Goal: Task Accomplishment & Management: Manage account settings

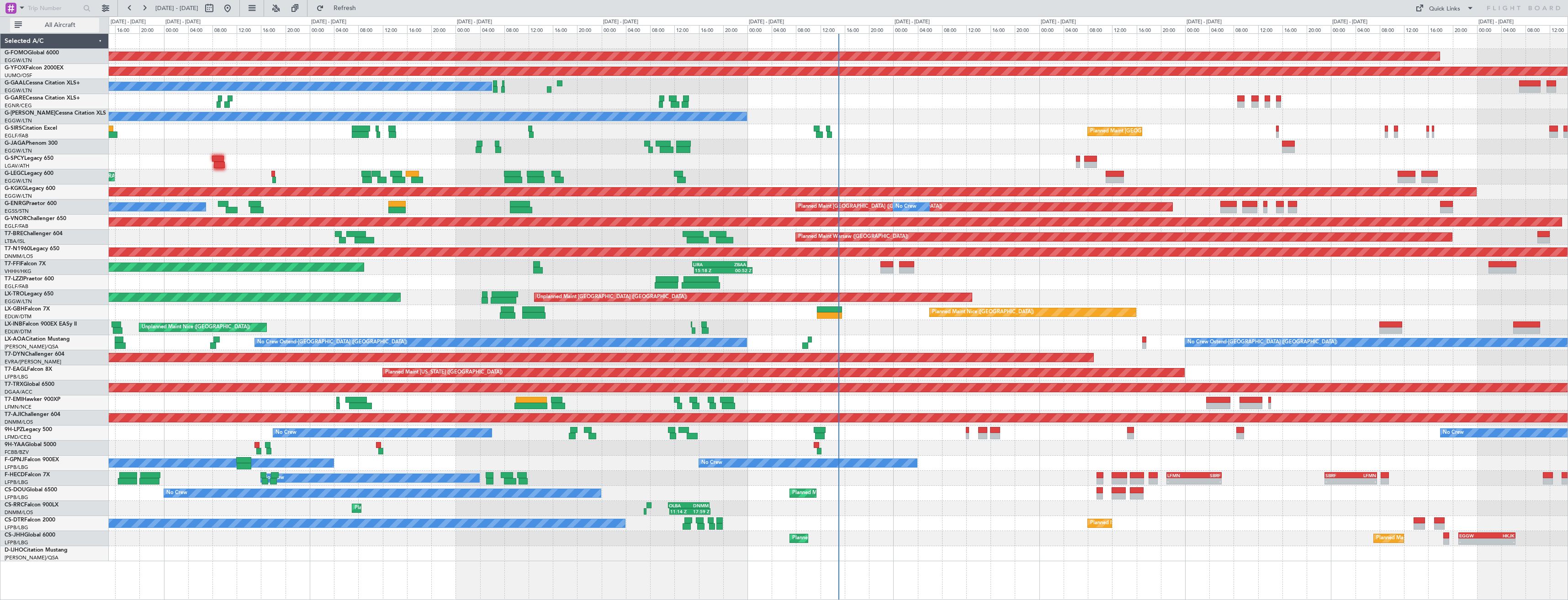
click at [86, 20] on button "All Aircraft" at bounding box center [54, 25] width 89 height 15
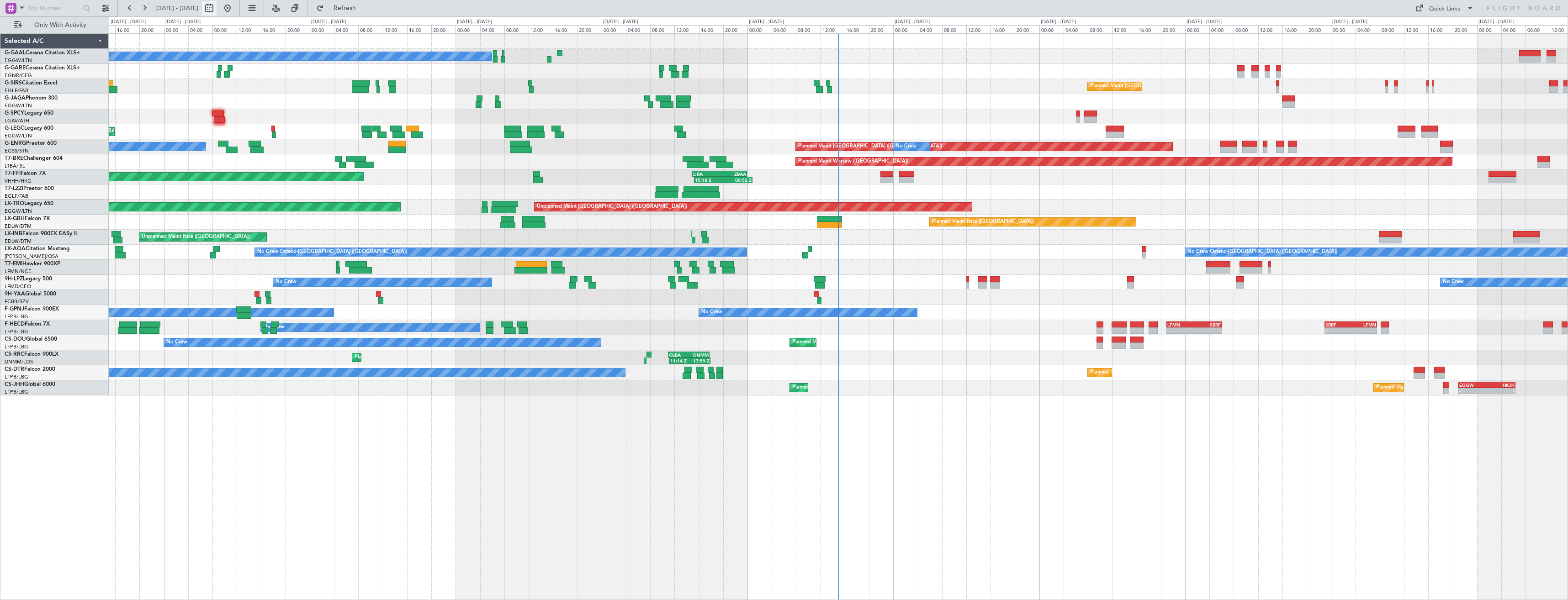
click at [216, 8] on button at bounding box center [209, 8] width 15 height 15
select select "8"
select select "2025"
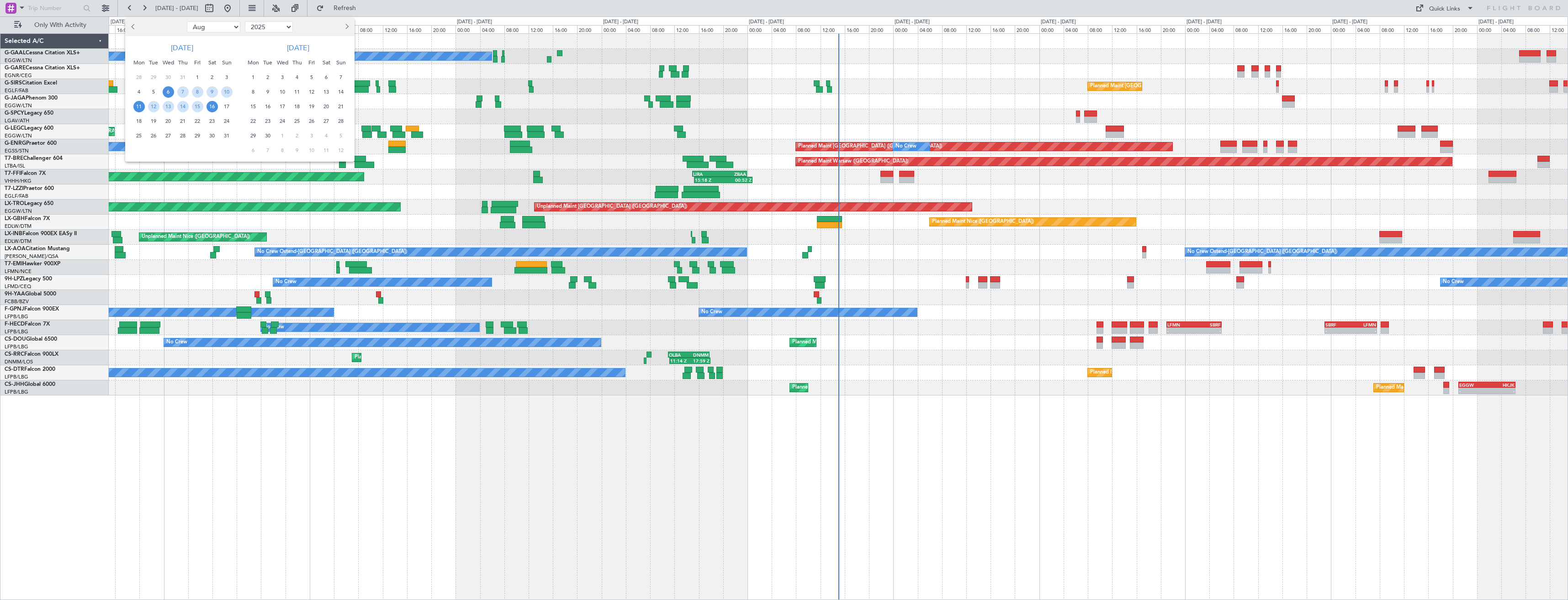
click at [134, 108] on span "11" at bounding box center [139, 106] width 12 height 12
click at [140, 137] on span "25" at bounding box center [139, 136] width 12 height 12
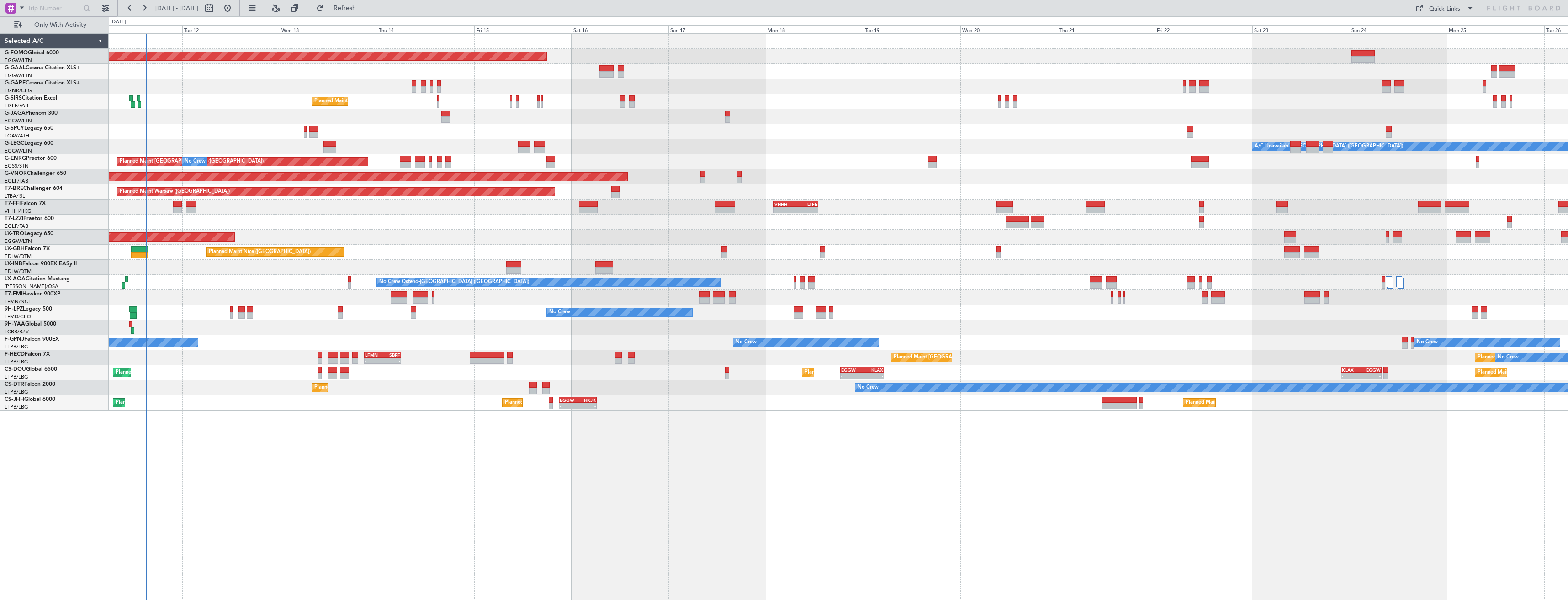
click at [245, 216] on div at bounding box center [838, 222] width 1459 height 15
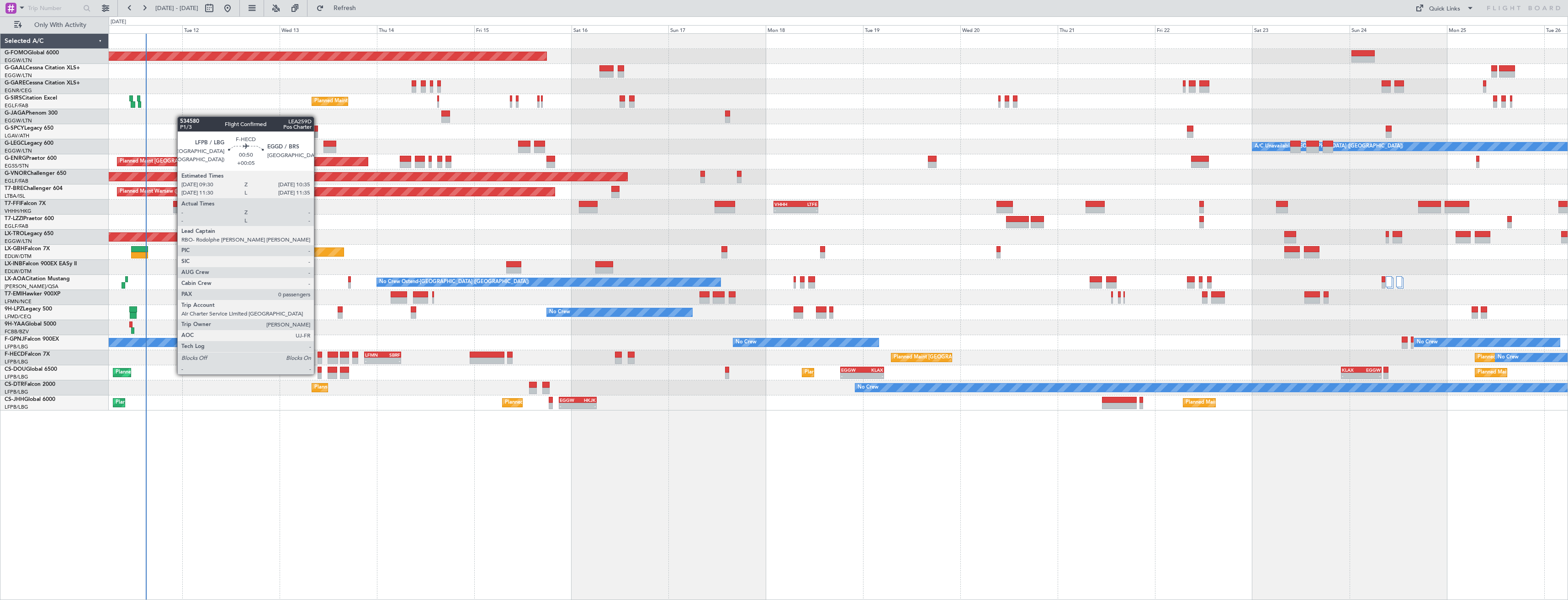
click at [318, 357] on div at bounding box center [319, 355] width 4 height 6
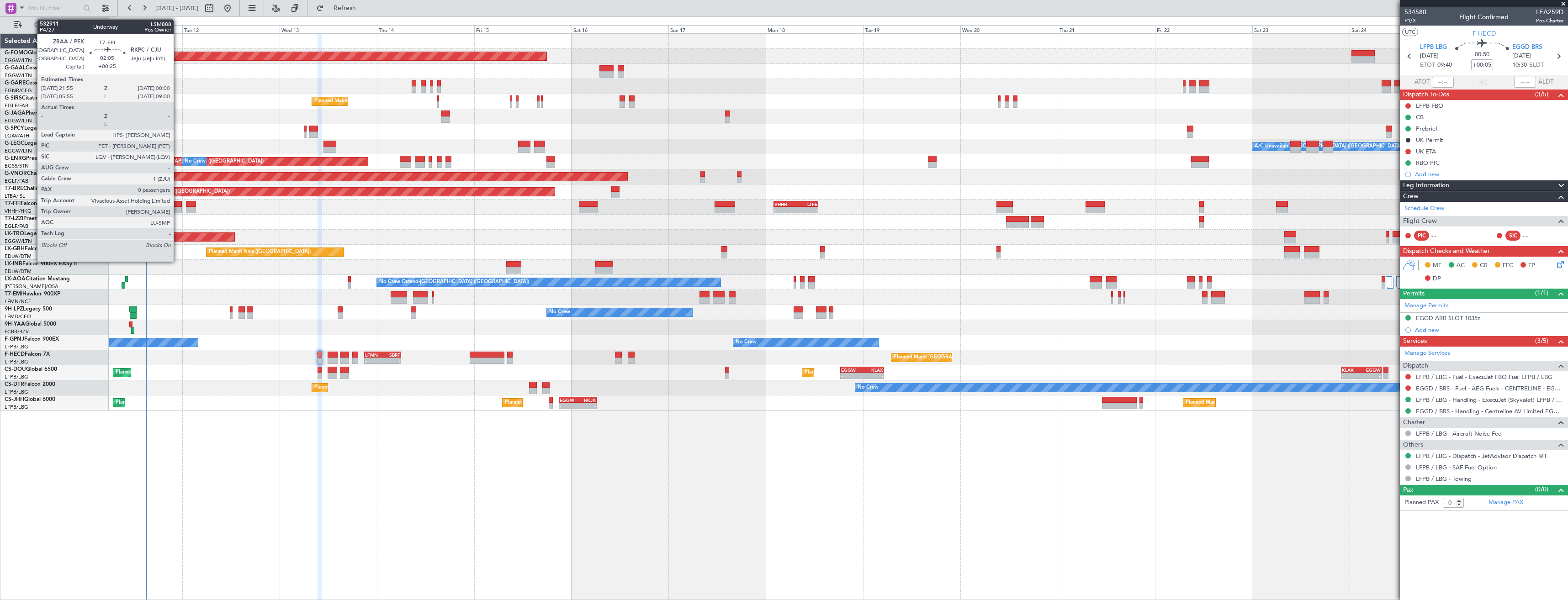
click at [178, 207] on div at bounding box center [177, 210] width 9 height 6
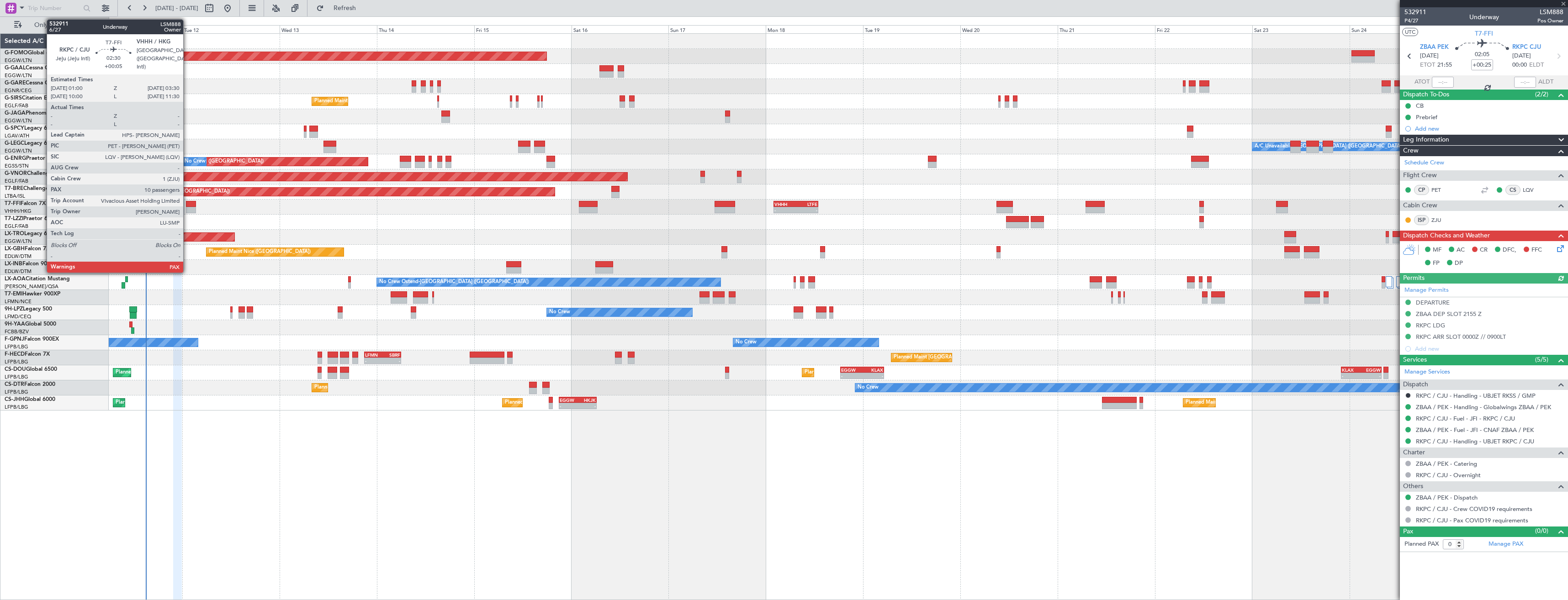
click at [187, 206] on div at bounding box center [191, 204] width 10 height 6
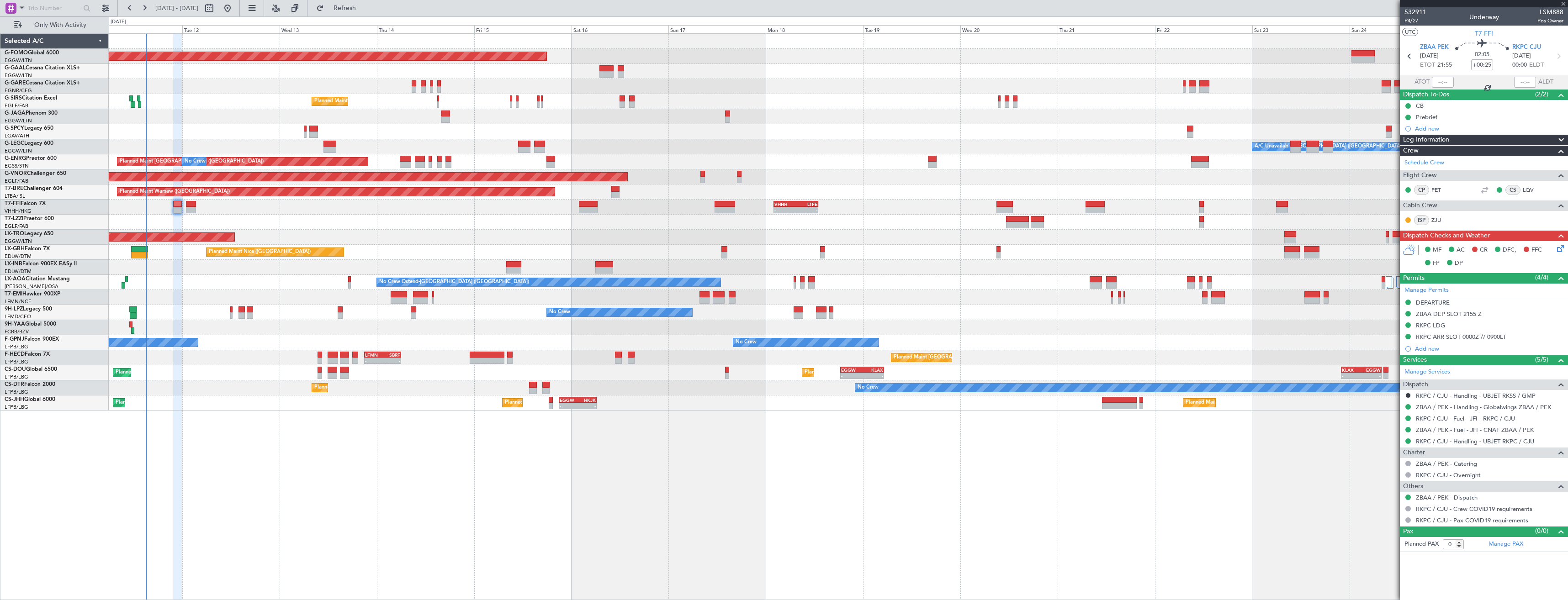
type input "+00:05"
type input "10"
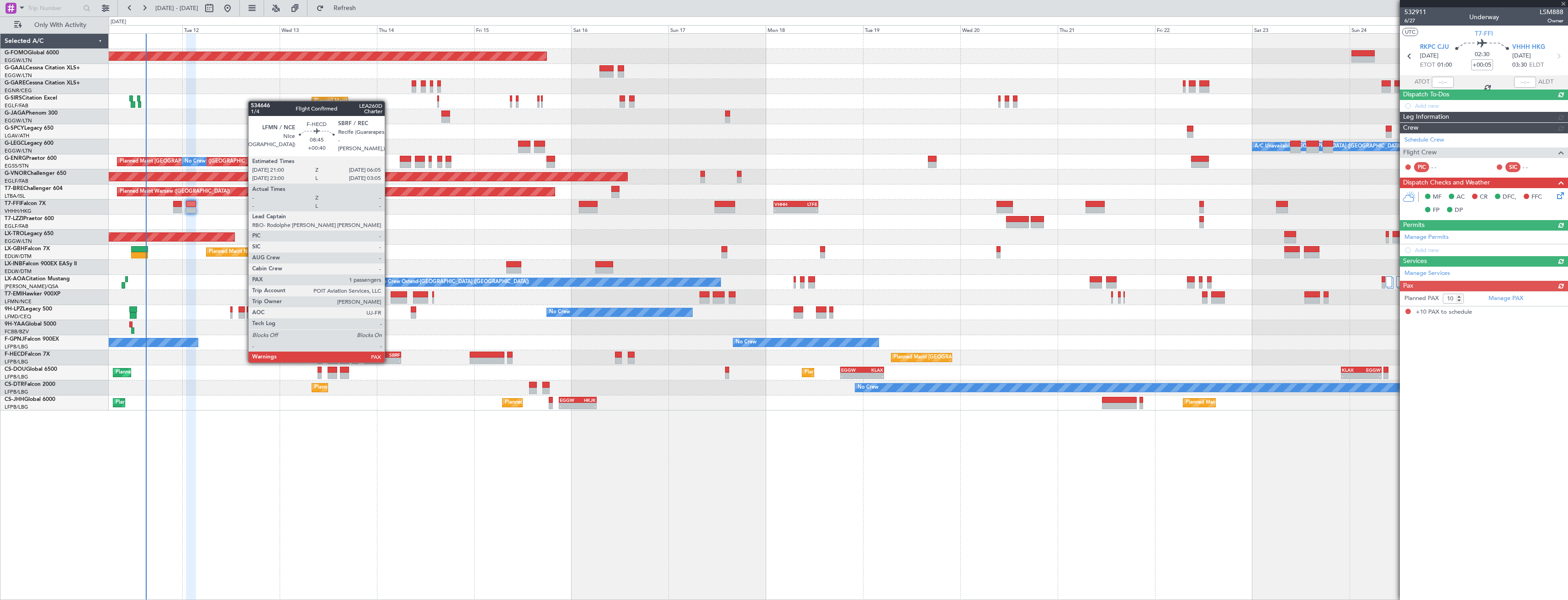
click at [389, 362] on div "-" at bounding box center [391, 360] width 18 height 5
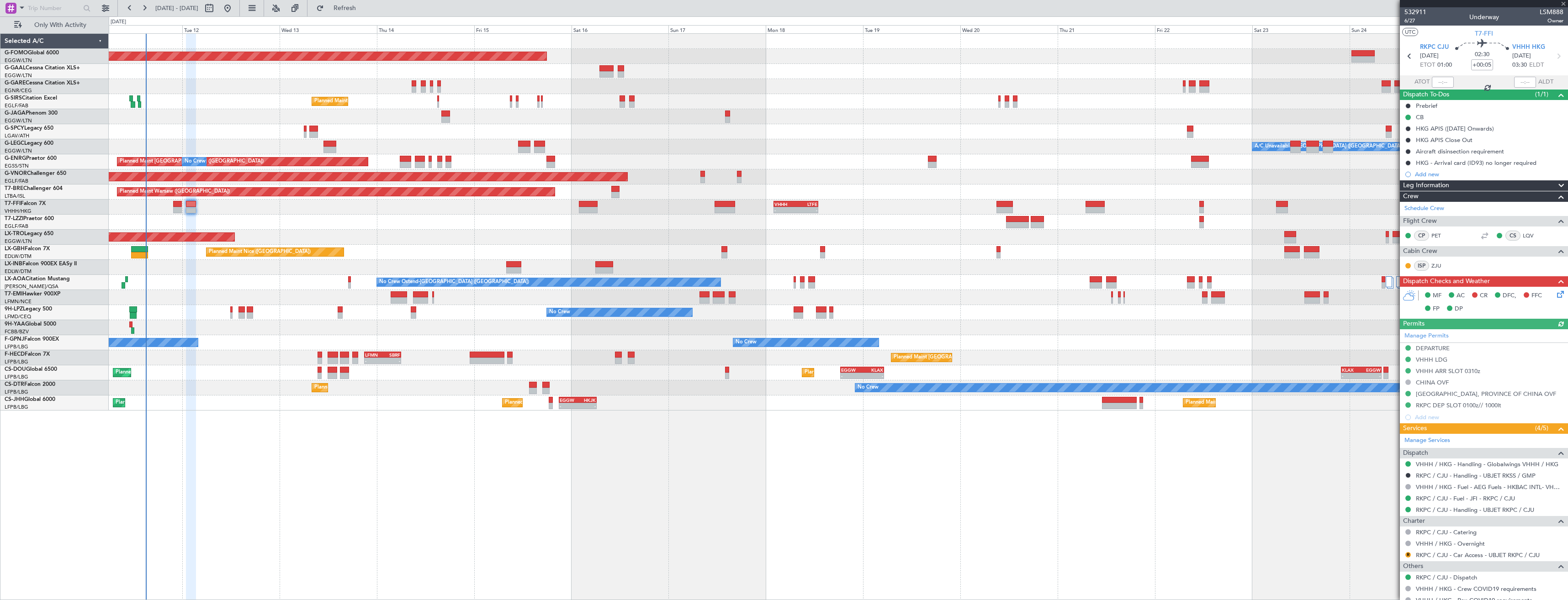
type input "+00:40"
type input "1"
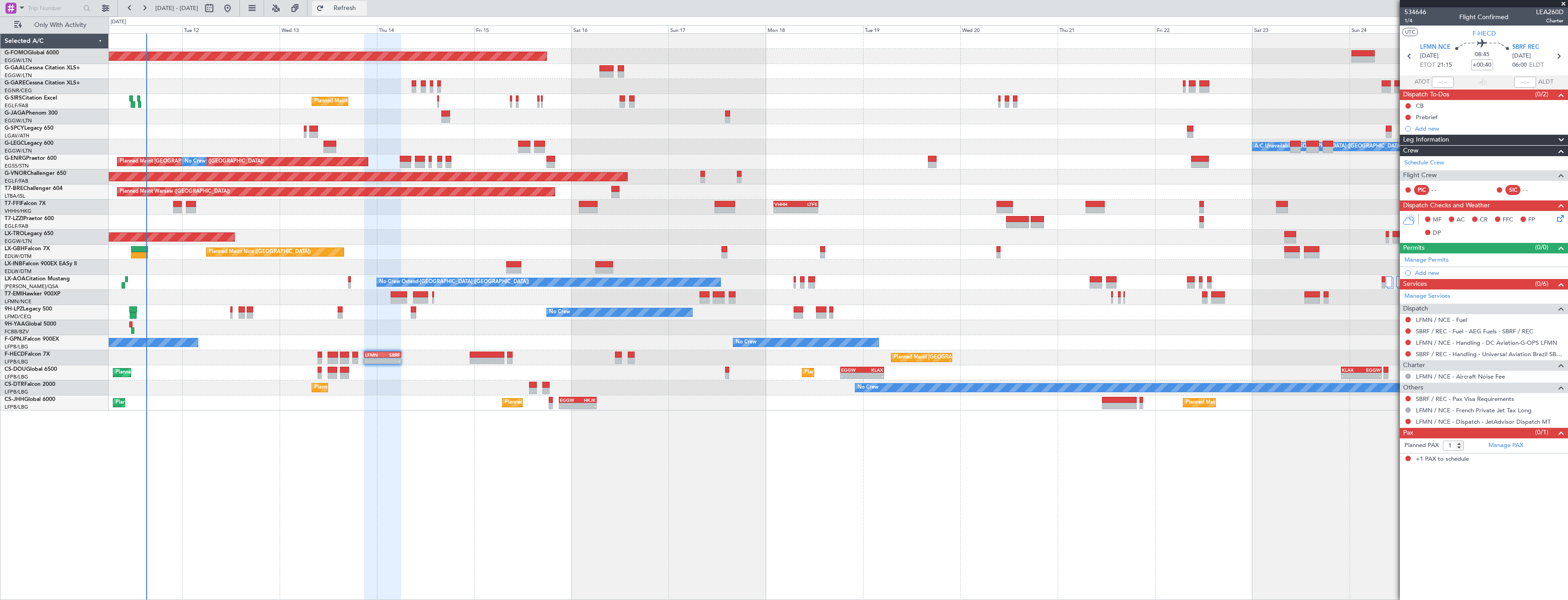
click at [372, 15] on fb-refresh-button "Refresh" at bounding box center [339, 8] width 64 height 16
click at [367, 14] on button "Refresh" at bounding box center [339, 8] width 55 height 15
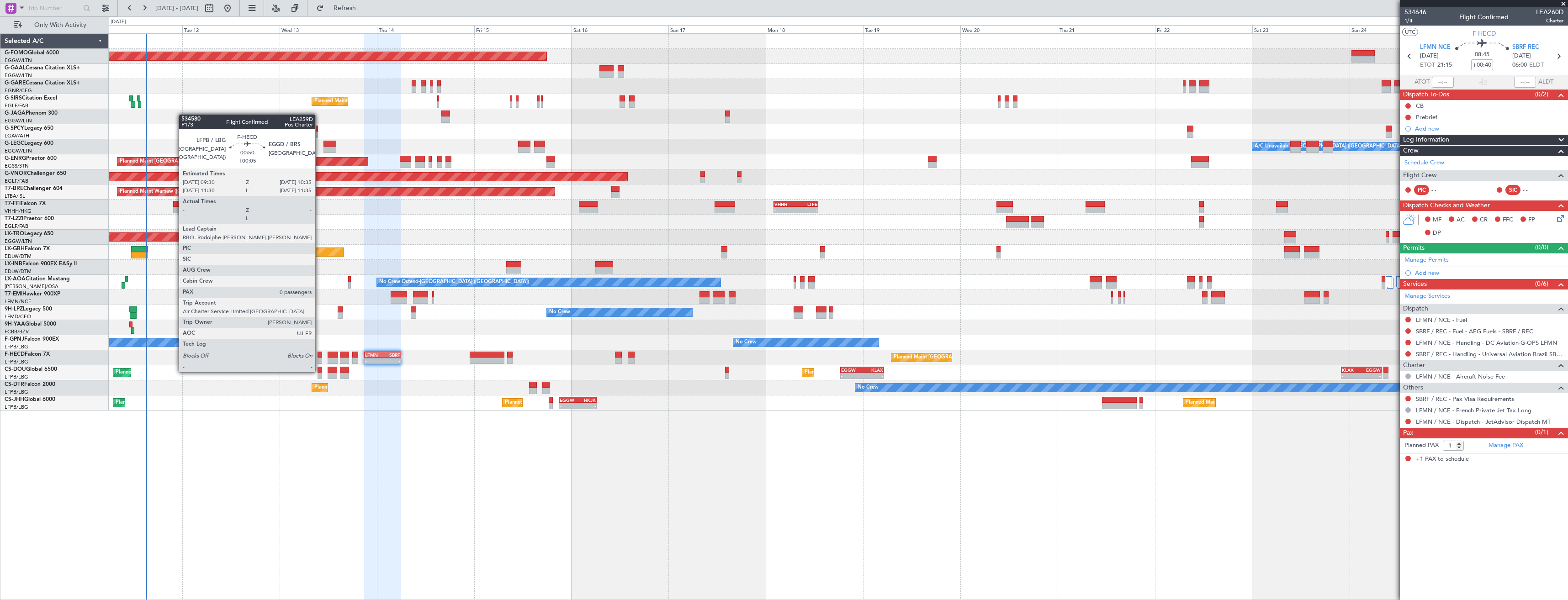
click at [319, 355] on div at bounding box center [319, 355] width 4 height 6
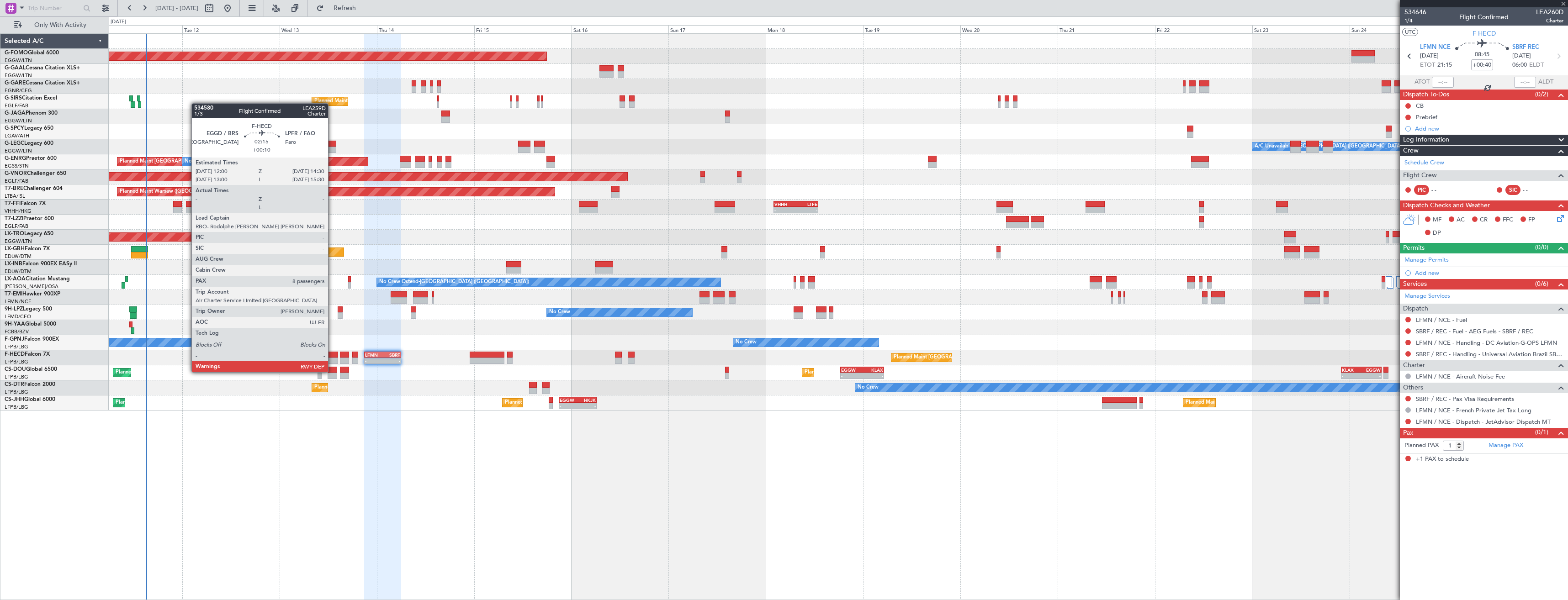
type input "+00:05"
type input "0"
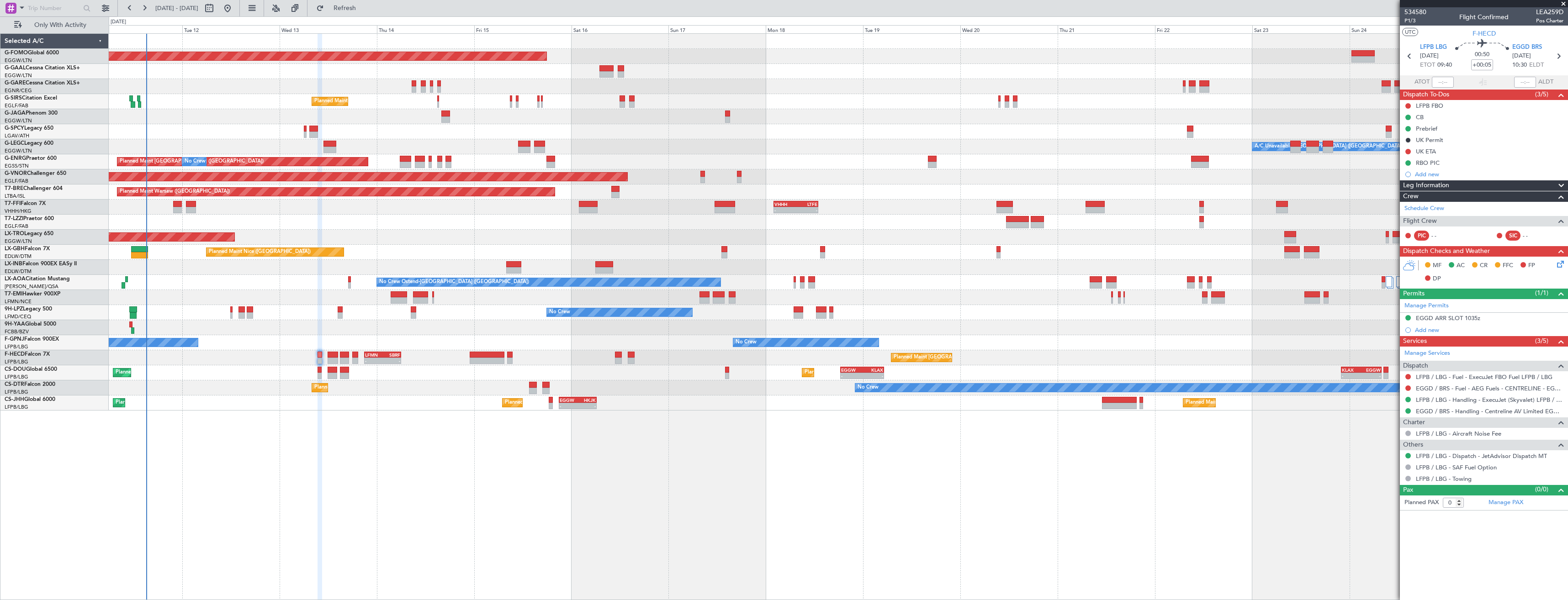
click at [225, 106] on div "Planned Maint Windsor Locks ([PERSON_NAME] Intl) Planned [GEOGRAPHIC_DATA] No C…" at bounding box center [838, 222] width 1459 height 377
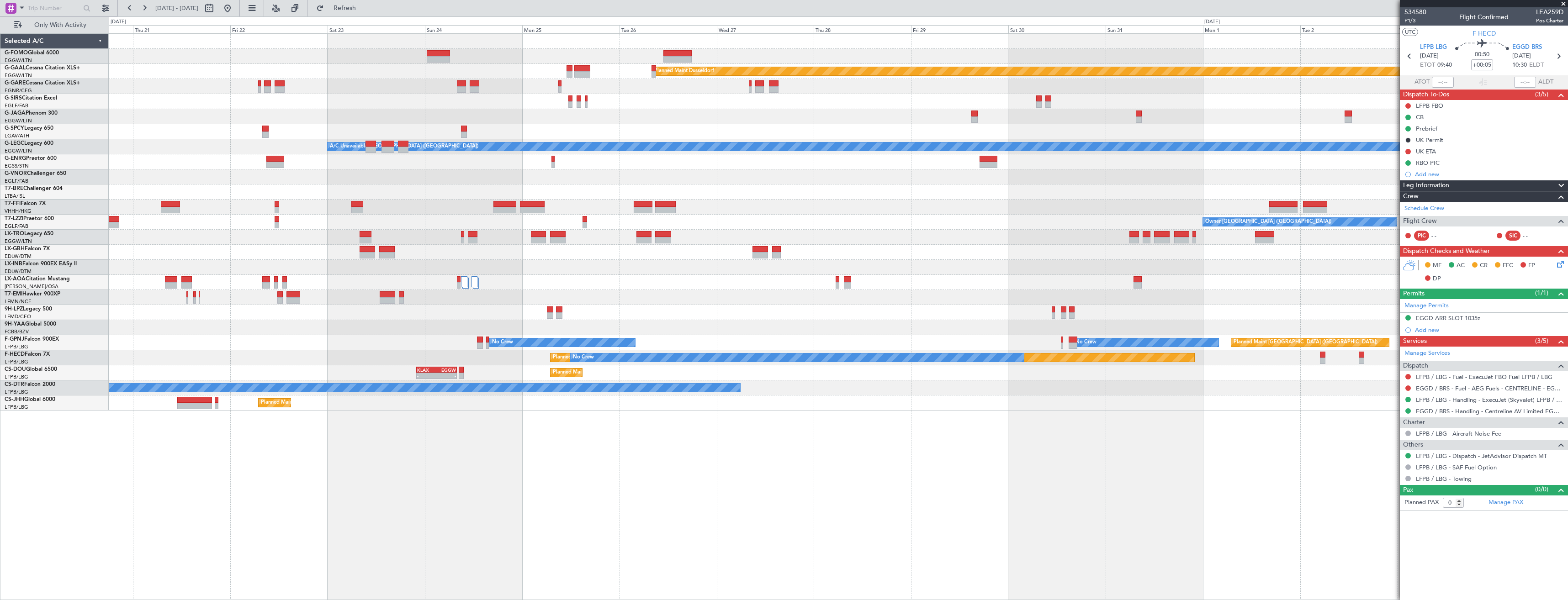
click at [393, 116] on div at bounding box center [838, 117] width 1459 height 15
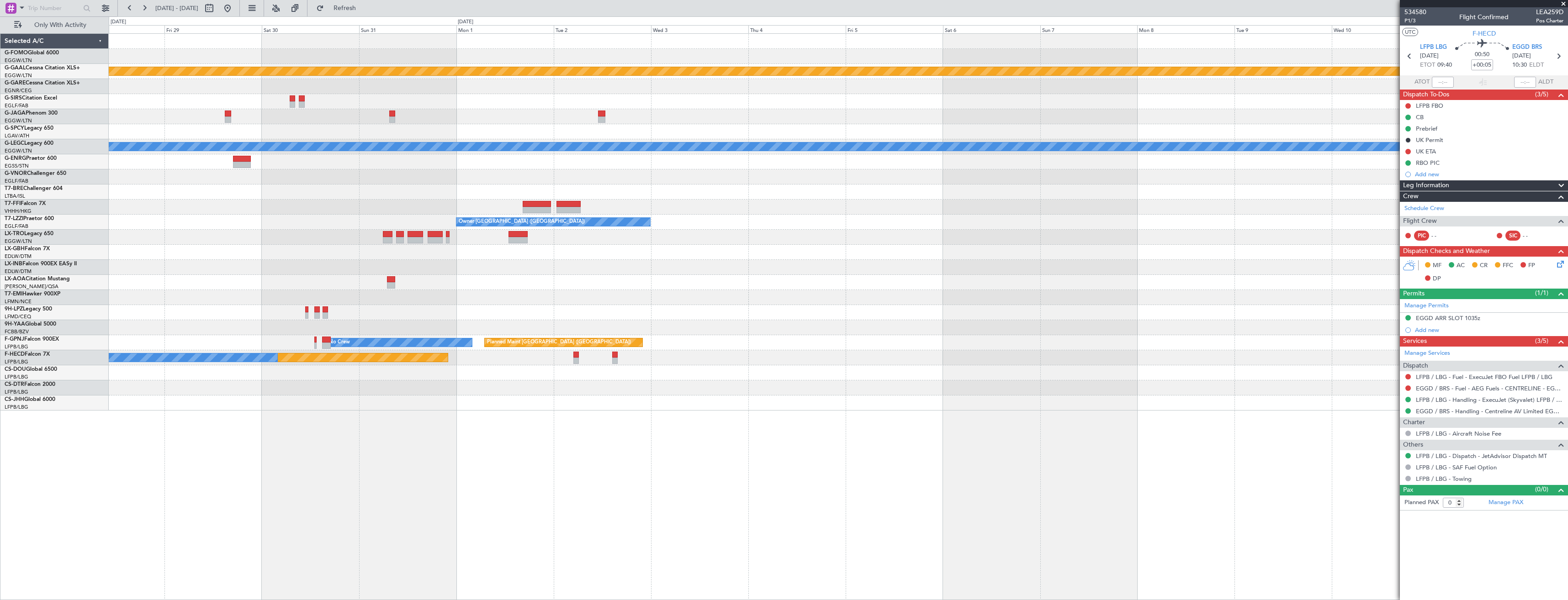
click at [100, 104] on div "Planned Maint Dusseldorf A/C Unavailable [GEOGRAPHIC_DATA] ([GEOGRAPHIC_DATA]) …" at bounding box center [784, 308] width 1568 height 584
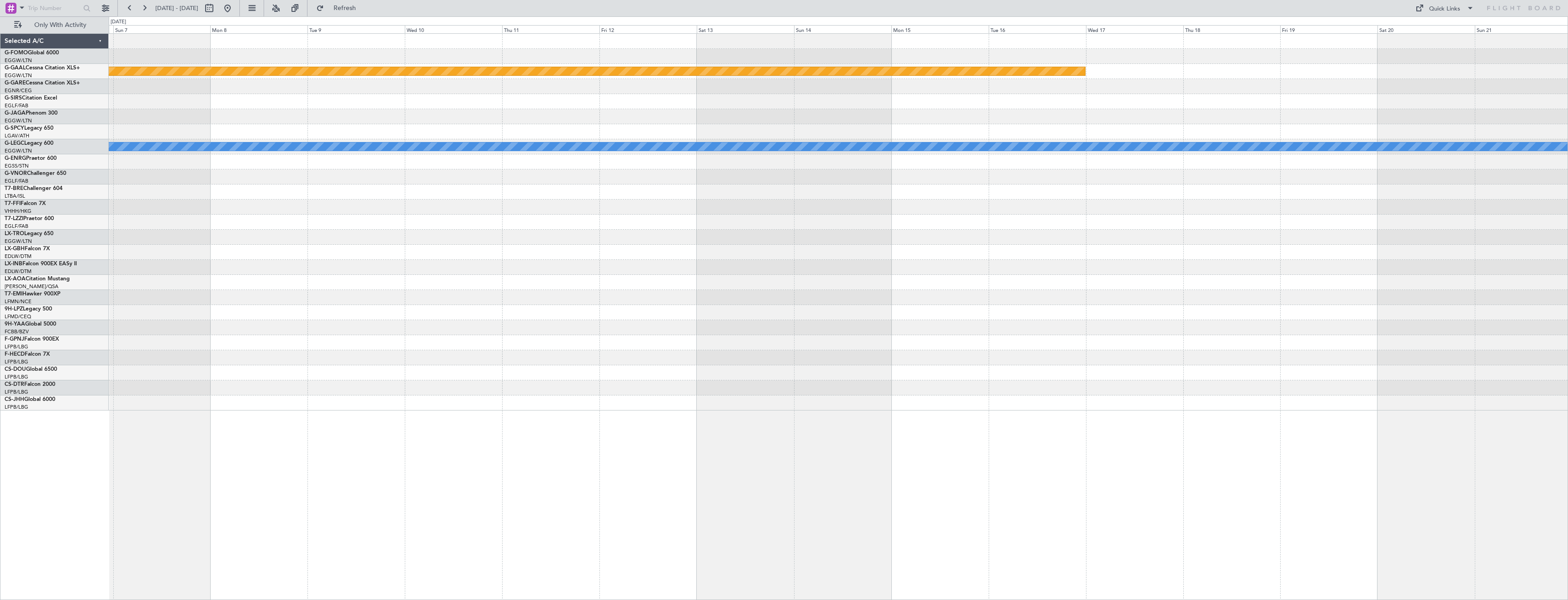
click at [104, 93] on div "Planned Maint Dusseldorf A/C Unavailable London (Luton) Selected A/C G-FOMO Glo…" at bounding box center [784, 308] width 1568 height 584
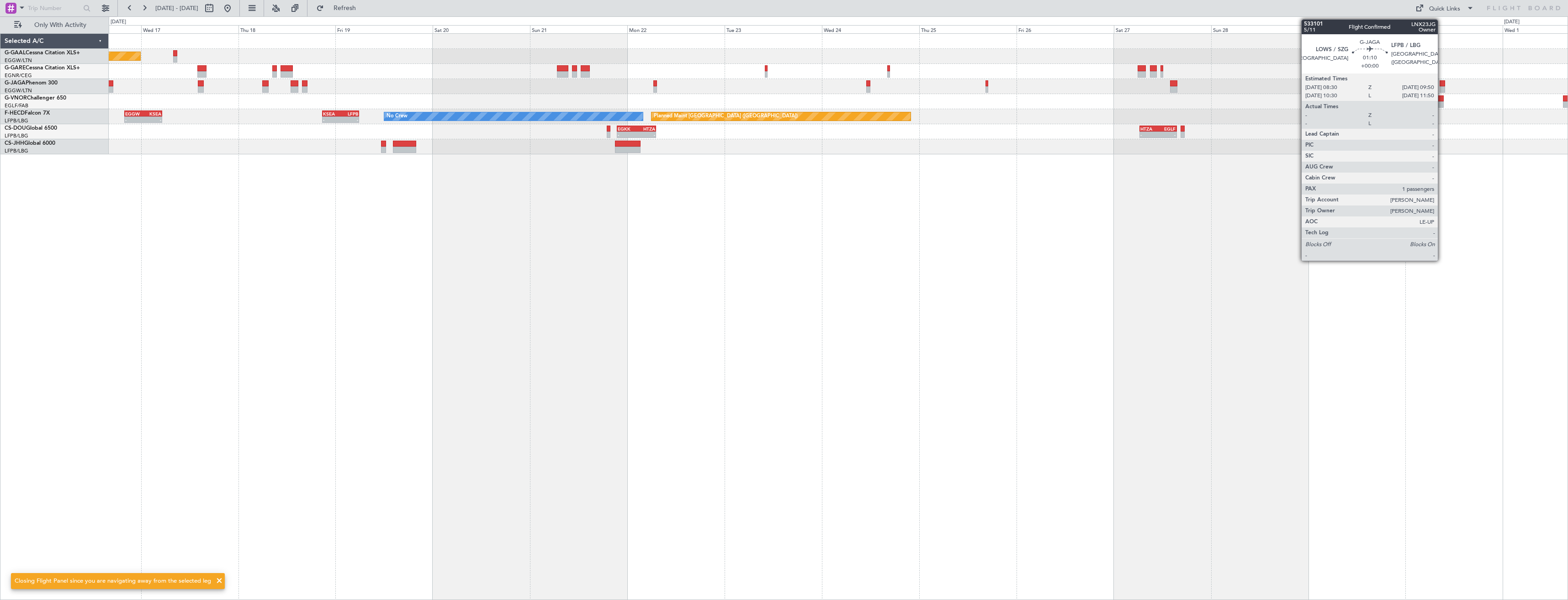
click at [1442, 87] on div at bounding box center [1442, 89] width 6 height 6
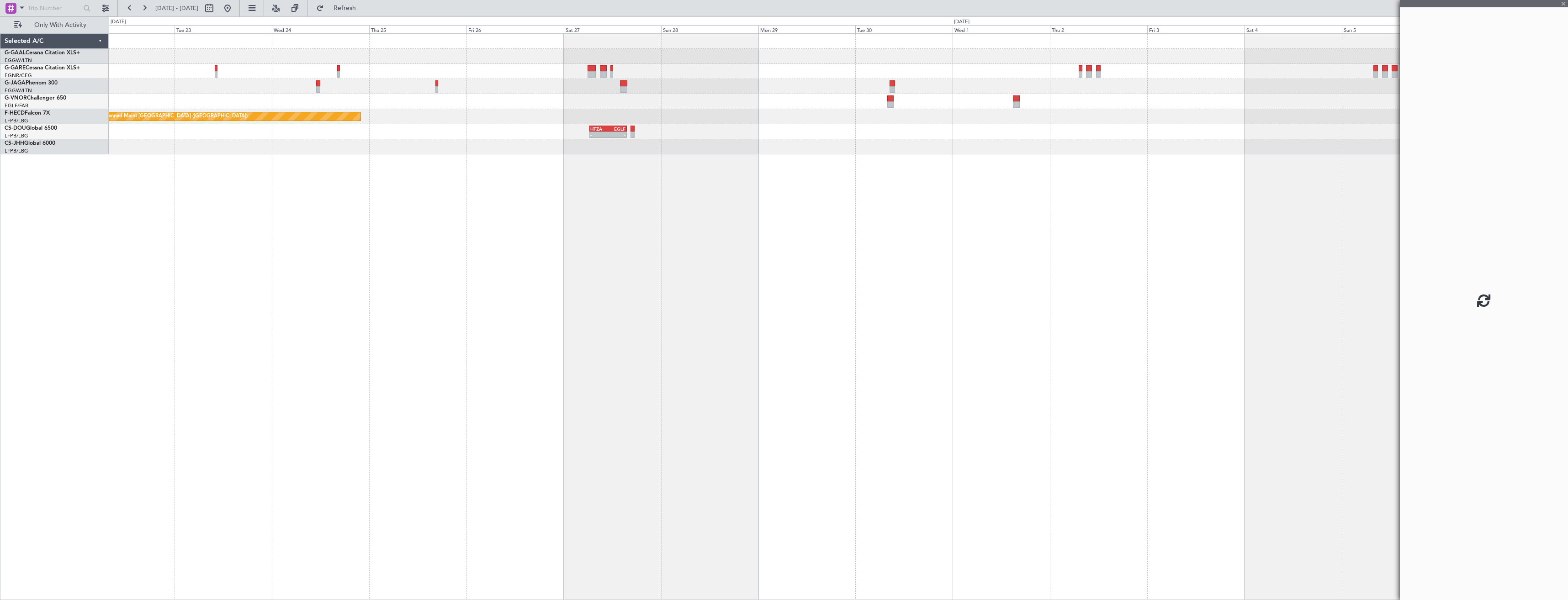
click at [712, 91] on div at bounding box center [838, 86] width 1459 height 15
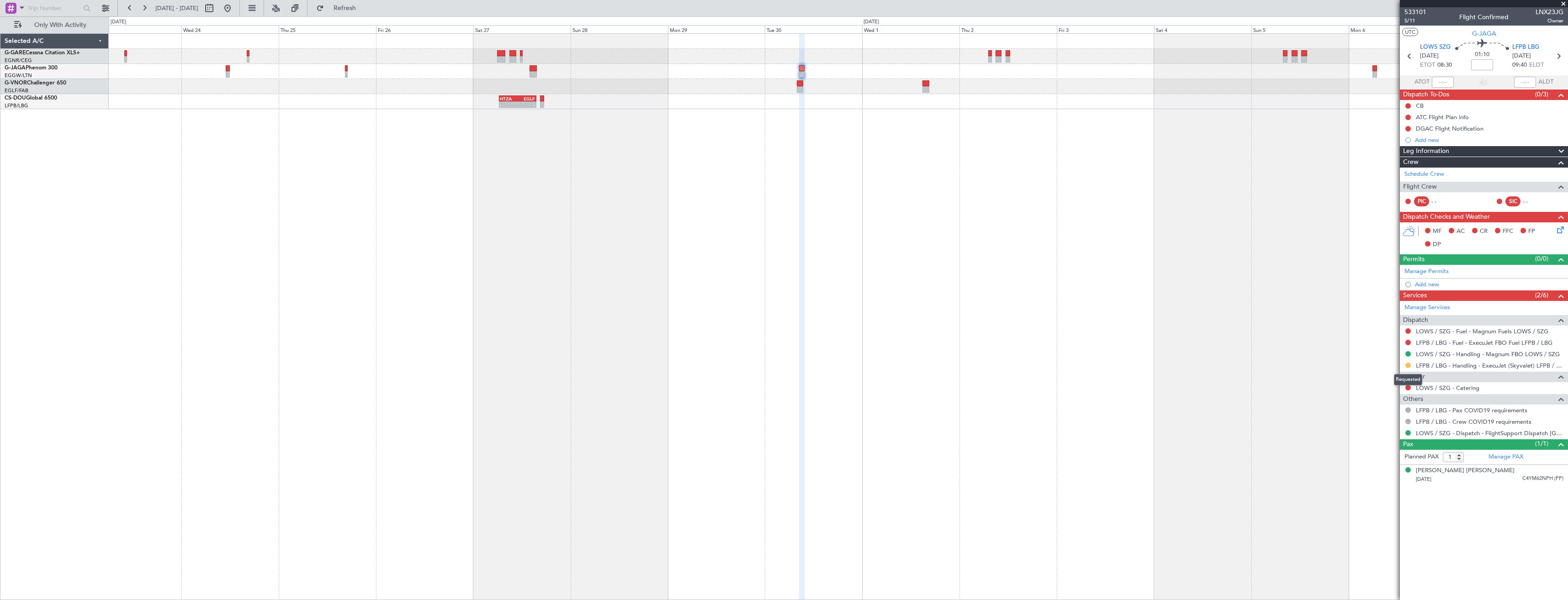
click at [1408, 365] on button at bounding box center [1408, 365] width 6 height 5
click at [1403, 475] on li "Confirmed" at bounding box center [1408, 474] width 106 height 13
click at [1560, 56] on icon at bounding box center [1558, 56] width 12 height 12
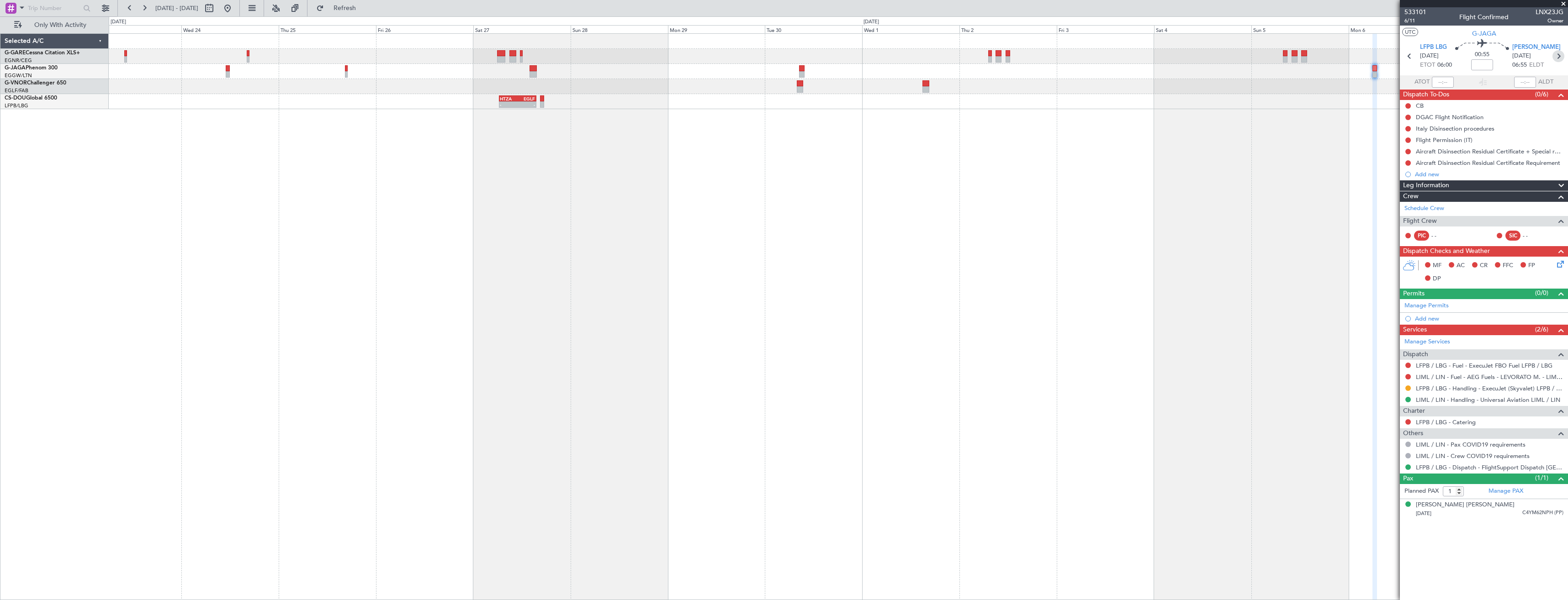
click at [1561, 59] on icon at bounding box center [1558, 56] width 12 height 12
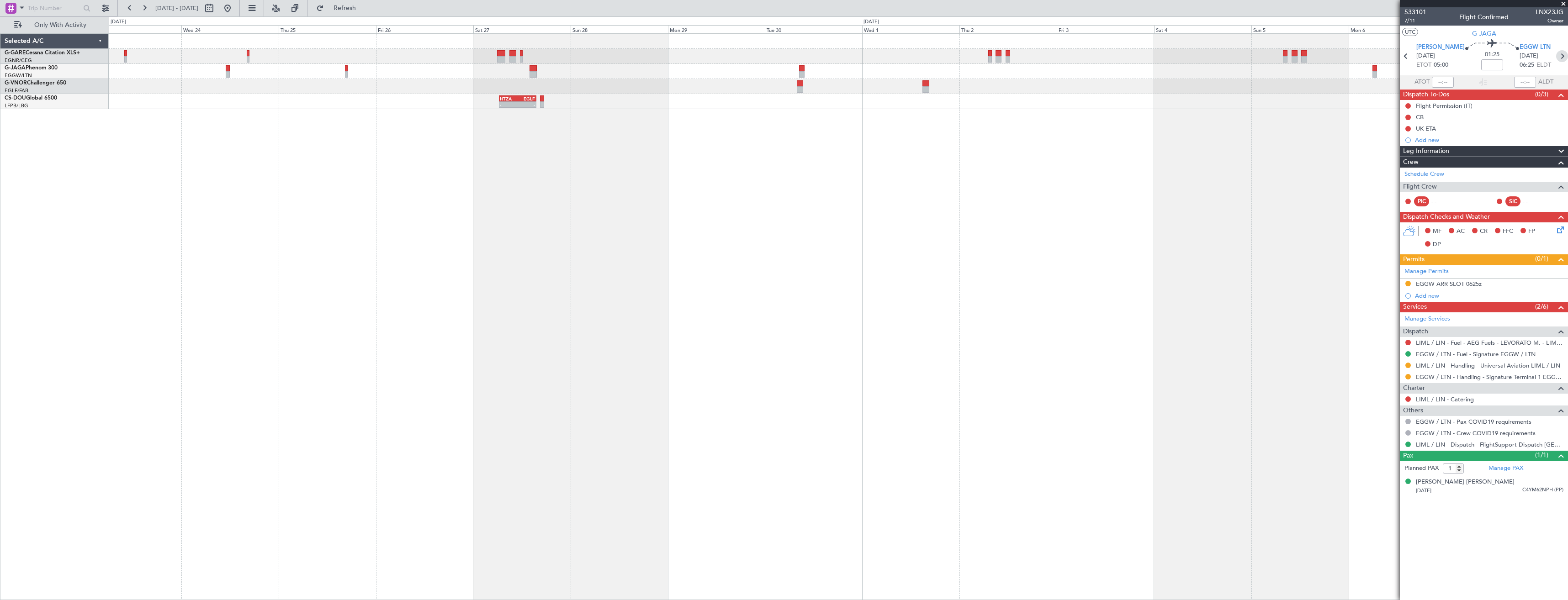
click at [1558, 56] on icon at bounding box center [1562, 56] width 12 height 12
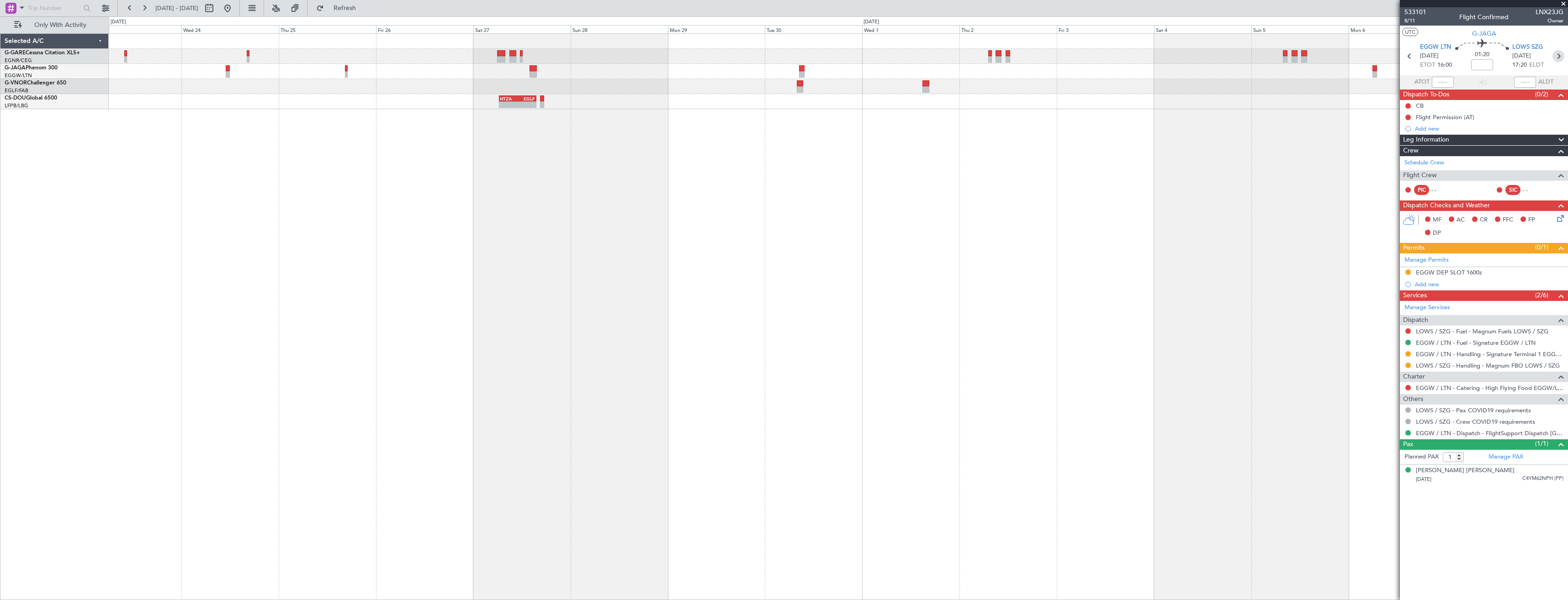
click at [1562, 56] on icon at bounding box center [1558, 56] width 12 height 12
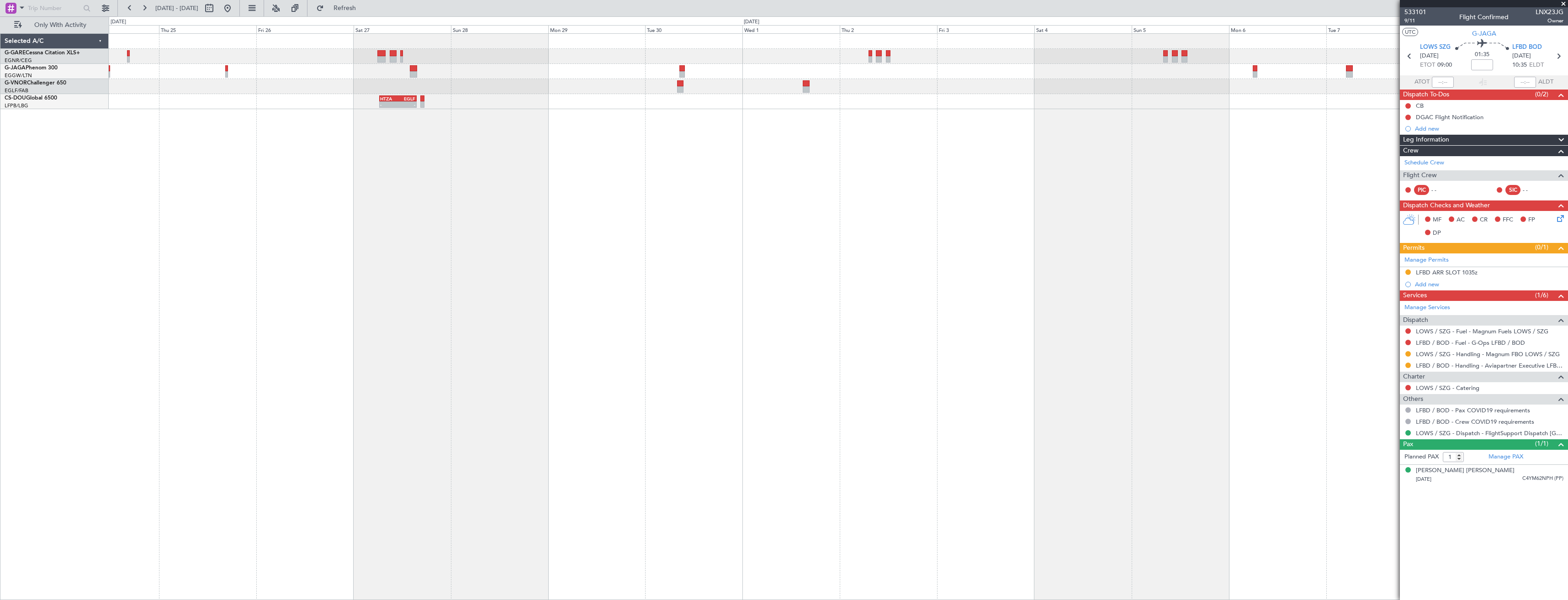
click at [1190, 99] on div "- - HTZA 06:30 Z EGLF 15:35 Z - - EGKK 21:30 Z HTZA 07:10 Z" at bounding box center [838, 71] width 1459 height 75
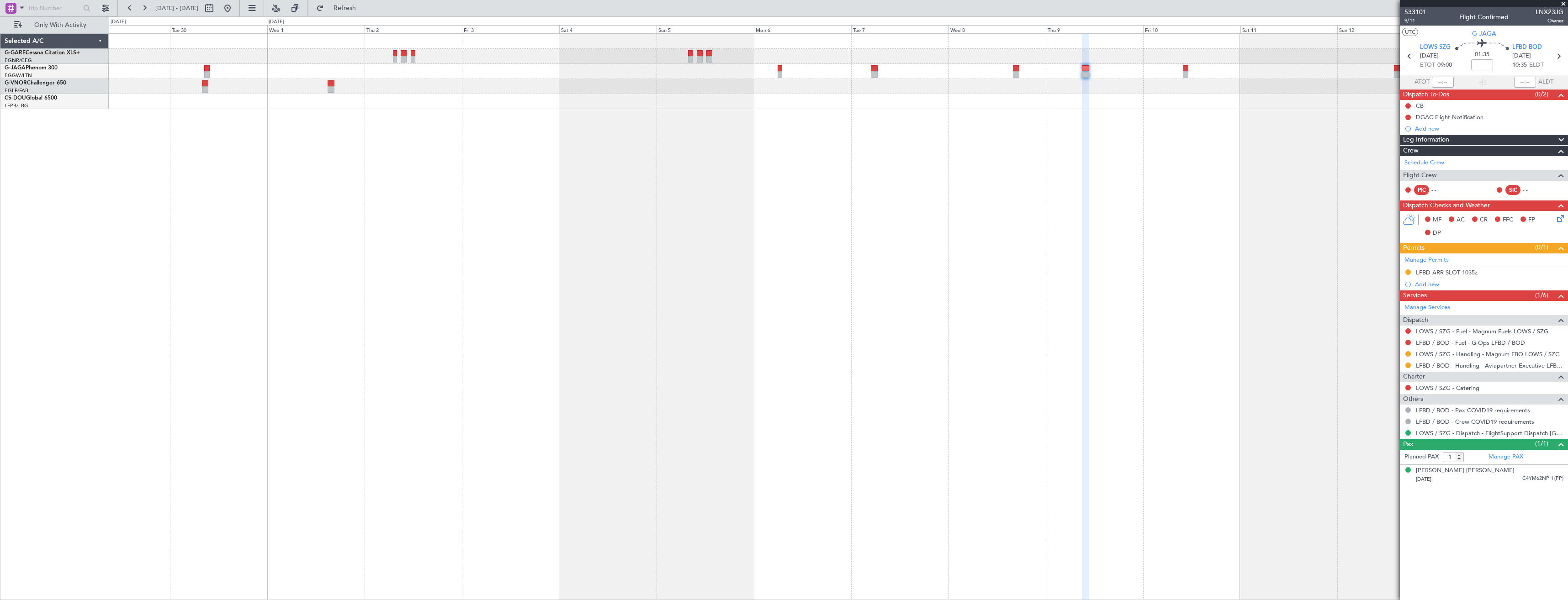
click at [740, 45] on div "- - HTZA 06:30 Z EGLF 15:35 Z" at bounding box center [838, 71] width 1459 height 75
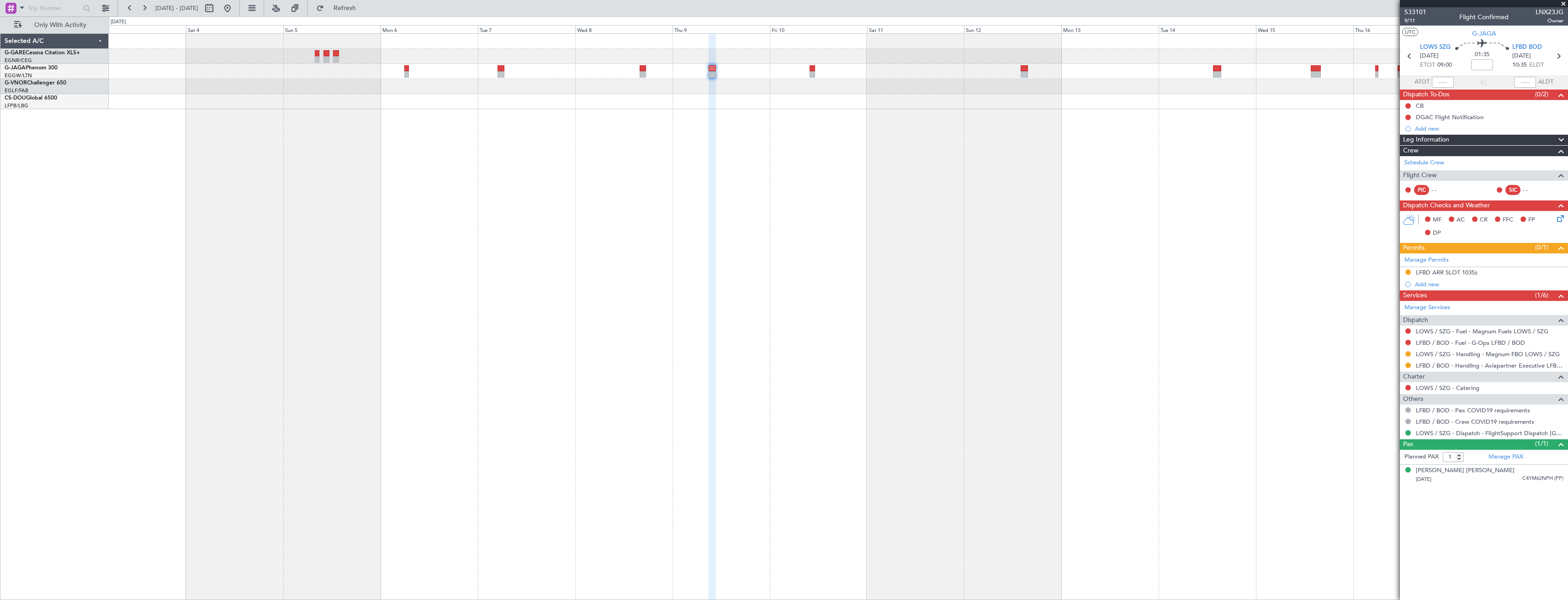
click at [826, 57] on div at bounding box center [838, 56] width 1459 height 15
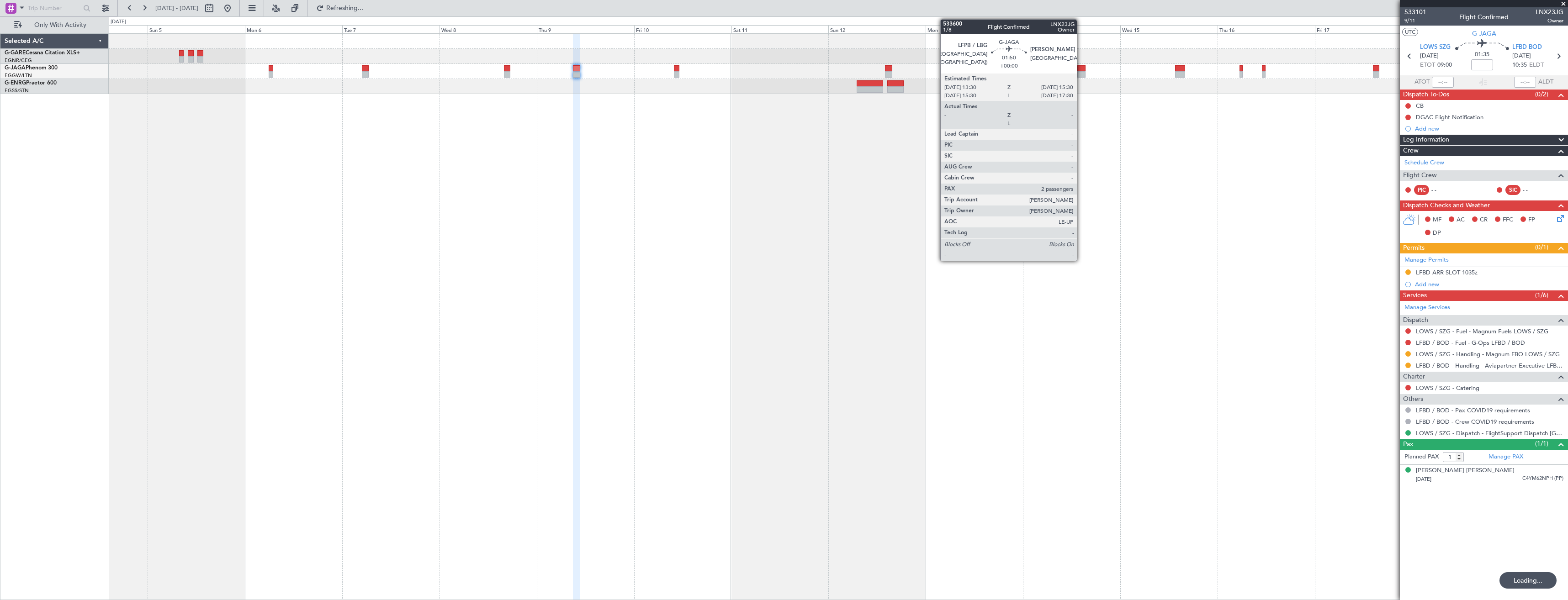
click at [1081, 73] on div at bounding box center [1081, 75] width 8 height 6
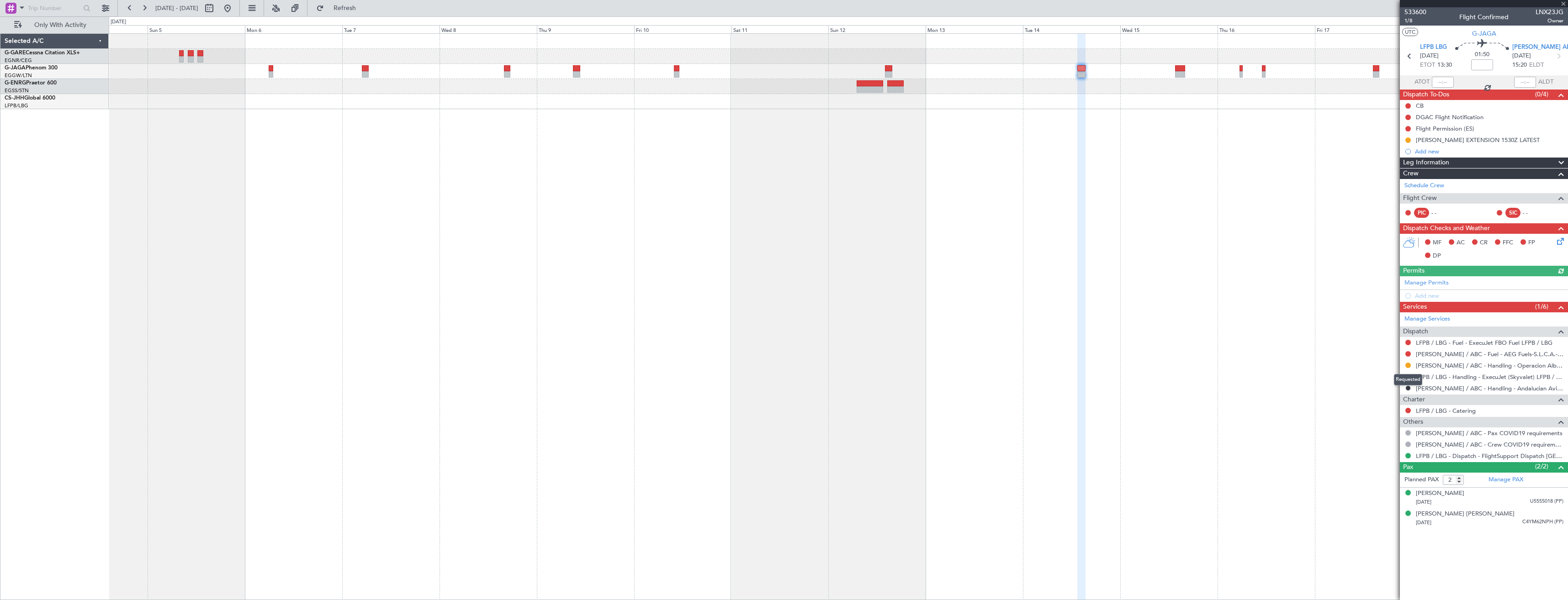
click at [1407, 378] on div "Requested" at bounding box center [1408, 379] width 28 height 12
click at [1408, 377] on button at bounding box center [1408, 376] width 6 height 5
click at [1363, 484] on span at bounding box center [1361, 485] width 6 height 5
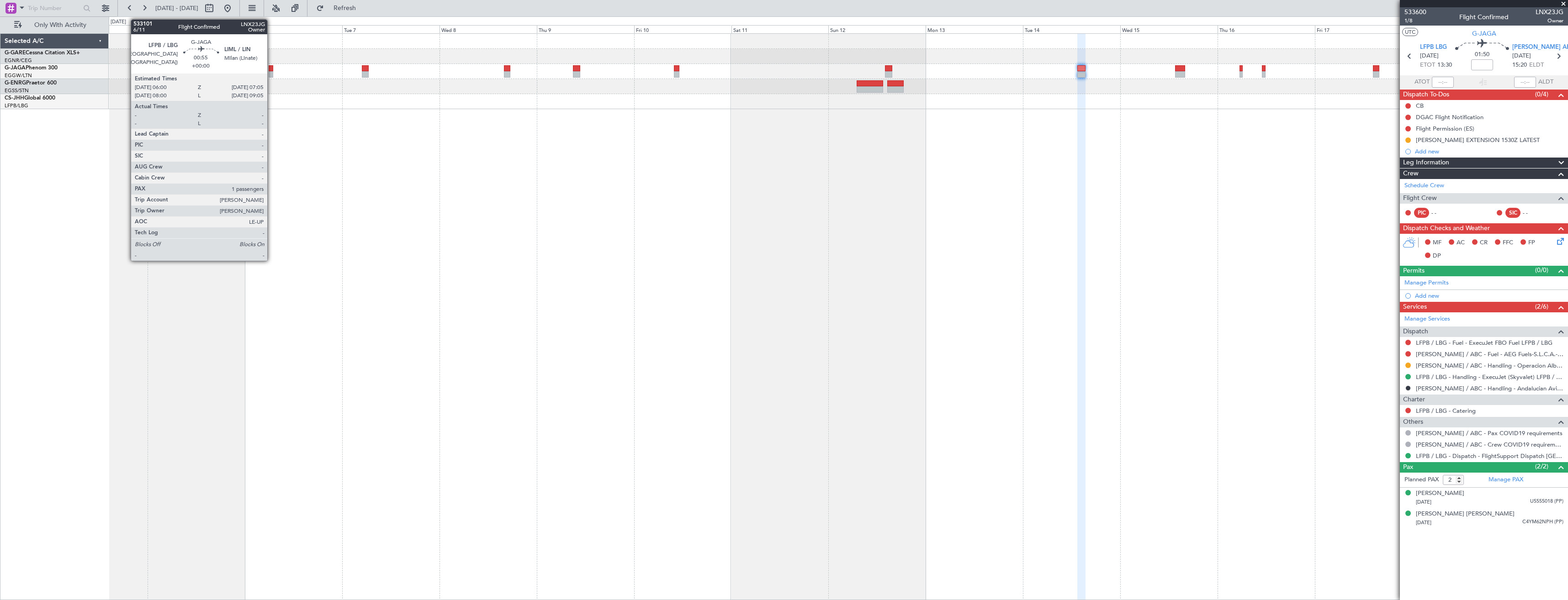
click at [273, 73] on div at bounding box center [270, 75] width 4 height 6
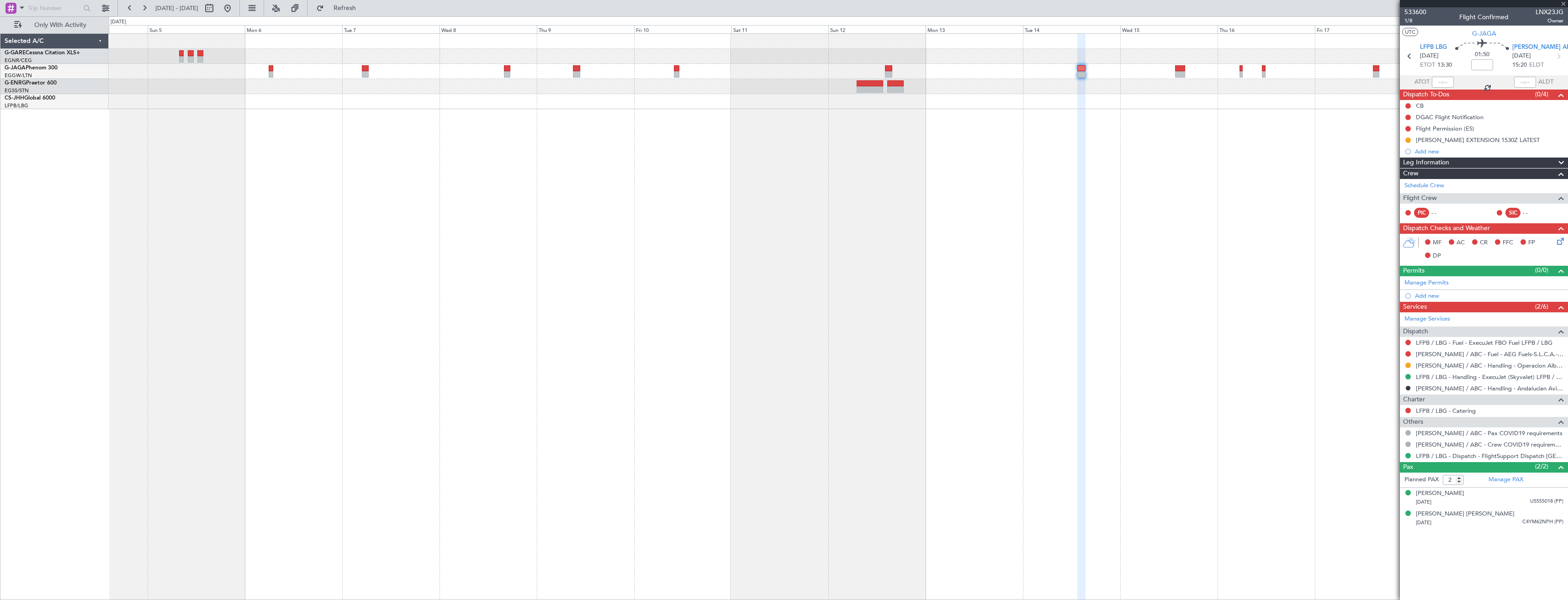
type input "1"
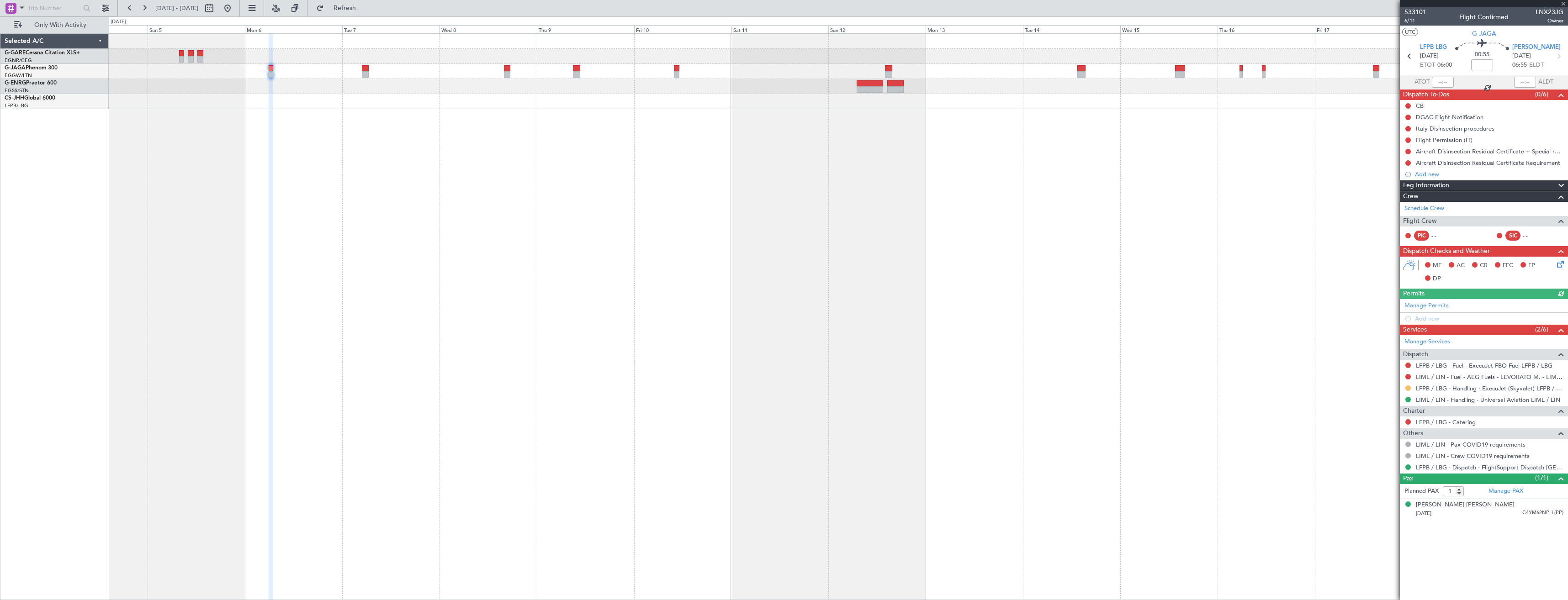
click at [1409, 387] on button at bounding box center [1408, 388] width 6 height 5
click at [1387, 494] on span "Confirmed" at bounding box center [1382, 497] width 28 height 9
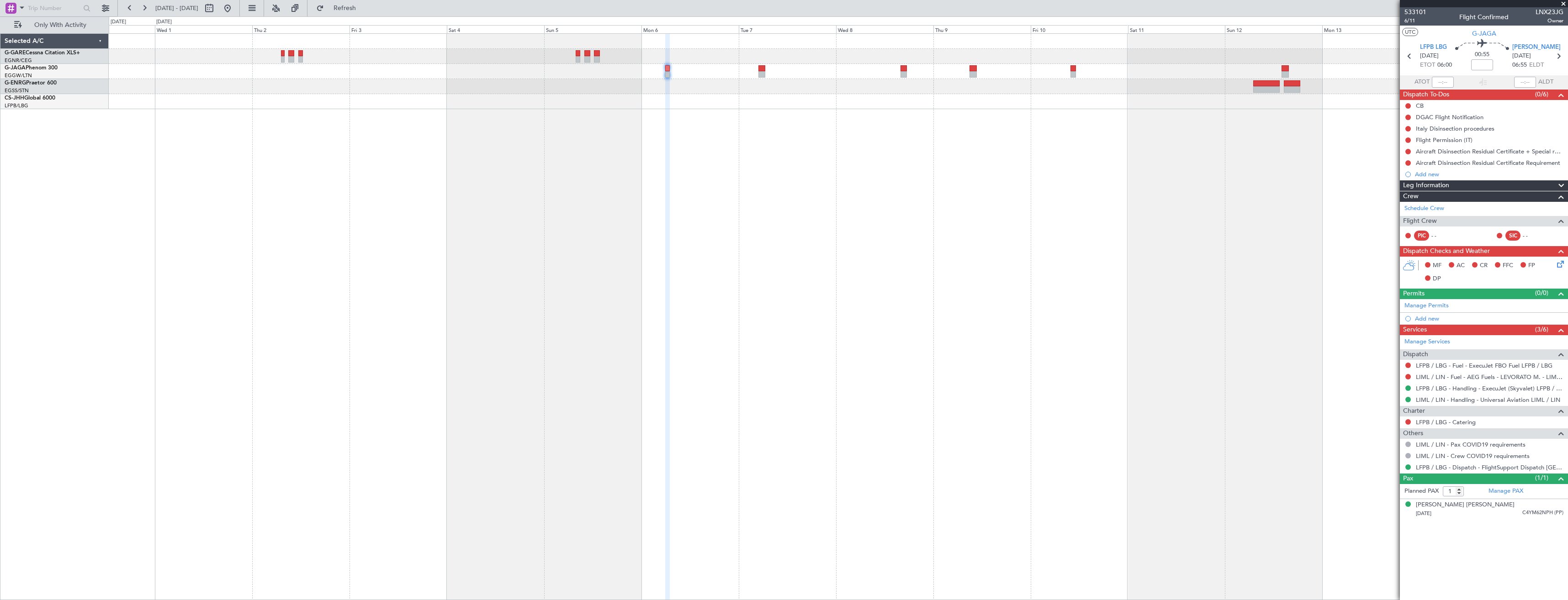
click at [771, 202] on div at bounding box center [838, 317] width 1459 height 567
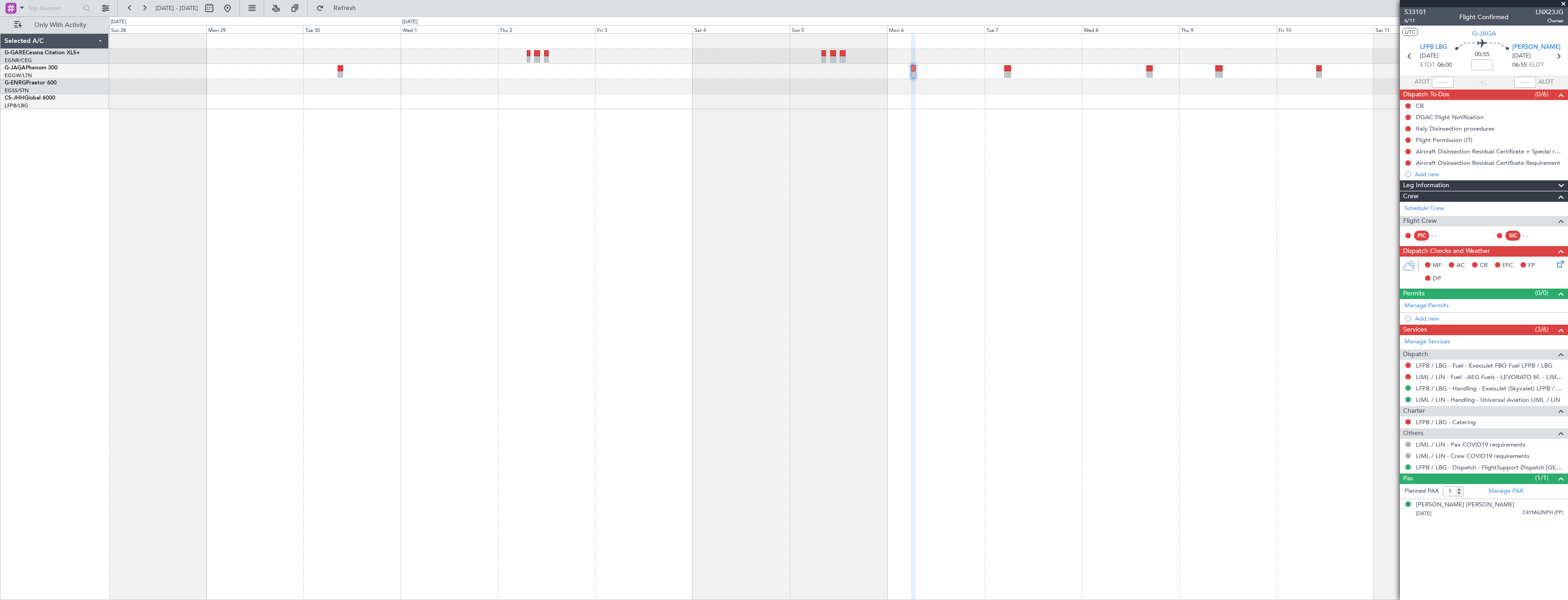
click at [867, 176] on div at bounding box center [838, 317] width 1459 height 567
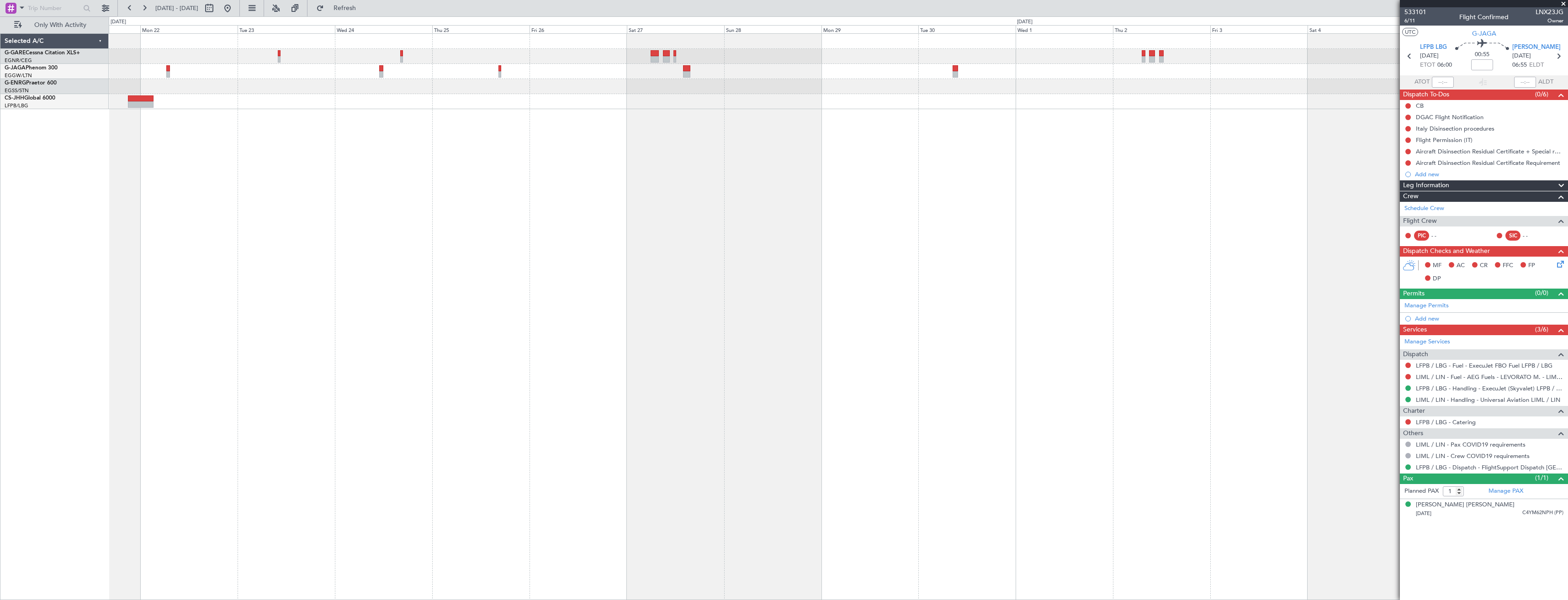
click at [595, 173] on div "Owner" at bounding box center [838, 317] width 1459 height 567
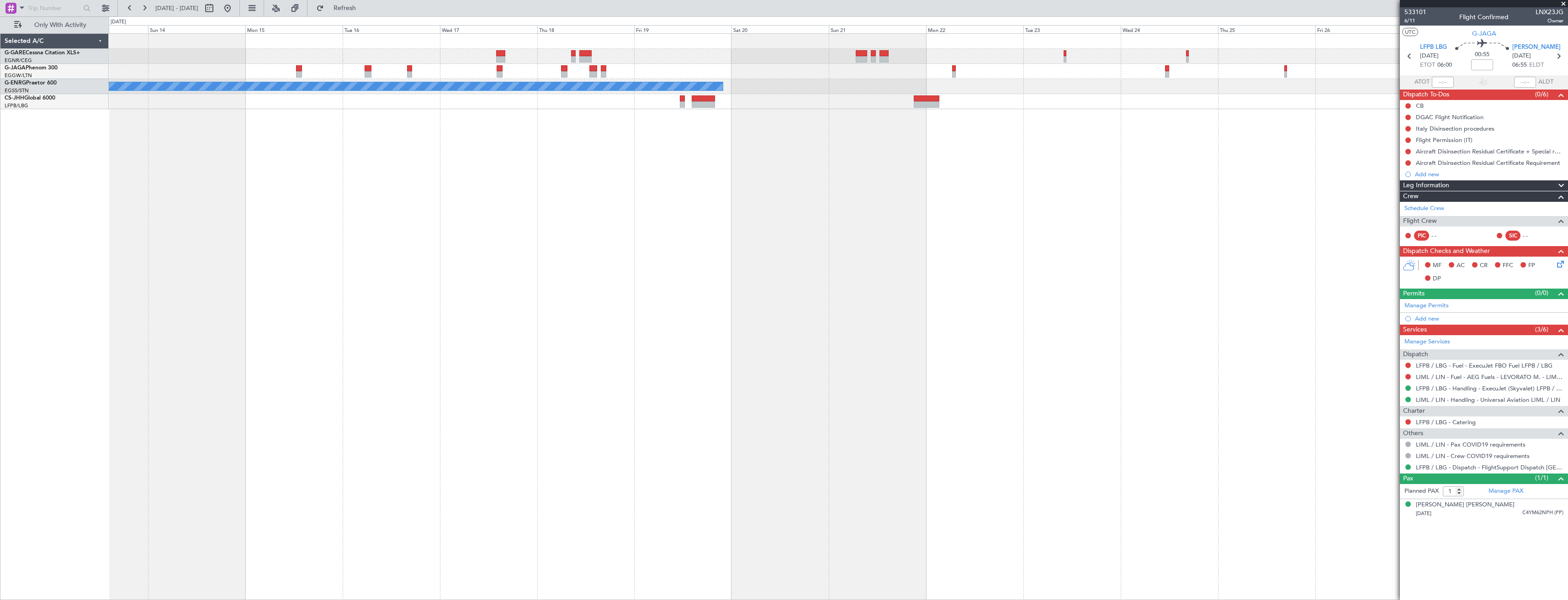
click at [652, 170] on div "Owner" at bounding box center [838, 317] width 1459 height 567
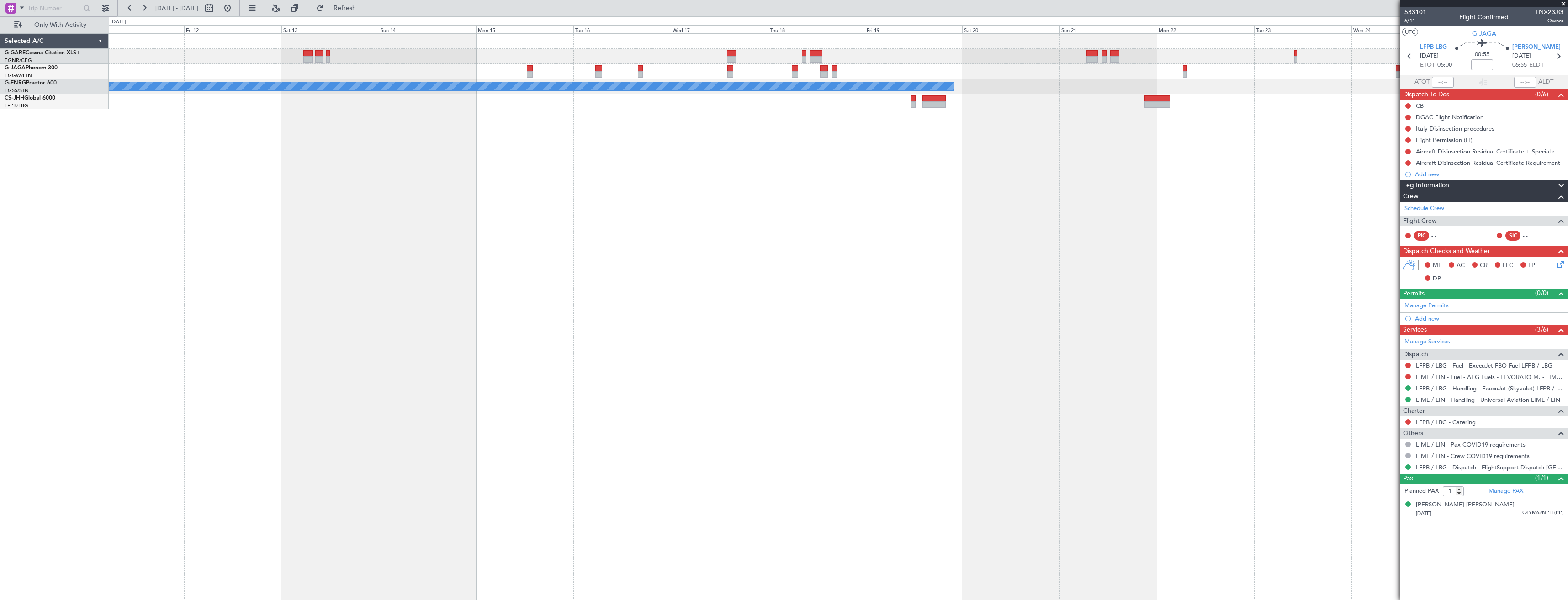
click at [464, 167] on div "Owner Selected A/C G-GARE Cessna Citation XLS+ EGNR/CEG Chester G-JAGA Phenom 3…" at bounding box center [784, 308] width 1568 height 584
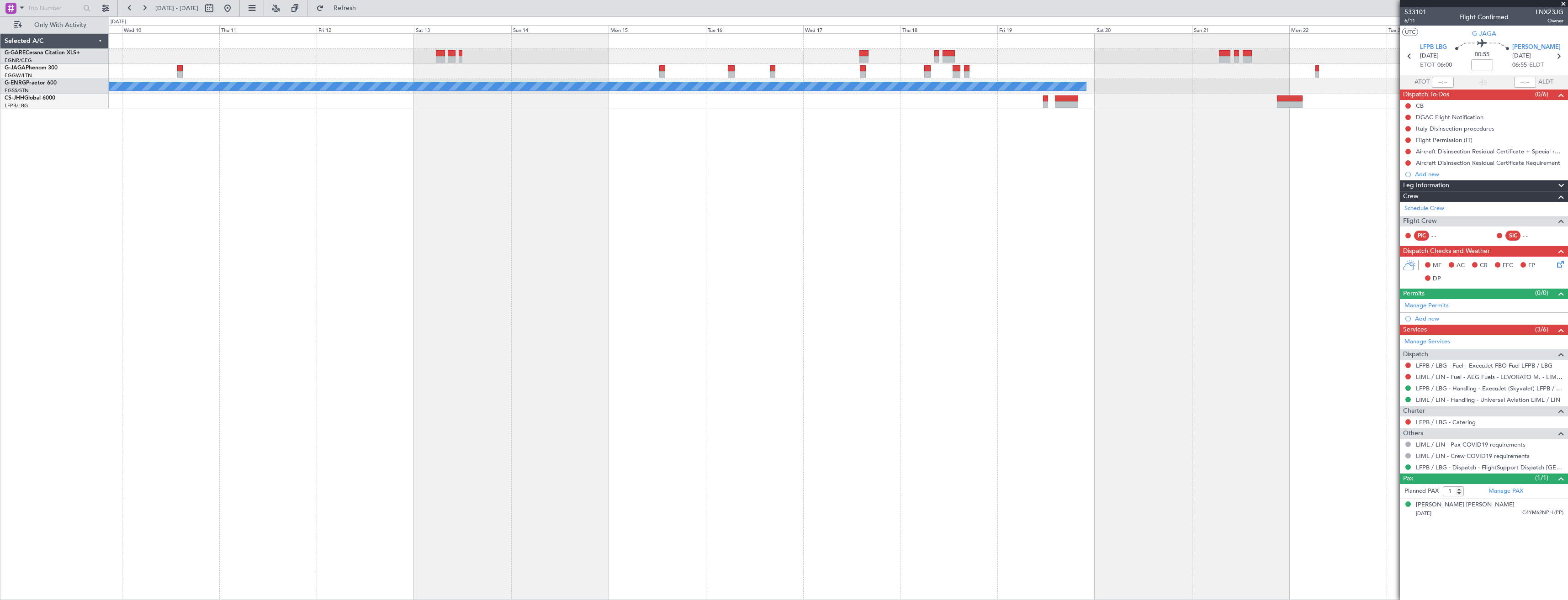
click at [878, 132] on div "Owner" at bounding box center [838, 317] width 1459 height 567
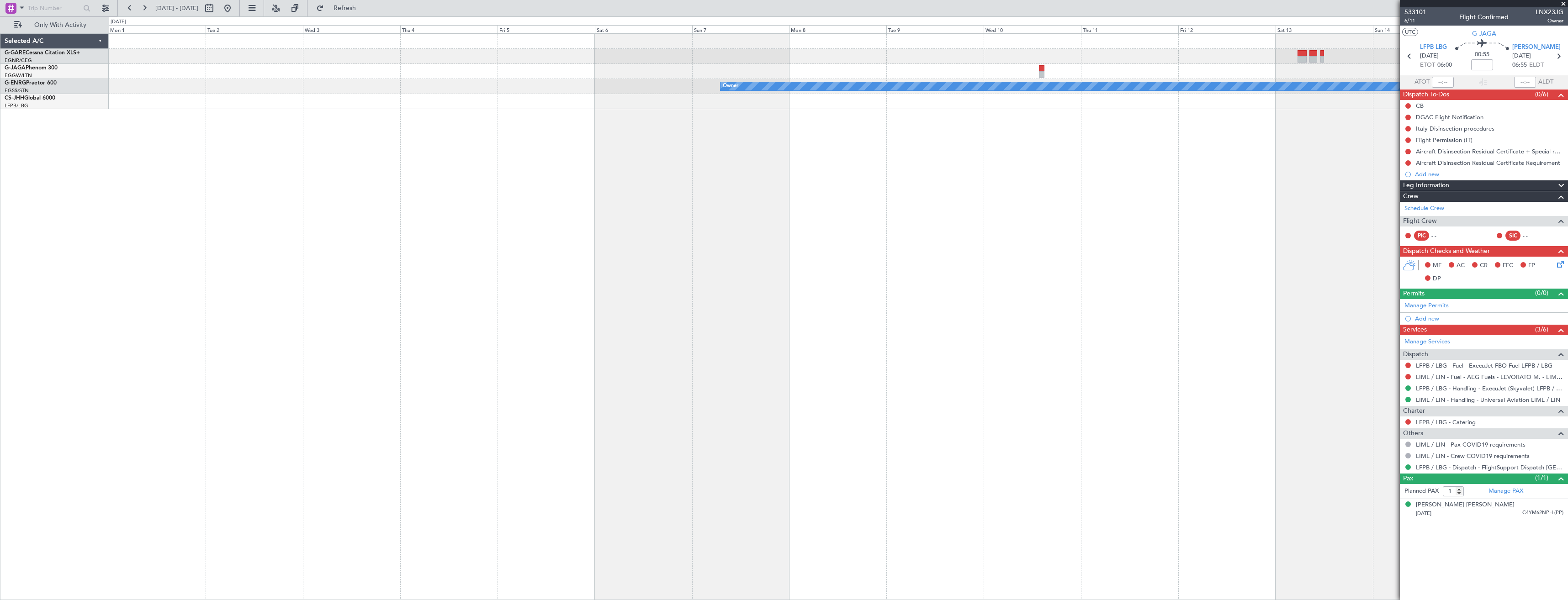
click at [1163, 108] on div "Owner" at bounding box center [838, 317] width 1459 height 567
click at [1309, 88] on div "Owner" at bounding box center [838, 317] width 1459 height 567
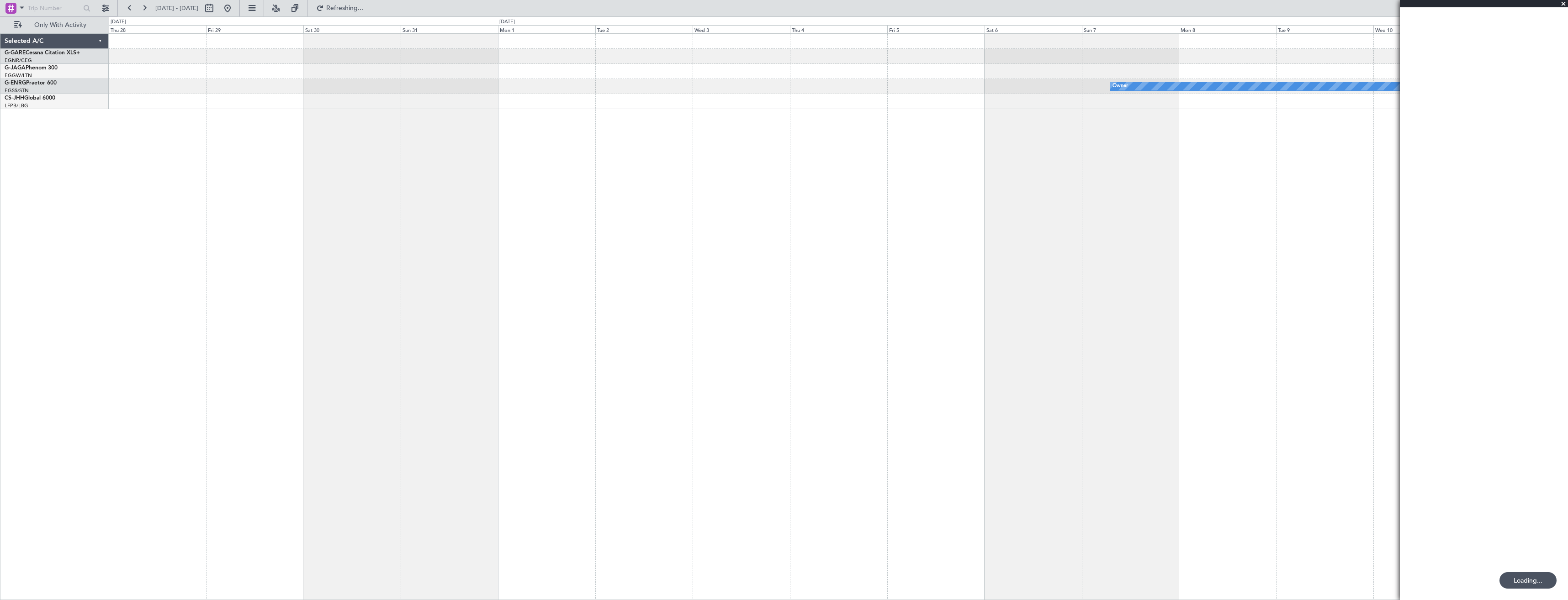
click at [779, 95] on div "Owner" at bounding box center [838, 317] width 1459 height 567
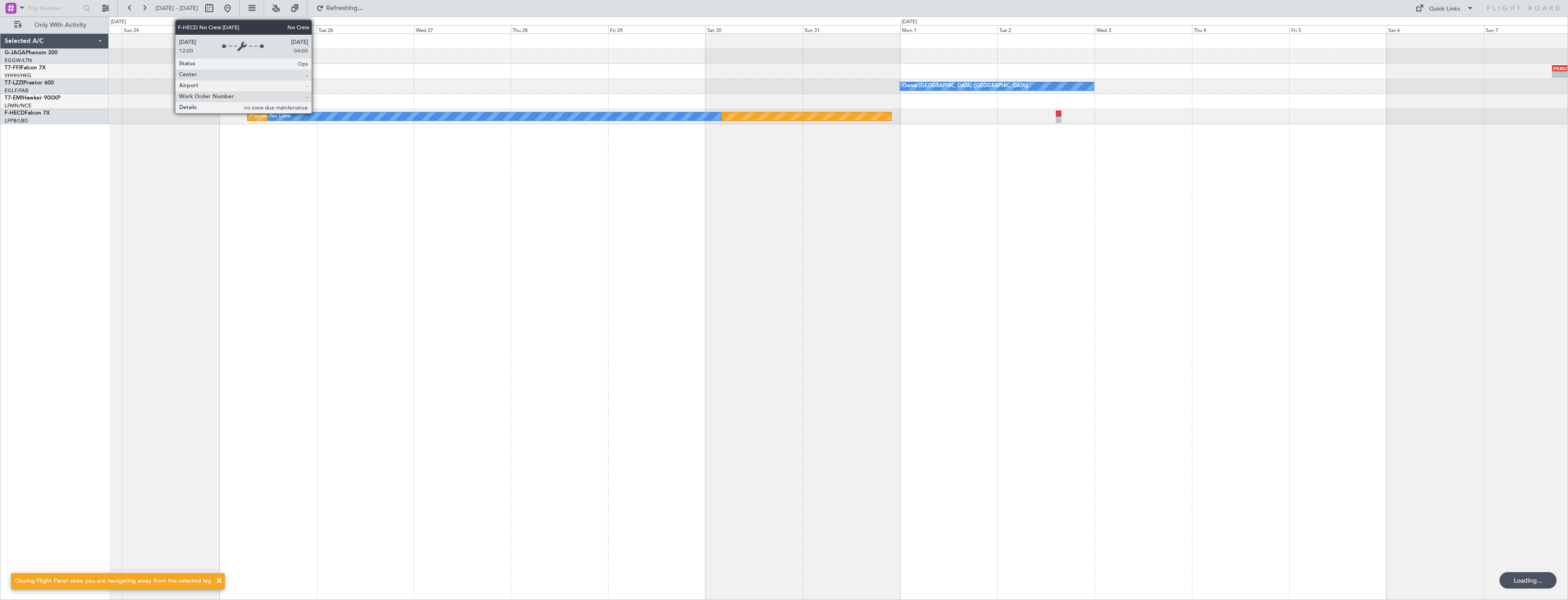
click at [606, 101] on div "- - LIEO 17:00 Z ZBAA 02:35 Z Planned Maint Geneva (Cointrin) Owner London (Lut…" at bounding box center [838, 79] width 1459 height 90
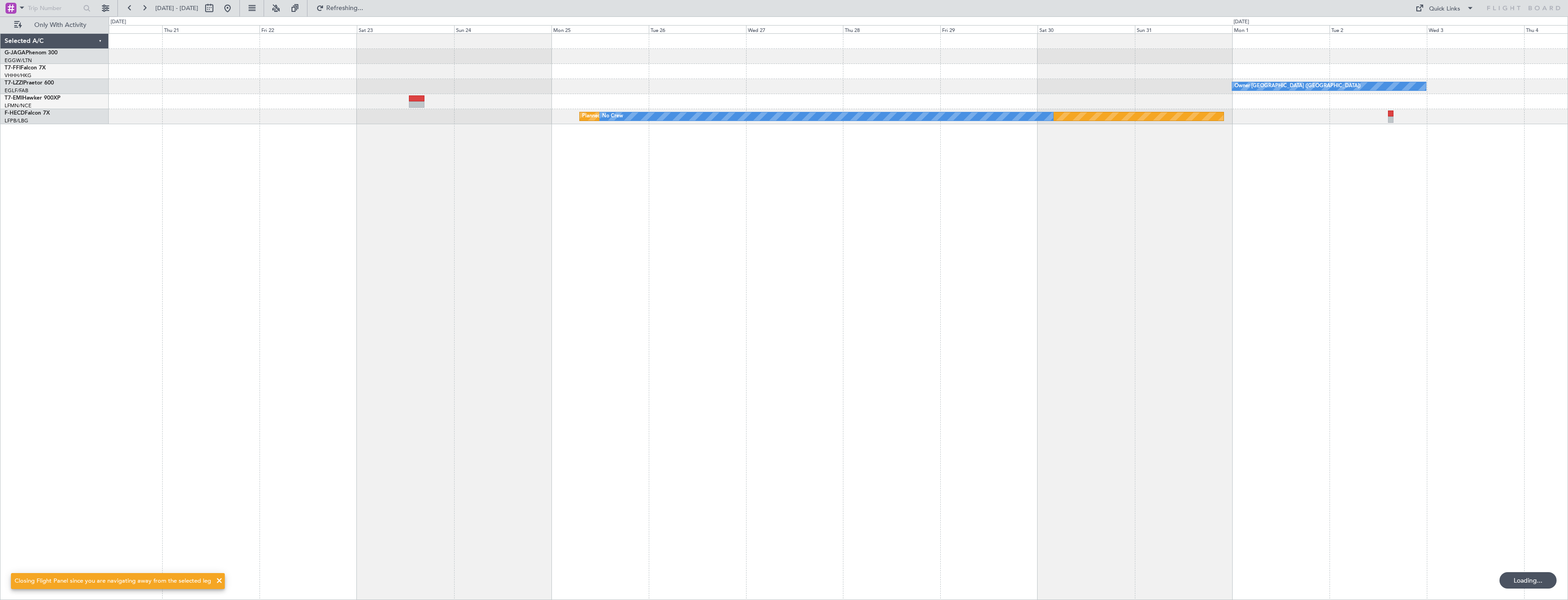
click at [848, 76] on div "- - LIEO 17:00 Z ZBAA 02:35 Z Owner London (Luton) Planned Maint Paris (Le Bour…" at bounding box center [838, 79] width 1459 height 90
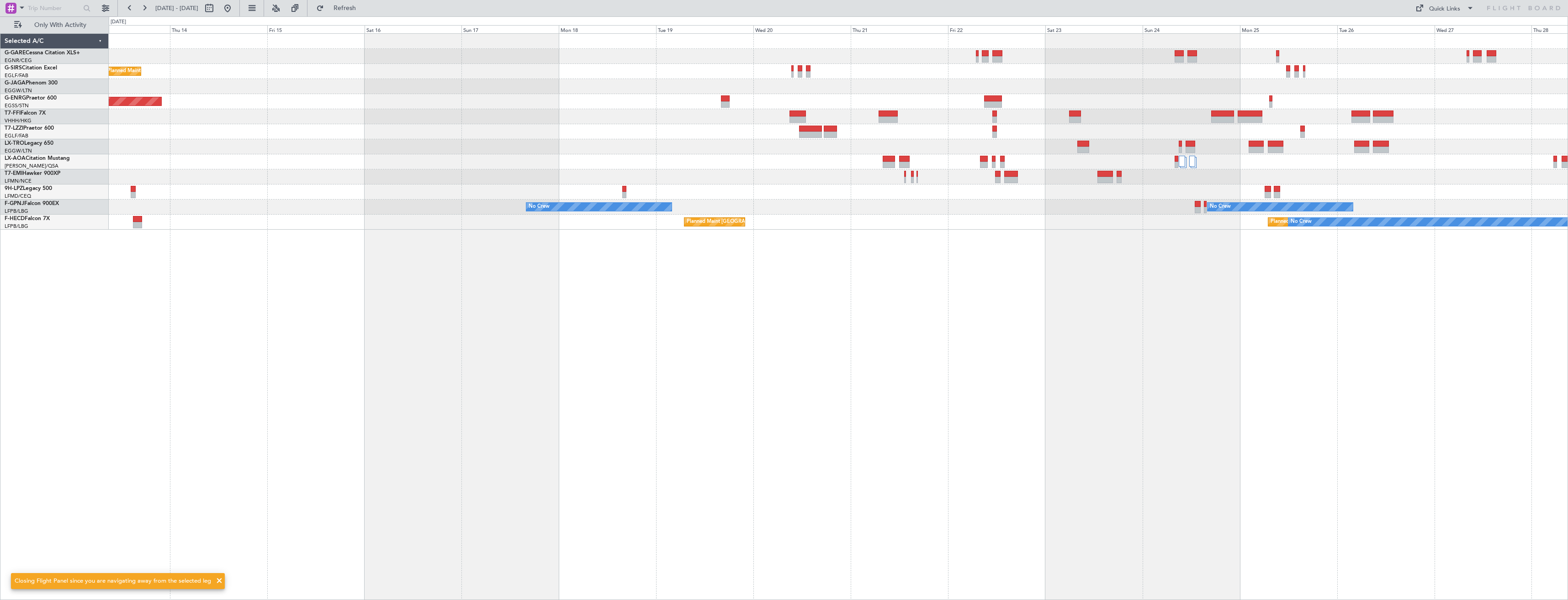
click at [662, 105] on div "Planned Maint London (Farnborough) Planned Maint London (Stansted) Owner London…" at bounding box center [838, 131] width 1459 height 196
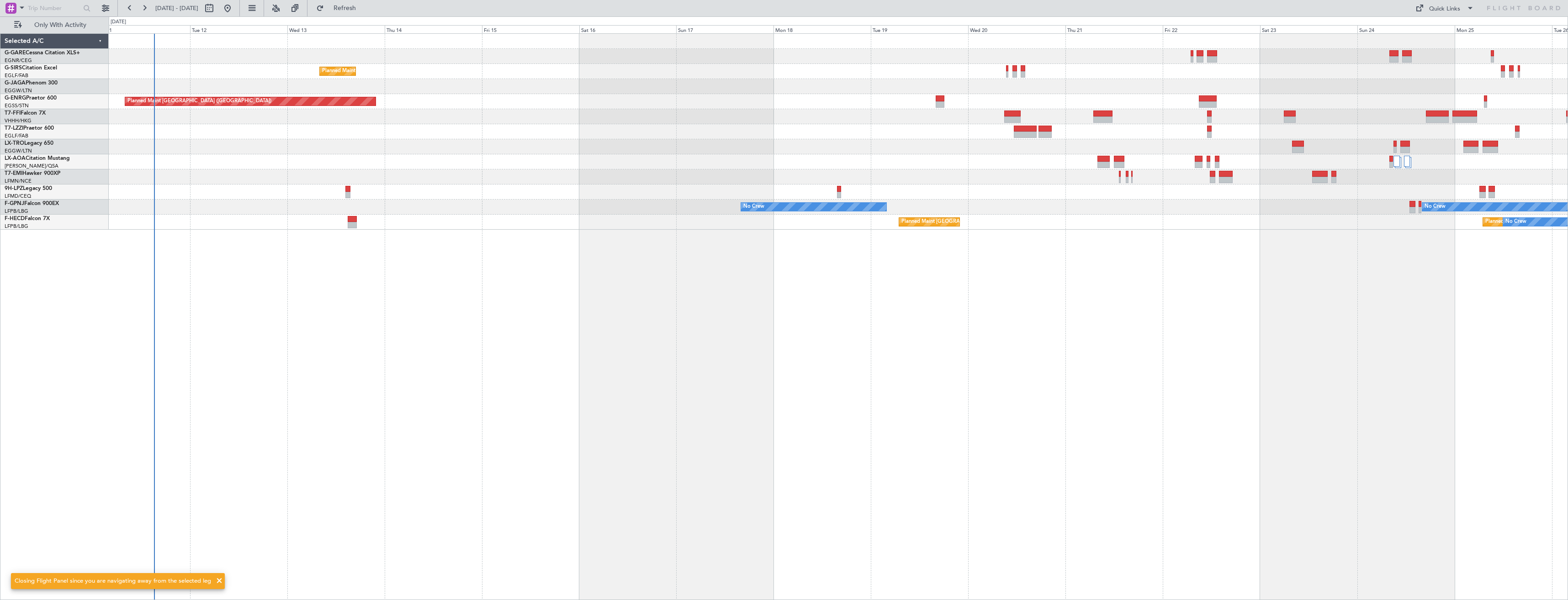
click at [278, 145] on div "Planned Maint London (Farnborough) Planned Maint London (Stansted) Planned Main…" at bounding box center [838, 131] width 1459 height 196
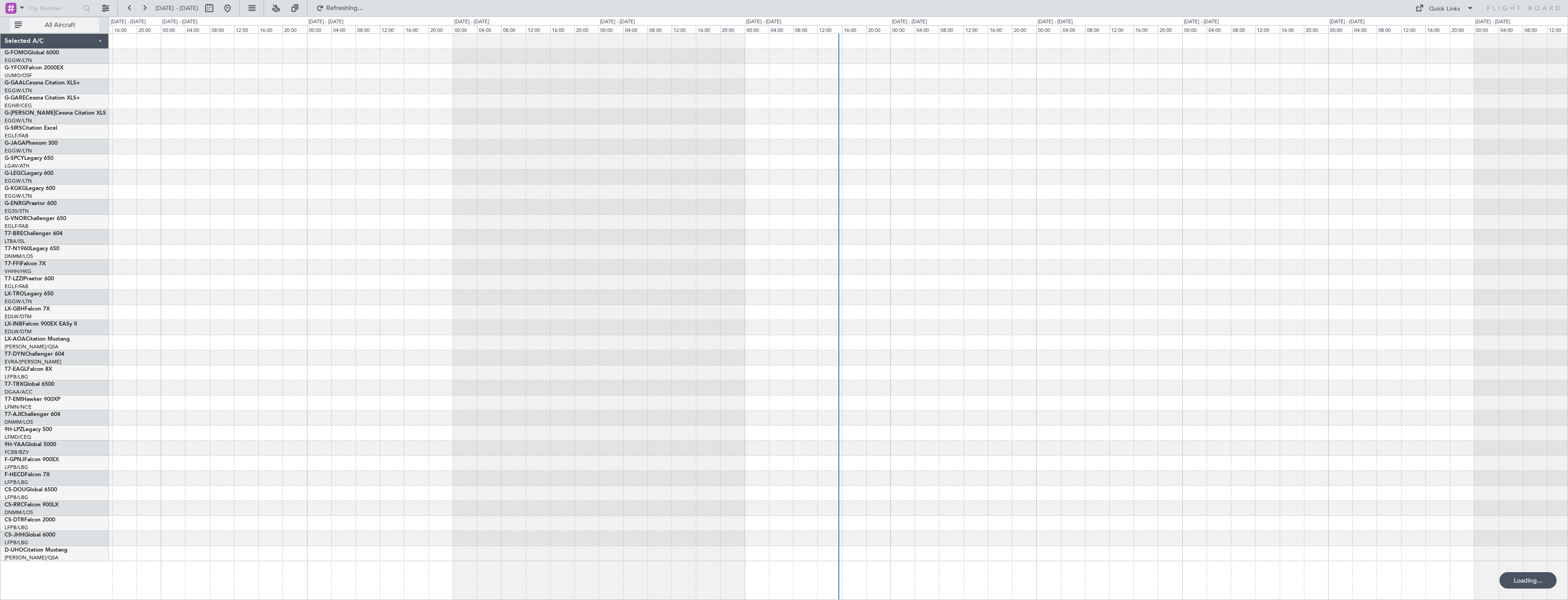
drag, startPoint x: 42, startPoint y: 22, endPoint x: 173, endPoint y: 13, distance: 131.3
click at [42, 22] on span "All Aircraft" at bounding box center [60, 25] width 73 height 6
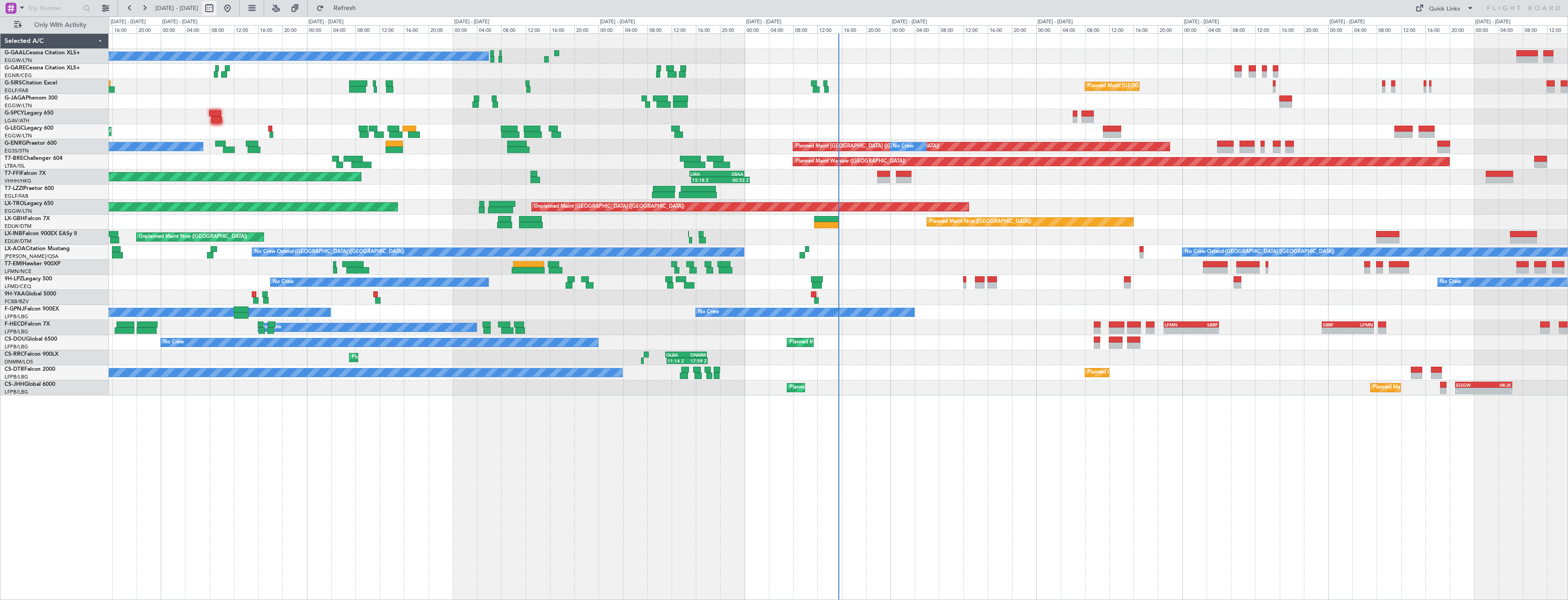
click at [216, 9] on button at bounding box center [209, 8] width 15 height 15
select select "8"
select select "2025"
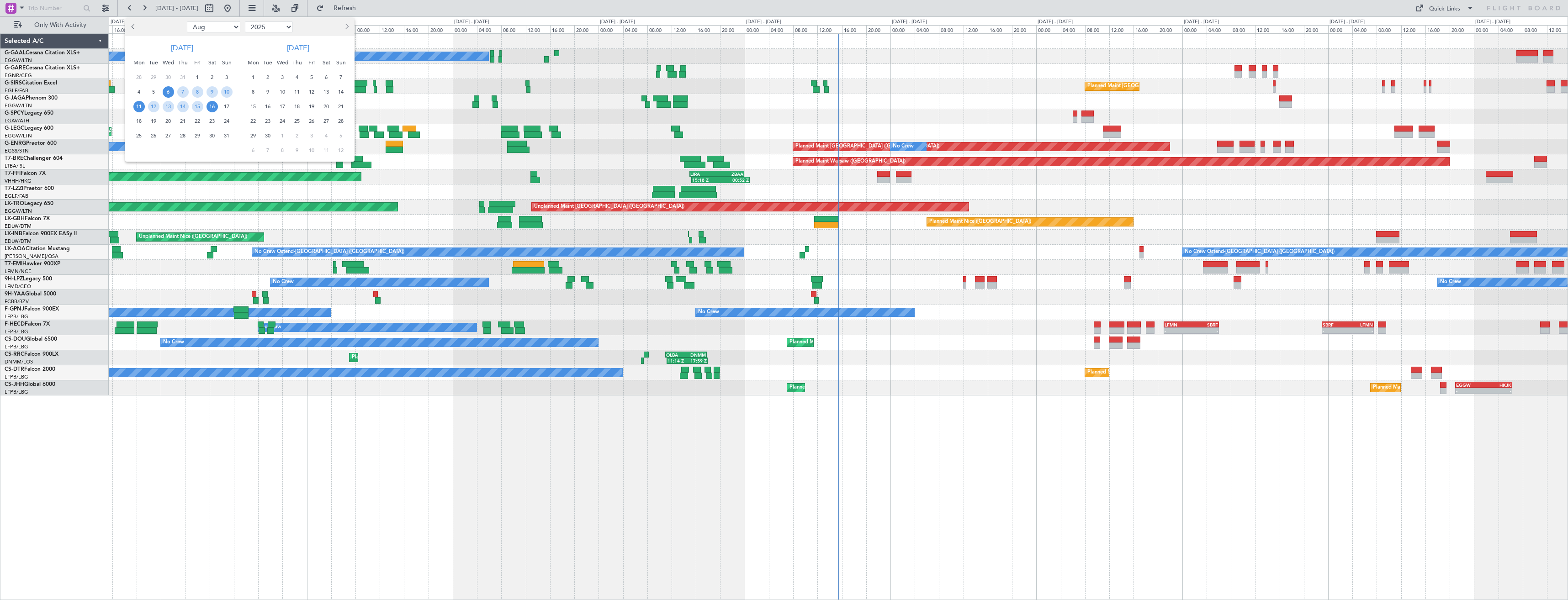
click at [138, 108] on span "11" at bounding box center [139, 106] width 12 height 12
click at [138, 133] on span "25" at bounding box center [139, 136] width 12 height 12
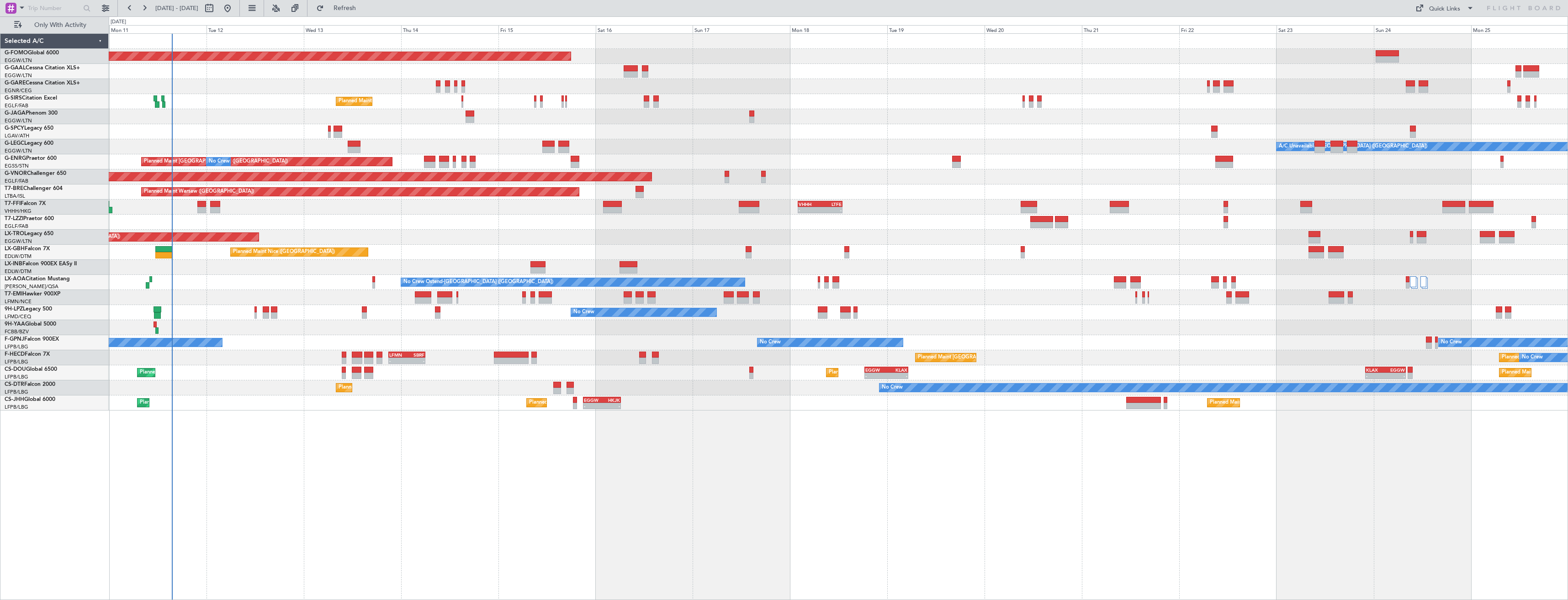
click at [549, 199] on div "Planned Maint Warsaw ([GEOGRAPHIC_DATA])" at bounding box center [838, 192] width 1459 height 15
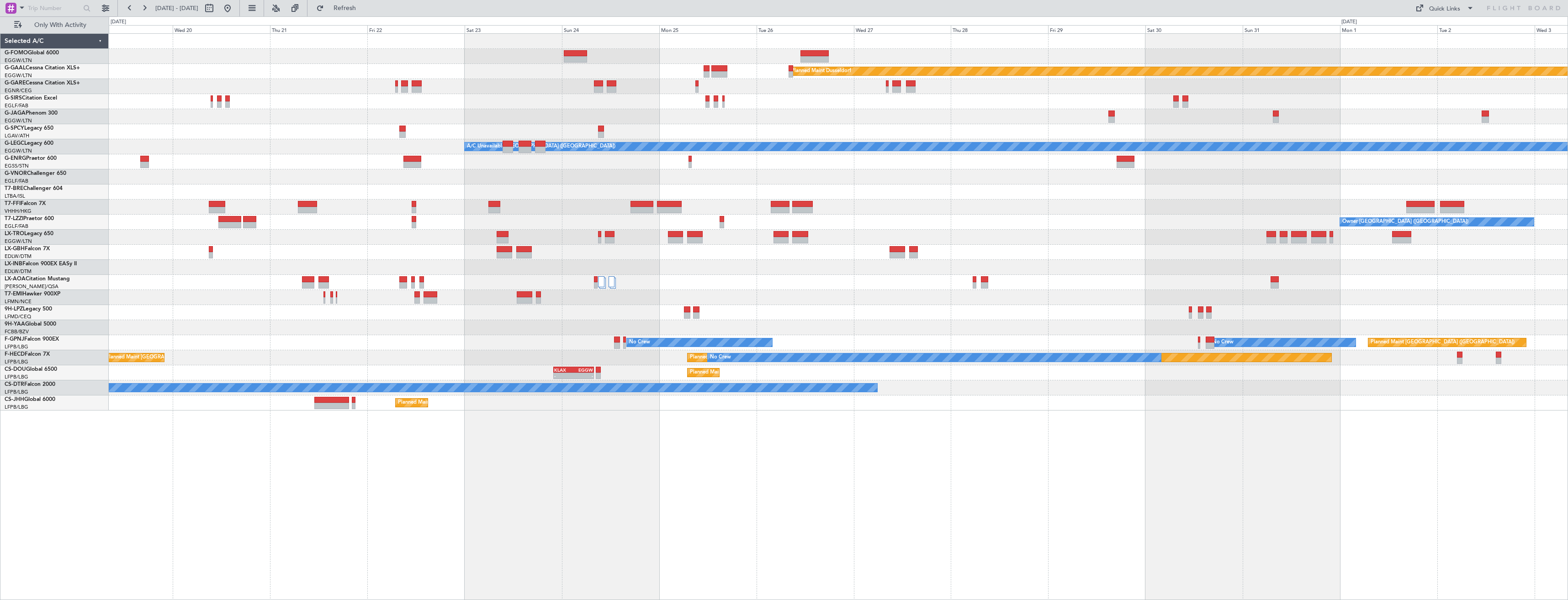
click at [518, 209] on div "- - VHHH 02:00 Z LTFE 13:00 Z" at bounding box center [838, 207] width 1459 height 15
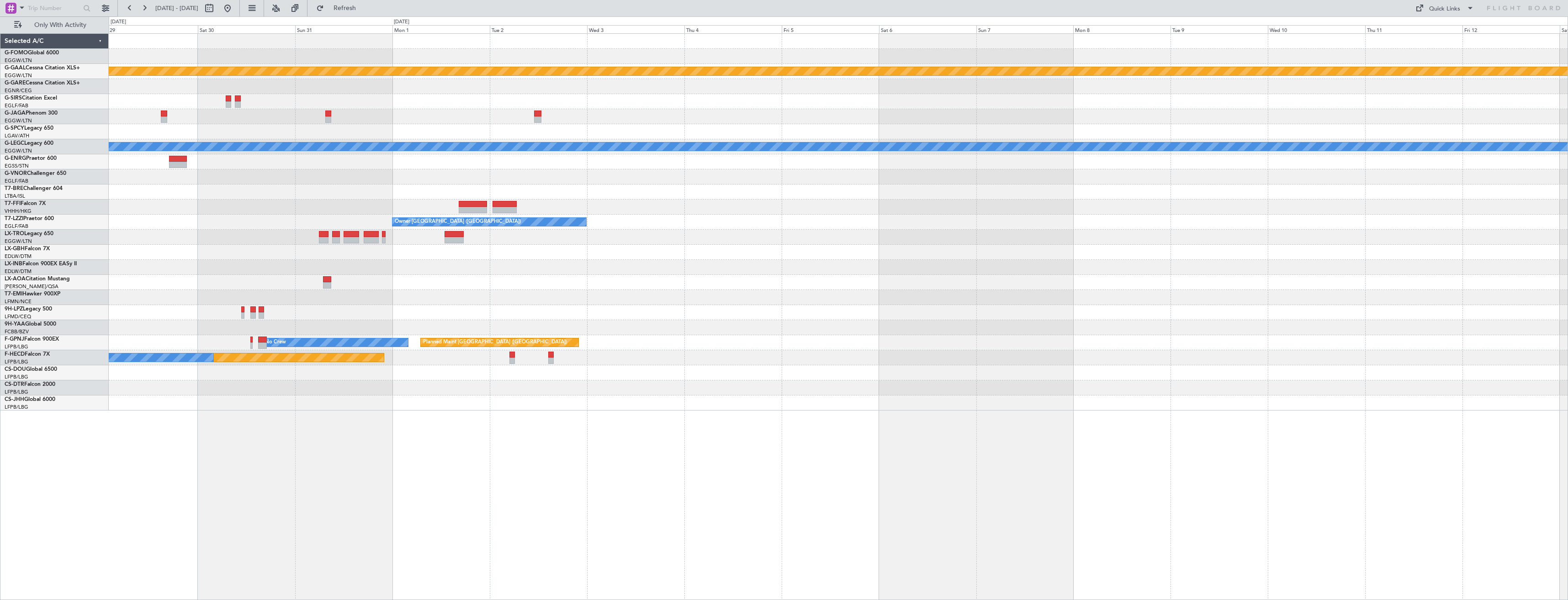
click at [536, 203] on div at bounding box center [838, 207] width 1459 height 15
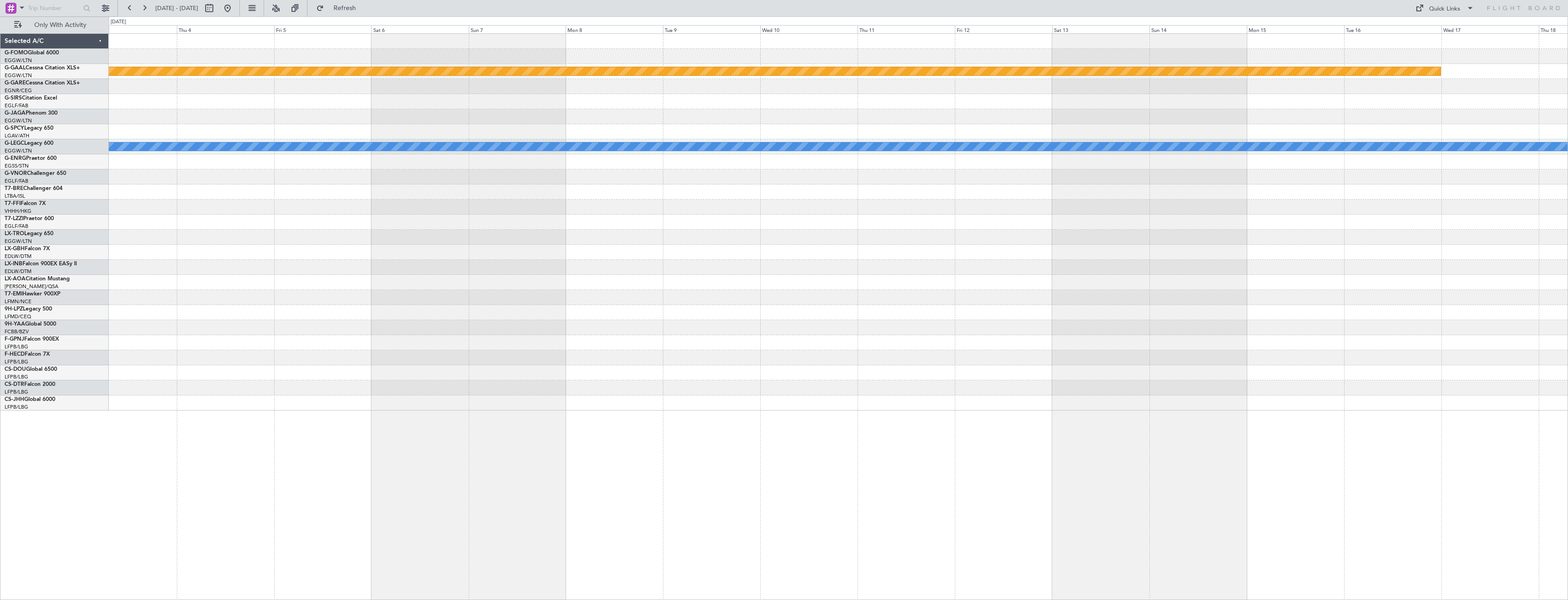
click at [572, 203] on div "Planned Maint Dusseldorf A/C Unavailable London (Luton) Owner London (Luton) No…" at bounding box center [838, 222] width 1459 height 377
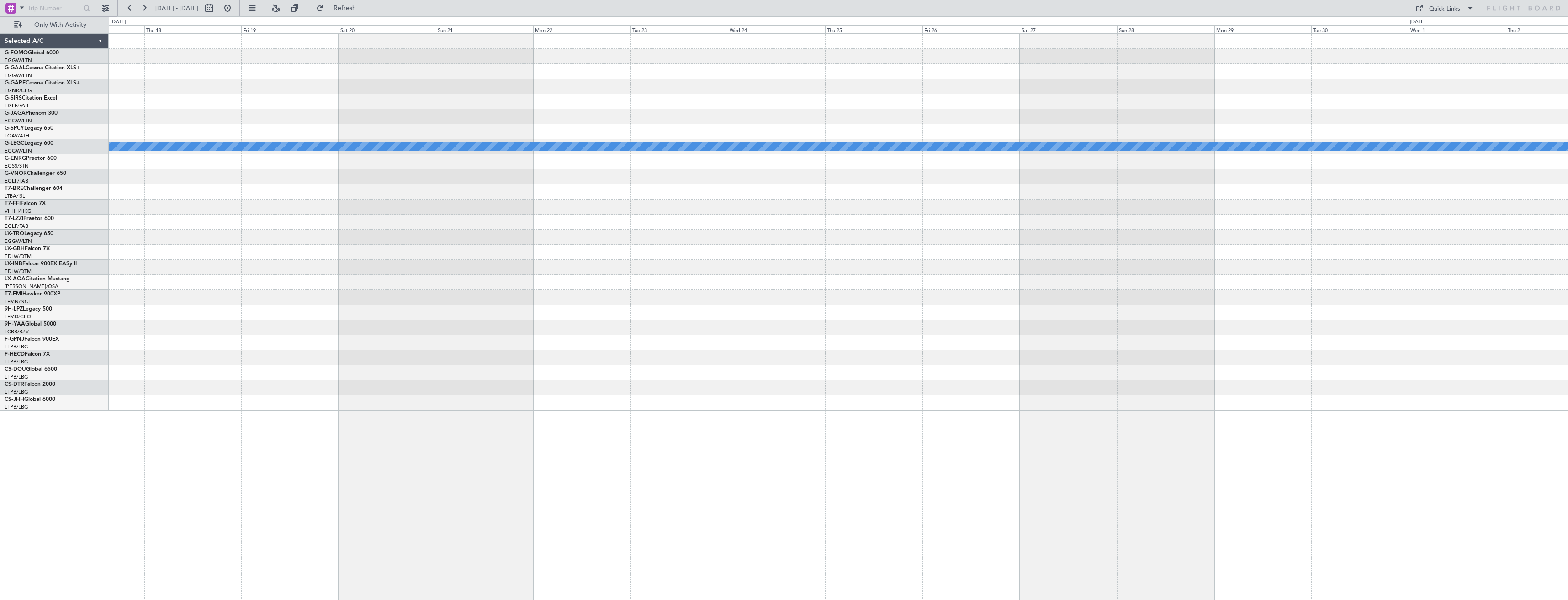
click at [572, 216] on div "Planned Maint Dusseldorf A/C Unavailable London (Luton)" at bounding box center [838, 222] width 1459 height 377
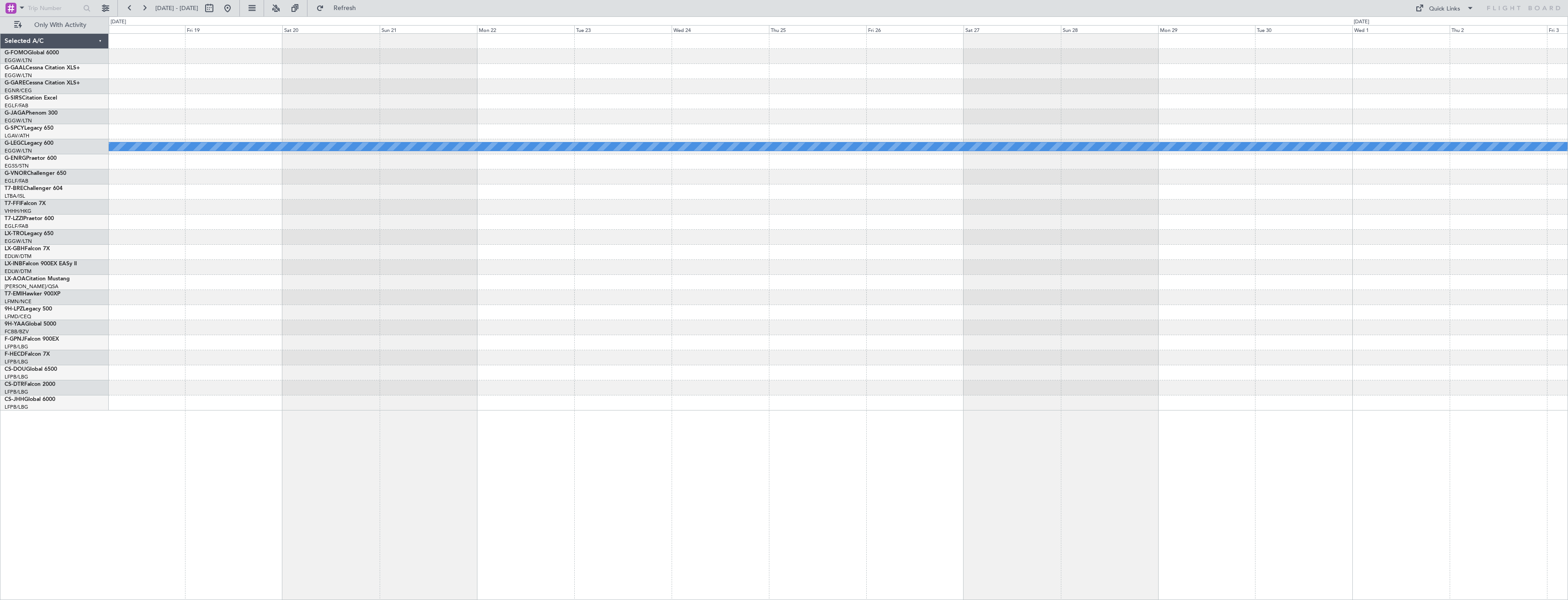
click at [636, 234] on div "Planned Maint Dusseldorf A/C Unavailable London (Luton)" at bounding box center [838, 222] width 1459 height 377
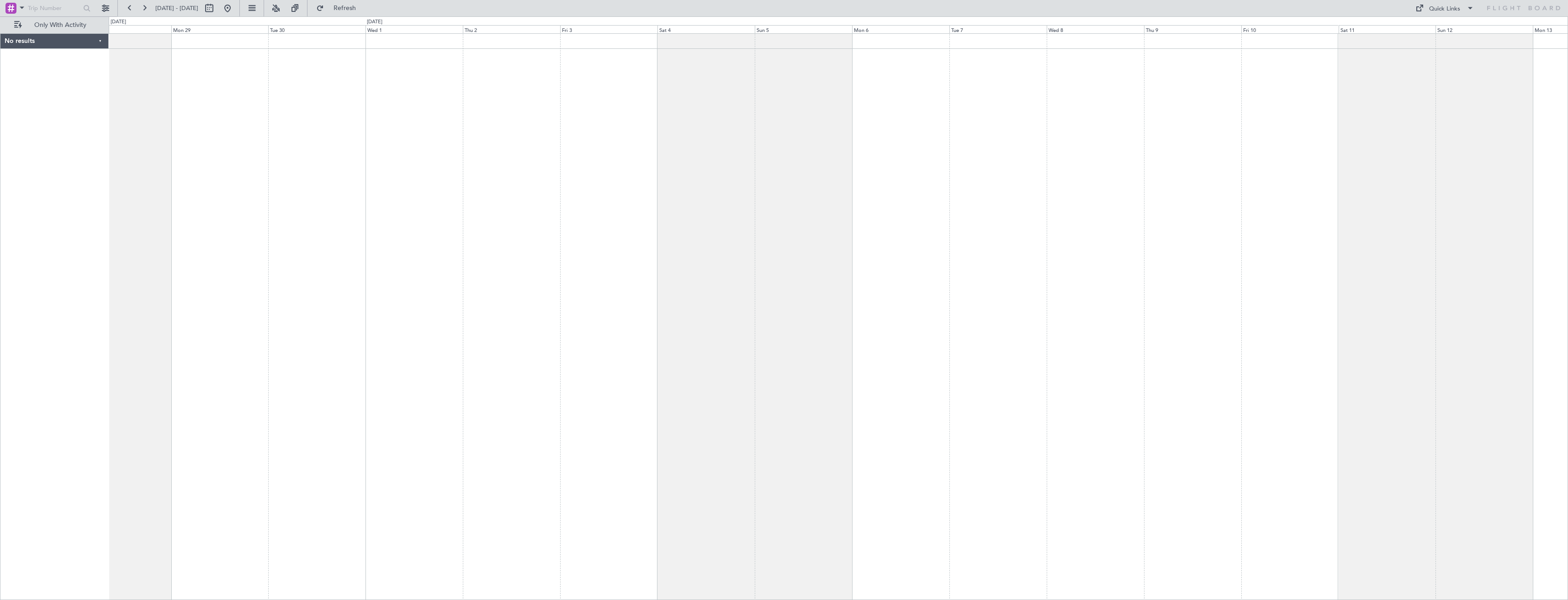
click at [962, 196] on div at bounding box center [838, 317] width 1459 height 567
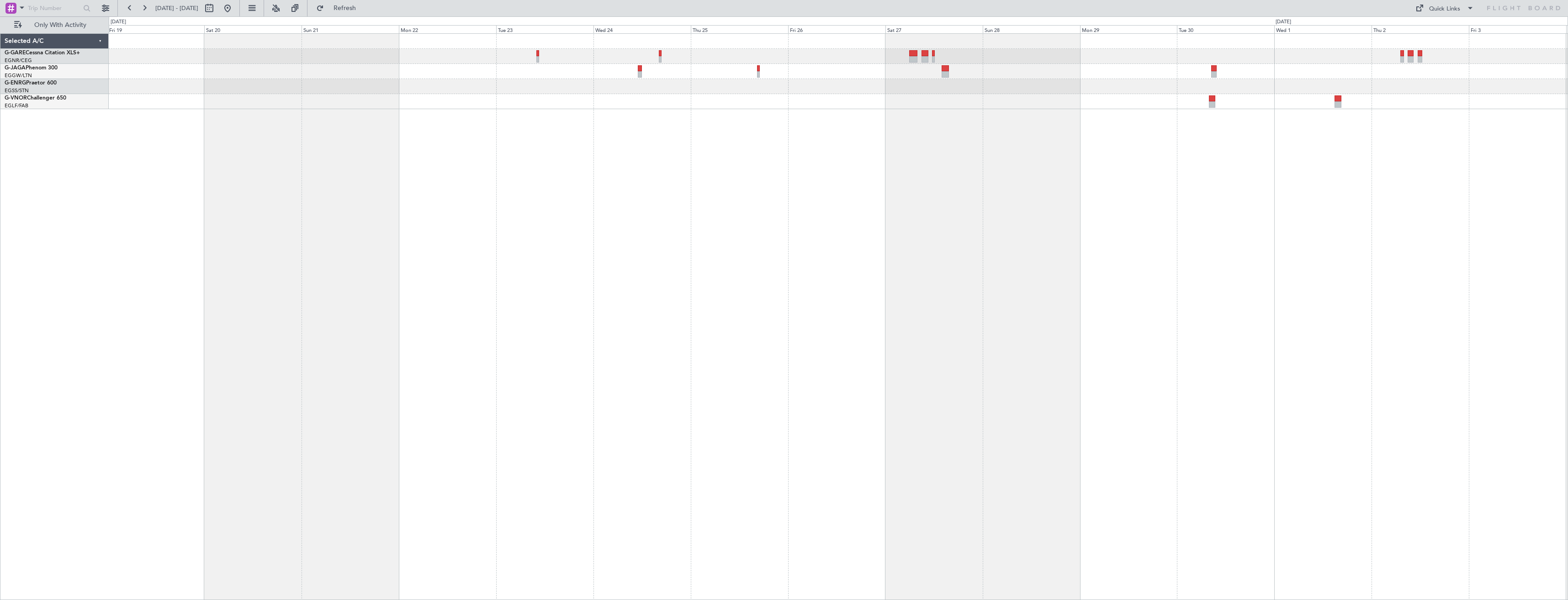
click at [933, 202] on div at bounding box center [838, 317] width 1459 height 567
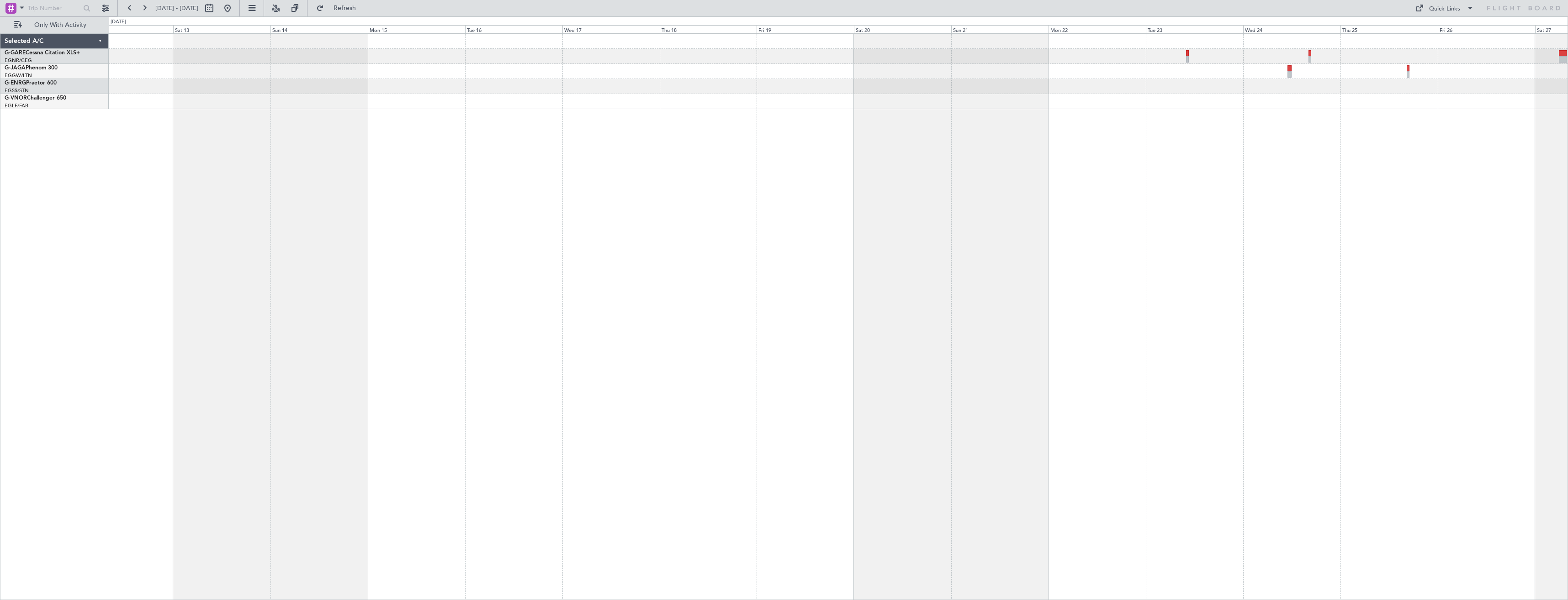
click at [1253, 190] on div at bounding box center [838, 317] width 1459 height 567
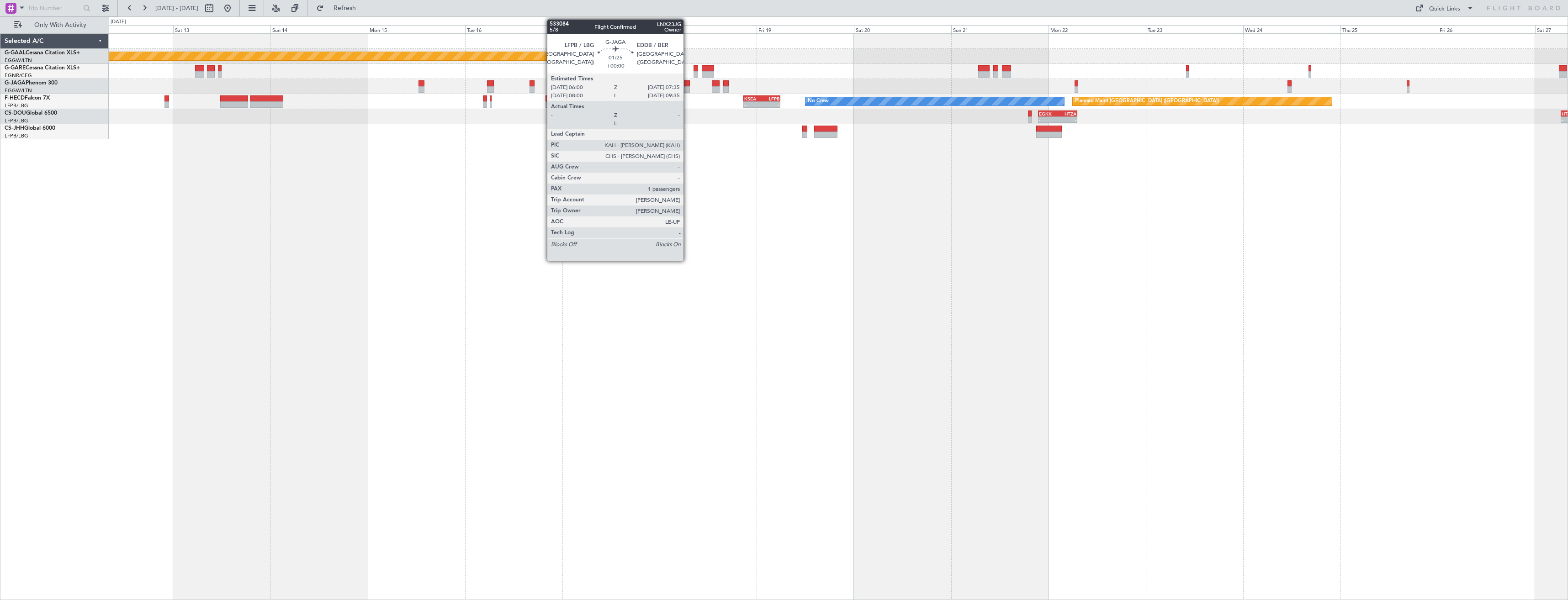
click at [688, 88] on div at bounding box center [686, 89] width 7 height 6
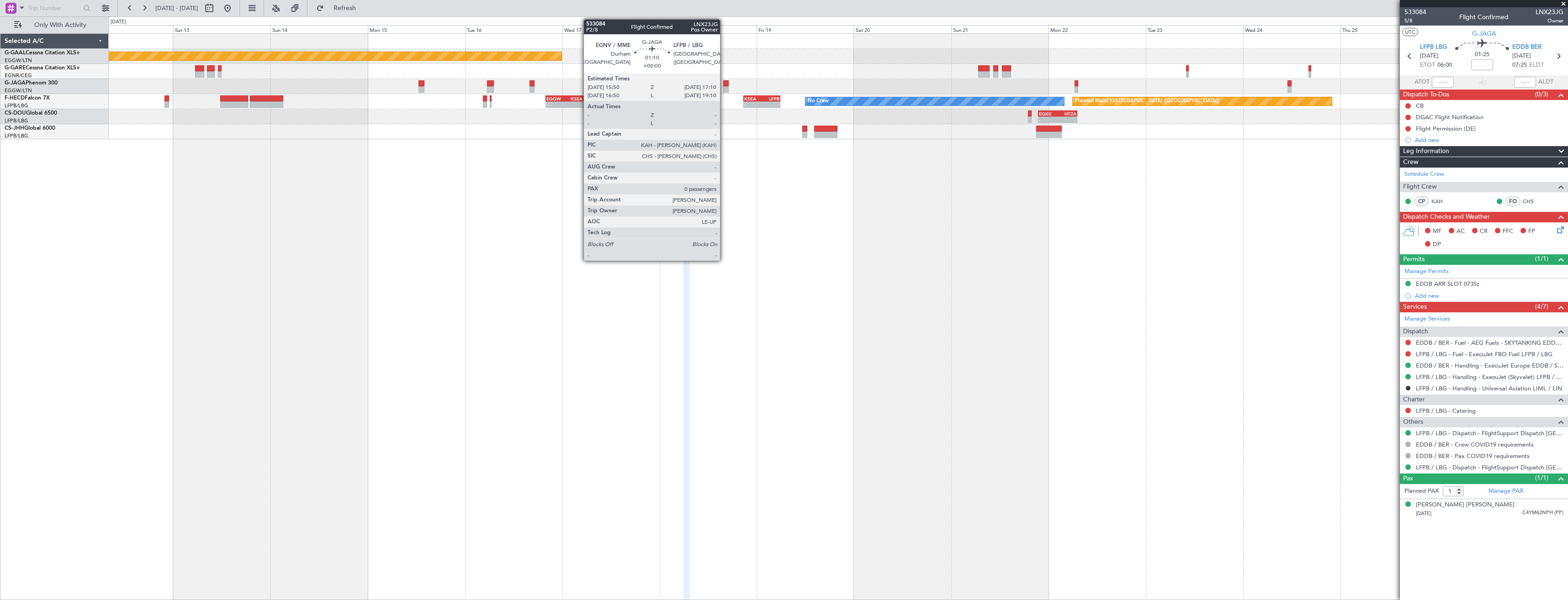
click at [724, 86] on div at bounding box center [726, 89] width 6 height 6
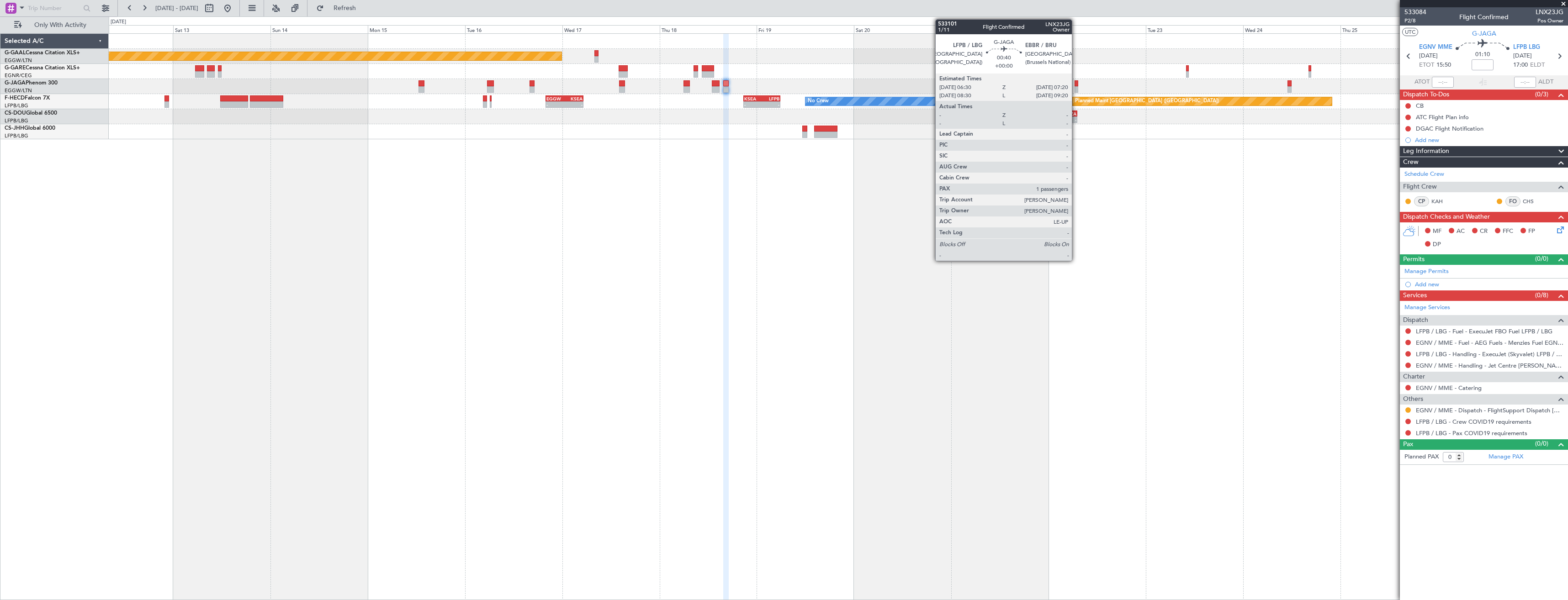
click at [1076, 89] on div at bounding box center [1077, 89] width 4 height 6
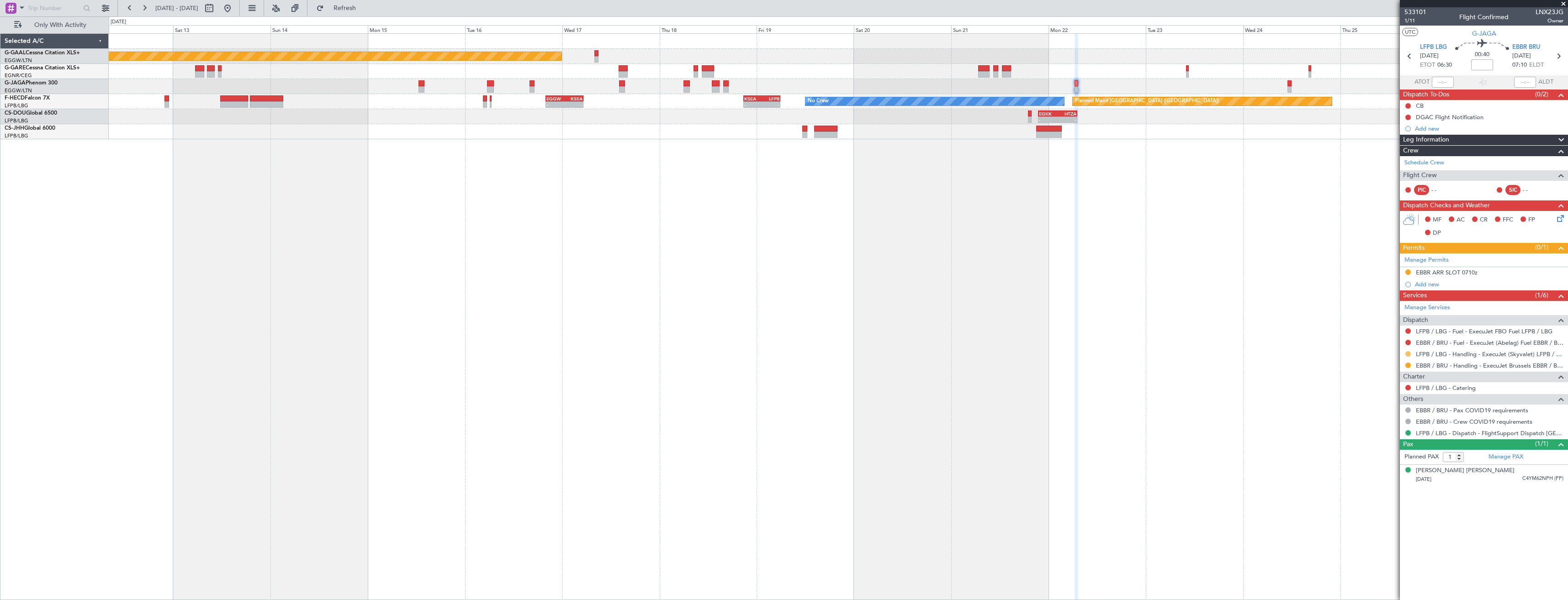
click at [1407, 354] on button at bounding box center [1408, 354] width 6 height 5
click at [1383, 461] on span "Confirmed" at bounding box center [1382, 463] width 28 height 9
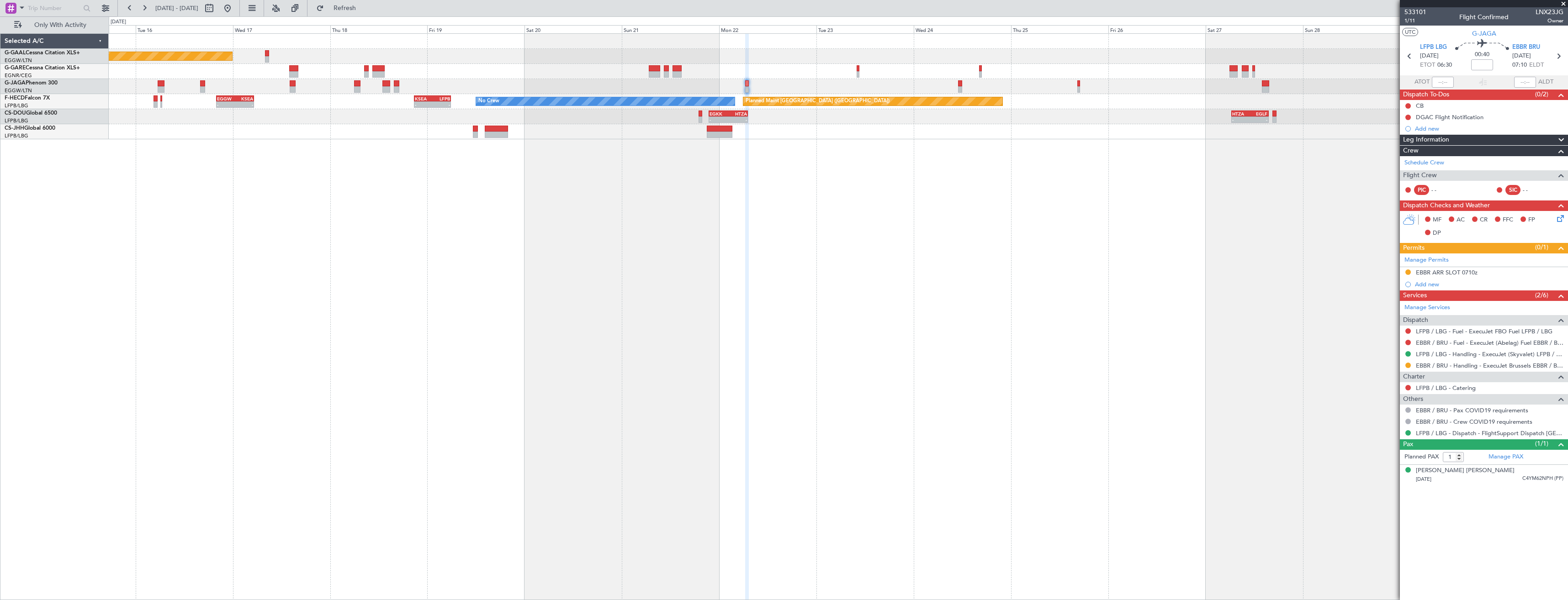
click at [865, 88] on div "Planned Maint Dusseldorf Planned Maint Paris (Le Bourget) No Crew - - EGGW 20:0…" at bounding box center [838, 86] width 1459 height 106
click at [864, 98] on div "Planned Maint Dusseldorf Planned Maint Paris (Le Bourget) No Crew - - EGGW 20:0…" at bounding box center [838, 86] width 1459 height 106
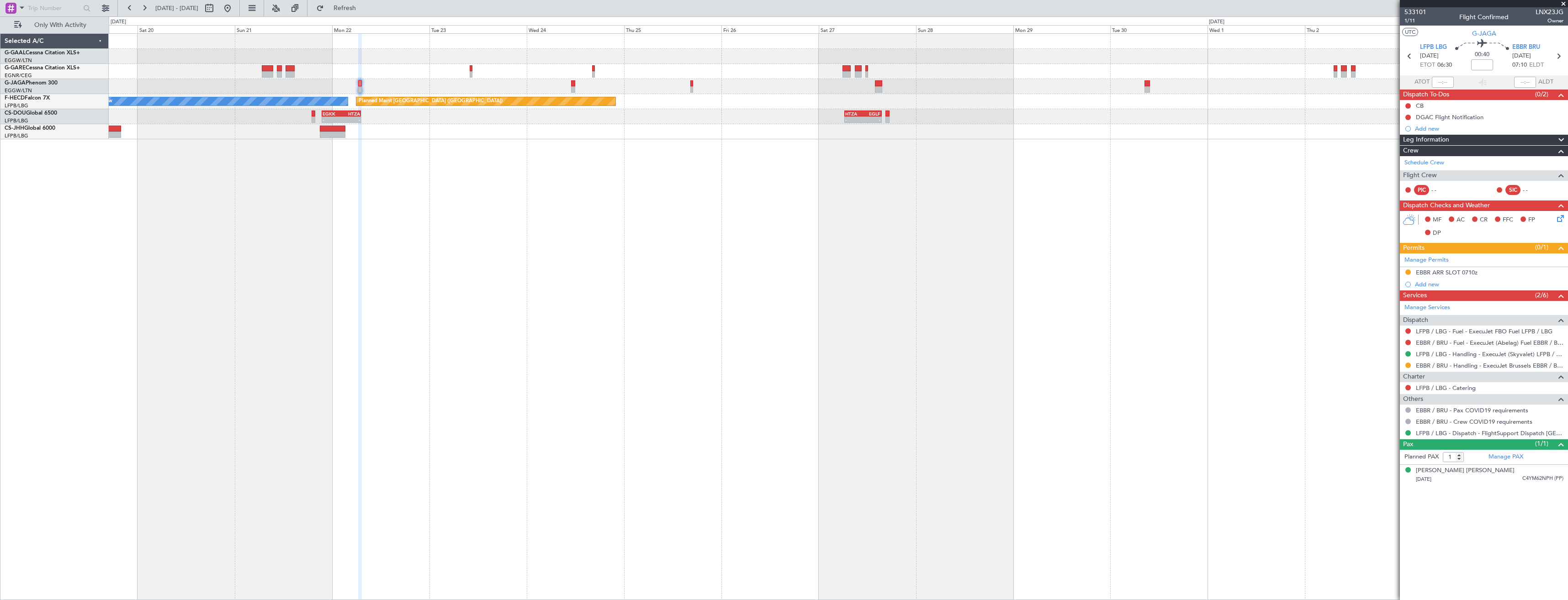
click at [921, 100] on div "Planned Maint Dusseldorf Planned Maint Paris (Le Bourget) No Crew - - EGGW 20:0…" at bounding box center [838, 86] width 1459 height 106
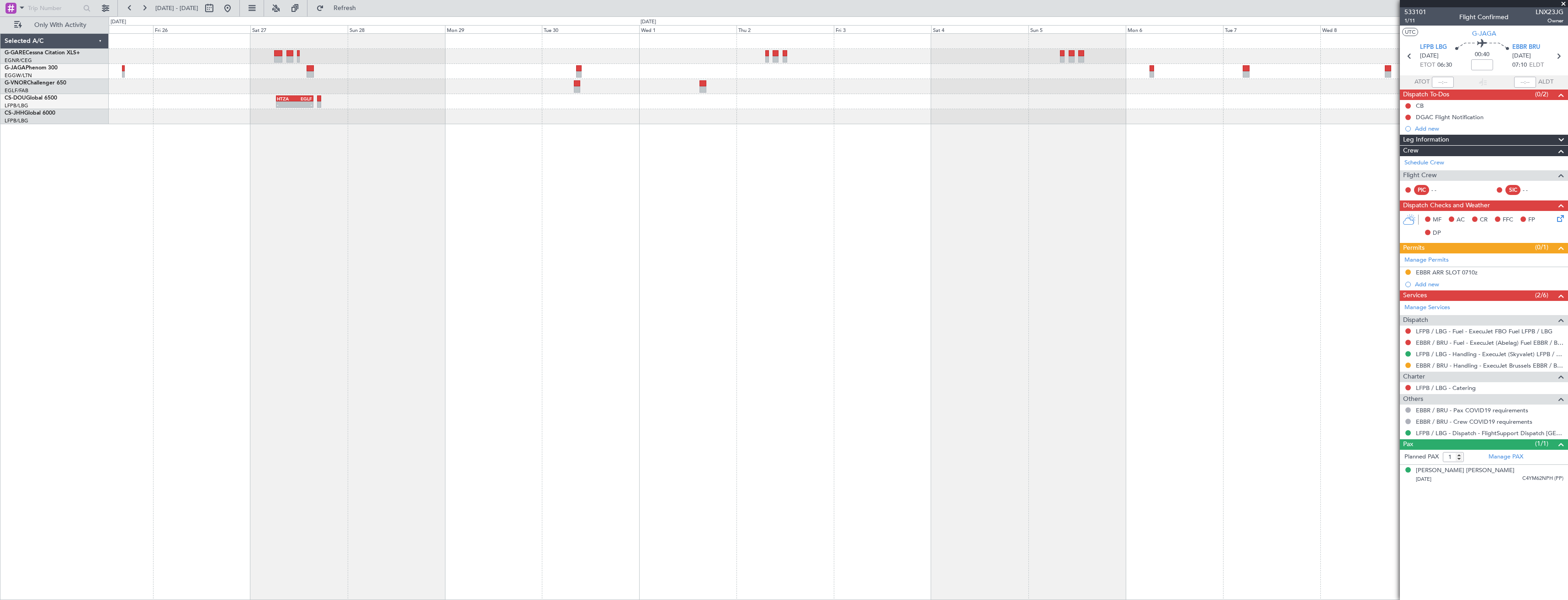
click at [936, 112] on div "- - HTZA 06:30 Z EGLF 15:35 Z EGKK 21:30 Z HTZA 07:10 Z - -" at bounding box center [838, 79] width 1459 height 90
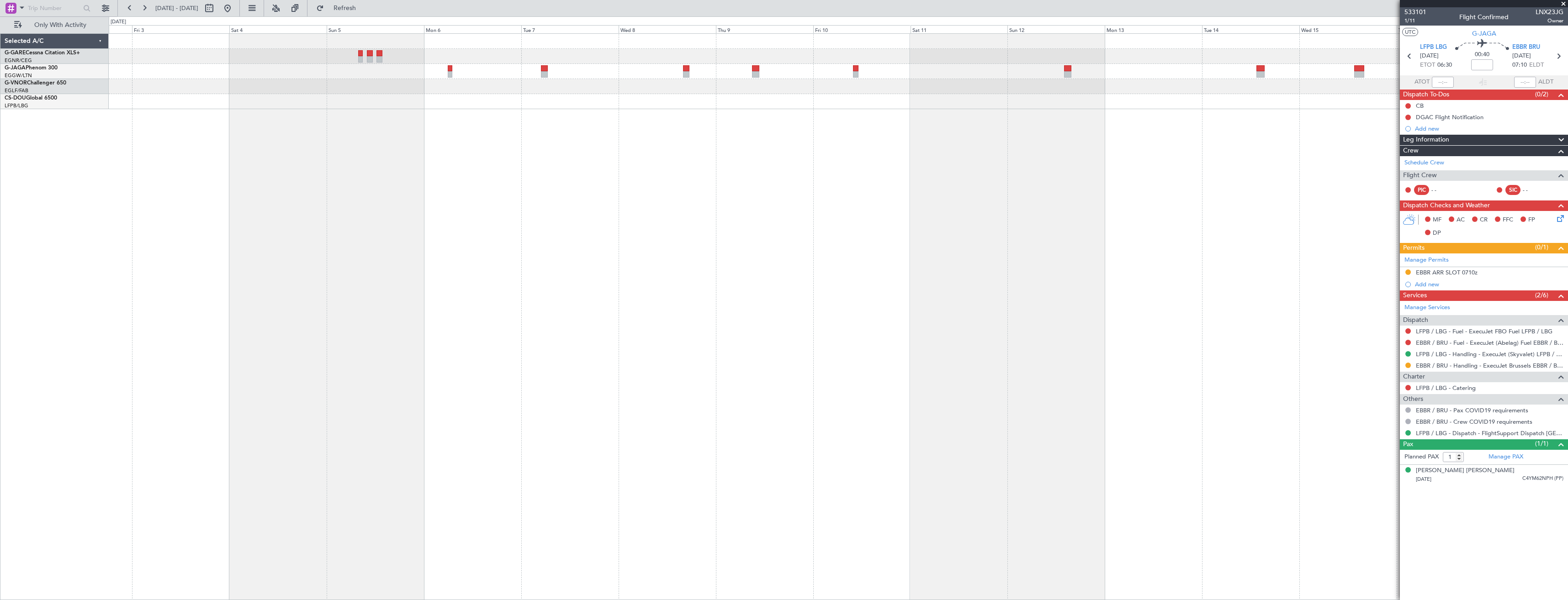
click at [701, 124] on div at bounding box center [838, 317] width 1459 height 567
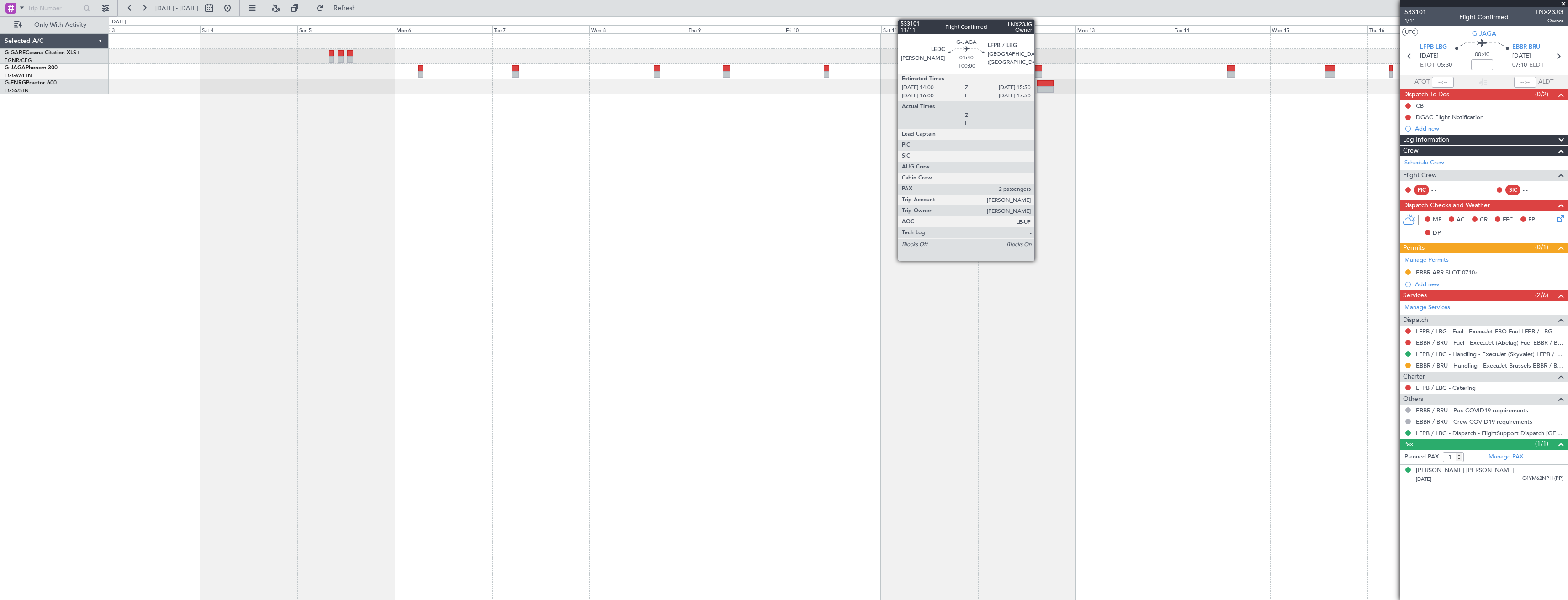
click at [1039, 70] on div at bounding box center [1039, 68] width 8 height 6
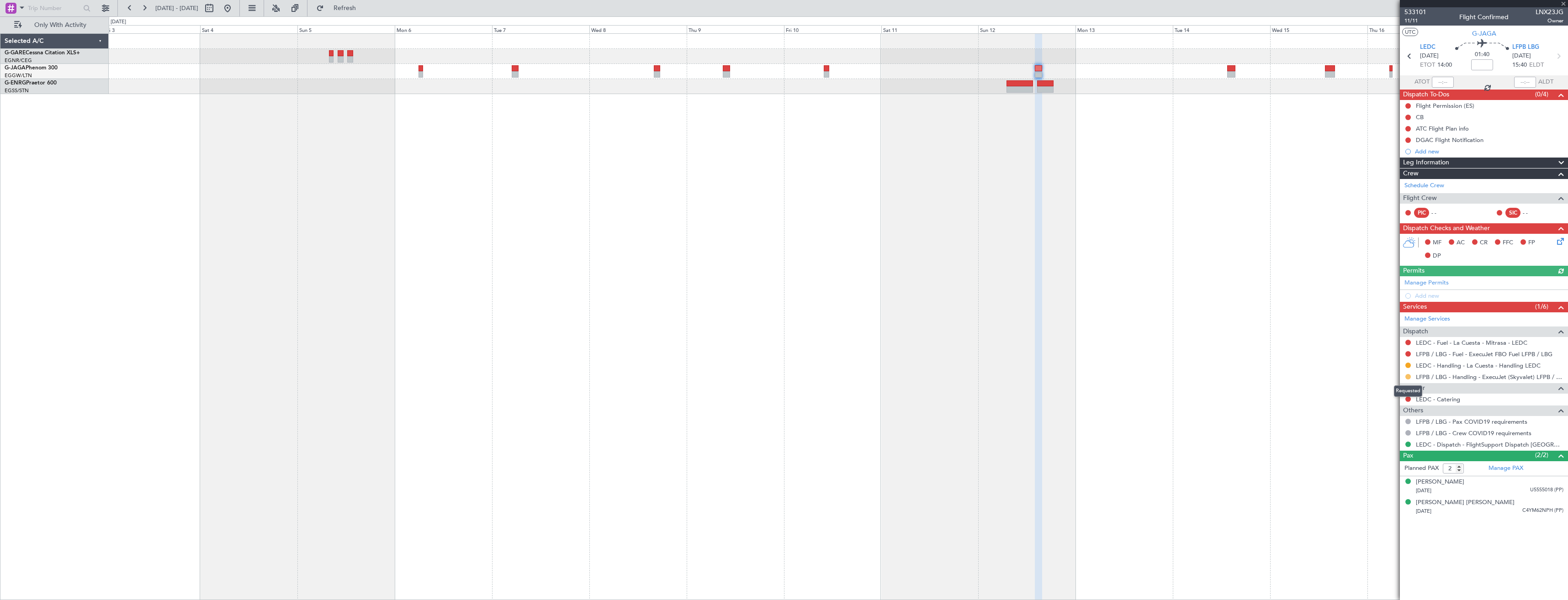
click at [1409, 376] on button at bounding box center [1408, 376] width 6 height 5
click at [1381, 485] on span "Confirmed" at bounding box center [1382, 485] width 28 height 9
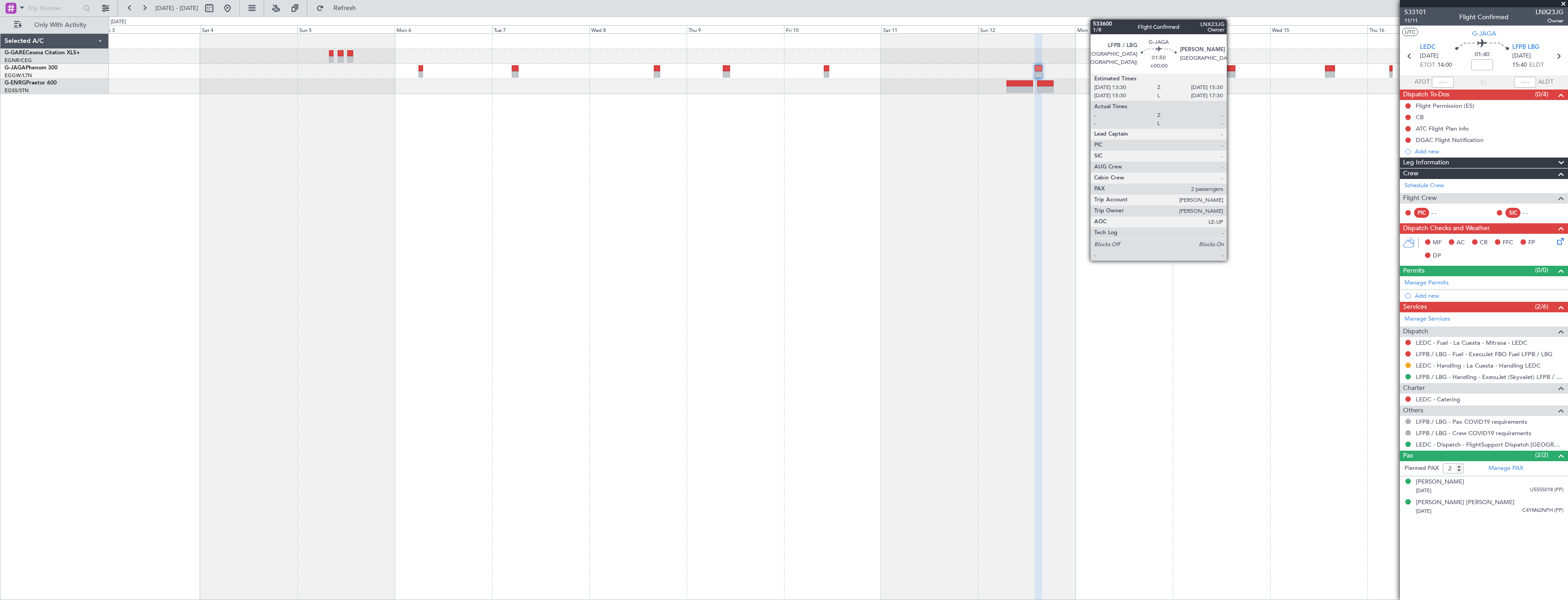
click at [1231, 73] on div at bounding box center [1231, 75] width 8 height 6
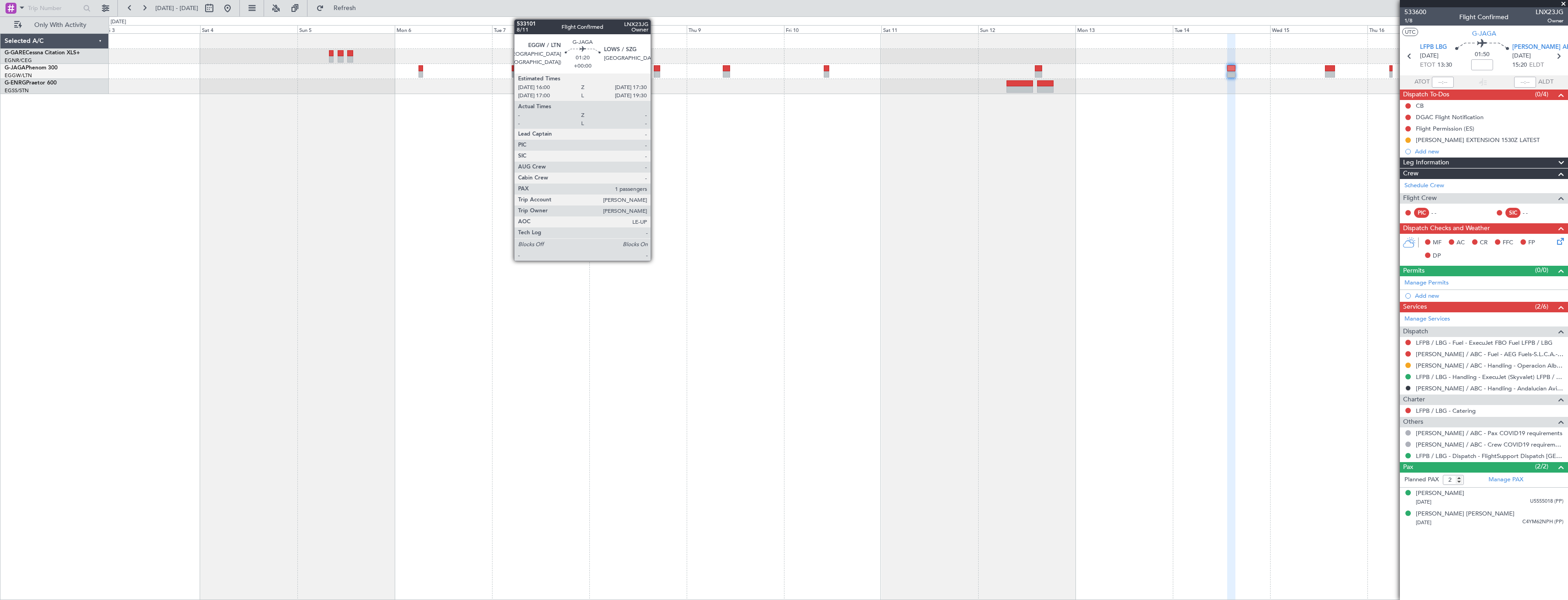
click at [655, 73] on div at bounding box center [657, 75] width 6 height 6
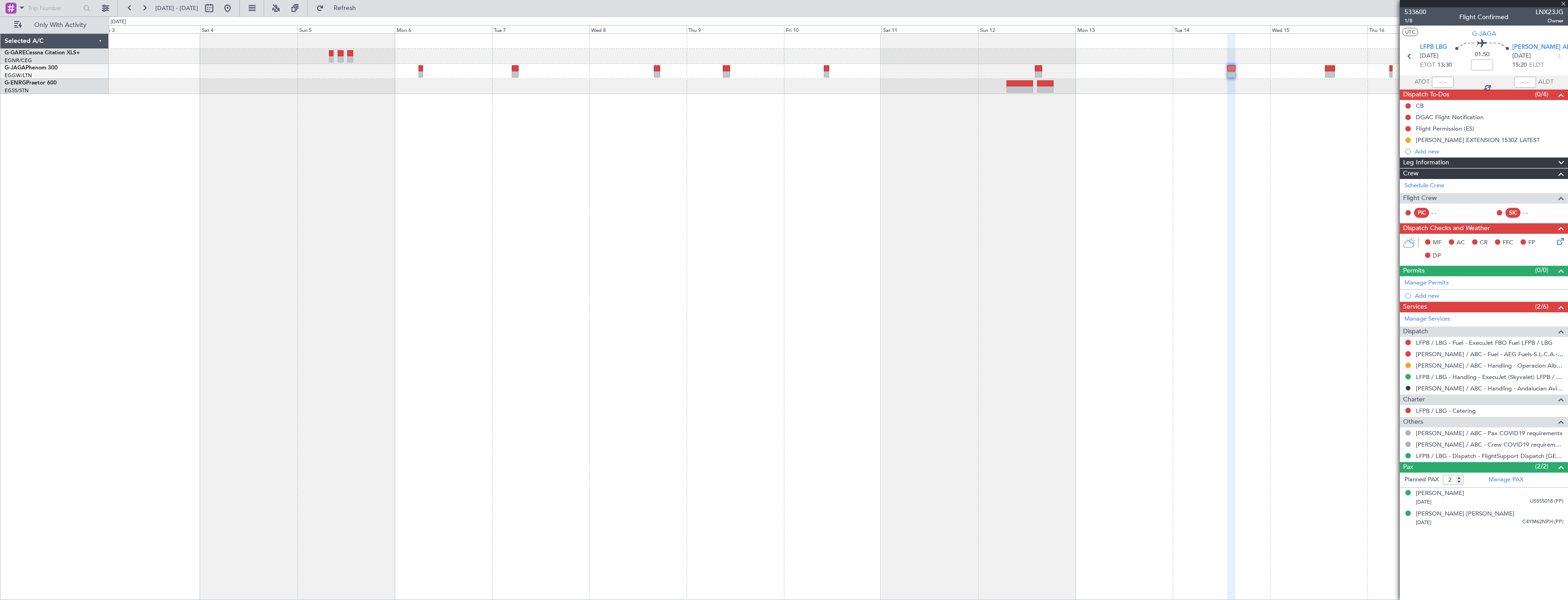
type input "1"
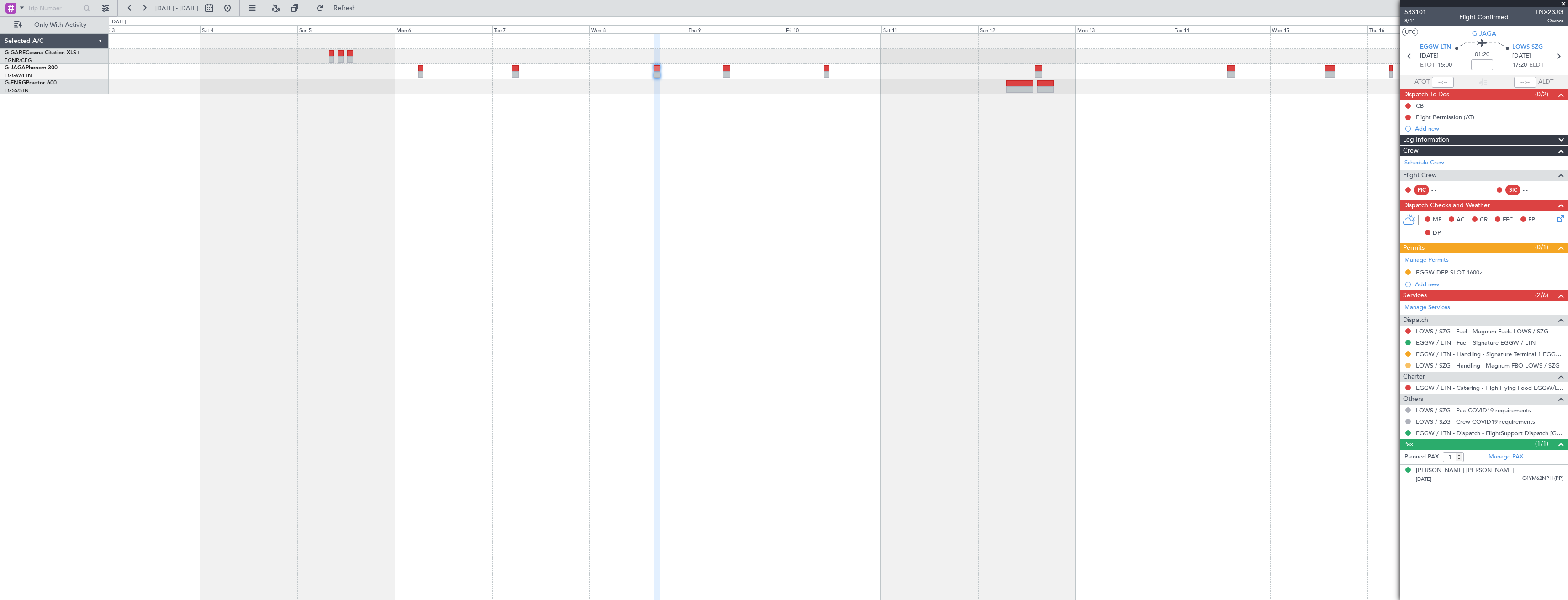
click at [1408, 365] on button at bounding box center [1408, 365] width 6 height 5
drag, startPoint x: 1392, startPoint y: 475, endPoint x: 1400, endPoint y: 445, distance: 31.0
click at [1392, 474] on span "Confirmed" at bounding box center [1382, 474] width 28 height 9
click at [1557, 59] on icon at bounding box center [1558, 56] width 12 height 12
click at [1407, 356] on div at bounding box center [1408, 354] width 7 height 7
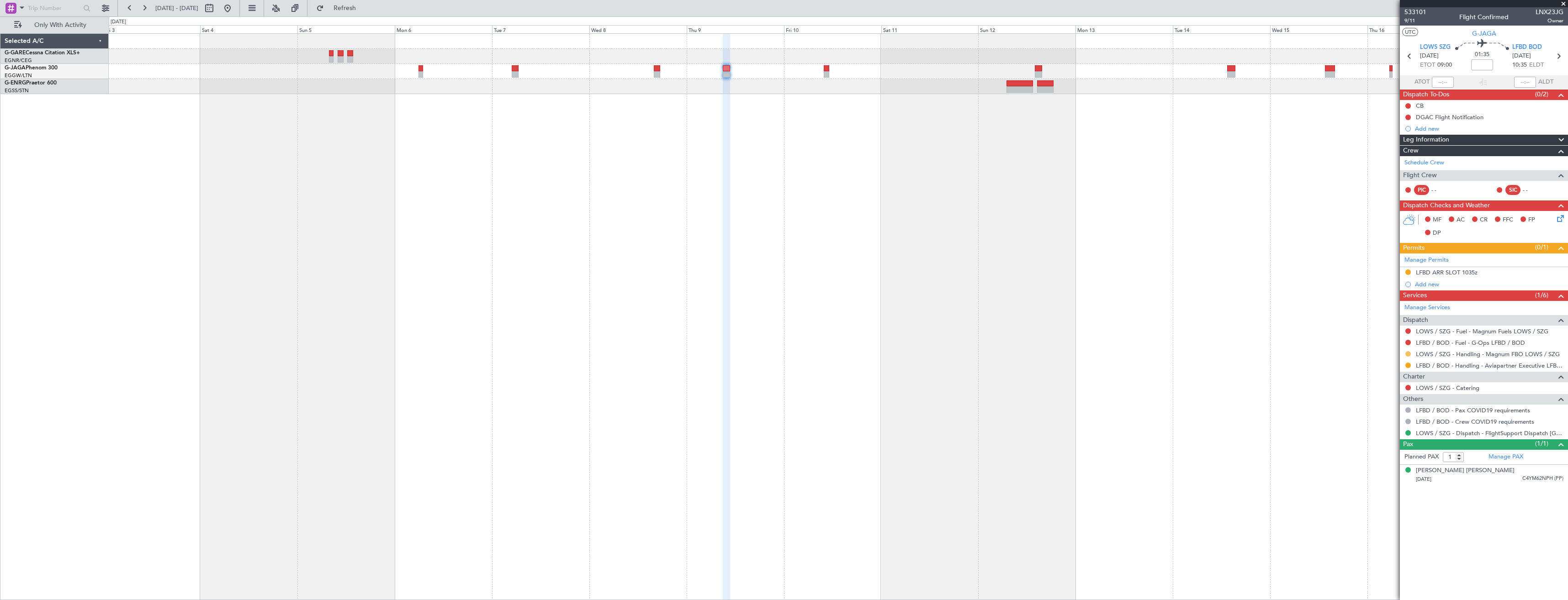
click at [1408, 353] on button at bounding box center [1408, 354] width 6 height 5
click at [1392, 463] on span "Confirmed" at bounding box center [1382, 463] width 28 height 9
click at [995, 216] on div at bounding box center [838, 317] width 1459 height 567
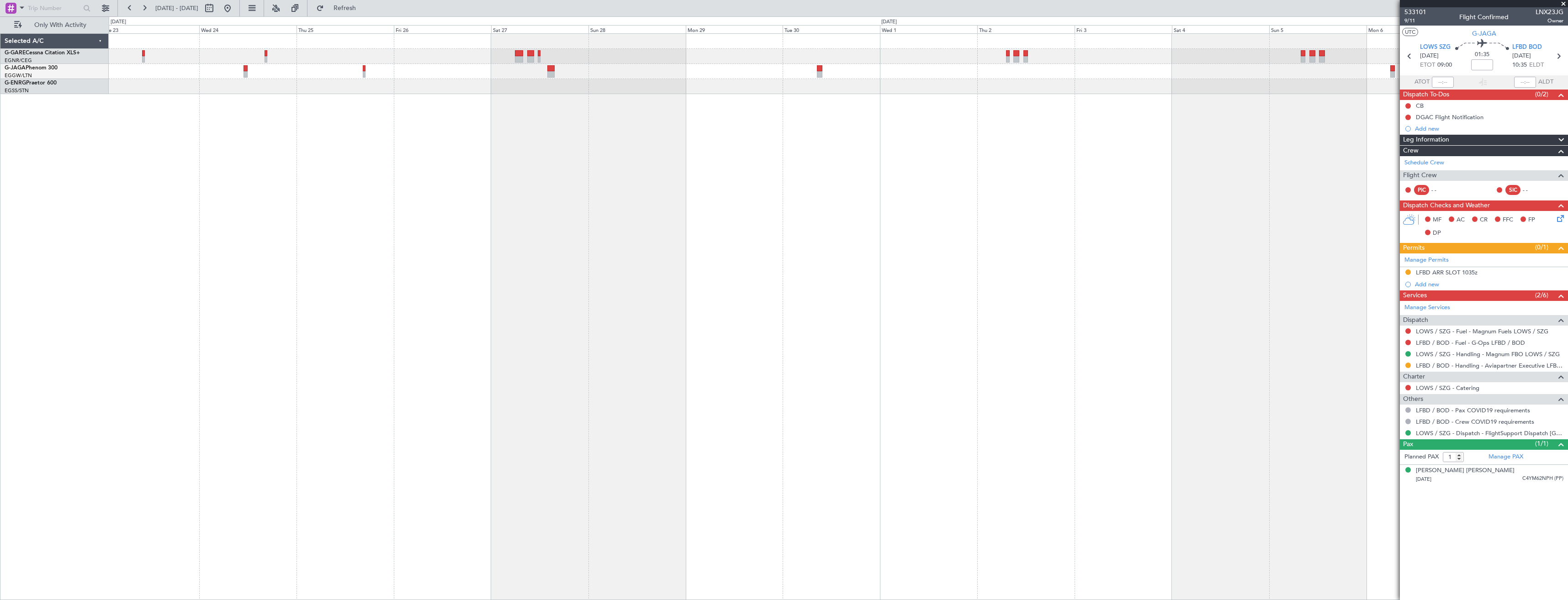
click at [869, 207] on div "Owner" at bounding box center [838, 317] width 1459 height 567
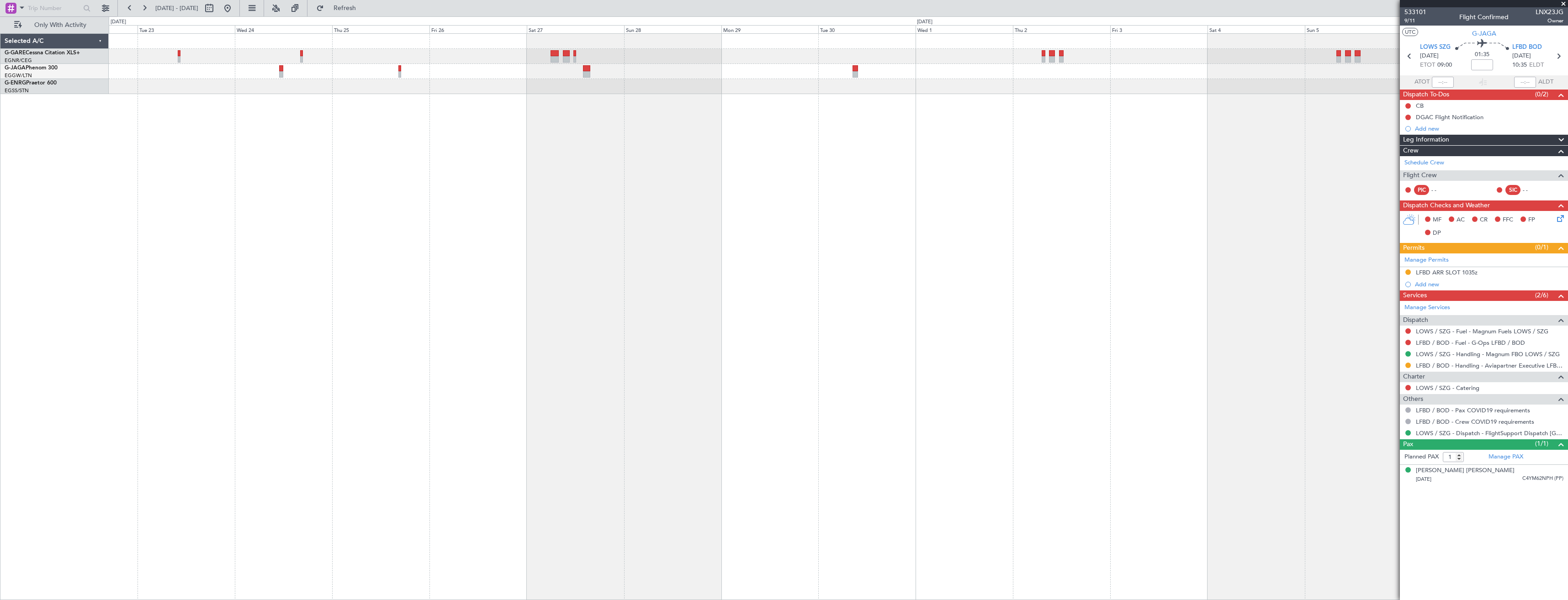
click at [762, 212] on div "Owner" at bounding box center [838, 317] width 1459 height 567
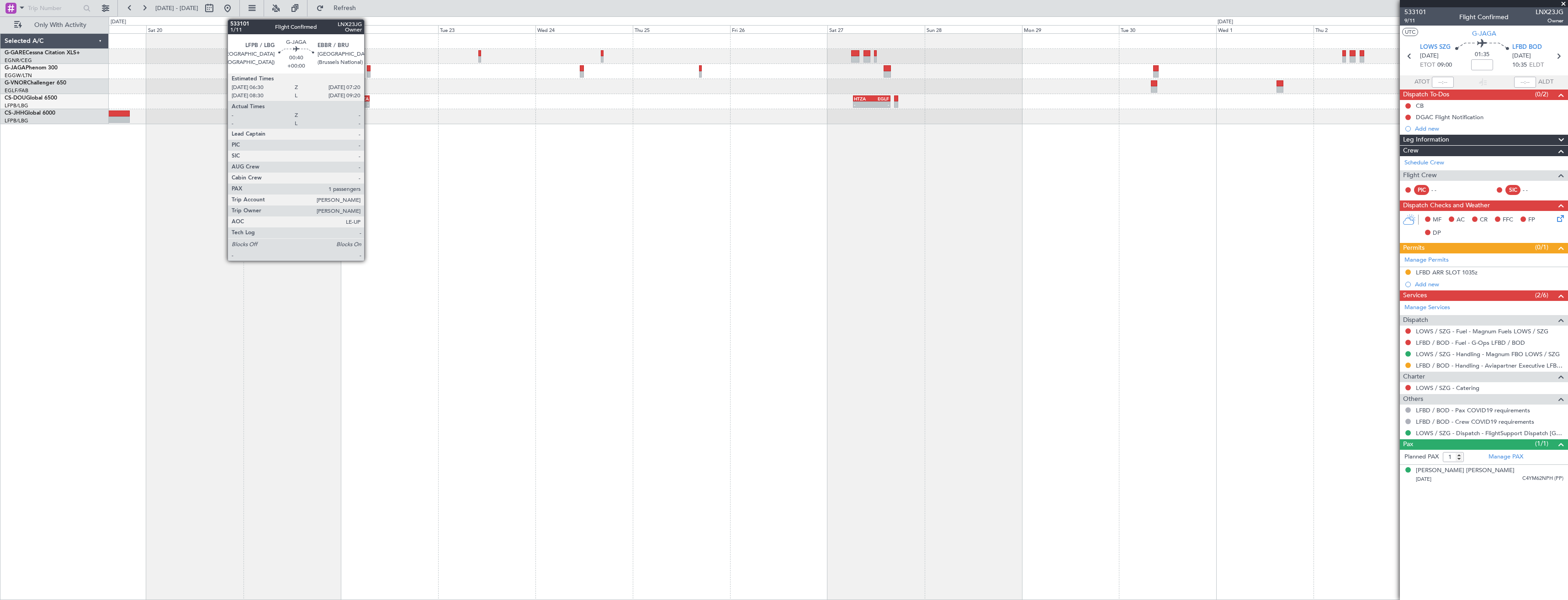
click at [368, 71] on div at bounding box center [369, 68] width 4 height 6
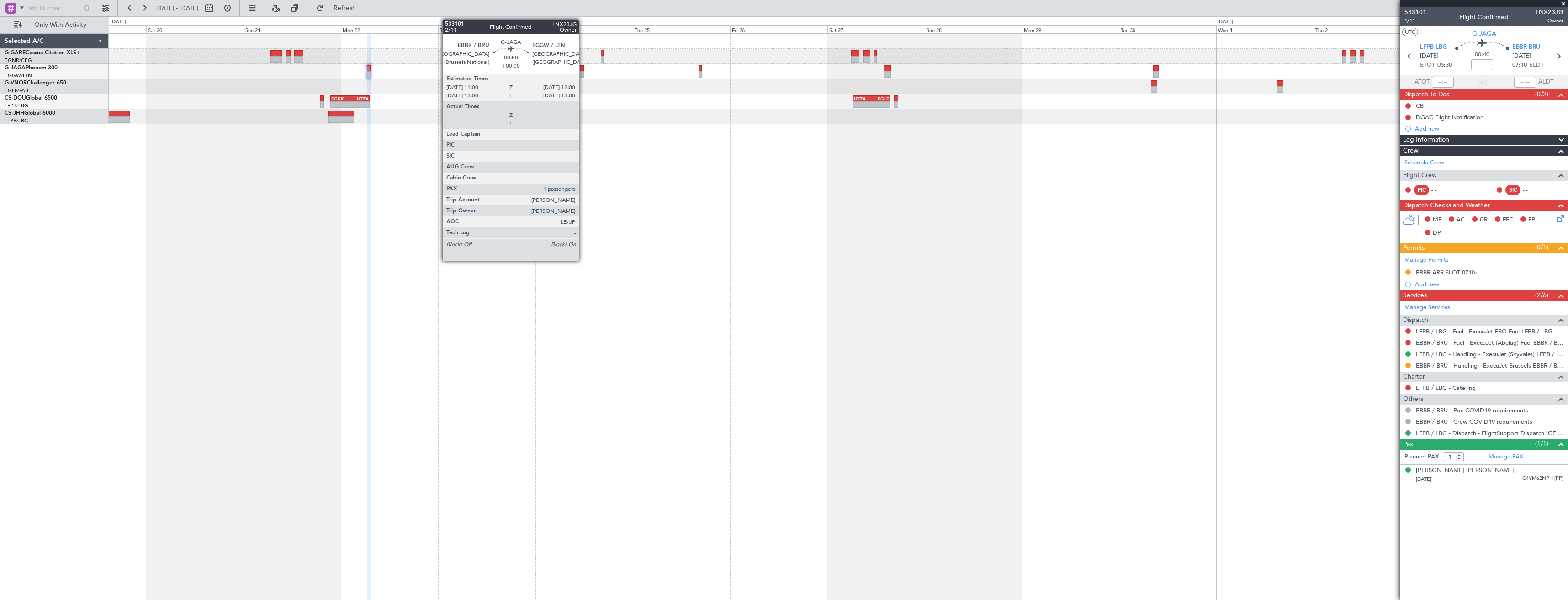
click at [583, 71] on div at bounding box center [581, 75] width 4 height 6
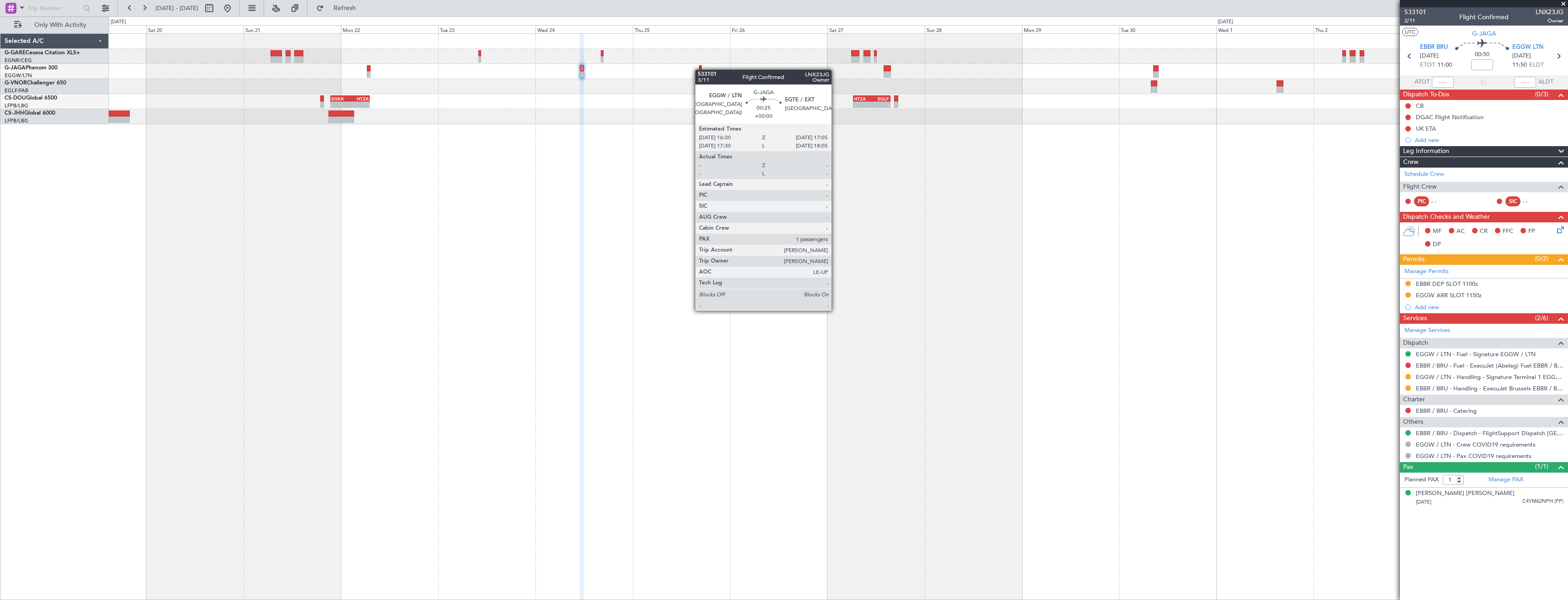
click at [701, 66] on div at bounding box center [838, 71] width 1459 height 15
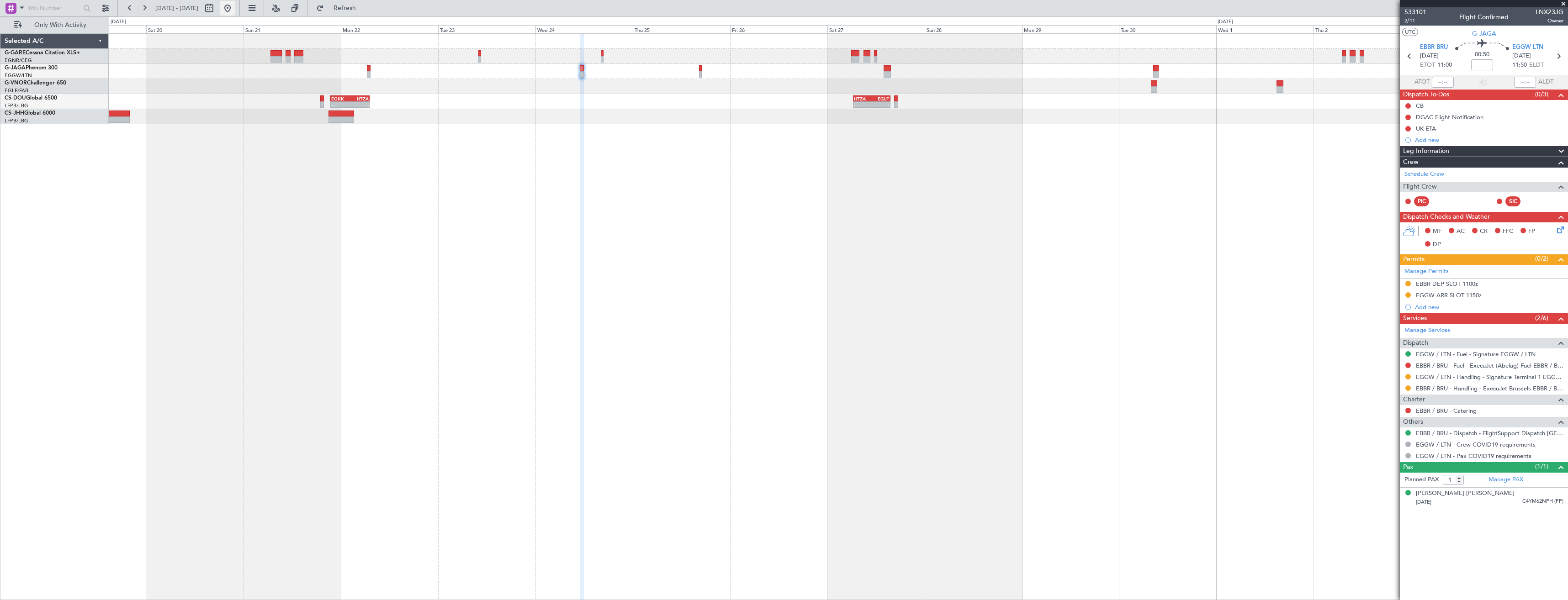
click at [235, 3] on button at bounding box center [227, 8] width 15 height 15
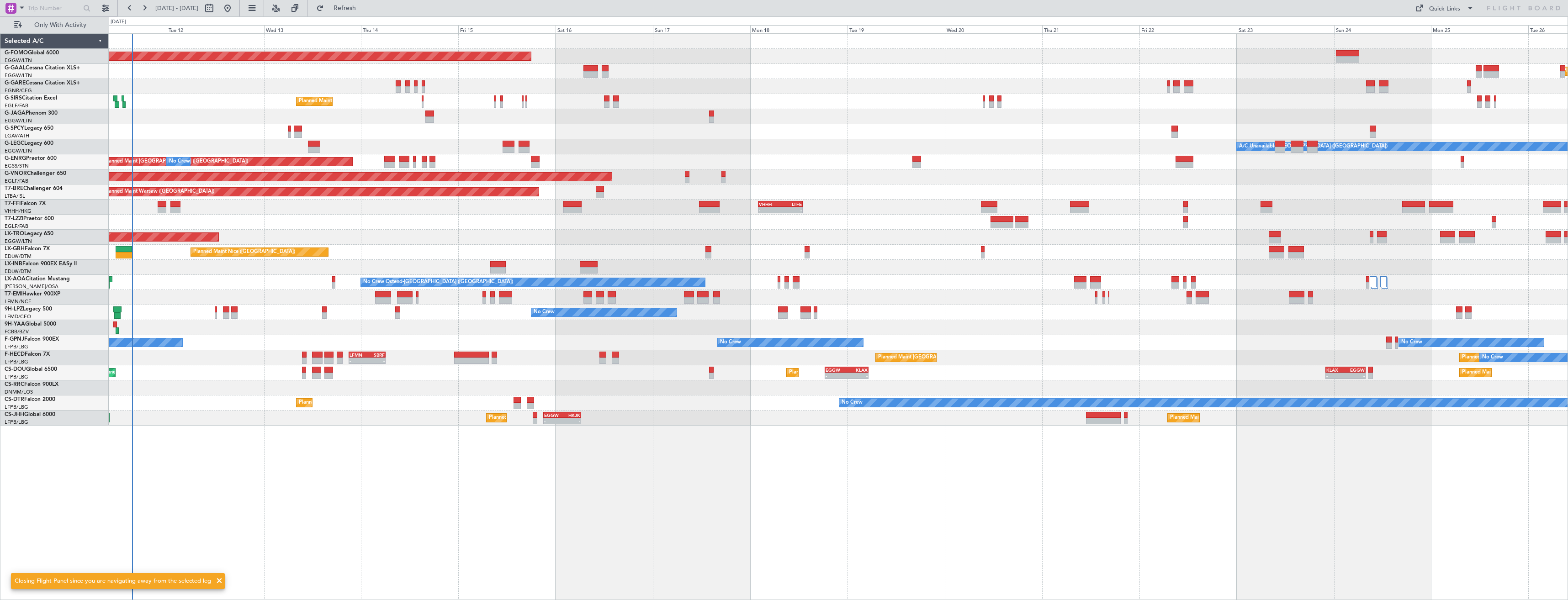
click at [236, 268] on div "Planned Maint Windsor Locks ([PERSON_NAME] Intl) Planned [GEOGRAPHIC_DATA] No C…" at bounding box center [838, 317] width 1459 height 567
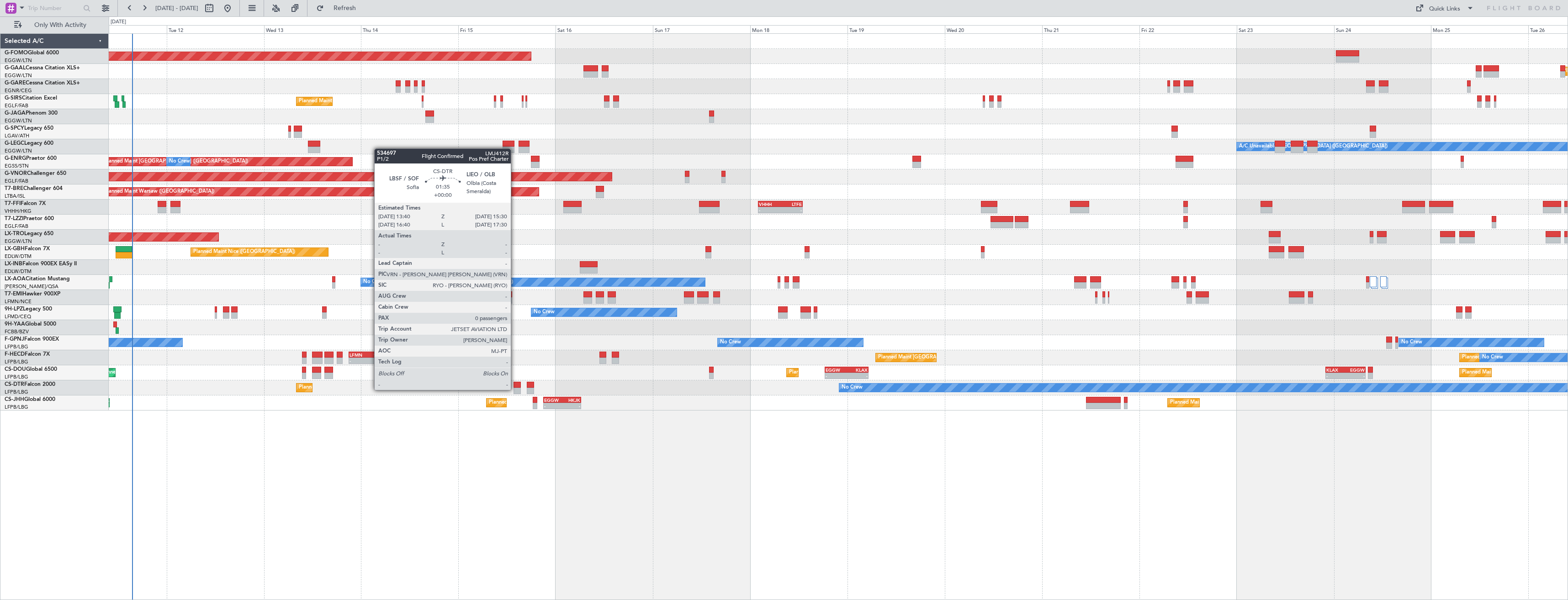
click at [515, 389] on div at bounding box center [517, 391] width 8 height 6
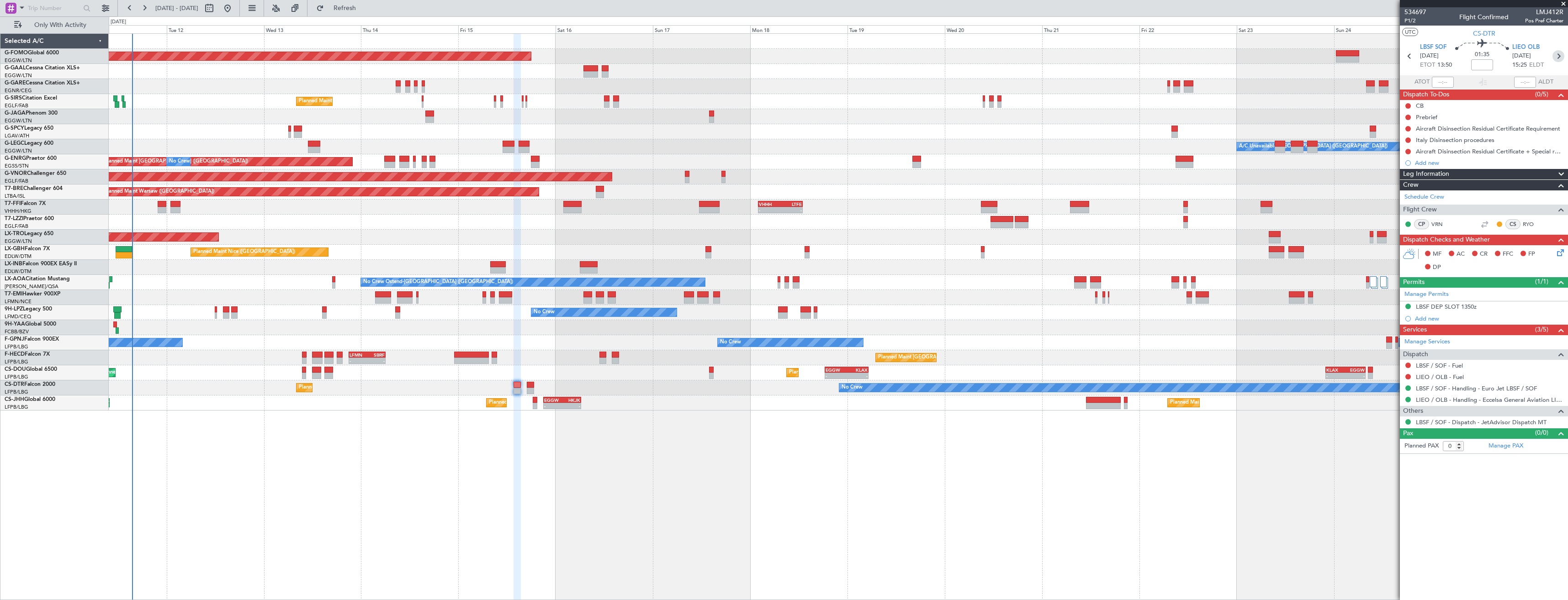
click at [1560, 56] on icon at bounding box center [1558, 56] width 12 height 12
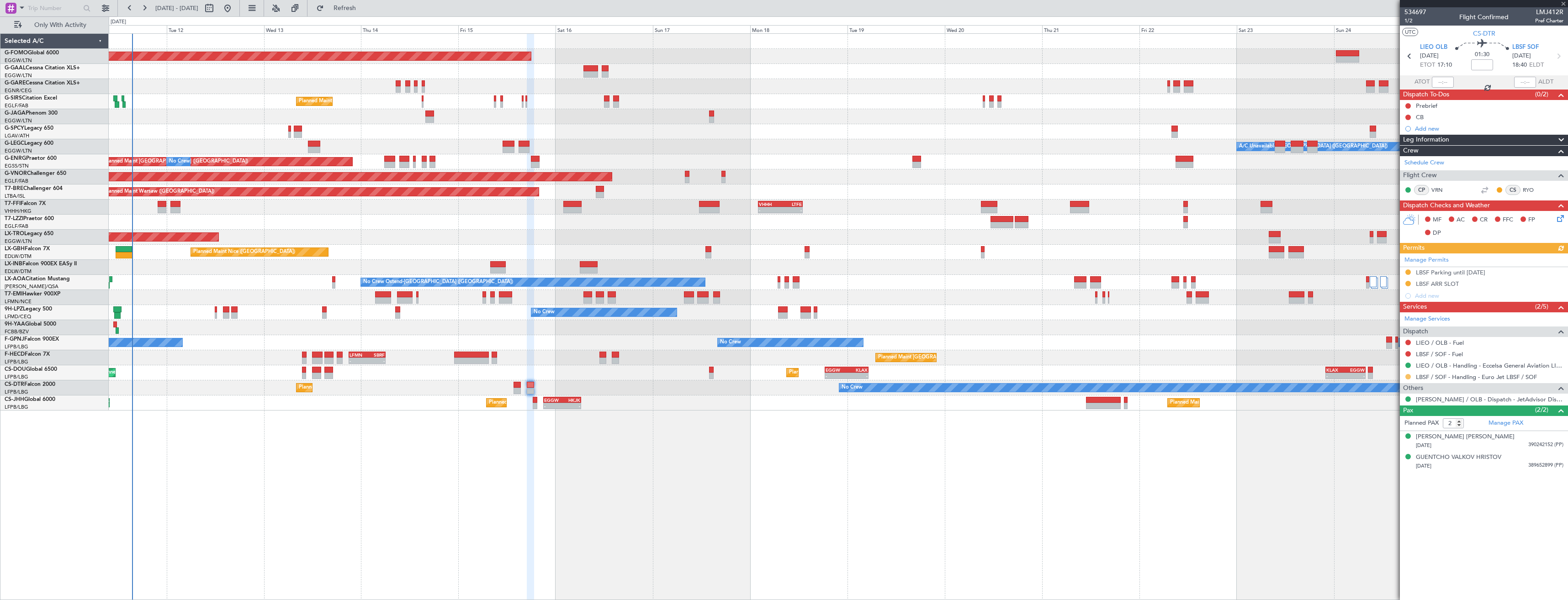
click at [1410, 377] on button at bounding box center [1408, 376] width 6 height 5
click at [1388, 488] on span "Confirmed" at bounding box center [1382, 485] width 28 height 9
click at [1408, 286] on mat-tooltip-component "Requested" at bounding box center [1408, 298] width 41 height 24
click at [1409, 285] on button at bounding box center [1408, 284] width 6 height 5
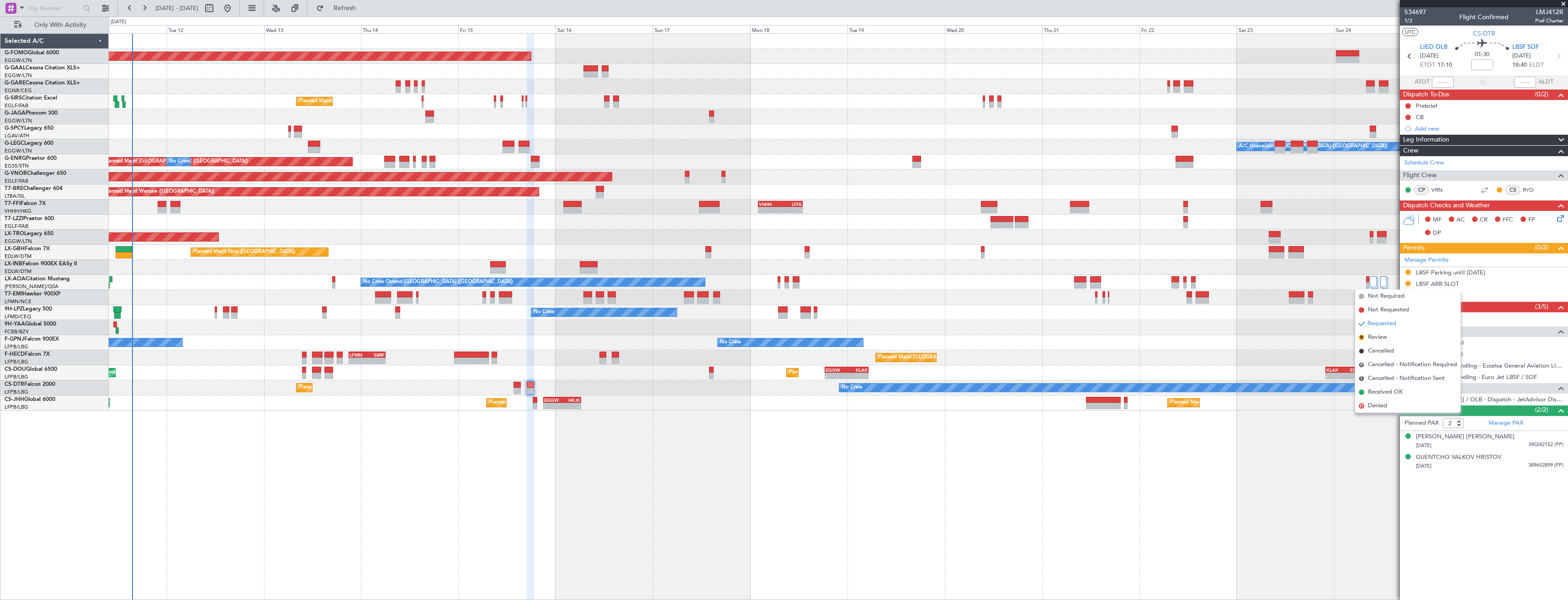
click at [1389, 393] on span "Received OK" at bounding box center [1385, 392] width 35 height 9
click at [1406, 270] on button at bounding box center [1408, 272] width 6 height 5
click at [1391, 379] on span "Received OK" at bounding box center [1385, 381] width 35 height 9
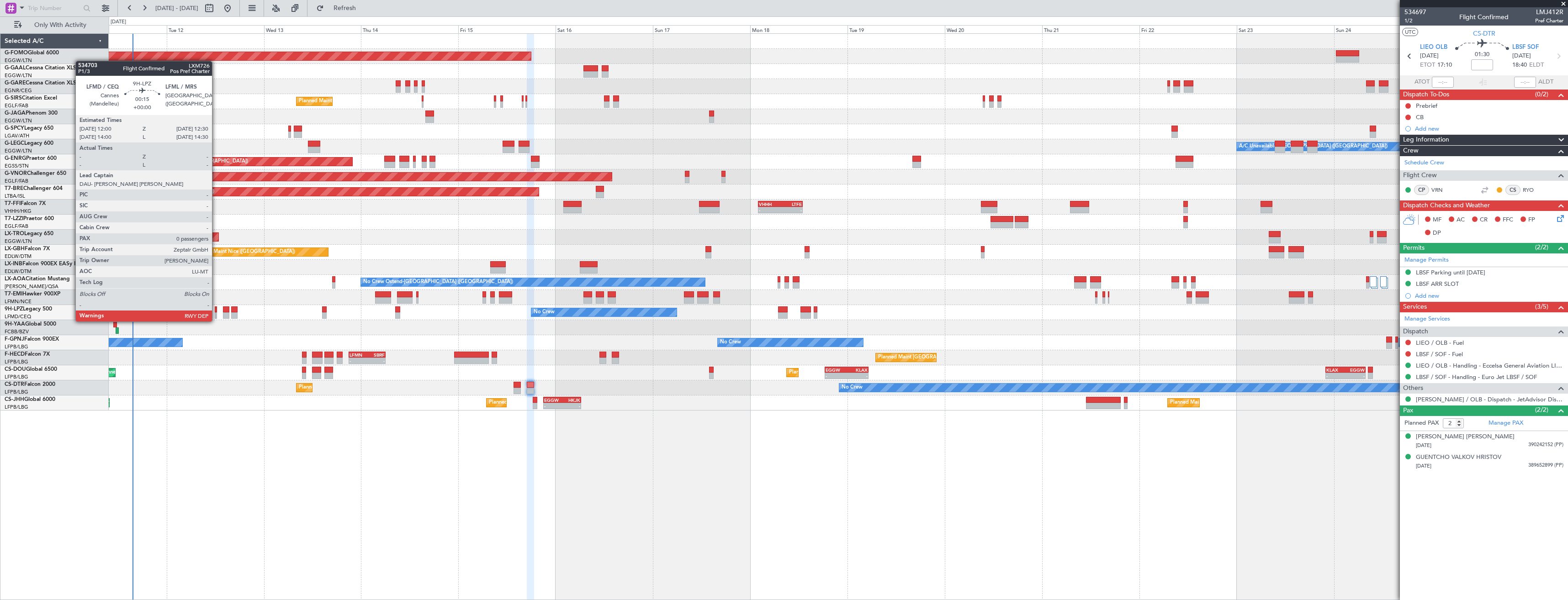
click at [216, 312] on div at bounding box center [216, 315] width 2 height 6
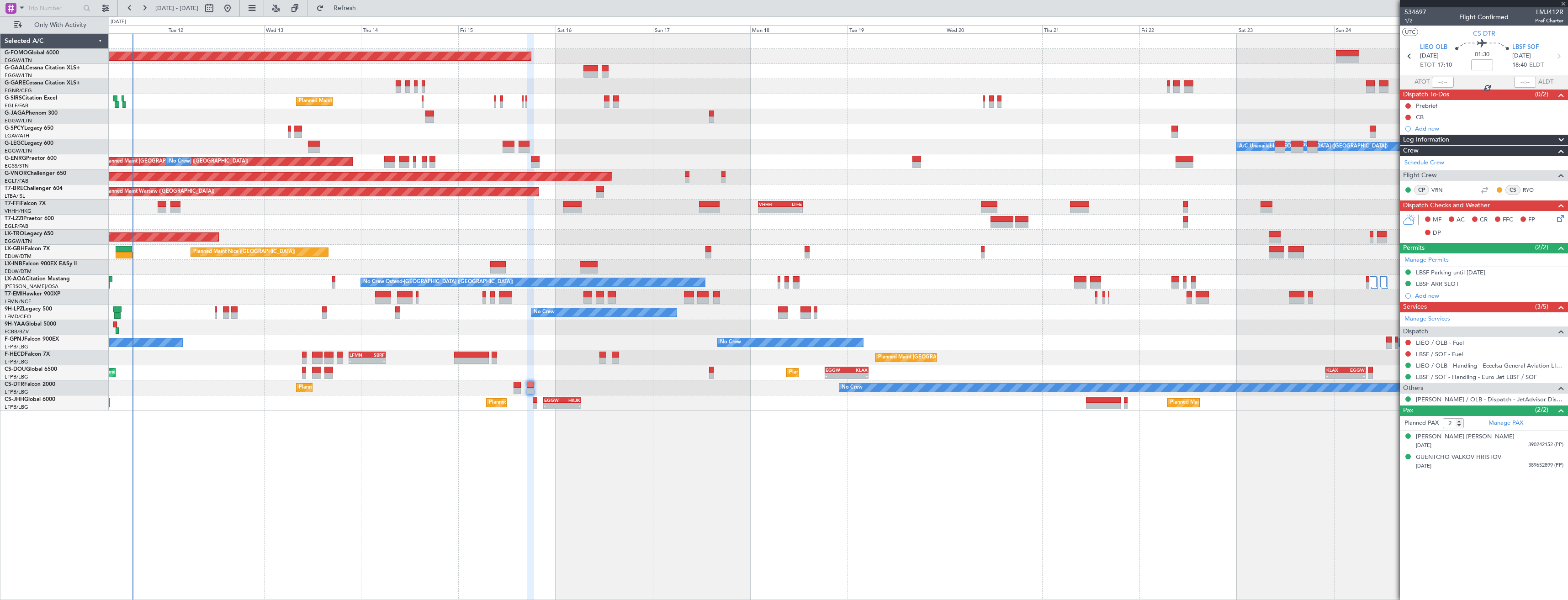
type input "0"
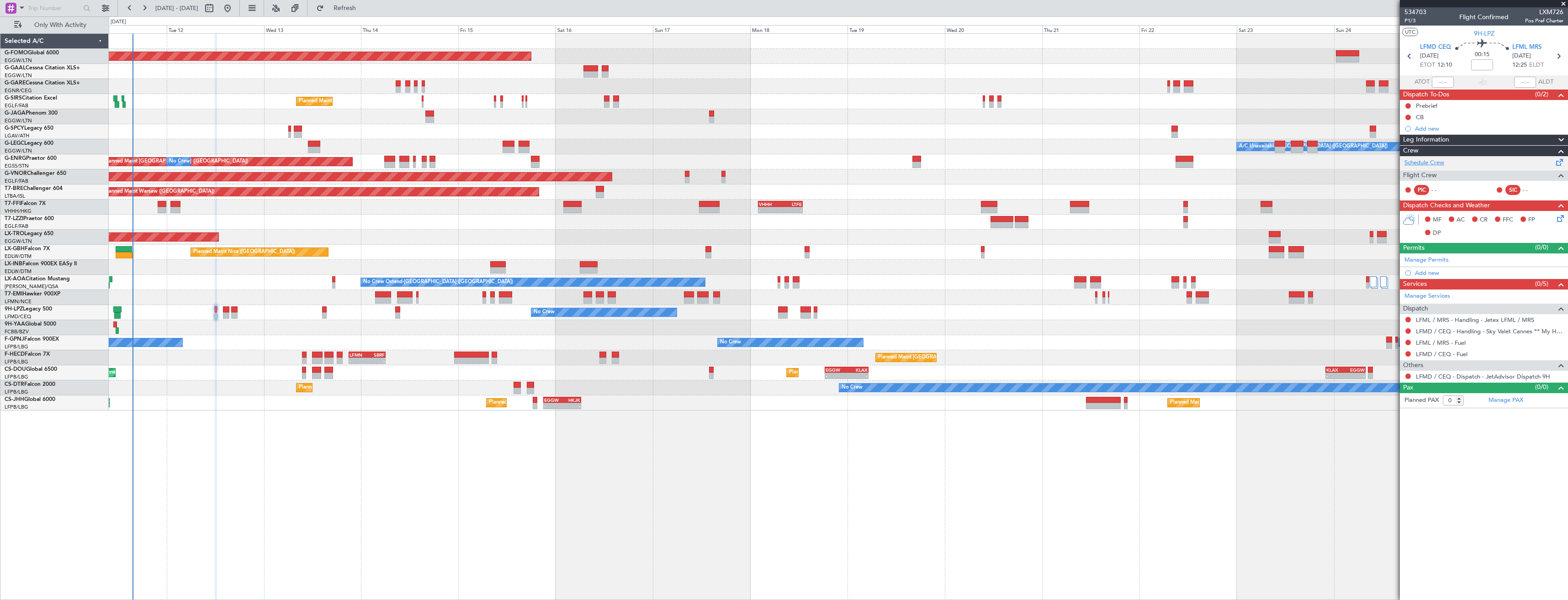
click at [1425, 159] on link "Schedule Crew" at bounding box center [1424, 163] width 40 height 9
click at [368, 15] on fb-refresh-button "Refresh" at bounding box center [339, 8] width 64 height 16
click at [364, 12] on span "Refresh" at bounding box center [345, 8] width 39 height 6
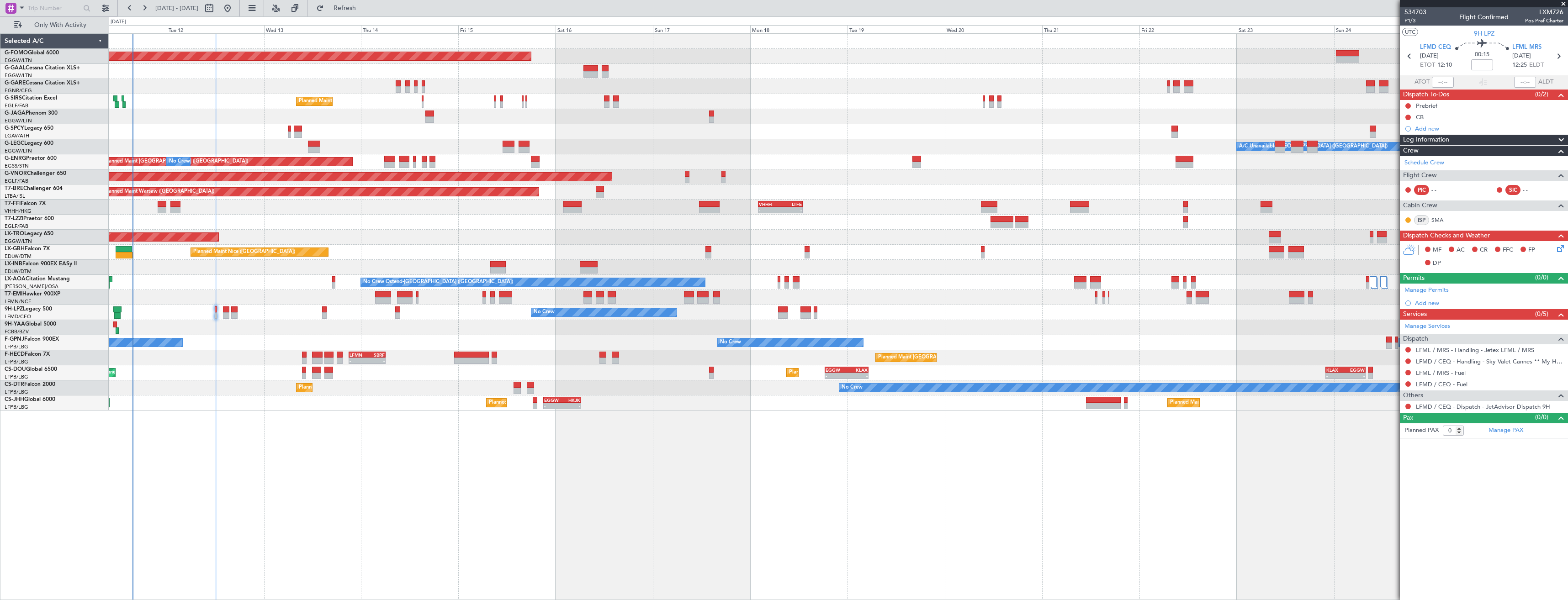
click at [1553, 11] on span "LXM726" at bounding box center [1544, 12] width 39 height 10
copy span "LXM726"
click at [1424, 288] on link "Manage Permits" at bounding box center [1427, 290] width 45 height 9
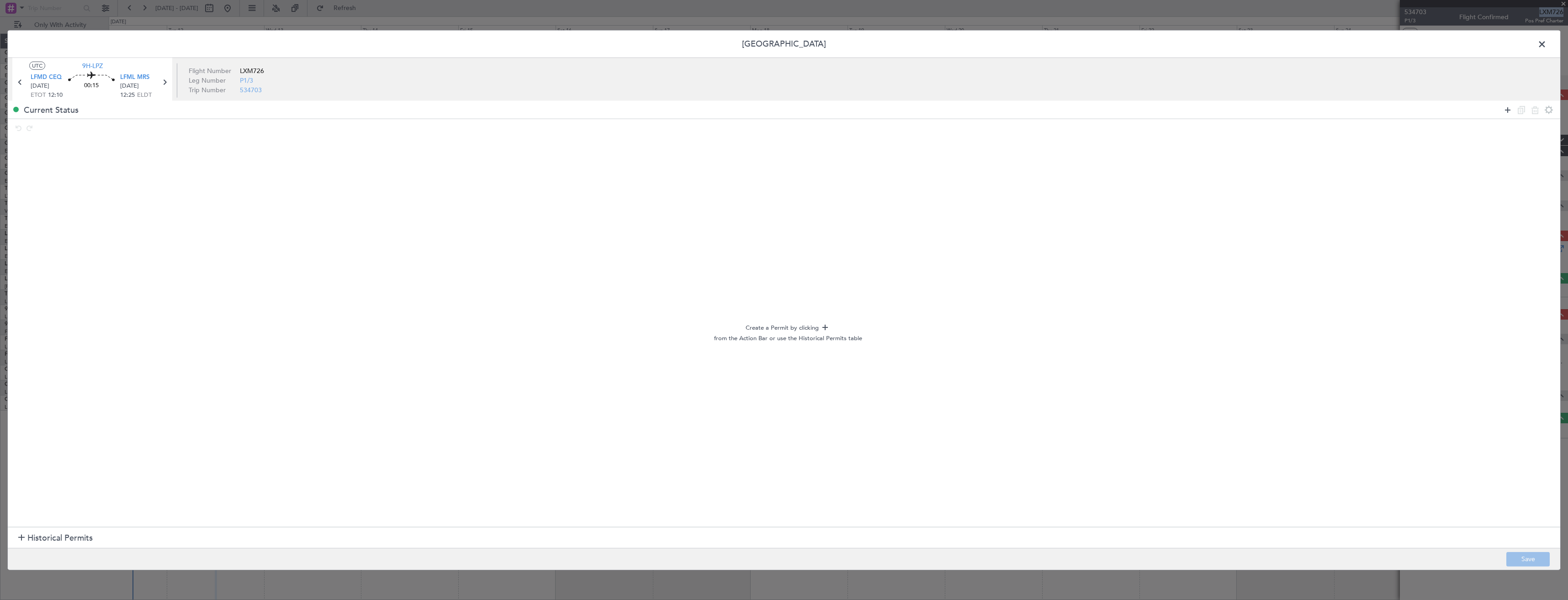
click at [1506, 109] on icon at bounding box center [1508, 109] width 11 height 11
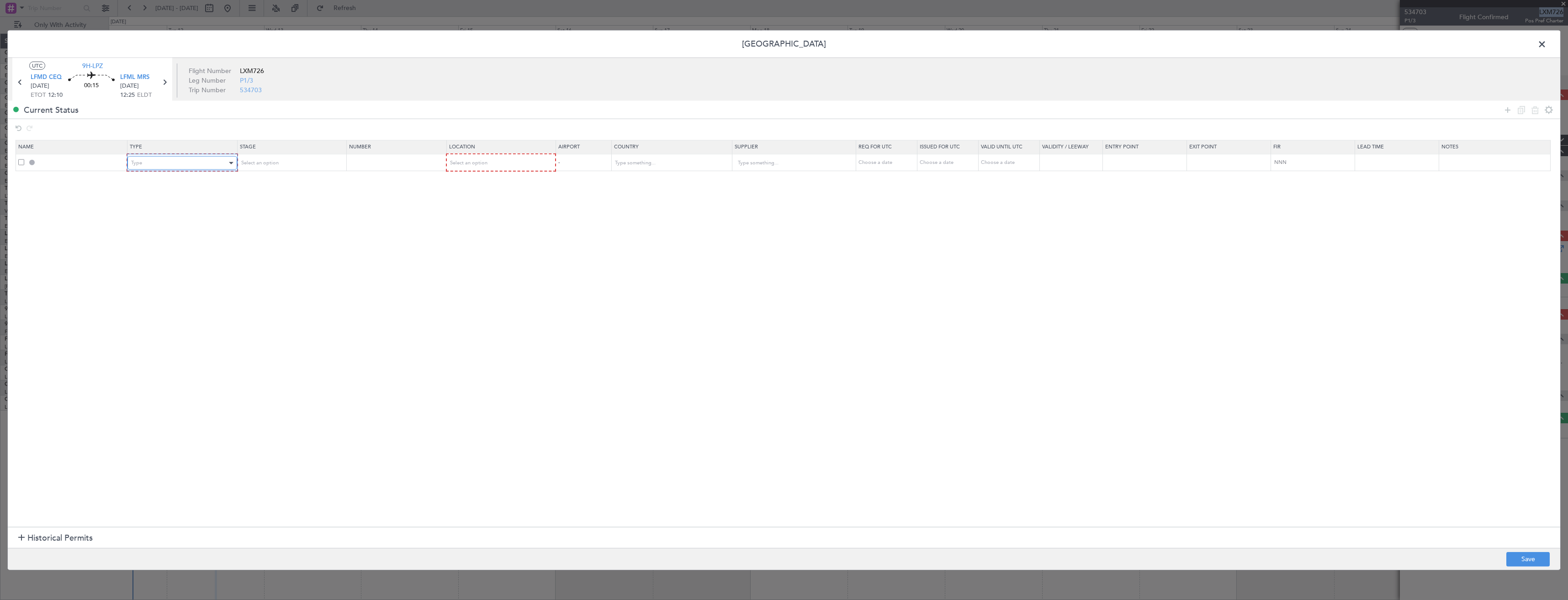
click at [178, 169] on div "Type" at bounding box center [179, 163] width 95 height 13
drag, startPoint x: 144, startPoint y: 246, endPoint x: 249, endPoint y: 160, distance: 135.7
click at [145, 243] on span "Slot" at bounding box center [184, 250] width 102 height 13
click at [290, 166] on div "Select an option" at bounding box center [287, 163] width 95 height 13
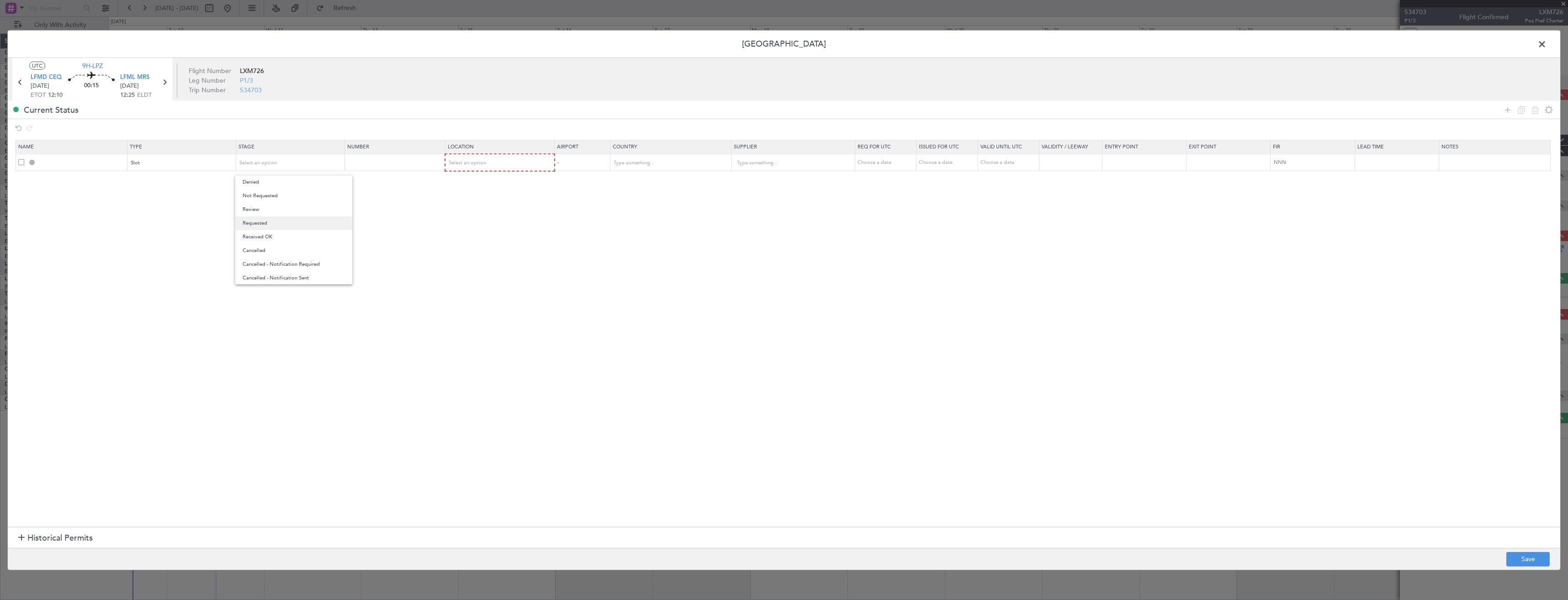
click at [293, 223] on span "Requested" at bounding box center [293, 223] width 102 height 13
click at [469, 167] on div "Select an option" at bounding box center [497, 163] width 96 height 13
click at [475, 183] on span "Departure" at bounding box center [505, 182] width 102 height 13
click at [1524, 558] on button "Save" at bounding box center [1528, 559] width 43 height 15
type input "LFMD DEP SLOT"
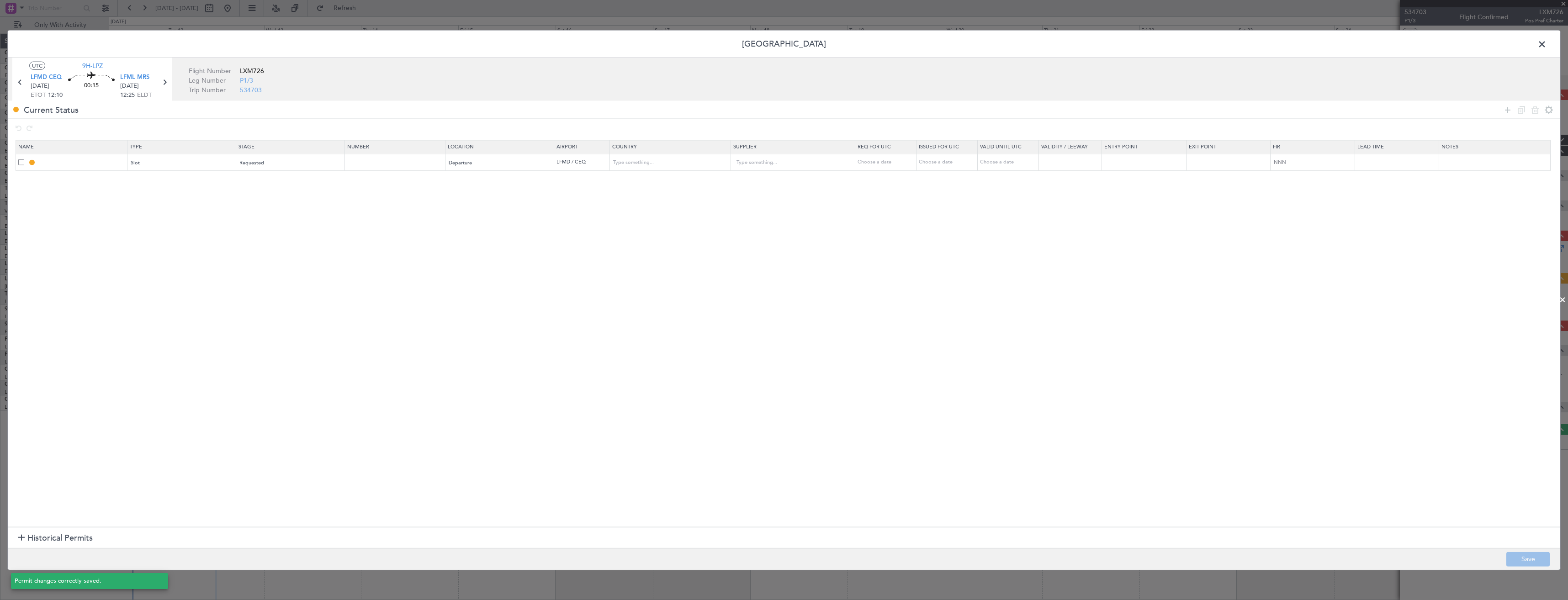
type input "France"
type input "NNN"
click at [95, 161] on input "LFMD DEP SLOT" at bounding box center [82, 162] width 89 height 8
type input "LFMD DEP SLOT 1210z"
click at [1515, 557] on button "Save" at bounding box center [1528, 559] width 43 height 15
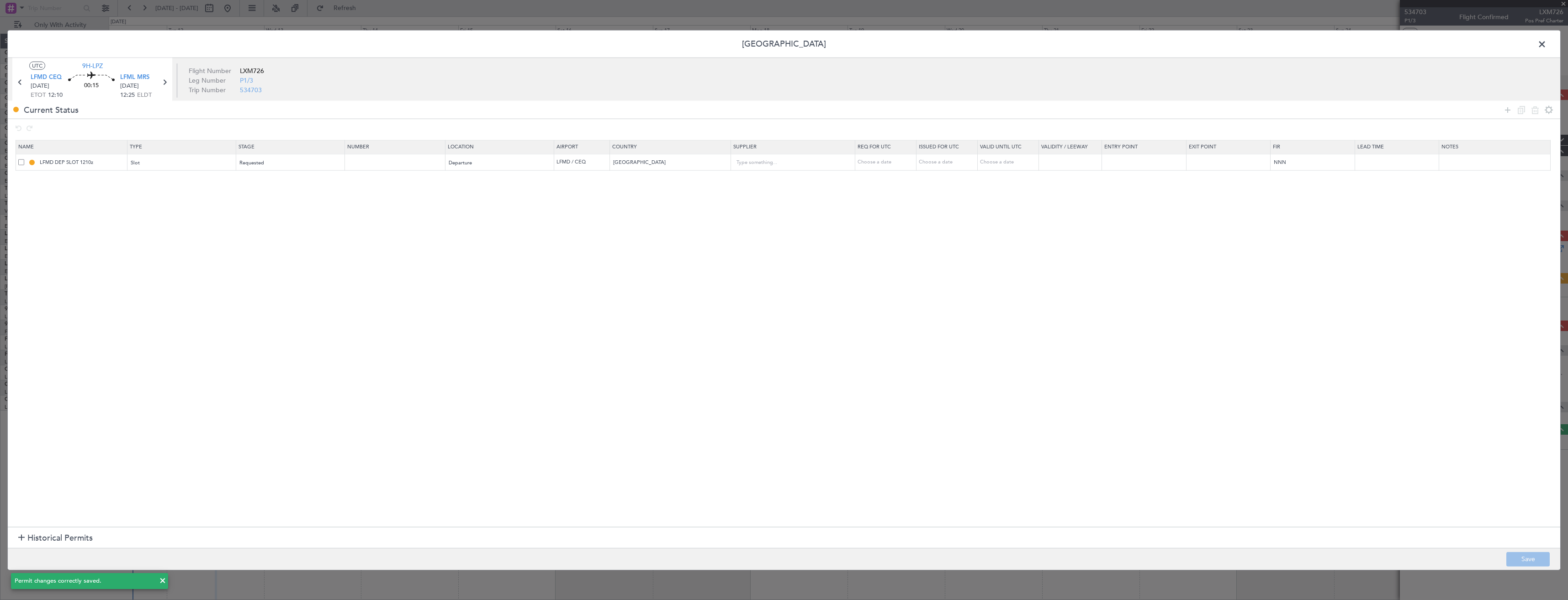
click at [1547, 46] on span at bounding box center [1547, 46] width 0 height 18
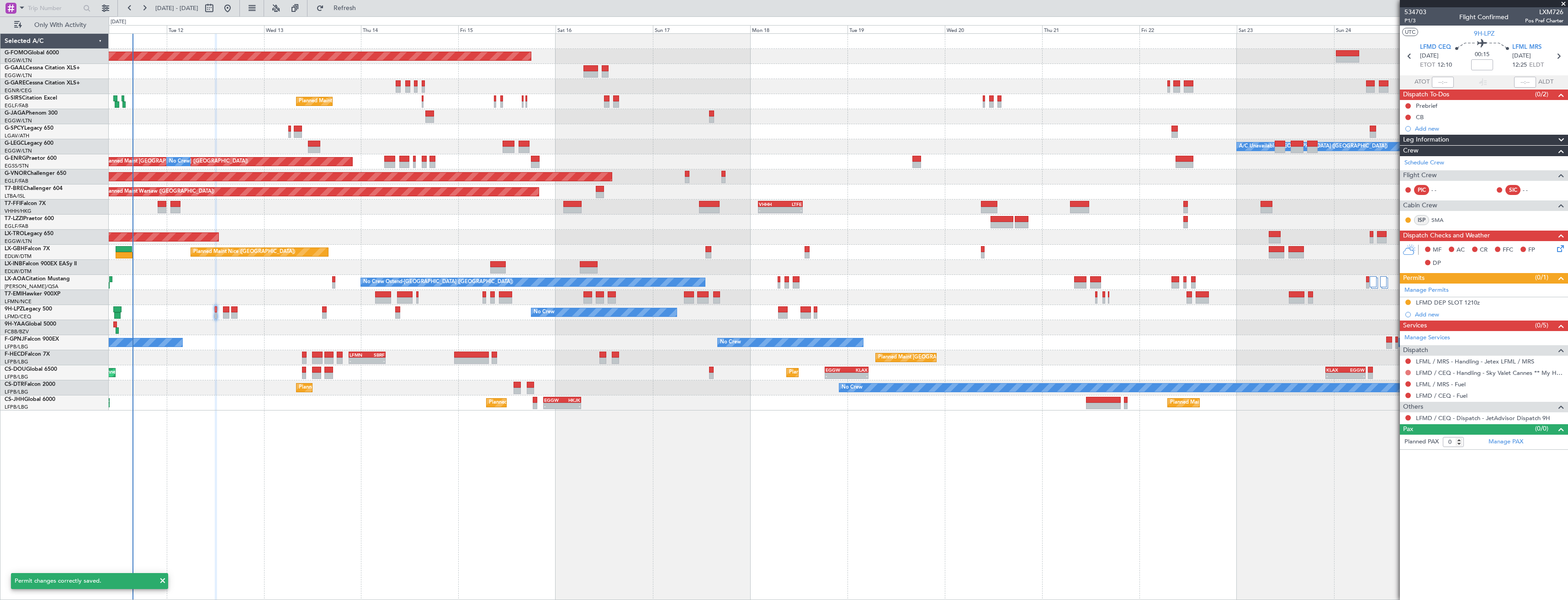
click at [1408, 372] on button at bounding box center [1408, 372] width 6 height 5
click at [1384, 423] on span "Requested" at bounding box center [1382, 426] width 29 height 9
click at [1554, 59] on icon at bounding box center [1558, 56] width 12 height 12
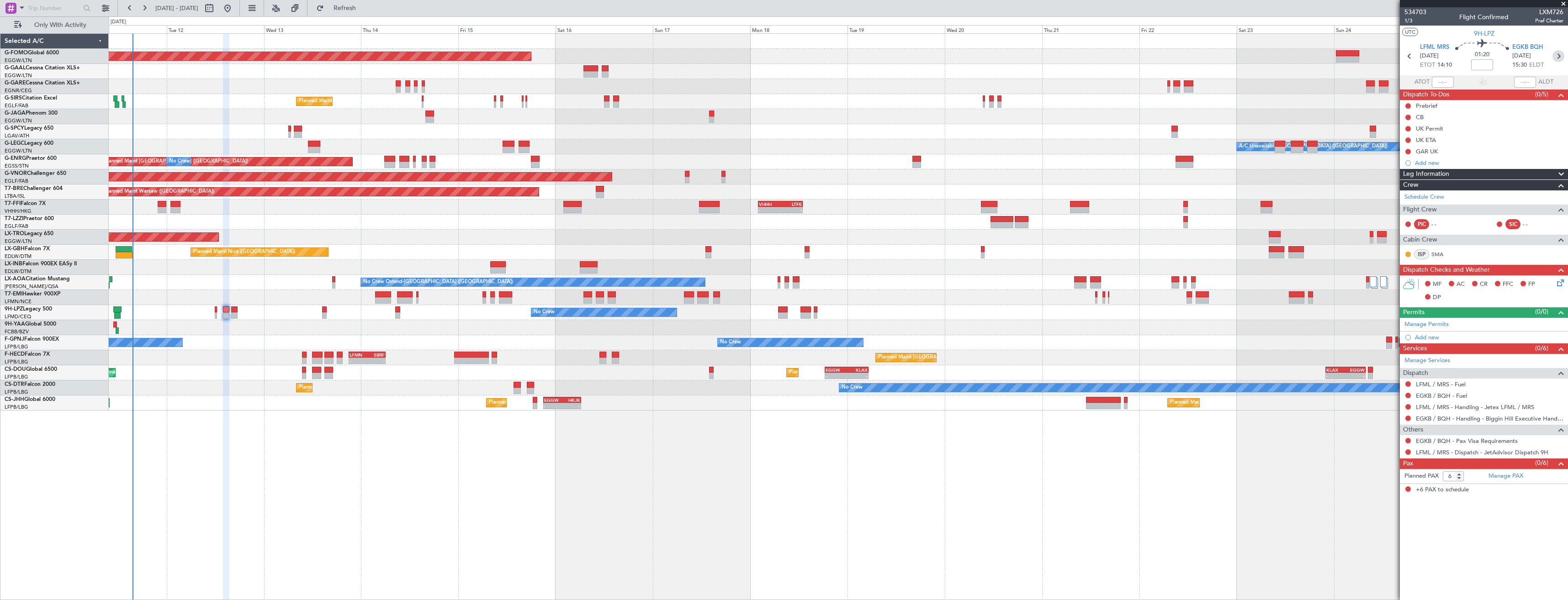
click at [1560, 54] on icon at bounding box center [1558, 56] width 12 height 12
type input "0"
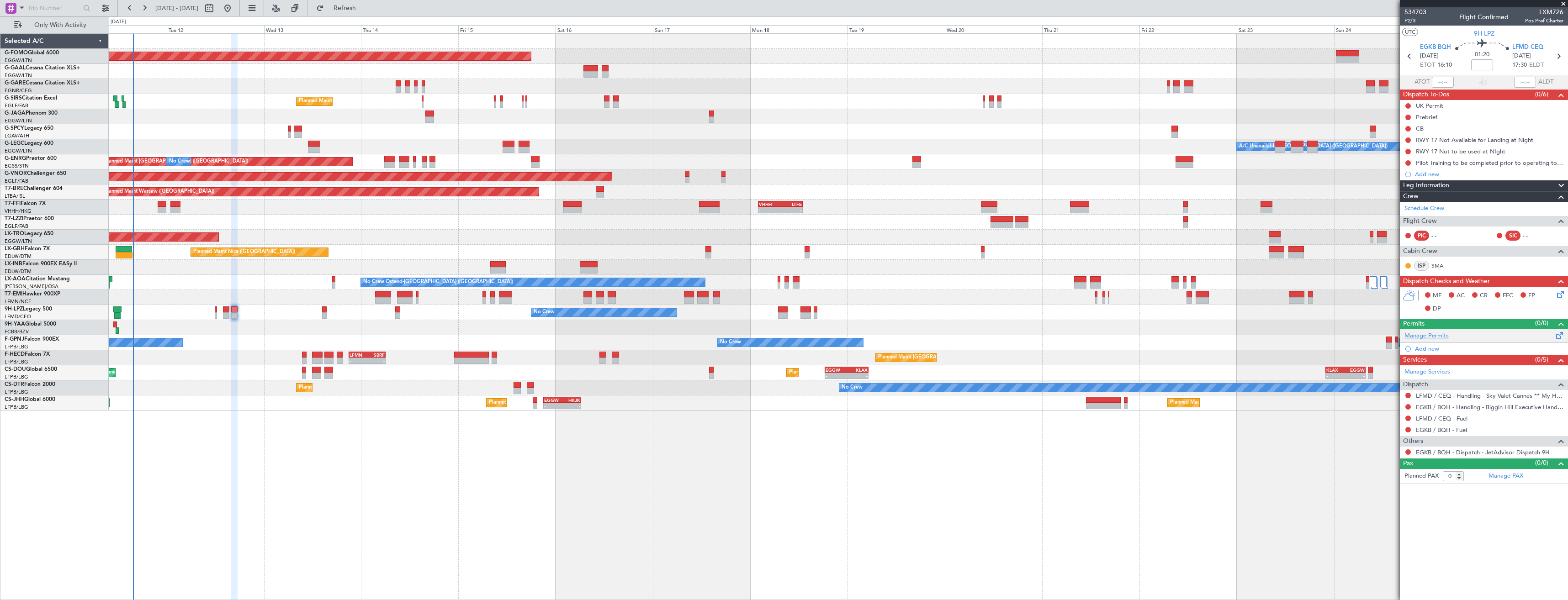
click at [1421, 336] on link "Manage Permits" at bounding box center [1427, 336] width 45 height 9
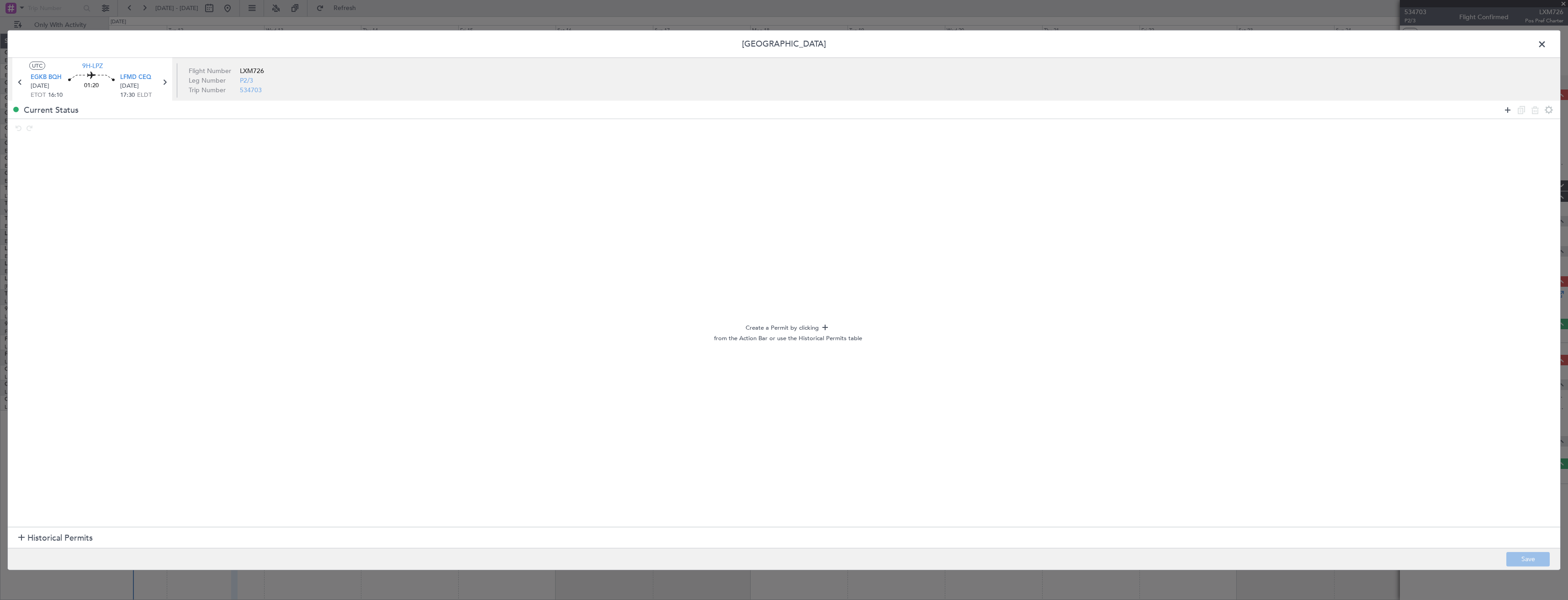
click at [1503, 109] on icon at bounding box center [1508, 109] width 11 height 11
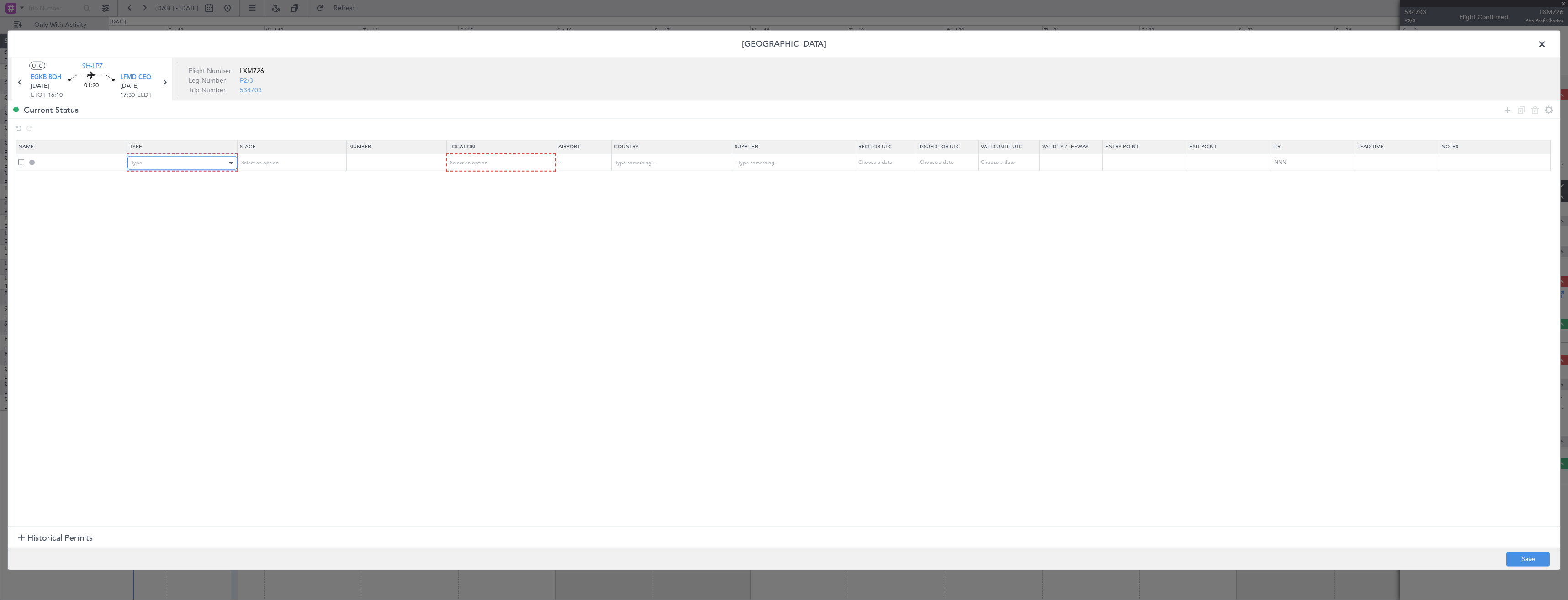
click at [165, 166] on div "Type" at bounding box center [179, 163] width 95 height 13
drag, startPoint x: 153, startPoint y: 252, endPoint x: 152, endPoint y: 245, distance: 7.1
click at [153, 249] on span "Slot" at bounding box center [184, 251] width 102 height 13
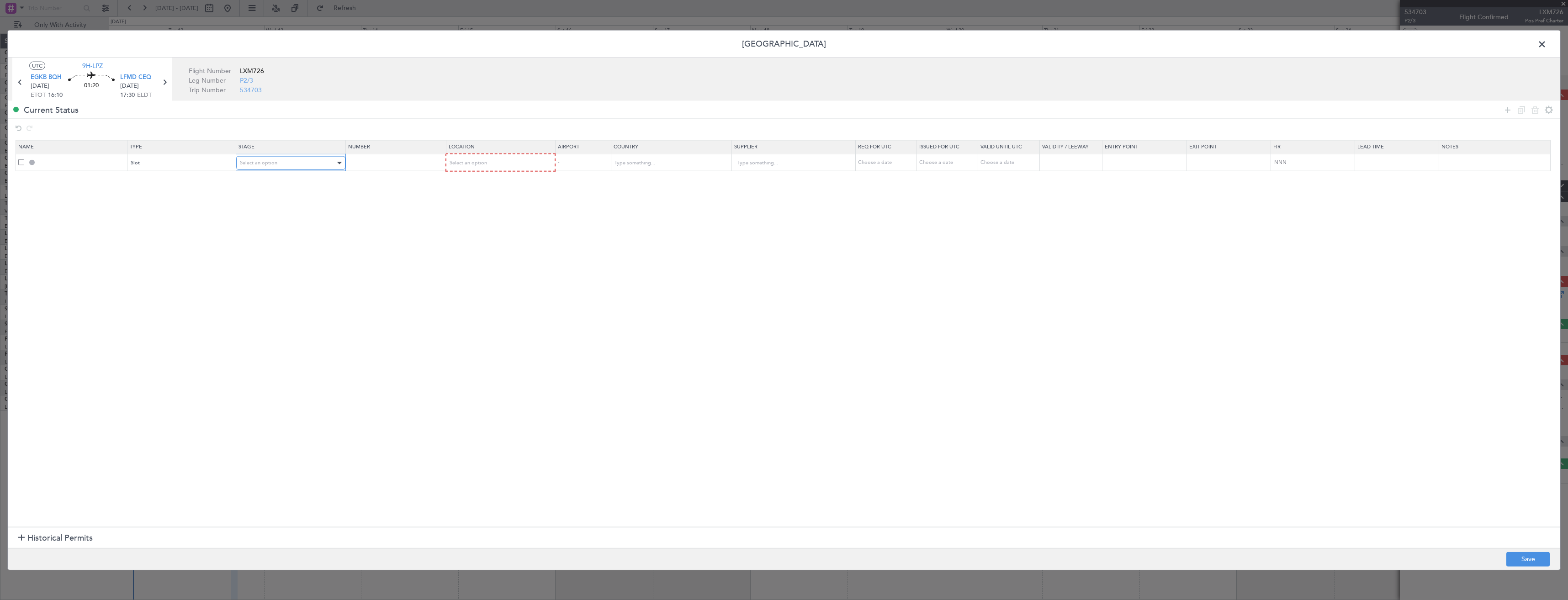
click at [302, 165] on div "Select an option" at bounding box center [287, 163] width 95 height 13
click at [289, 220] on span "Requested" at bounding box center [293, 223] width 102 height 13
click at [471, 166] on div "Select an option" at bounding box center [497, 163] width 96 height 13
click at [465, 214] on span "Arrival" at bounding box center [505, 210] width 102 height 13
click at [1534, 556] on button "Save" at bounding box center [1528, 559] width 43 height 15
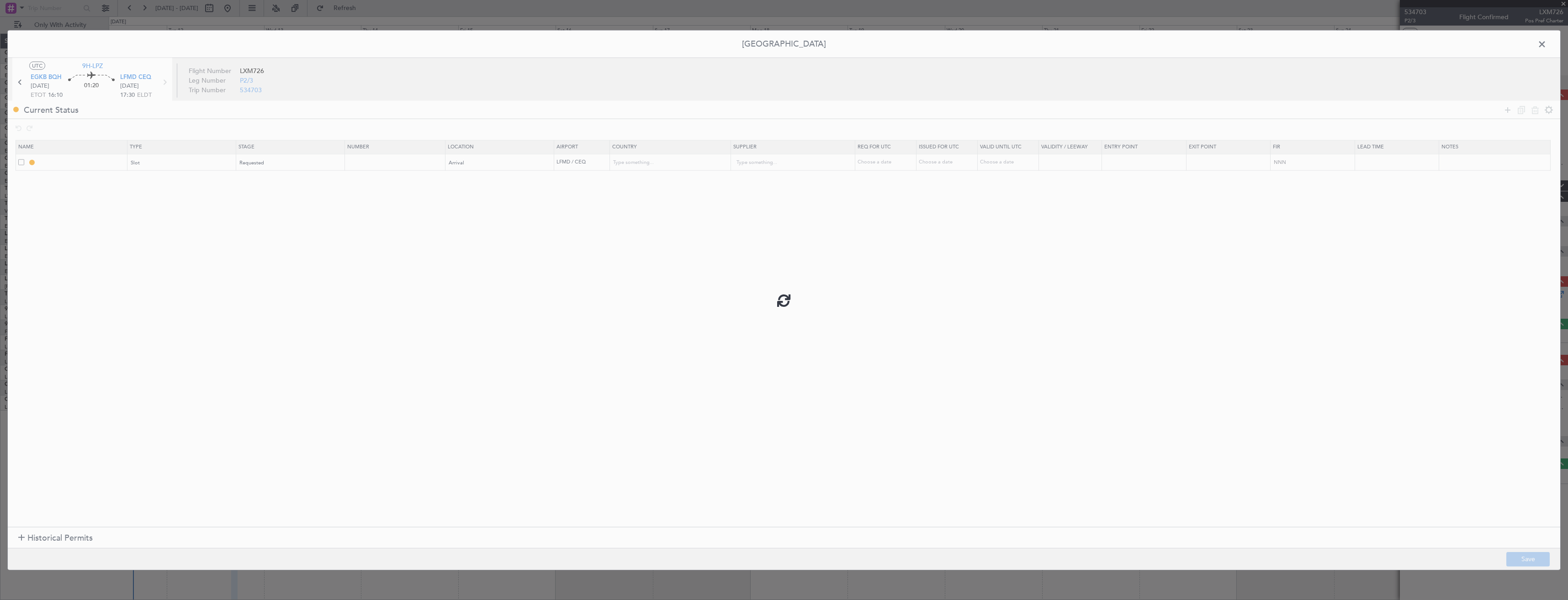
type input "LFMD ARR SLOT"
type input "France"
type input "NNN"
click at [91, 164] on input "LFMD ARR SLOT" at bounding box center [82, 162] width 89 height 8
type input "LFMD ARR SLOT 1730z"
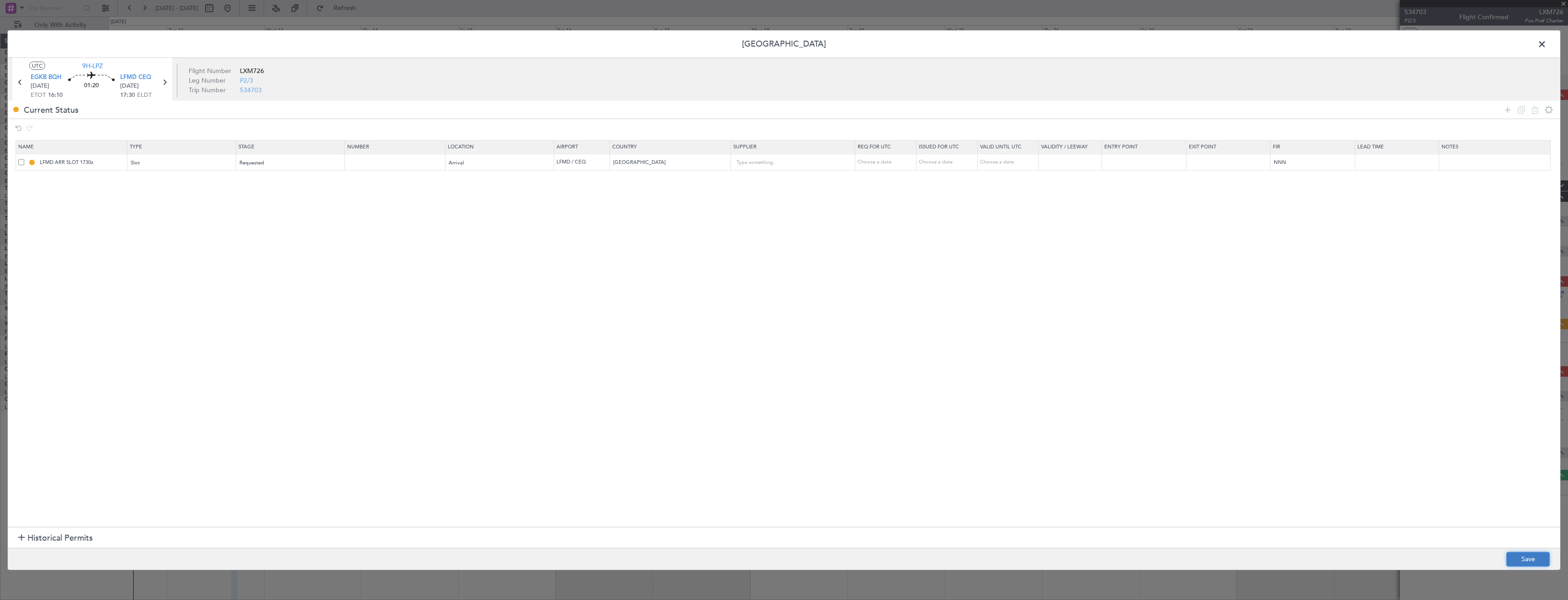
click at [1534, 555] on button "Save" at bounding box center [1528, 559] width 43 height 15
click at [1547, 45] on span at bounding box center [1547, 46] width 0 height 18
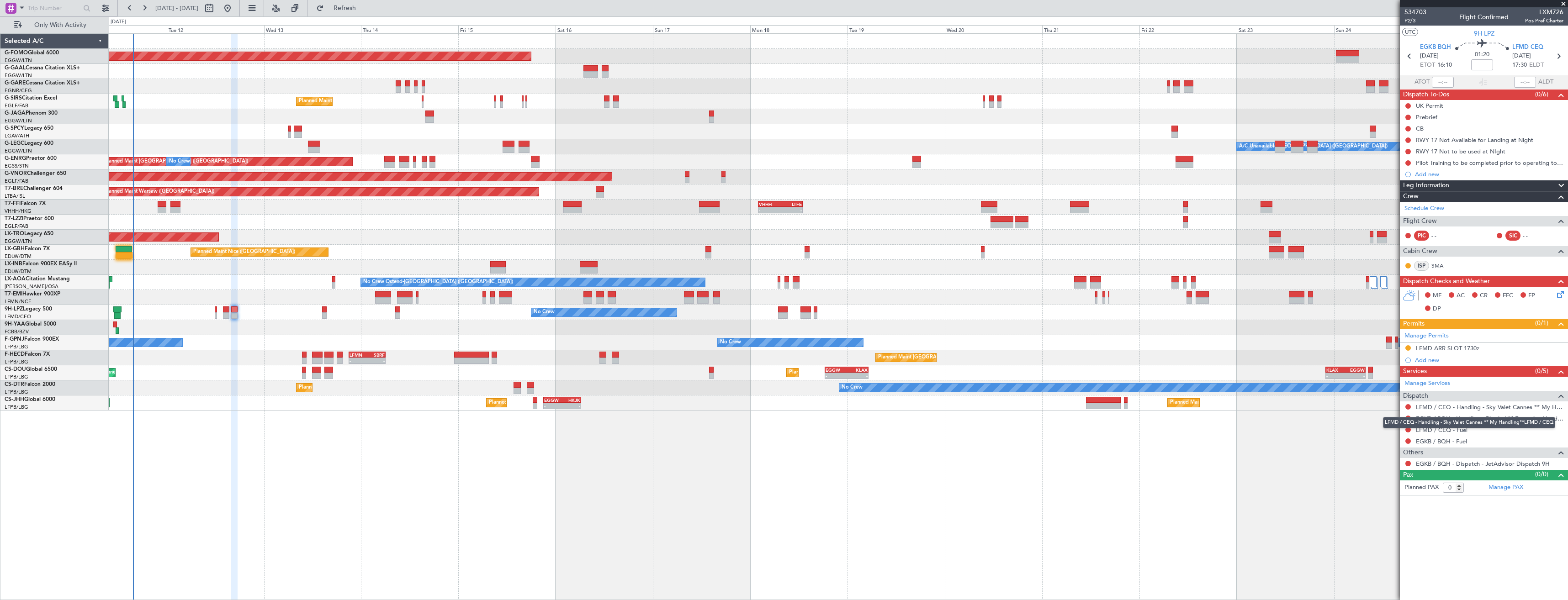
click at [1421, 419] on div "LFMD / CEQ - Handling - Sky Valet Cannes ** My Handling**LFMD / CEQ" at bounding box center [1469, 422] width 172 height 12
click at [1408, 406] on button at bounding box center [1408, 406] width 6 height 5
click at [1386, 457] on span "Requested" at bounding box center [1382, 461] width 29 height 9
click at [1421, 420] on link "EGKB / BQH - Handling - Biggin Hill Executive Handling EGKB / BQH" at bounding box center [1489, 419] width 147 height 8
click at [364, 7] on span "Refresh" at bounding box center [345, 8] width 39 height 6
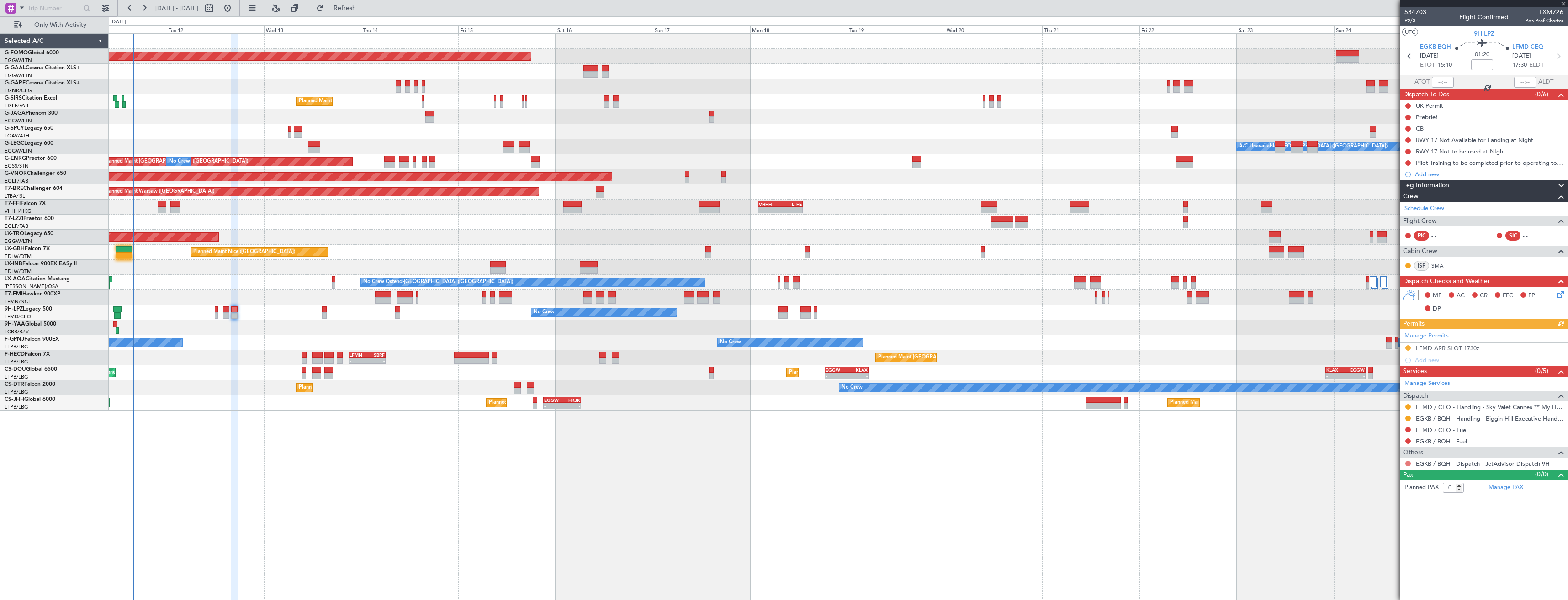
click at [1408, 464] on button at bounding box center [1408, 463] width 6 height 5
drag, startPoint x: 1372, startPoint y: 569, endPoint x: 1424, endPoint y: 418, distance: 159.7
click at [1372, 569] on span "Confirmed" at bounding box center [1382, 572] width 28 height 9
click at [1407, 58] on icon at bounding box center [1409, 56] width 12 height 12
type input "6"
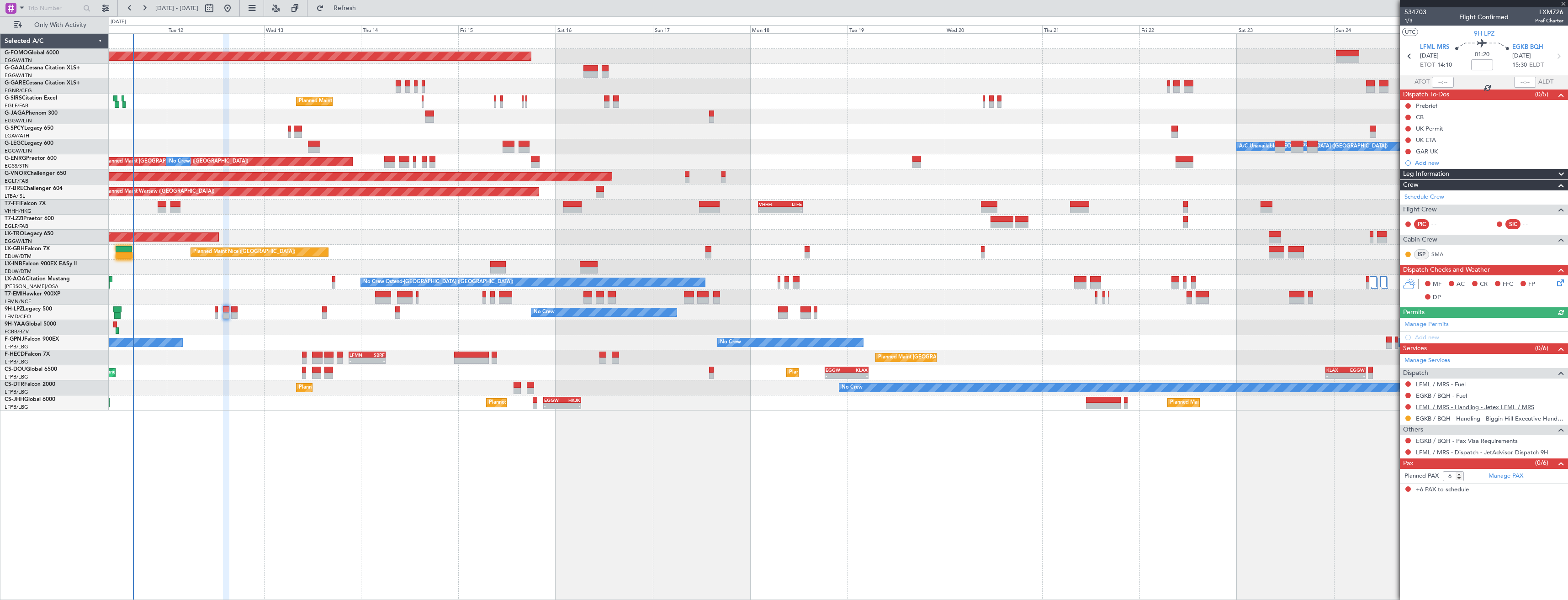
click at [1443, 406] on link "LFML / MRS - Handling - Jetex LFML / MRS" at bounding box center [1475, 407] width 119 height 8
click at [357, 9] on span "Refresh" at bounding box center [345, 8] width 39 height 6
click at [1408, 450] on button at bounding box center [1408, 452] width 6 height 5
click at [1375, 558] on span "Confirmed" at bounding box center [1382, 560] width 28 height 9
click at [1411, 57] on icon at bounding box center [1409, 56] width 12 height 12
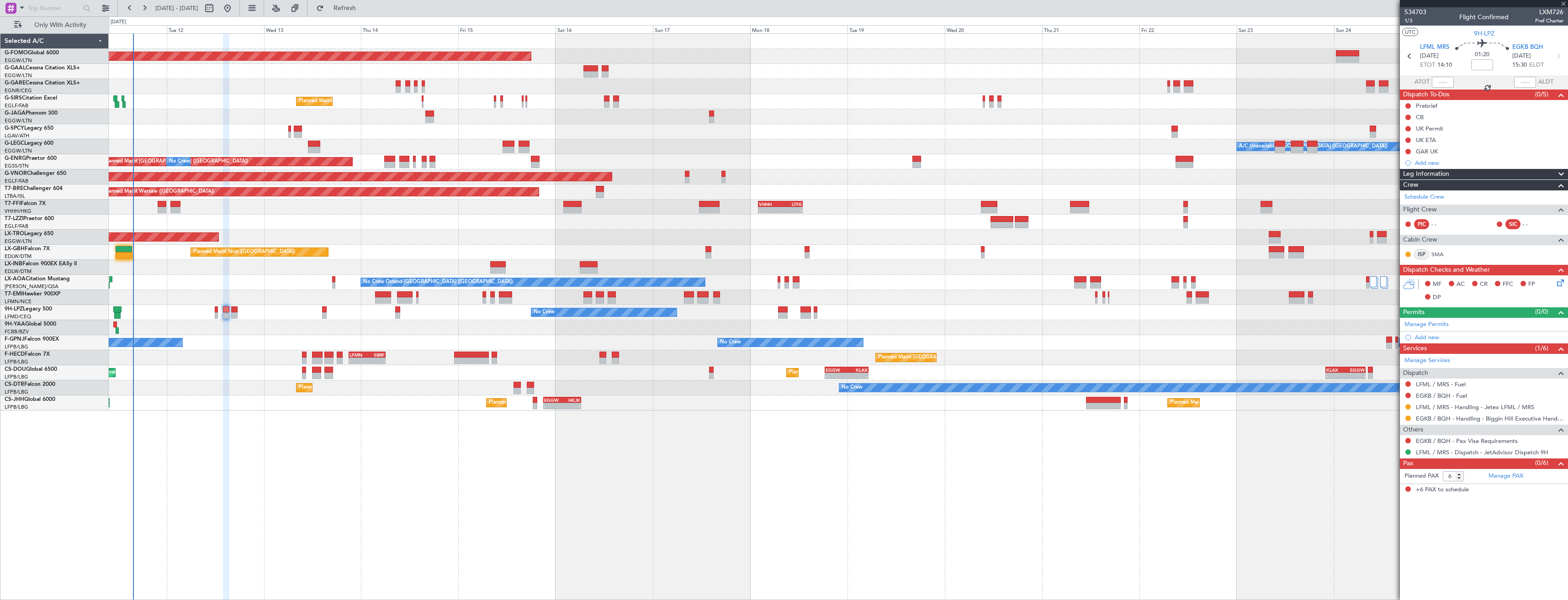
type input "+00:10"
type input "0"
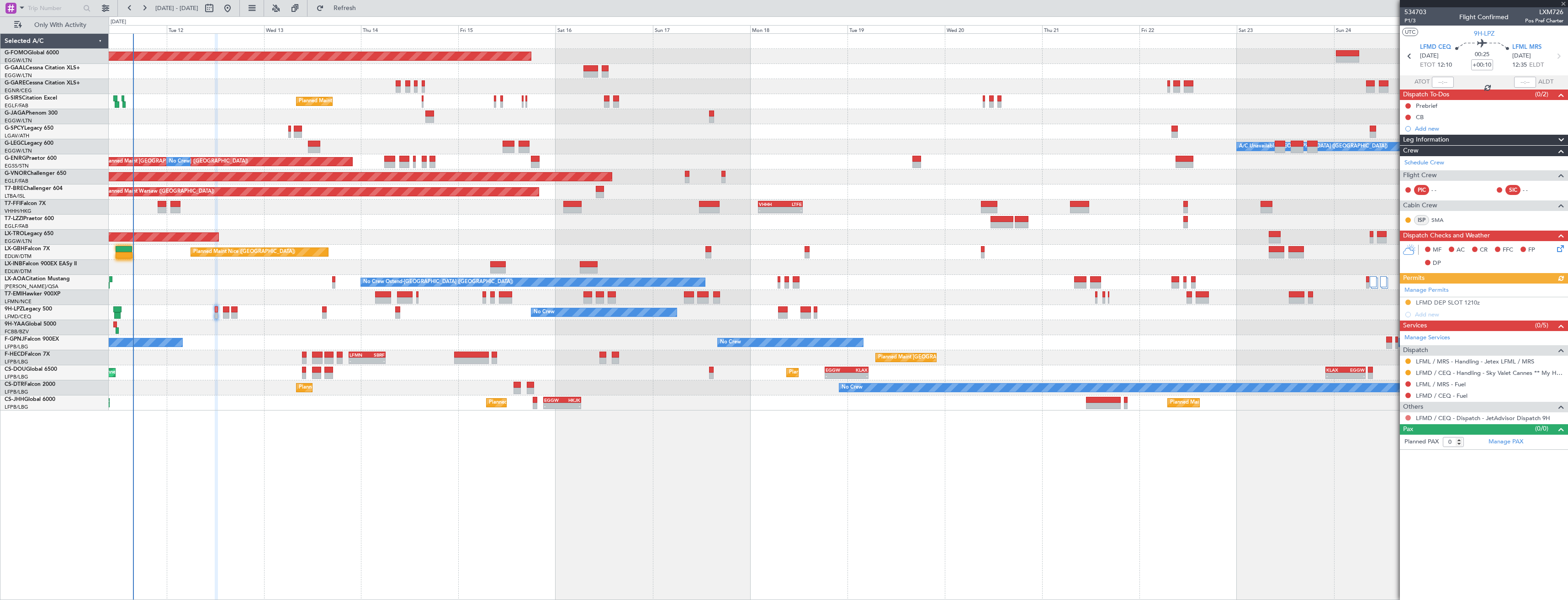
click at [1410, 417] on button at bounding box center [1408, 417] width 6 height 5
click at [1380, 523] on span "Confirmed" at bounding box center [1382, 526] width 28 height 9
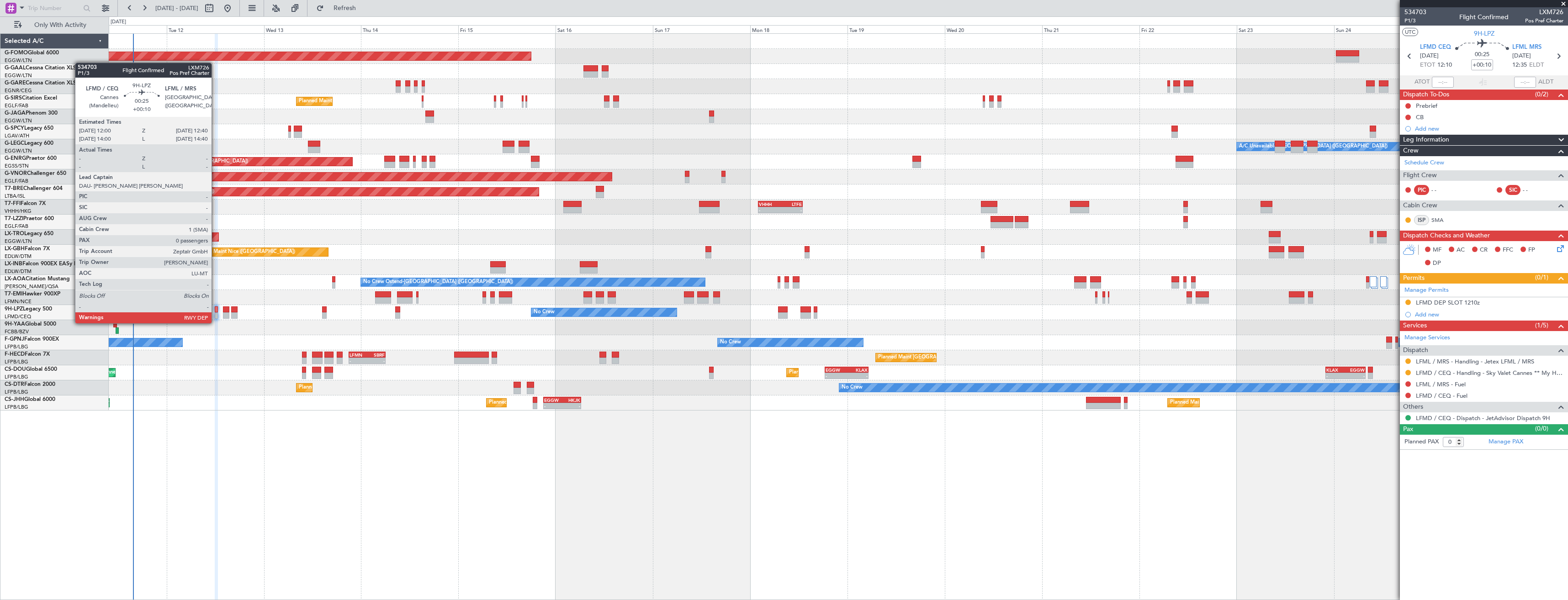
click at [216, 314] on div at bounding box center [216, 315] width 2 height 6
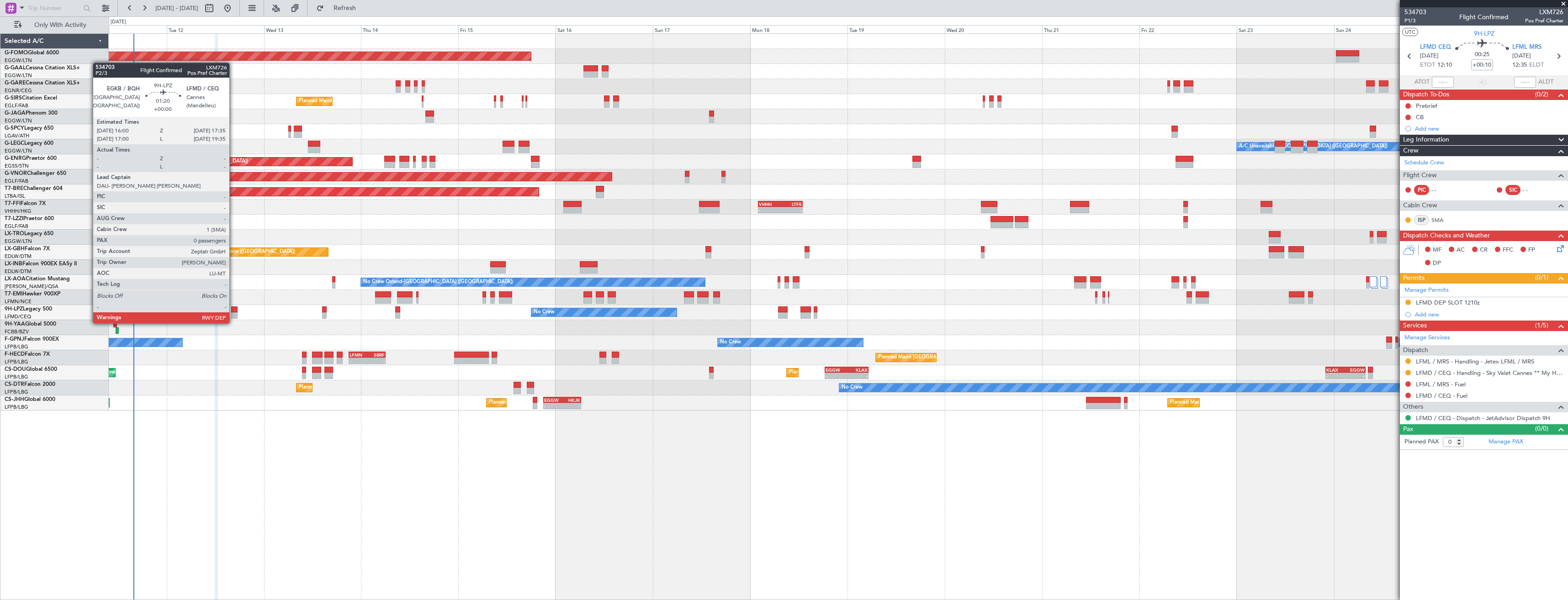
click at [234, 314] on div at bounding box center [234, 315] width 7 height 6
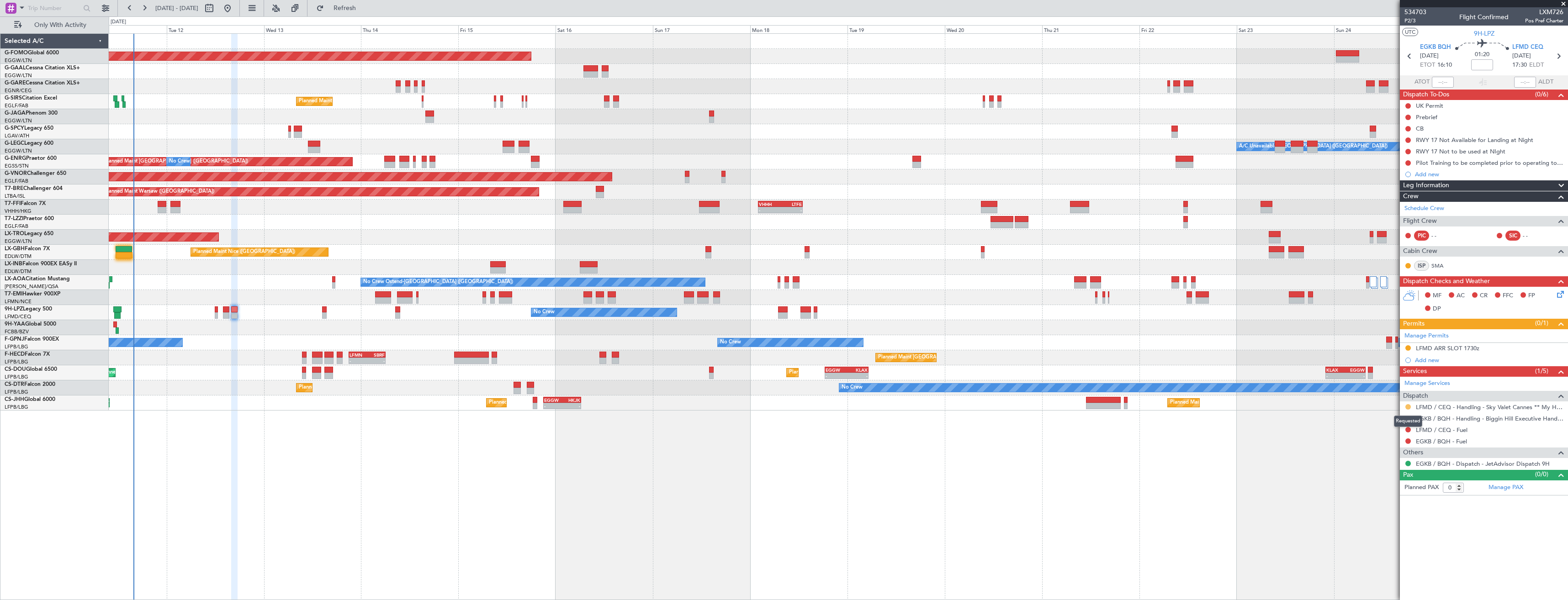
click at [1408, 404] on button at bounding box center [1408, 406] width 6 height 5
click at [1410, 516] on li "Confirmed" at bounding box center [1408, 516] width 106 height 13
click at [1507, 346] on div "LFMD ARR SLOT 1730z" at bounding box center [1484, 348] width 168 height 12
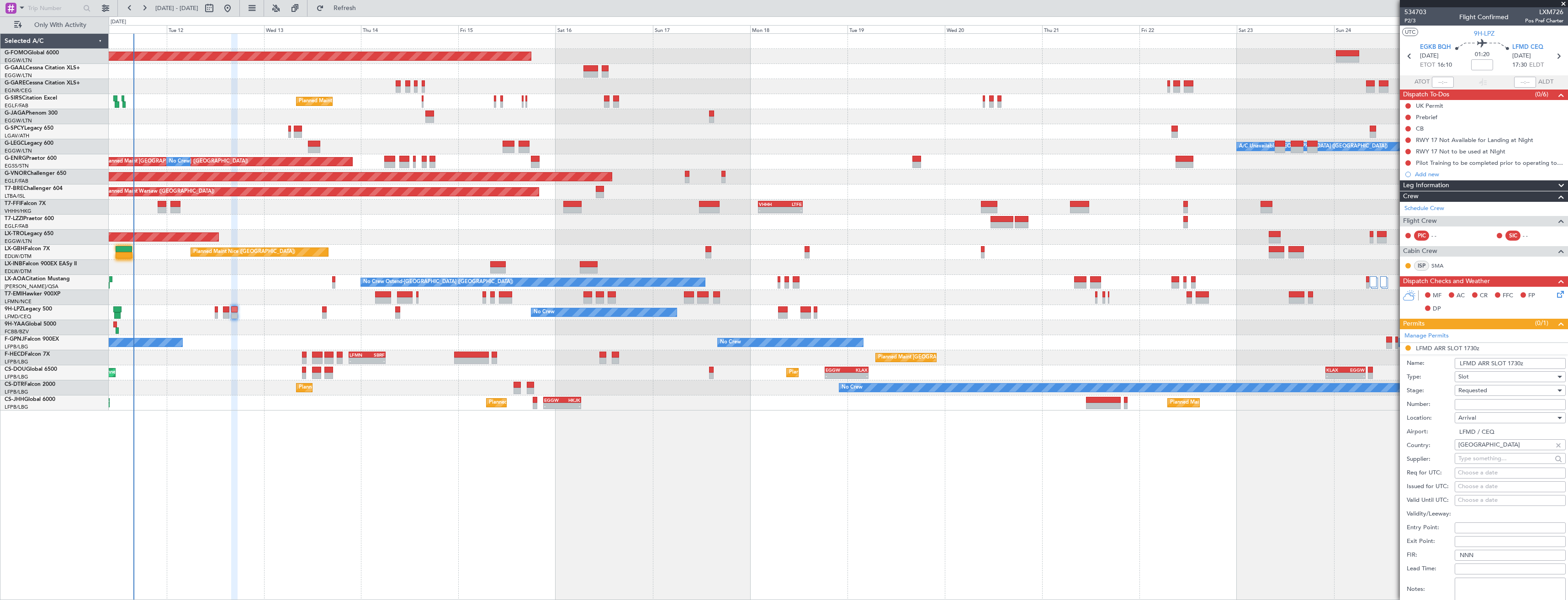
click at [1518, 361] on input "LFMD ARR SLOT 1730z" at bounding box center [1511, 364] width 111 height 11
type input "LFMD ARR SLOT 1740z"
click at [1486, 403] on input "Number:" at bounding box center [1511, 404] width 111 height 11
paste input "LFMDA000012298"
type input "LFMDA000012298"
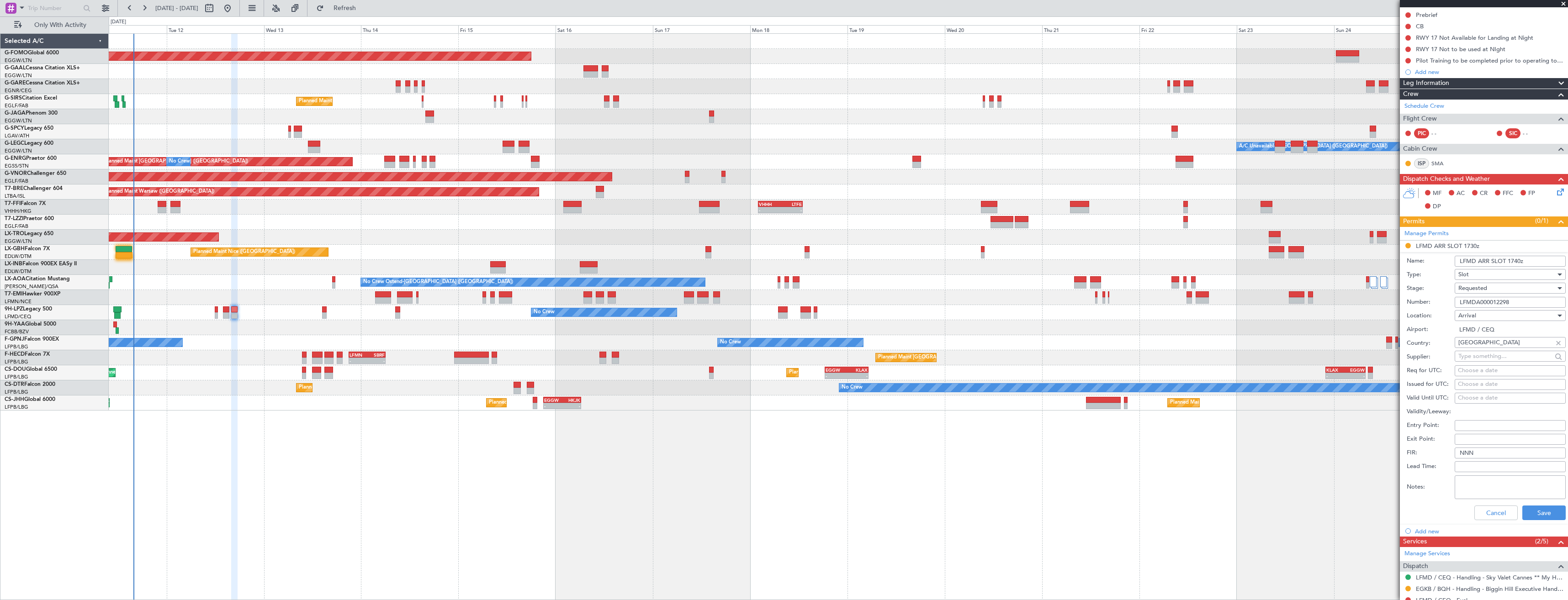
scroll to position [167, 0]
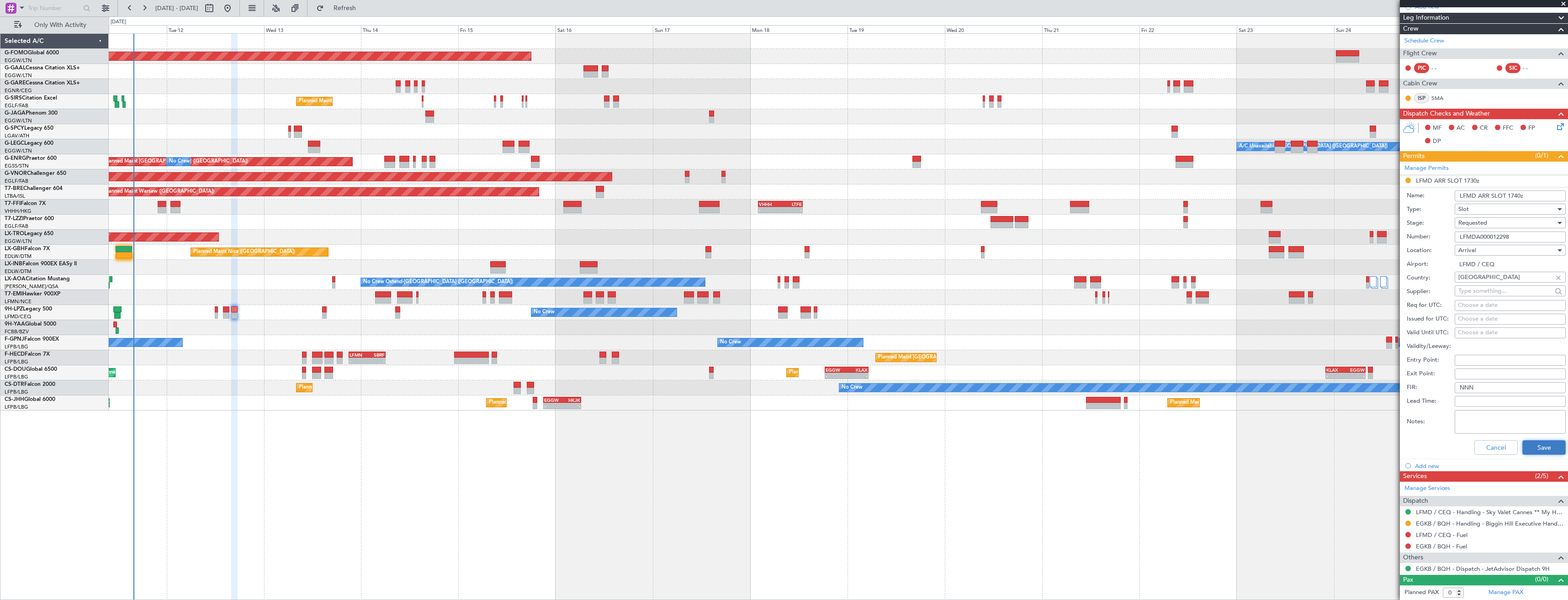
click at [1525, 451] on button "Save" at bounding box center [1544, 448] width 43 height 15
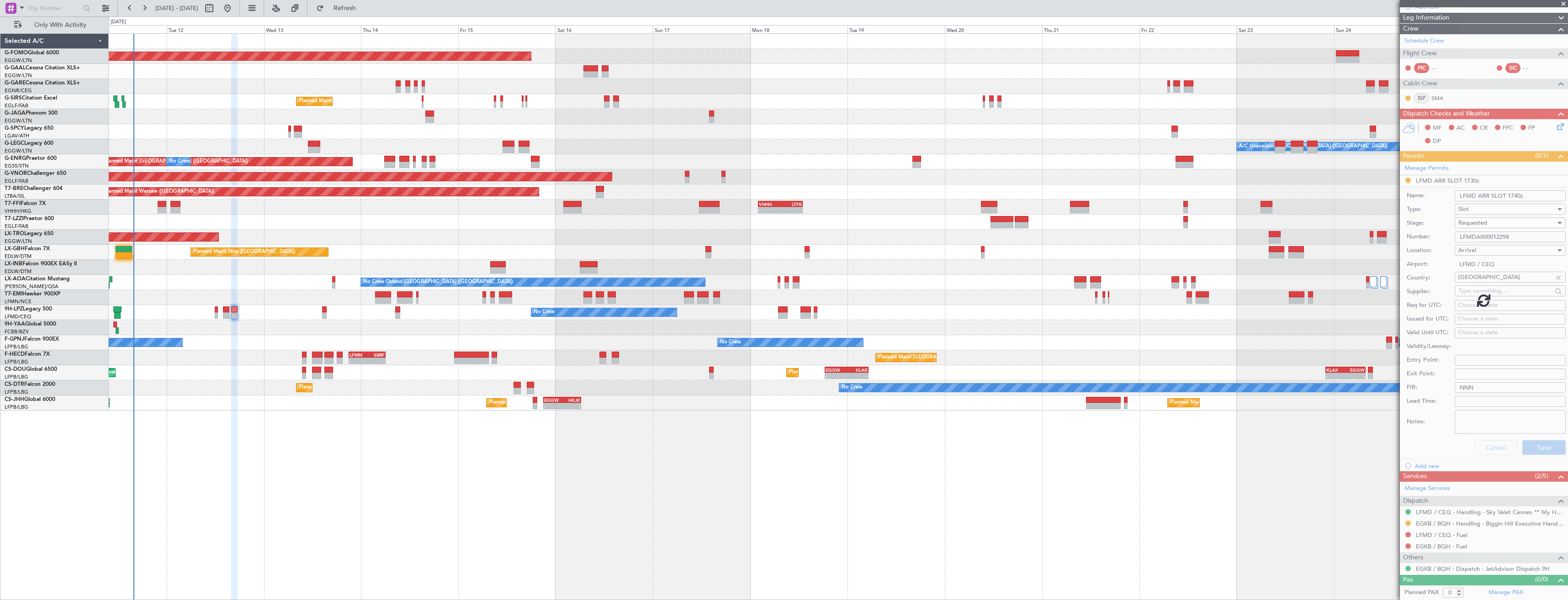
scroll to position [0, 0]
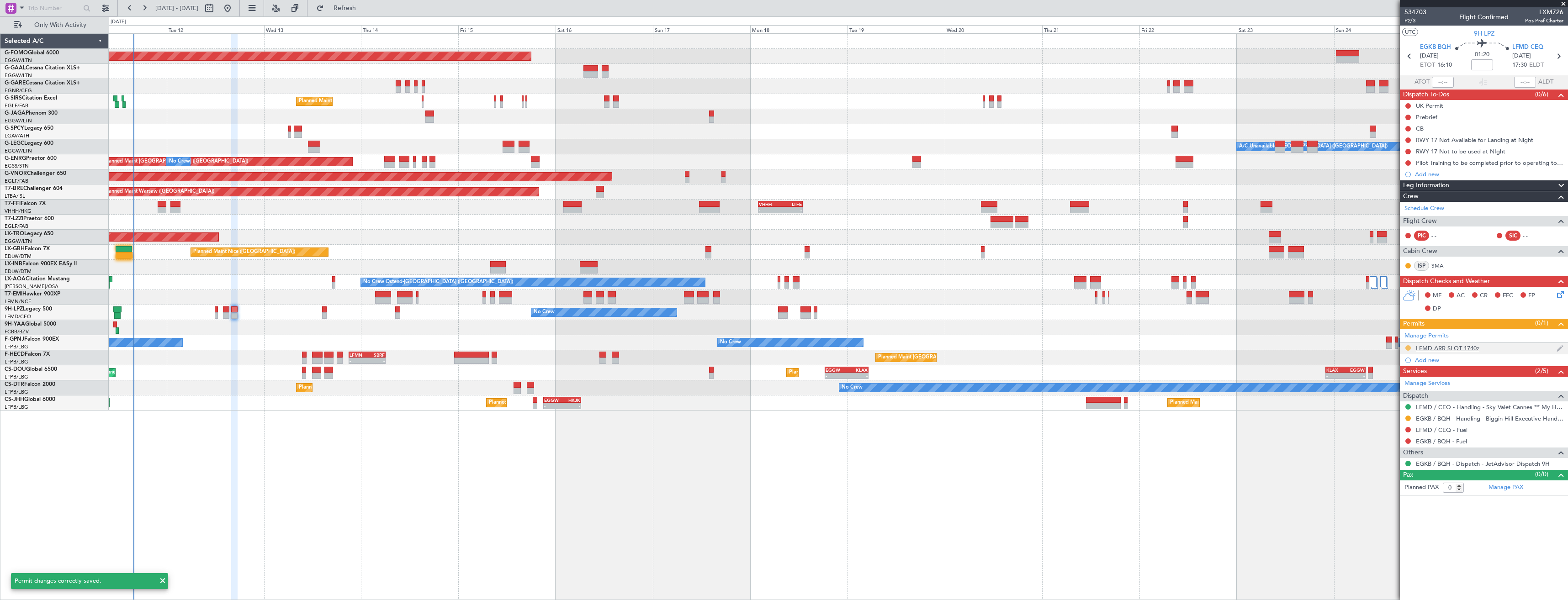
click at [1407, 349] on button at bounding box center [1408, 348] width 6 height 5
click at [1383, 453] on span "Received OK" at bounding box center [1385, 456] width 35 height 9
click at [1560, 56] on icon at bounding box center [1558, 56] width 12 height 12
type input "-00:10"
type input "3"
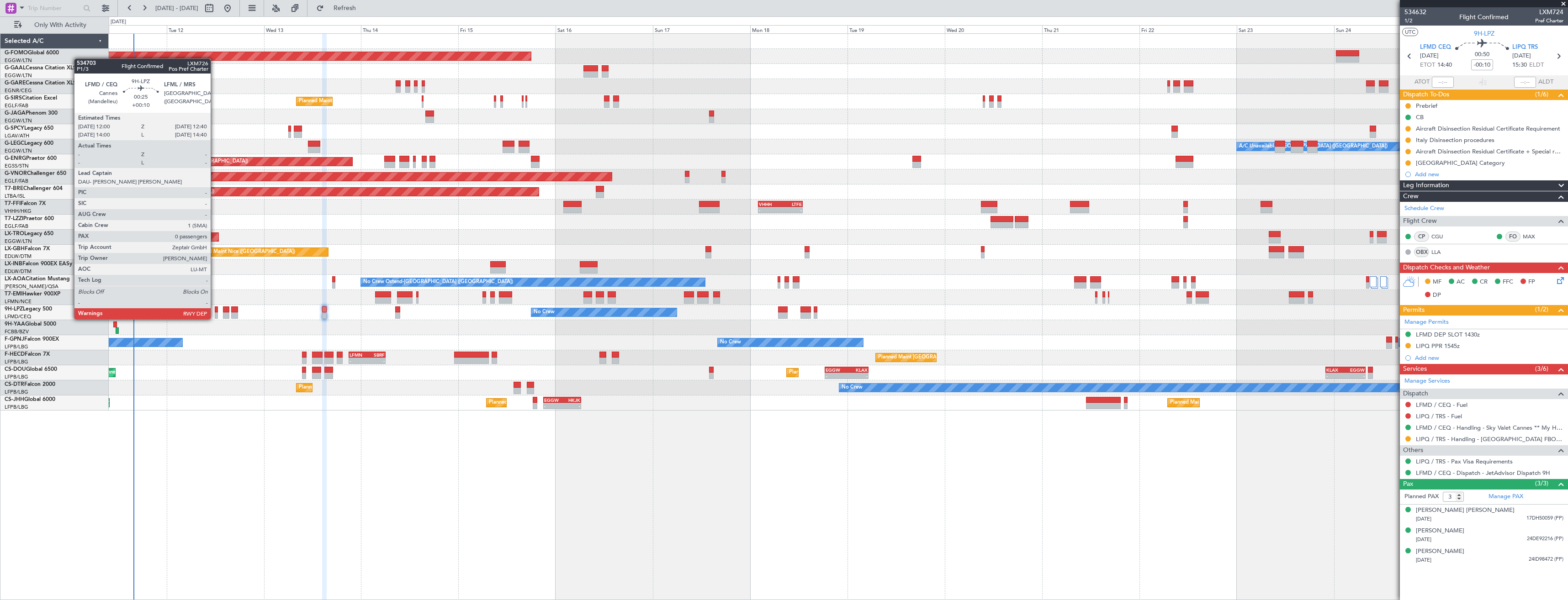
click at [215, 310] on div at bounding box center [216, 310] width 2 height 6
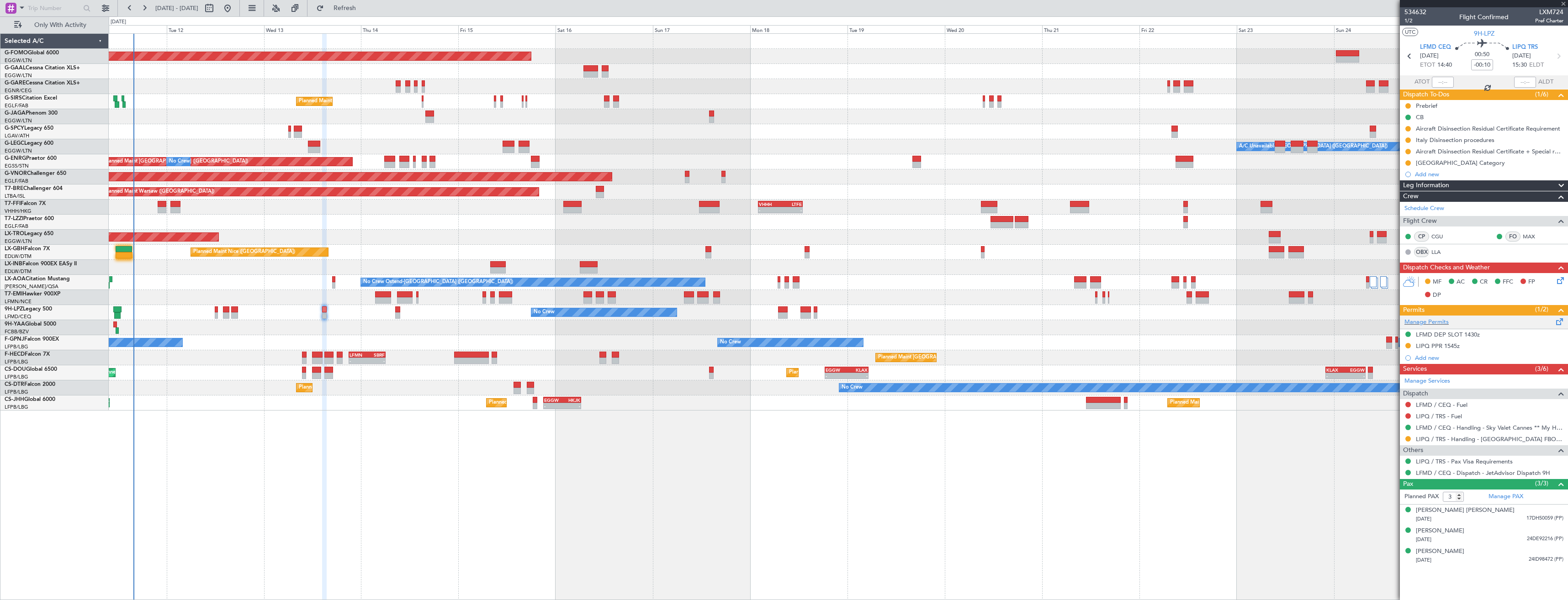
type input "+00:10"
type input "0"
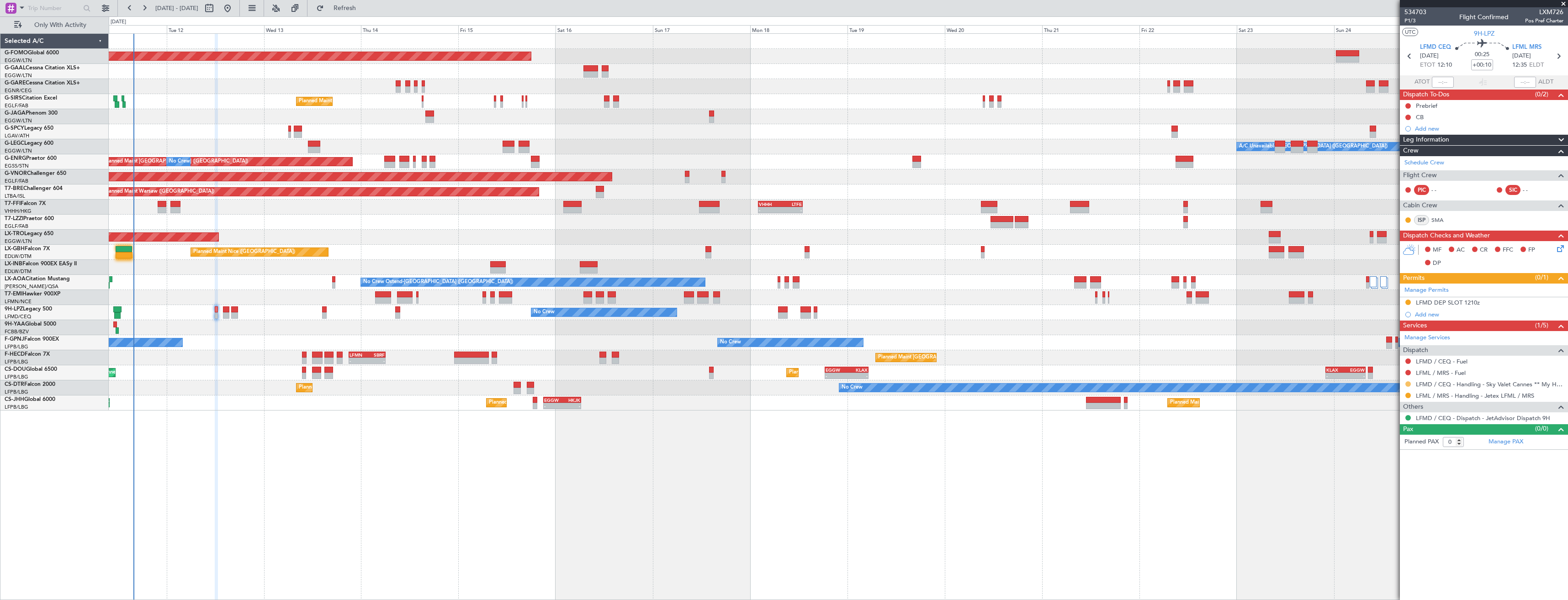
click at [1407, 384] on button at bounding box center [1408, 384] width 6 height 5
click at [1391, 489] on span "Confirmed" at bounding box center [1382, 492] width 28 height 9
click at [1488, 307] on div "LFMD DEP SLOT 1210z" at bounding box center [1484, 303] width 168 height 12
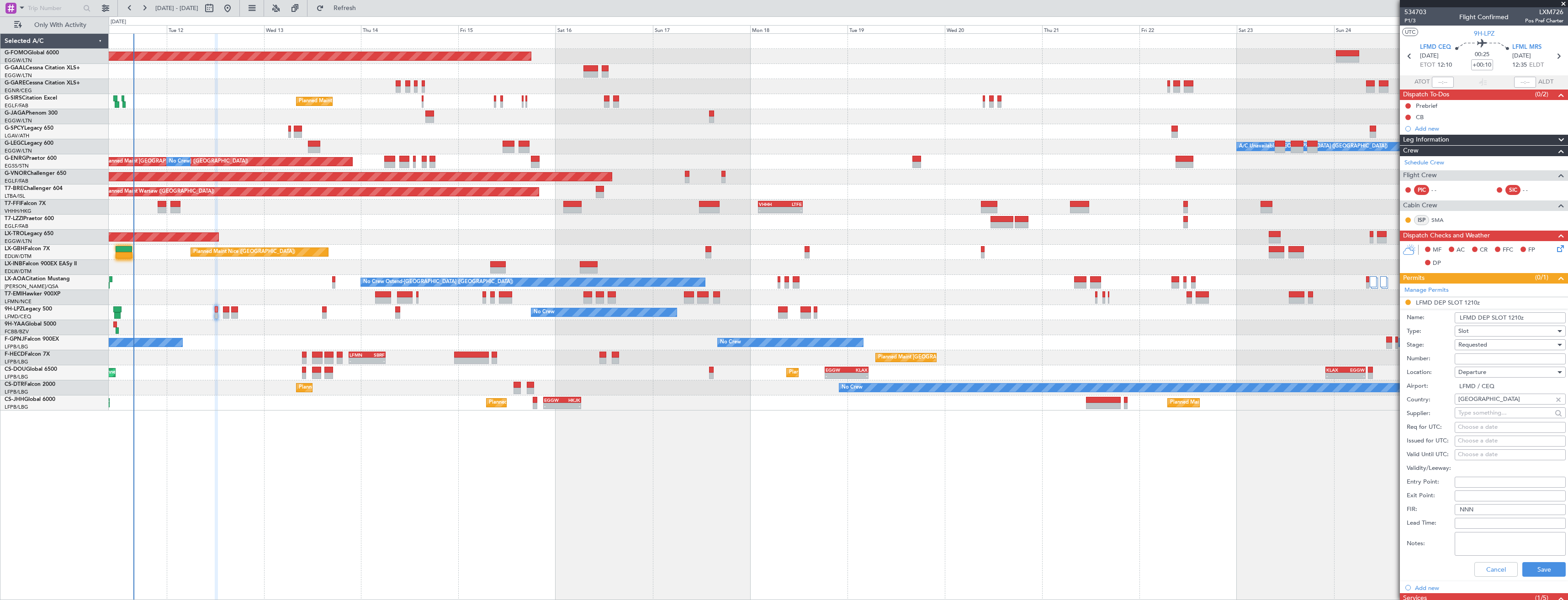
click at [1516, 317] on input "LFMD DEP SLOT 1210z" at bounding box center [1511, 318] width 111 height 11
type input "LFMD DEP SLOT 1205z"
click at [1485, 359] on input "Number:" at bounding box center [1511, 359] width 111 height 11
paste input "LFMDD000011870"
type input "LFMDD000011870"
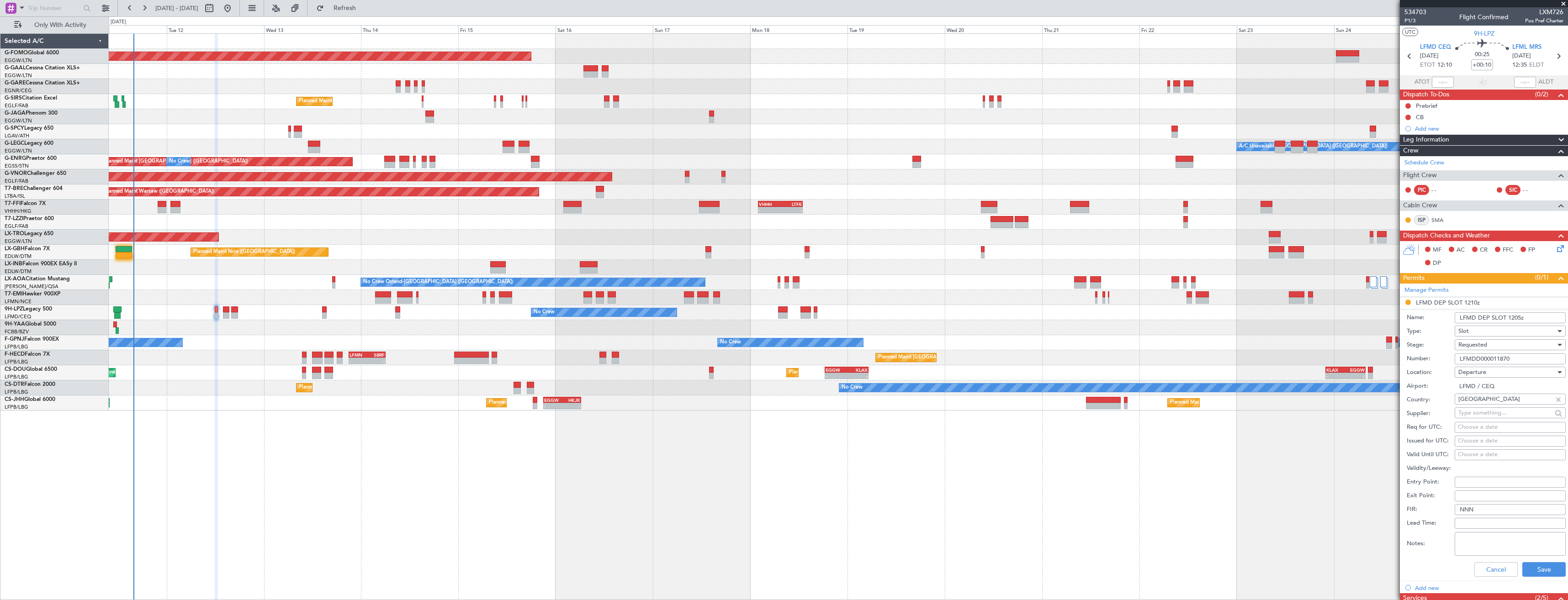
click at [1482, 346] on span "Requested" at bounding box center [1473, 345] width 29 height 8
click at [1486, 408] on span "Received OK" at bounding box center [1507, 414] width 96 height 13
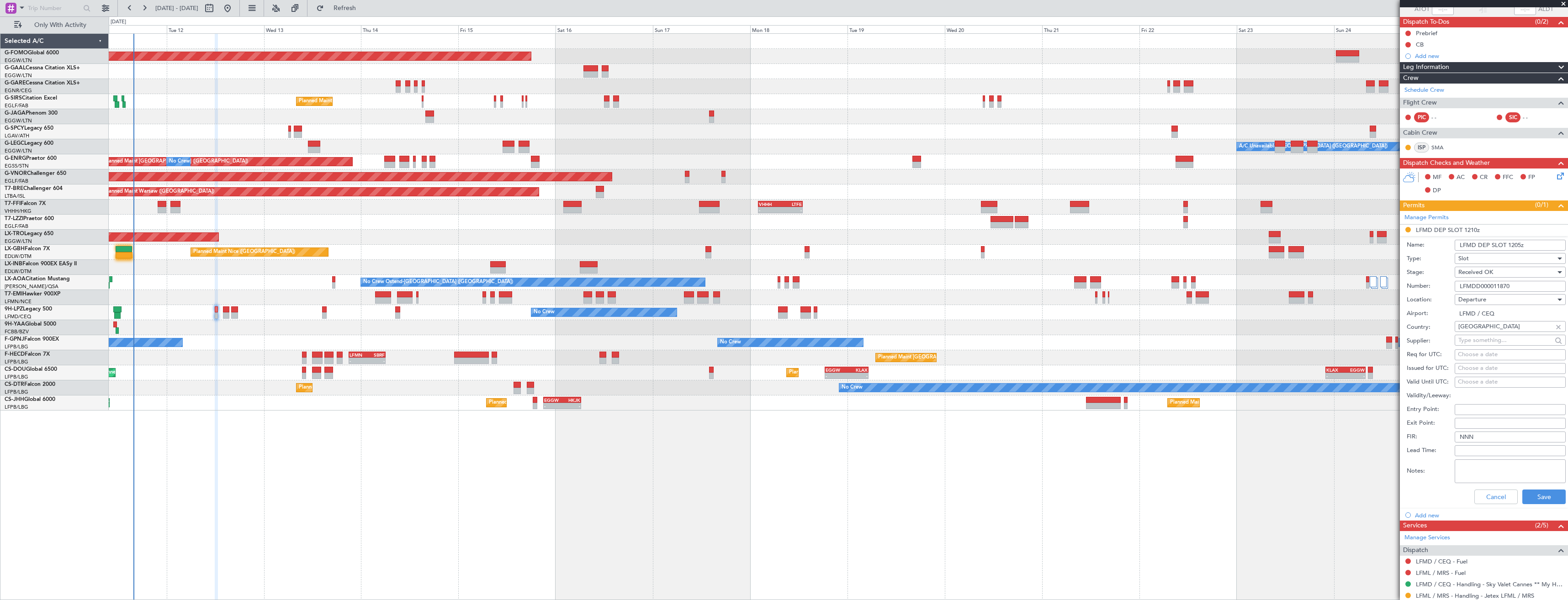
scroll to position [122, 0]
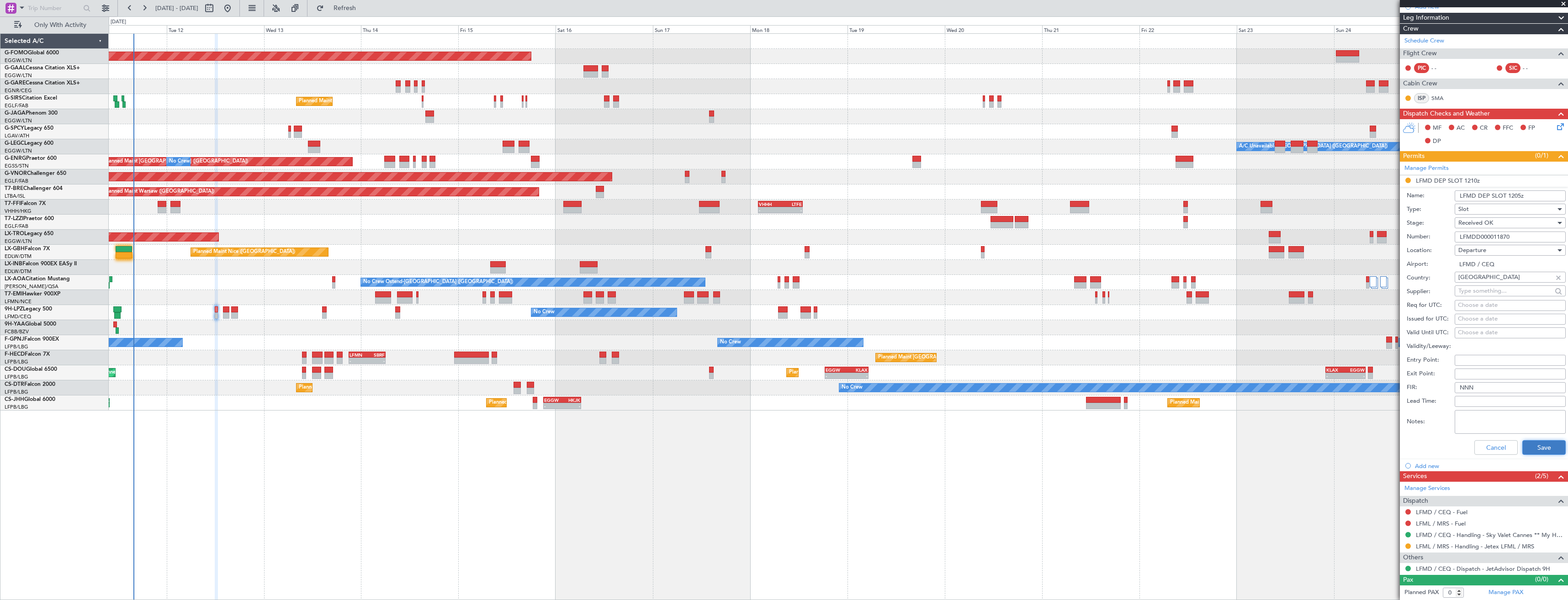
click at [1531, 448] on button "Save" at bounding box center [1544, 448] width 43 height 15
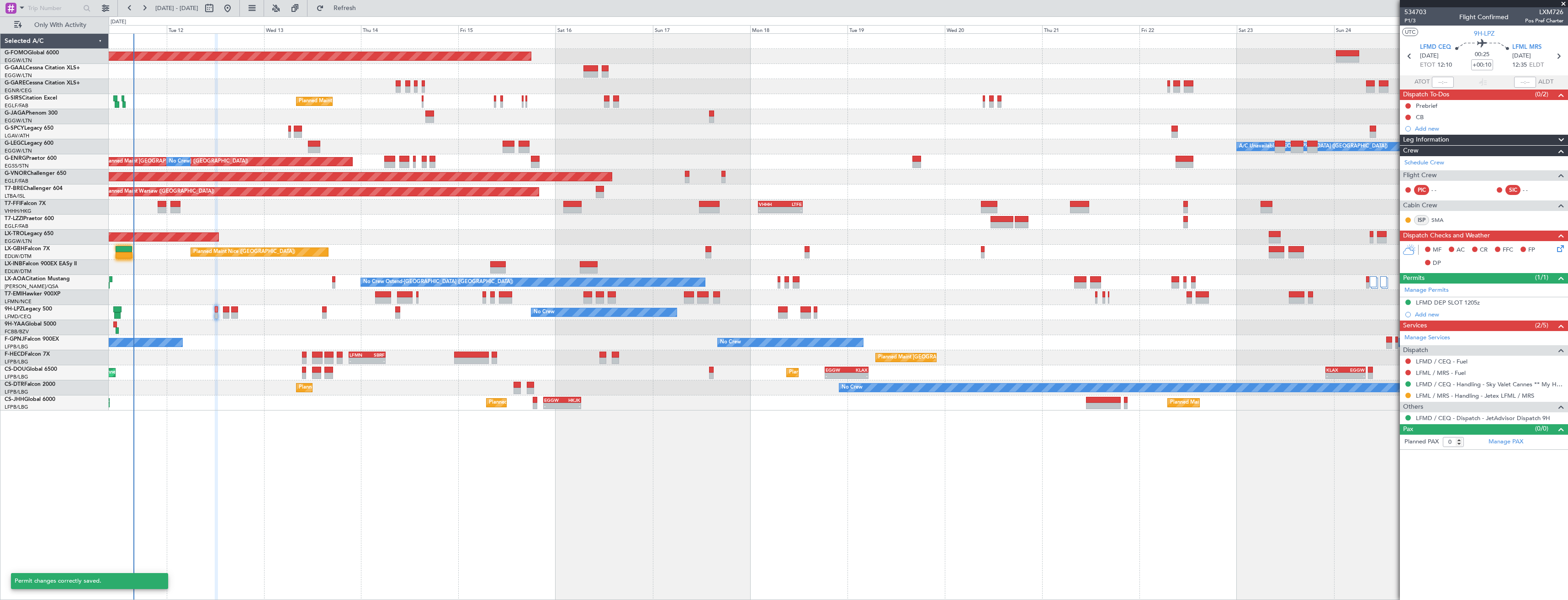
scroll to position [0, 0]
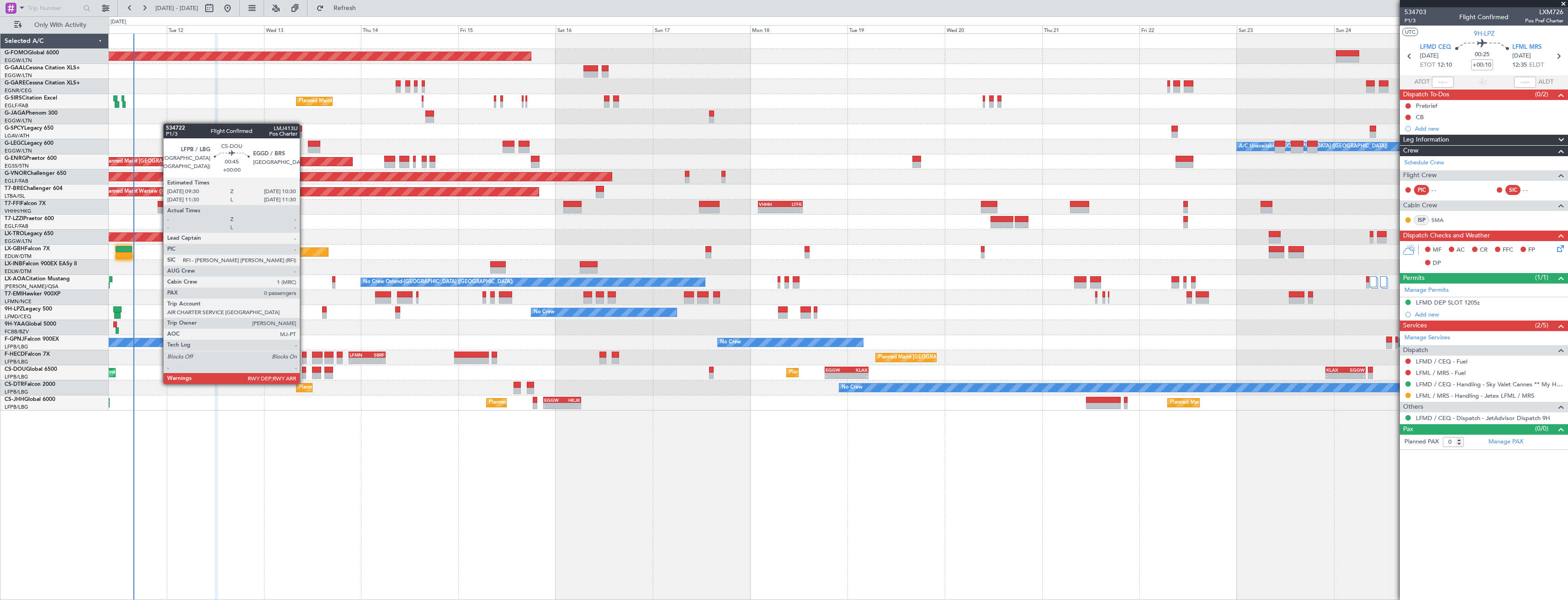
click at [304, 375] on div at bounding box center [304, 376] width 4 height 6
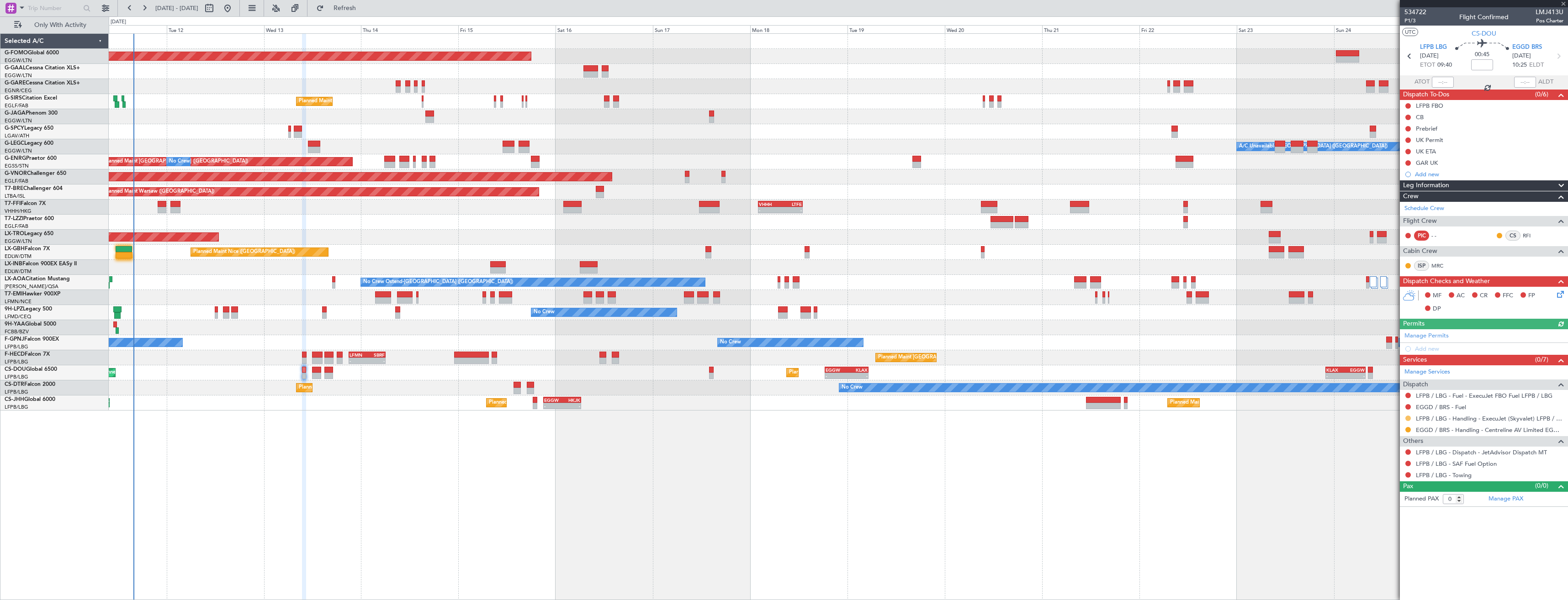
click at [1405, 419] on button at bounding box center [1408, 418] width 6 height 5
click at [1388, 527] on span "Confirmed" at bounding box center [1382, 527] width 28 height 9
click at [1406, 452] on button at bounding box center [1408, 452] width 6 height 5
click at [1375, 563] on span "Confirmed" at bounding box center [1382, 560] width 28 height 9
click at [1559, 57] on icon at bounding box center [1558, 56] width 12 height 12
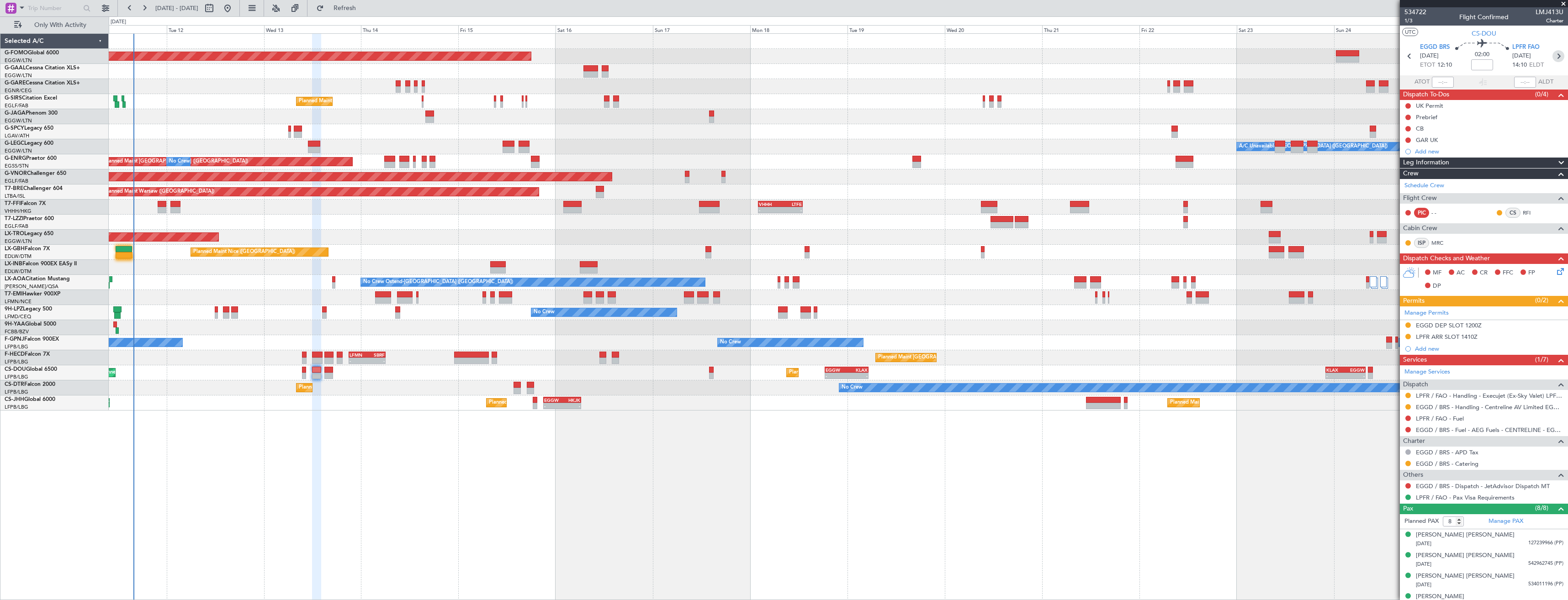
click at [1556, 58] on icon at bounding box center [1558, 56] width 12 height 12
type input "0"
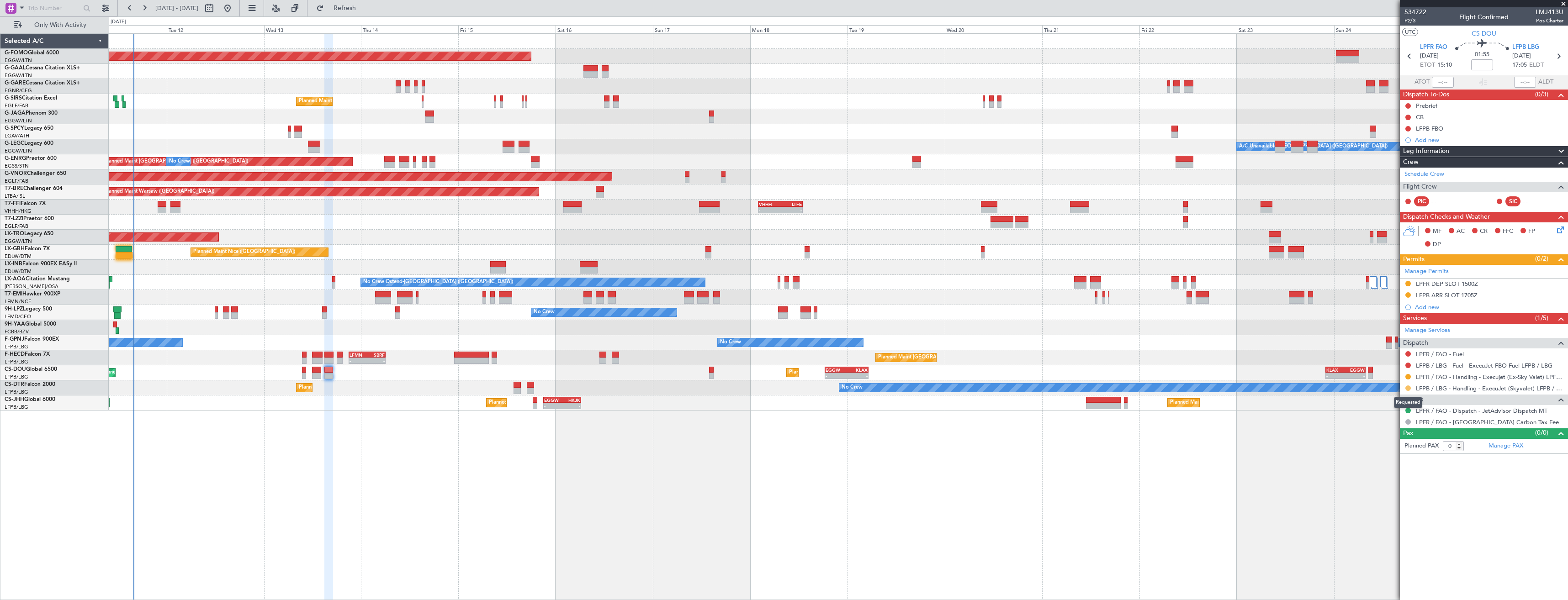
click at [1409, 390] on button at bounding box center [1408, 388] width 6 height 5
click at [1374, 500] on span "Confirmed" at bounding box center [1382, 497] width 28 height 9
click at [1506, 272] on div "Manage Permits" at bounding box center [1484, 272] width 168 height 13
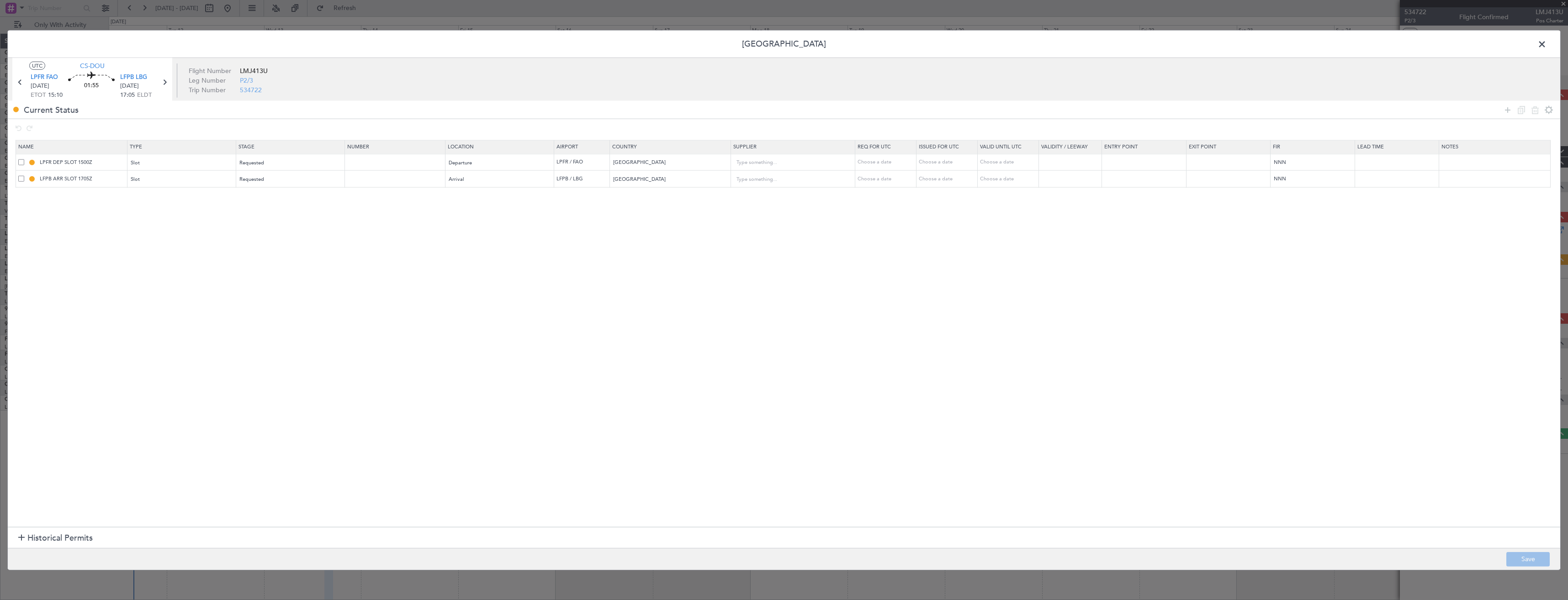
click at [20, 177] on span at bounding box center [21, 179] width 6 height 6
click at [24, 176] on input "checkbox" at bounding box center [24, 176] width 0 height 0
click at [1537, 111] on icon at bounding box center [1535, 109] width 11 height 11
click at [1524, 558] on button "Save" at bounding box center [1528, 559] width 43 height 15
click at [1547, 43] on span at bounding box center [1547, 46] width 0 height 18
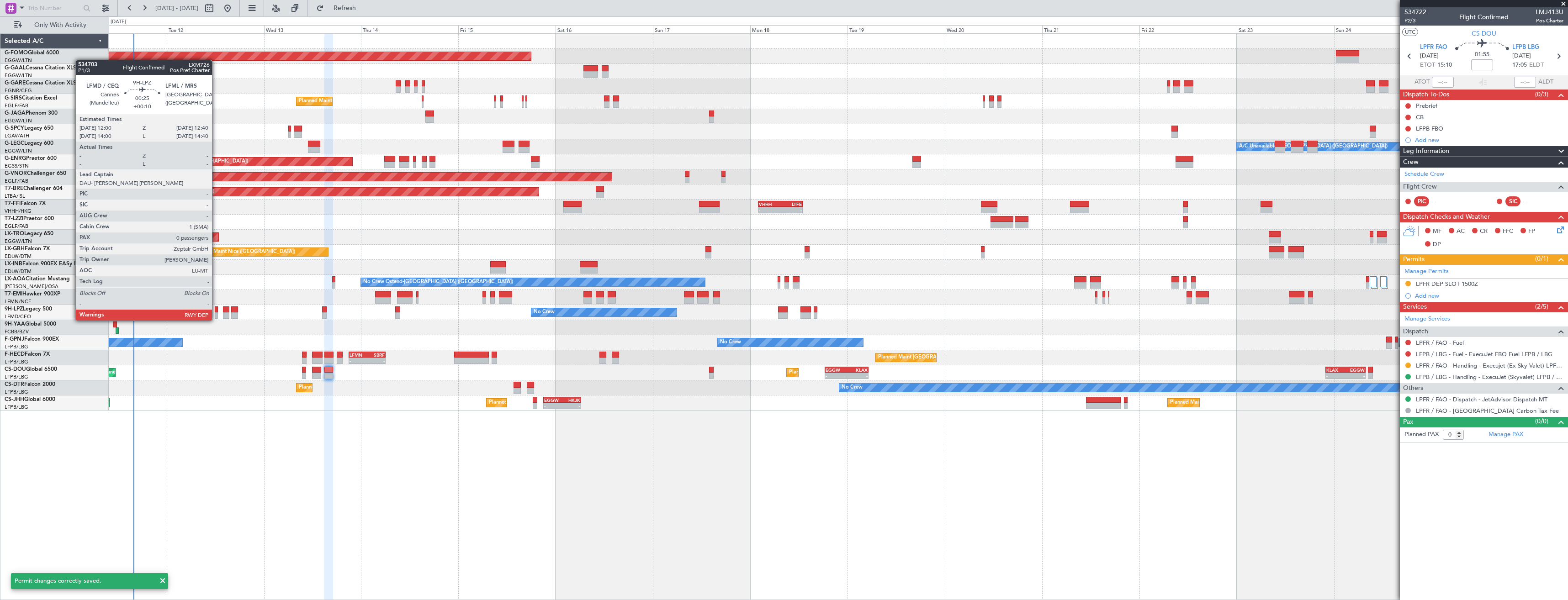
click at [216, 312] on div at bounding box center [216, 310] width 2 height 6
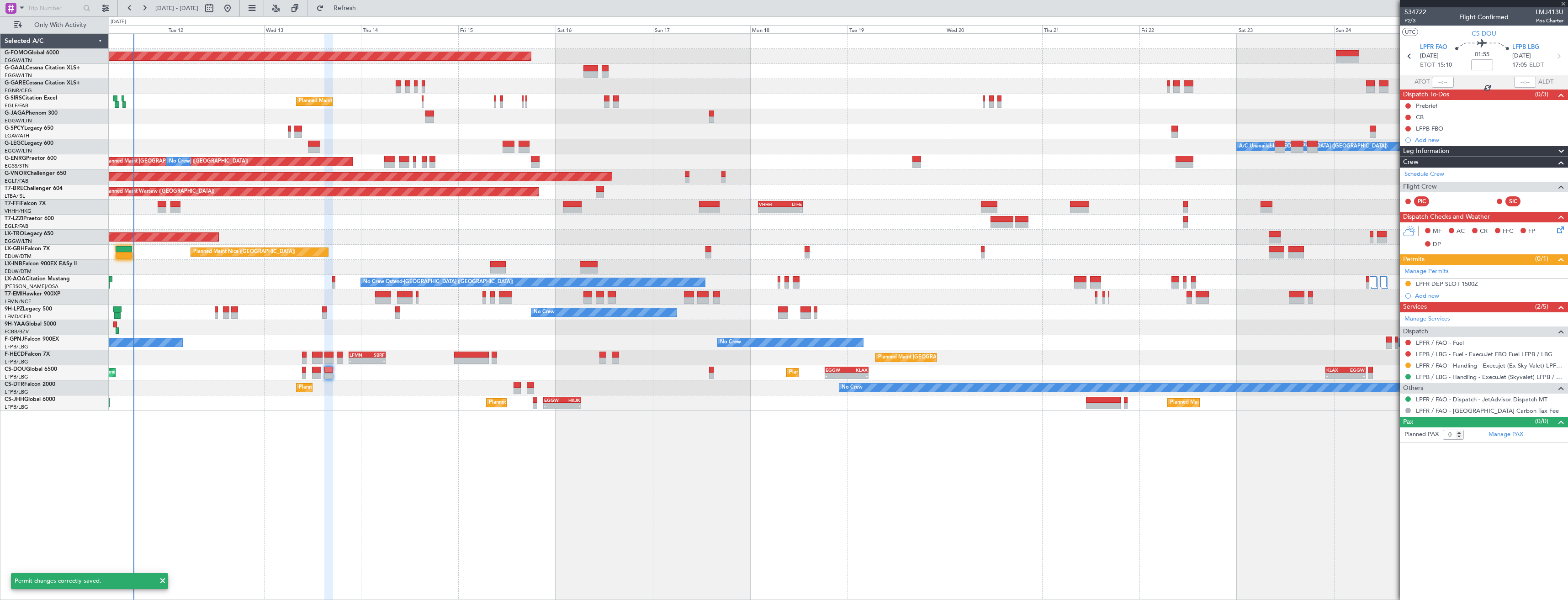
type input "+00:10"
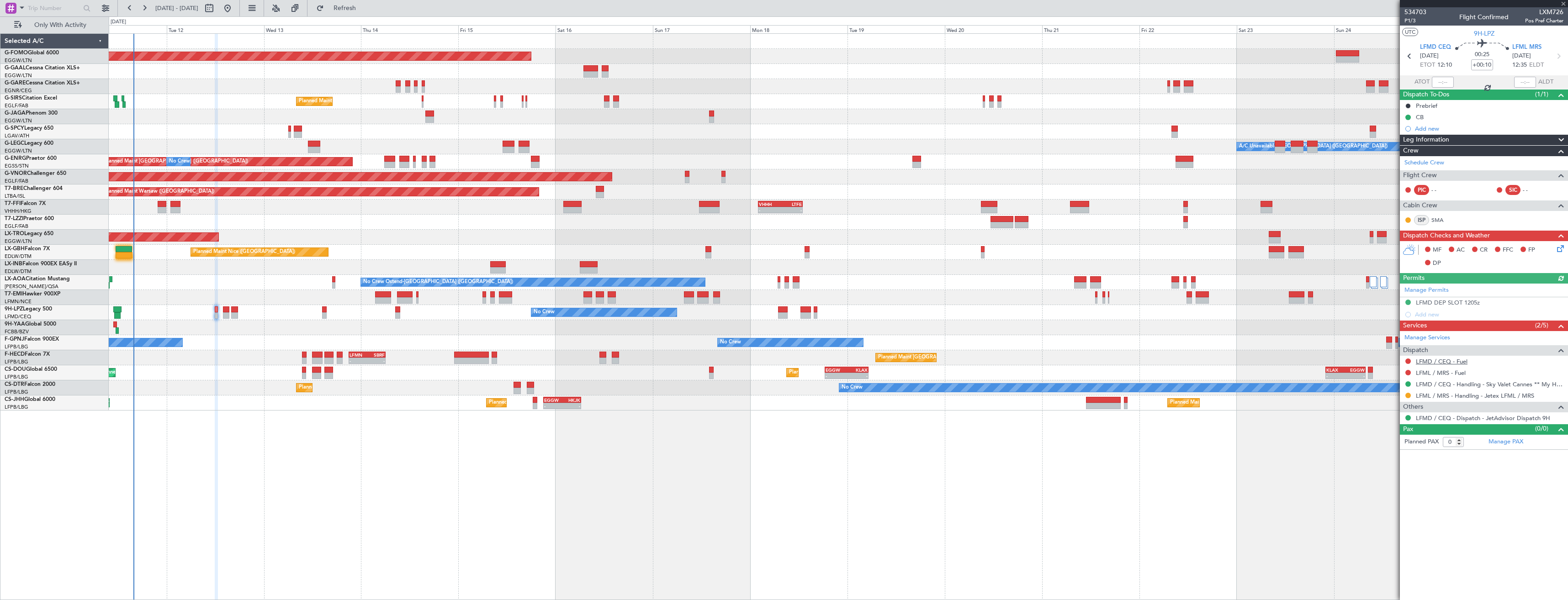
click at [1447, 357] on link "LFMD / CEQ - Fuel" at bounding box center [1441, 361] width 51 height 8
click at [1432, 371] on link "LFML / MRS - Fuel" at bounding box center [1440, 373] width 50 height 8
click at [364, 7] on span "Refresh" at bounding box center [345, 8] width 39 height 6
click at [1408, 361] on button at bounding box center [1408, 361] width 6 height 5
click at [1385, 375] on span "Not Required" at bounding box center [1386, 374] width 37 height 9
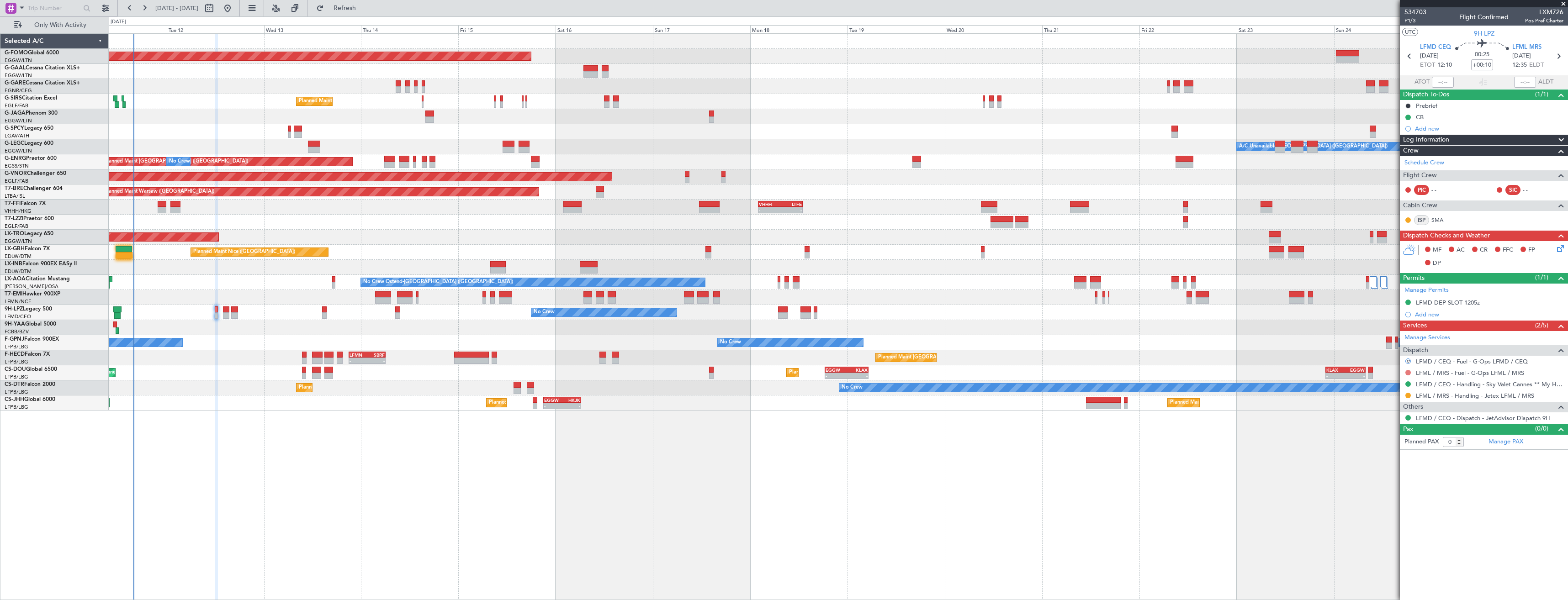
click at [1409, 370] on button at bounding box center [1408, 372] width 6 height 5
click at [1377, 386] on span "Not Required" at bounding box center [1386, 385] width 37 height 9
click at [1558, 58] on icon at bounding box center [1558, 56] width 12 height 12
type input "6"
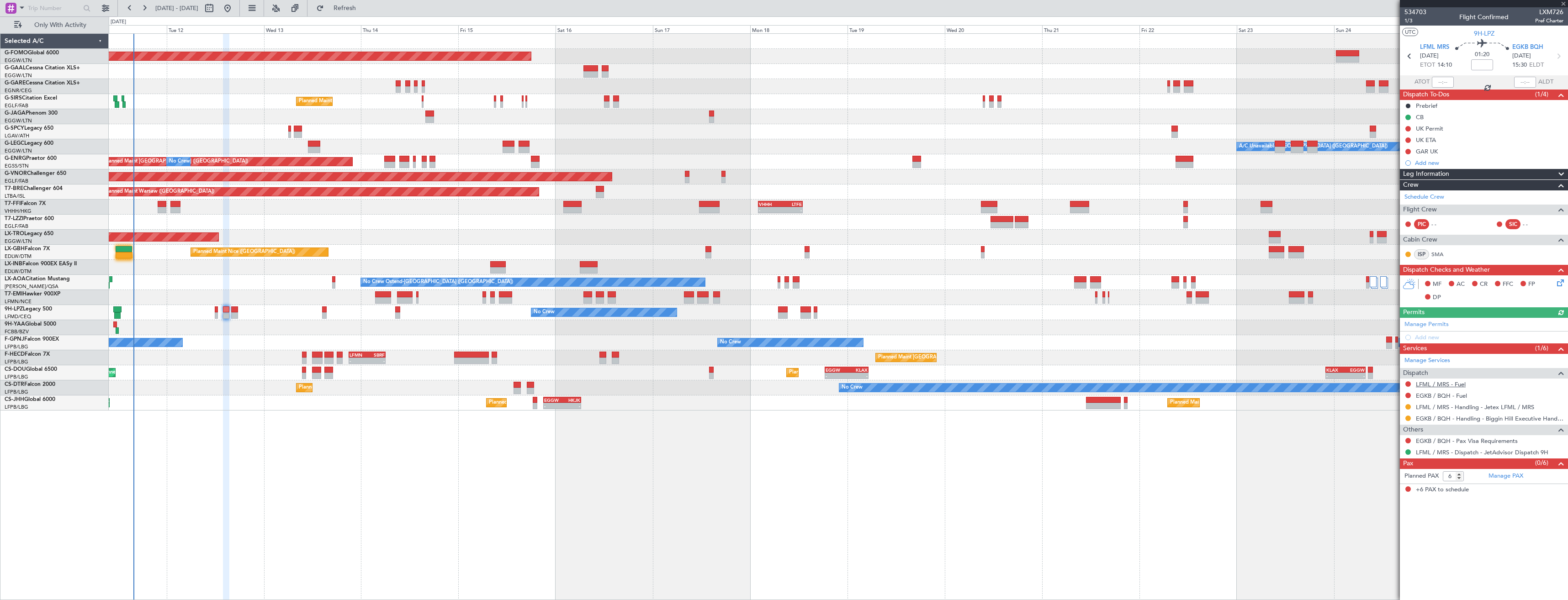
click at [1426, 384] on link "LFML / MRS - Fuel" at bounding box center [1440, 384] width 50 height 8
click at [364, 10] on span "Refresh" at bounding box center [345, 8] width 39 height 6
click at [1423, 395] on link "EGKB / BQH - Fuel" at bounding box center [1441, 395] width 51 height 8
click at [367, 2] on button "Refresh" at bounding box center [339, 8] width 55 height 15
click at [1408, 384] on button at bounding box center [1408, 384] width 6 height 5
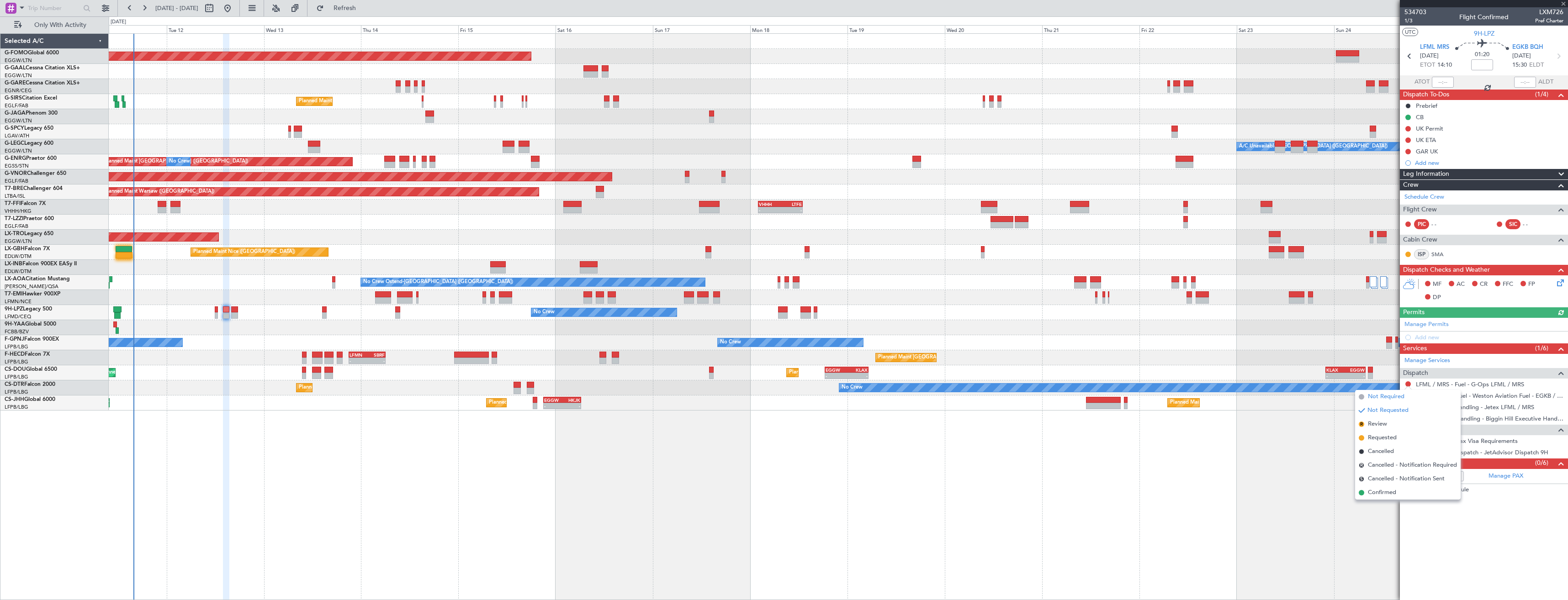
click at [1394, 397] on span "Not Required" at bounding box center [1386, 397] width 37 height 9
click at [1408, 393] on button at bounding box center [1408, 395] width 6 height 5
click at [1386, 409] on span "Not Required" at bounding box center [1386, 408] width 37 height 9
click at [1564, 51] on icon at bounding box center [1558, 56] width 12 height 12
type input "+00:05"
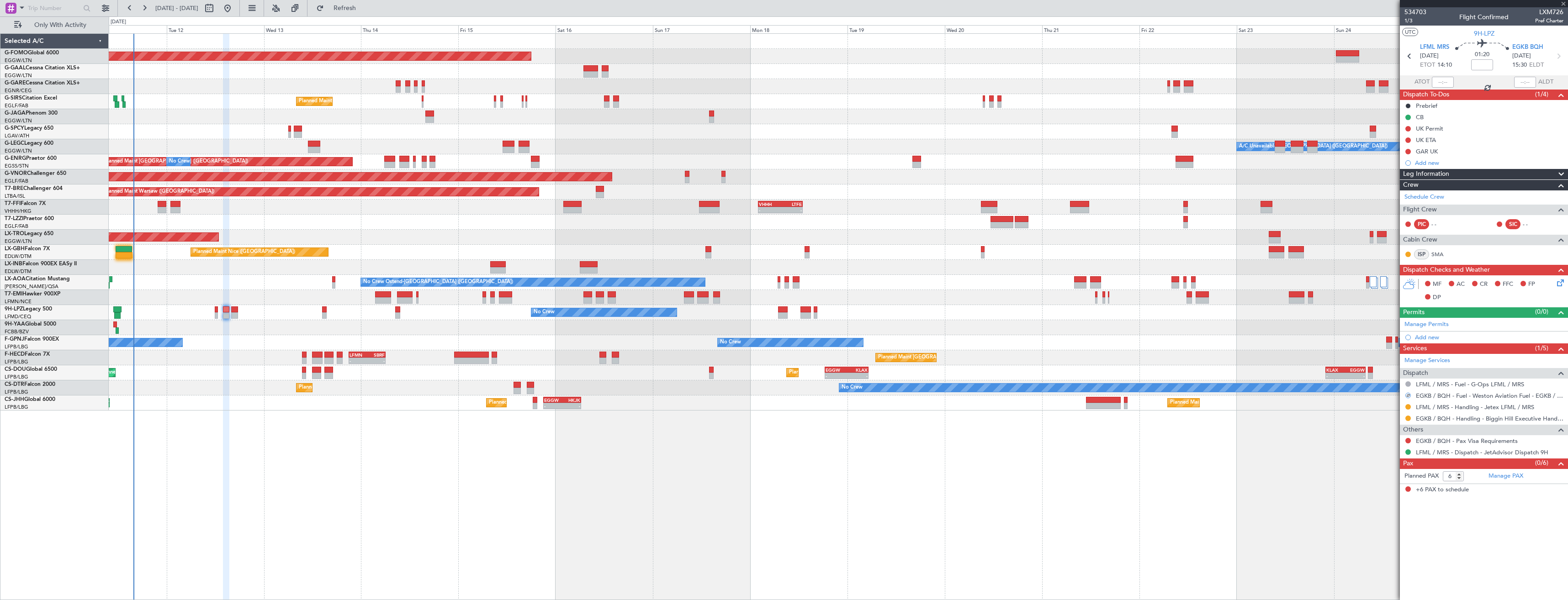
type input "0"
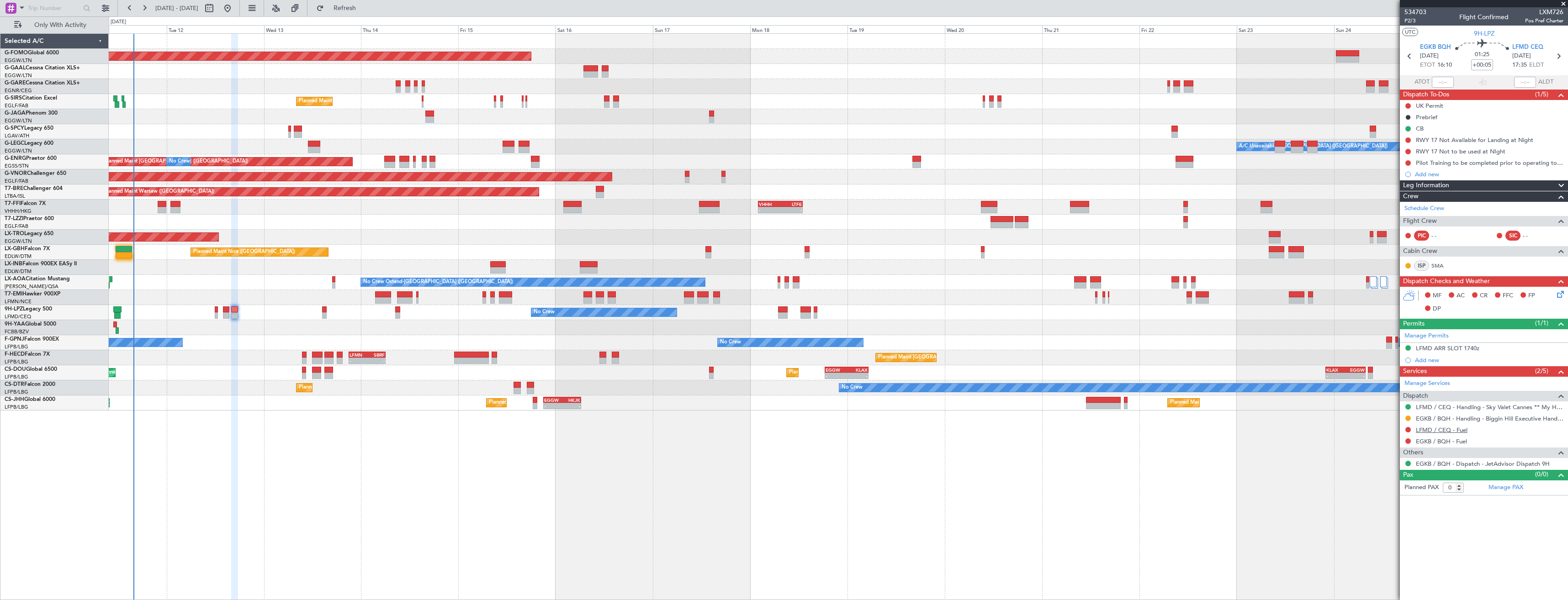
click at [1431, 430] on link "LFMD / CEQ - Fuel" at bounding box center [1441, 430] width 51 height 8
click at [1450, 441] on link "EGKB / BQH - Fuel" at bounding box center [1441, 441] width 51 height 8
click at [372, 15] on fb-refresh-button "Refresh" at bounding box center [339, 8] width 64 height 16
click at [364, 5] on span "Refresh" at bounding box center [345, 8] width 39 height 6
click at [1408, 429] on button at bounding box center [1408, 430] width 6 height 5
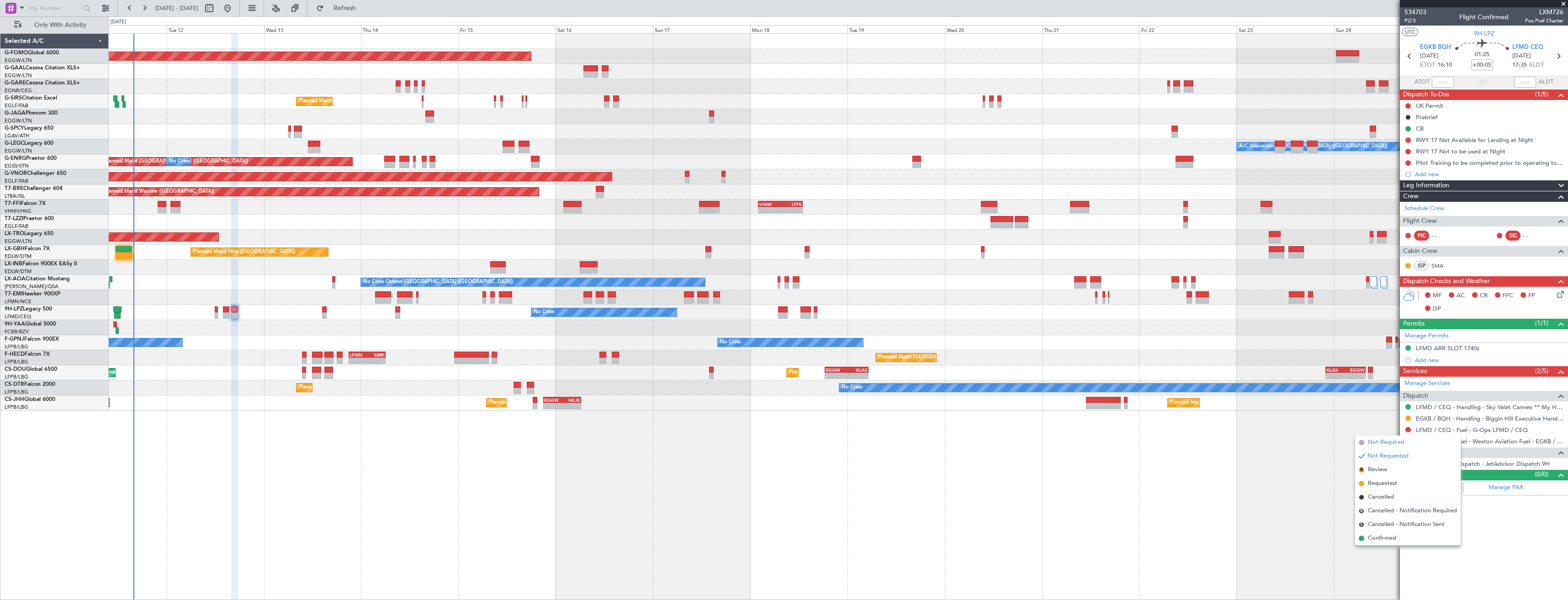
click at [1385, 442] on span "Not Required" at bounding box center [1386, 442] width 37 height 9
click at [1406, 441] on button at bounding box center [1408, 441] width 6 height 5
click at [1383, 452] on span "Not Required" at bounding box center [1386, 453] width 37 height 9
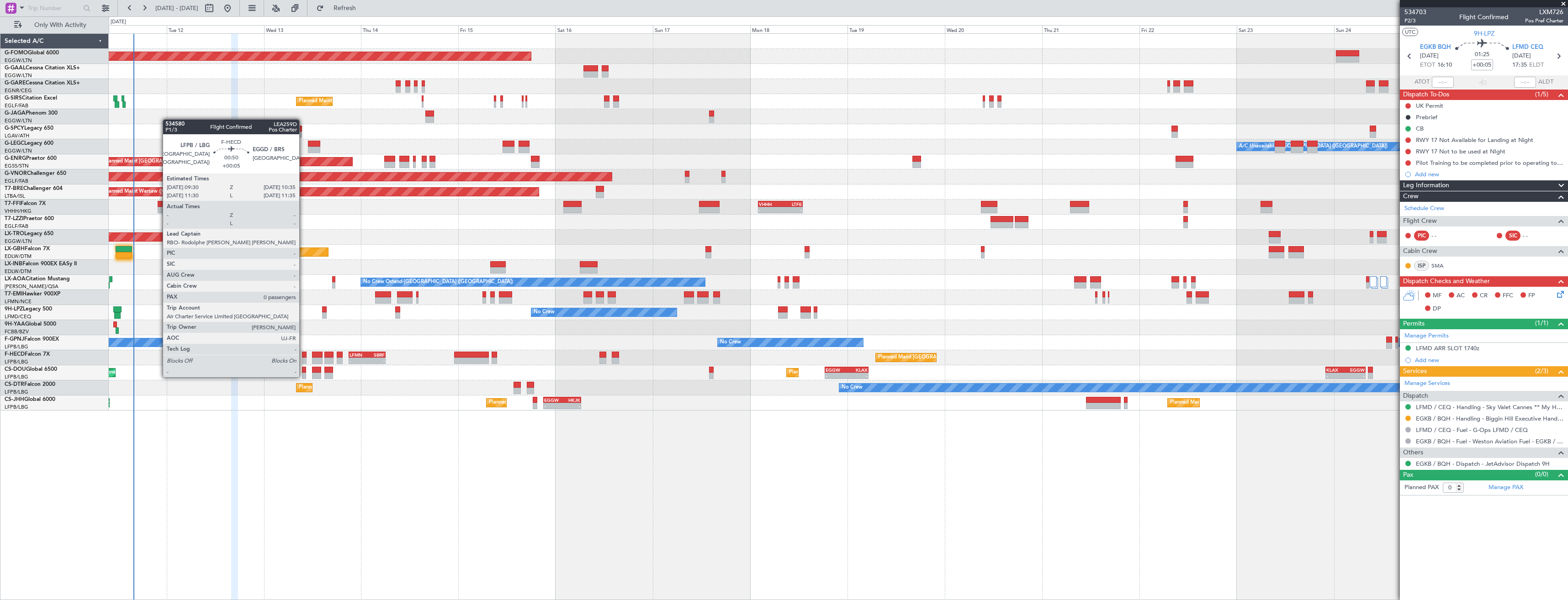
click at [303, 360] on div at bounding box center [304, 360] width 4 height 6
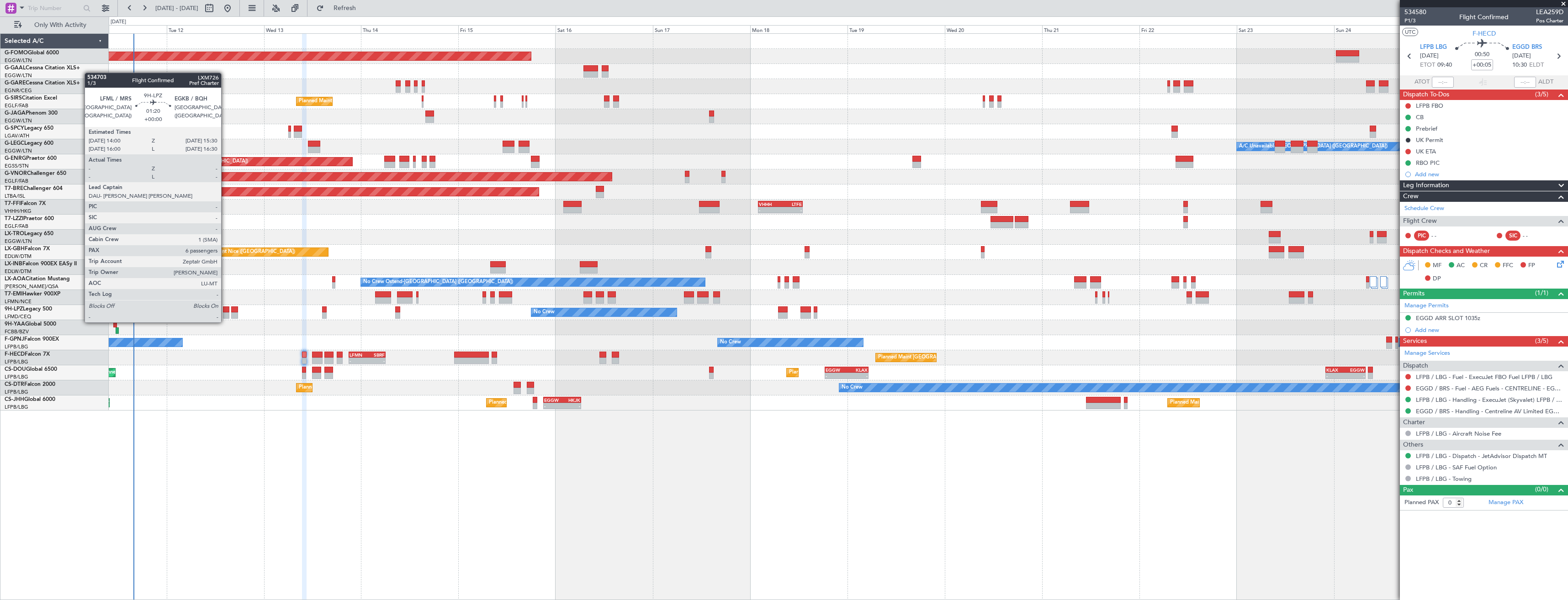
click at [225, 313] on div at bounding box center [226, 315] width 6 height 6
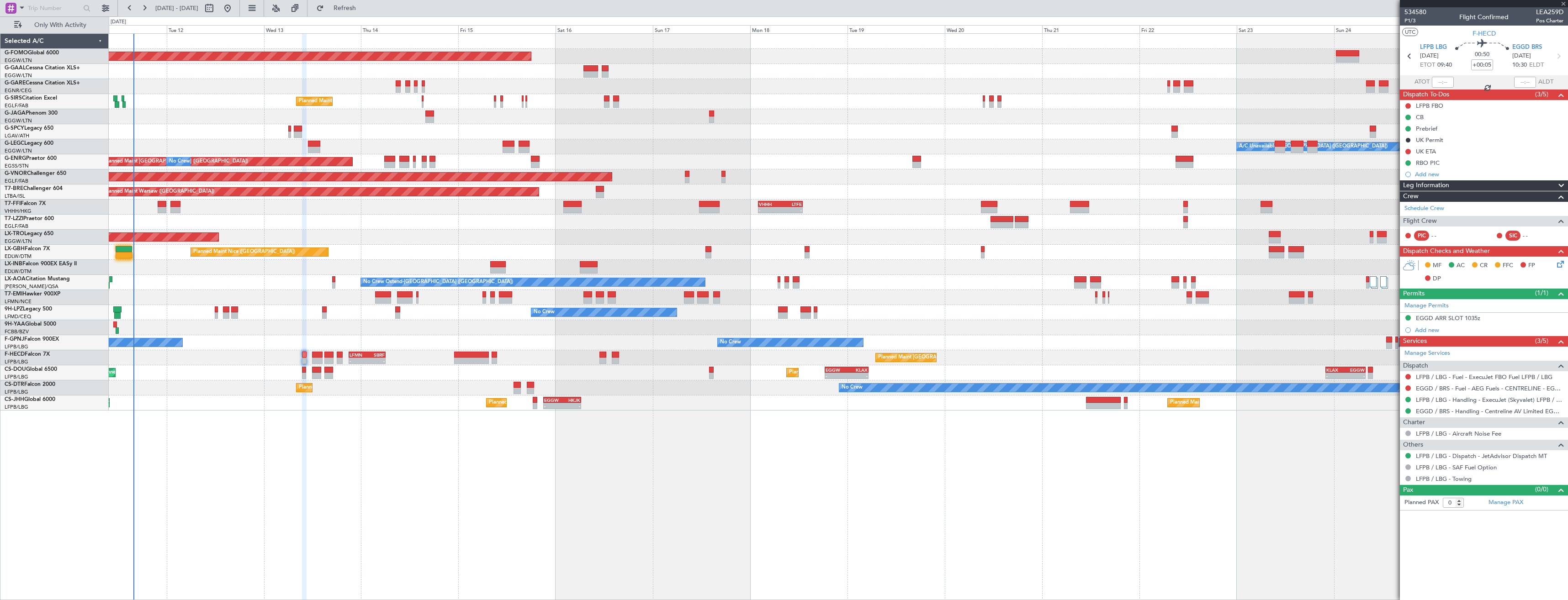
type input "6"
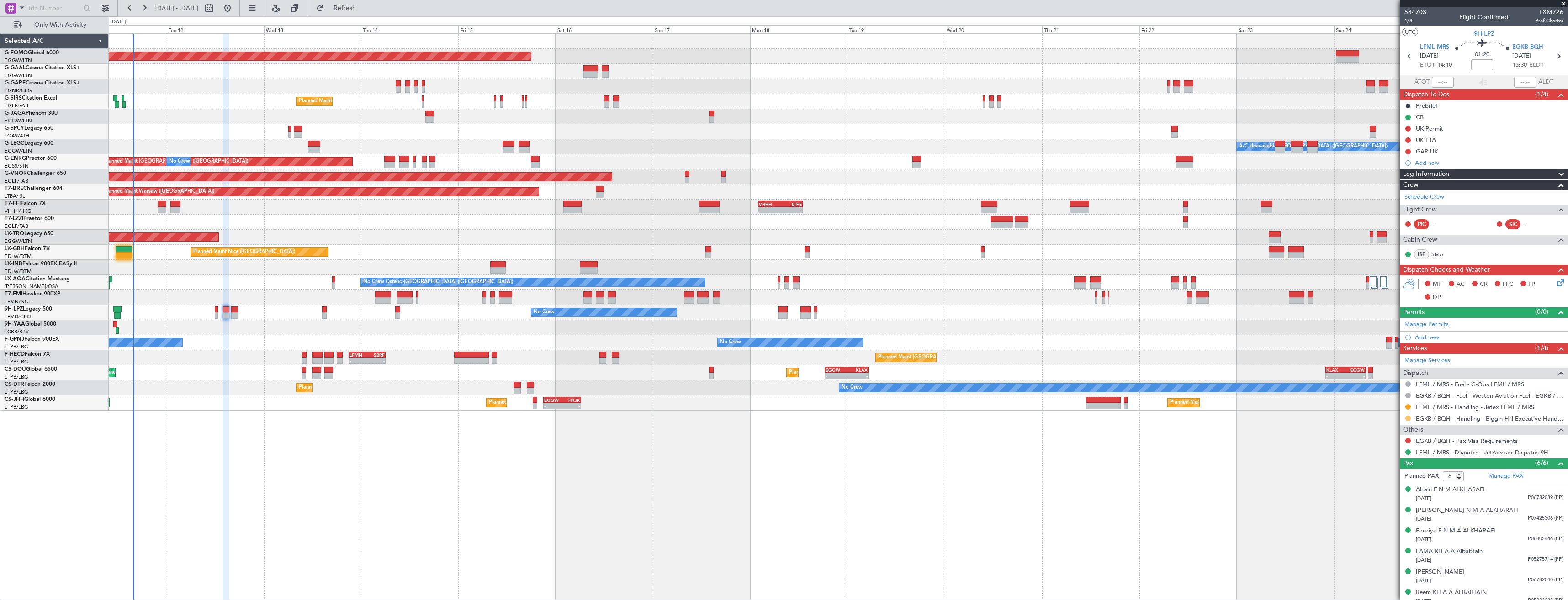
click at [1407, 419] on button at bounding box center [1408, 418] width 6 height 5
click at [1380, 529] on span "Confirmed" at bounding box center [1382, 527] width 28 height 9
click at [1553, 58] on icon at bounding box center [1558, 56] width 12 height 12
type input "+00:05"
type input "0"
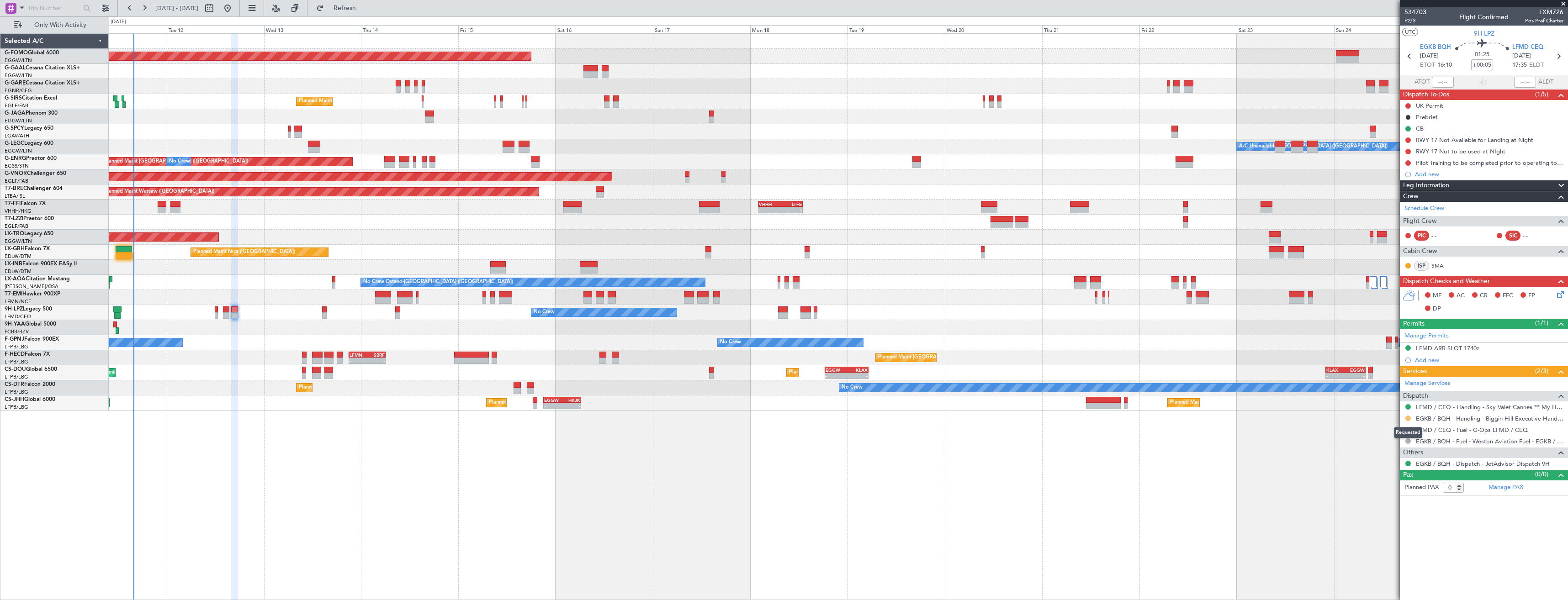
click at [1407, 420] on button at bounding box center [1408, 418] width 6 height 5
click at [1388, 524] on span "Confirmed" at bounding box center [1382, 527] width 28 height 9
click at [357, 7] on span "Refresh" at bounding box center [345, 8] width 39 height 6
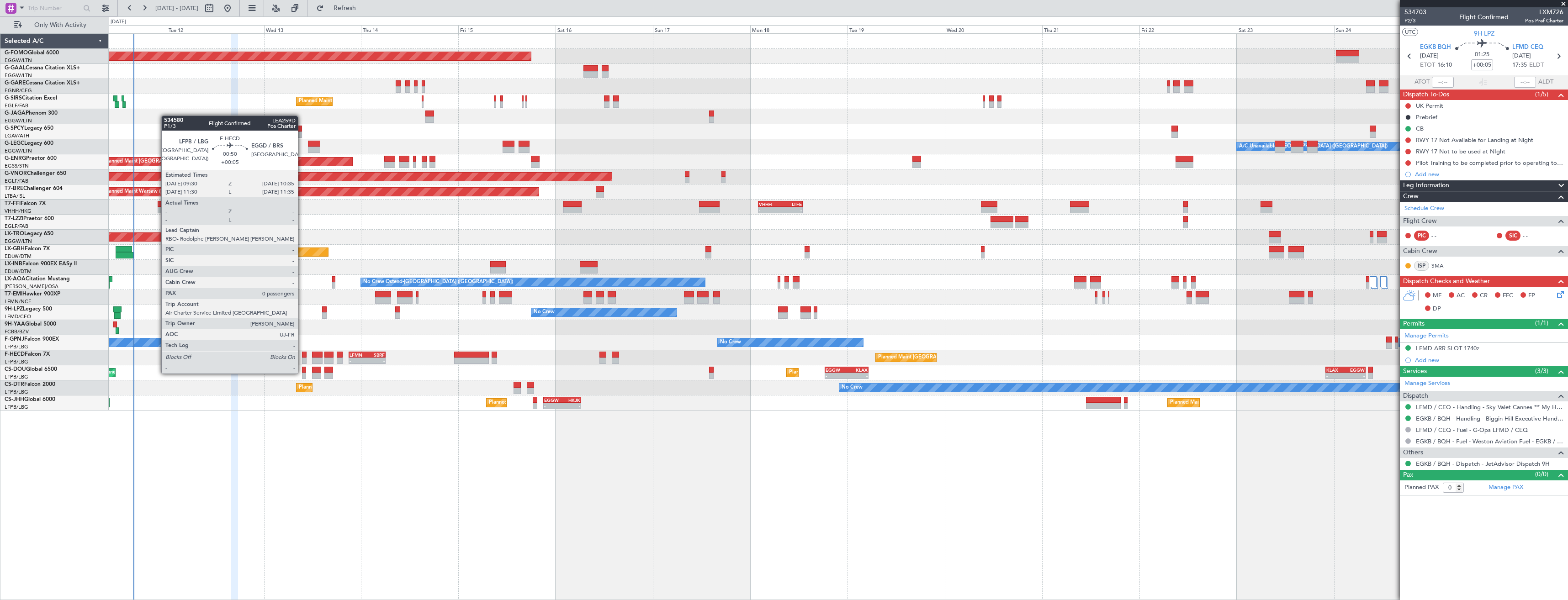
click at [302, 356] on div at bounding box center [304, 355] width 4 height 6
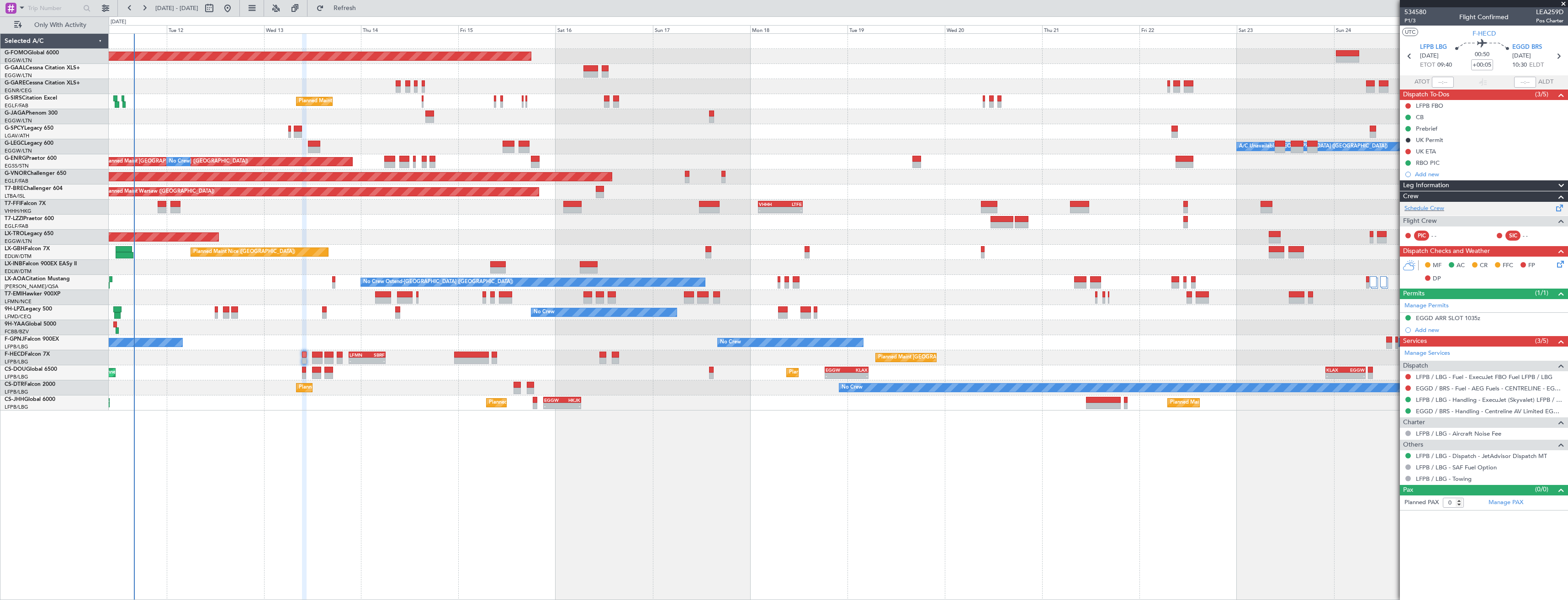
click at [1446, 203] on div "Schedule Crew" at bounding box center [1484, 208] width 168 height 13
click at [367, 12] on button "Refresh" at bounding box center [339, 8] width 55 height 15
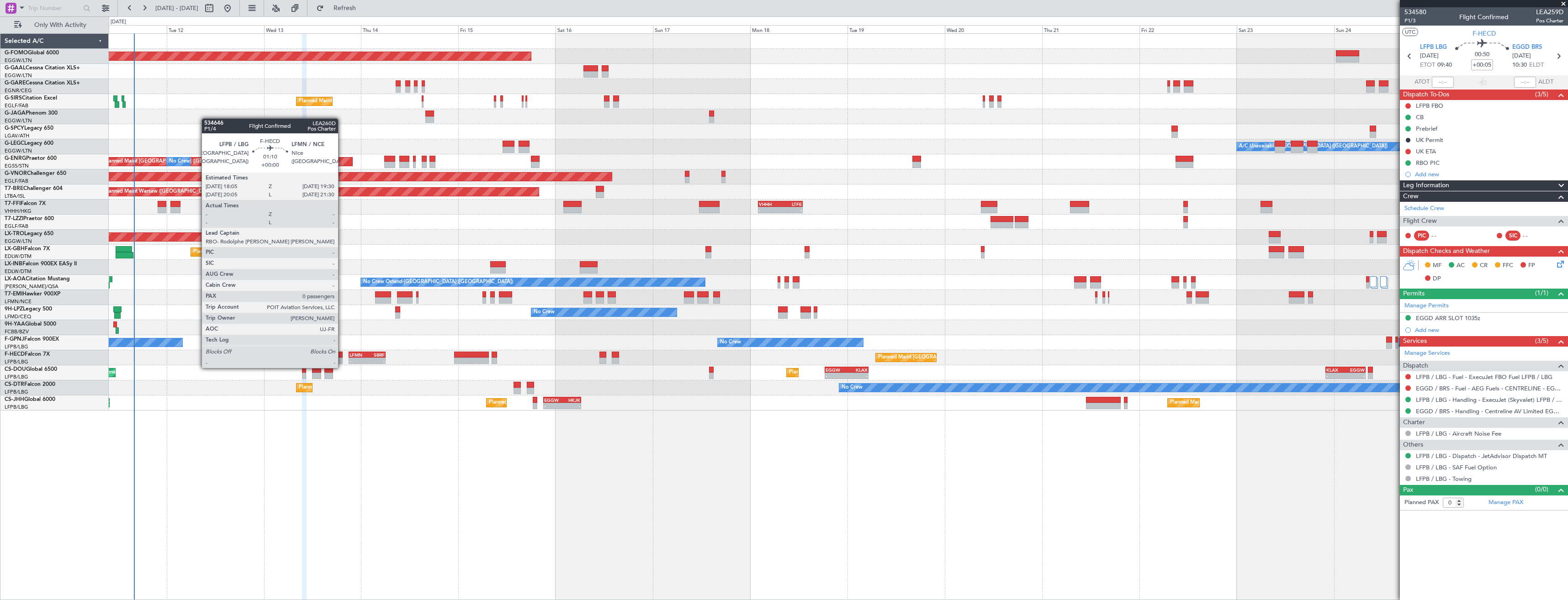
click at [342, 359] on div at bounding box center [340, 360] width 6 height 6
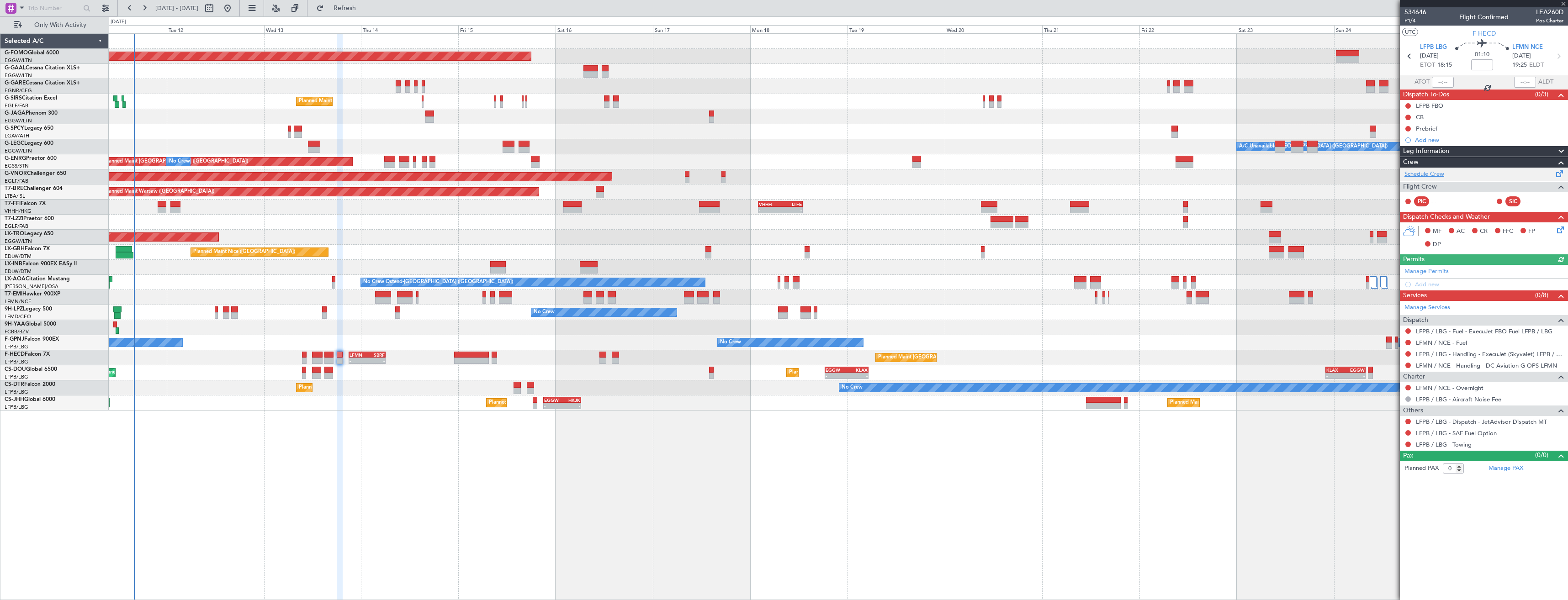
click at [1427, 172] on link "Schedule Crew" at bounding box center [1424, 174] width 40 height 9
click at [358, 6] on span "Refresh" at bounding box center [345, 8] width 39 height 6
click at [1563, 3] on div at bounding box center [1484, 4] width 168 height 7
click at [1565, 3] on span at bounding box center [1563, 4] width 9 height 8
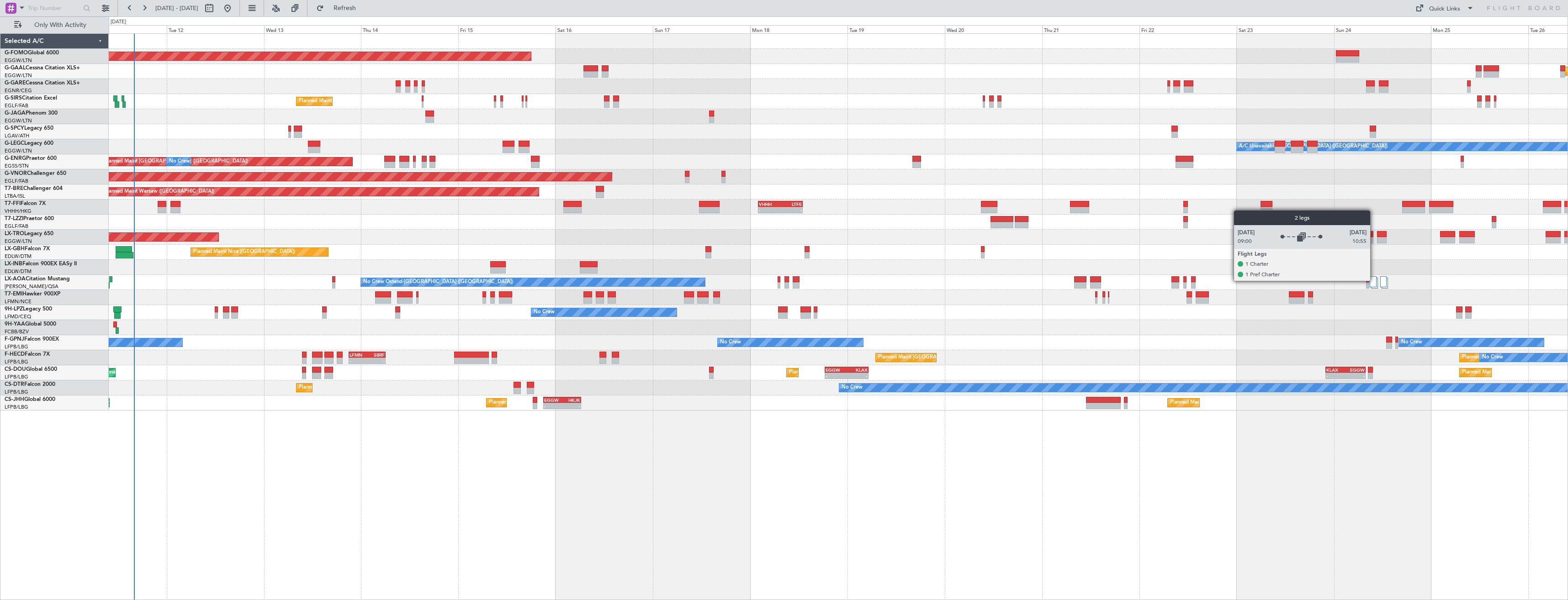
click at [1374, 280] on div at bounding box center [1373, 282] width 7 height 11
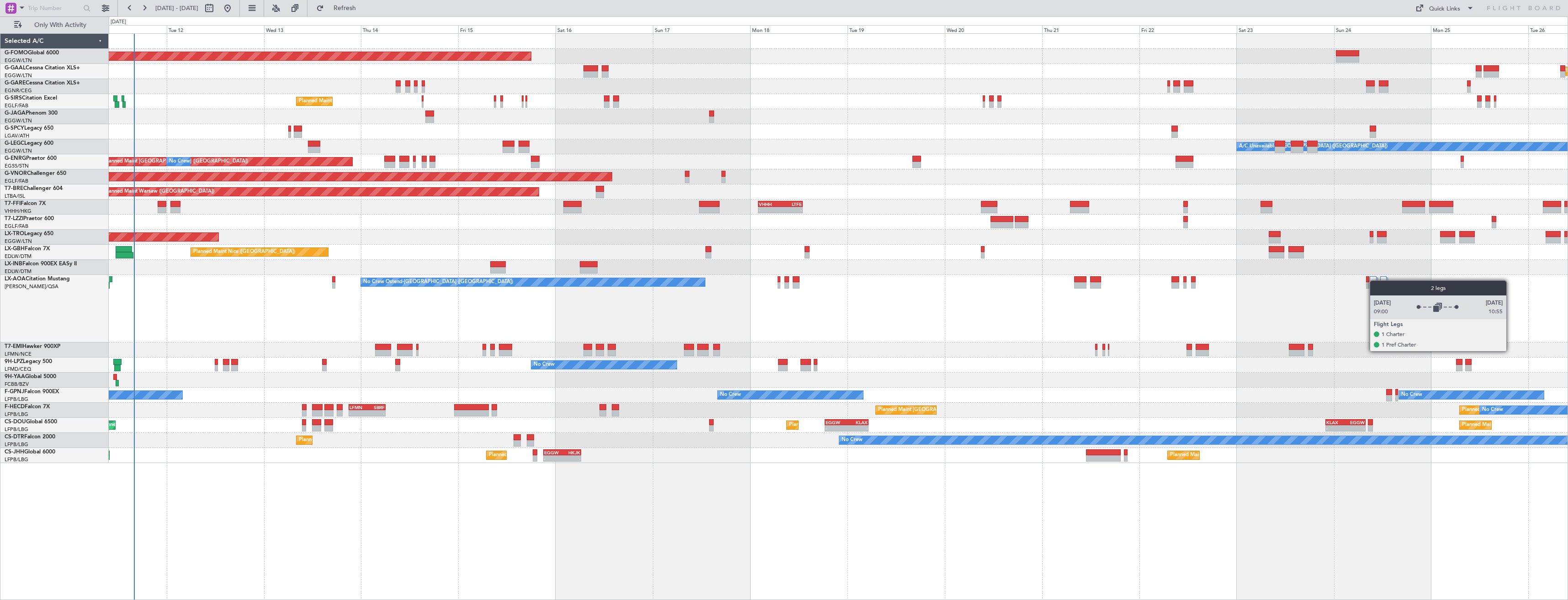
click at [1374, 280] on div at bounding box center [1373, 282] width 7 height 11
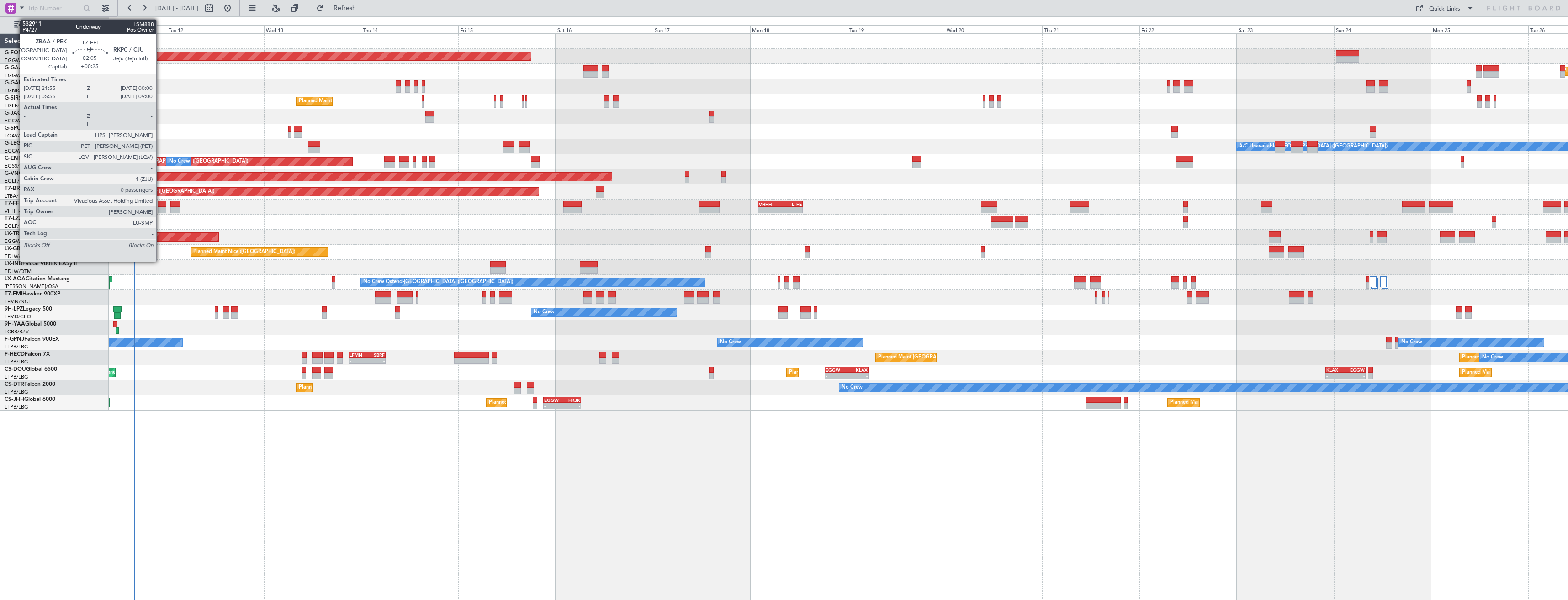
click at [160, 211] on div at bounding box center [162, 210] width 9 height 6
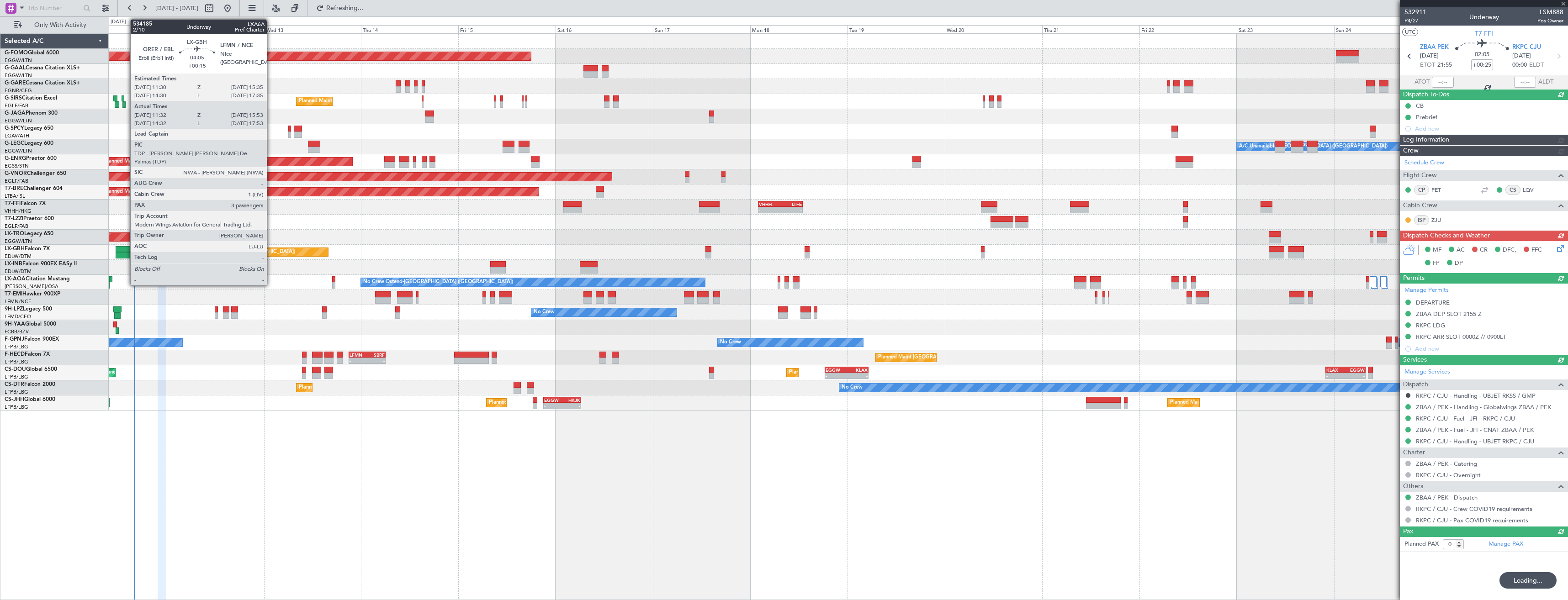
click at [126, 252] on div at bounding box center [124, 255] width 18 height 6
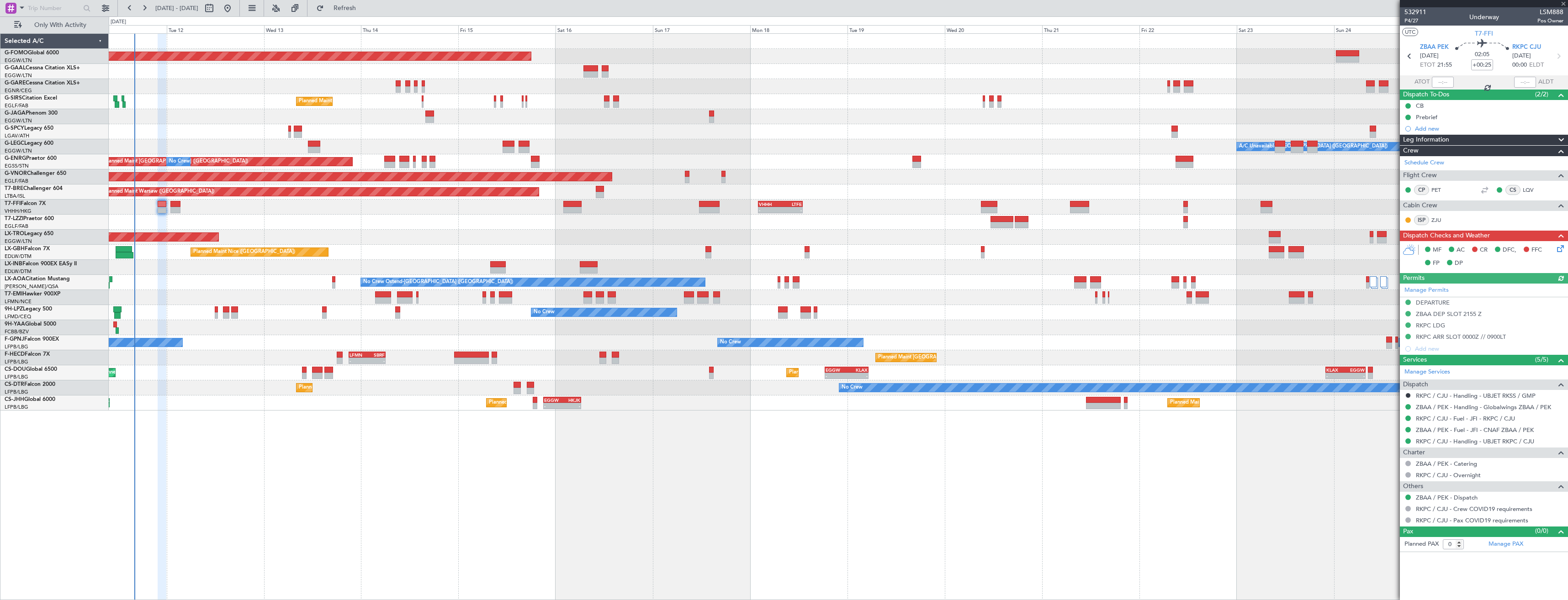
type input "+00:15"
type input "11:32"
type input "15:53"
type input "3"
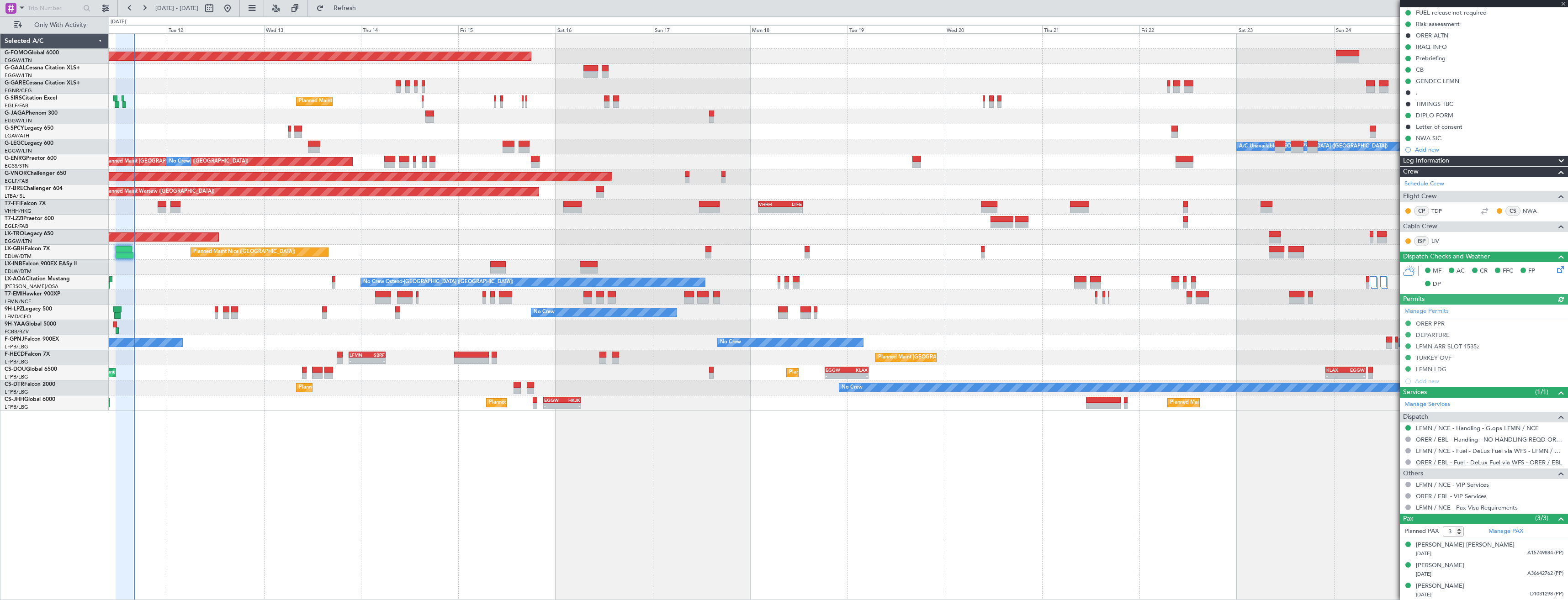
scroll to position [93, 0]
click at [1439, 451] on link "LFMN / NCE - Fuel - DeLux Fuel via WFS - LFMN / NCE" at bounding box center [1489, 450] width 147 height 8
click at [1443, 424] on link "LFMN / NCE - Handling - G.ops LFMN / NCE" at bounding box center [1477, 428] width 123 height 8
click at [363, 10] on span "Refresh" at bounding box center [345, 8] width 39 height 6
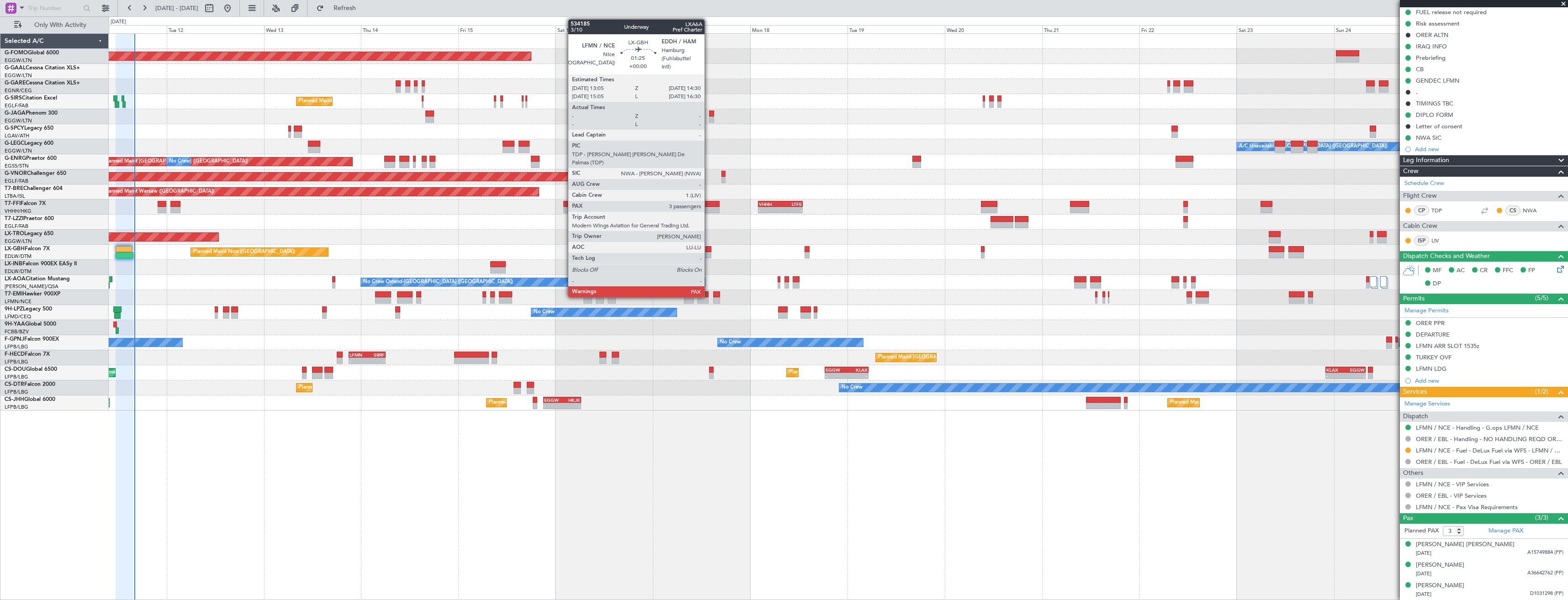
click at [709, 254] on div at bounding box center [709, 255] width 6 height 6
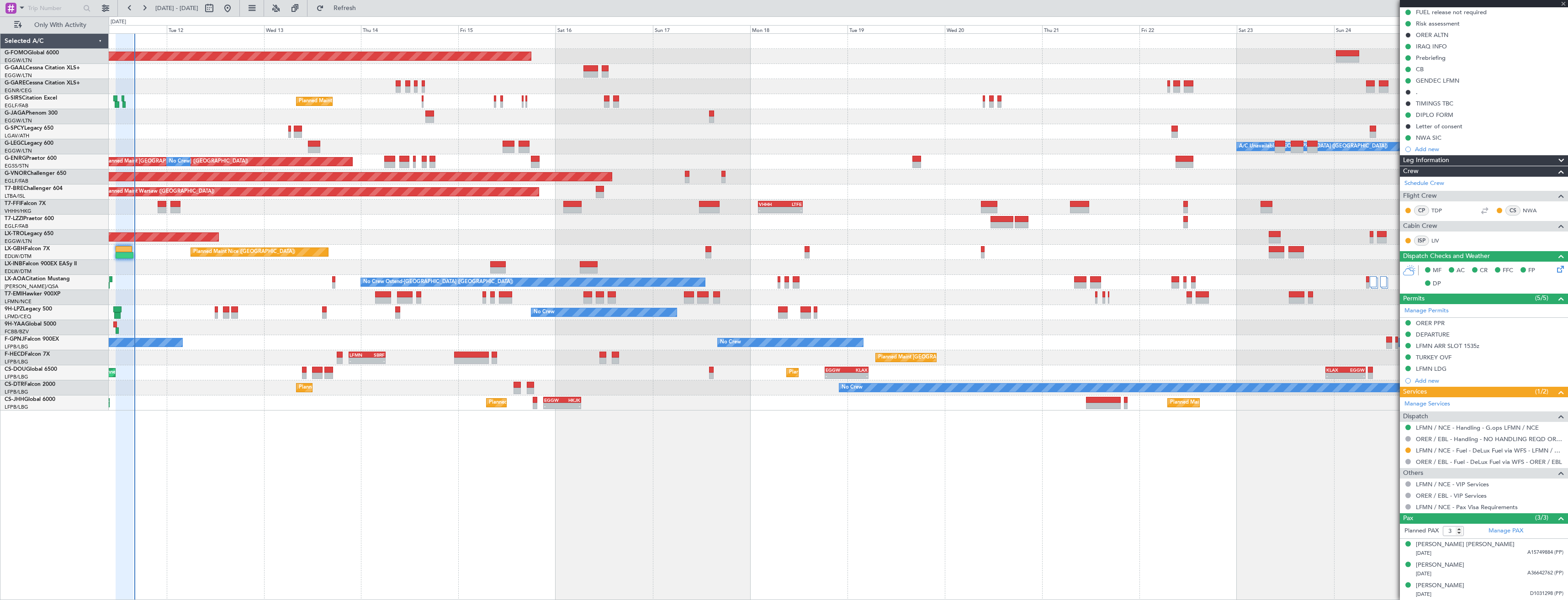
scroll to position [0, 0]
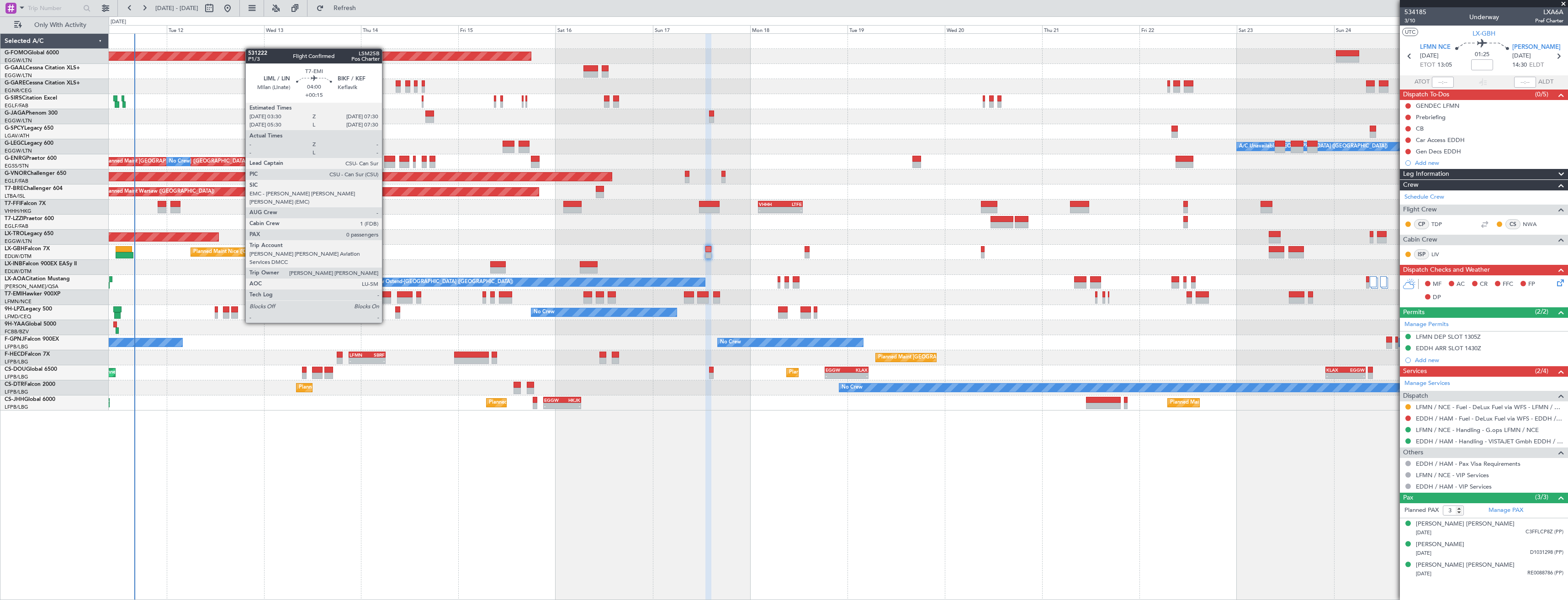
click at [386, 298] on div at bounding box center [383, 301] width 17 height 6
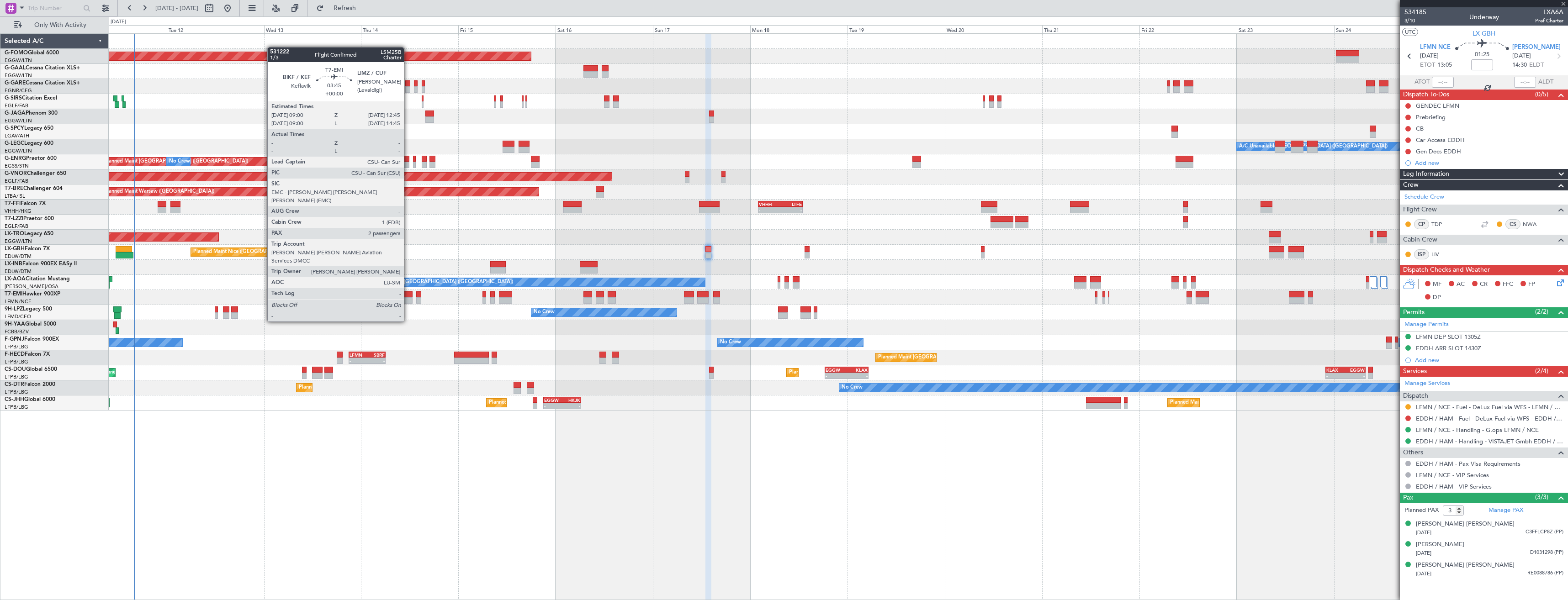
type input "+00:15"
type input "0"
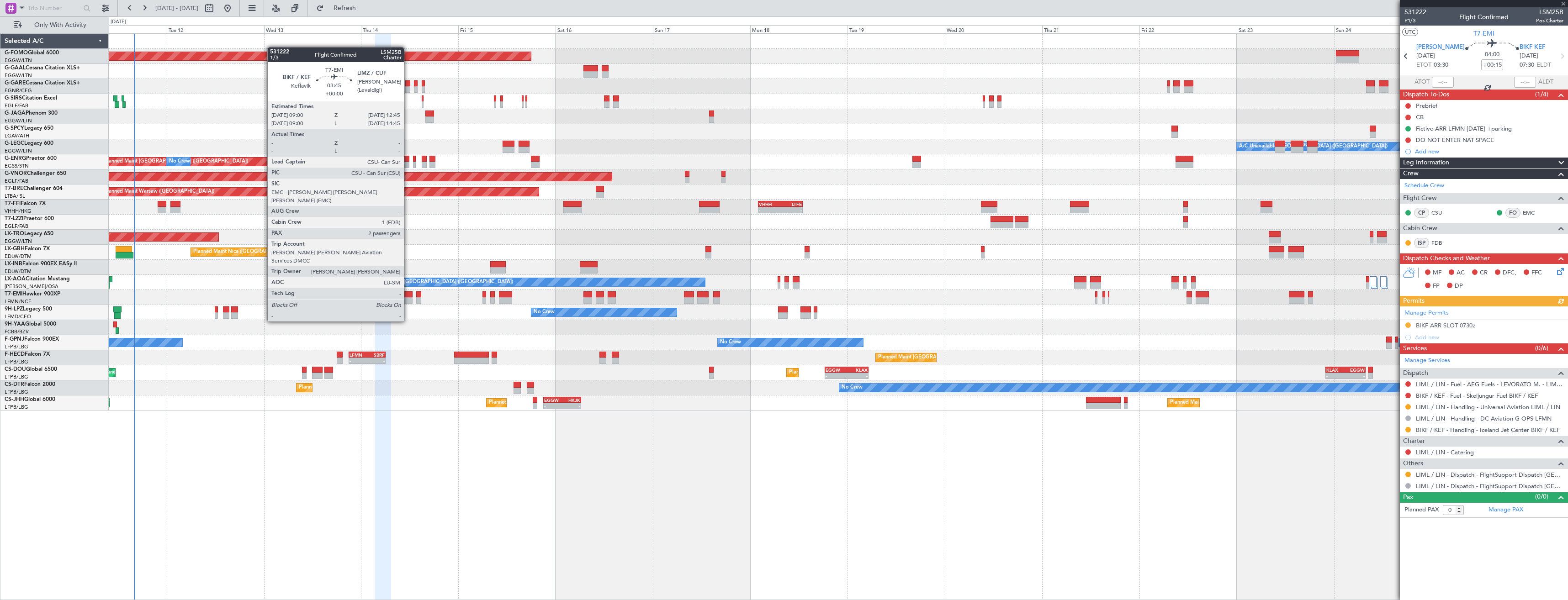
click at [408, 296] on div at bounding box center [405, 295] width 15 height 6
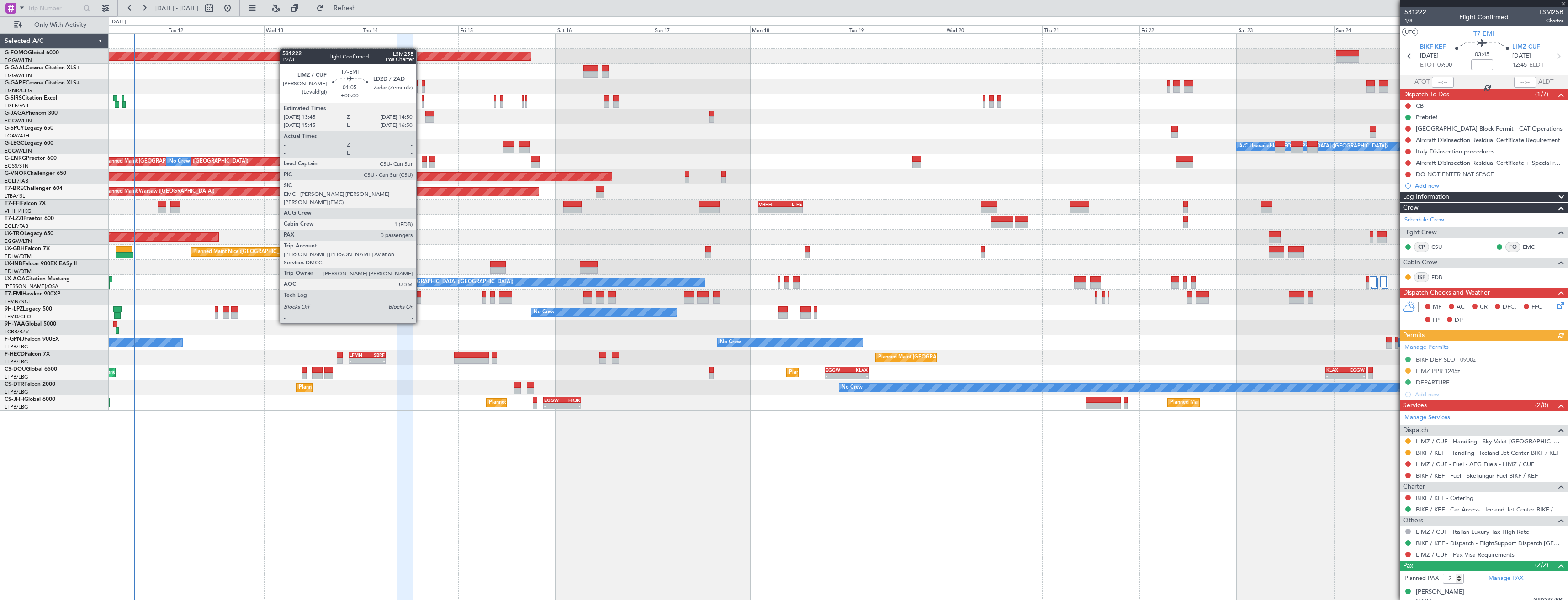
click at [421, 298] on div at bounding box center [418, 301] width 4 height 6
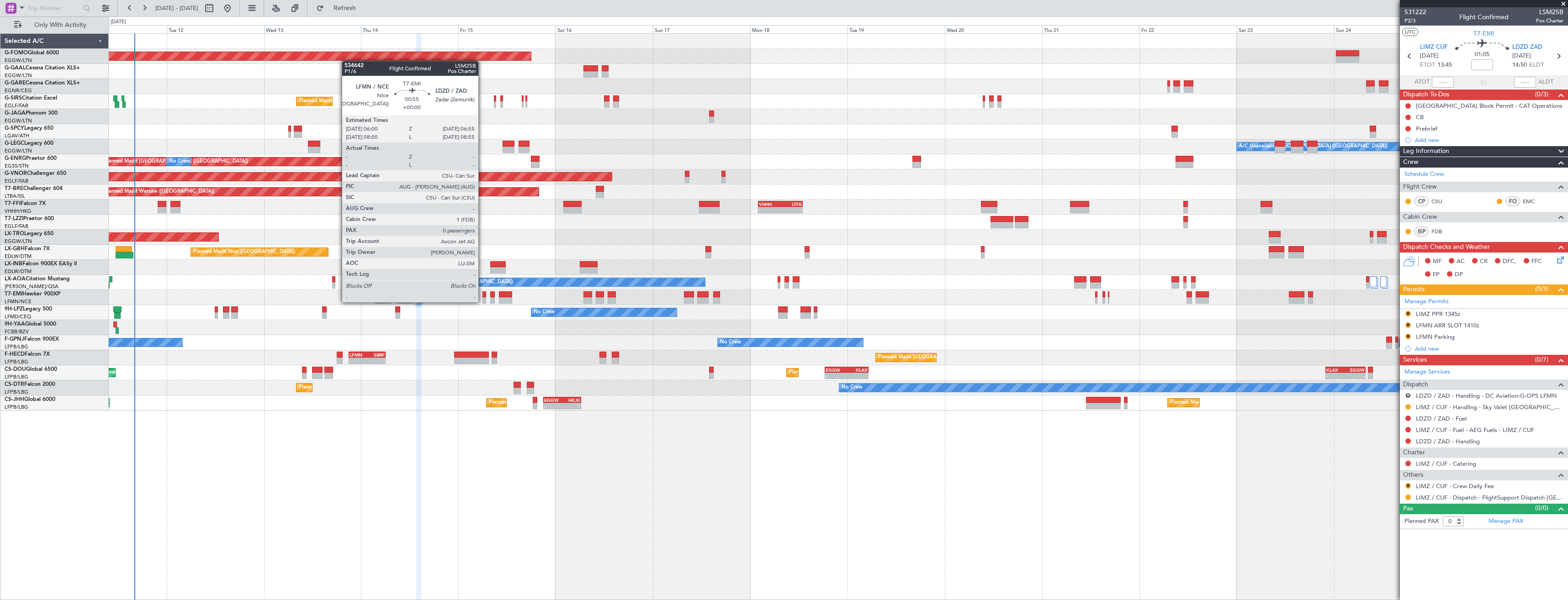
click at [482, 301] on div at bounding box center [484, 301] width 4 height 6
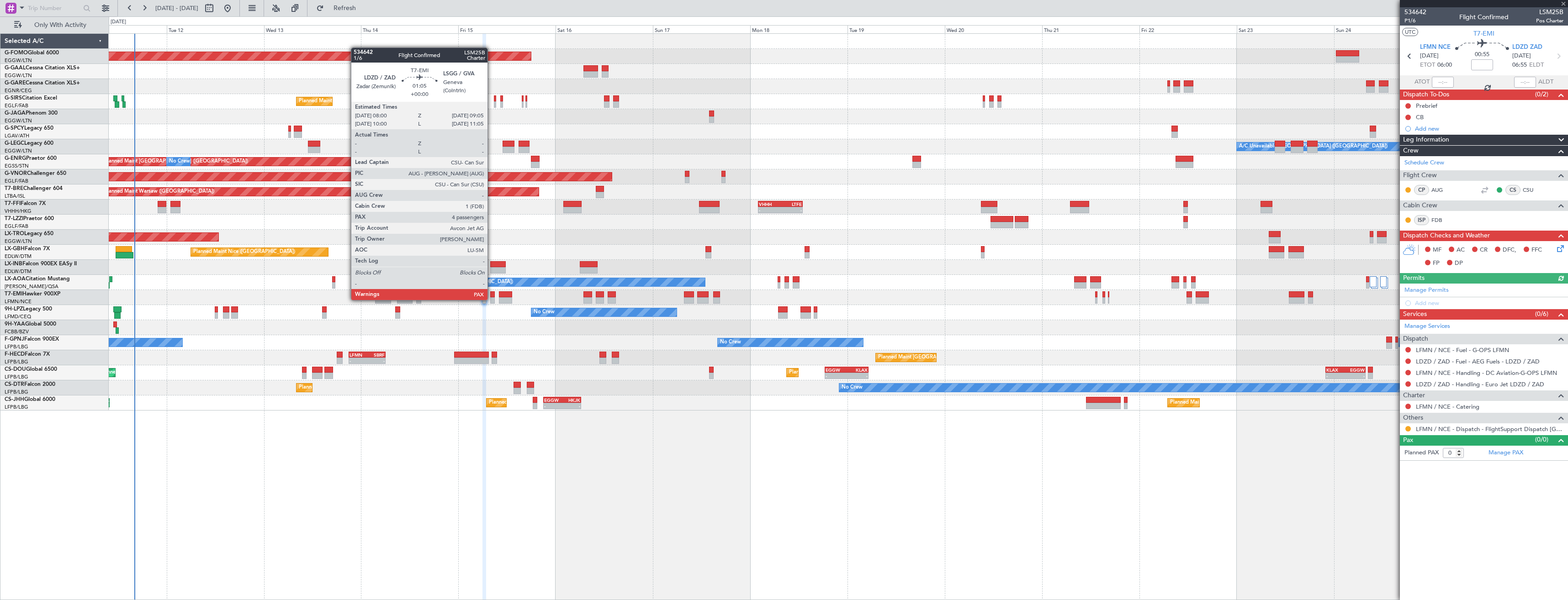
click at [491, 299] on div at bounding box center [492, 301] width 4 height 6
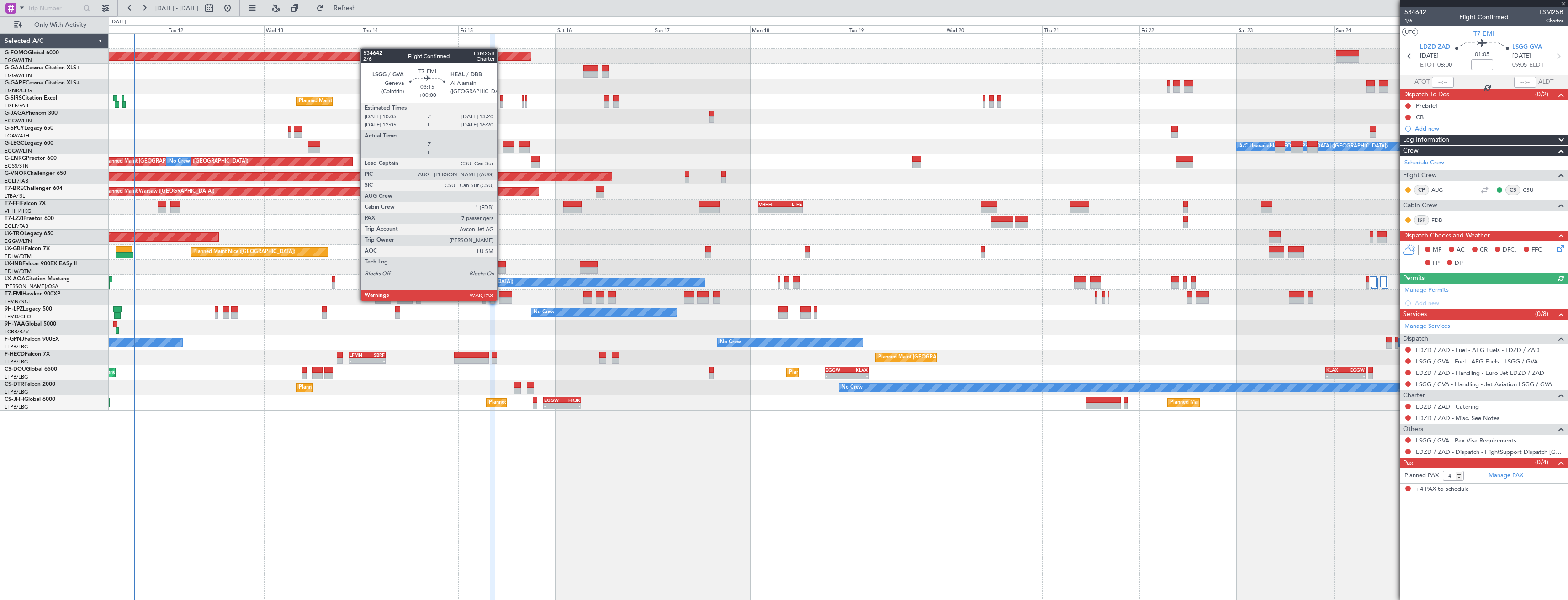
click at [501, 300] on div at bounding box center [506, 301] width 13 height 6
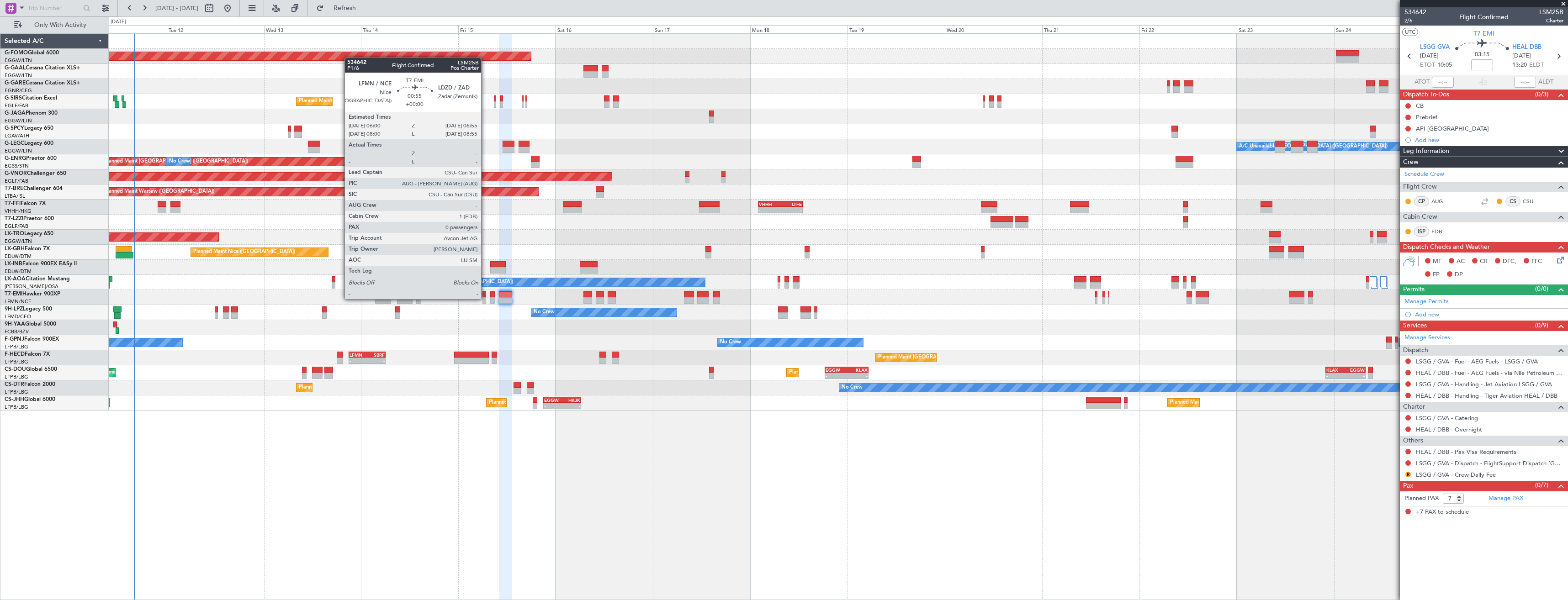
click at [485, 298] on div at bounding box center [484, 301] width 4 height 6
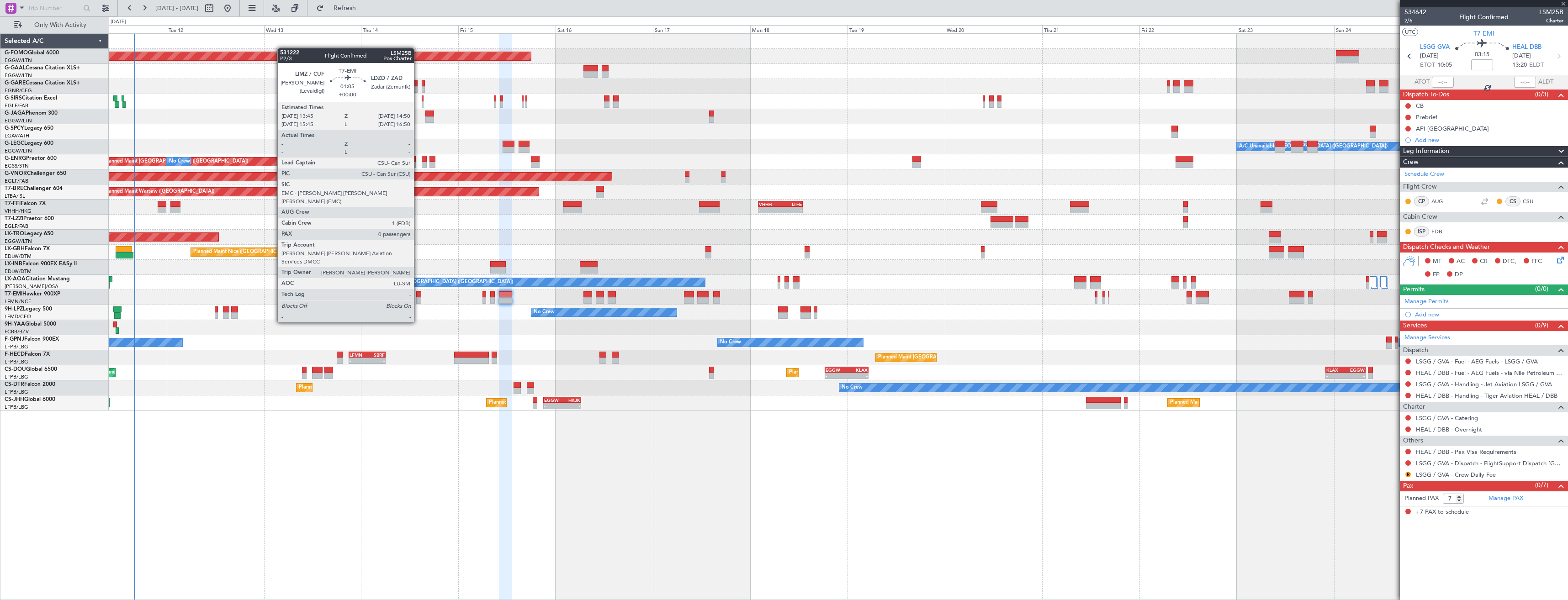
type input "0"
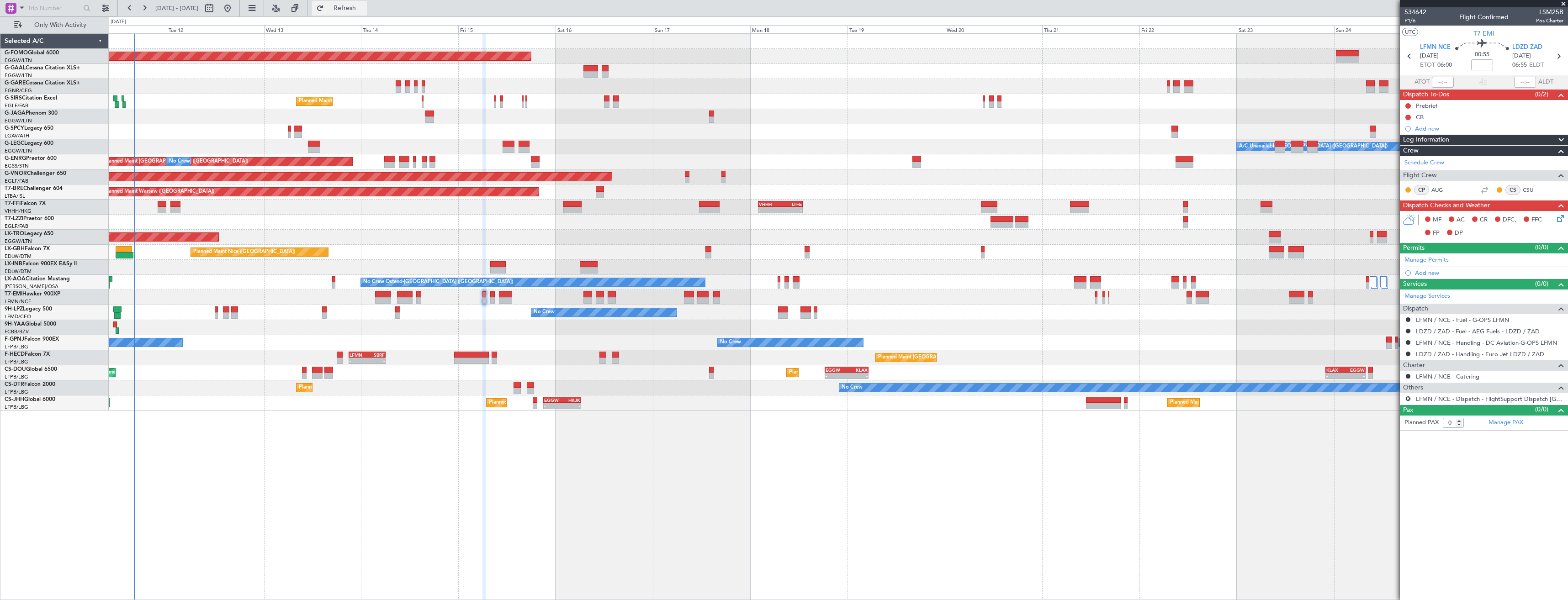
click at [364, 5] on span "Refresh" at bounding box center [345, 8] width 39 height 6
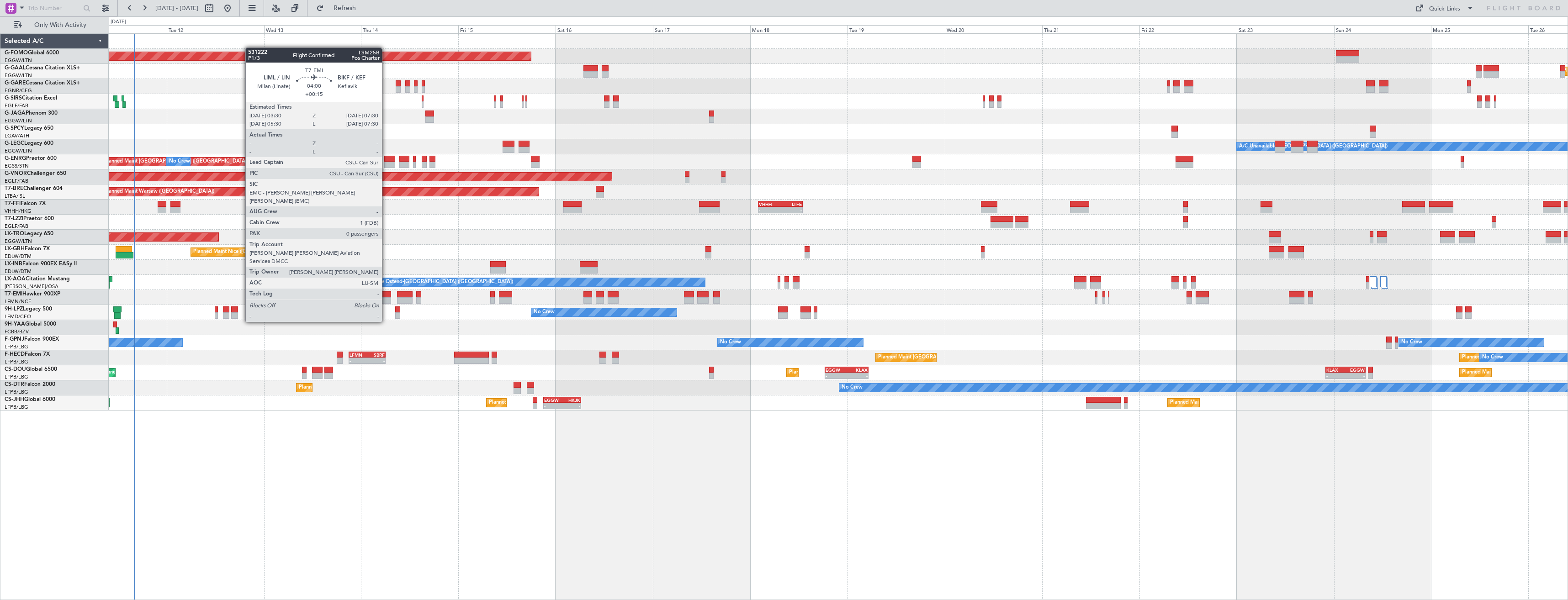
click at [386, 296] on div at bounding box center [383, 295] width 17 height 6
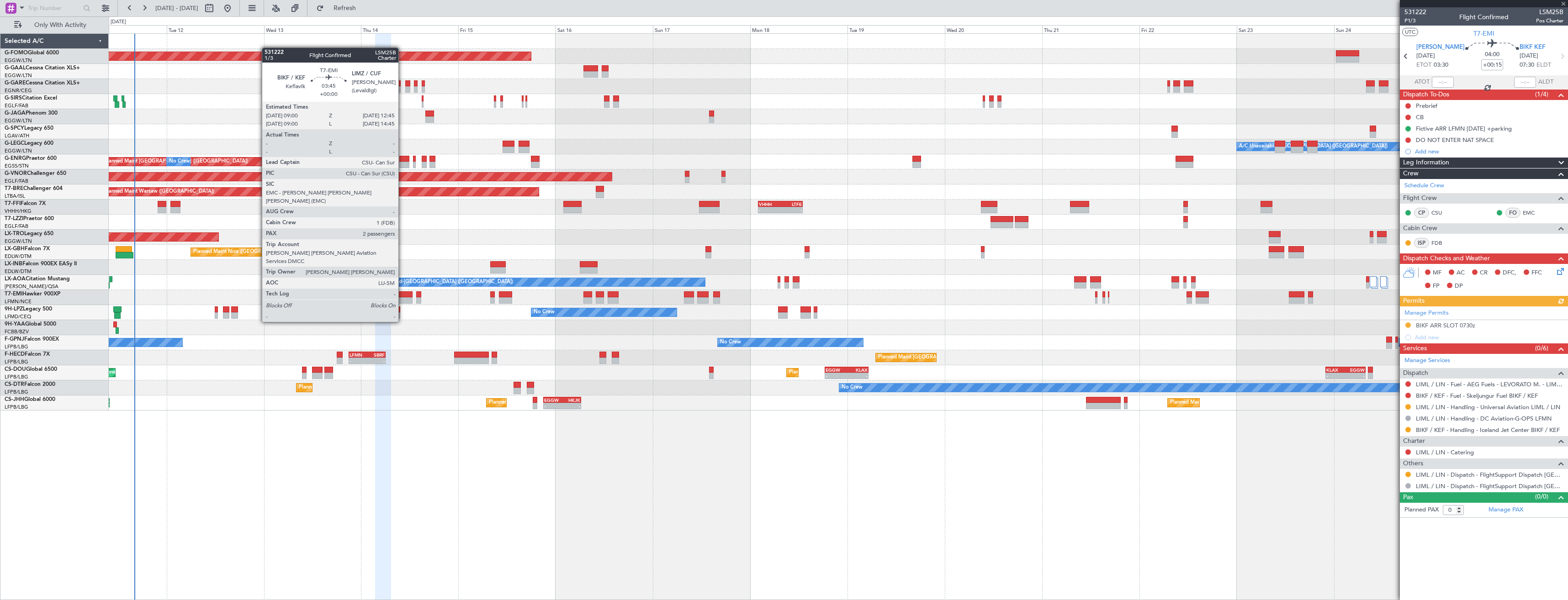
click at [402, 296] on div at bounding box center [405, 295] width 15 height 6
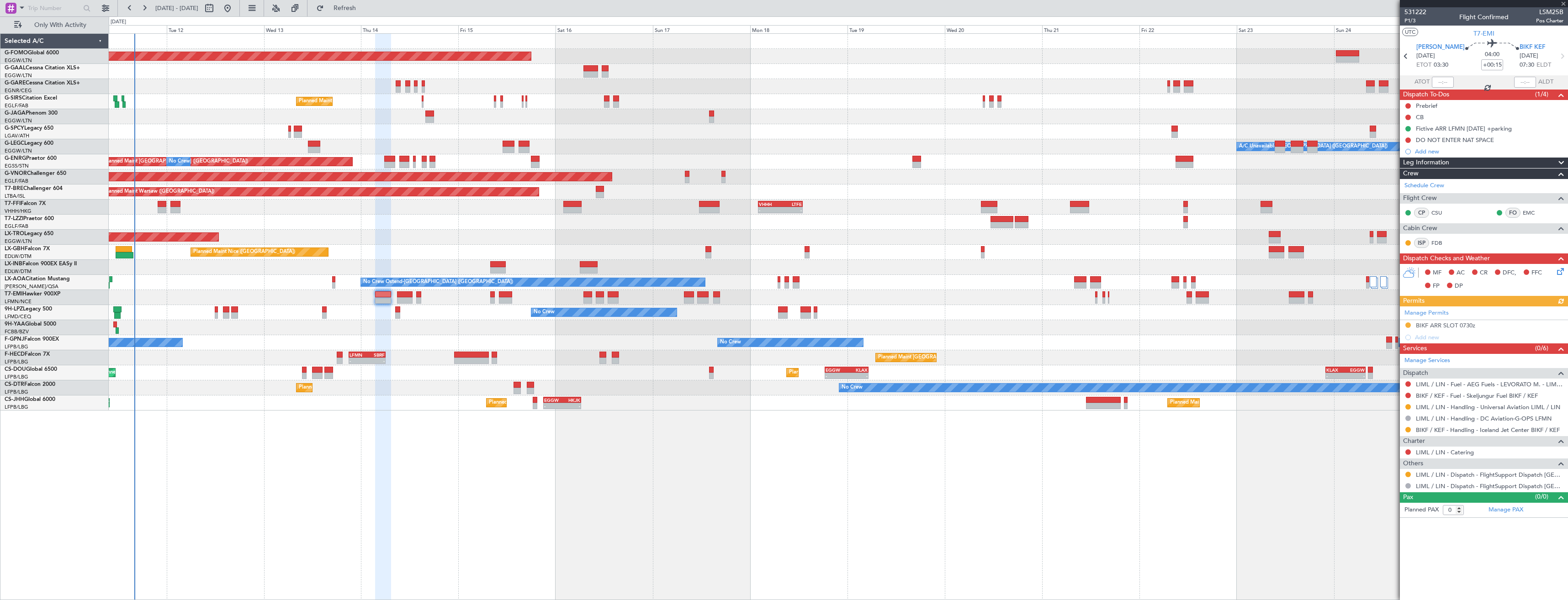
type input "2"
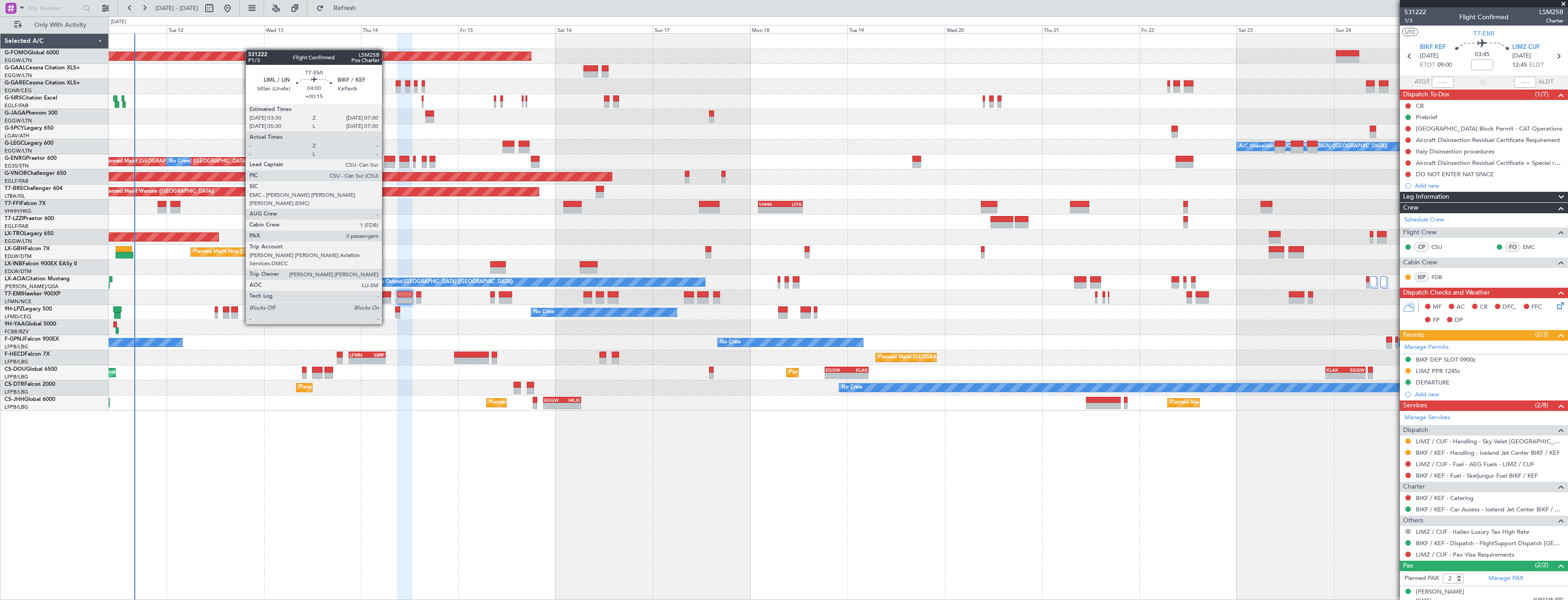
click at [386, 299] on div at bounding box center [383, 301] width 17 height 6
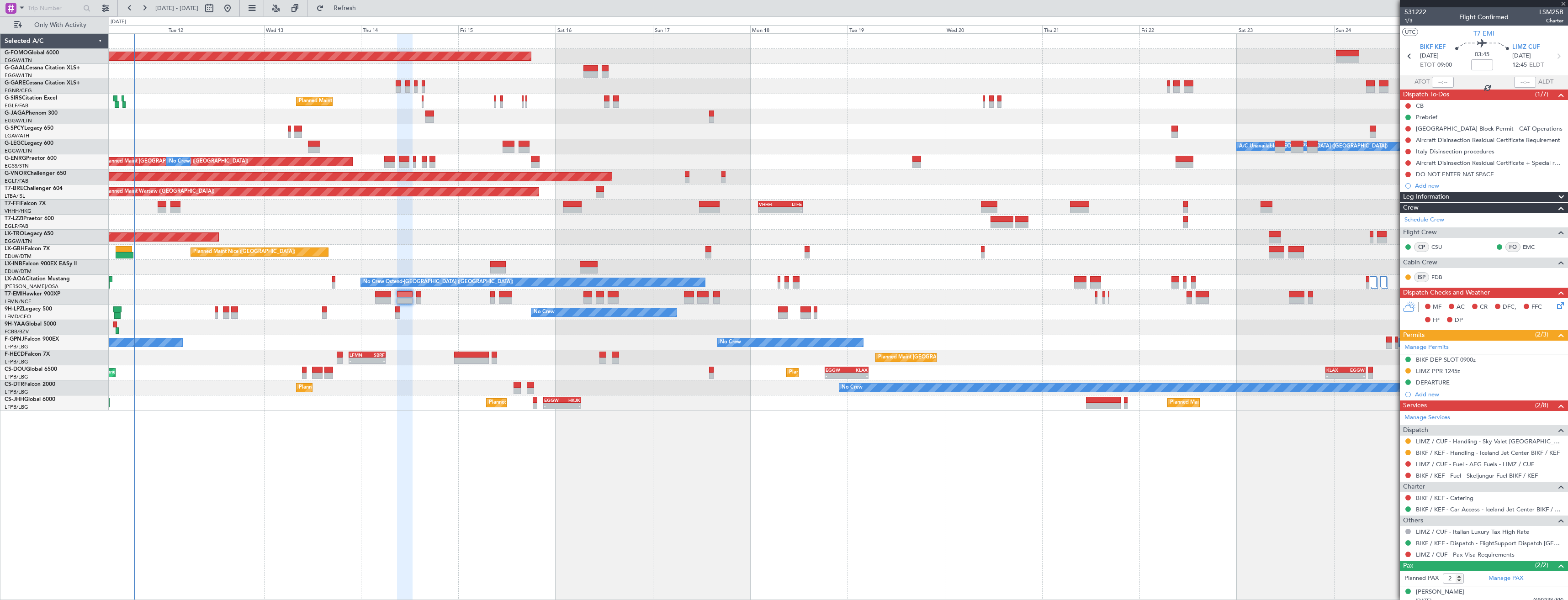
type input "+00:15"
type input "0"
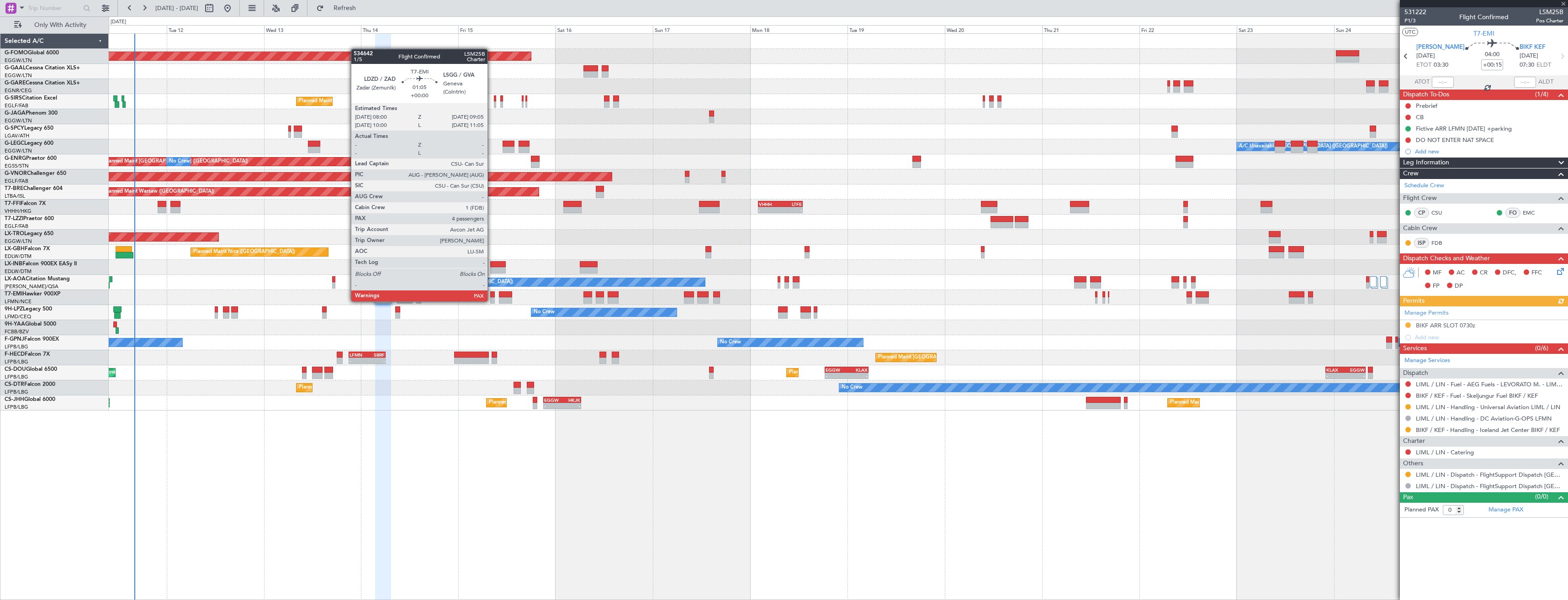
click at [491, 301] on div at bounding box center [492, 301] width 4 height 6
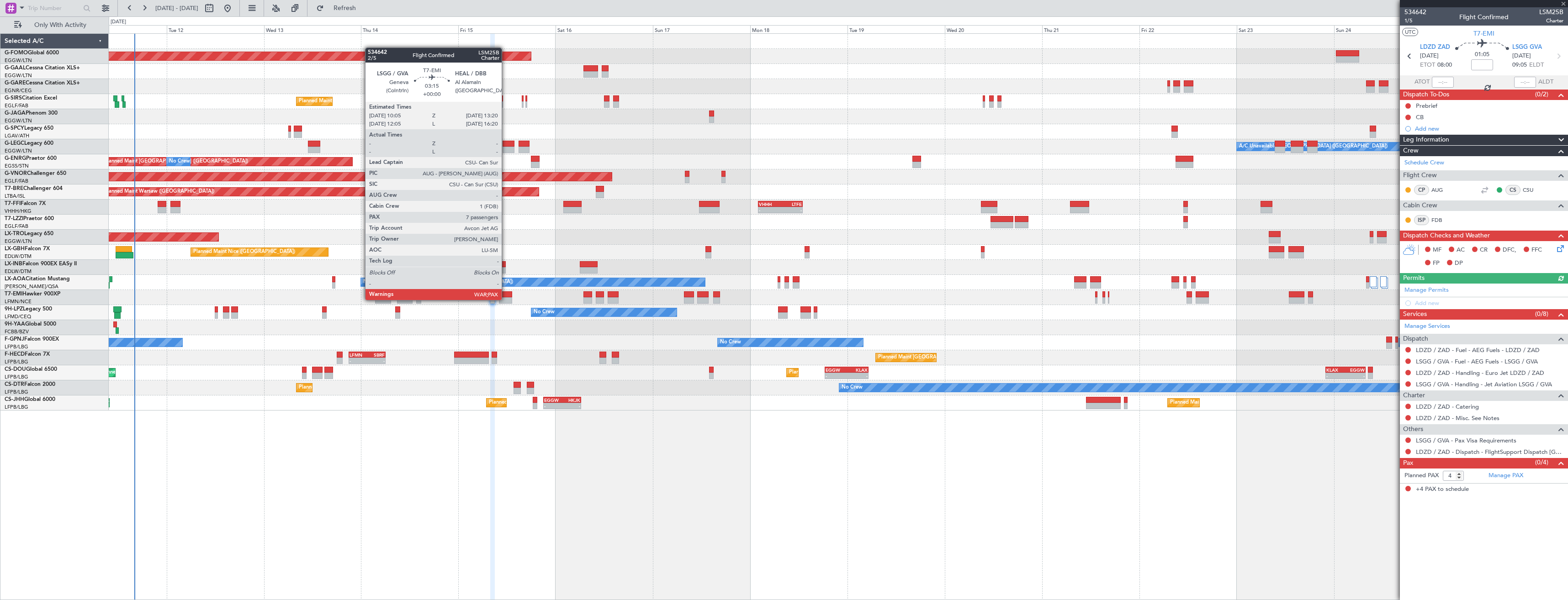
click at [506, 299] on div at bounding box center [506, 301] width 13 height 6
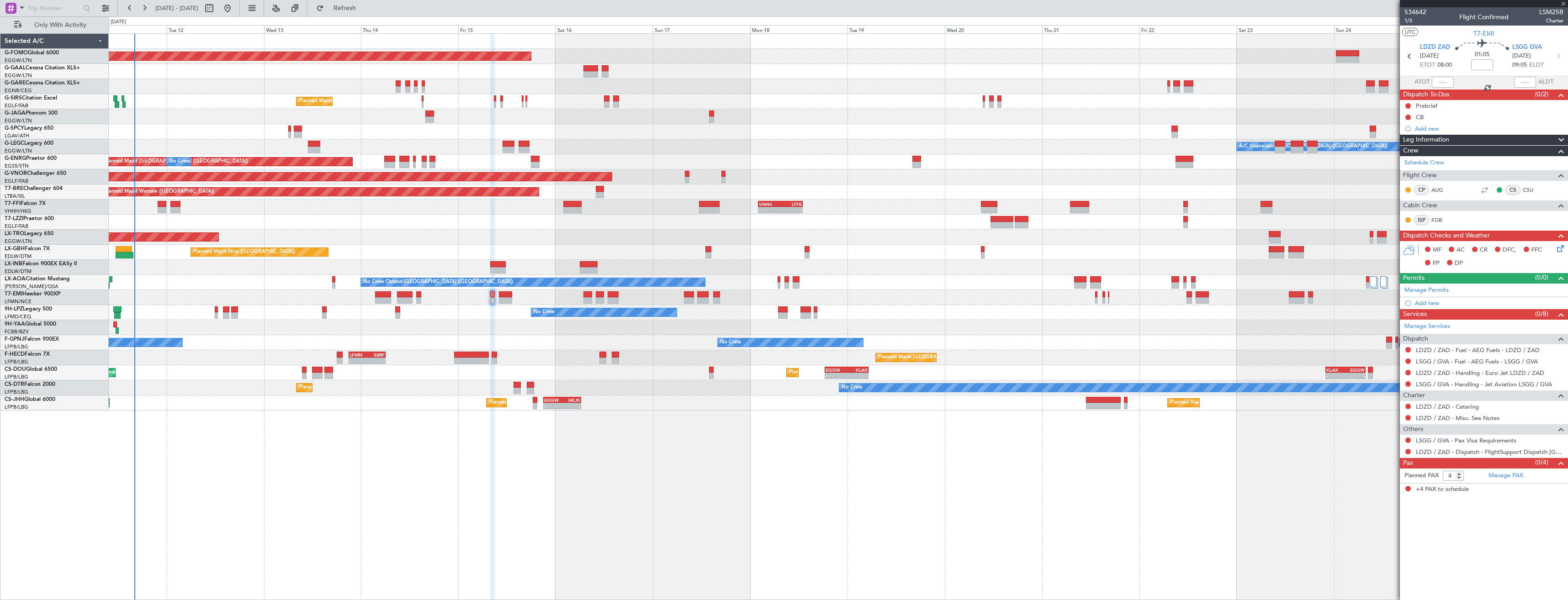
type input "7"
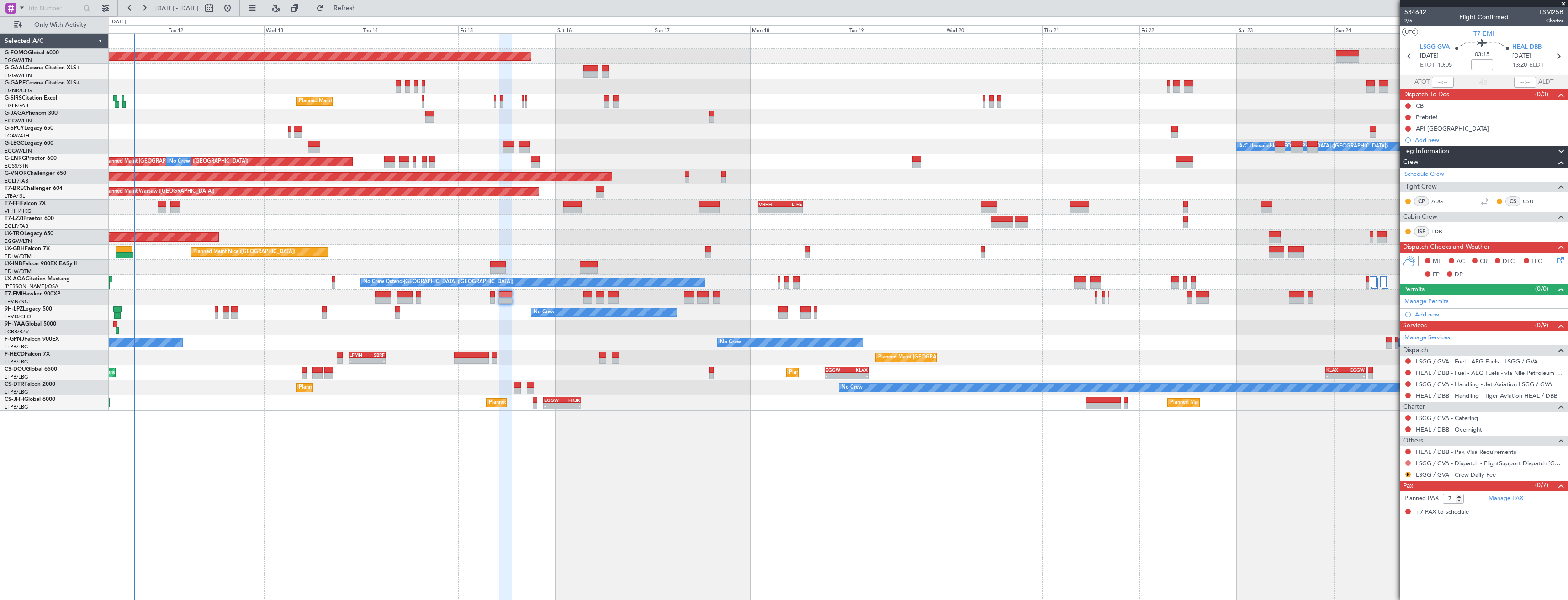
click at [1408, 464] on button at bounding box center [1408, 463] width 6 height 5
click at [1367, 573] on li "Confirmed" at bounding box center [1408, 572] width 106 height 13
click at [1430, 303] on link "Manage Permits" at bounding box center [1427, 302] width 45 height 9
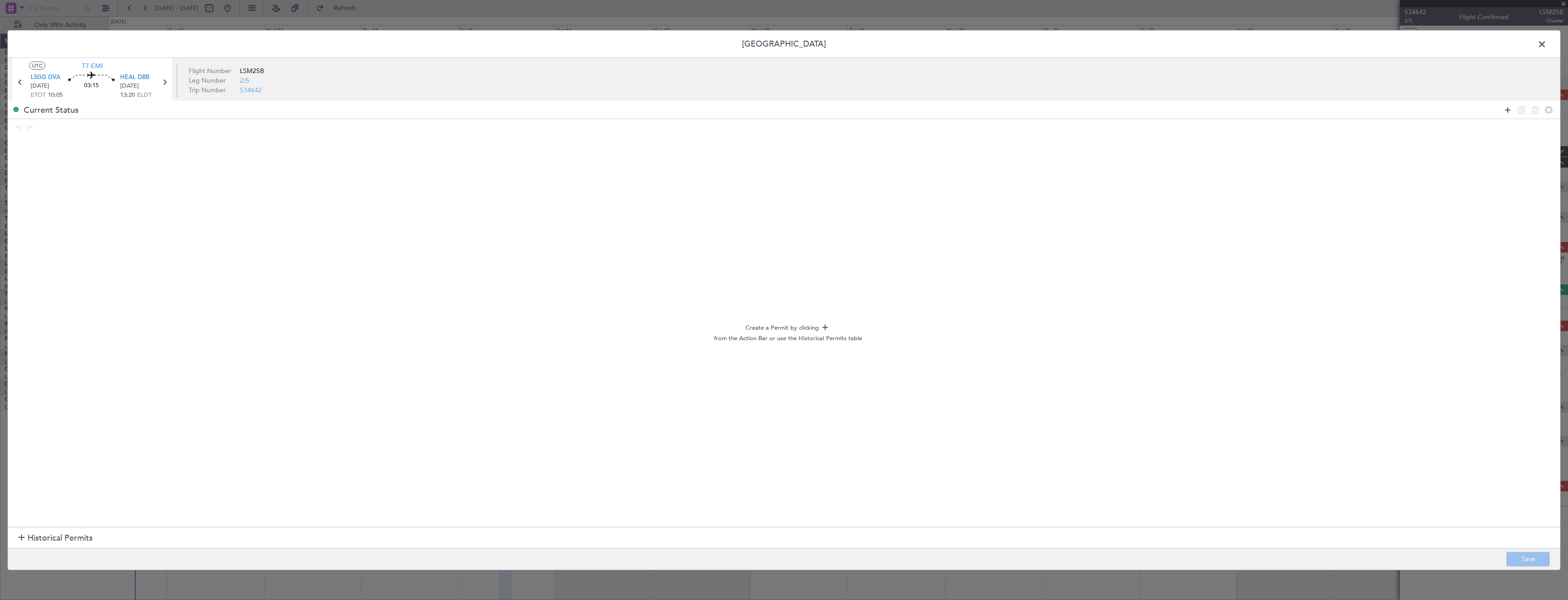
click at [1509, 112] on icon at bounding box center [1508, 109] width 11 height 11
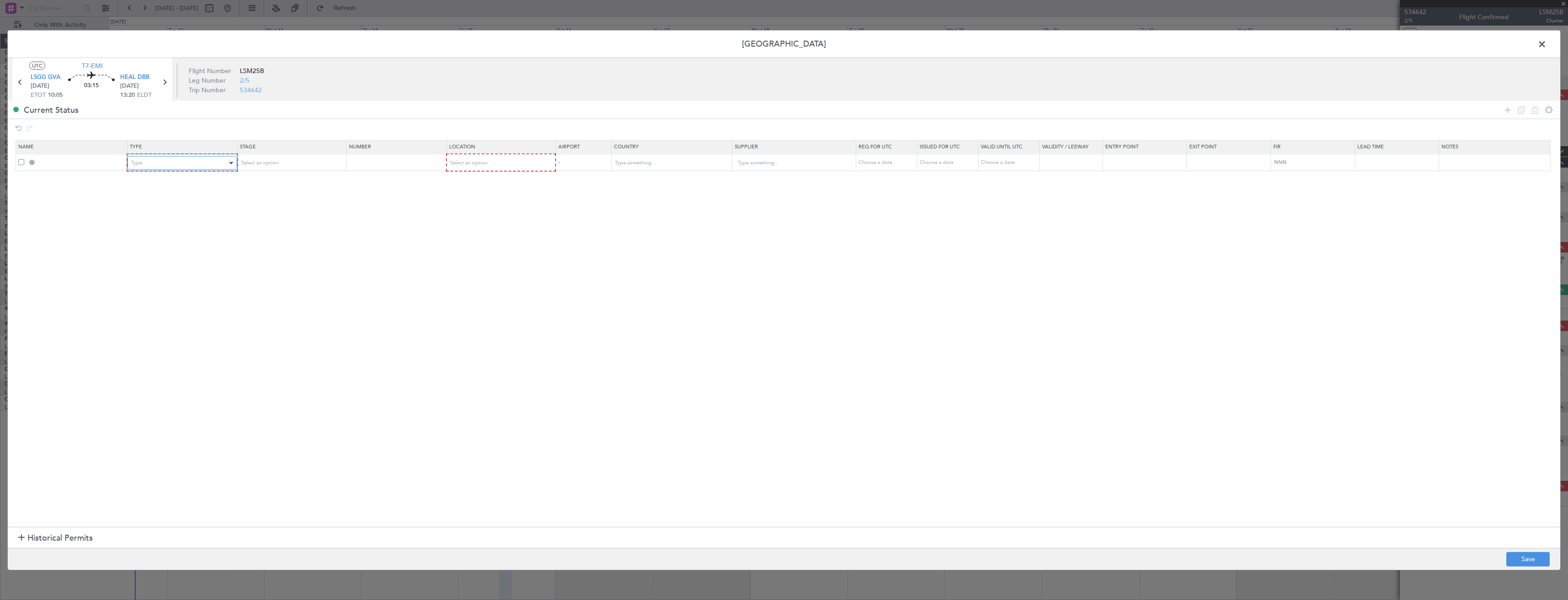
click at [219, 163] on div "Type" at bounding box center [179, 163] width 95 height 13
click at [138, 199] on span "Permit To Proceed" at bounding box center [184, 195] width 102 height 13
click at [132, 163] on span "Permit To Proceed" at bounding box center [153, 163] width 43 height 7
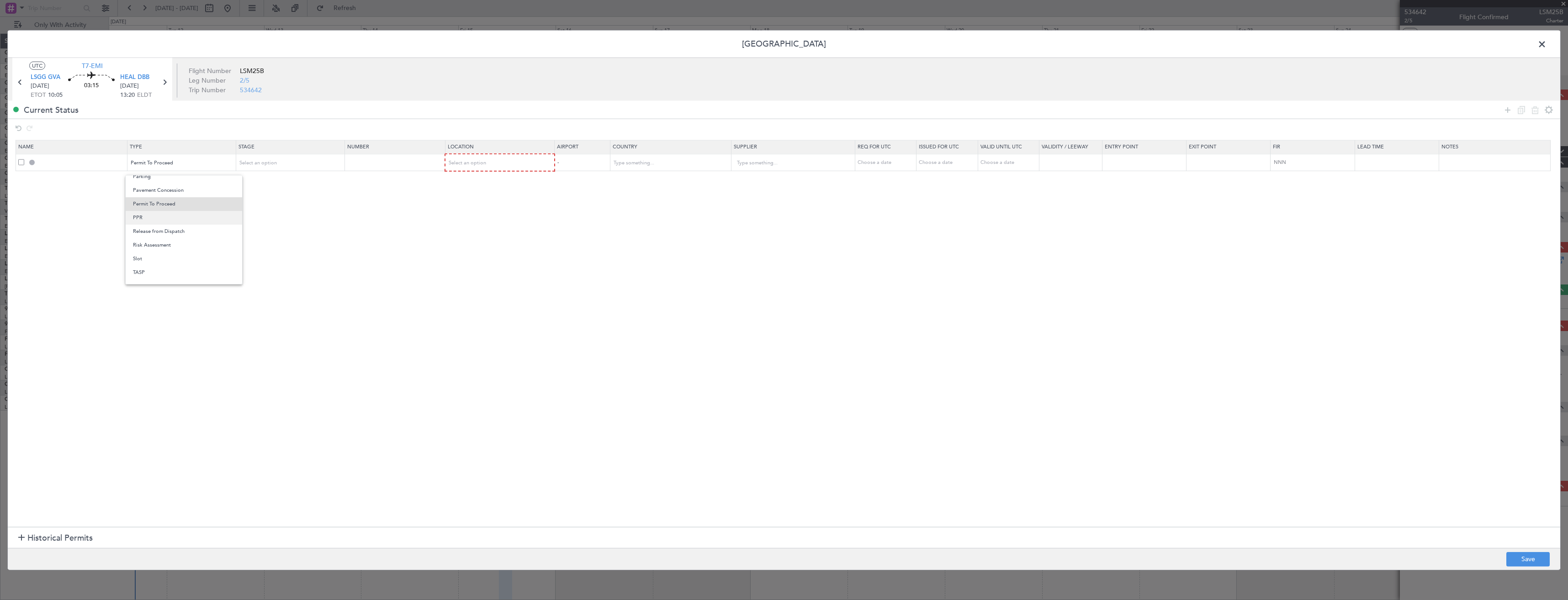
click at [144, 216] on span "PPR" at bounding box center [184, 218] width 102 height 13
click at [274, 163] on span "Select an option" at bounding box center [258, 163] width 37 height 7
click at [270, 228] on span "Requested" at bounding box center [293, 223] width 102 height 13
click at [480, 167] on div "Select an option" at bounding box center [497, 163] width 96 height 13
click at [480, 183] on span "Departure" at bounding box center [505, 182] width 102 height 13
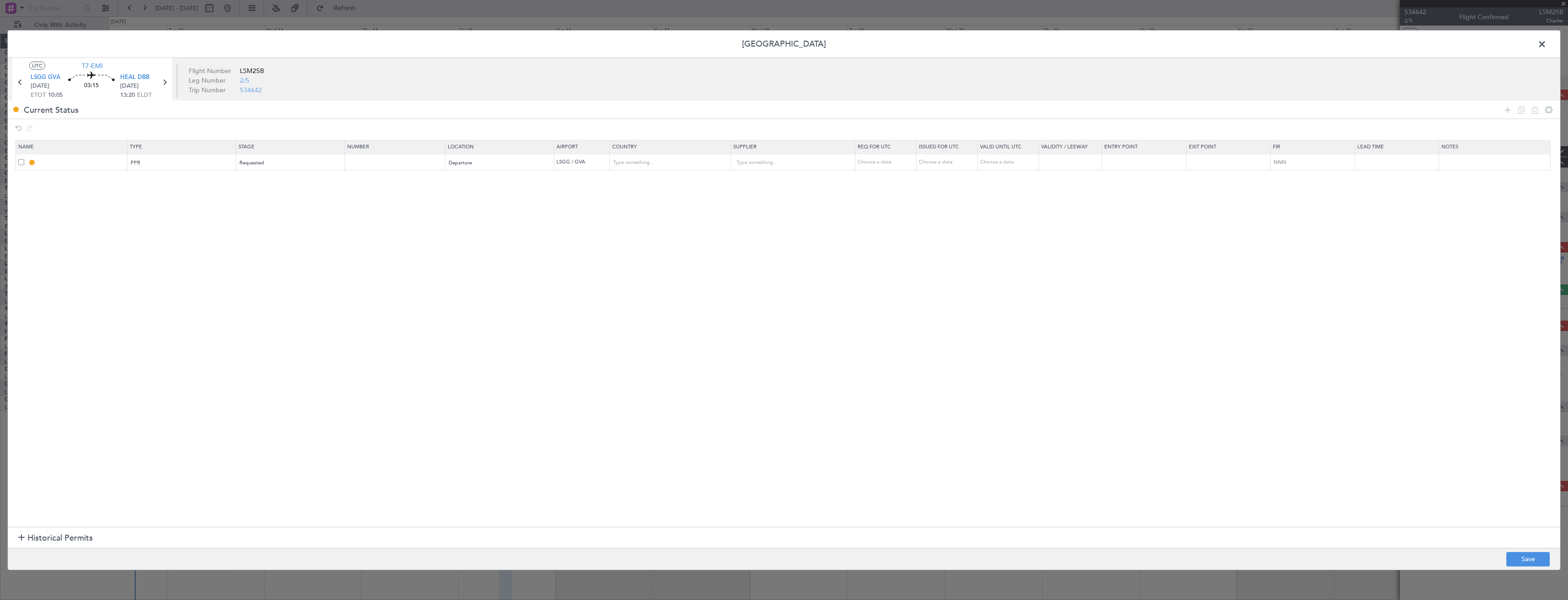
click at [1529, 551] on footer "Save" at bounding box center [784, 558] width 1553 height 22
click at [1533, 558] on button "Save" at bounding box center [1528, 559] width 43 height 15
type input "LSGG PPR"
type input "Switzerland"
type input "NNN"
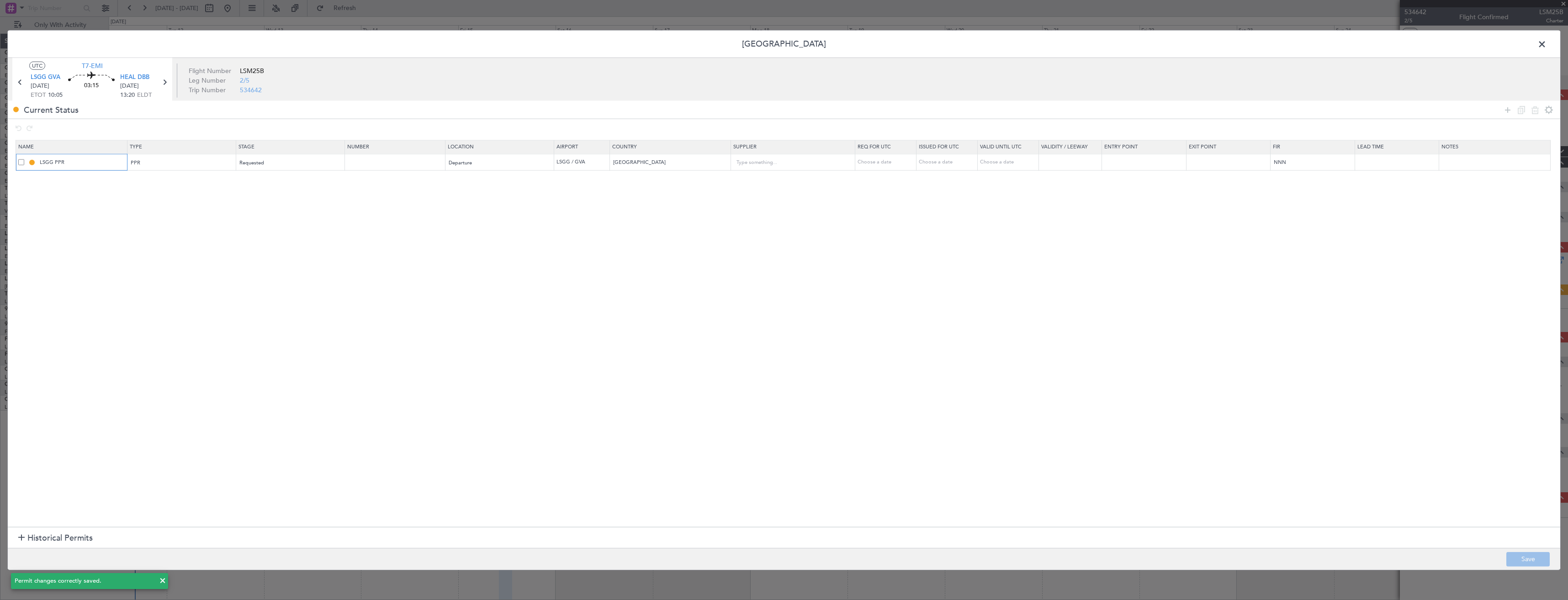
click at [81, 161] on input "LSGG PPR" at bounding box center [82, 162] width 89 height 8
type input "LSGG PPR 1005"
click at [1526, 559] on button "Save" at bounding box center [1528, 559] width 43 height 15
click at [1547, 43] on span at bounding box center [1547, 46] width 0 height 18
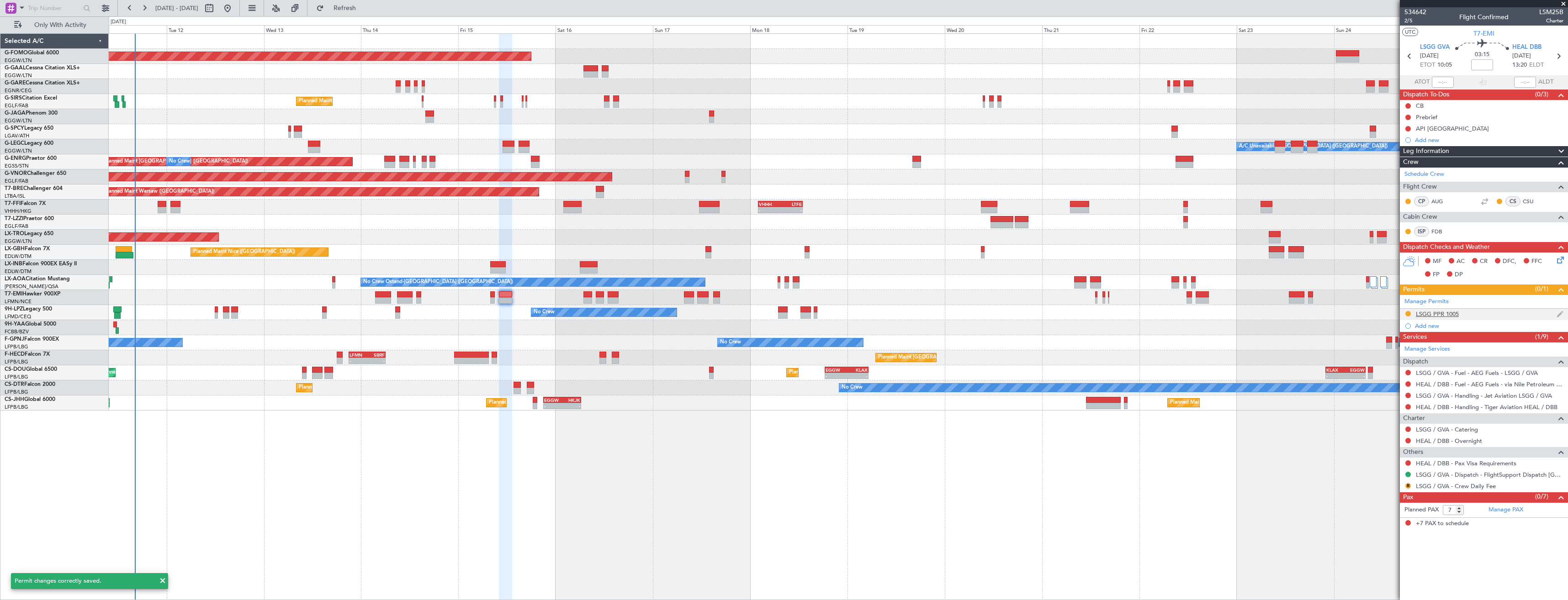
click at [1509, 313] on div "LSGG PPR 1005" at bounding box center [1484, 314] width 168 height 12
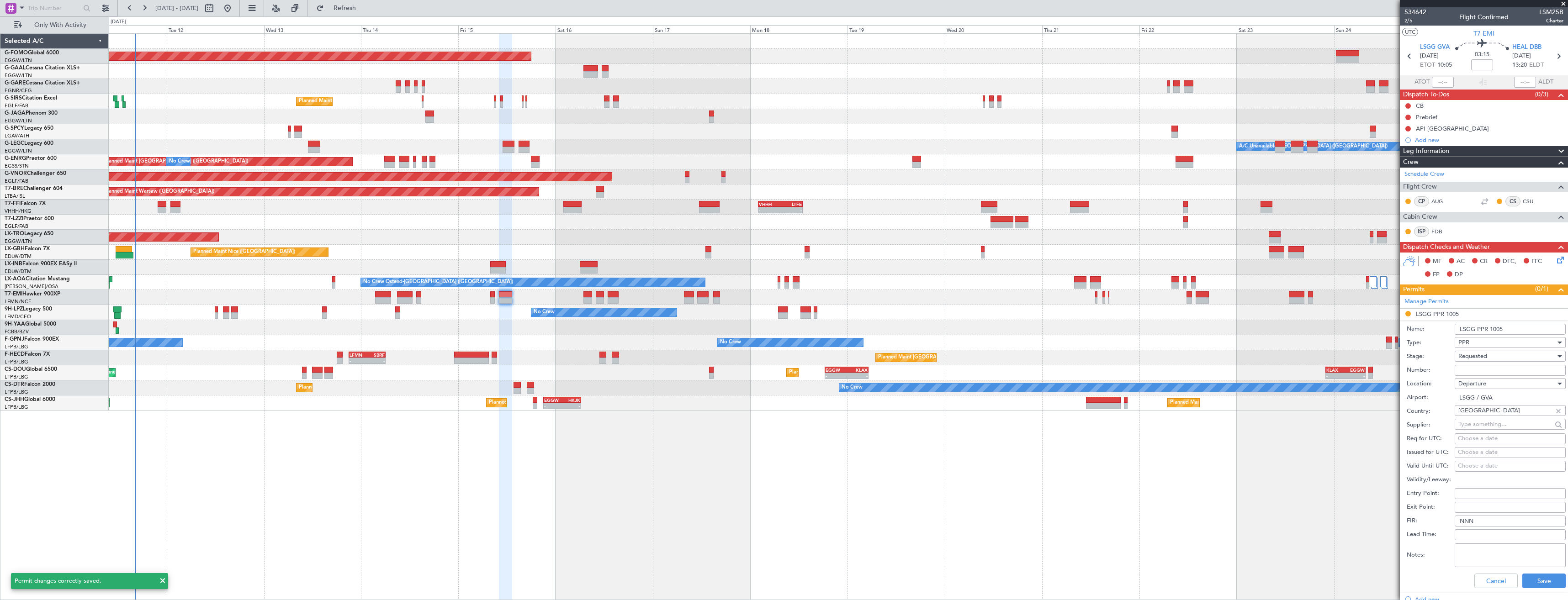
click at [1509, 328] on input "LSGG PPR 1005" at bounding box center [1511, 329] width 111 height 11
type input "LSGG PPR 1005z"
click at [1530, 581] on button "Save" at bounding box center [1544, 581] width 43 height 15
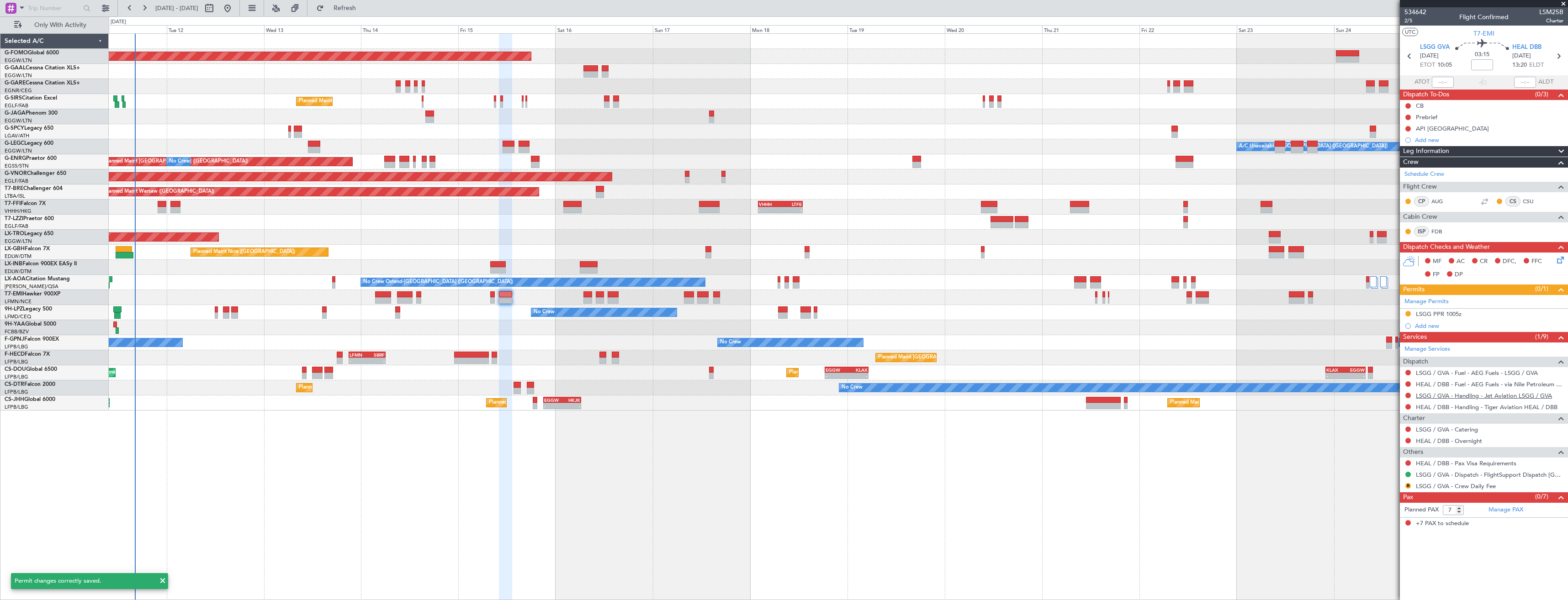
click at [1437, 397] on link "LSGG / GVA - Handling - Jet Aviation LSGG / GVA" at bounding box center [1484, 395] width 136 height 8
click at [359, 9] on span "Refresh" at bounding box center [345, 8] width 39 height 6
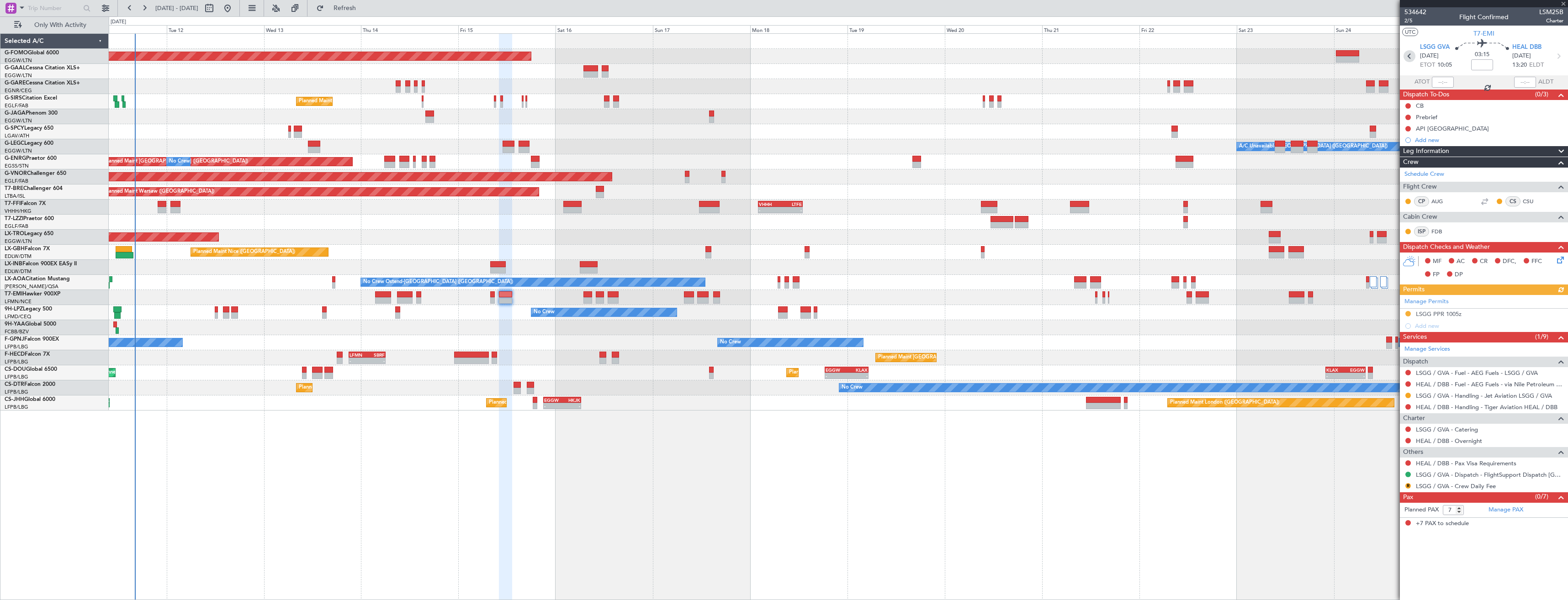
click at [1414, 53] on icon at bounding box center [1409, 56] width 12 height 12
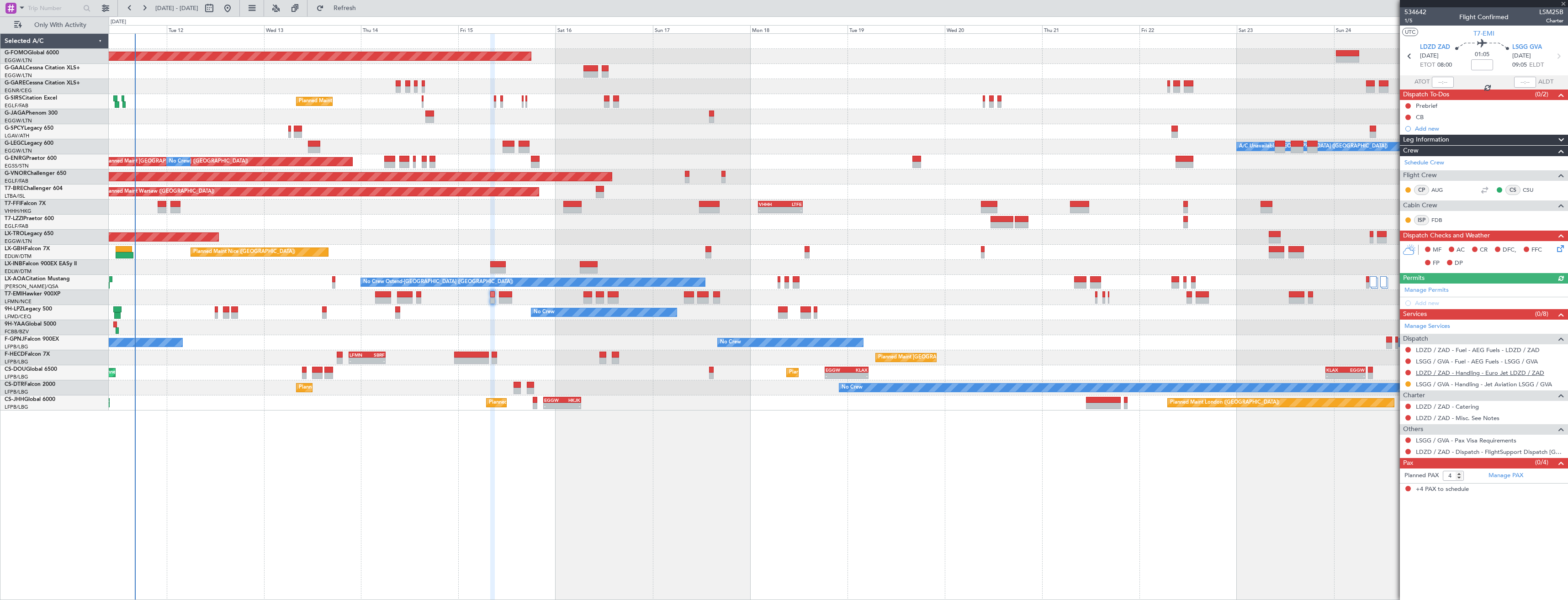
click at [1432, 370] on link "LDZD / ZAD - Handling - Euro Jet LDZD / ZAD" at bounding box center [1480, 373] width 128 height 8
click at [364, 11] on span "Refresh" at bounding box center [345, 8] width 39 height 6
click at [1407, 57] on icon at bounding box center [1409, 56] width 12 height 12
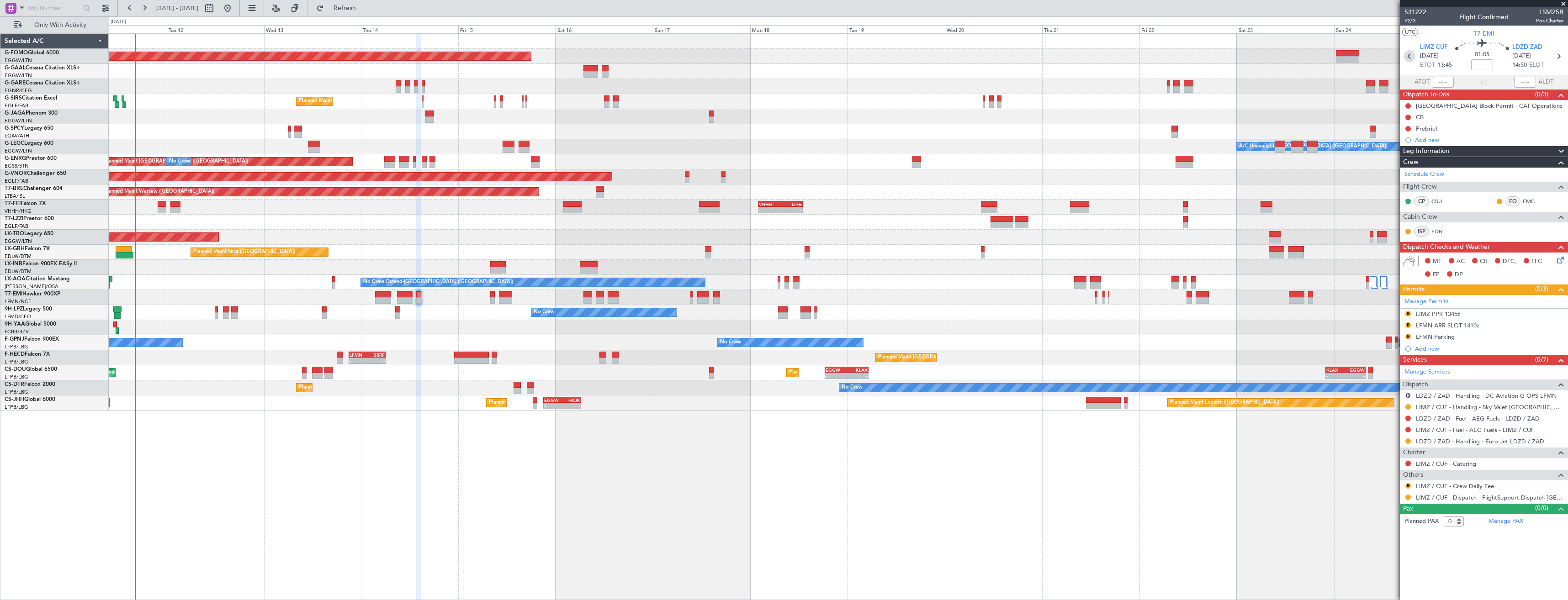
click at [1407, 55] on icon at bounding box center [1409, 56] width 12 height 12
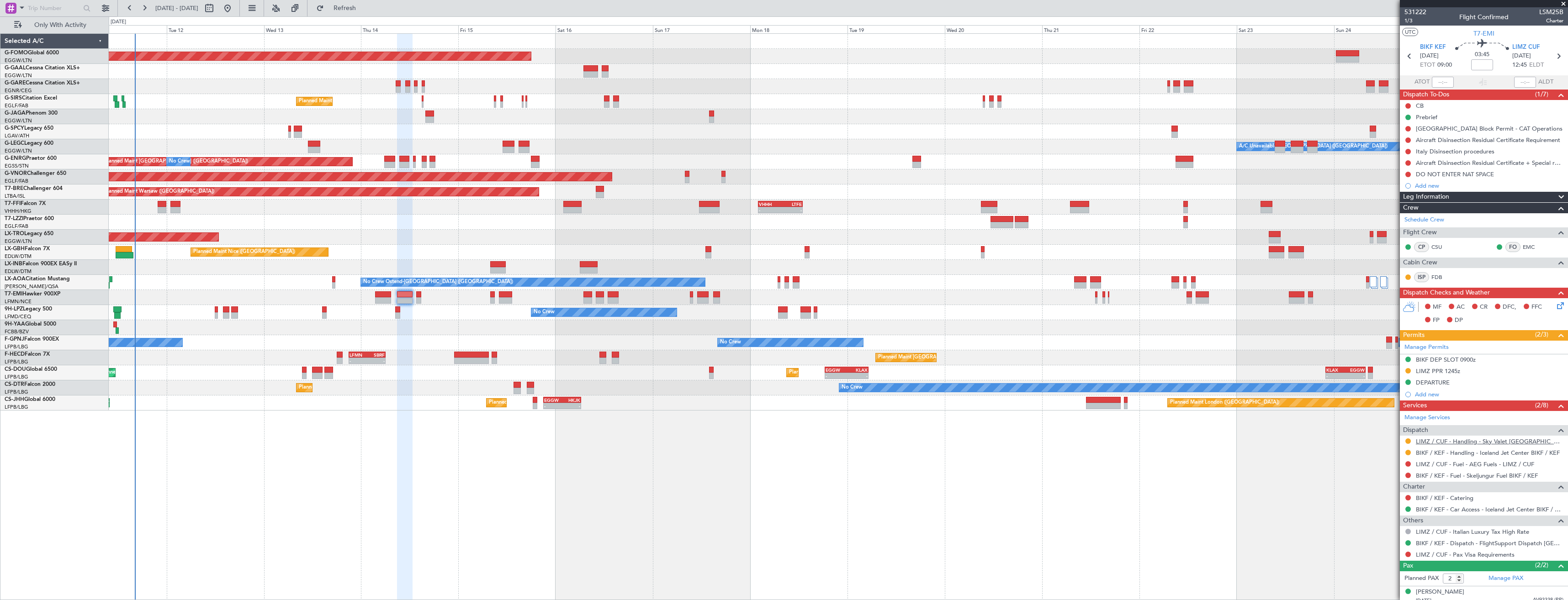
click at [1484, 439] on link "LIMZ / CUF - Handling - Sky Valet Italy LIMZ / CUF" at bounding box center [1489, 441] width 147 height 8
click at [364, 6] on span "Refresh" at bounding box center [345, 8] width 39 height 6
click at [1553, 58] on icon at bounding box center [1558, 56] width 12 height 12
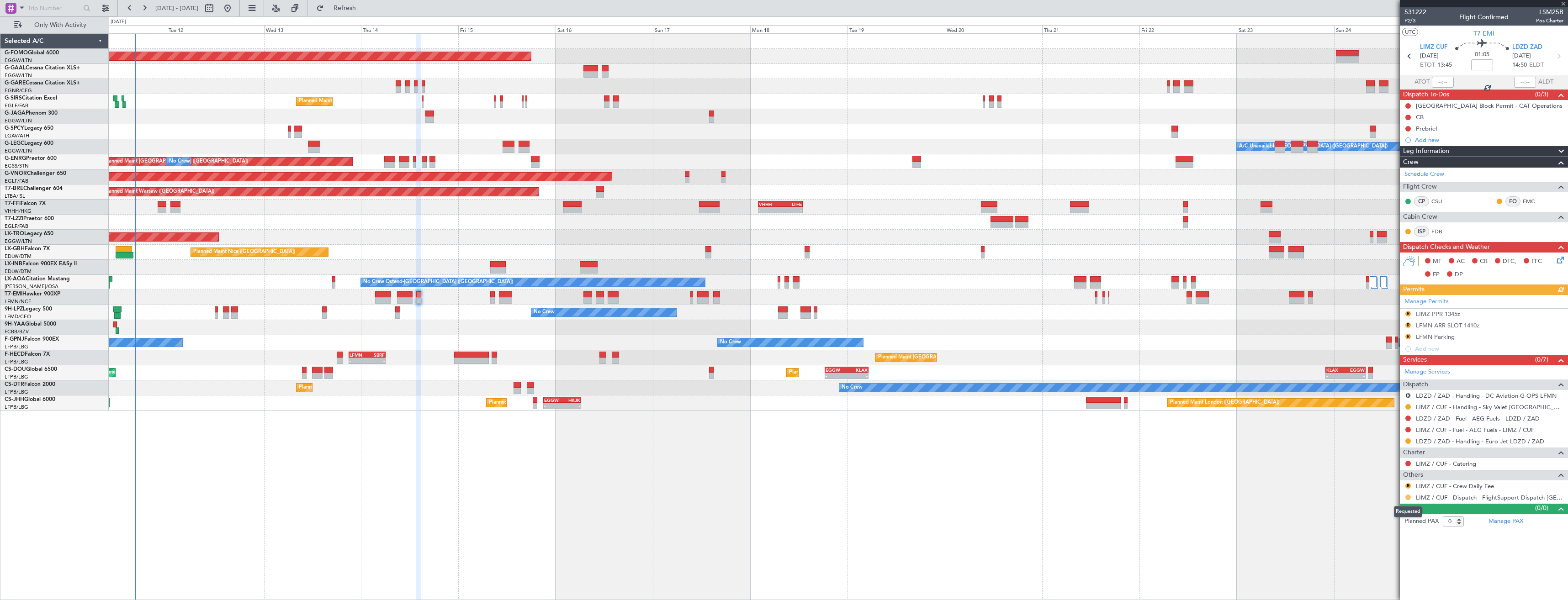
click at [1409, 496] on button at bounding box center [1408, 497] width 6 height 5
click at [1391, 485] on span "Confirmed" at bounding box center [1382, 483] width 28 height 9
click at [1488, 298] on div "Manage Permits" at bounding box center [1484, 302] width 168 height 13
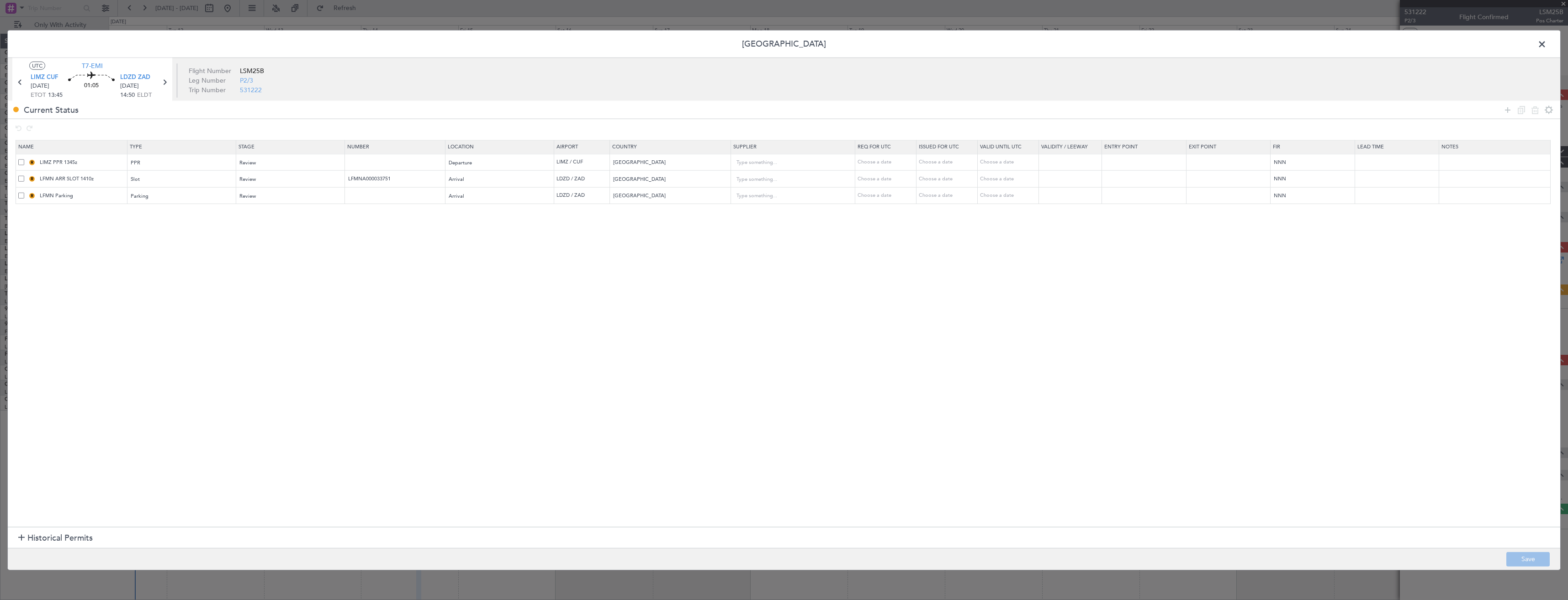
click at [19, 178] on span at bounding box center [21, 179] width 6 height 6
click at [24, 176] on input "checkbox" at bounding box center [24, 176] width 0 height 0
click at [24, 196] on span at bounding box center [21, 196] width 6 height 6
click at [24, 192] on input "checkbox" at bounding box center [24, 192] width 0 height 0
click at [1529, 109] on div at bounding box center [1528, 110] width 55 height 13
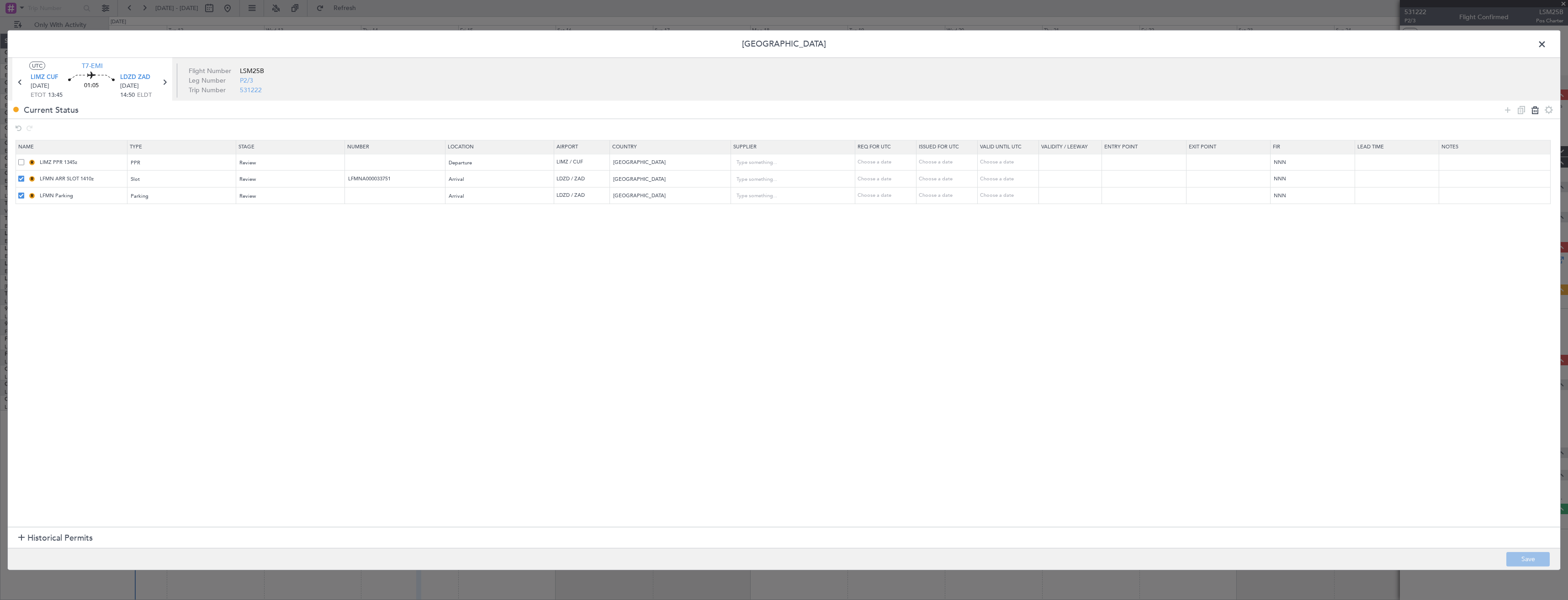
click at [1533, 111] on icon at bounding box center [1535, 109] width 11 height 11
click at [1525, 560] on button "Save" at bounding box center [1528, 559] width 43 height 15
click at [1547, 47] on span at bounding box center [1547, 46] width 0 height 18
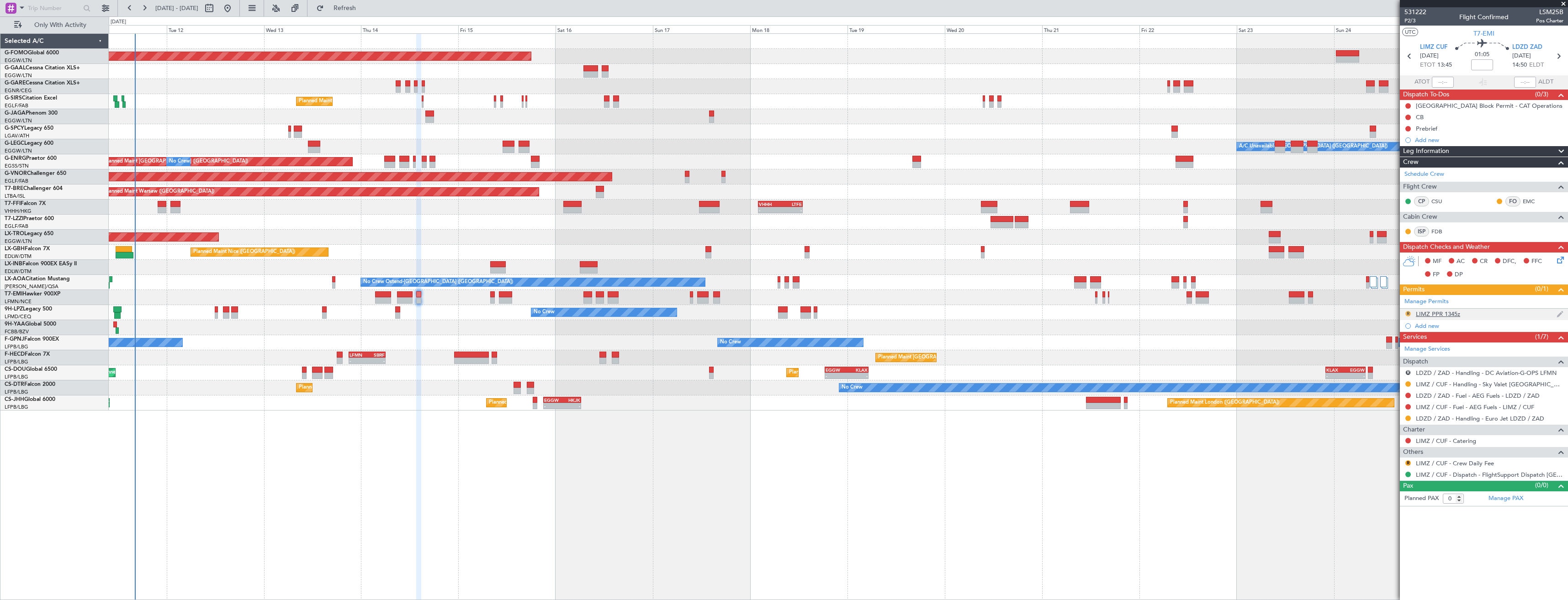
click at [1407, 312] on button "R" at bounding box center [1408, 313] width 6 height 5
click at [1388, 349] on li "Requested" at bounding box center [1408, 354] width 106 height 13
click at [1407, 371] on button "R" at bounding box center [1408, 372] width 6 height 5
click at [1375, 439] on span "Cancelled" at bounding box center [1382, 440] width 26 height 9
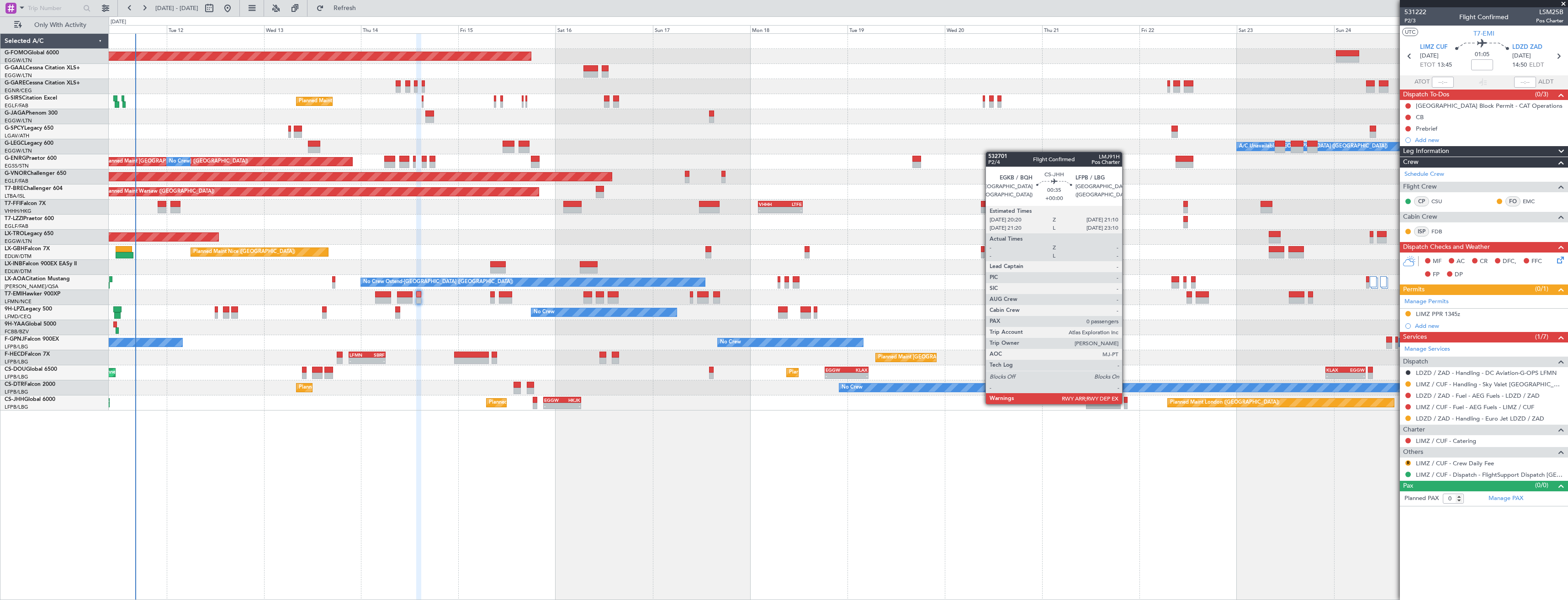
click at [1126, 403] on div at bounding box center [1126, 406] width 4 height 6
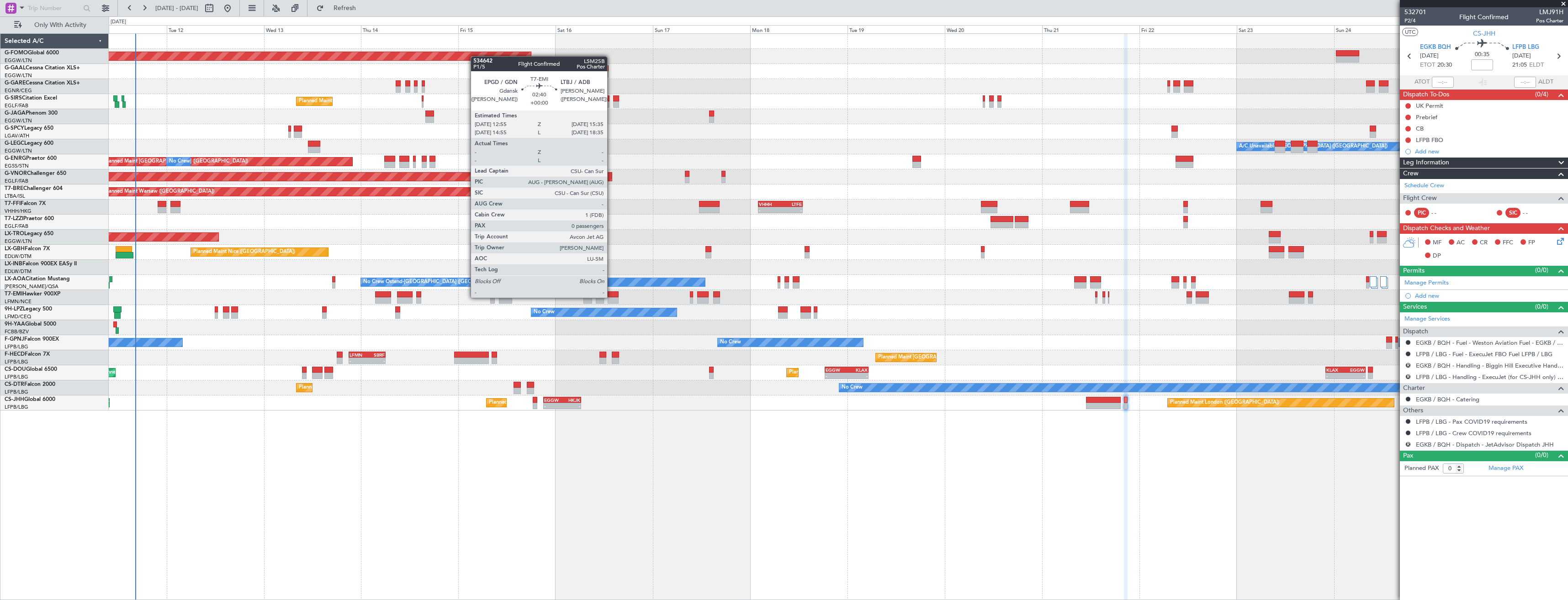
click at [611, 297] on div at bounding box center [613, 295] width 11 height 6
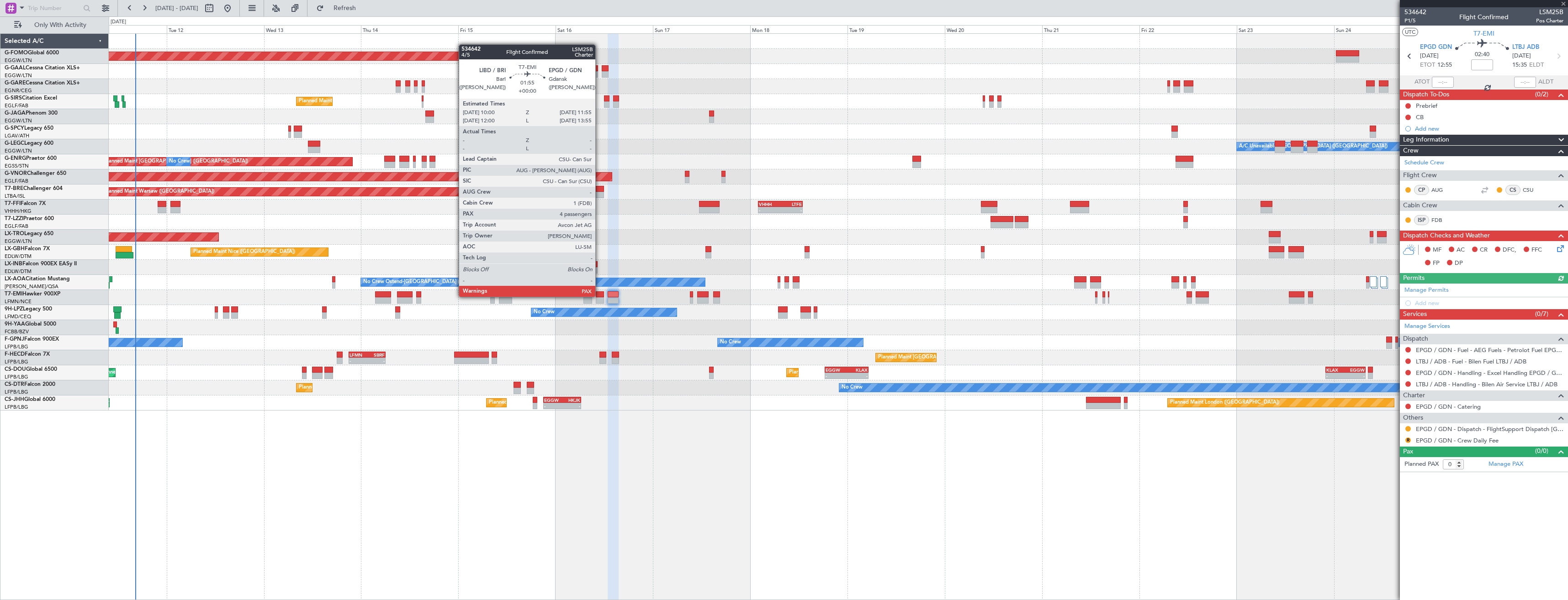
click at [600, 296] on div at bounding box center [600, 295] width 8 height 6
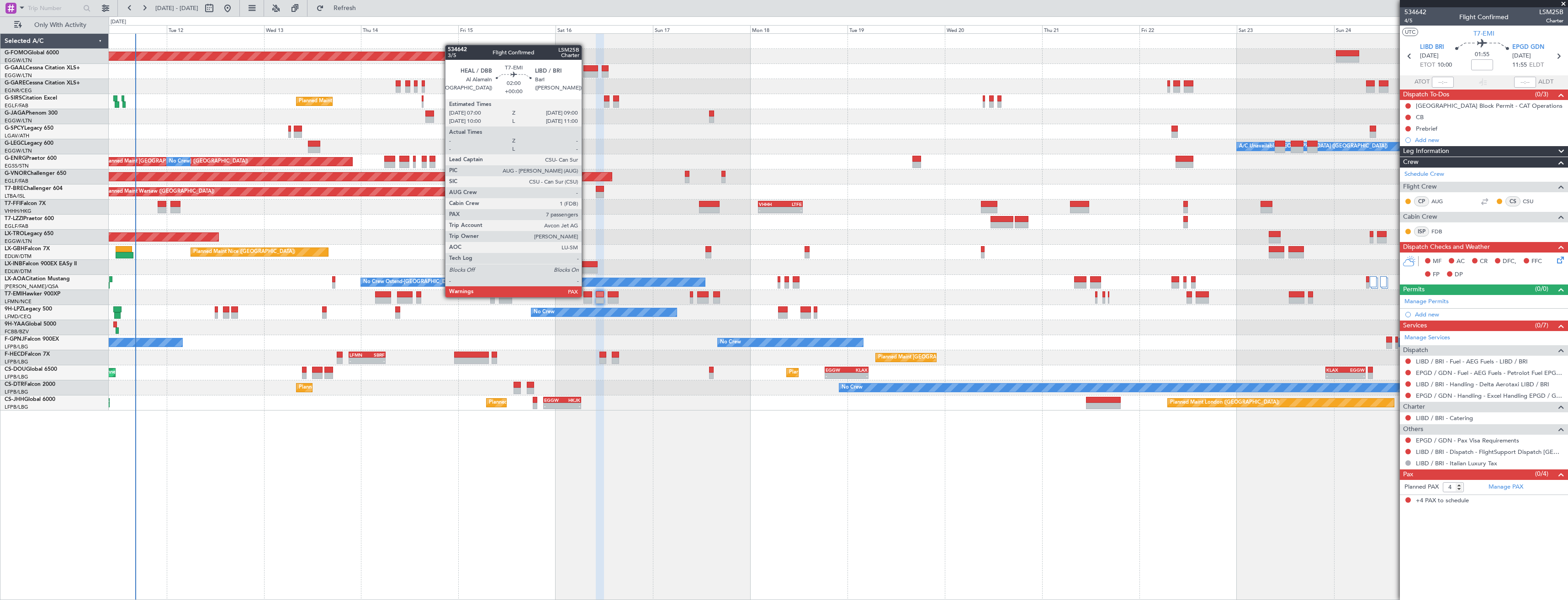
click at [586, 296] on div at bounding box center [587, 295] width 8 height 6
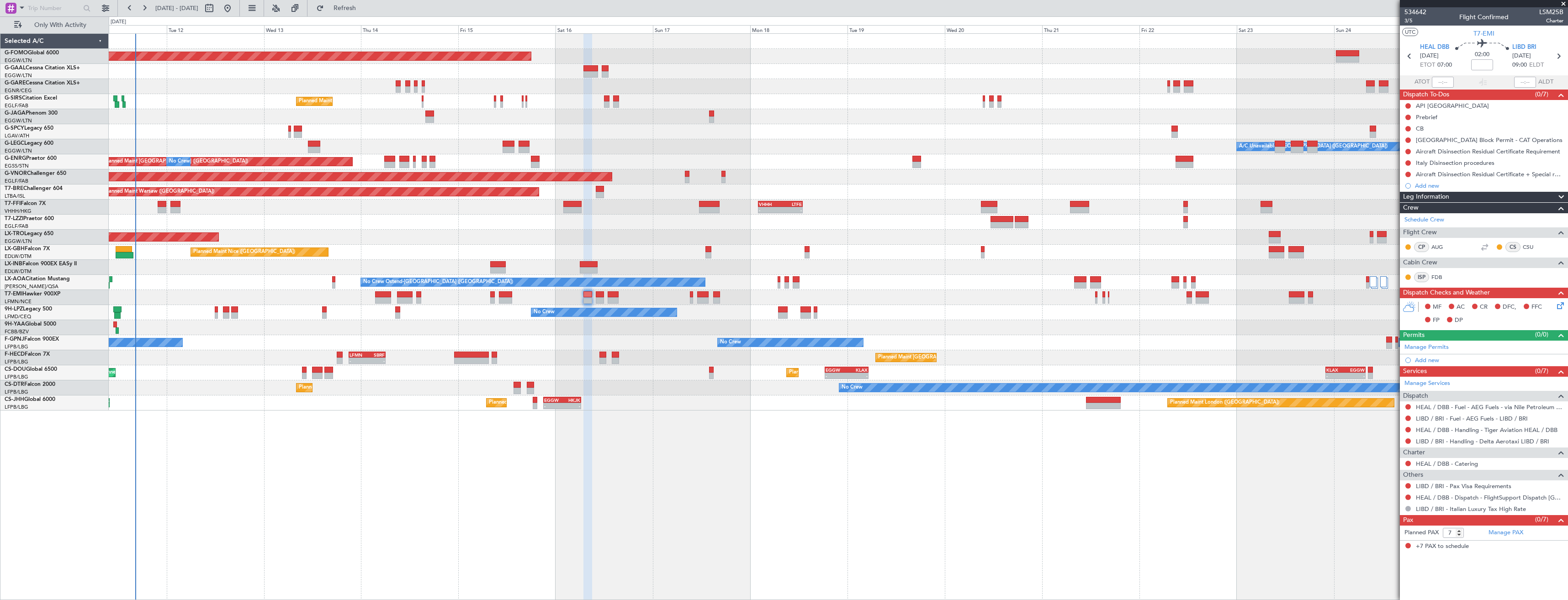
click at [1405, 496] on button at bounding box center [1408, 497] width 6 height 5
click at [1393, 483] on span "Confirmed" at bounding box center [1382, 483] width 28 height 9
click at [1446, 439] on mat-tooltip-component "HEAL / DBB - Handling - Tiger Aviation HEAL / DBB" at bounding box center [1486, 445] width 136 height 24
click at [1422, 442] on link "LIBD / BRI - Handling - Delta Aerotaxi LIBD / BRI" at bounding box center [1482, 441] width 133 height 8
click at [367, 14] on button "Refresh" at bounding box center [339, 8] width 55 height 15
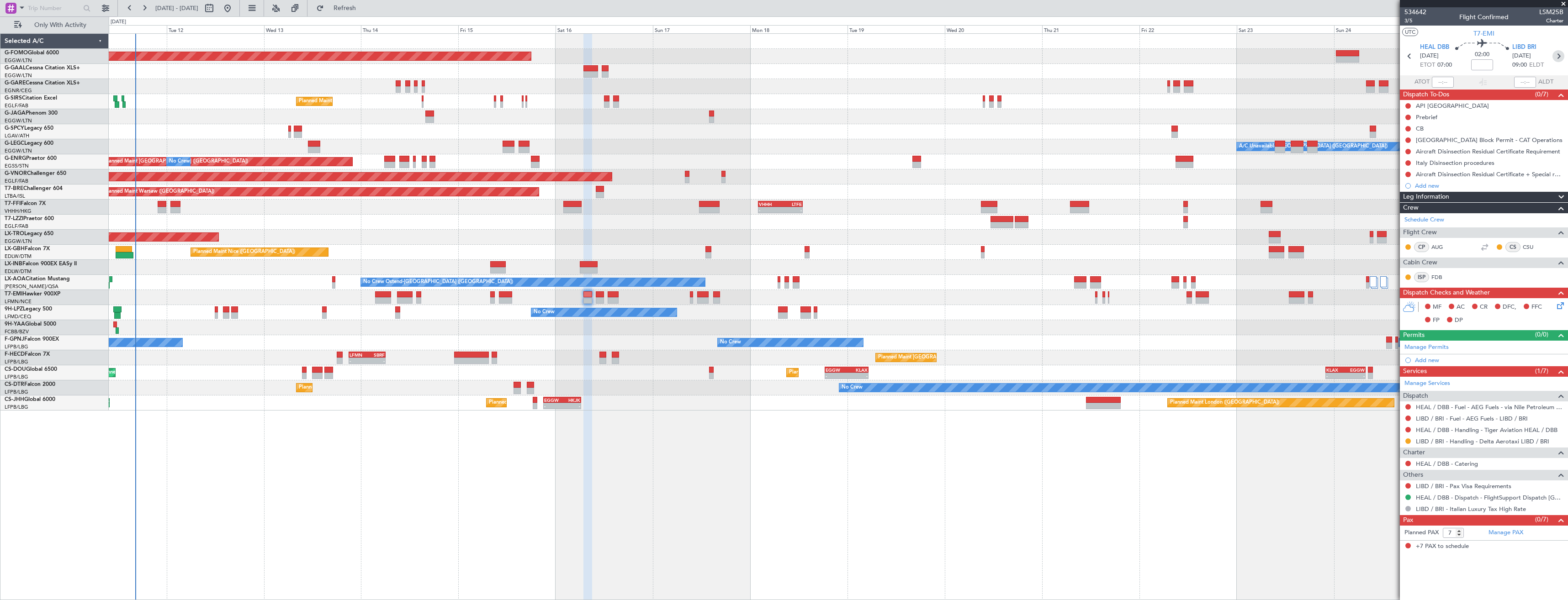
click at [1557, 56] on icon at bounding box center [1558, 56] width 12 height 12
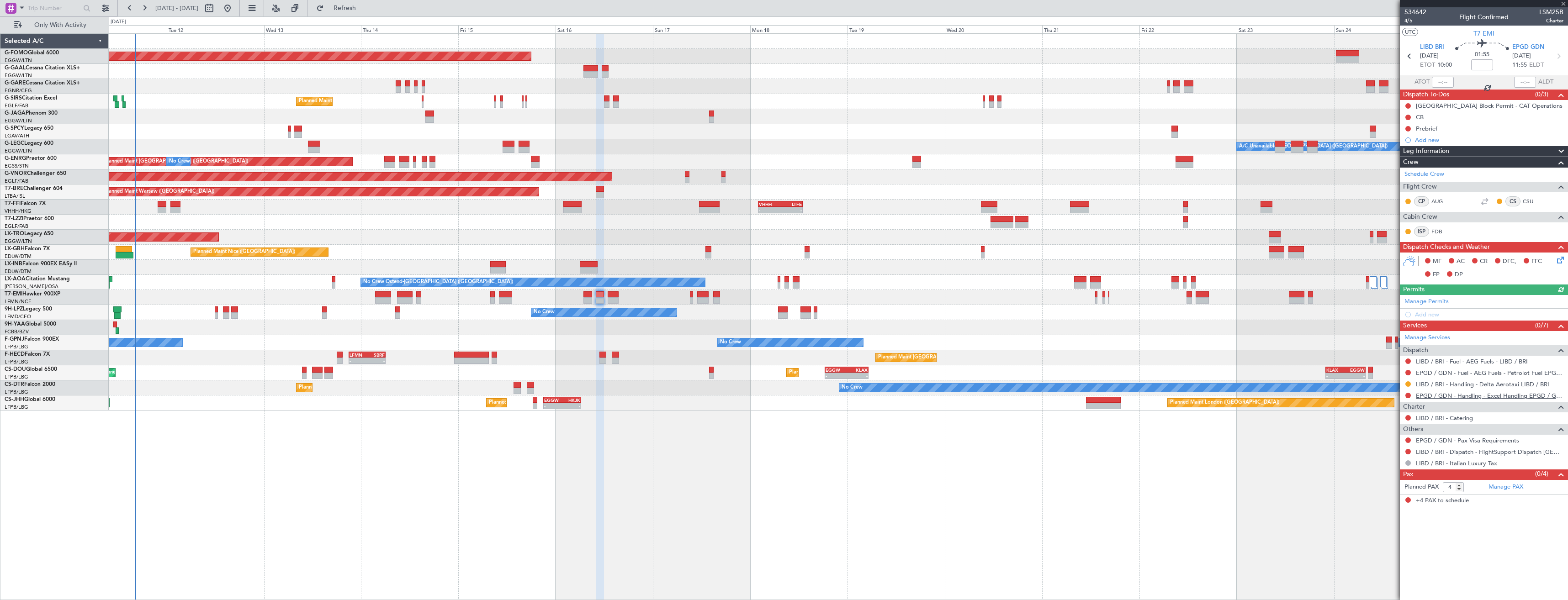
click at [1426, 396] on link "EPGD / GDN - Handling - Excel Handling EPGD / GDN" at bounding box center [1489, 395] width 147 height 8
click at [355, 6] on button "Refresh" at bounding box center [339, 8] width 55 height 15
click at [1408, 451] on button at bounding box center [1408, 452] width 6 height 5
click at [1366, 556] on li "Confirmed" at bounding box center [1408, 560] width 106 height 13
click at [1554, 60] on icon at bounding box center [1558, 56] width 12 height 12
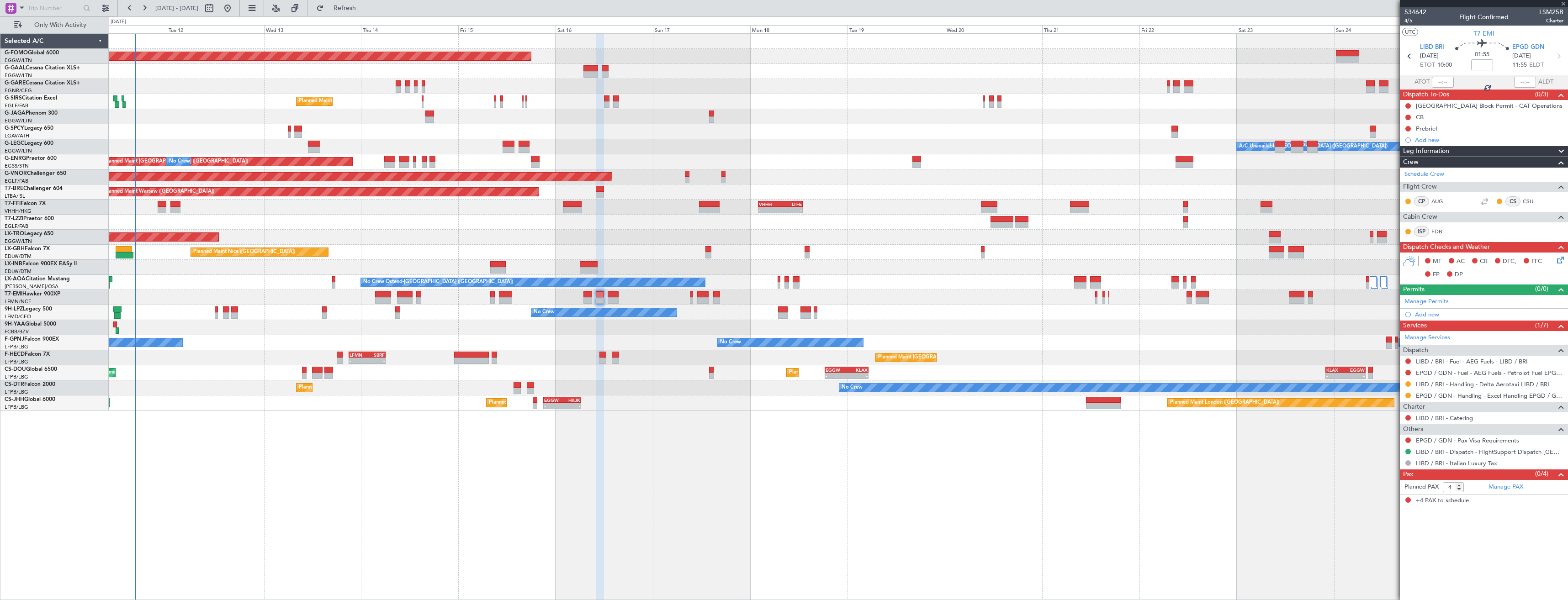
type input "0"
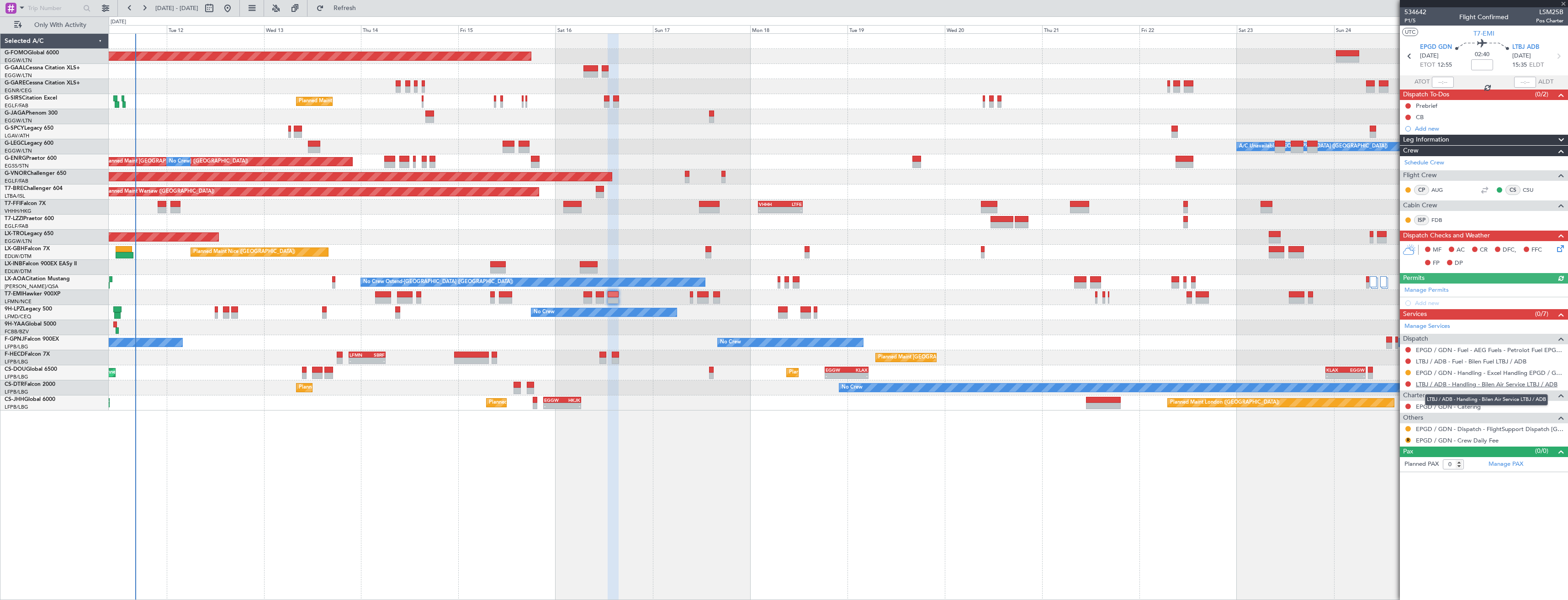
click at [1441, 384] on link "LTBJ / ADB - Handling - Bilen Air Service LTBJ / ADB" at bounding box center [1487, 384] width 142 height 8
click at [364, 6] on span "Refresh" at bounding box center [345, 8] width 39 height 6
click at [1407, 426] on button at bounding box center [1408, 428] width 6 height 5
click at [1374, 540] on span "Confirmed" at bounding box center [1382, 537] width 28 height 9
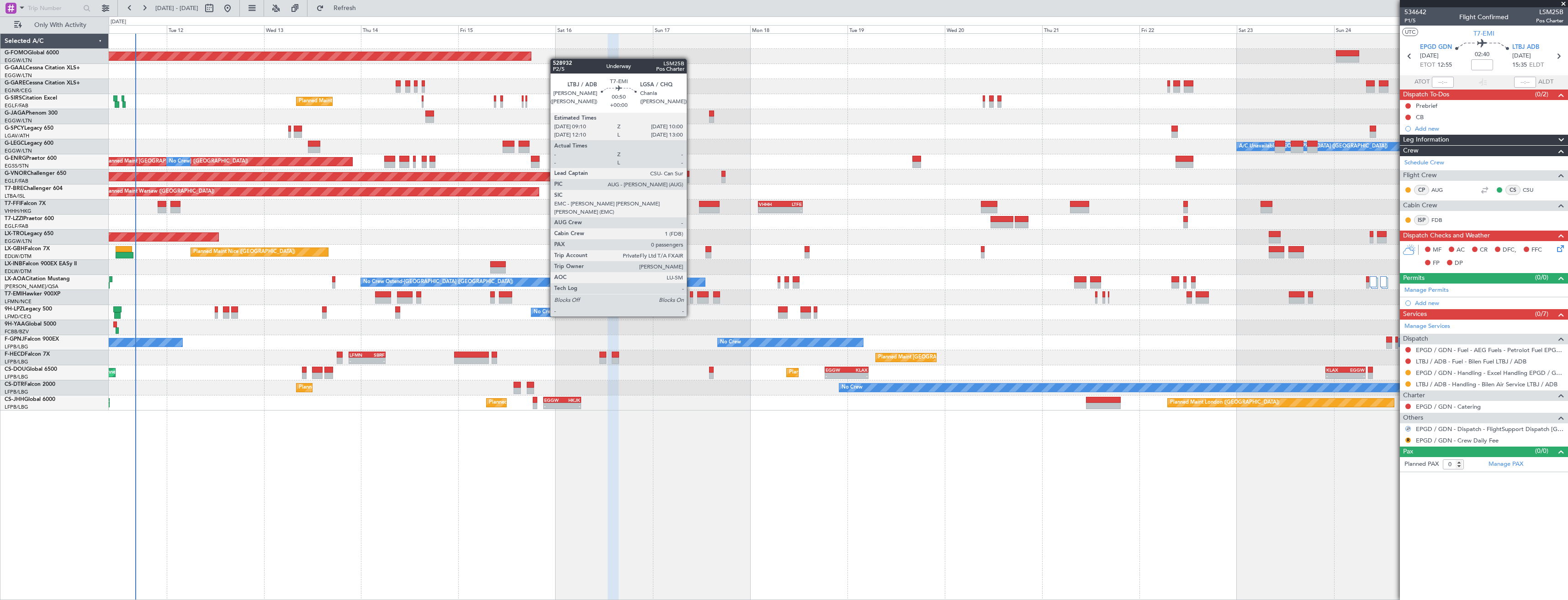
click at [691, 299] on div at bounding box center [692, 301] width 4 height 6
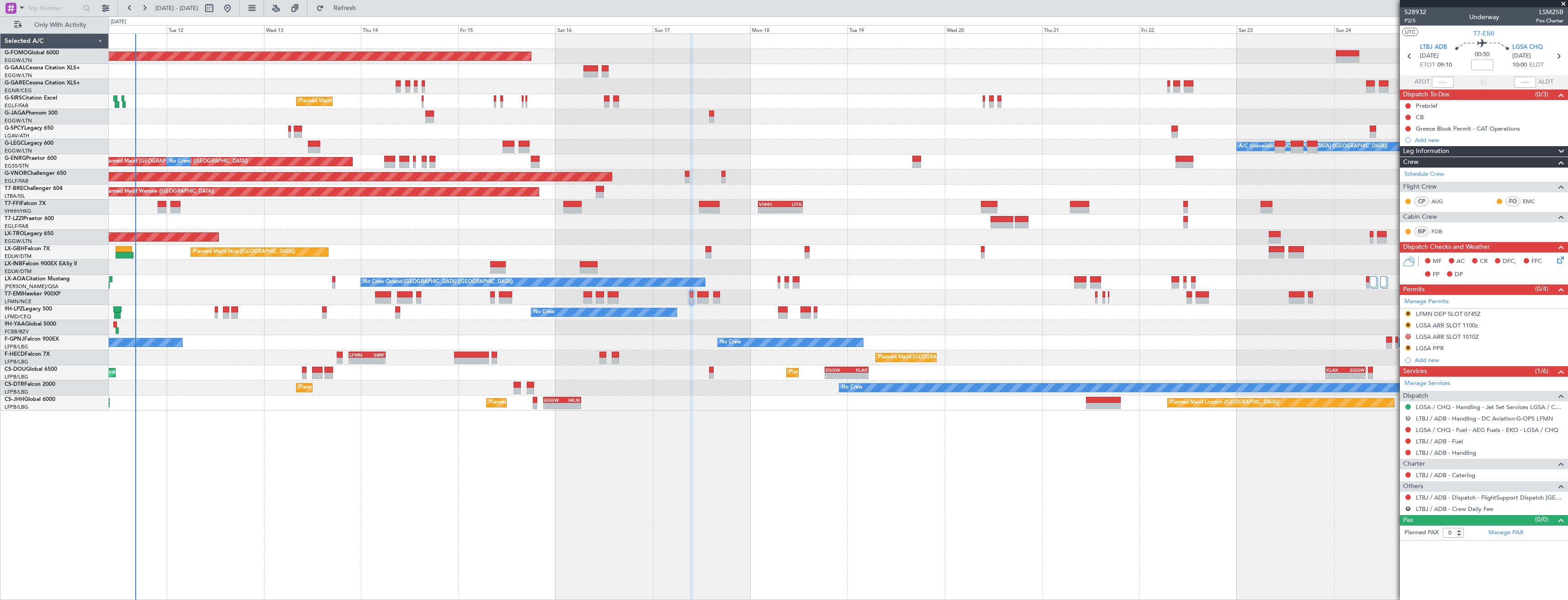
click at [1407, 419] on button "R" at bounding box center [1408, 418] width 6 height 5
click at [1381, 481] on li "Cancelled" at bounding box center [1408, 486] width 105 height 13
click at [1408, 450] on button at bounding box center [1408, 452] width 6 height 5
click at [1343, 437] on div "Planned Maint Windsor Locks ([PERSON_NAME] Intl) Planned [GEOGRAPHIC_DATA] No C…" at bounding box center [838, 317] width 1459 height 567
click at [1460, 409] on link "LGSA / CHQ - Handling - Jet Set Services LGSA / CHQ" at bounding box center [1489, 407] width 147 height 8
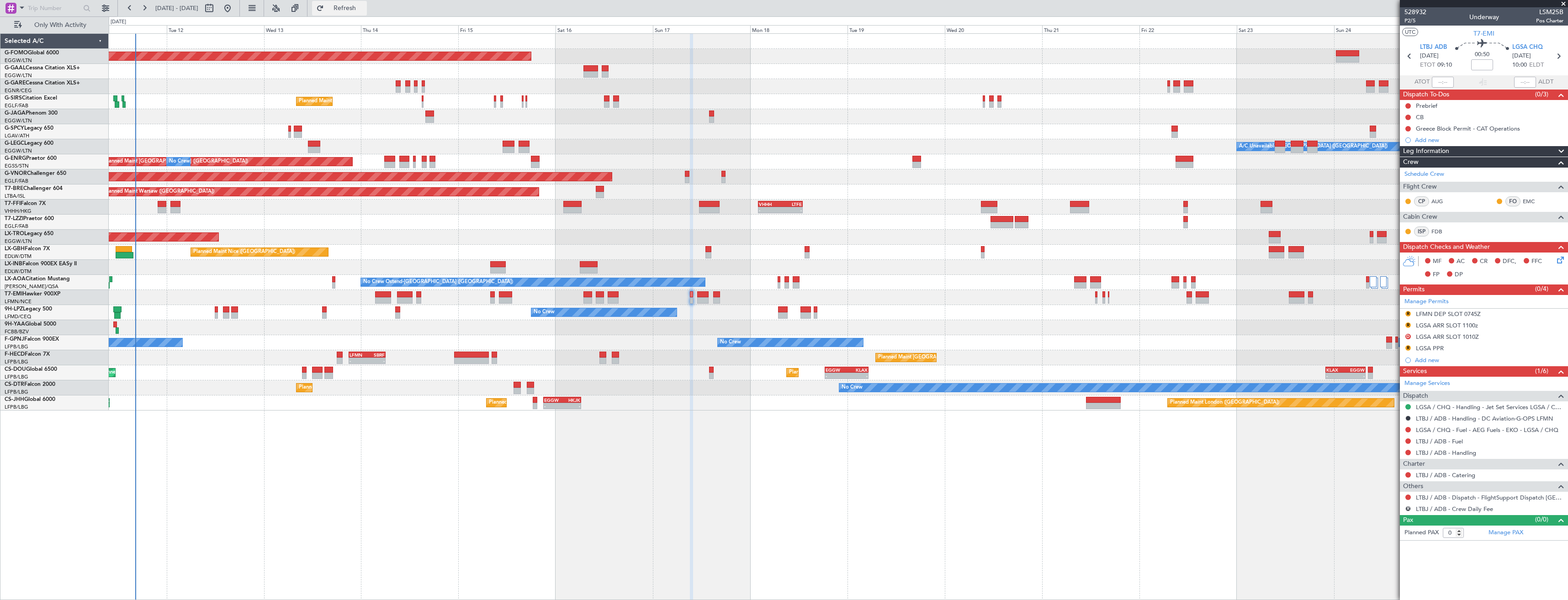
click at [364, 6] on span "Refresh" at bounding box center [345, 8] width 39 height 6
click at [1408, 499] on button at bounding box center [1408, 497] width 6 height 5
click at [1378, 486] on span "Confirmed" at bounding box center [1382, 483] width 28 height 9
click at [1439, 303] on link "Manage Permits" at bounding box center [1427, 302] width 45 height 9
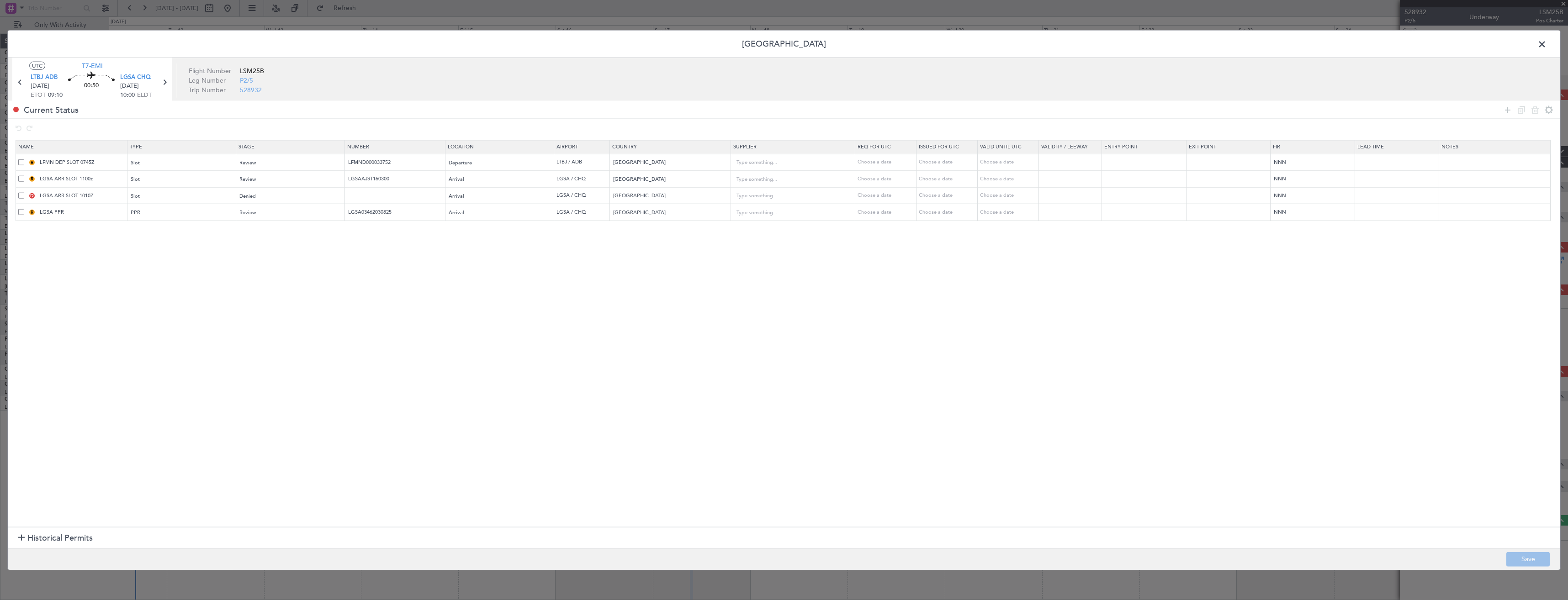
click at [24, 162] on span at bounding box center [21, 162] width 6 height 6
click at [24, 159] on input "checkbox" at bounding box center [24, 159] width 0 height 0
click at [1531, 113] on icon at bounding box center [1535, 109] width 11 height 11
type input "LGSA ARR SLOT 1100z"
type input "LGSAAJST160300"
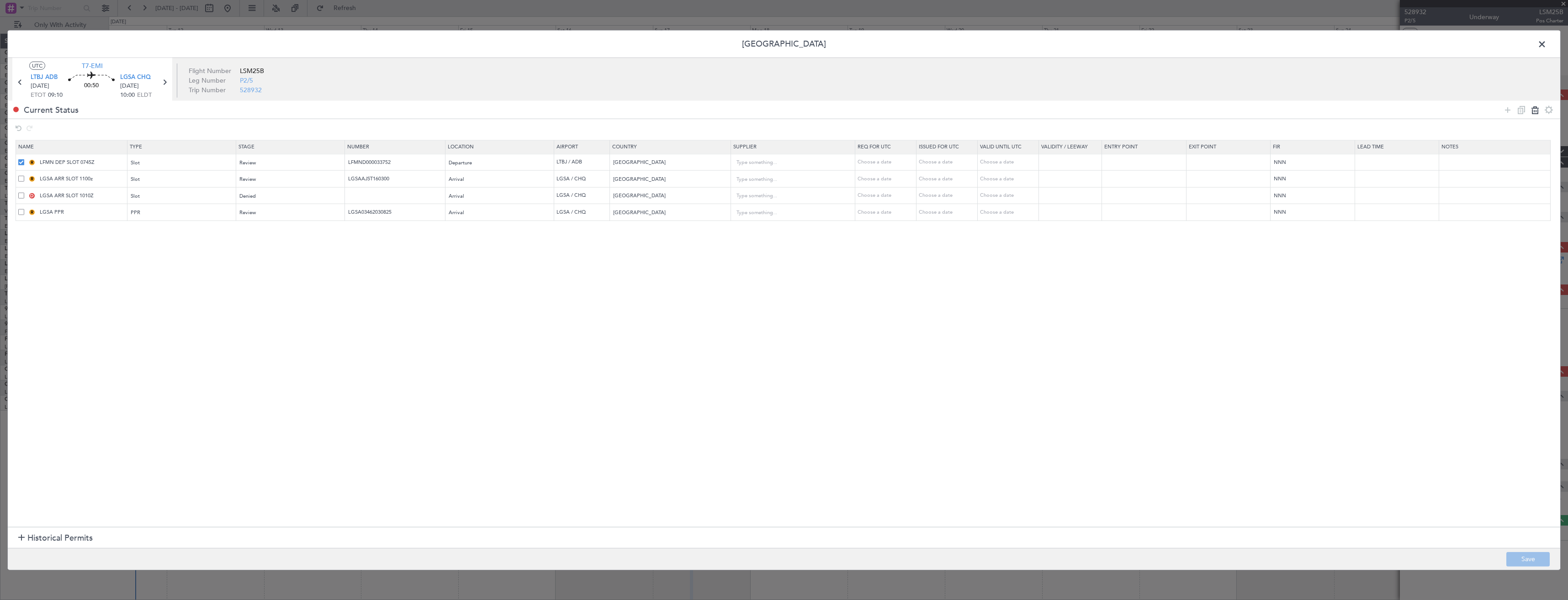
type input "Greece"
type input "LGSA ARR SLOT 1010Z"
type input "LGSA PPR"
type input "LGSA03462030825"
click at [1506, 560] on footer "Save" at bounding box center [784, 558] width 1553 height 22
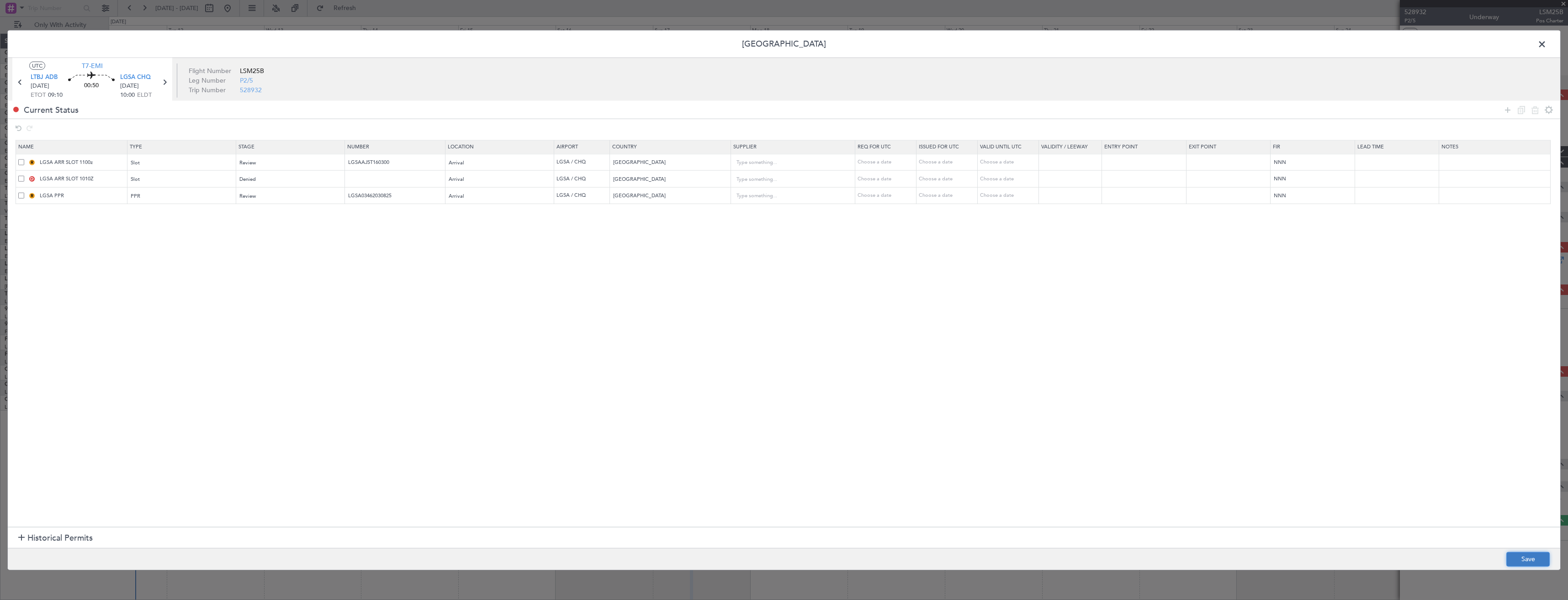
click at [1514, 560] on button "Save" at bounding box center [1528, 559] width 43 height 15
click at [1547, 43] on span at bounding box center [1547, 46] width 0 height 18
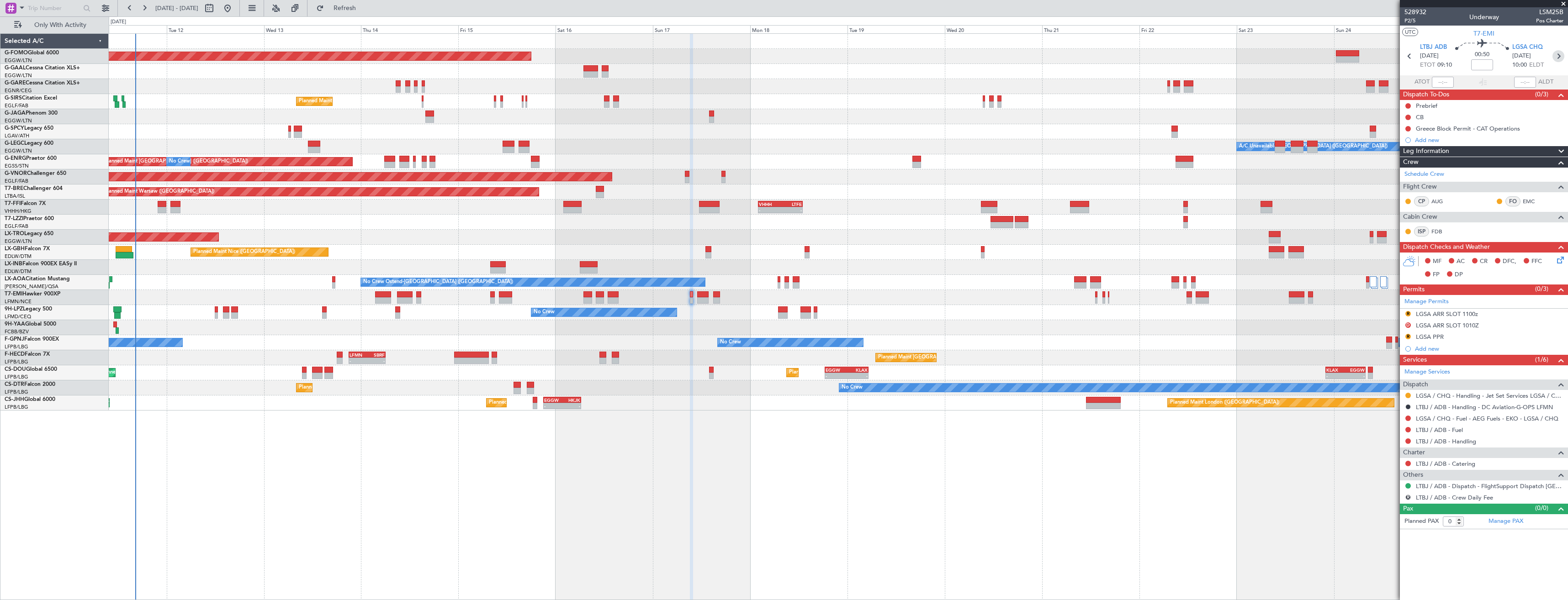
click at [1560, 62] on icon at bounding box center [1558, 56] width 12 height 12
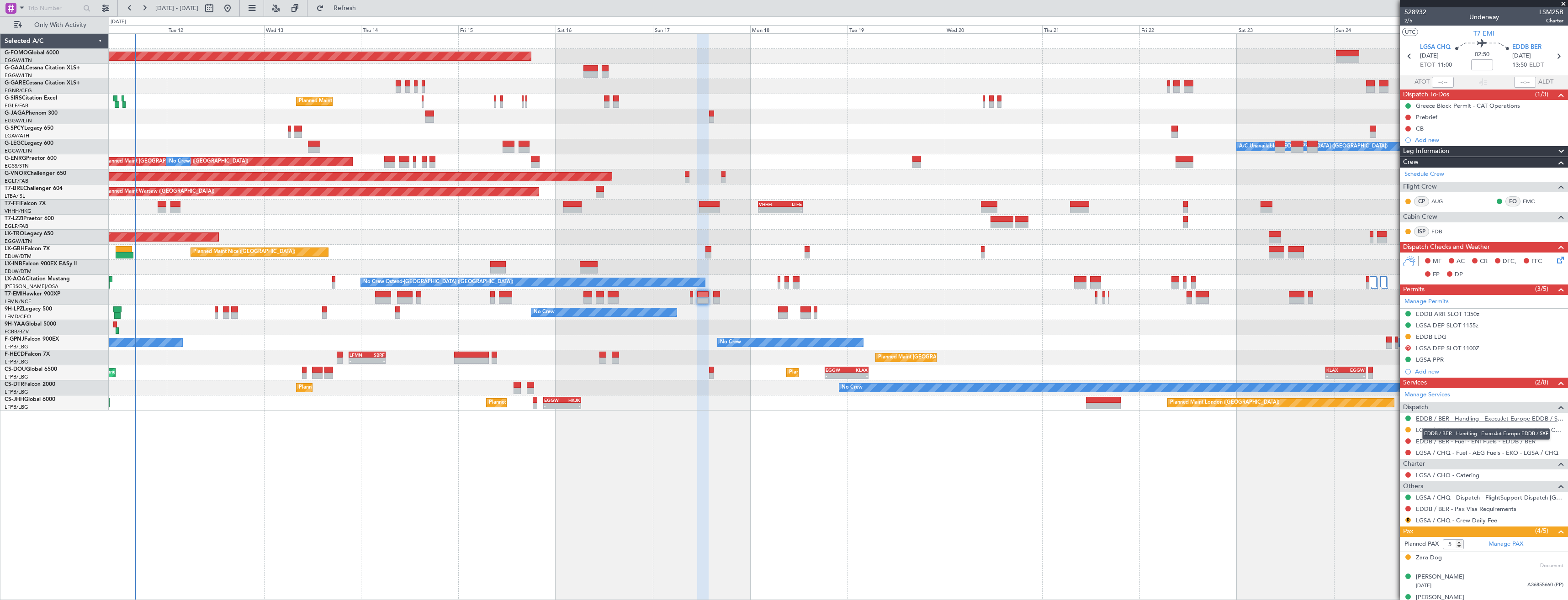
click at [1456, 415] on link "EDDB / BER - Handling - ExecuJet Europe EDDB / SXF" at bounding box center [1489, 419] width 147 height 8
click at [364, 12] on button "Refresh" at bounding box center [339, 8] width 55 height 15
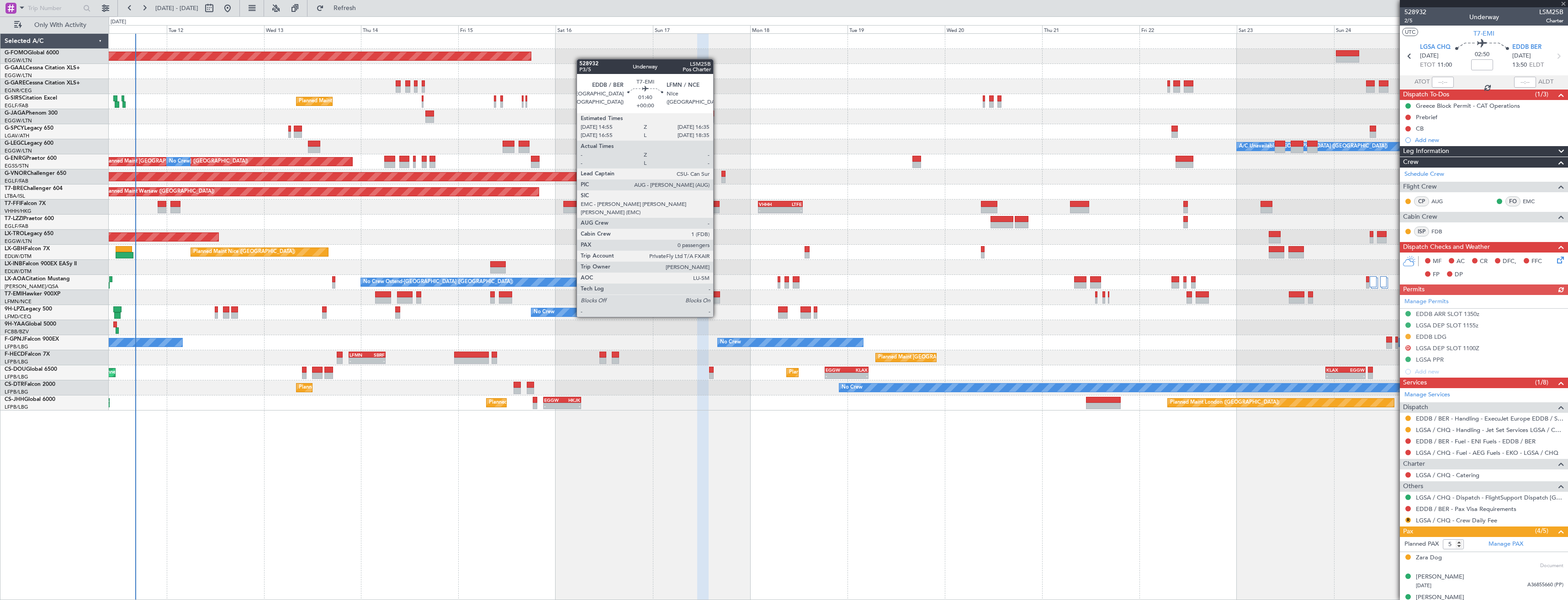
click at [717, 299] on div at bounding box center [716, 301] width 7 height 6
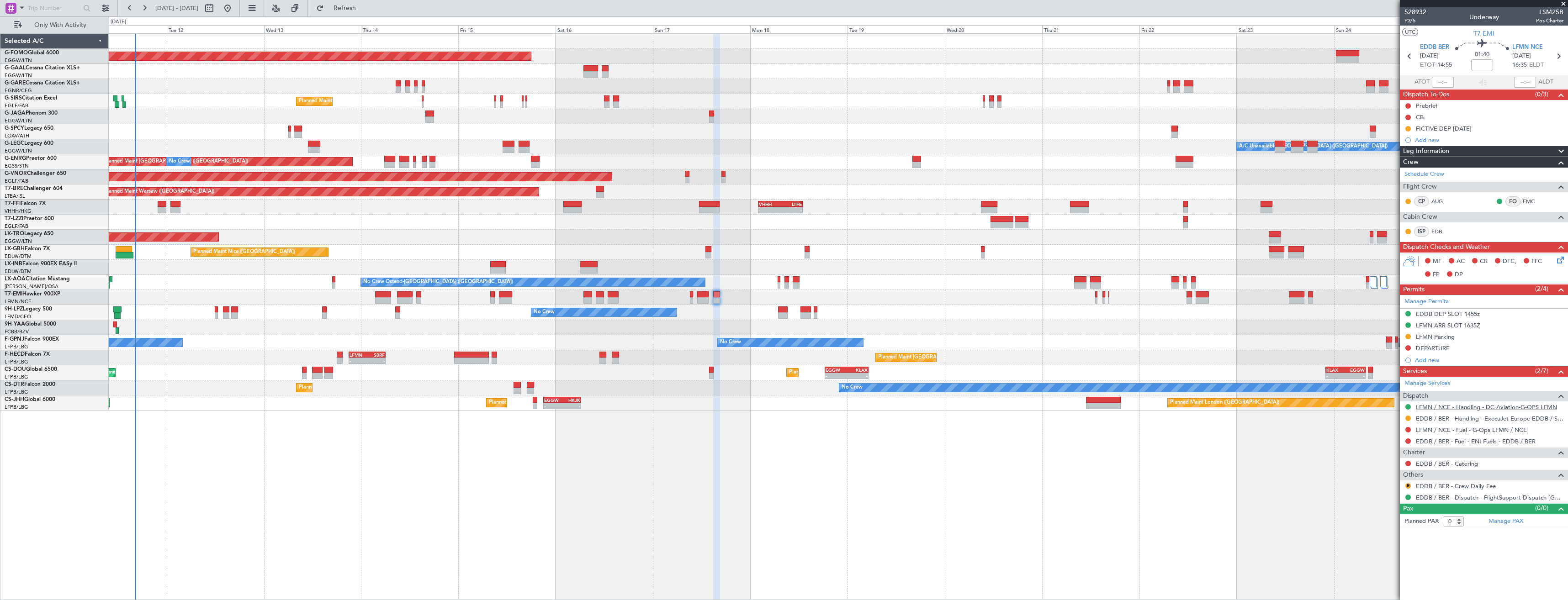
click at [1463, 406] on link "LFMN / NCE - Handling - DC Aviation-G-OPS LFMN" at bounding box center [1486, 407] width 141 height 8
click at [361, 14] on button "Refresh" at bounding box center [339, 8] width 55 height 15
click at [1407, 326] on button at bounding box center [1408, 325] width 6 height 5
click at [1378, 364] on span "Requested" at bounding box center [1382, 365] width 29 height 9
click at [1409, 313] on button at bounding box center [1408, 313] width 6 height 5
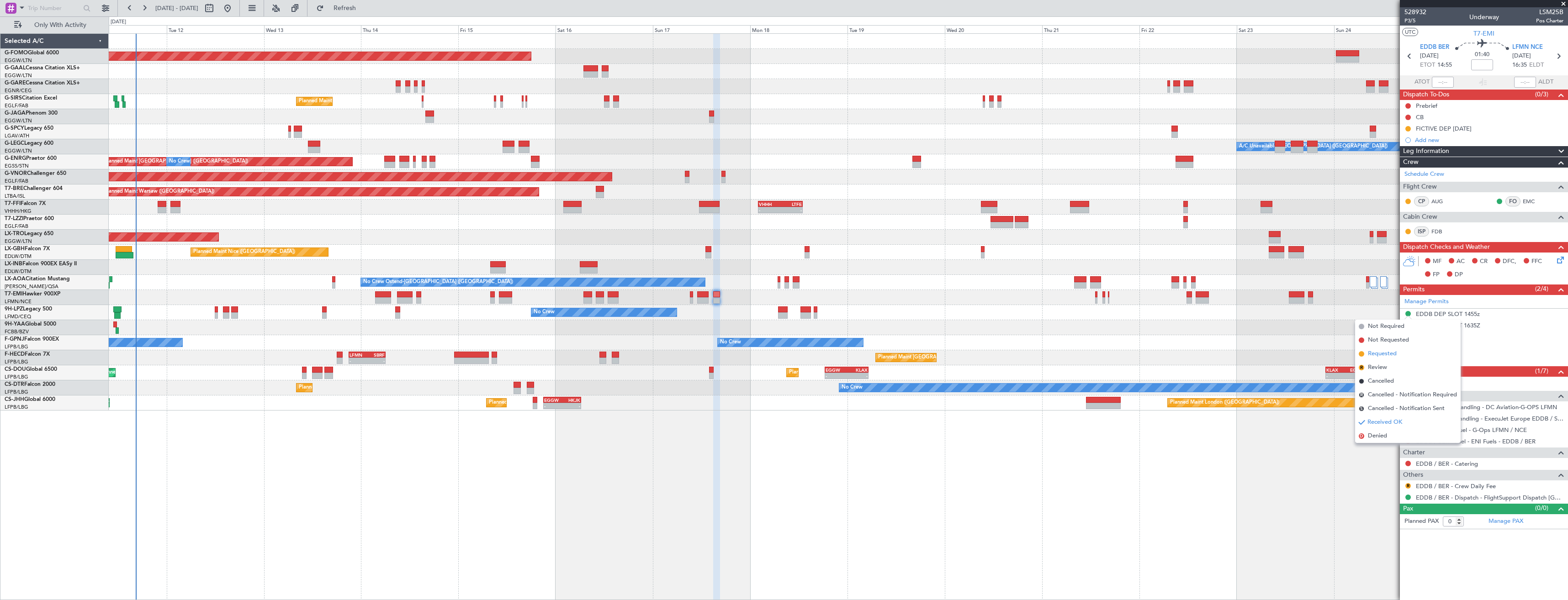
click at [1392, 354] on span "Requested" at bounding box center [1382, 354] width 29 height 9
click at [1407, 54] on icon at bounding box center [1409, 56] width 12 height 12
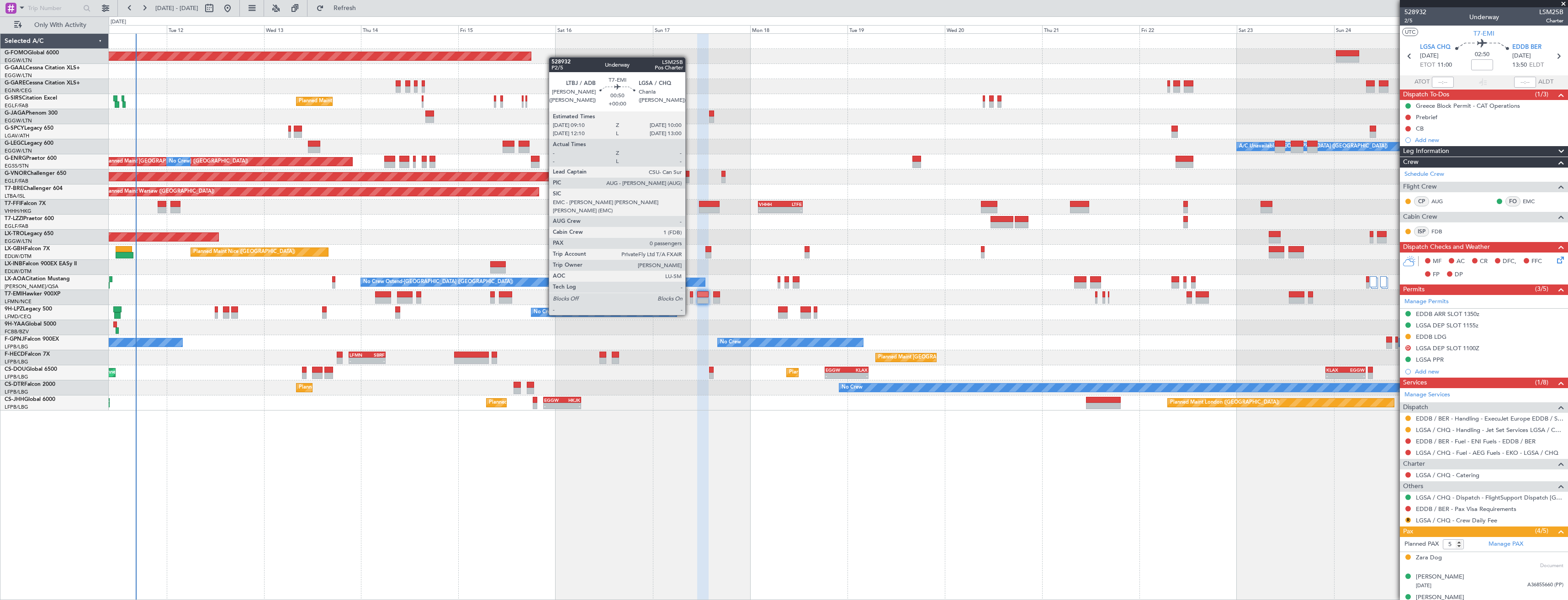
click at [690, 298] on div at bounding box center [692, 301] width 4 height 6
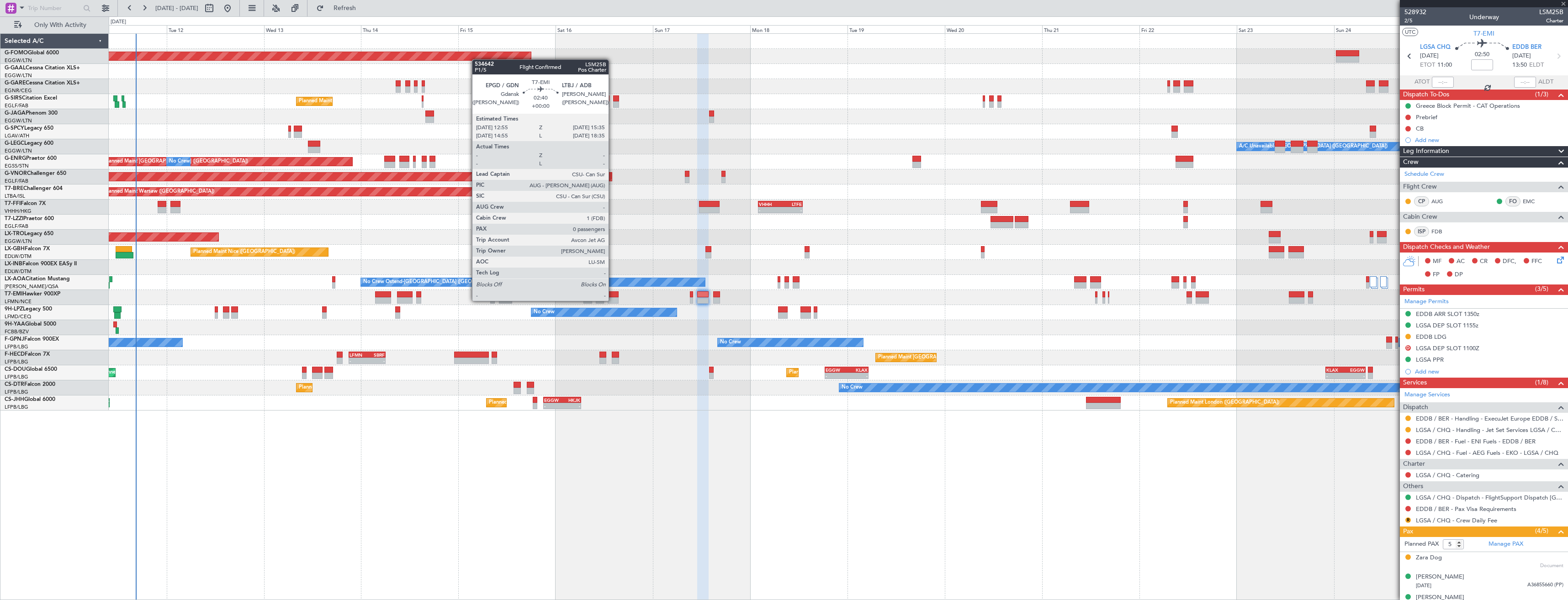
type input "0"
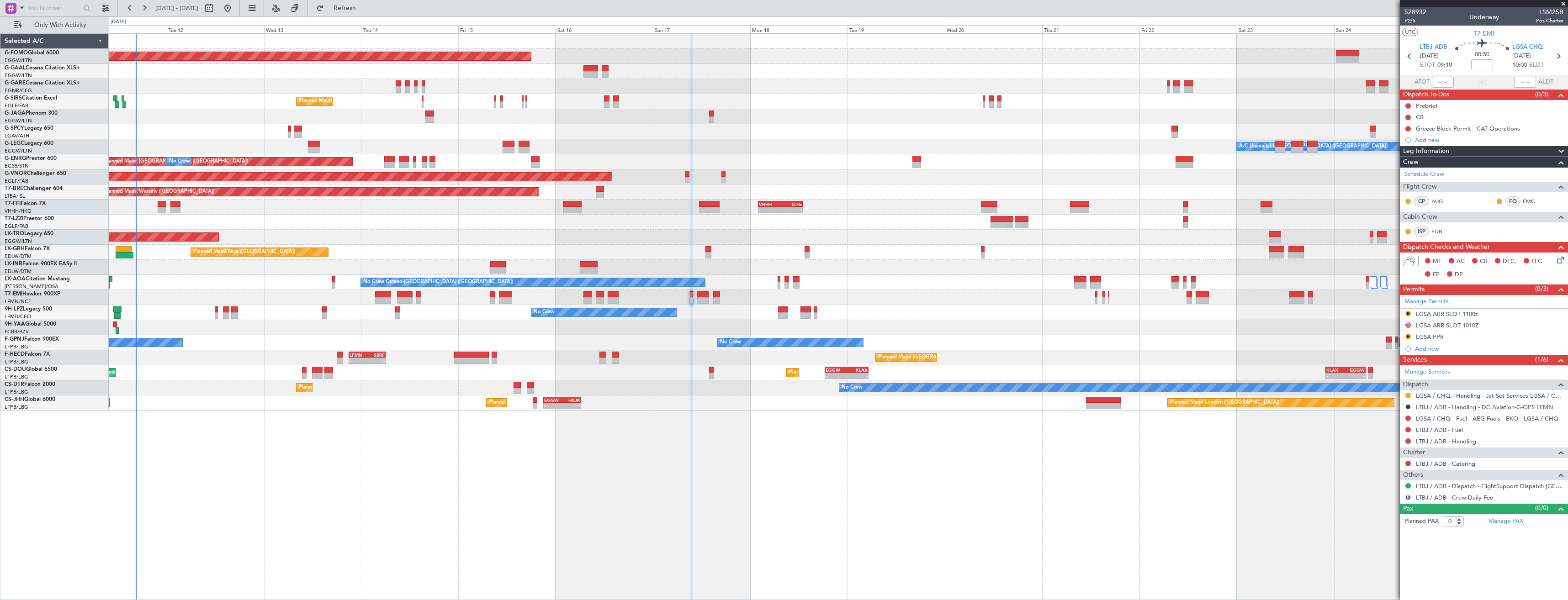
click at [1128, 402] on div "Planned Maint Paris (Le Bourget) Planned Maint London (Biggin Hill) Planned Mai…" at bounding box center [838, 403] width 1459 height 15
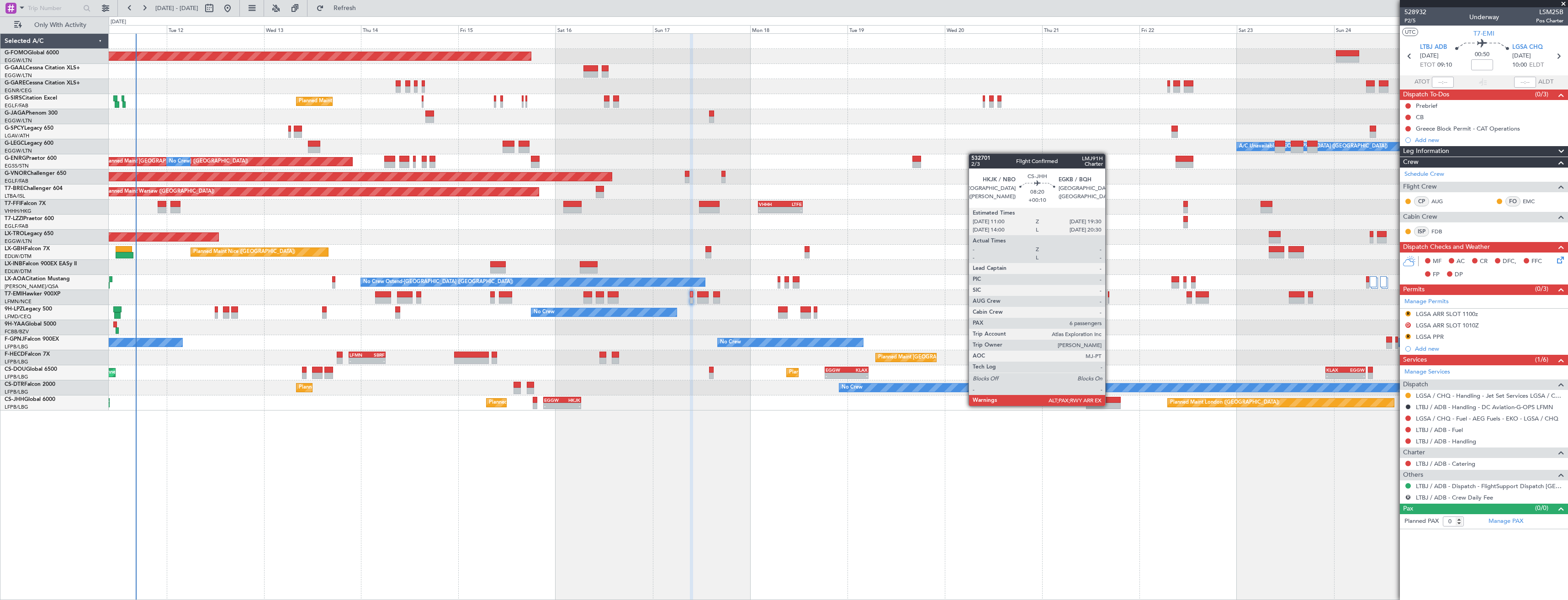
click at [1110, 404] on div at bounding box center [1103, 406] width 35 height 6
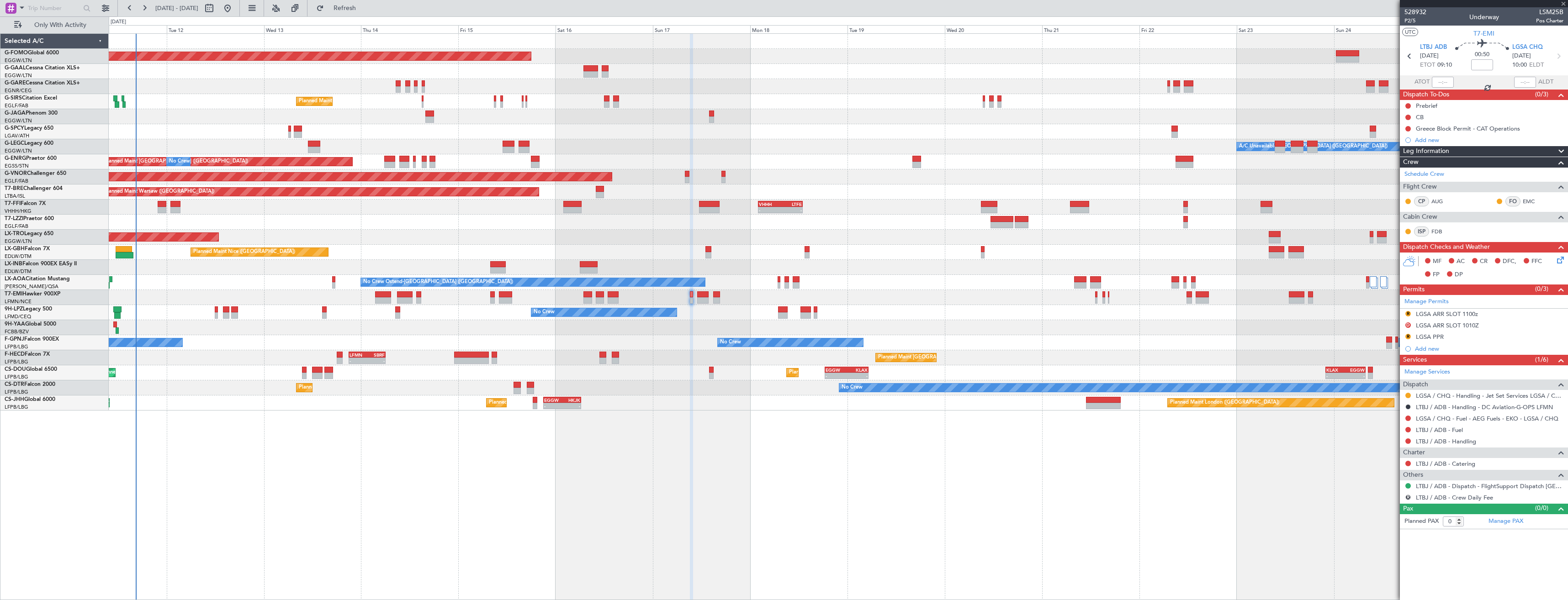
type input "+00:10"
type input "6"
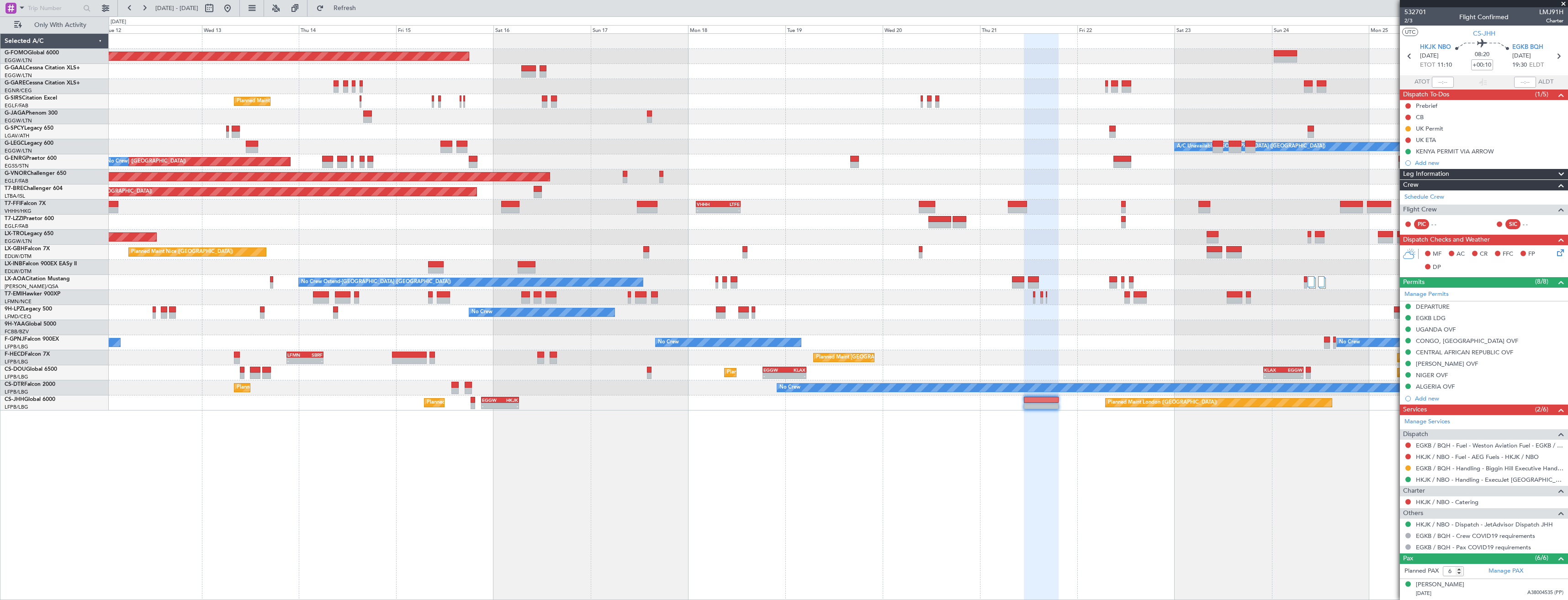
click at [1293, 337] on div "Planned Maint Windsor Locks ([PERSON_NAME] Intl) Planned [GEOGRAPHIC_DATA] No C…" at bounding box center [838, 222] width 1459 height 377
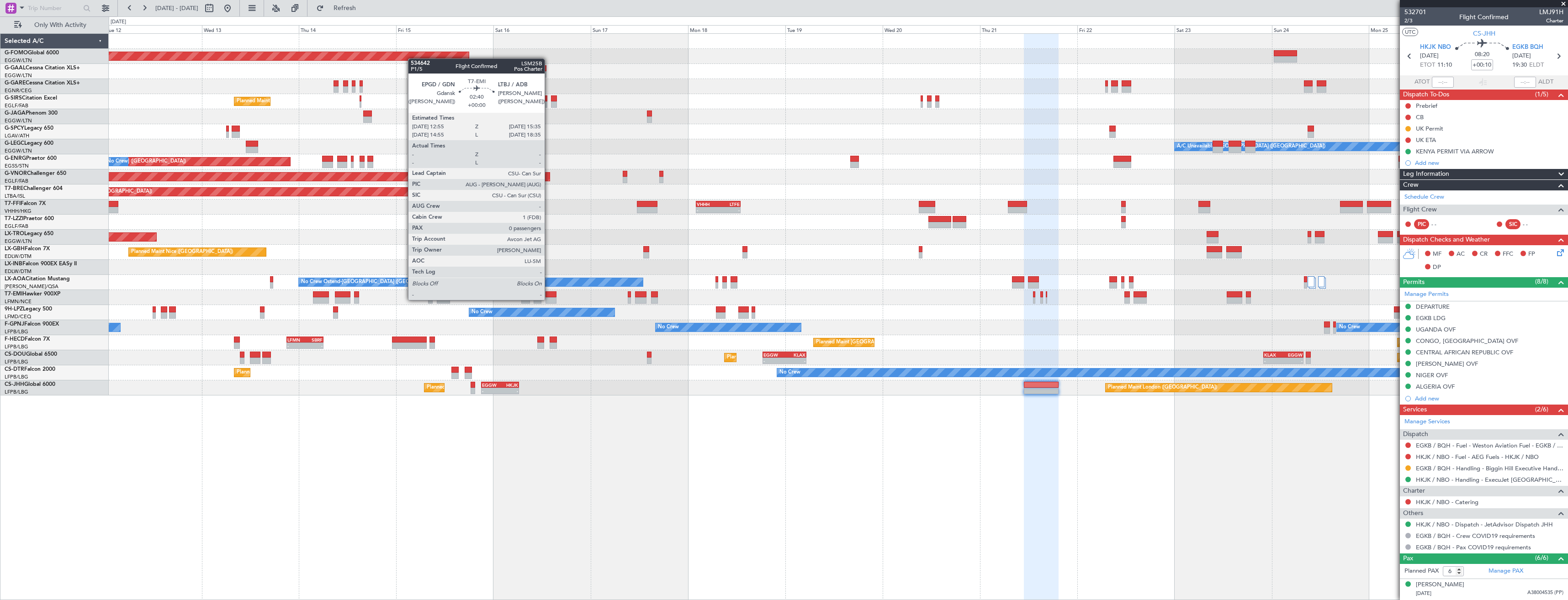
click at [549, 299] on div at bounding box center [551, 301] width 11 height 6
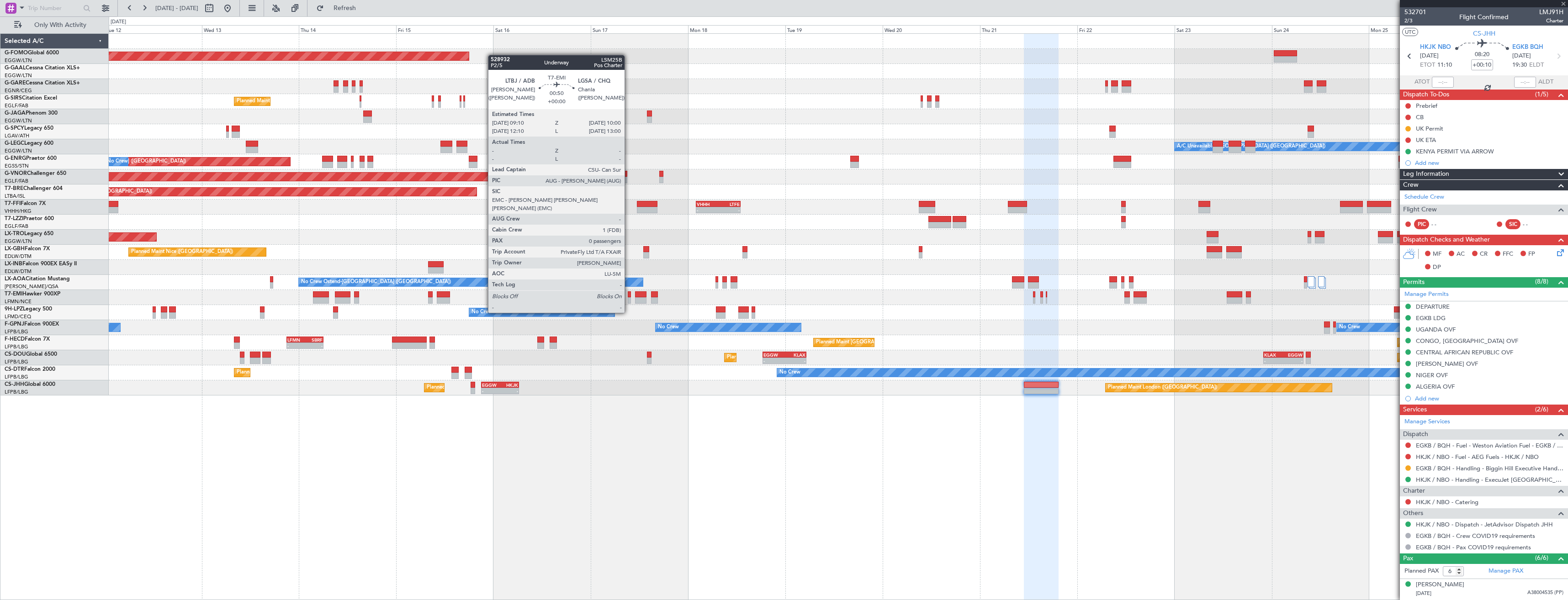
type input "0"
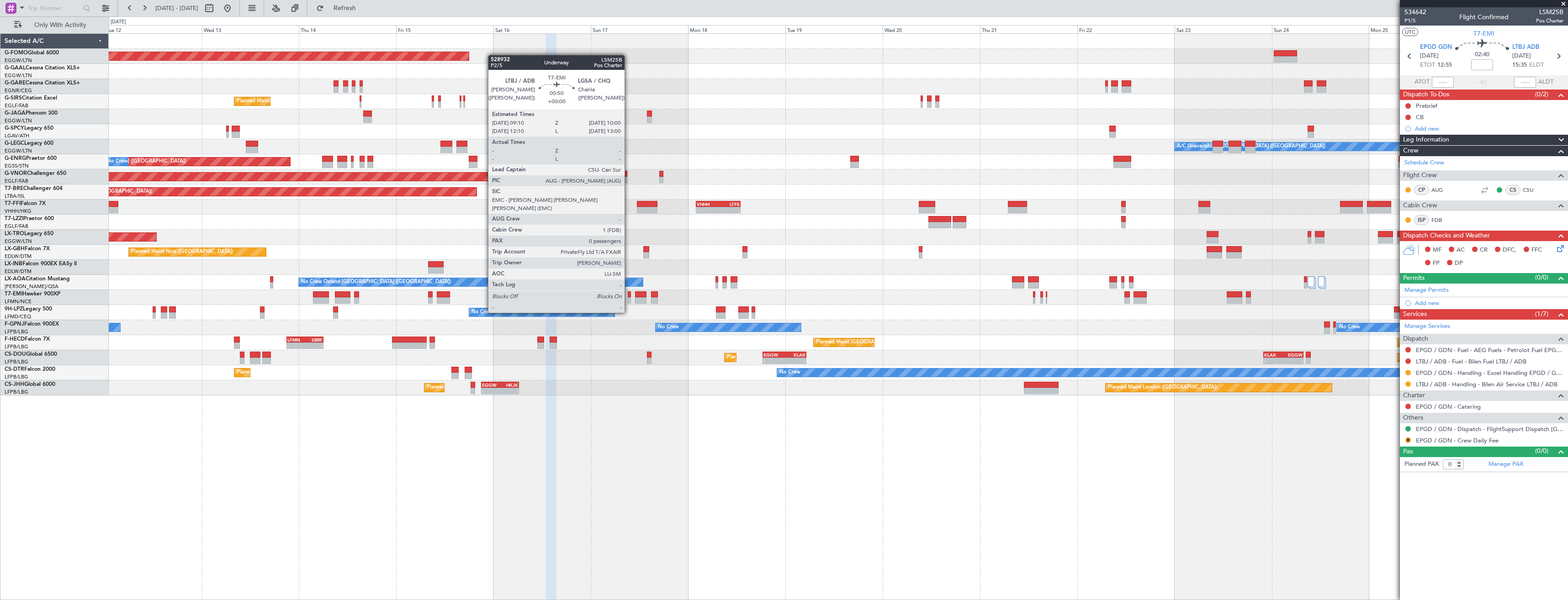
click at [628, 296] on div at bounding box center [630, 295] width 4 height 6
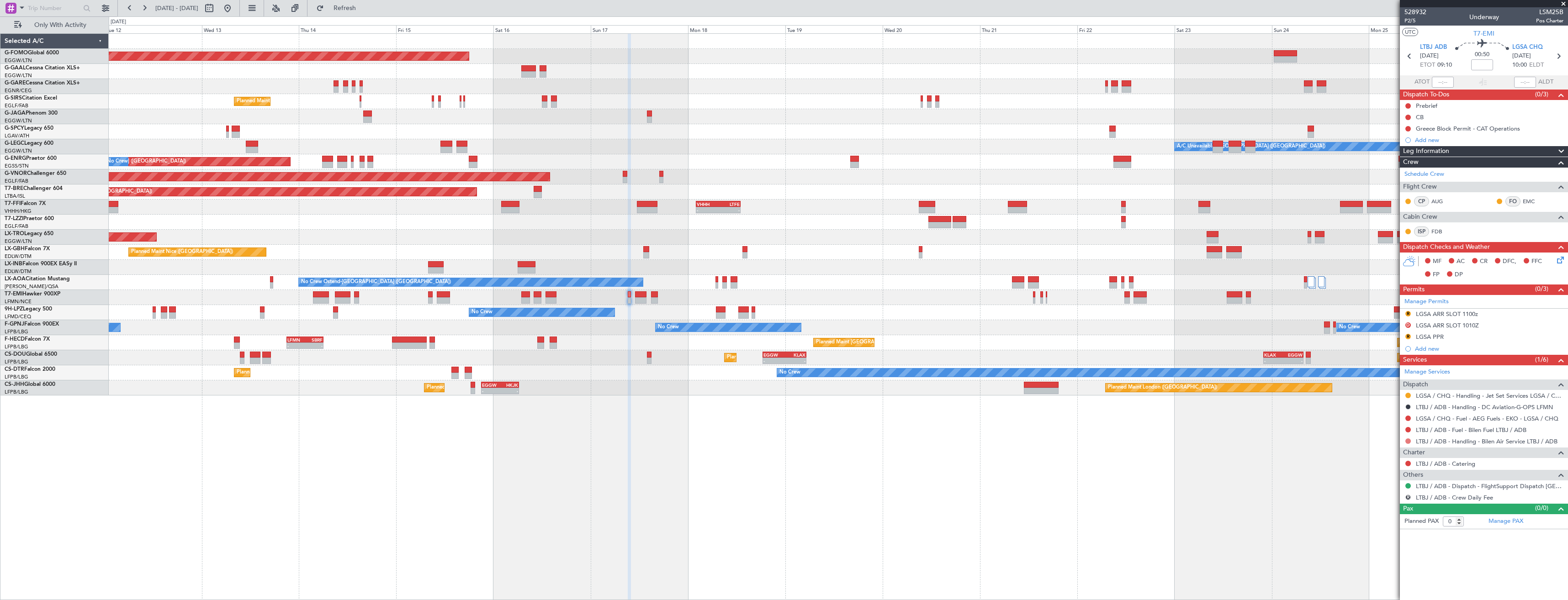
click at [1407, 441] on button at bounding box center [1408, 441] width 6 height 5
click at [1381, 489] on li "Requested" at bounding box center [1408, 495] width 106 height 13
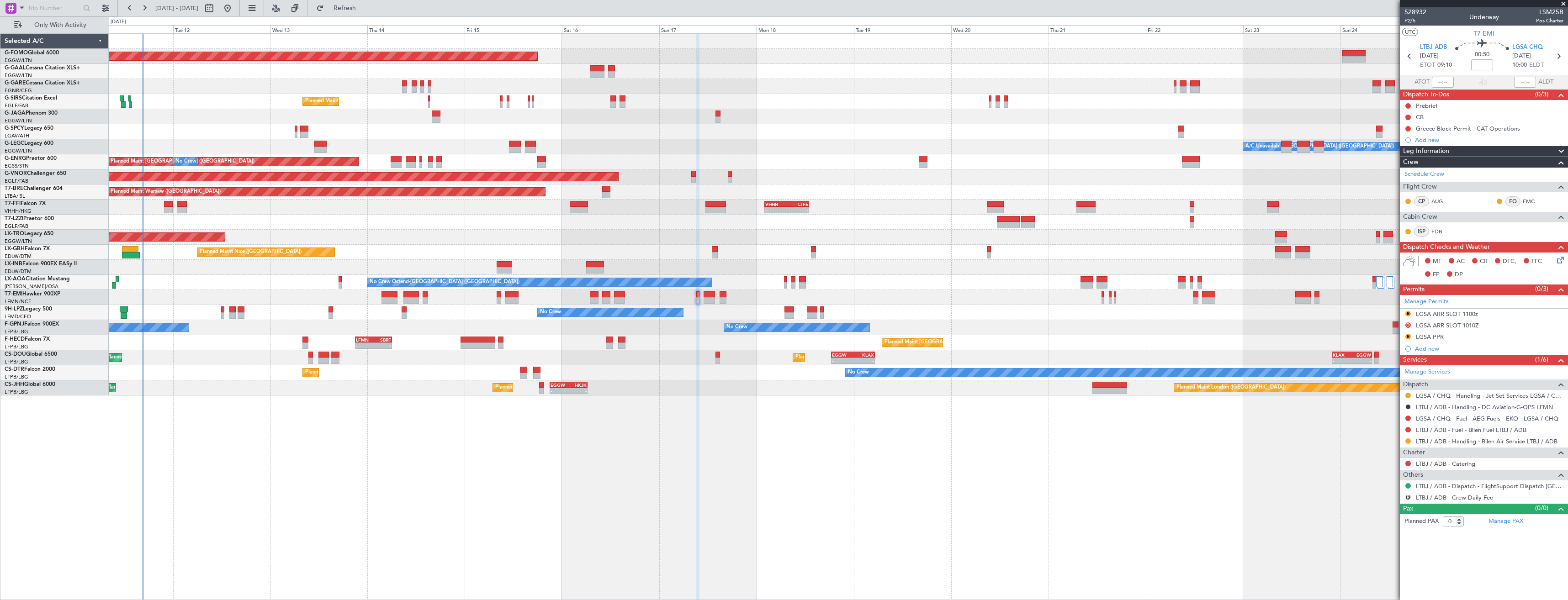
click at [381, 240] on div "Planned Maint Windsor Locks (Bradley Intl) Planned Maint Dusseldorf No Crew Pla…" at bounding box center [838, 214] width 1459 height 362
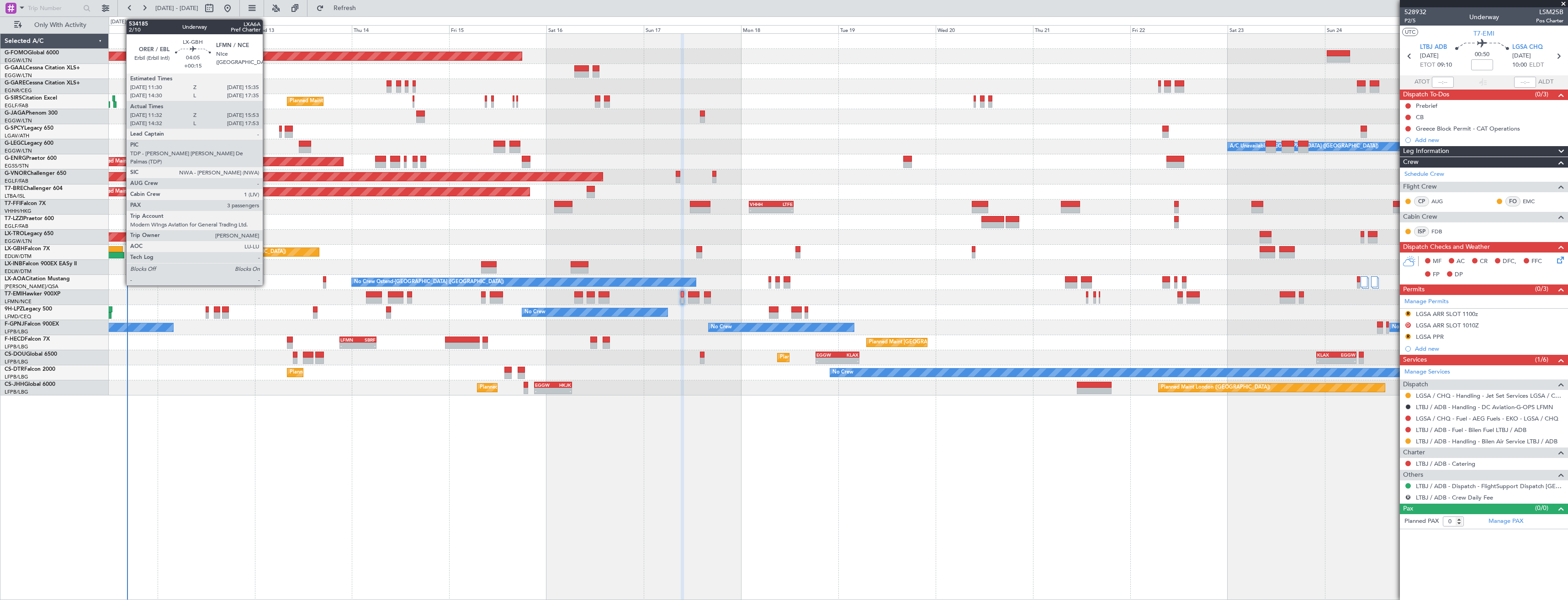
click at [122, 252] on div at bounding box center [115, 255] width 18 height 6
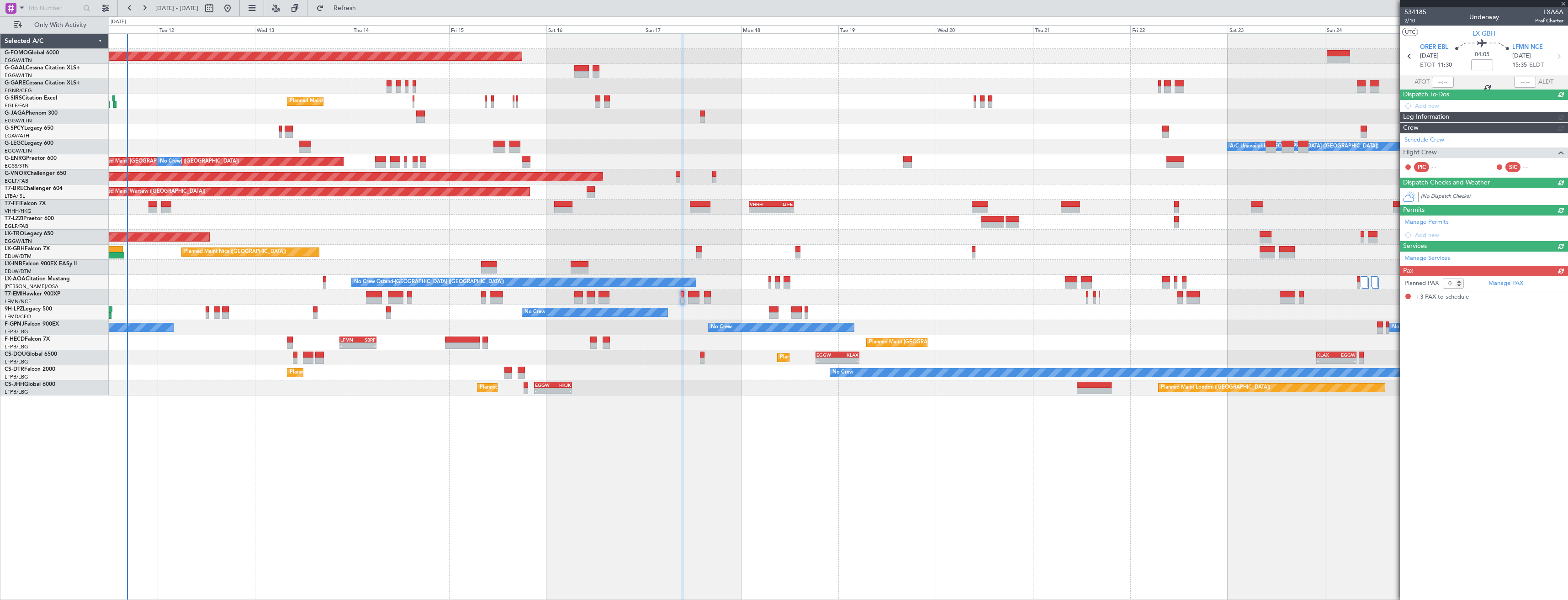
type input "+00:15"
type input "11:32"
type input "15:53"
type input "3"
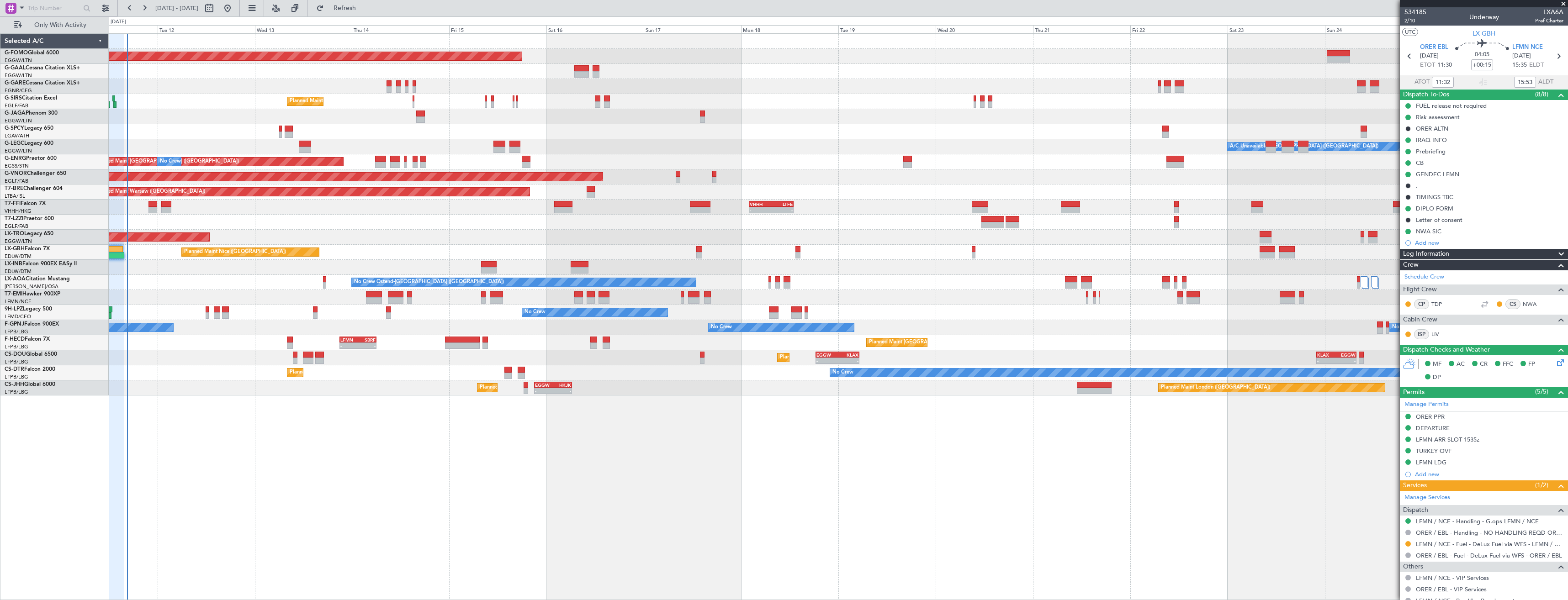
click at [1432, 518] on link "LFMN / NCE - Handling - G.ops LFMN / NCE" at bounding box center [1477, 521] width 123 height 8
drag, startPoint x: 1407, startPoint y: 541, endPoint x: 1402, endPoint y: 552, distance: 12.1
click at [1407, 541] on button at bounding box center [1408, 544] width 6 height 5
click at [1370, 529] on span "Confirmed" at bounding box center [1382, 530] width 28 height 9
click at [1556, 55] on icon at bounding box center [1558, 56] width 12 height 12
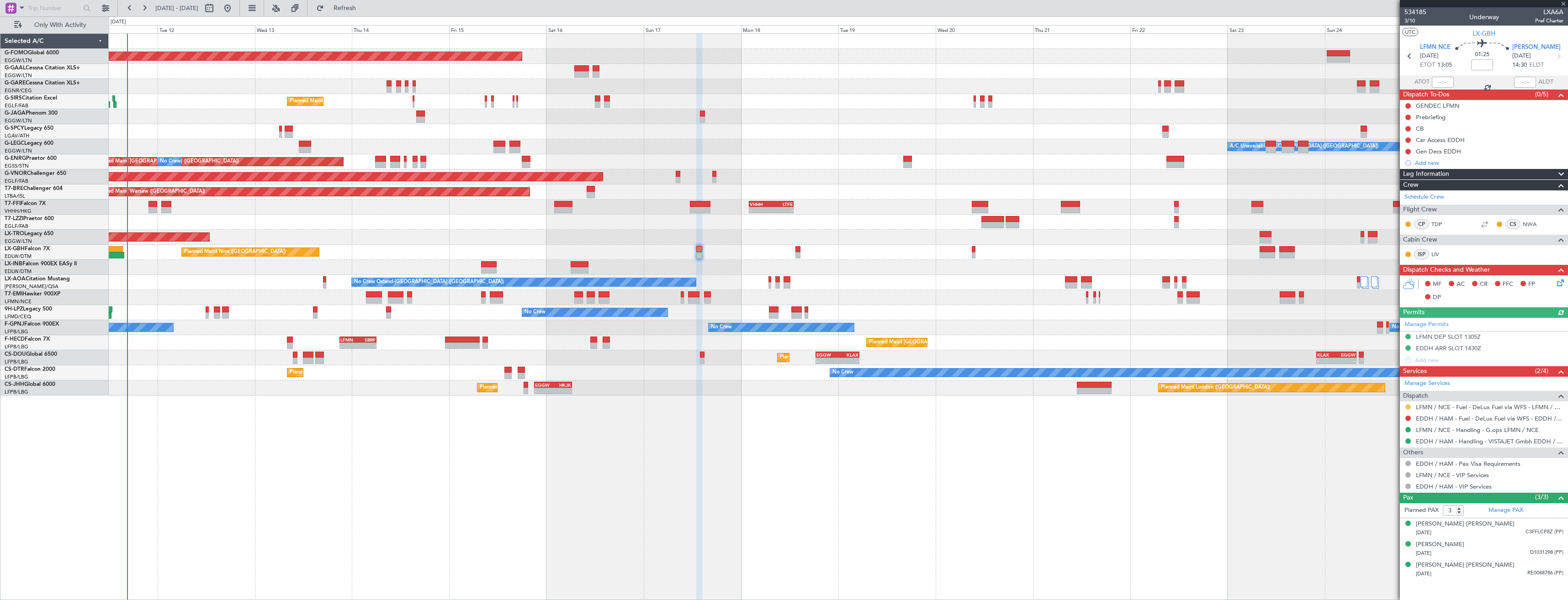
click at [1408, 406] on button at bounding box center [1408, 406] width 6 height 5
click at [1383, 516] on span "Confirmed" at bounding box center [1382, 515] width 28 height 9
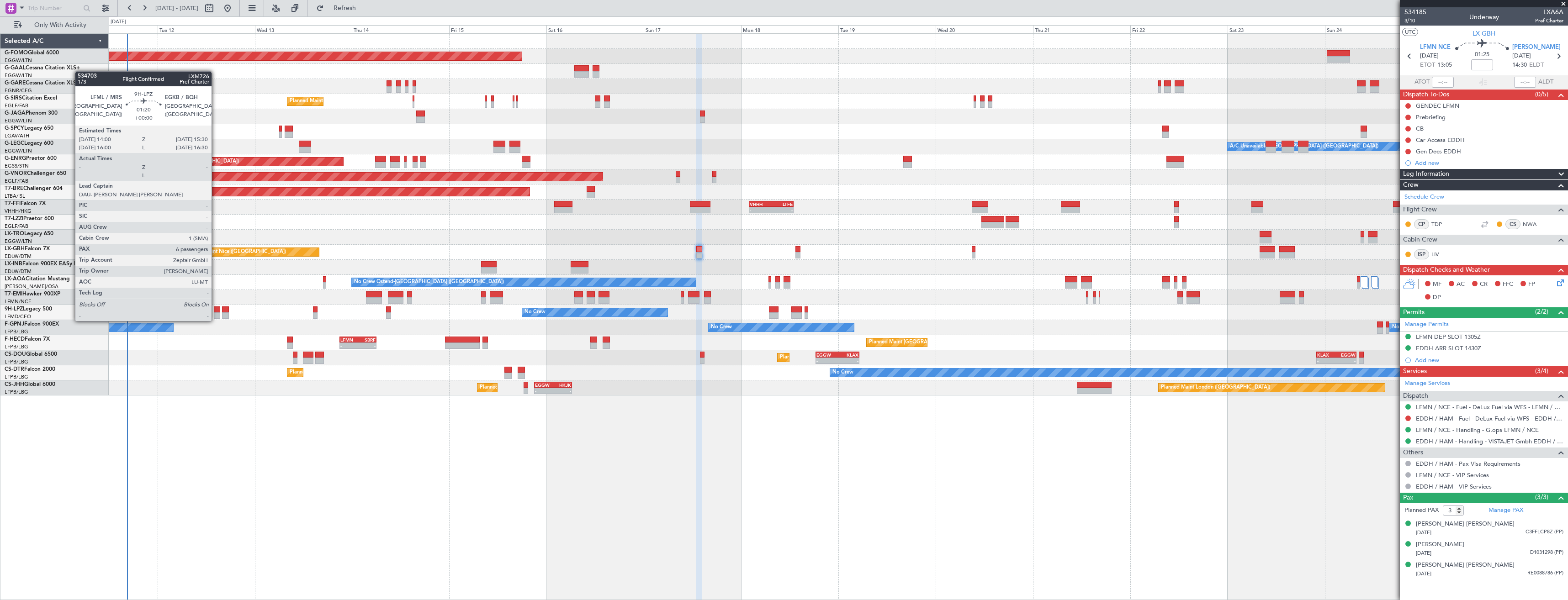
click at [216, 312] on div at bounding box center [217, 310] width 6 height 6
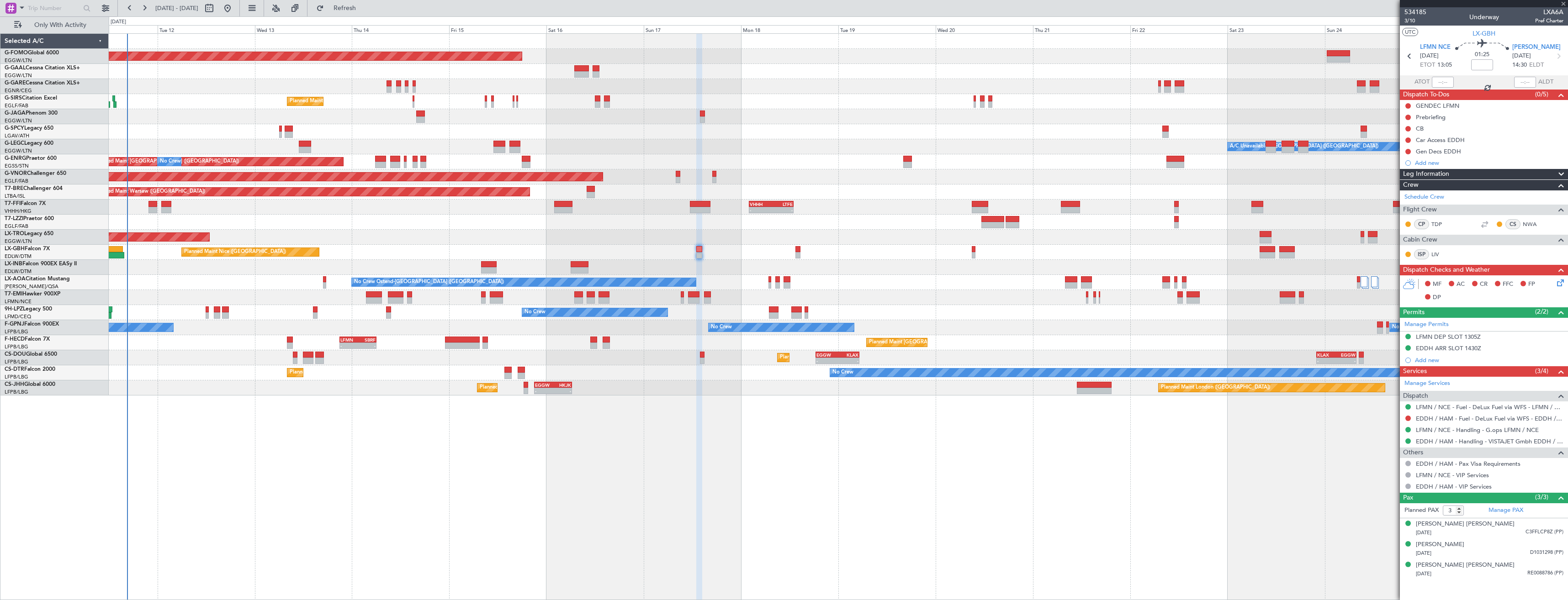
type input "6"
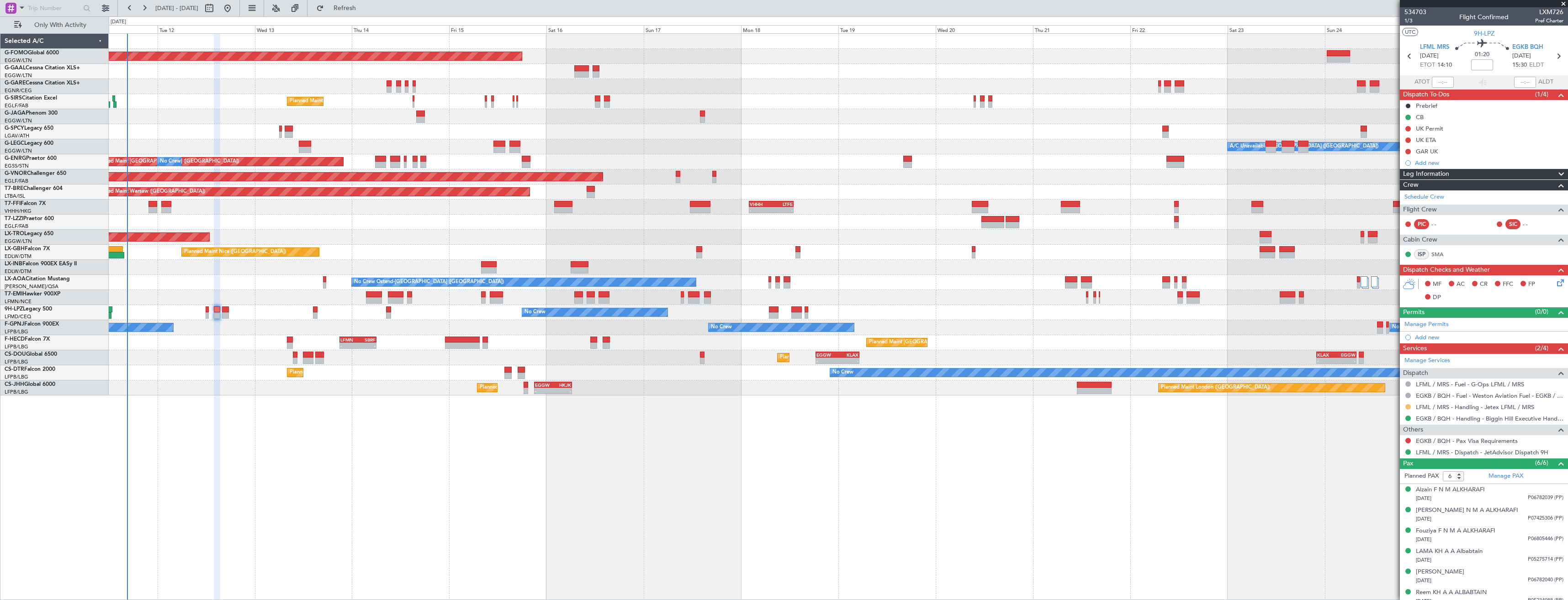
click at [1408, 406] on button at bounding box center [1408, 406] width 6 height 5
click at [1401, 513] on li "Confirmed" at bounding box center [1408, 516] width 106 height 13
click at [1404, 60] on icon at bounding box center [1409, 56] width 12 height 12
type input "+00:10"
type input "0"
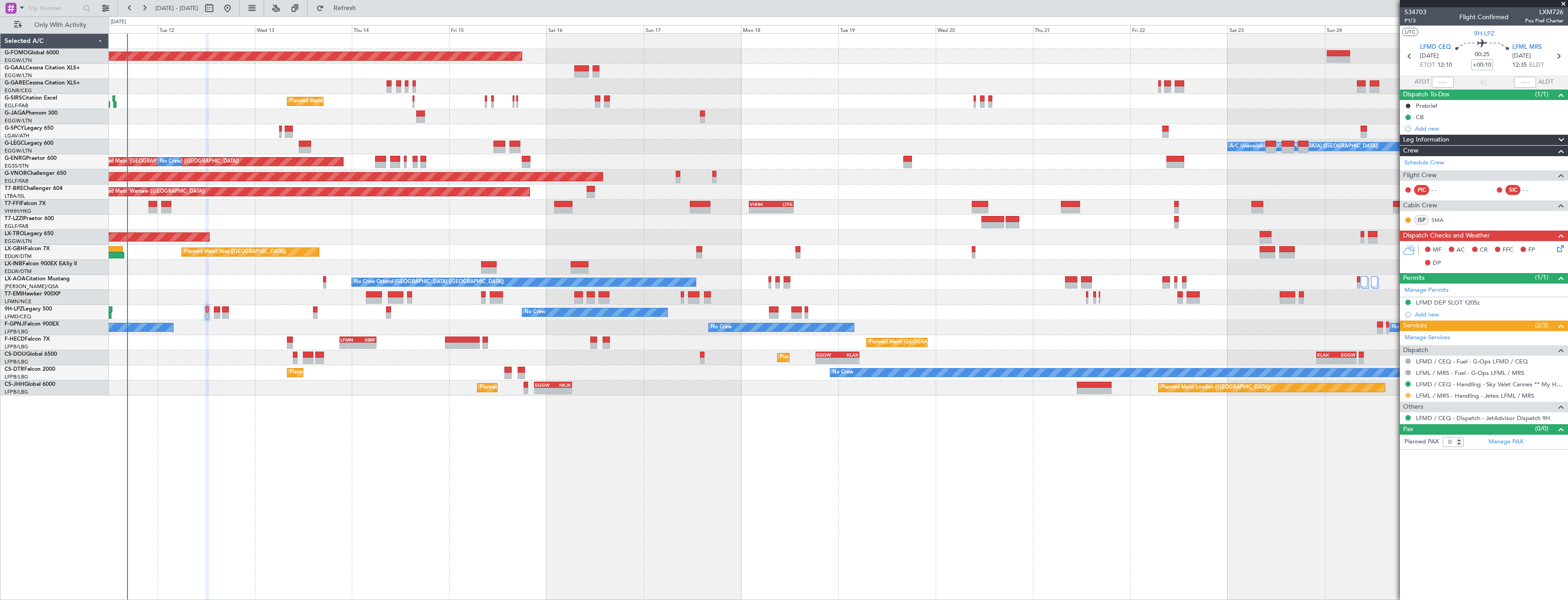
click at [1407, 394] on button at bounding box center [1408, 395] width 6 height 5
click at [1382, 505] on span "Confirmed" at bounding box center [1382, 504] width 28 height 9
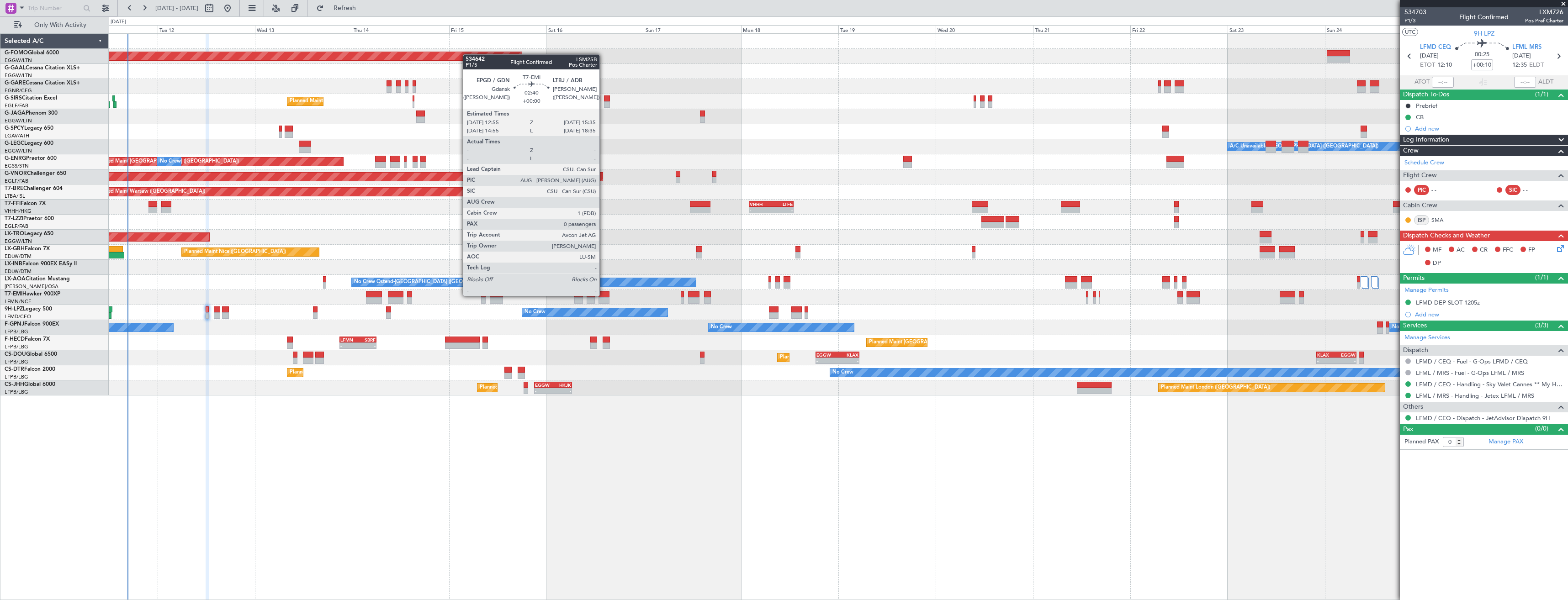
click at [603, 295] on div at bounding box center [604, 295] width 11 height 6
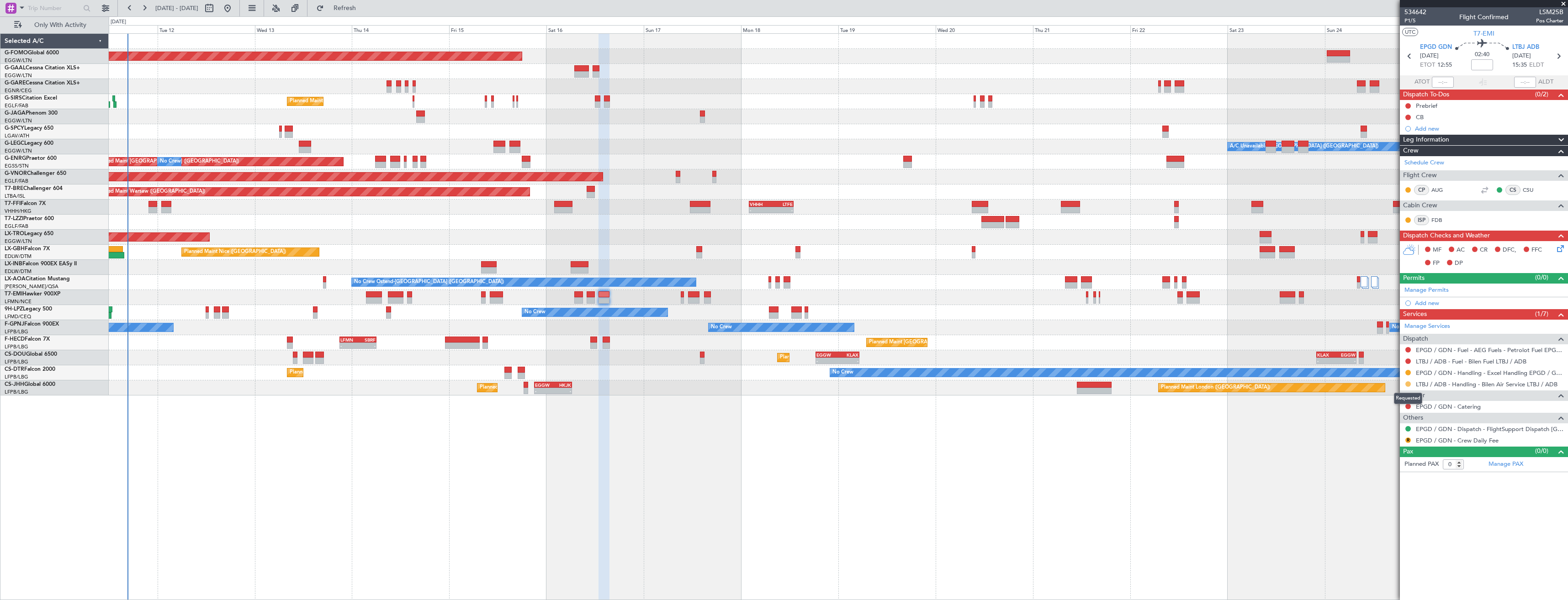
click at [1409, 384] on button at bounding box center [1408, 384] width 6 height 5
click at [1394, 488] on span "Confirmed" at bounding box center [1382, 492] width 28 height 9
click at [1430, 284] on div "Manage Permits" at bounding box center [1484, 290] width 168 height 13
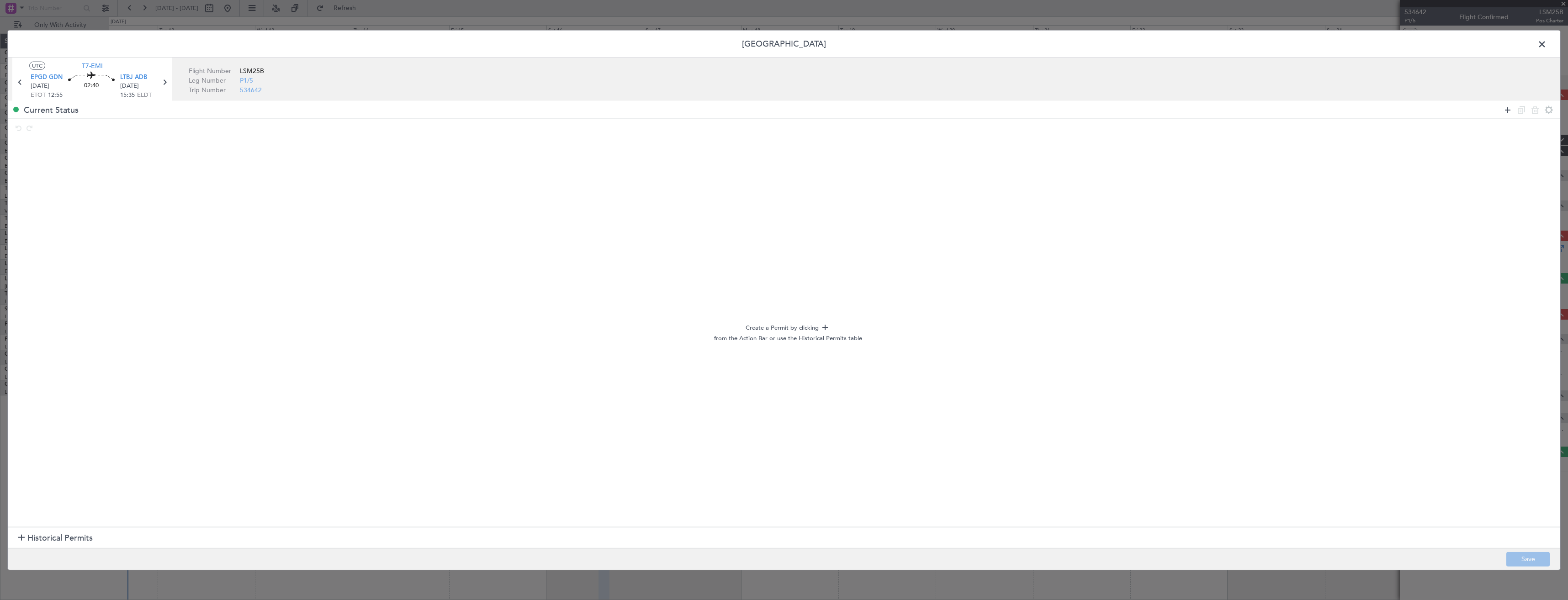
click at [1503, 112] on icon at bounding box center [1508, 109] width 11 height 11
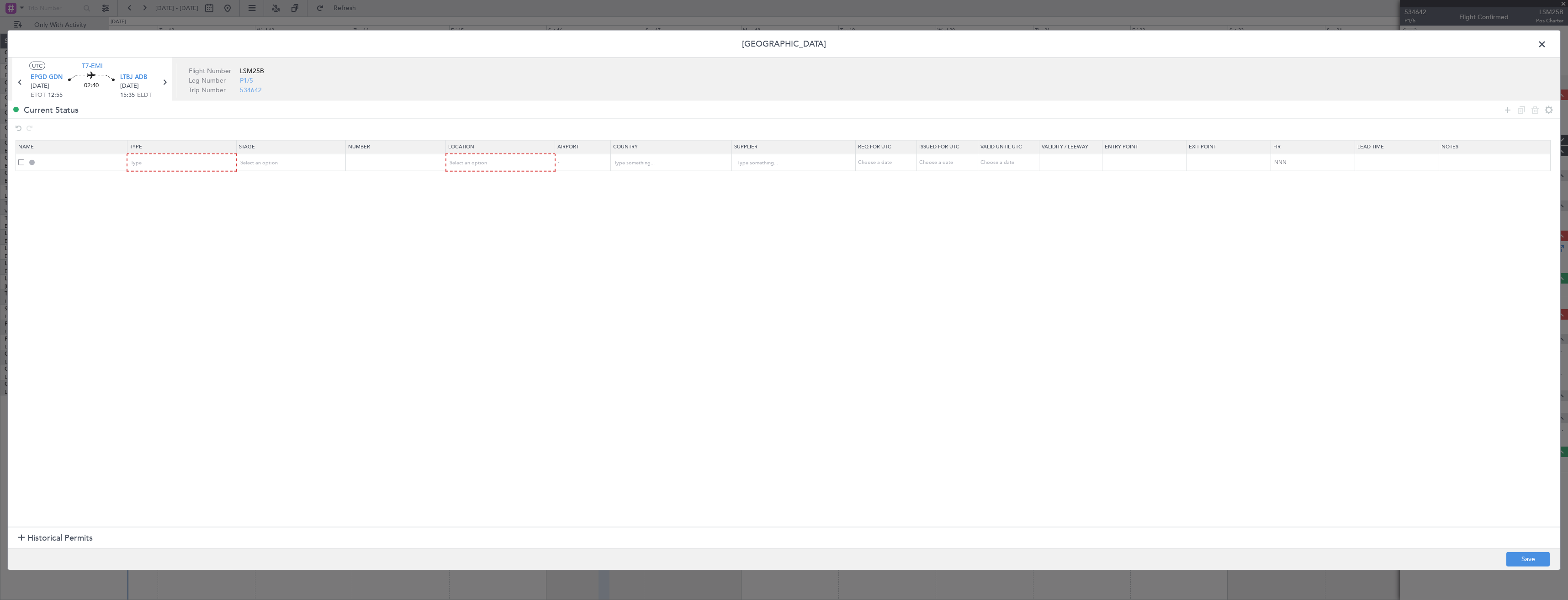
click at [151, 170] on mat-form-field "Type" at bounding box center [182, 163] width 108 height 16
click at [142, 162] on span "Type" at bounding box center [137, 163] width 11 height 7
click at [149, 250] on span "Slot" at bounding box center [184, 250] width 102 height 13
click at [301, 160] on div "Select an option" at bounding box center [287, 163] width 95 height 13
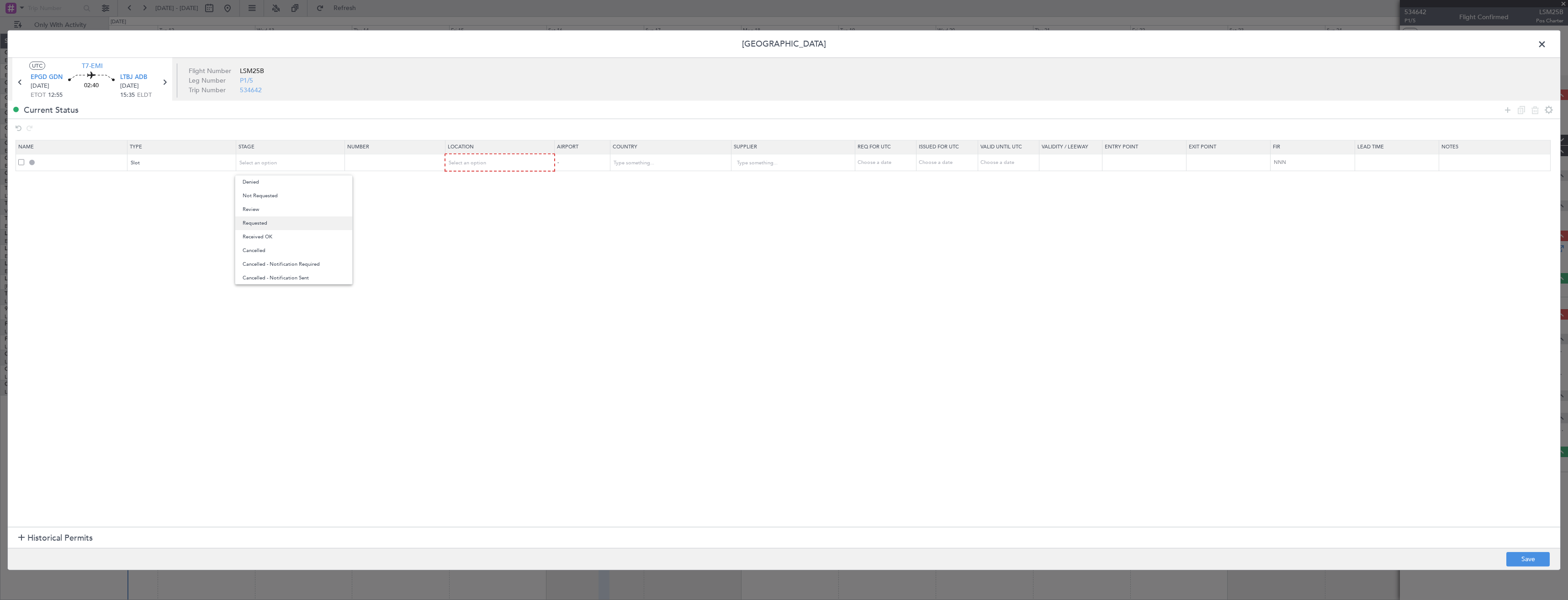
click at [298, 220] on span "Requested" at bounding box center [293, 223] width 102 height 13
click at [479, 166] on div "Select an option" at bounding box center [497, 163] width 96 height 13
click at [482, 208] on span "Arrival" at bounding box center [505, 210] width 102 height 13
click at [1517, 554] on button "Save" at bounding box center [1528, 559] width 43 height 15
type input "LTBJ ARR SLOT"
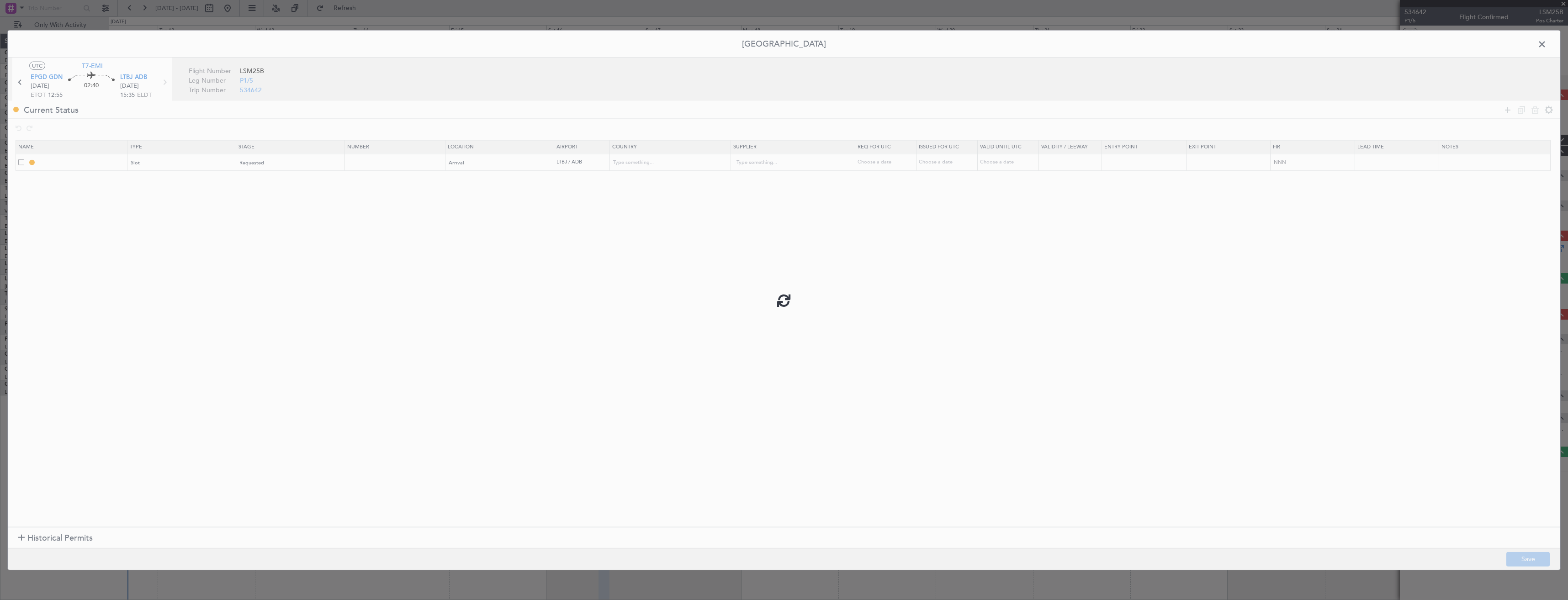
type input "Turkey"
type input "NNN"
click at [86, 164] on input "LTBJ ARR SLOT" at bounding box center [82, 162] width 89 height 8
type input "LTBJ ARR SLOT 1535z"
click at [1517, 557] on button "Save" at bounding box center [1528, 559] width 43 height 15
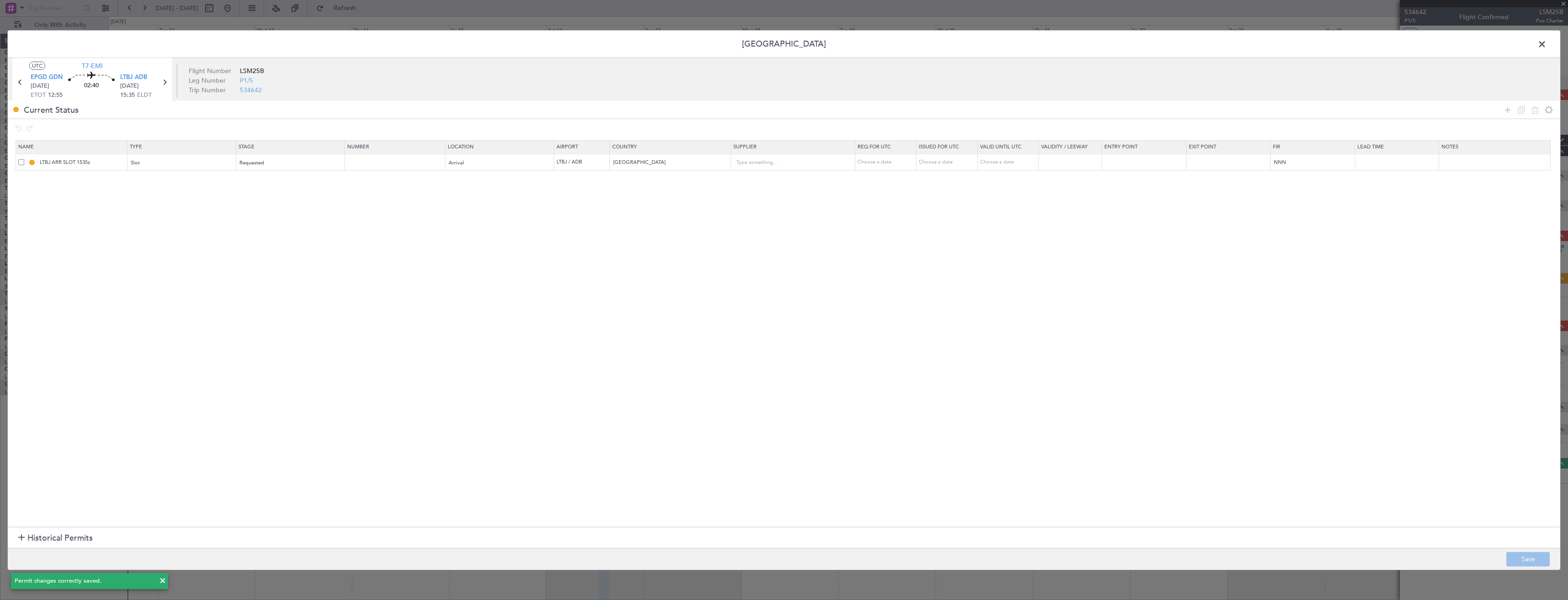
click at [1547, 46] on span at bounding box center [1547, 46] width 0 height 18
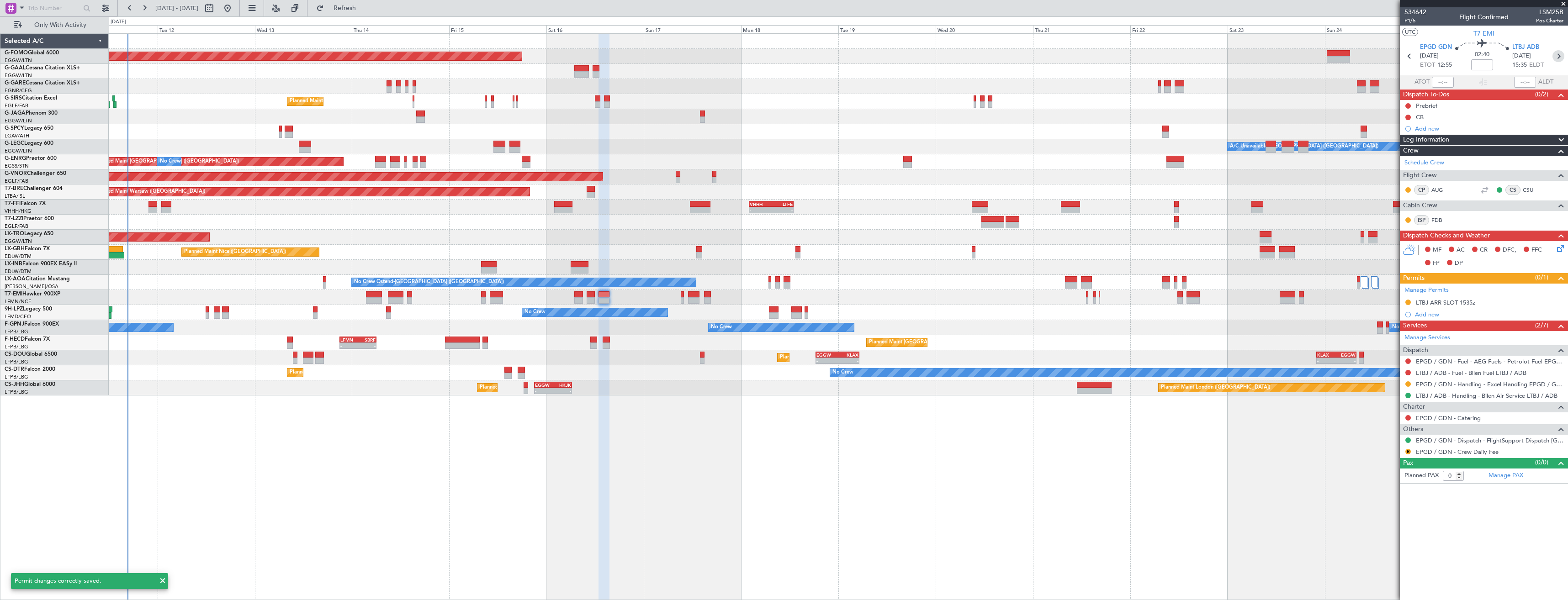
click at [1561, 55] on icon at bounding box center [1558, 56] width 12 height 12
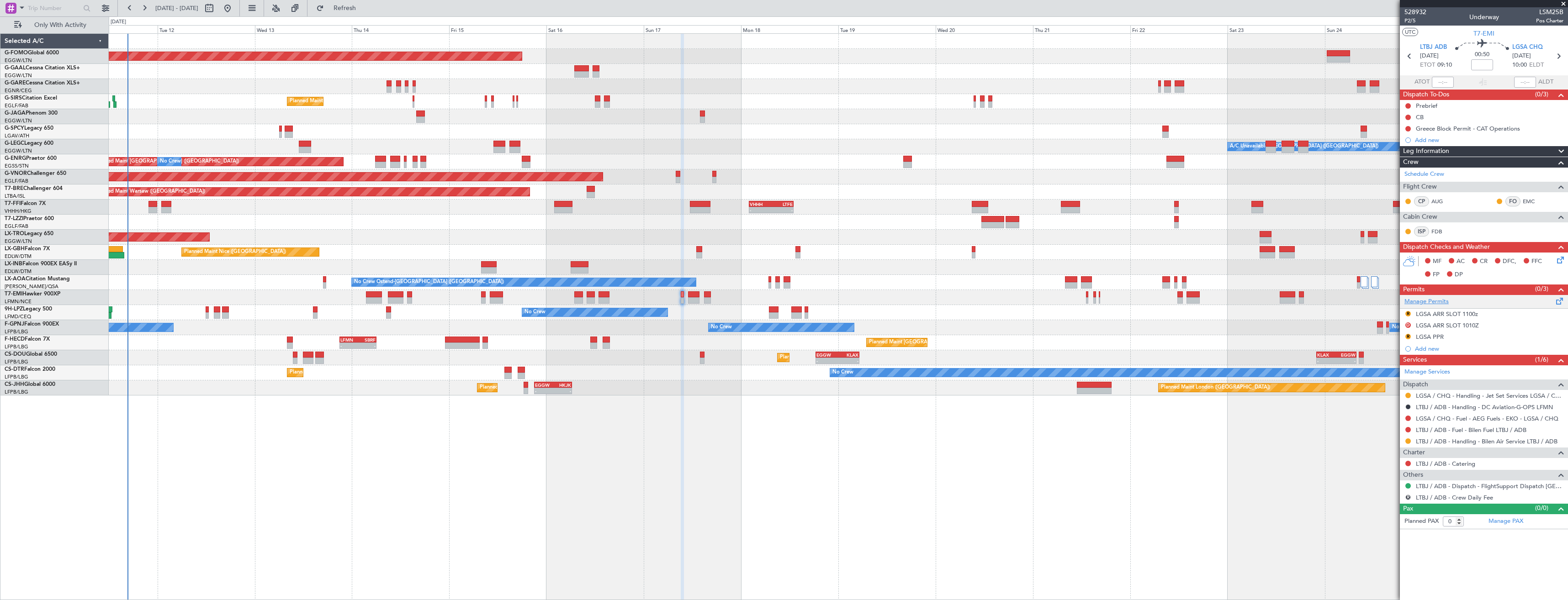
click at [1426, 301] on link "Manage Permits" at bounding box center [1427, 302] width 45 height 9
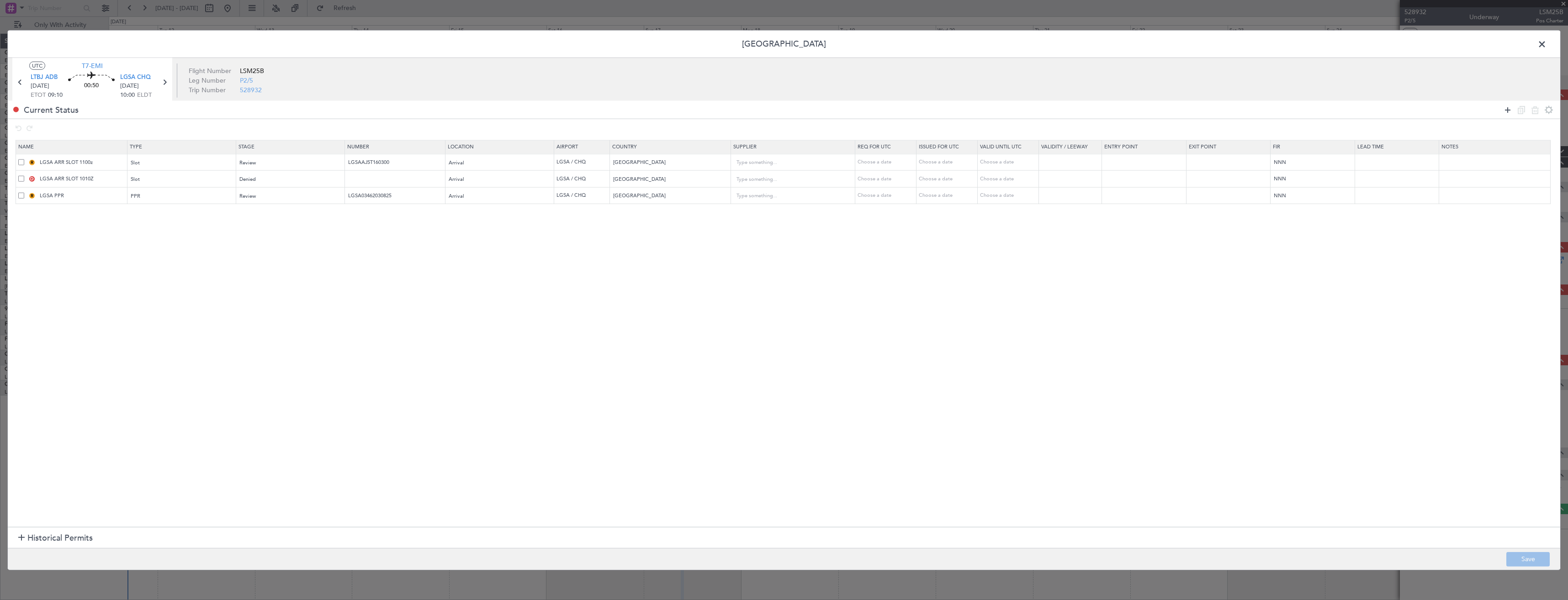
click at [1507, 111] on icon at bounding box center [1508, 109] width 11 height 11
click at [164, 220] on div "Type" at bounding box center [179, 213] width 95 height 13
click at [158, 295] on span "Slot" at bounding box center [184, 300] width 102 height 13
click at [263, 207] on div "Select an option" at bounding box center [287, 213] width 95 height 13
click at [268, 273] on span "Requested" at bounding box center [293, 273] width 102 height 13
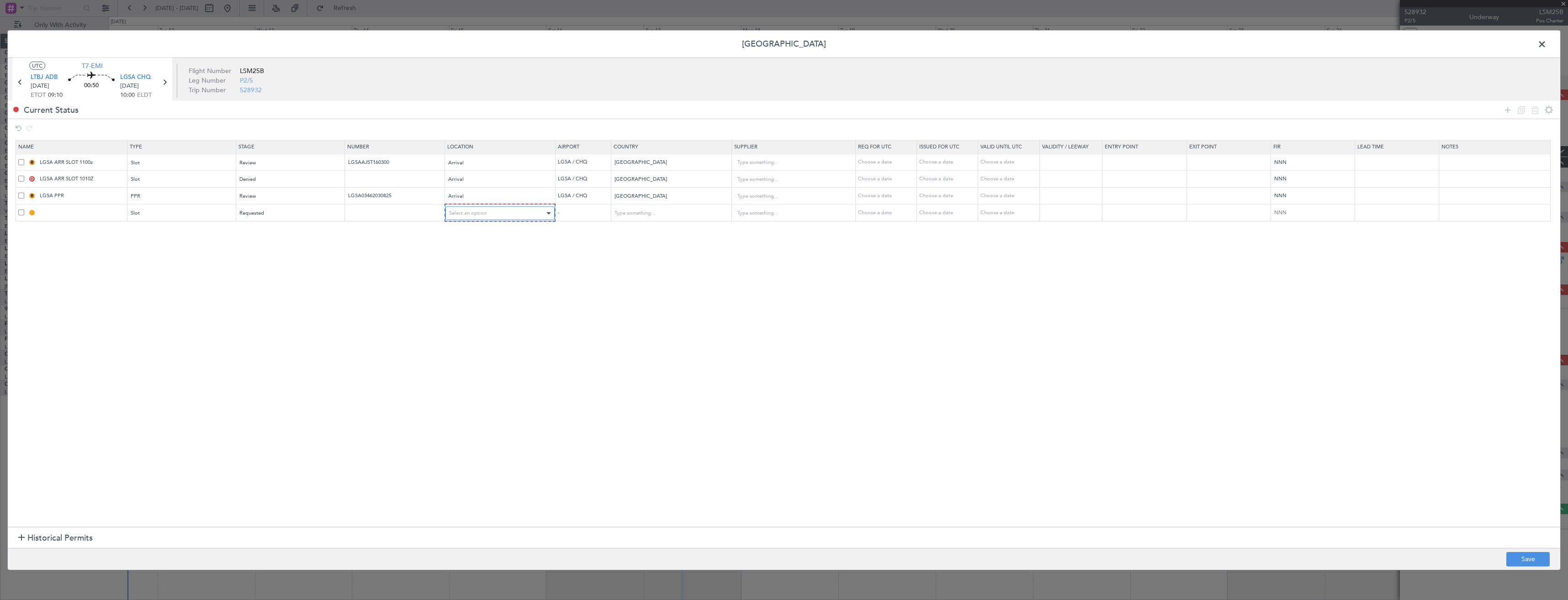
click at [485, 216] on span "Select an option" at bounding box center [468, 213] width 37 height 7
click at [487, 235] on span "Departure" at bounding box center [505, 232] width 102 height 13
click at [259, 165] on div "Review" at bounding box center [287, 163] width 95 height 13
drag, startPoint x: 270, startPoint y: 222, endPoint x: 270, endPoint y: 211, distance: 11.0
click at [270, 222] on span "Requested" at bounding box center [293, 223] width 102 height 13
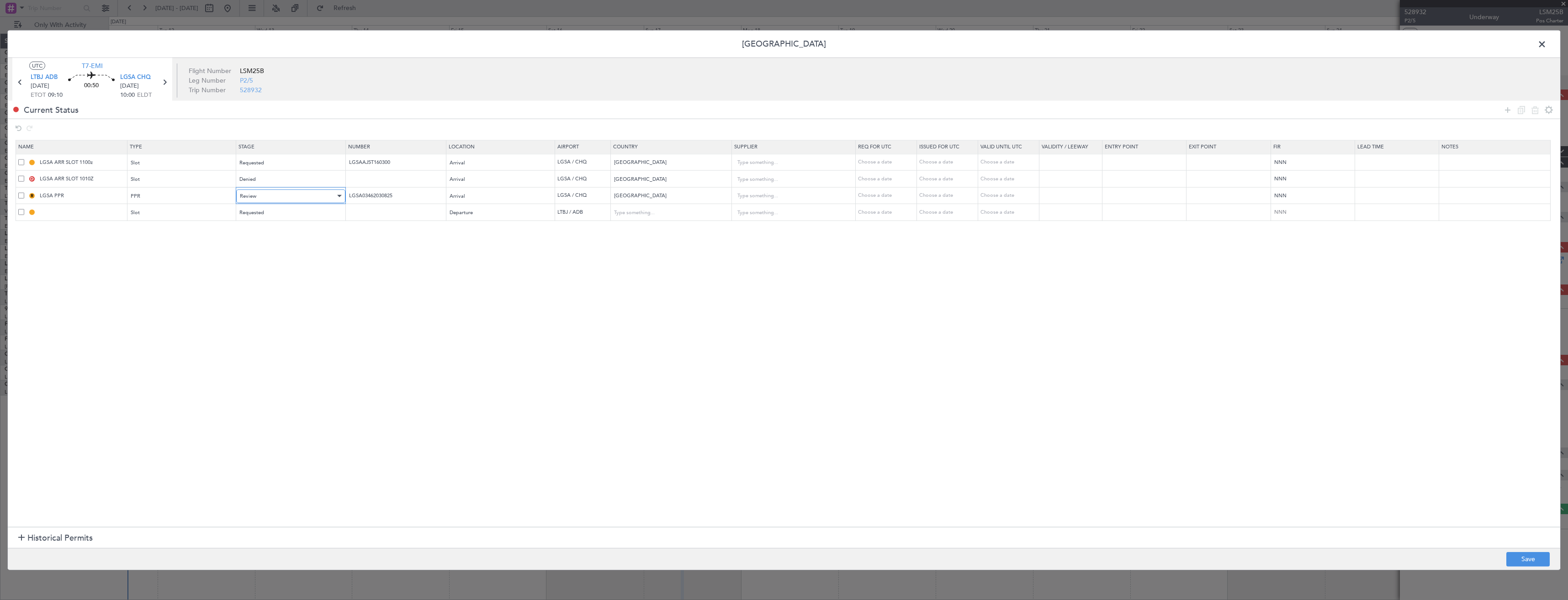
click at [268, 192] on div "Review" at bounding box center [287, 196] width 95 height 13
click at [272, 252] on span "Requested" at bounding box center [293, 256] width 102 height 13
click at [1535, 553] on button "Save" at bounding box center [1528, 559] width 43 height 15
type input "LTBJ DEP SLOT"
type input "Turkey"
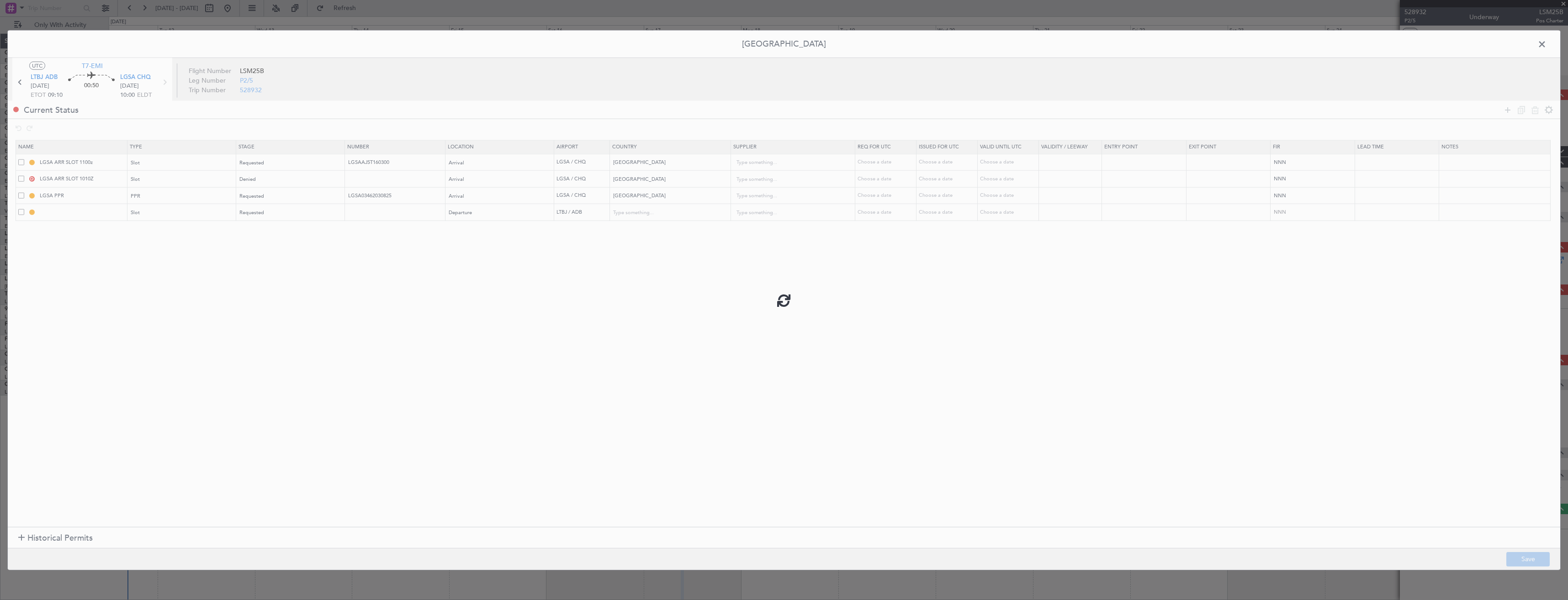
type input "NNN"
click at [111, 200] on td "LGSA PPR" at bounding box center [72, 196] width 111 height 17
click at [113, 211] on input "LTBJ DEP SLOT" at bounding box center [82, 212] width 89 height 8
type input "LTBJ DEP SLOT 0910z"
click at [1534, 562] on button "Save" at bounding box center [1528, 559] width 43 height 15
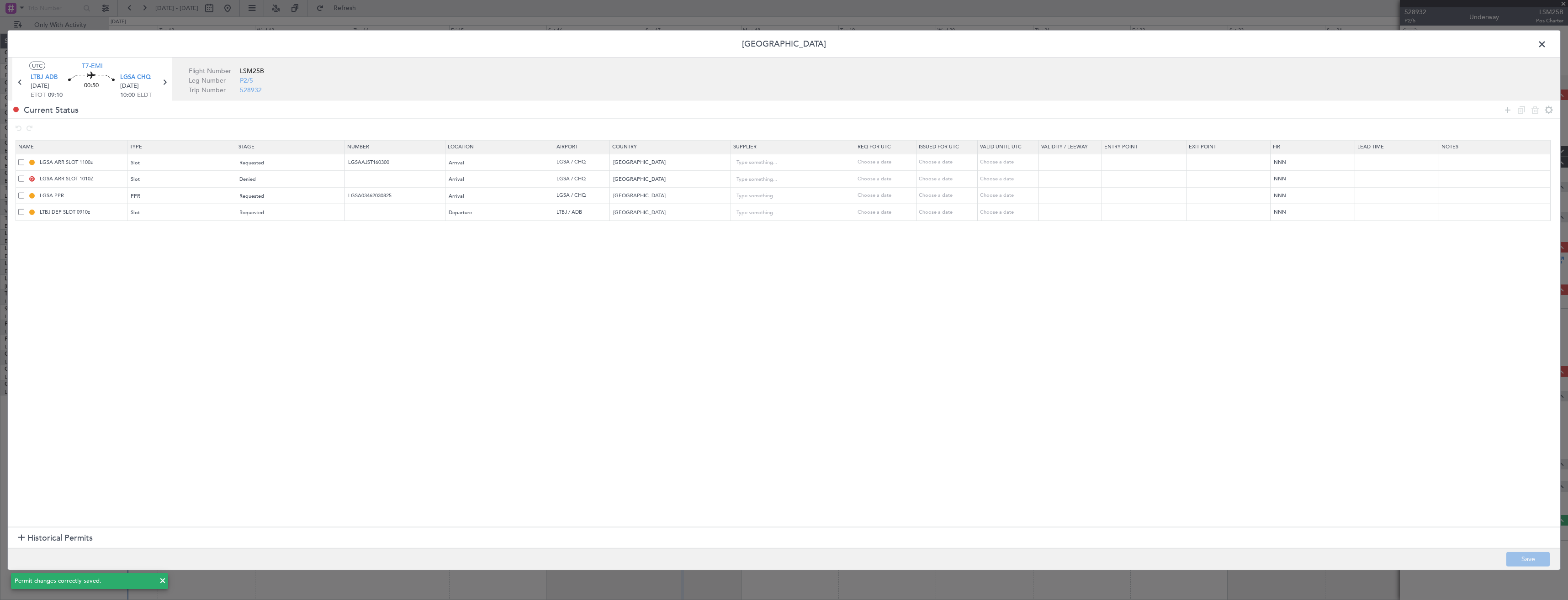
click at [1547, 45] on span at bounding box center [1547, 46] width 0 height 18
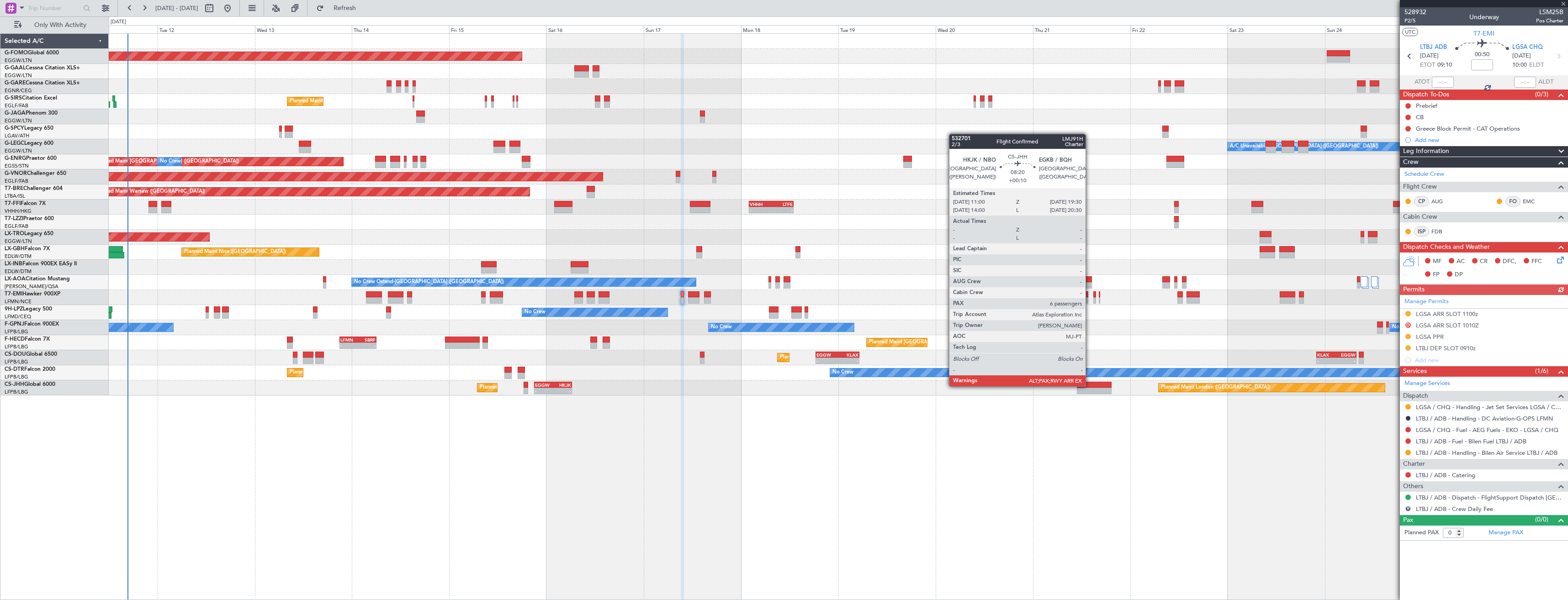
click at [1090, 386] on div at bounding box center [1094, 385] width 35 height 6
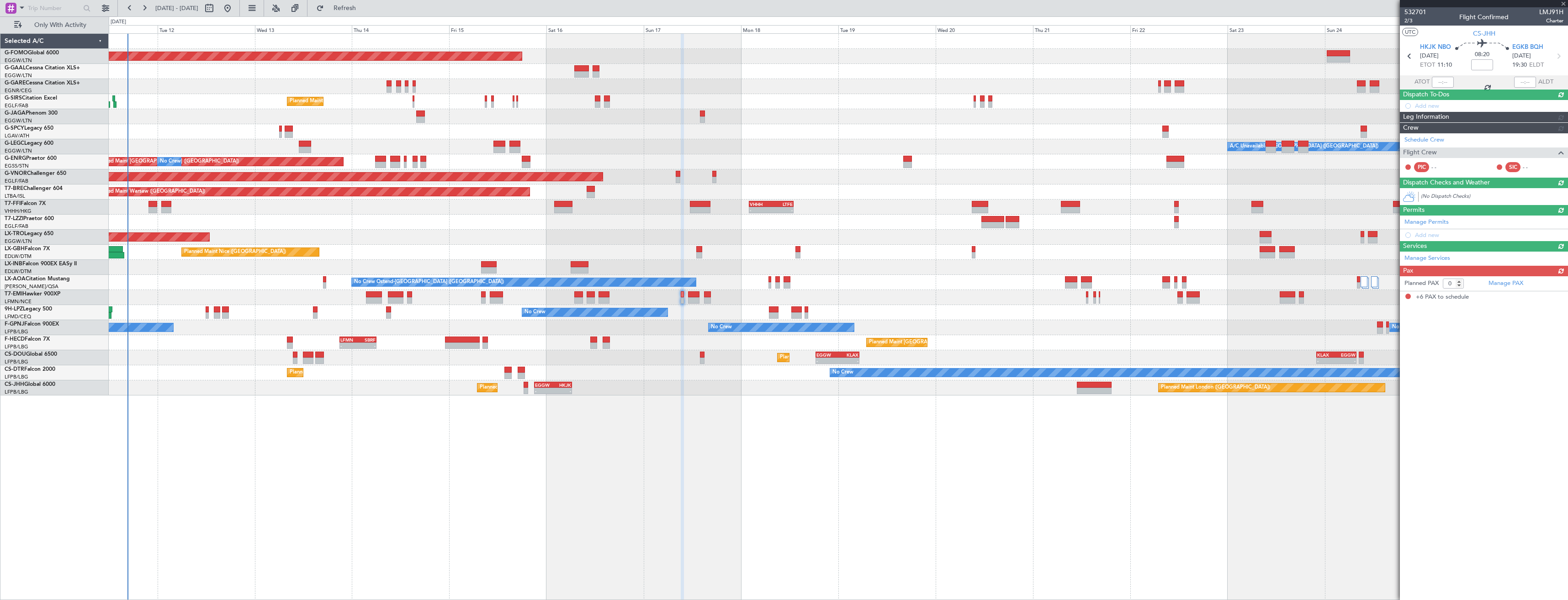
type input "+00:10"
type input "6"
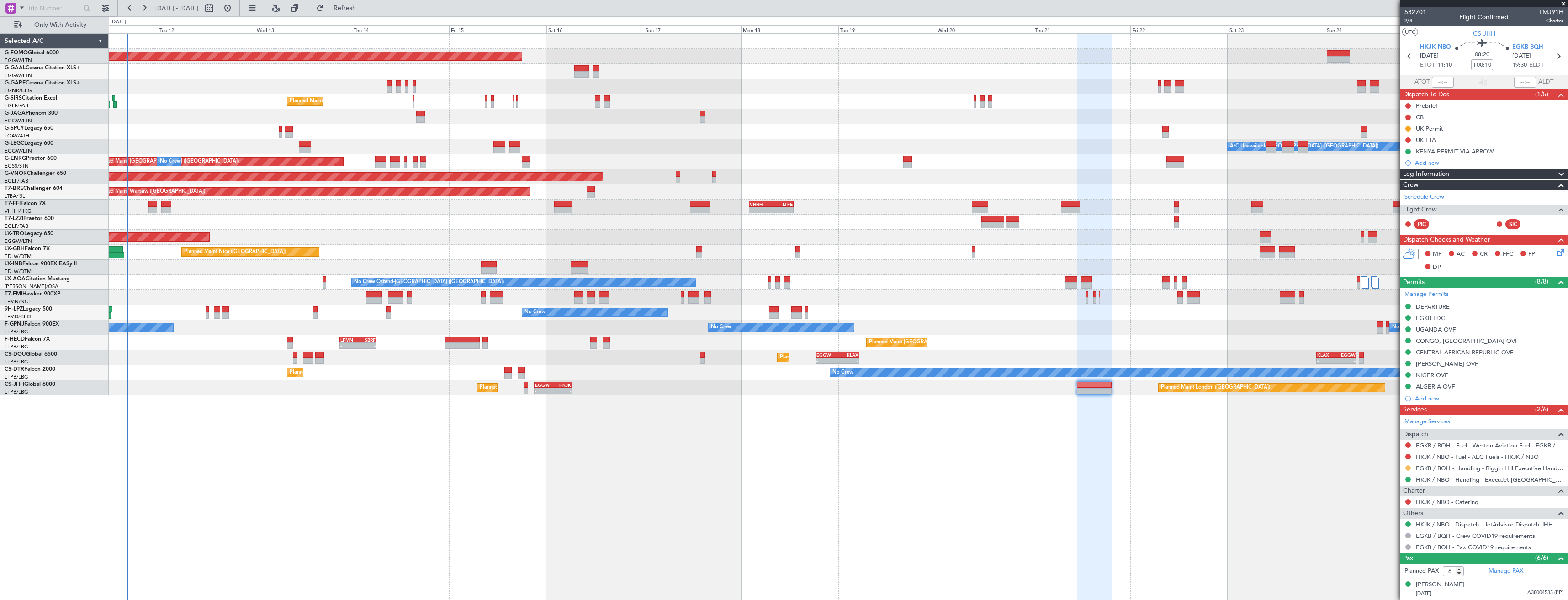
click at [1410, 467] on button at bounding box center [1408, 468] width 6 height 5
click at [1382, 576] on span "Confirmed" at bounding box center [1382, 577] width 28 height 9
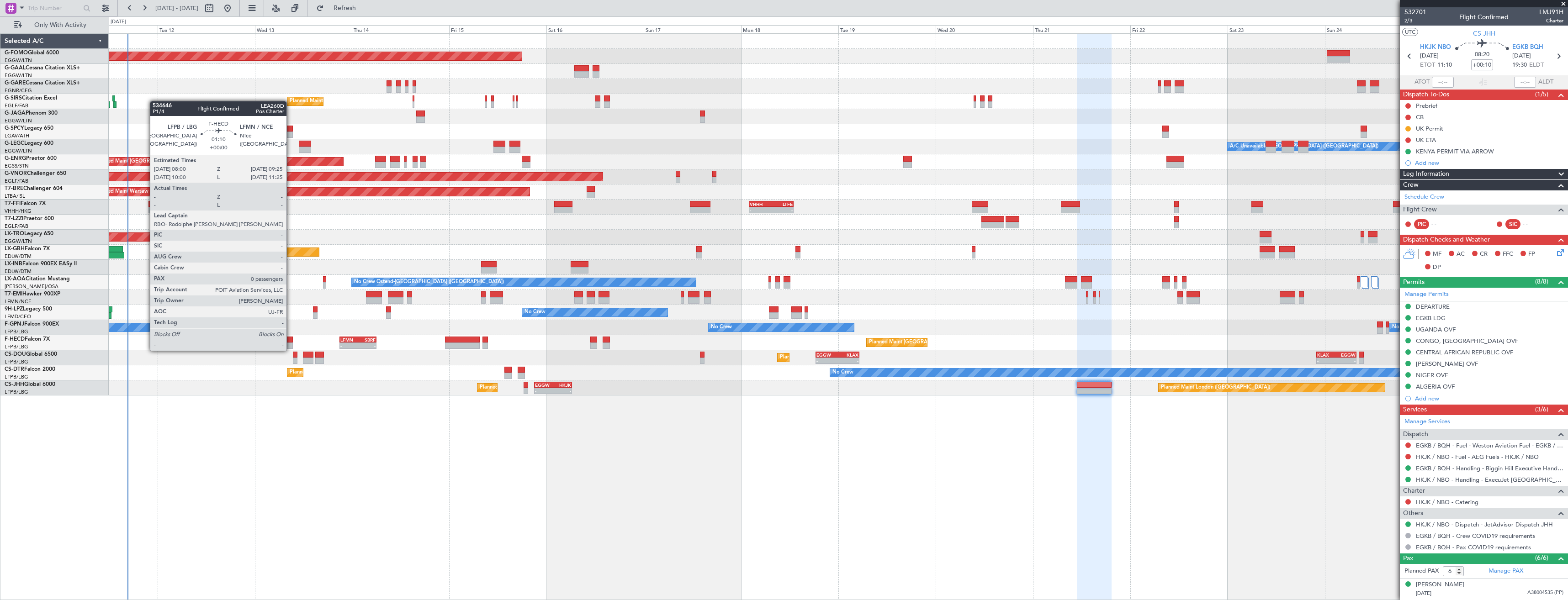
click at [290, 342] on div at bounding box center [290, 340] width 6 height 6
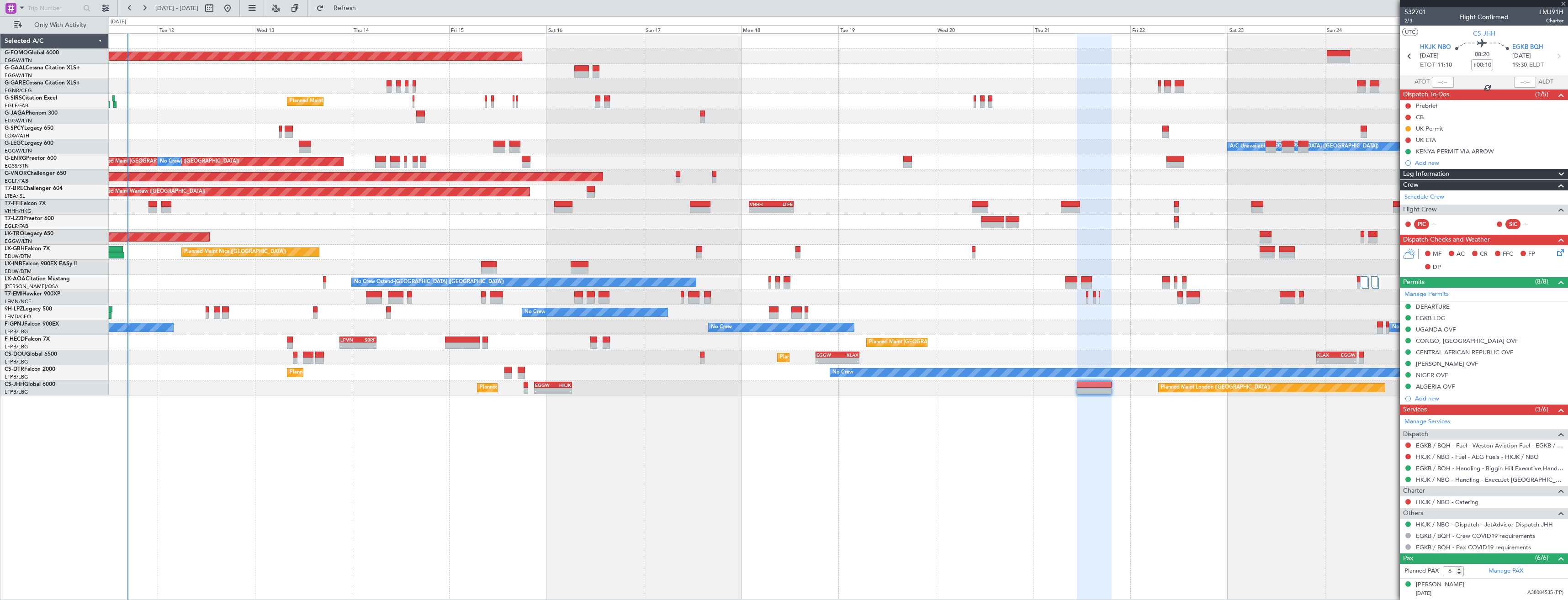
type input "0"
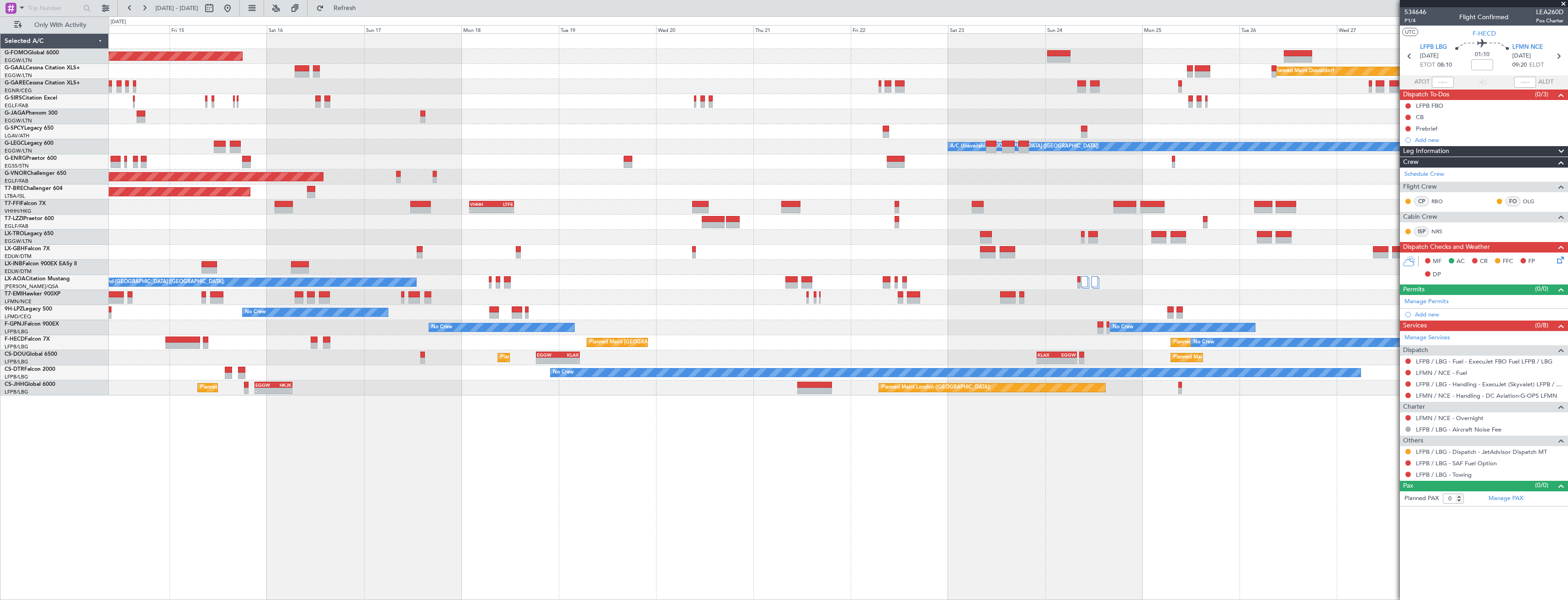
click at [918, 408] on div "Planned Maint Windsor Locks (Bradley Intl) Planned Maint Dusseldorf Planned Mai…" at bounding box center [838, 317] width 1459 height 567
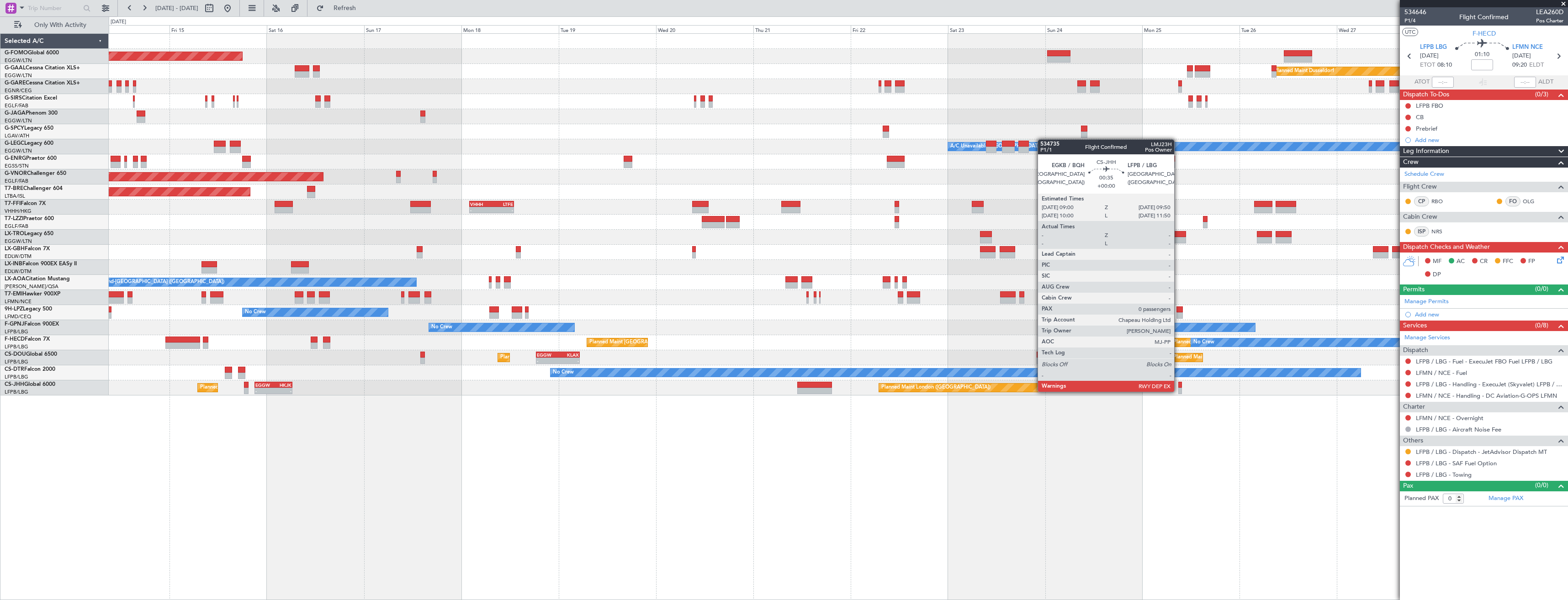
click at [1179, 391] on div at bounding box center [1180, 391] width 4 height 6
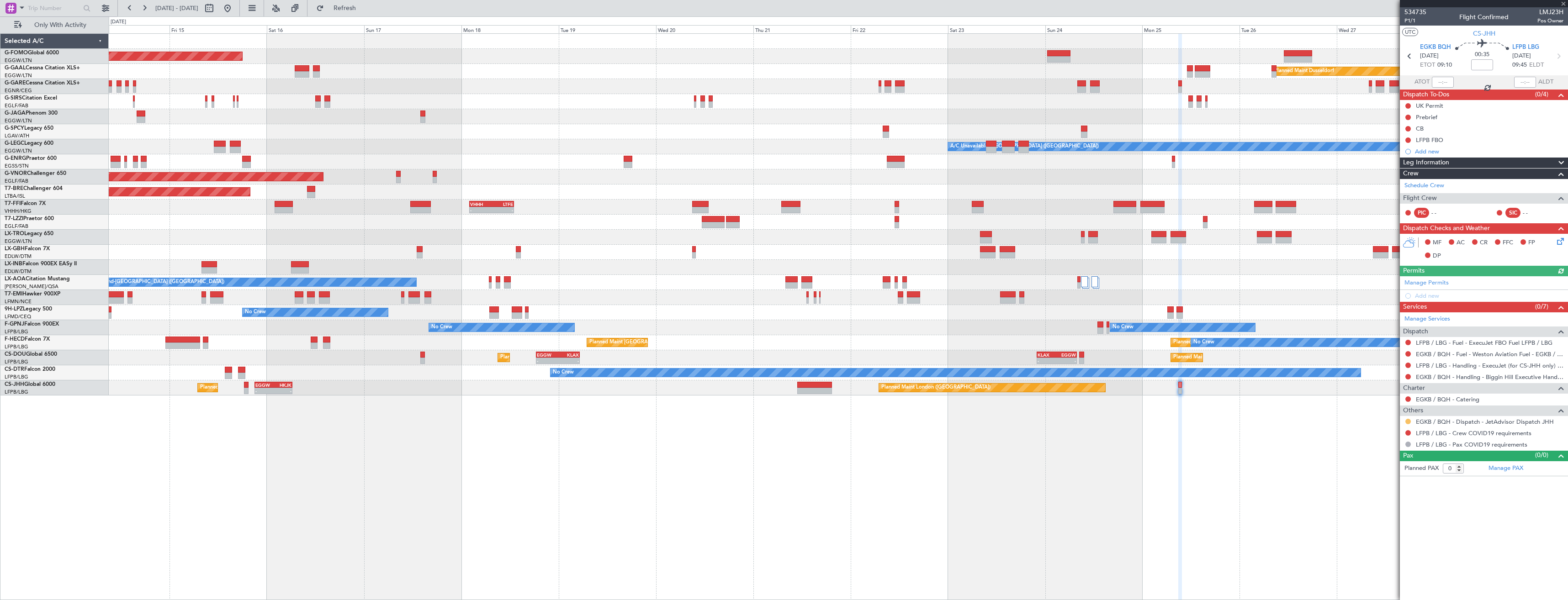
click at [1408, 422] on button at bounding box center [1408, 421] width 6 height 5
click at [1375, 532] on span "Confirmed" at bounding box center [1382, 530] width 28 height 9
click at [1408, 433] on button at bounding box center [1408, 433] width 6 height 5
click at [1377, 446] on span "Not Required" at bounding box center [1386, 445] width 37 height 9
click at [1434, 379] on link "EGKB / BQH - Handling - Biggin Hill Executive Handling EGKB / BQH" at bounding box center [1489, 377] width 147 height 8
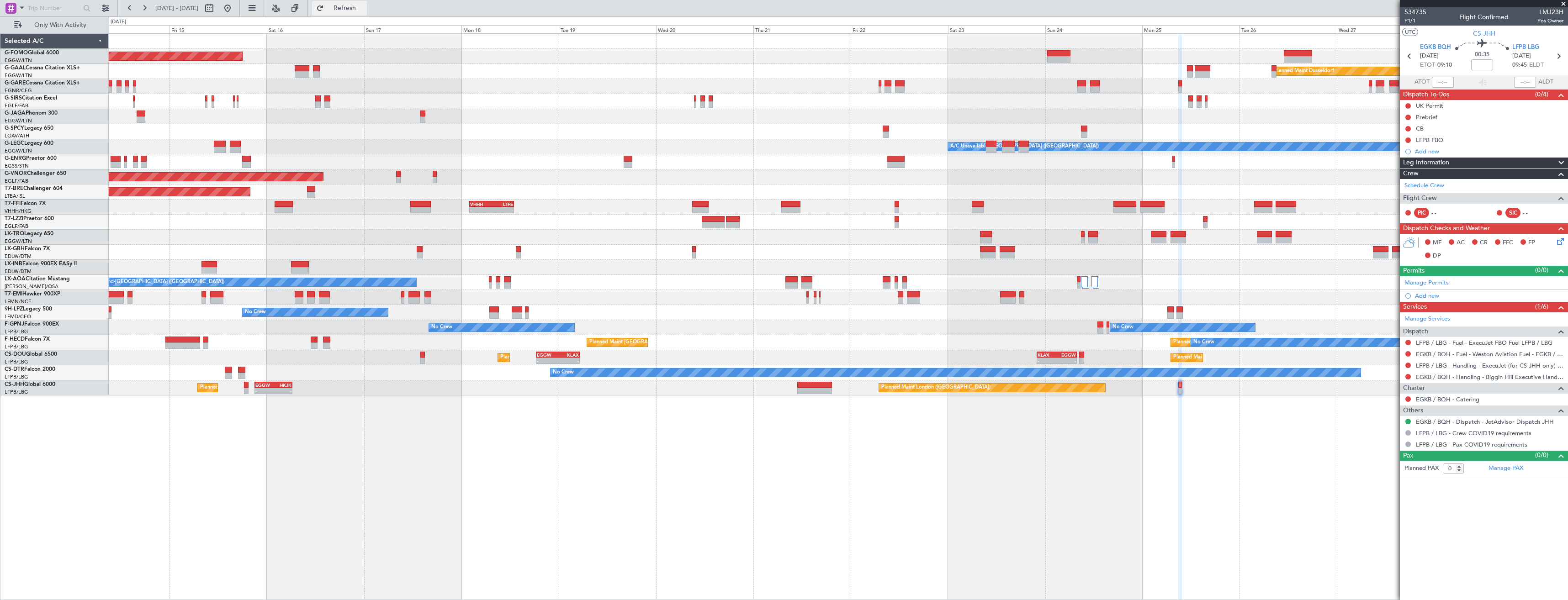
click at [367, 2] on button "Refresh" at bounding box center [339, 8] width 55 height 15
click at [1433, 364] on link "LFPB / LBG - Handling - ExecuJet (for CS-JHH only) LFPB / LBG" at bounding box center [1489, 365] width 147 height 8
click at [367, 12] on button "Refresh" at bounding box center [339, 8] width 55 height 15
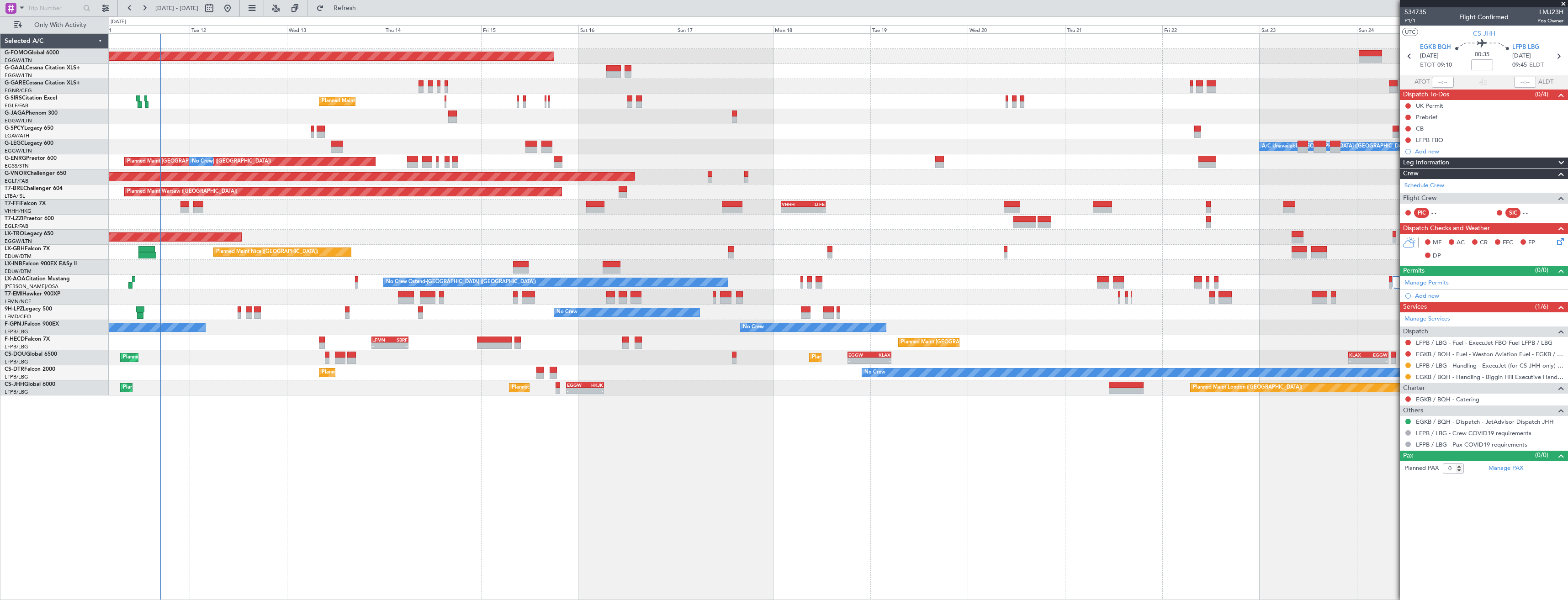
click at [737, 359] on div "Planned Maint Windsor Locks (Bradley Intl) Planned Maint Dusseldorf No Crew Pla…" at bounding box center [838, 214] width 1459 height 362
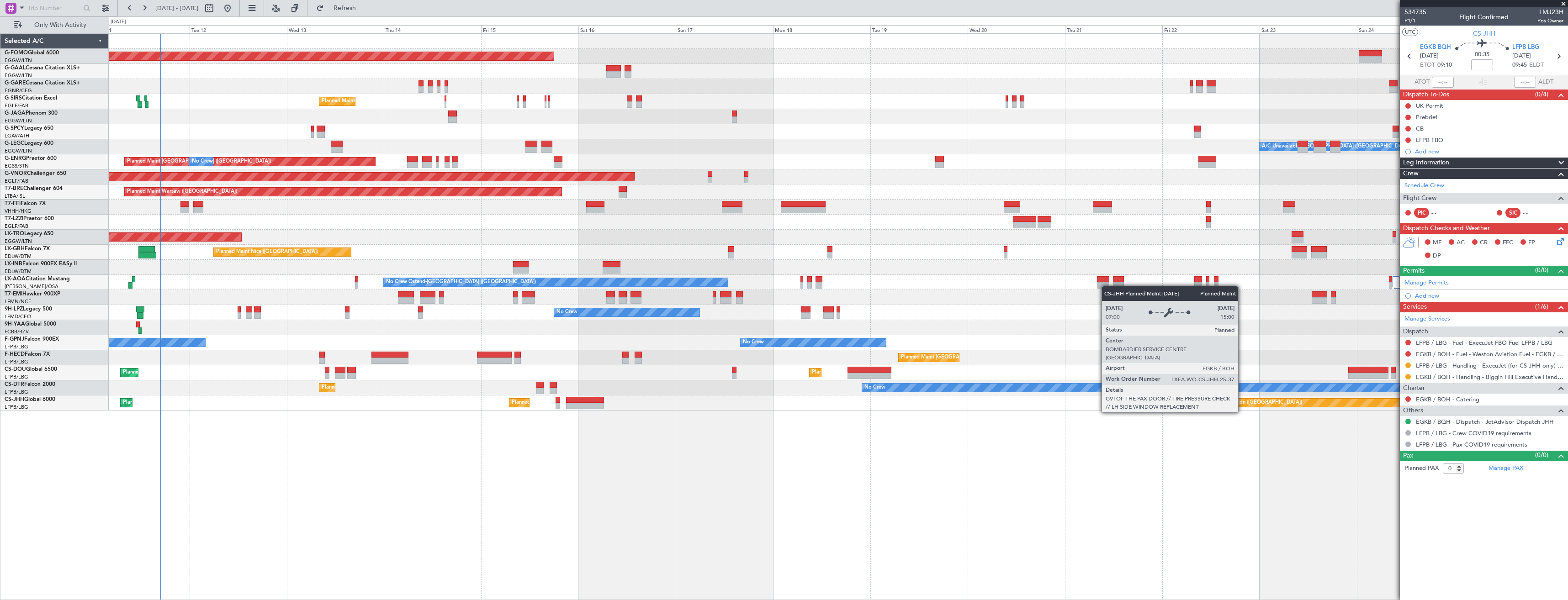
click at [974, 409] on div "Planned Maint London (Biggin Hill) Planned Maint Paris (Le Bourget) Planned Mai…" at bounding box center [838, 403] width 1459 height 15
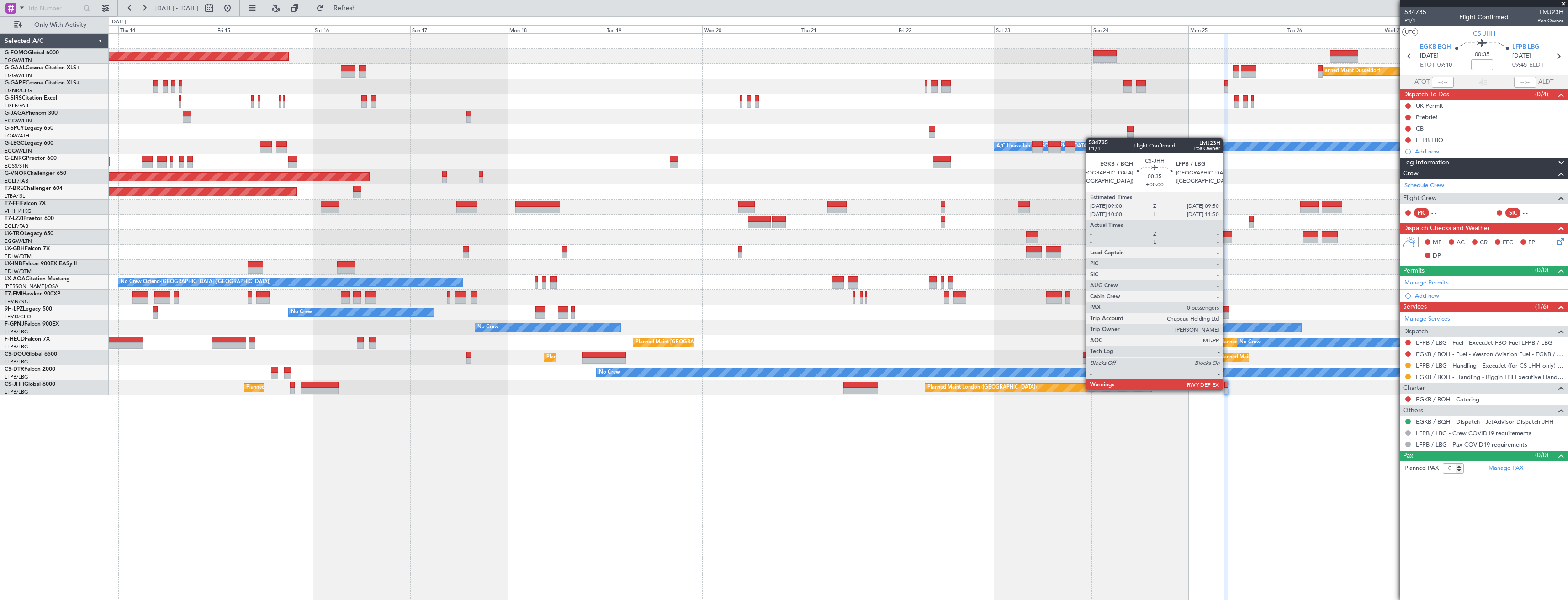
click at [1226, 389] on div at bounding box center [1226, 391] width 4 height 6
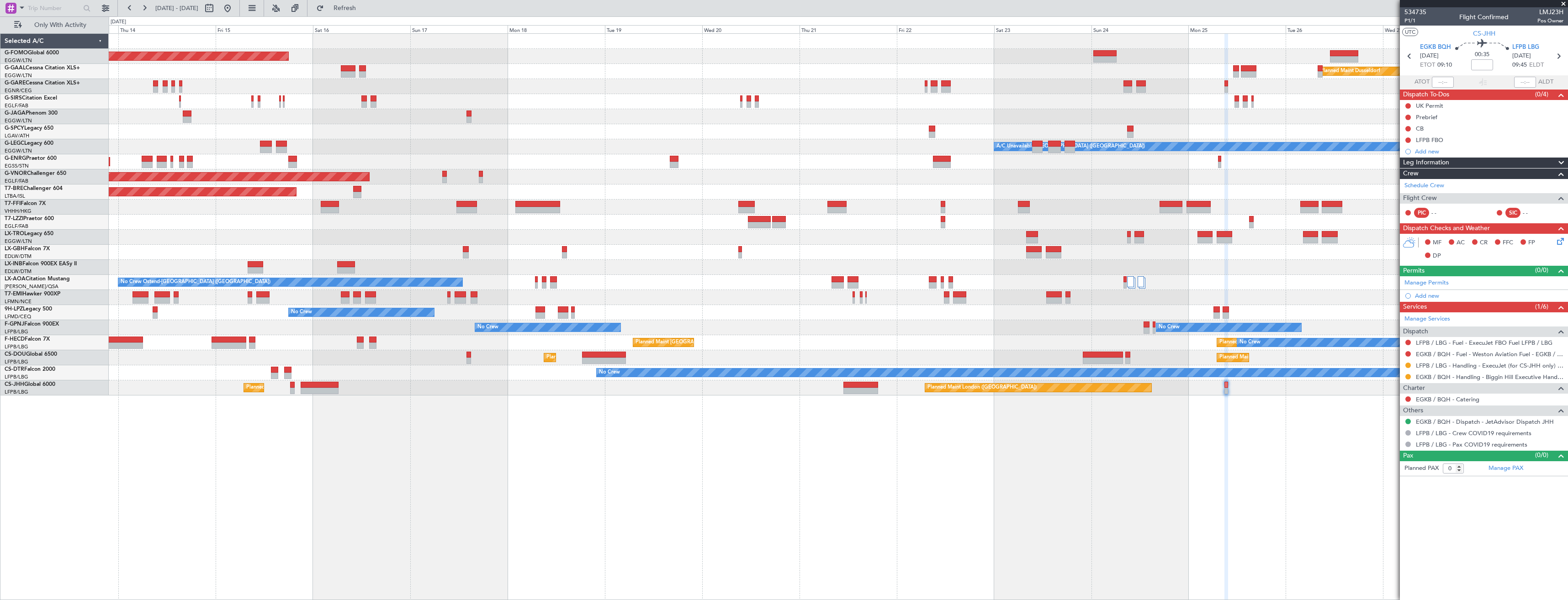
click at [898, 230] on div "Planned Maint Windsor Locks (Bradley Intl) Planned Maint Dusseldorf Planned Mai…" at bounding box center [838, 214] width 1459 height 362
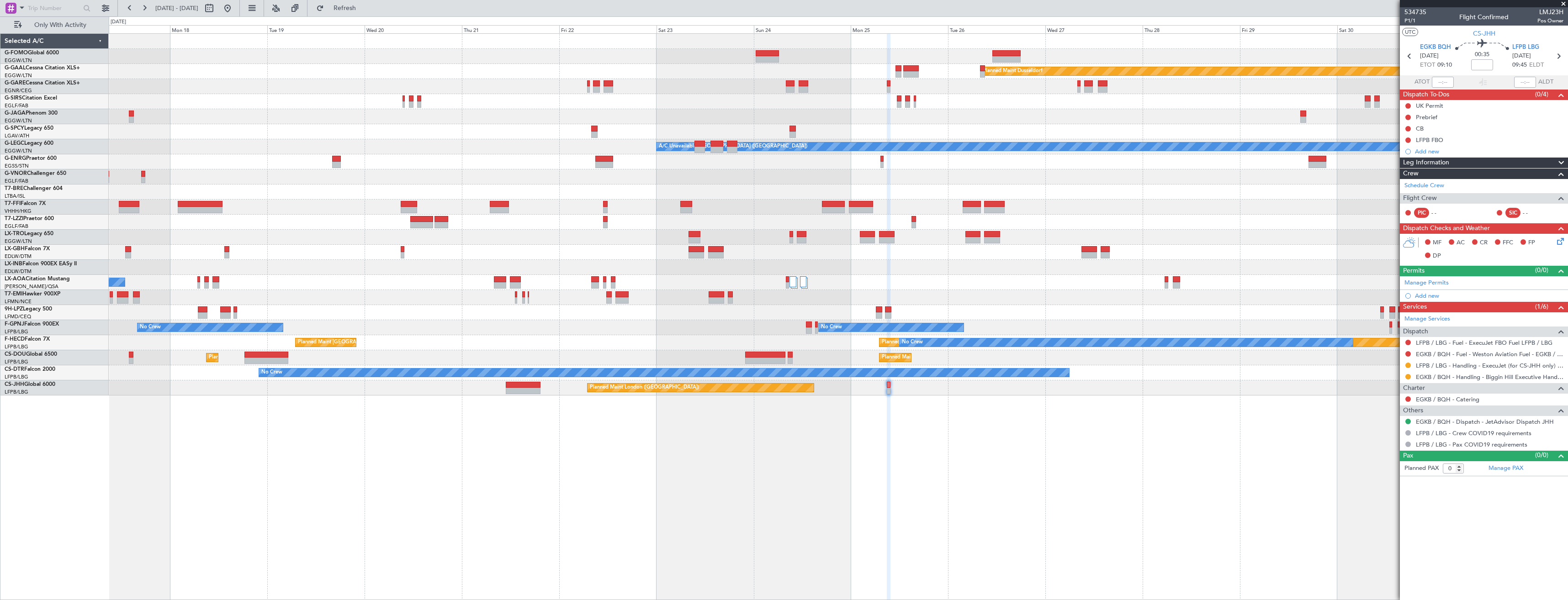
click at [478, 209] on div at bounding box center [838, 207] width 1459 height 15
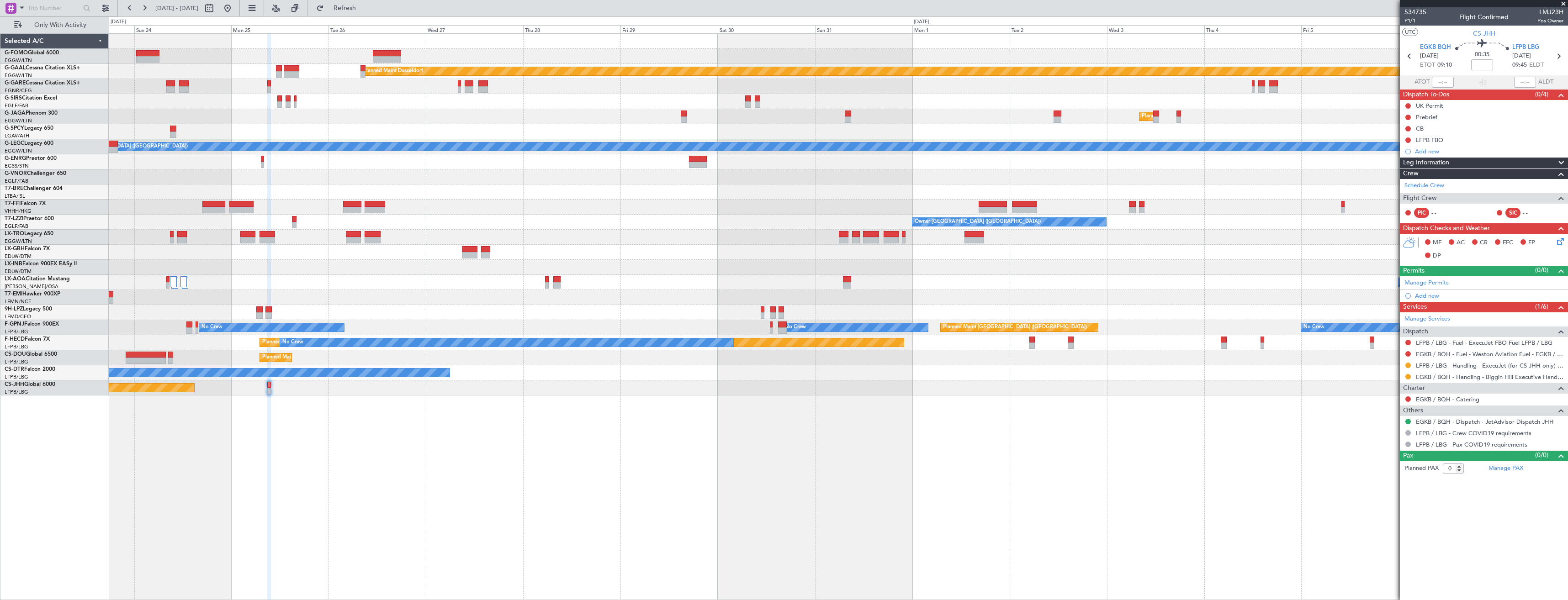
click at [399, 206] on div "Planned Maint Geneva (Cointrin)" at bounding box center [838, 207] width 1459 height 15
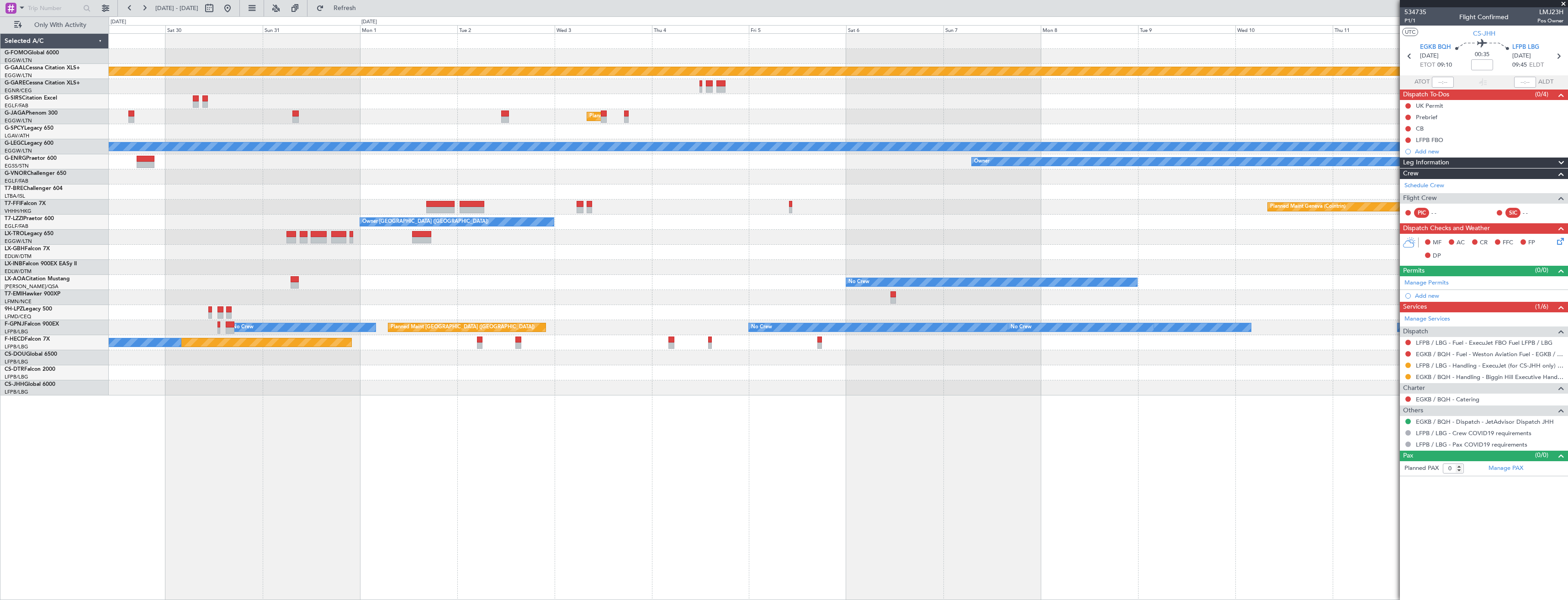
click at [419, 219] on div "Planned Maint Dusseldorf Planned Maint London (Luton) A/C Unavailable London (L…" at bounding box center [838, 214] width 1459 height 362
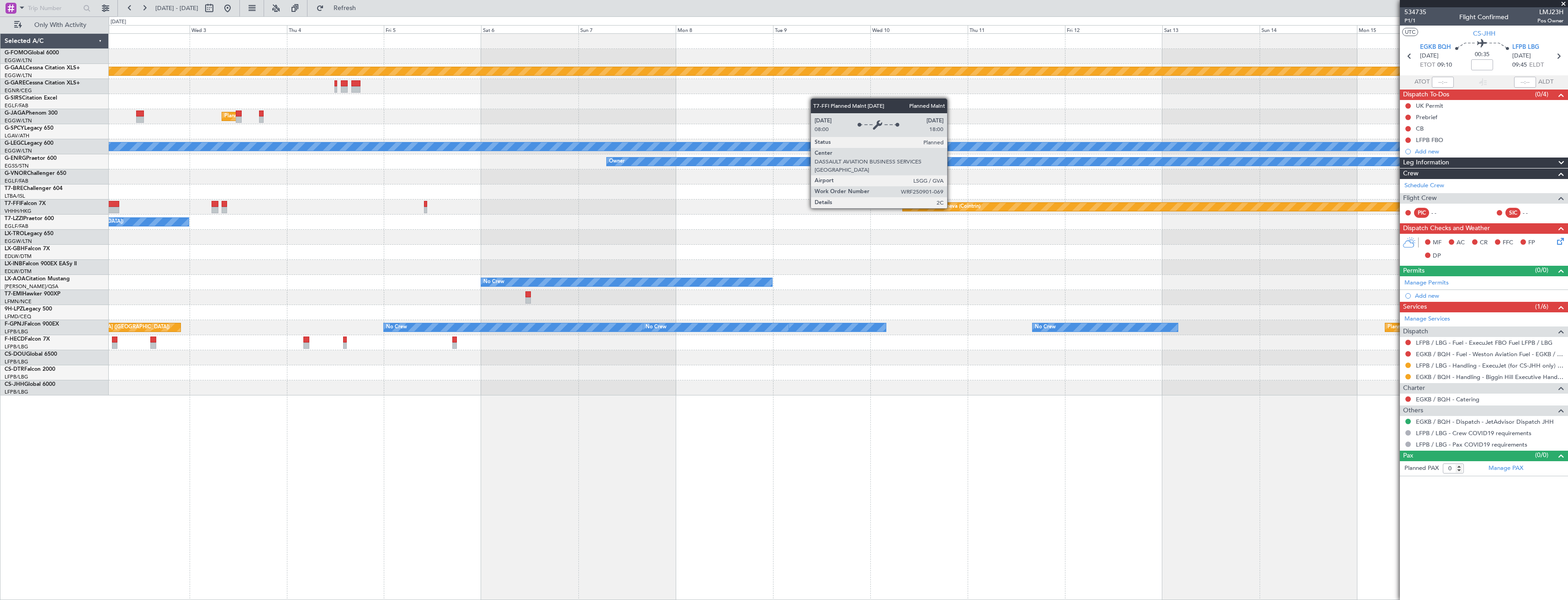
click at [534, 225] on div "Planned Maint Dusseldorf Planned Maint London (Luton) A/C Unavailable London (L…" at bounding box center [838, 214] width 1459 height 362
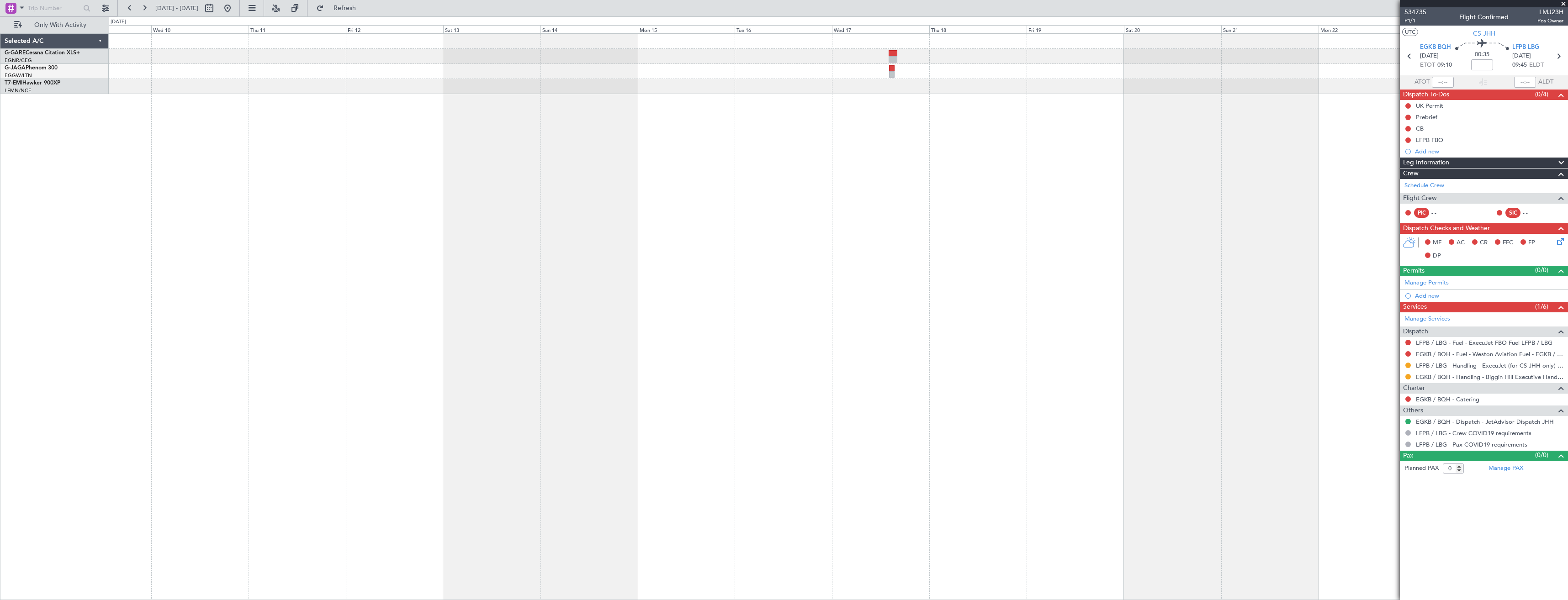
click at [939, 70] on div at bounding box center [838, 64] width 1459 height 60
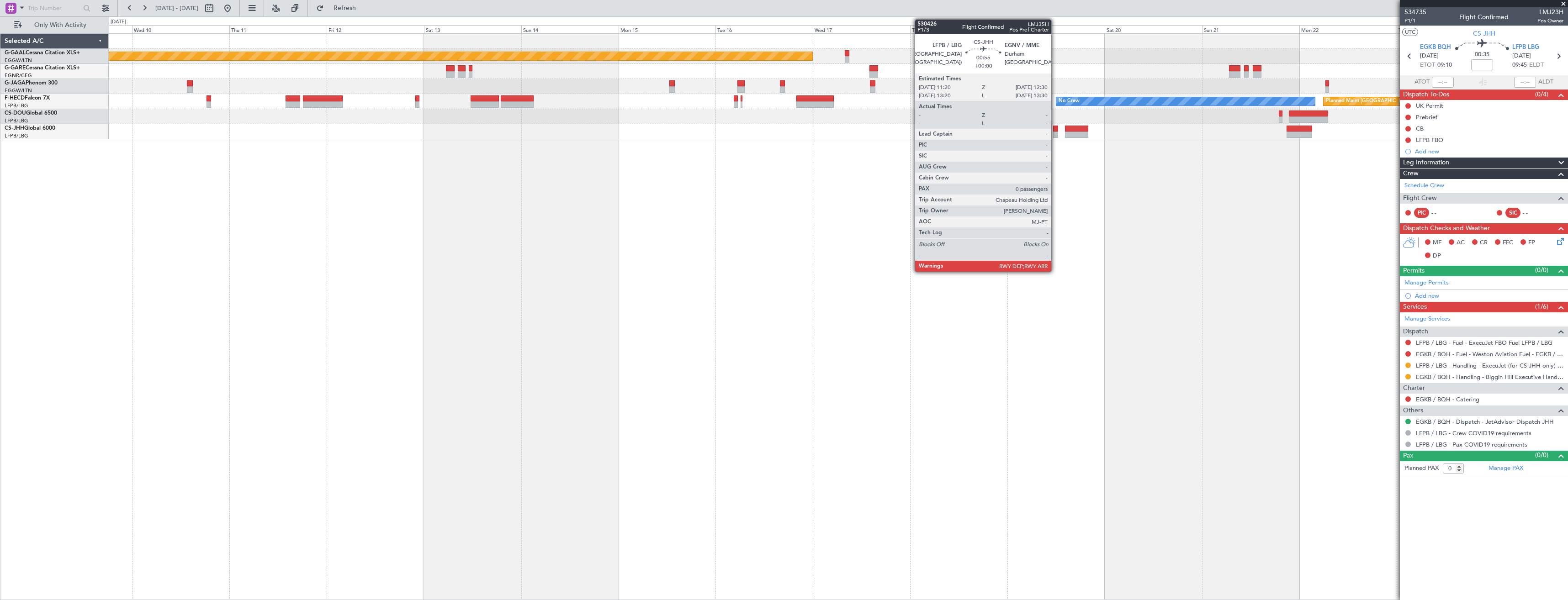
click at [1053, 131] on div at bounding box center [1056, 129] width 5 height 6
click at [1058, 126] on div at bounding box center [1056, 129] width 5 height 6
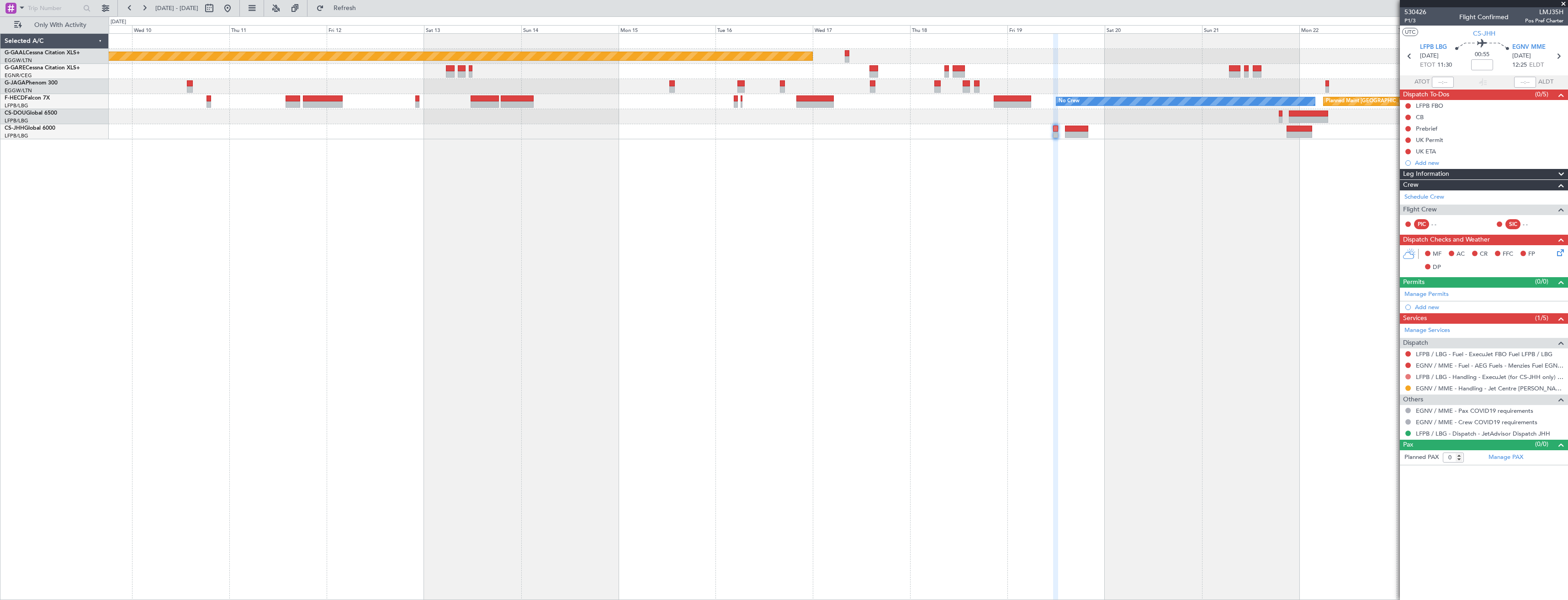
click at [1406, 376] on button at bounding box center [1408, 376] width 6 height 5
click at [1259, 287] on div "Planned Maint Dusseldorf Planned Maint Paris (Le Bourget) No Crew" at bounding box center [838, 317] width 1459 height 567
click at [703, 229] on div "Planned Maint Dusseldorf Planned Maint Paris (Le Bourget) No Crew" at bounding box center [838, 317] width 1459 height 567
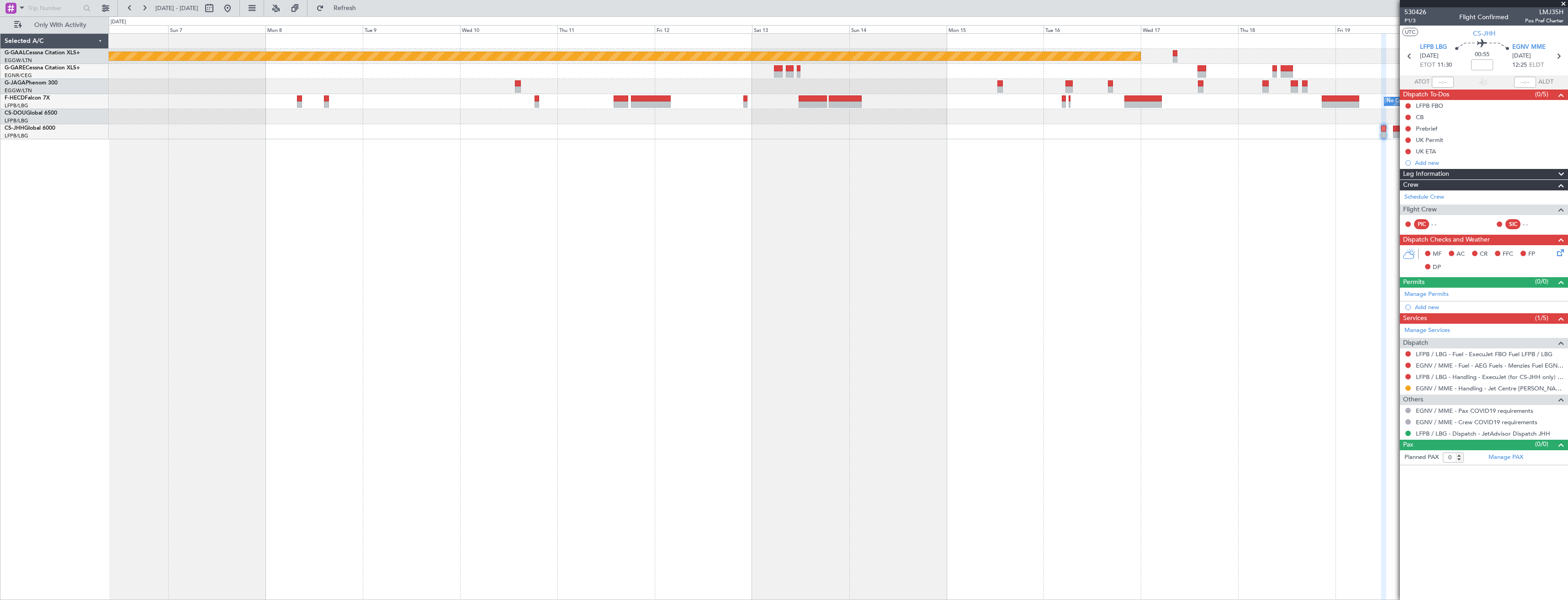
click at [496, 216] on div "Planned Maint Dusseldorf Planned Maint London (Luton) No Crew Planned Maint Par…" at bounding box center [838, 317] width 1459 height 567
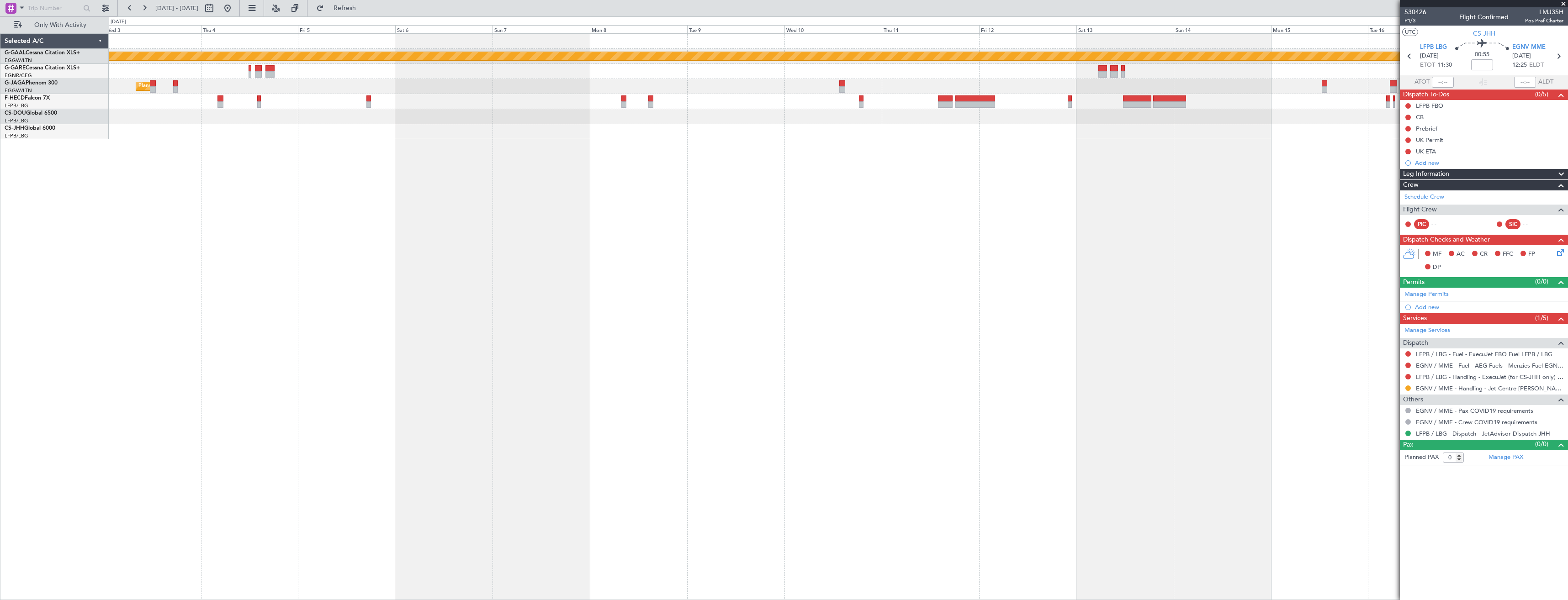
click at [457, 203] on div "Planned Maint Dusseldorf Planned Maint London (Luton) No Crew Planned Maint Par…" at bounding box center [784, 308] width 1568 height 584
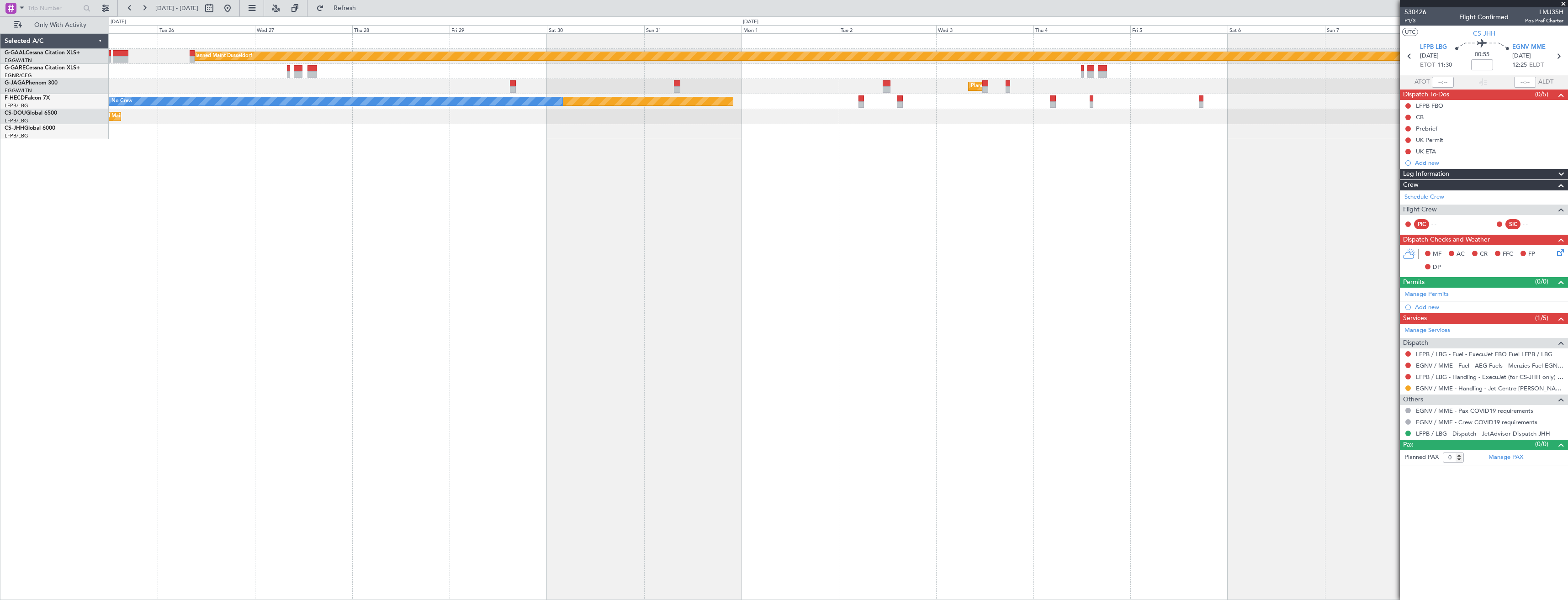
click at [369, 202] on div "Planned Maint Dusseldorf Planned Maint London (Luton) Planned Maint Paris (Le B…" at bounding box center [784, 308] width 1568 height 584
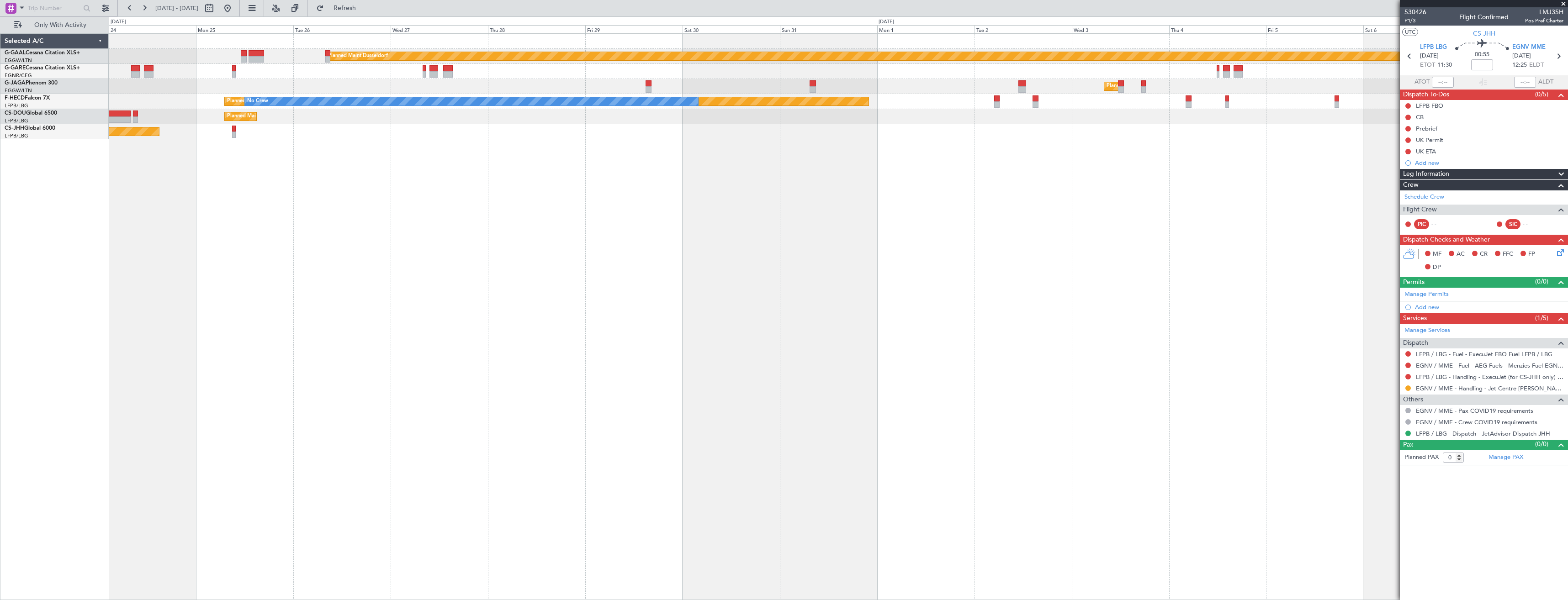
click at [457, 208] on div "Planned Maint Dusseldorf Planned Maint London (Luton) Planned Maint Paris (Le B…" at bounding box center [838, 317] width 1459 height 567
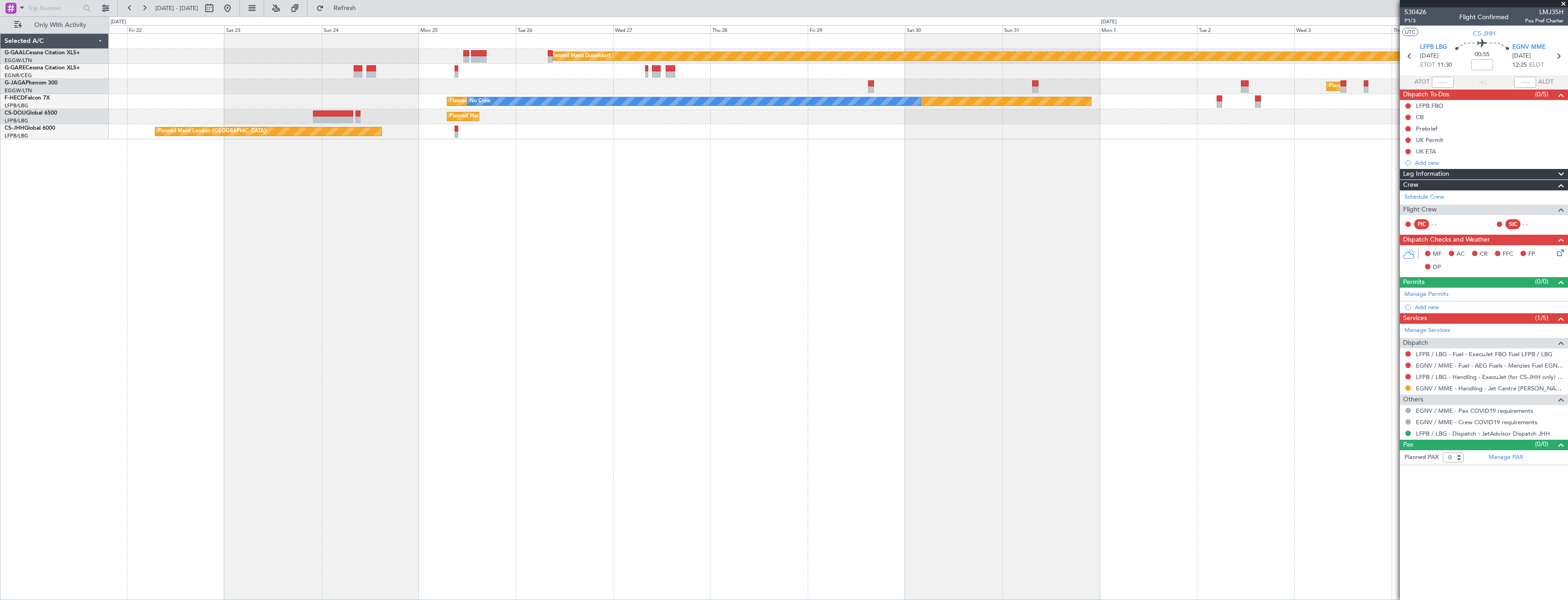
click at [411, 227] on div "Planned Maint Dusseldorf Planned Maint London (Luton) Planned Maint Paris (Le B…" at bounding box center [838, 317] width 1459 height 567
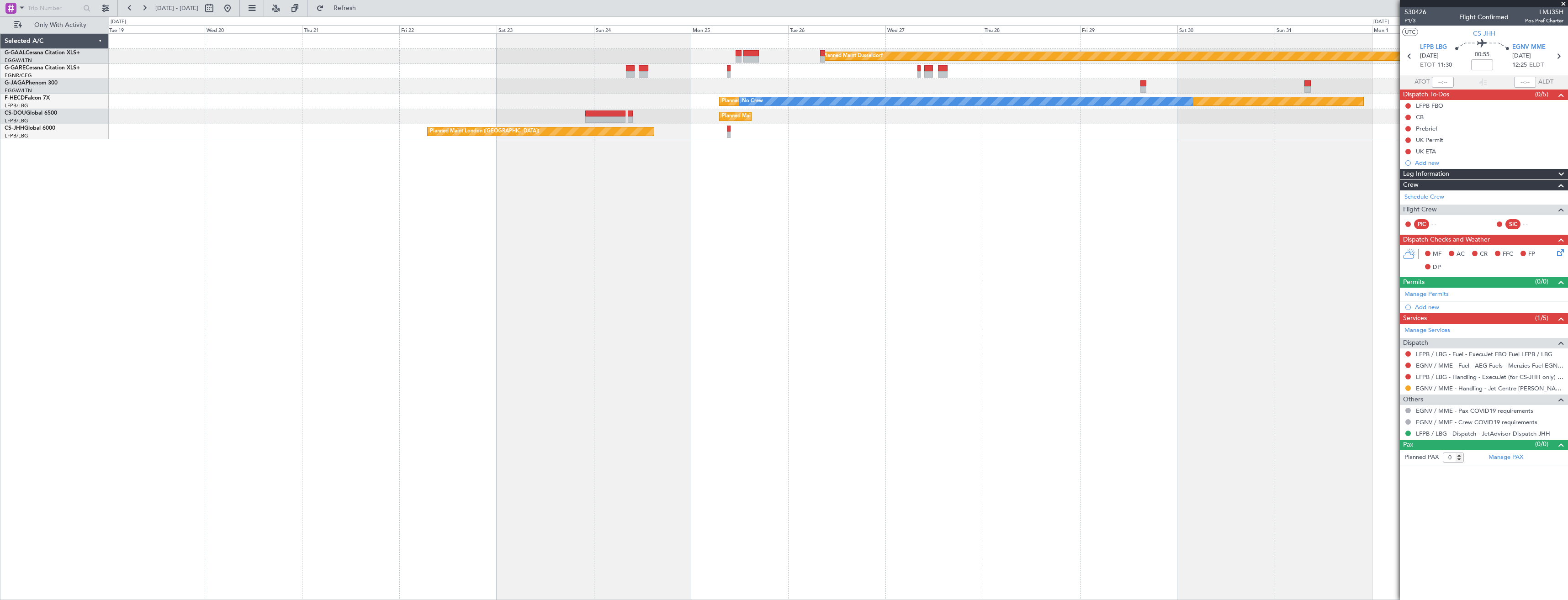
click at [503, 232] on div "Planned Maint Dusseldorf Planned Maint London (Luton) Planned Maint Paris (Le B…" at bounding box center [838, 317] width 1459 height 567
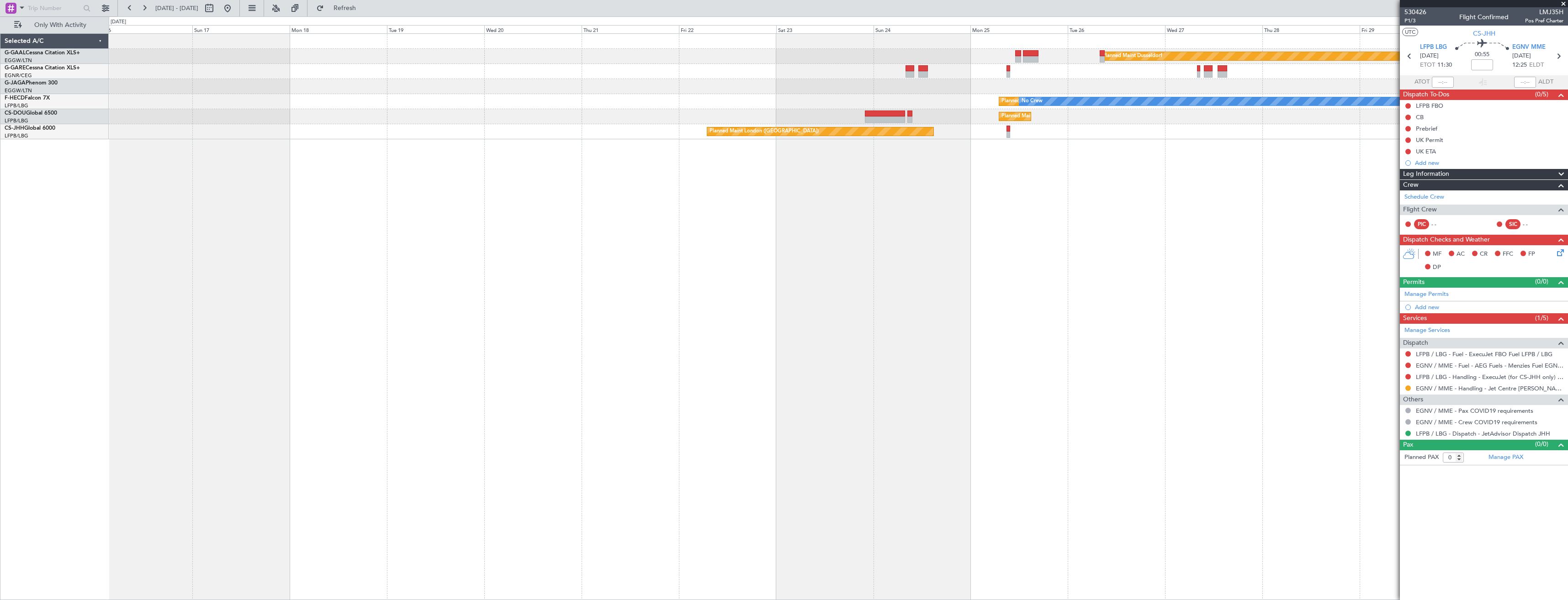
click at [401, 238] on div "Planned Maint Dusseldorf Planned Maint London (Luton) Planned Maint Paris (Le B…" at bounding box center [838, 317] width 1459 height 567
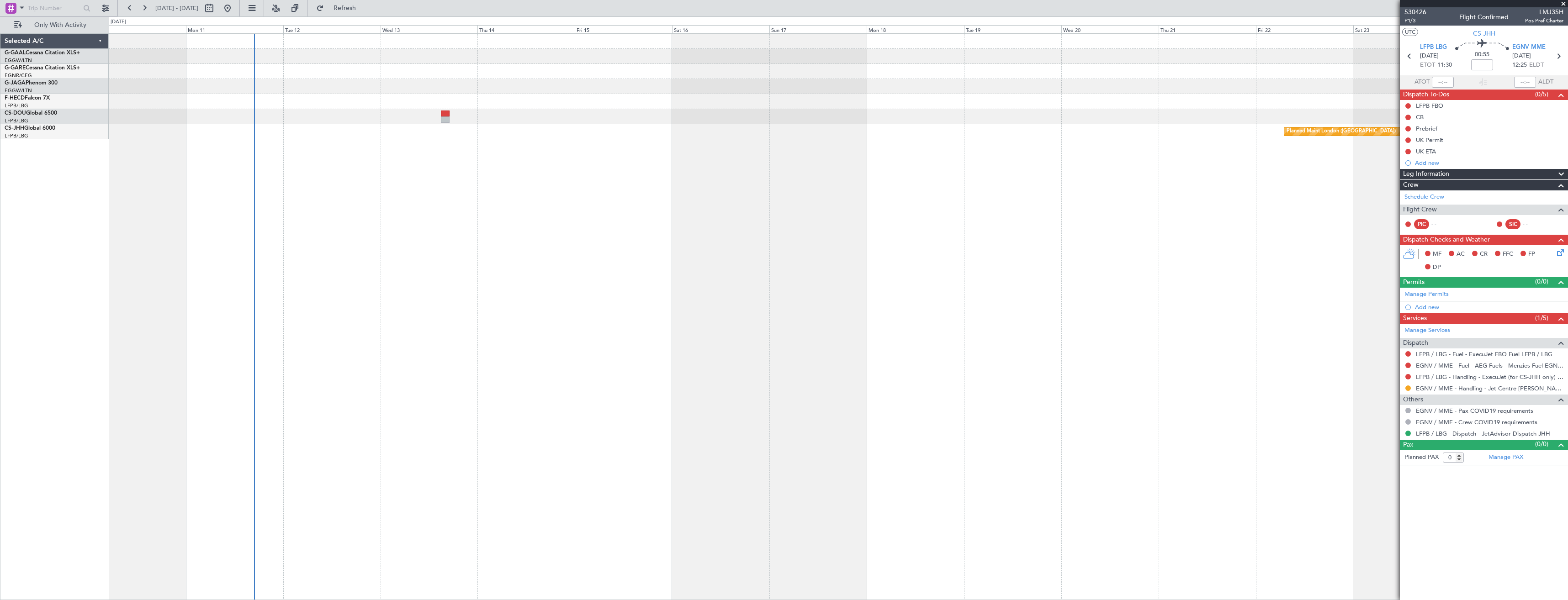
click at [480, 251] on div "Planned Maint Dusseldorf No Crew No Crew Planned Maint Paris (Le Bourget) No Cr…" at bounding box center [838, 317] width 1459 height 567
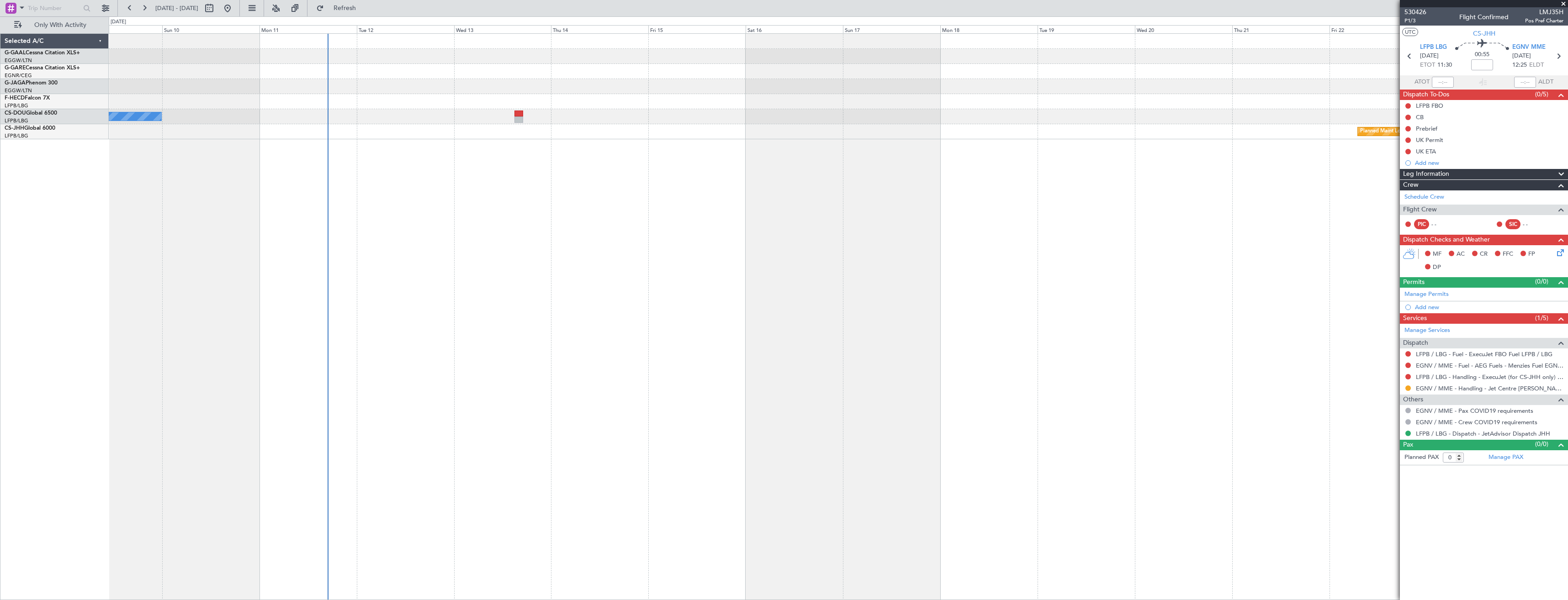
click at [566, 248] on div "No Crew Planned Maint Dusseldorf No Crew Planned Maint Paris (Le Bourget) No Cr…" at bounding box center [838, 317] width 1459 height 567
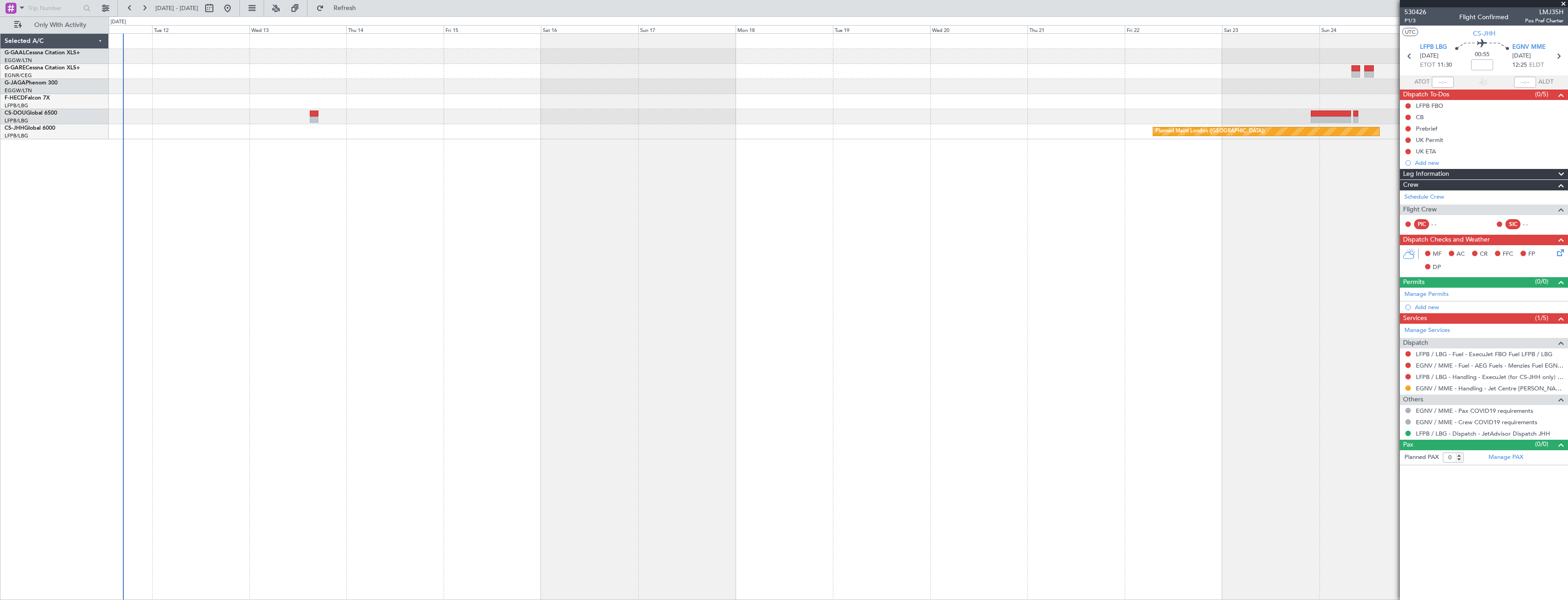
click at [247, 265] on div "Planned Maint Dusseldorf No Crew Planned Maint Paris (Le Bourget) No Crew No Cr…" at bounding box center [838, 317] width 1459 height 567
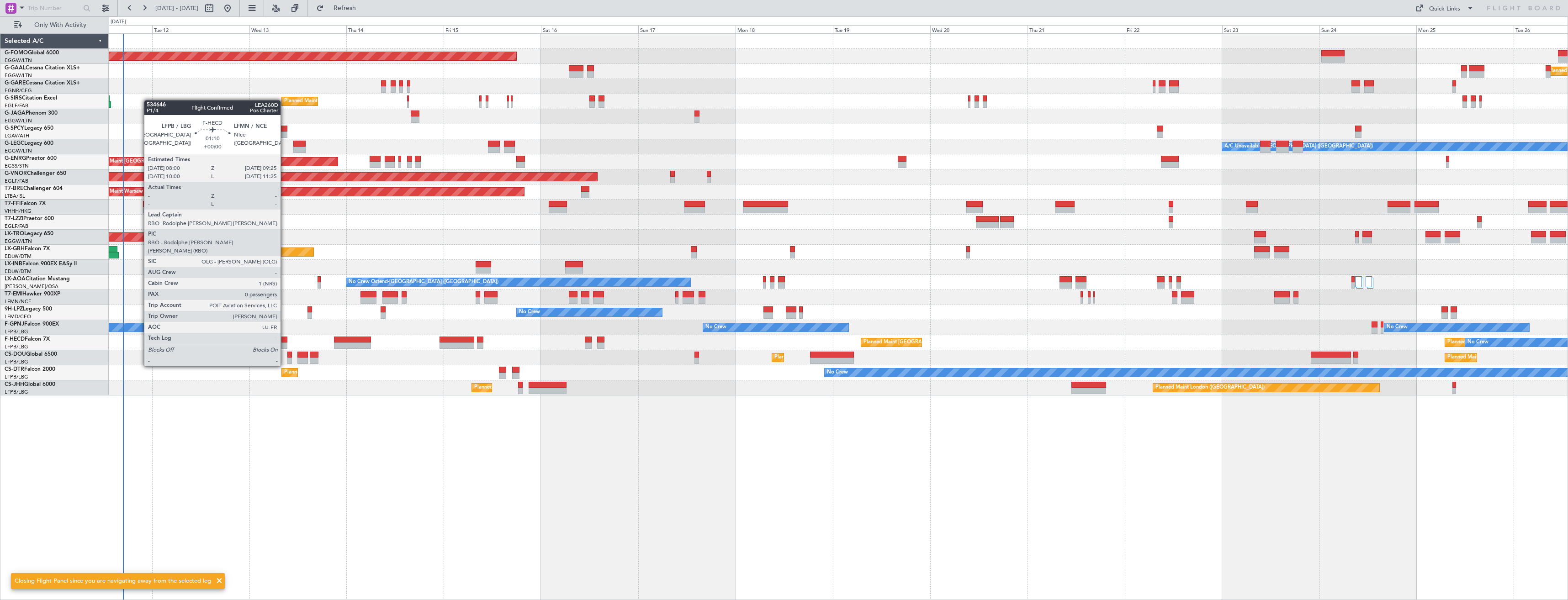
click at [285, 341] on div at bounding box center [284, 340] width 6 height 6
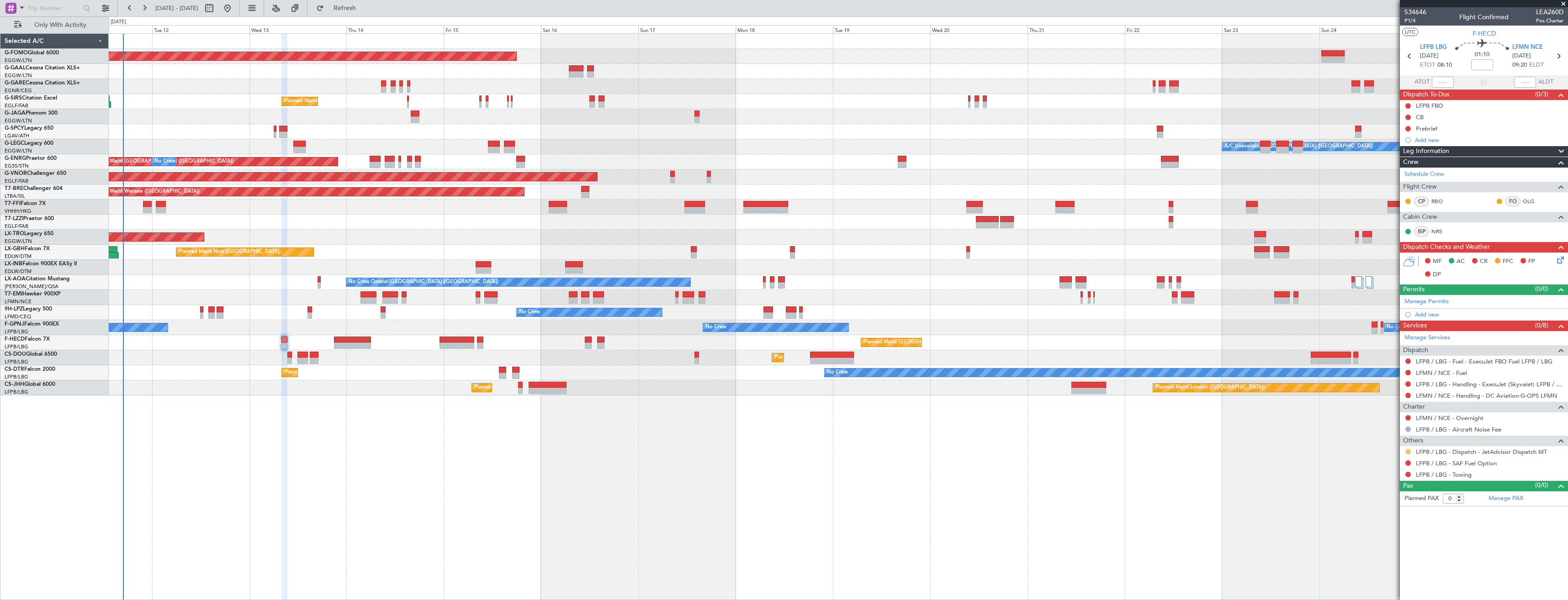
click at [1407, 451] on button at bounding box center [1408, 452] width 6 height 5
click at [1380, 558] on span "Confirmed" at bounding box center [1382, 560] width 28 height 9
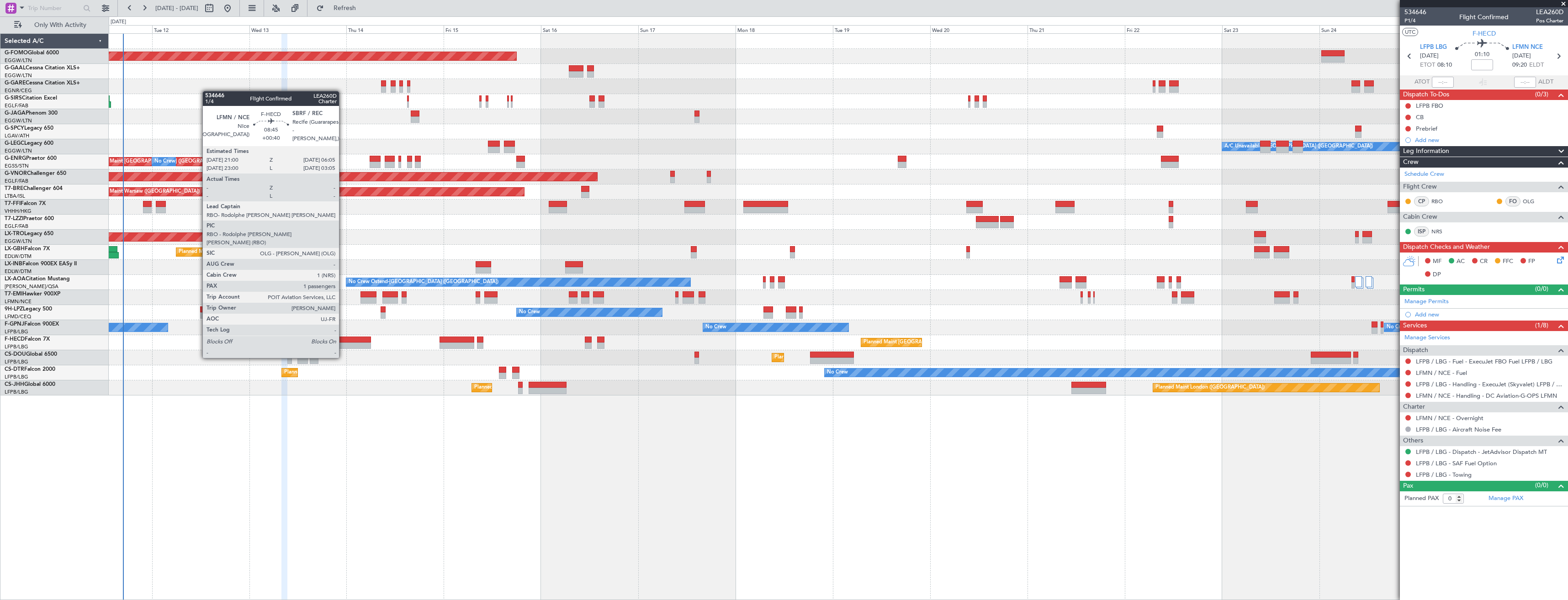
click at [343, 341] on div at bounding box center [352, 340] width 37 height 6
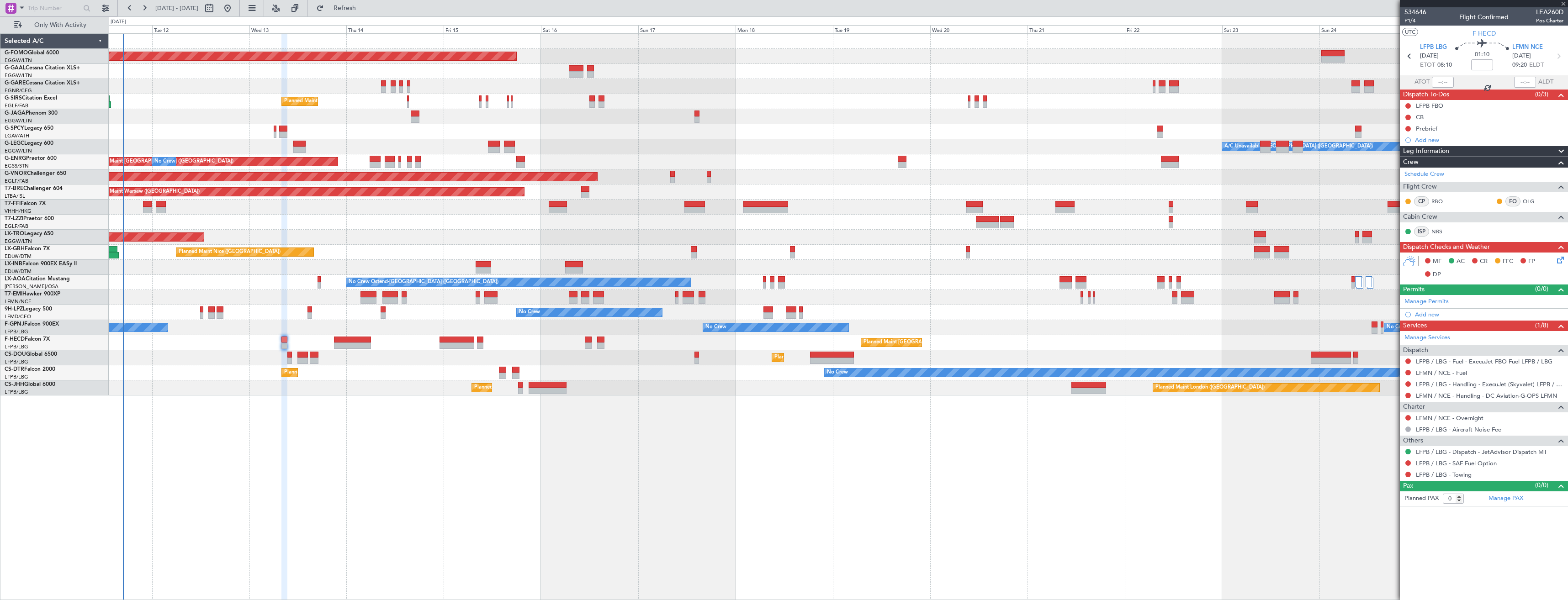
type input "+00:40"
type input "1"
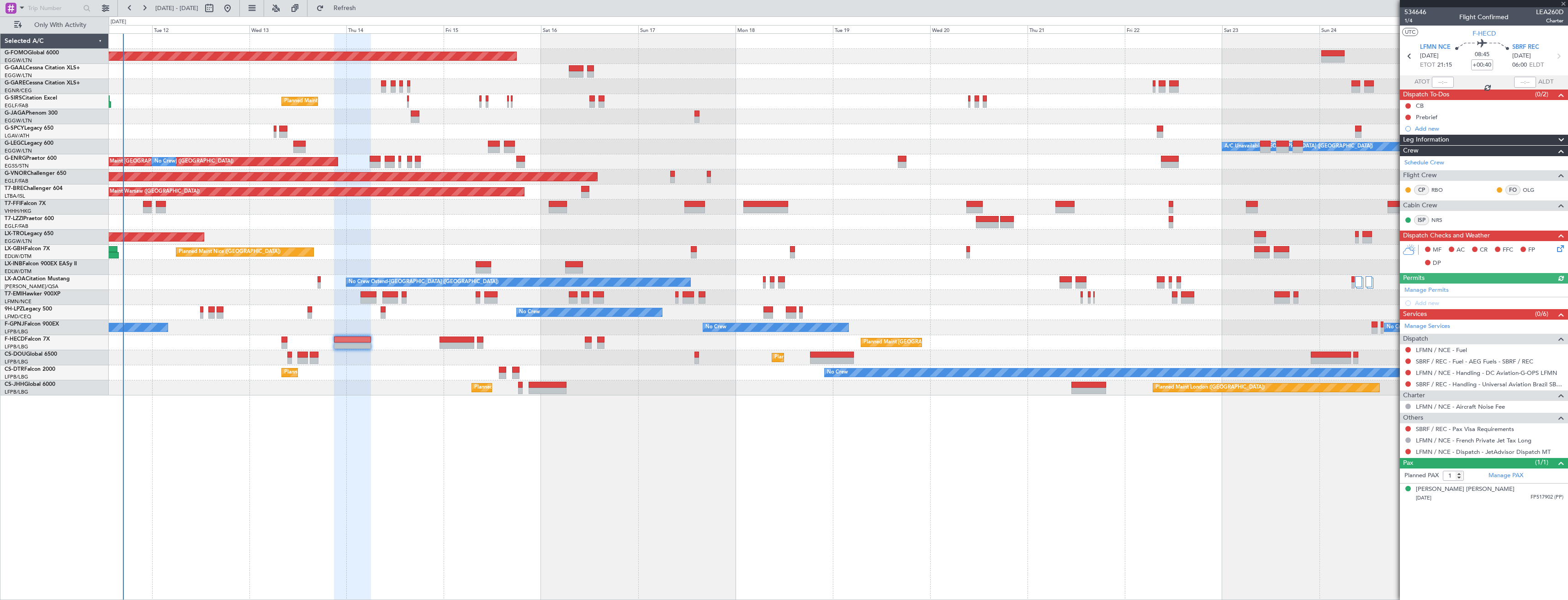
click at [1424, 292] on div "Manage Permits Add new" at bounding box center [1484, 296] width 168 height 26
click at [1412, 288] on link "Manage Permits" at bounding box center [1427, 290] width 45 height 9
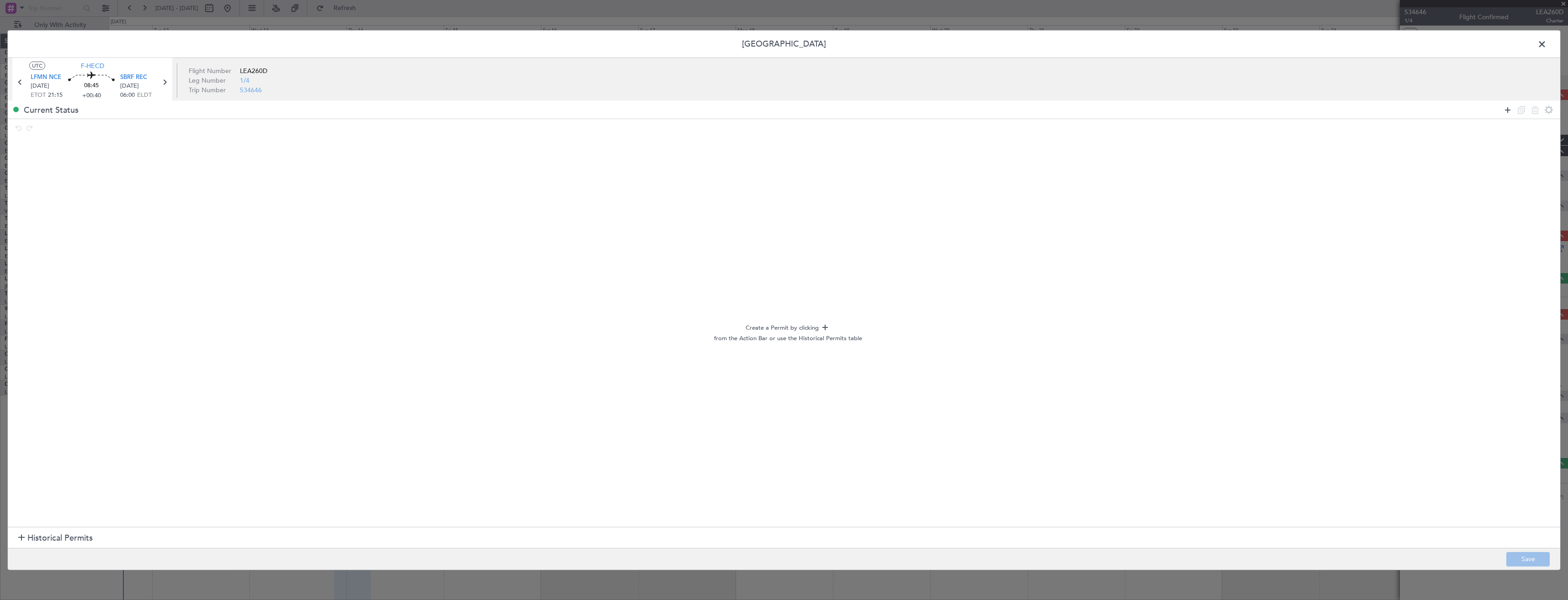
click at [1507, 113] on icon at bounding box center [1508, 109] width 11 height 11
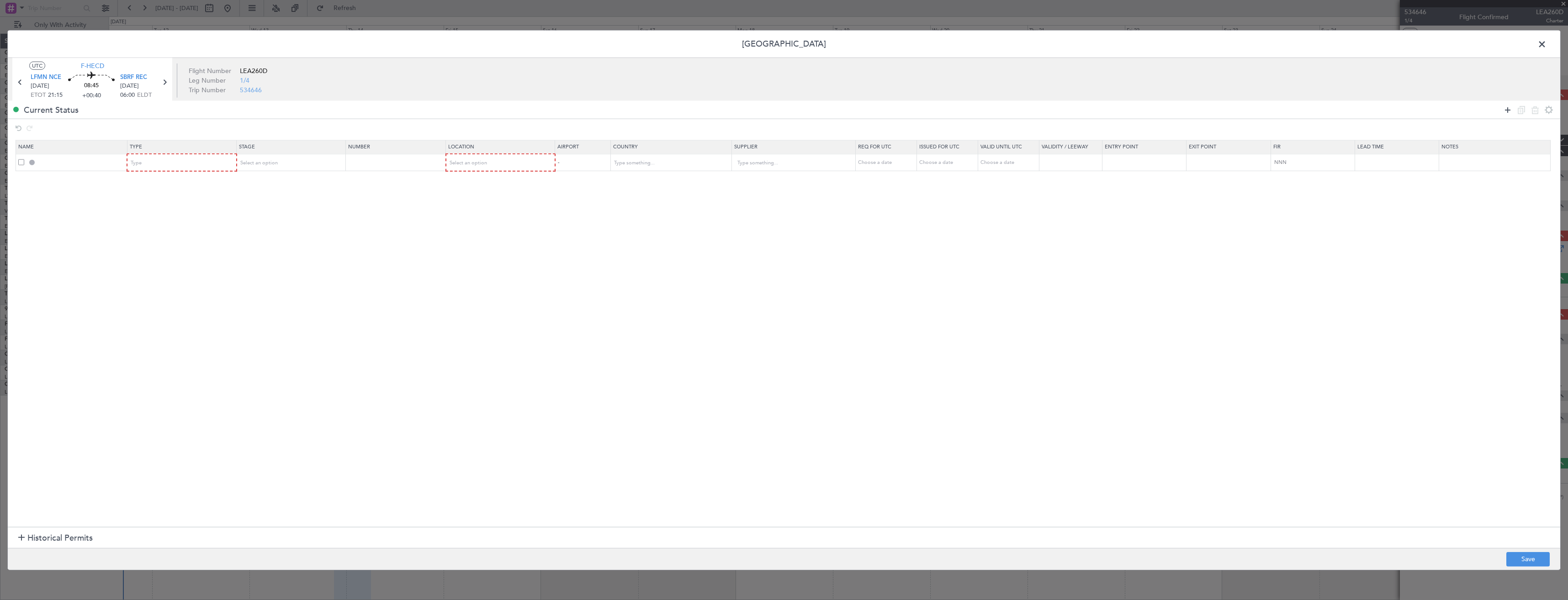
click at [1507, 113] on icon at bounding box center [1508, 109] width 11 height 11
click at [149, 160] on div "Type" at bounding box center [179, 163] width 95 height 13
click at [155, 248] on span "Slot" at bounding box center [184, 250] width 102 height 13
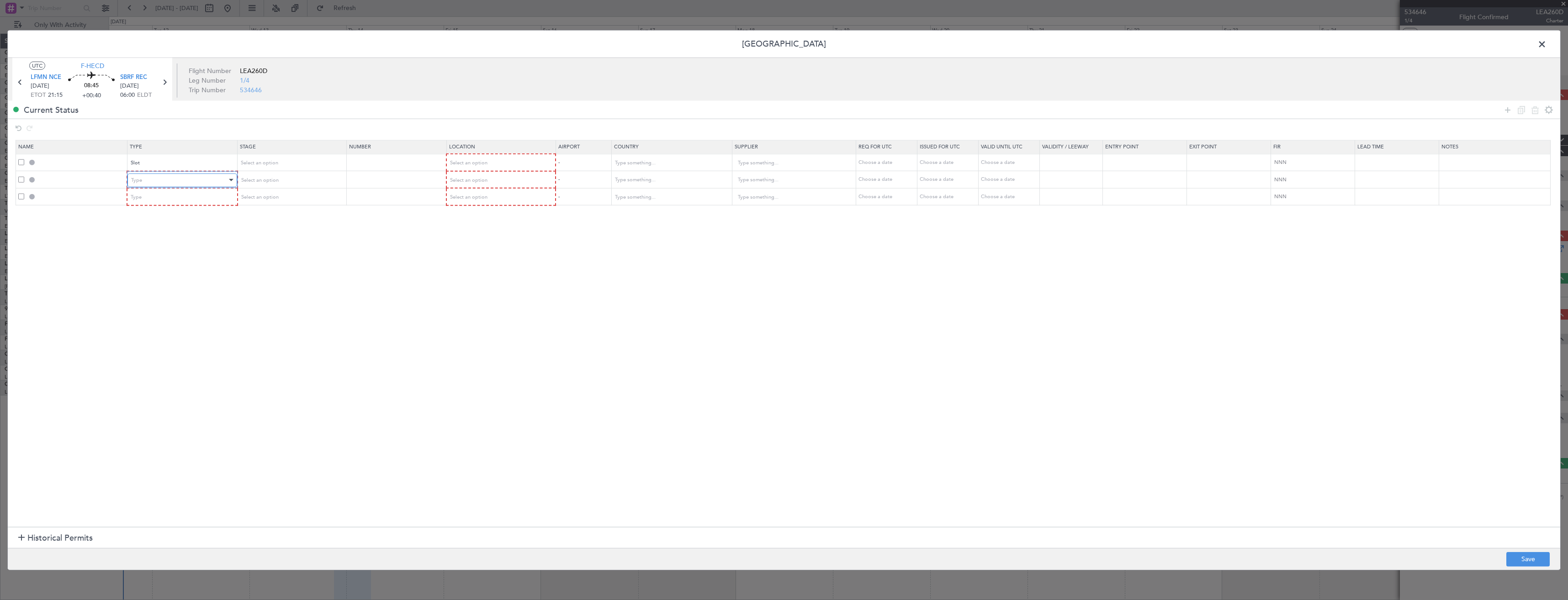
click at [150, 181] on div "Type" at bounding box center [179, 180] width 95 height 13
click at [144, 264] on span "Slot" at bounding box center [184, 268] width 102 height 13
click at [324, 160] on div "Select an option" at bounding box center [288, 163] width 95 height 13
click at [309, 222] on span "Requested" at bounding box center [294, 223] width 102 height 13
click at [279, 181] on div "Select an option" at bounding box center [288, 180] width 95 height 13
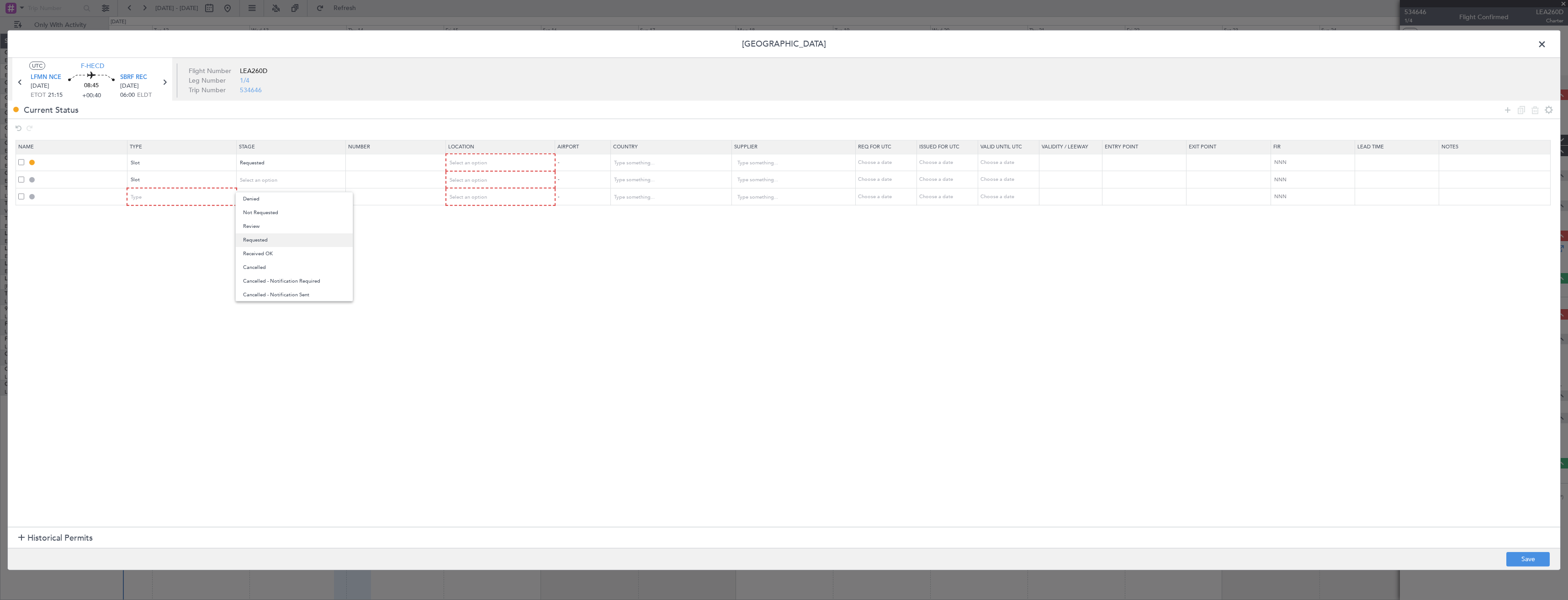
click at [278, 238] on span "Requested" at bounding box center [294, 240] width 102 height 13
click at [265, 196] on span "Select an option" at bounding box center [259, 197] width 37 height 7
click at [274, 256] on span "Requested" at bounding box center [294, 257] width 102 height 13
click at [1509, 111] on icon at bounding box center [1508, 109] width 11 height 11
click at [250, 213] on span "Select an option" at bounding box center [259, 214] width 37 height 7
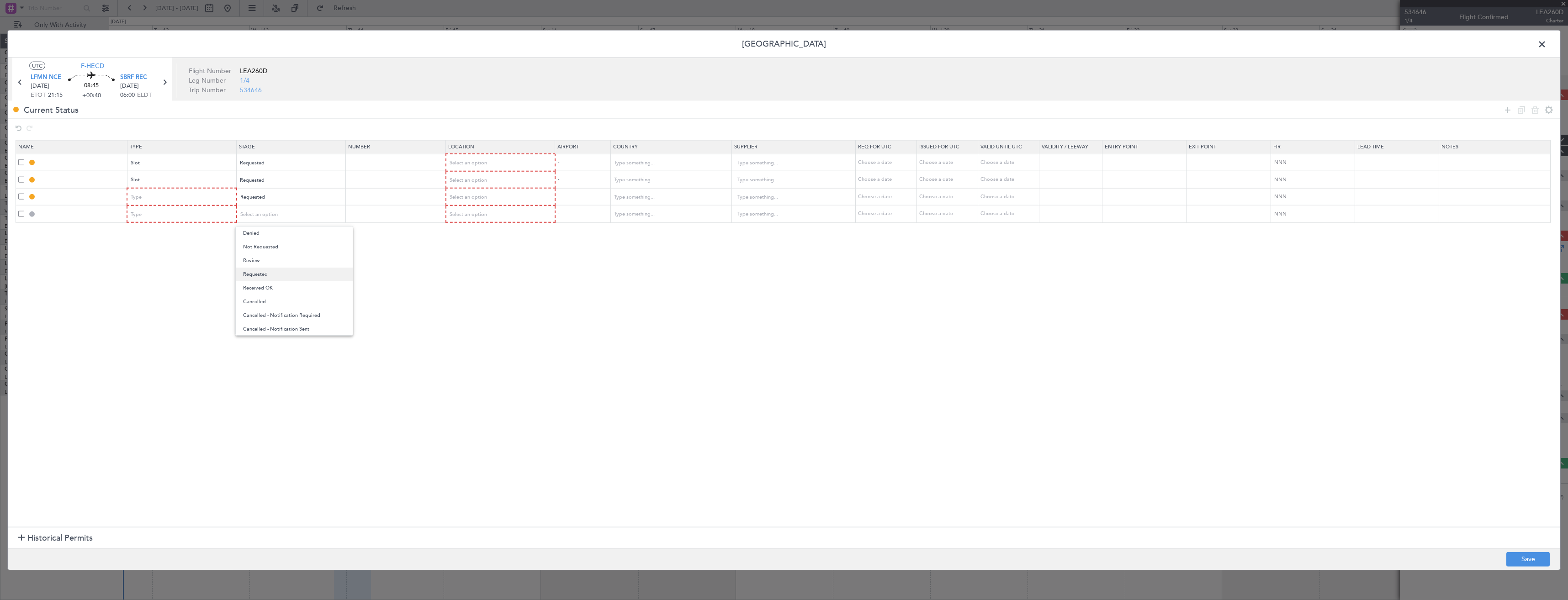
click at [265, 276] on span "Requested" at bounding box center [294, 274] width 102 height 13
click at [480, 161] on span "Select an option" at bounding box center [468, 163] width 37 height 7
click at [493, 175] on span "Departure" at bounding box center [506, 182] width 102 height 13
click at [479, 178] on span "Select an option" at bounding box center [468, 180] width 37 height 7
click at [471, 224] on span "Arrival" at bounding box center [506, 227] width 102 height 13
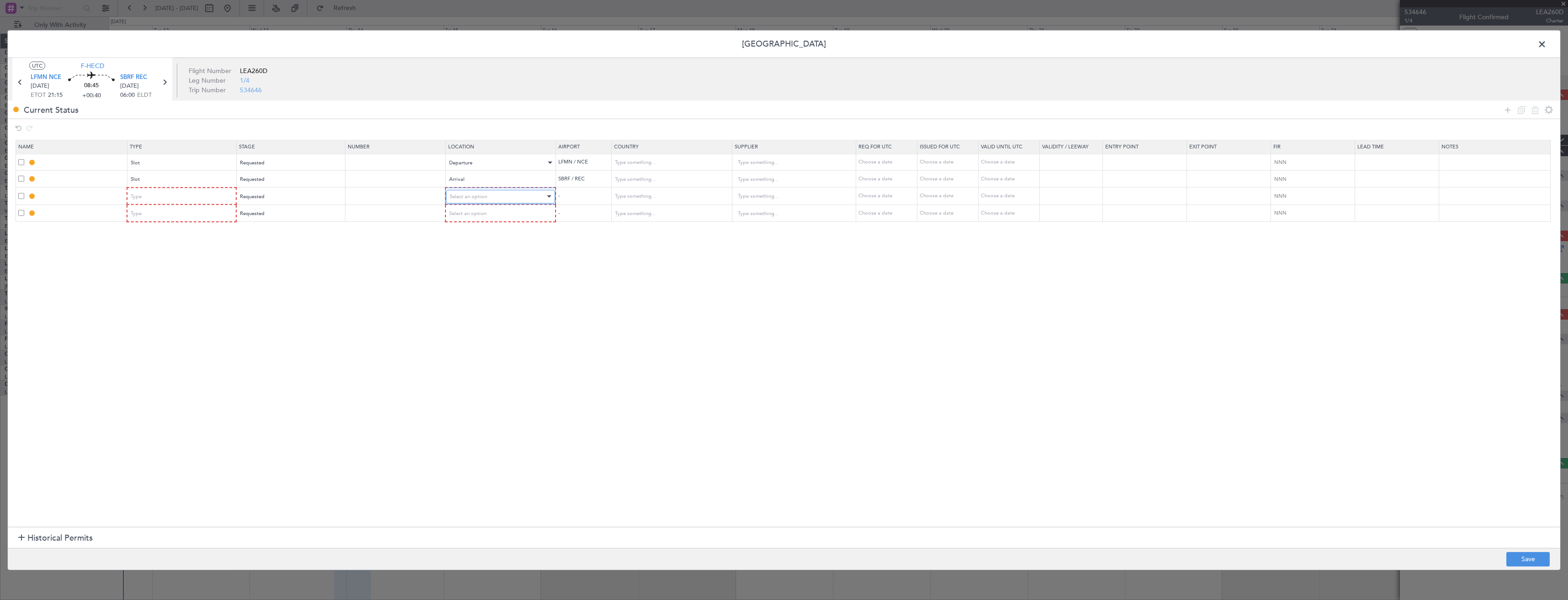
click at [473, 191] on div "Select an option" at bounding box center [497, 196] width 95 height 13
click at [476, 243] on span "Arrival" at bounding box center [506, 243] width 102 height 13
click at [473, 214] on span "Select an option" at bounding box center [468, 213] width 37 height 7
click at [473, 261] on span "Arrival" at bounding box center [506, 260] width 102 height 13
click at [157, 195] on div "Type" at bounding box center [179, 196] width 95 height 13
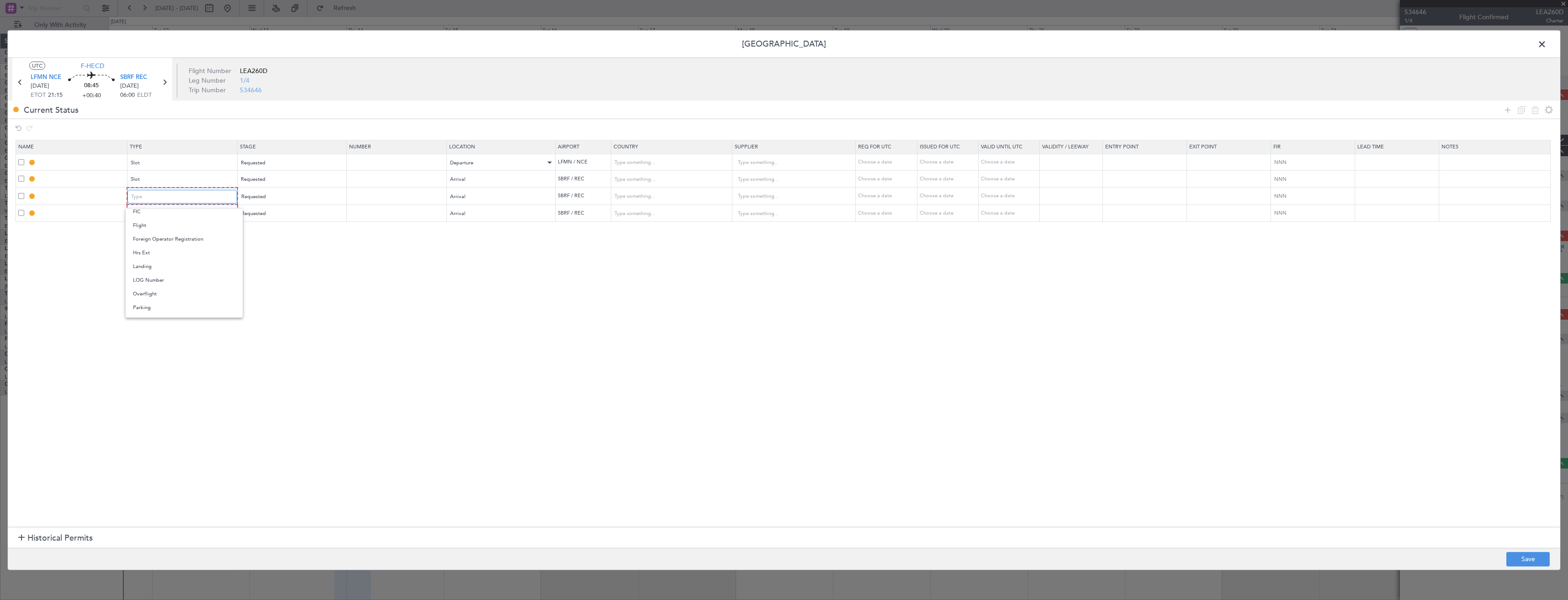
scroll to position [183, 0]
click at [134, 249] on span "Landing" at bounding box center [184, 252] width 102 height 13
click at [148, 209] on div "Type" at bounding box center [179, 213] width 95 height 13
click at [155, 310] on span "Parking" at bounding box center [184, 310] width 102 height 13
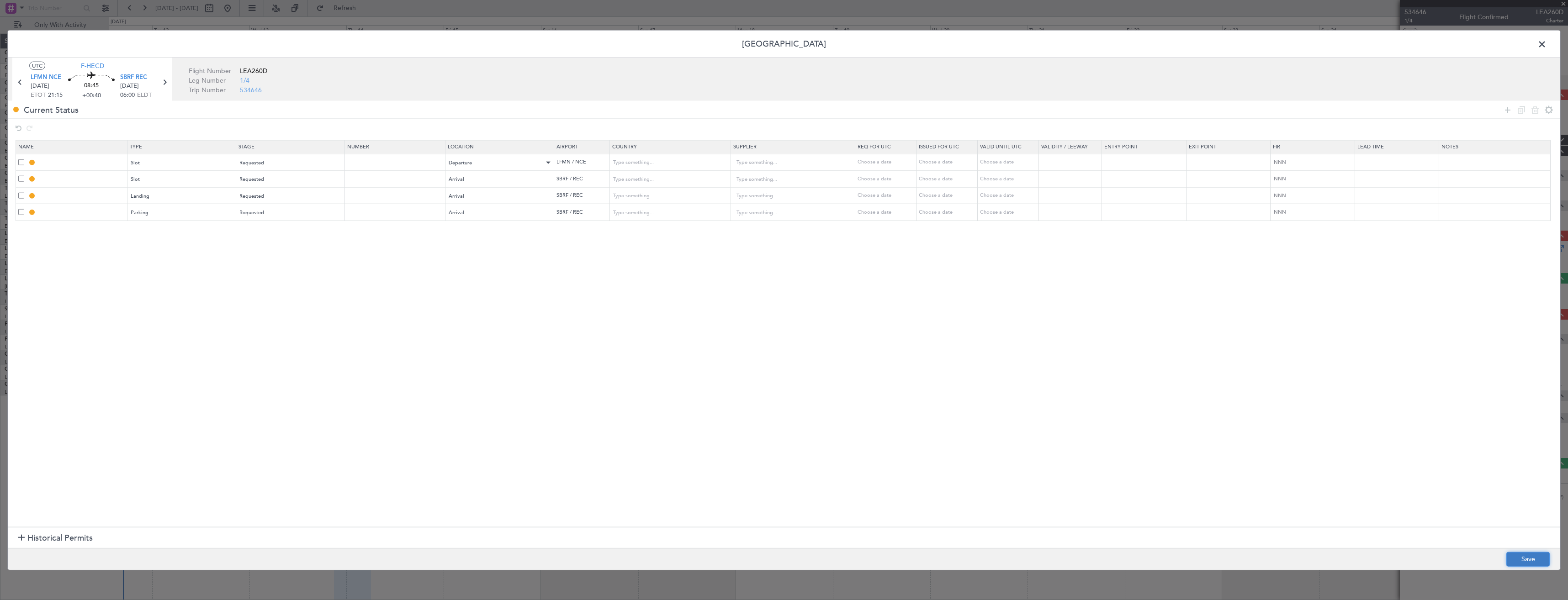
click at [1533, 561] on button "Save" at bounding box center [1528, 559] width 43 height 15
type input "LFMN DEP SLOT"
type input "France"
type input "NNN"
type input "SBRF ARR SLOT"
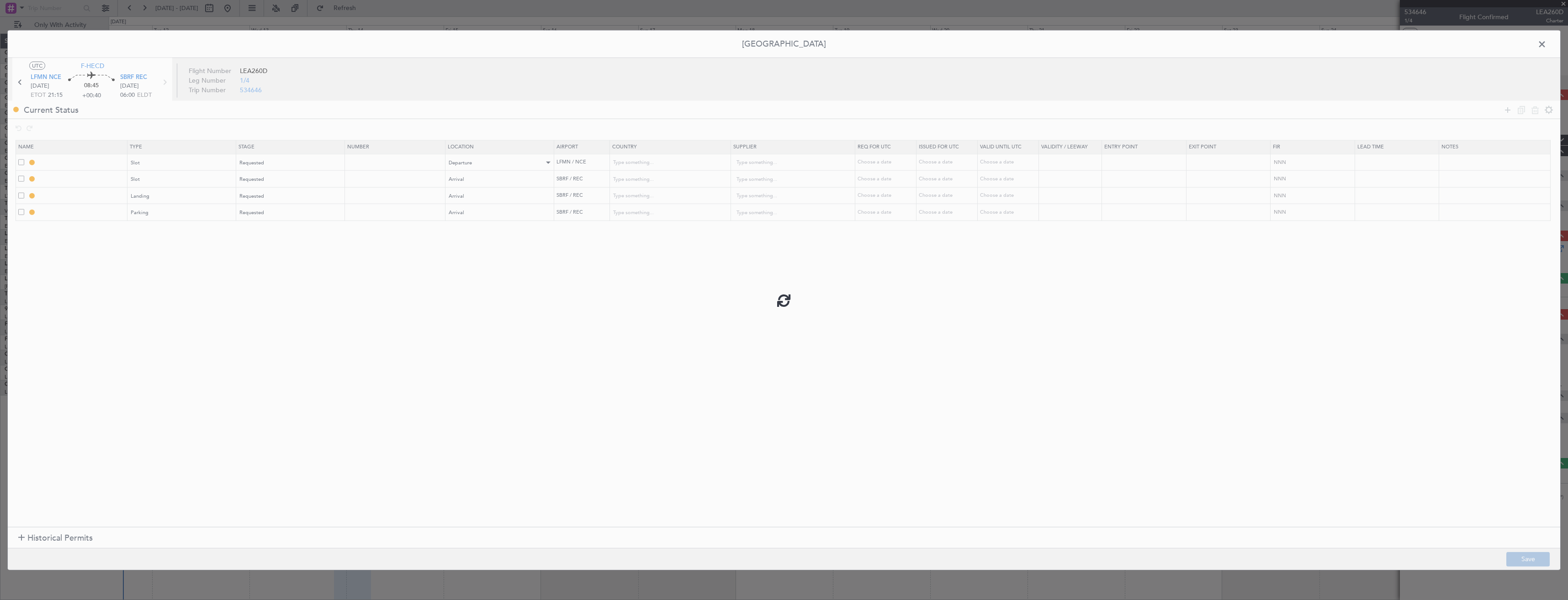
type input "Brazil"
type input "NNN"
type input "SBRF LDG"
type input "Brazil"
type input "NNN"
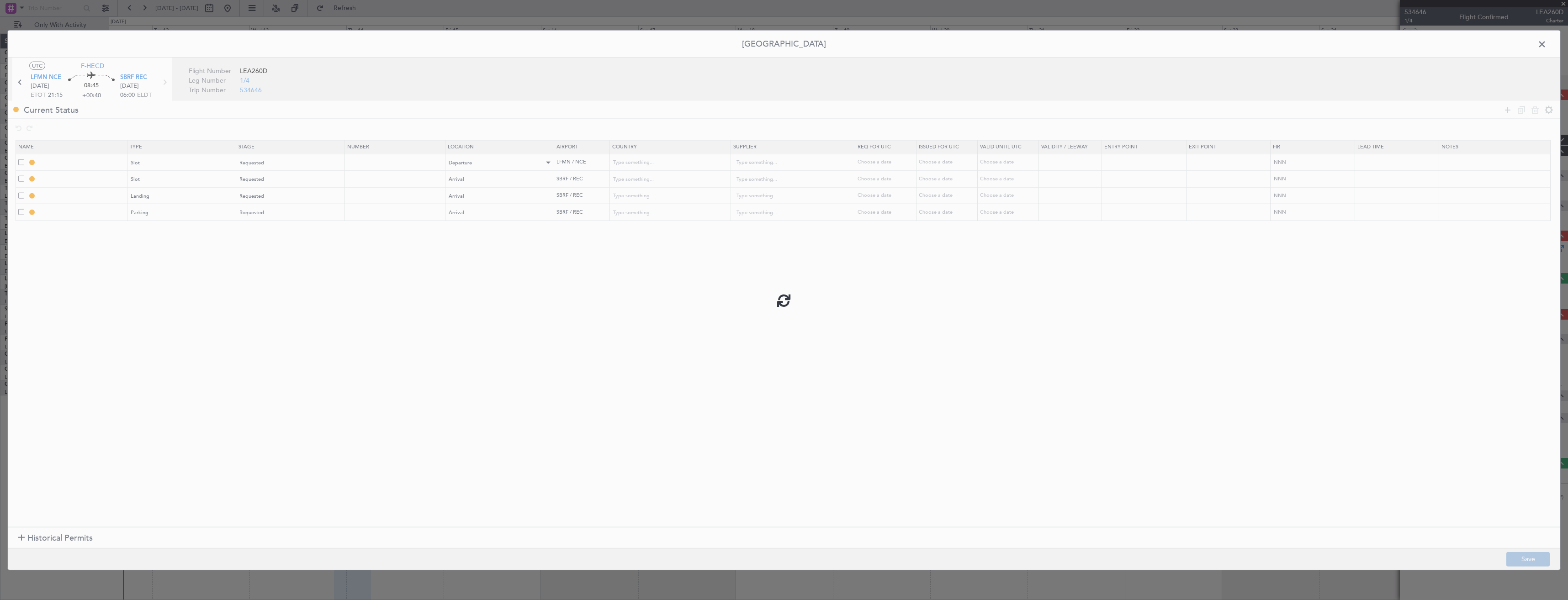
type input "SBRF Parking"
type input "Brazil"
type input "NNN"
click at [95, 165] on input "LFMN DEP SLOT" at bounding box center [82, 162] width 89 height 8
type input "LFMN DEP SLOT 2115z"
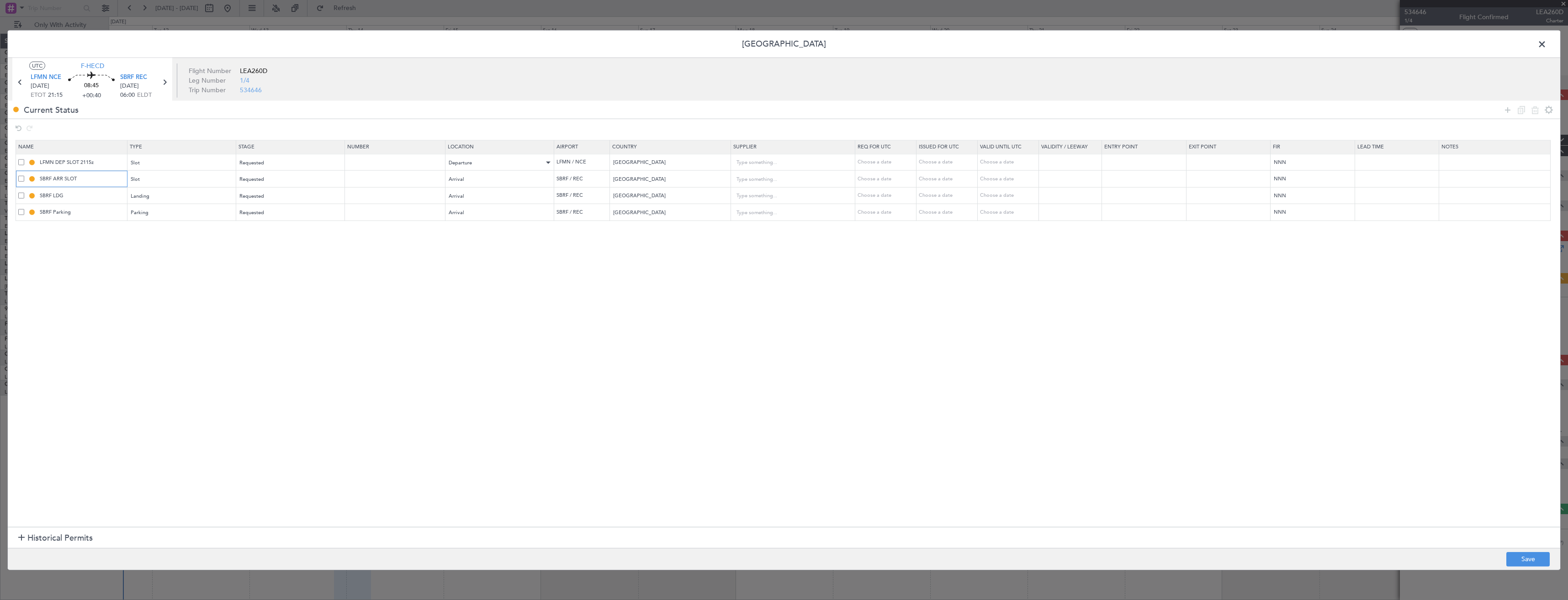
click at [90, 178] on input "SBRF ARR SLOT" at bounding box center [82, 178] width 89 height 8
type input "SBRF ARR SLOT 0600z"
click at [1509, 559] on button "Save" at bounding box center [1528, 559] width 43 height 15
click at [1547, 43] on span at bounding box center [1547, 46] width 0 height 18
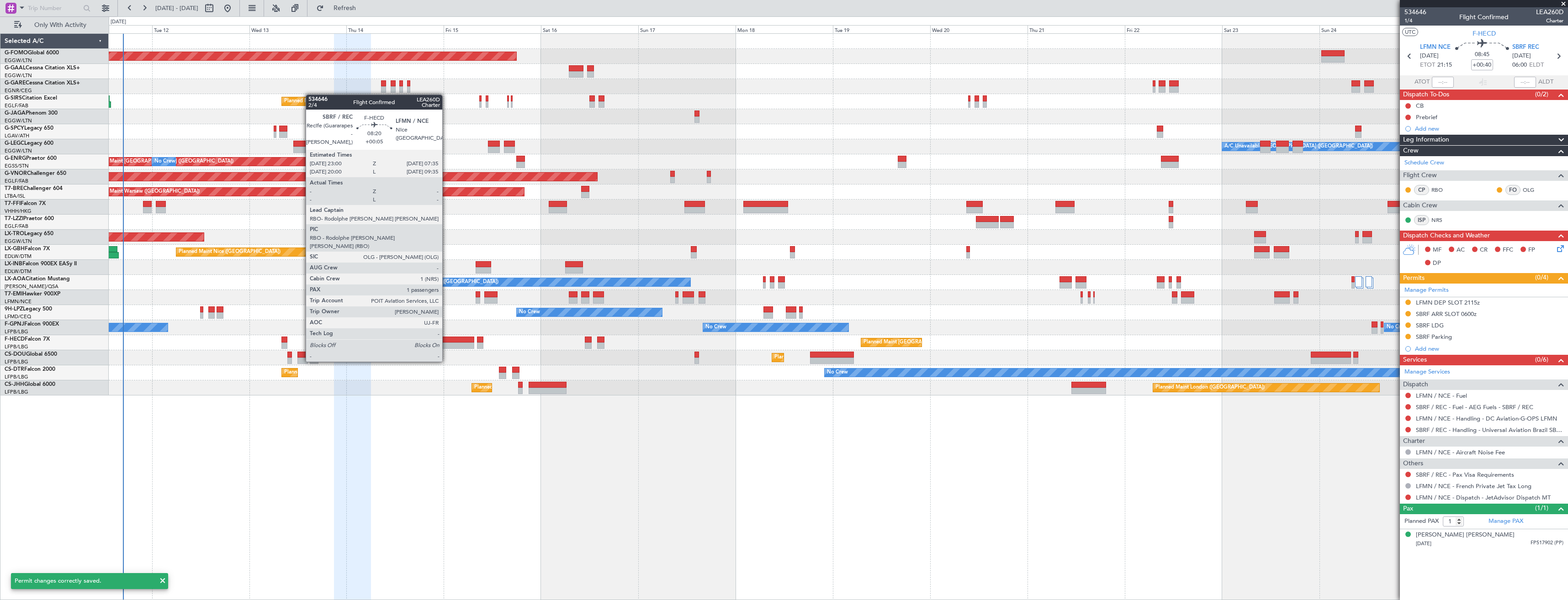
click at [446, 345] on div at bounding box center [457, 346] width 35 height 6
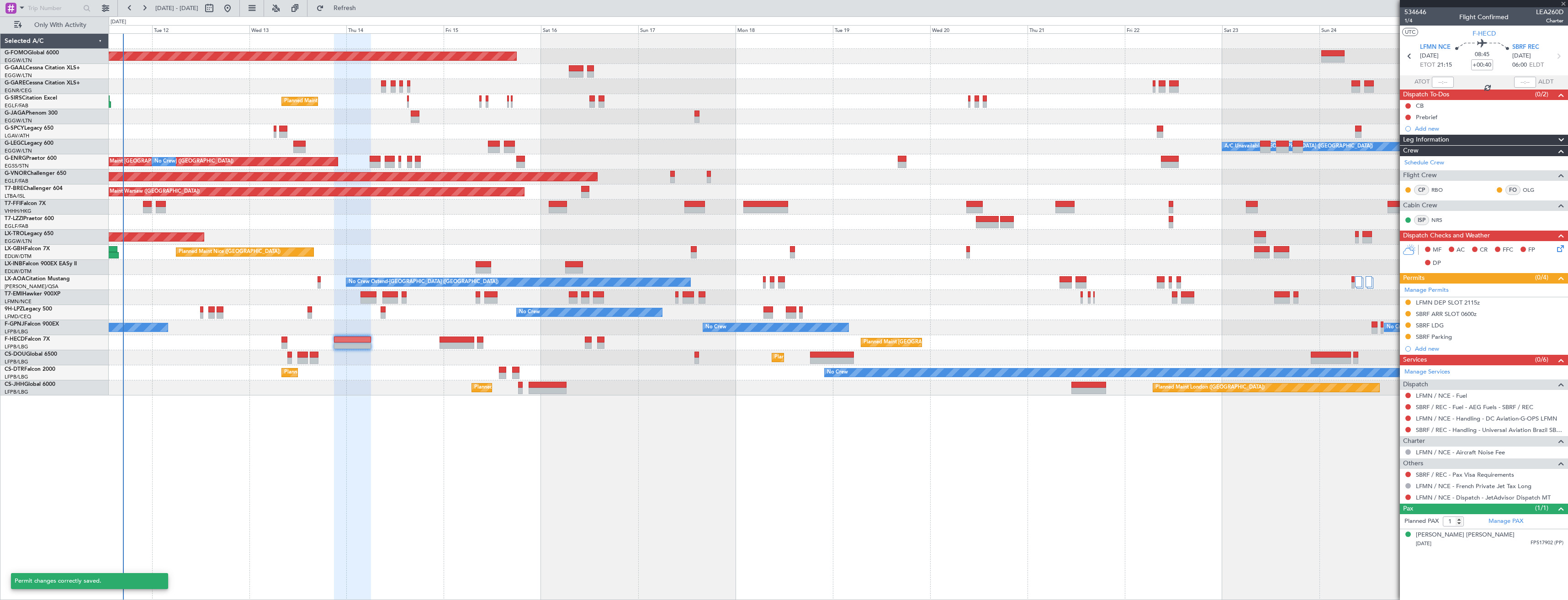
type input "+00:05"
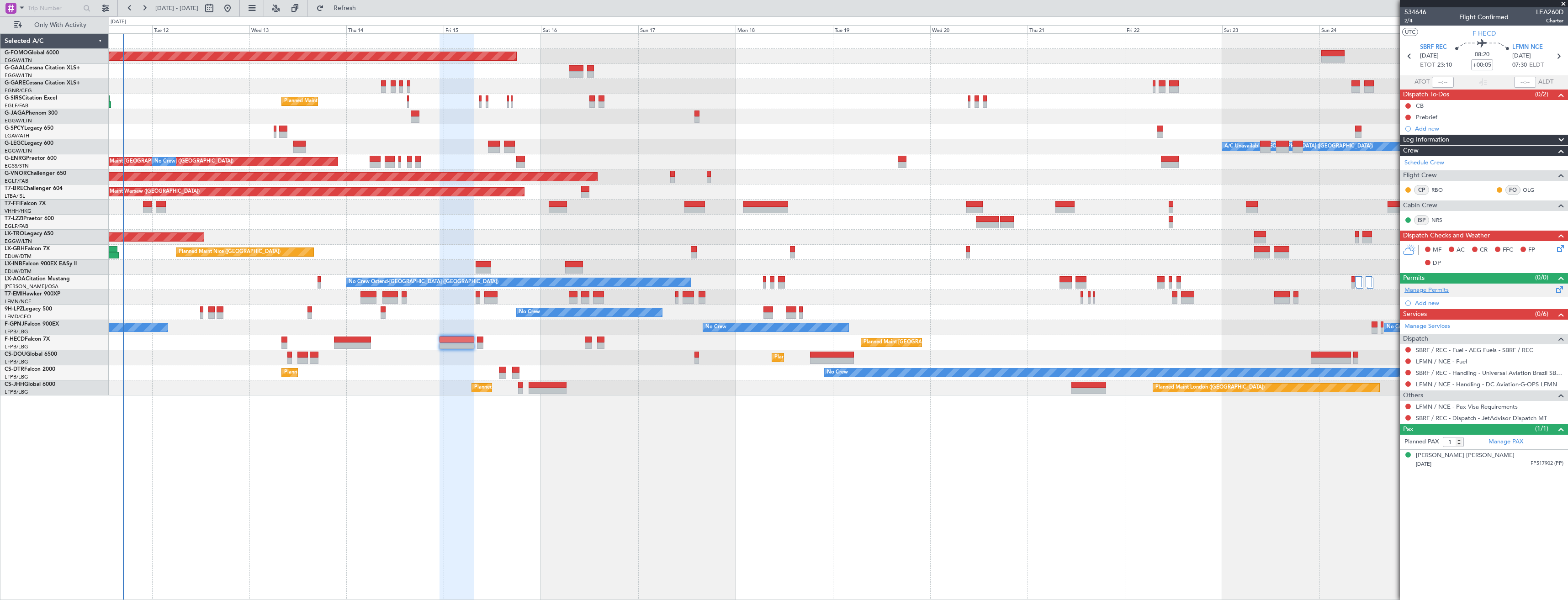
click at [1424, 290] on link "Manage Permits" at bounding box center [1427, 290] width 45 height 9
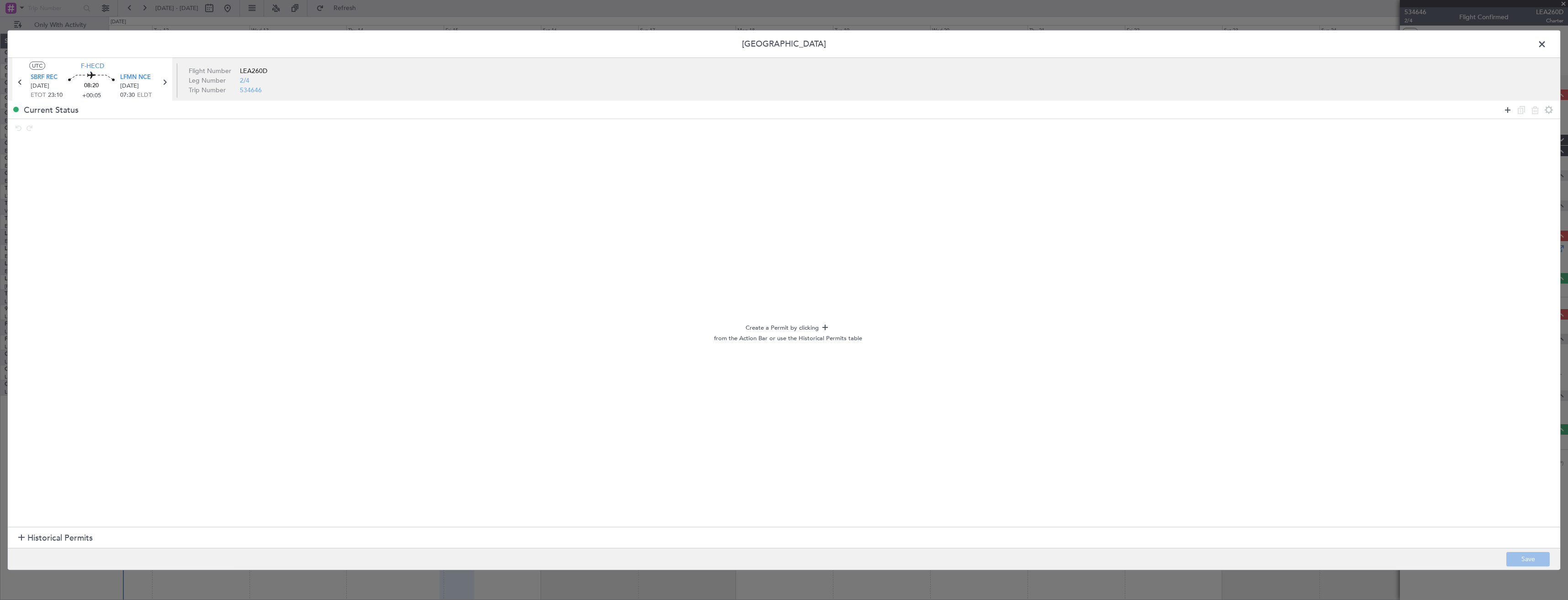
click at [1506, 109] on icon at bounding box center [1508, 109] width 11 height 11
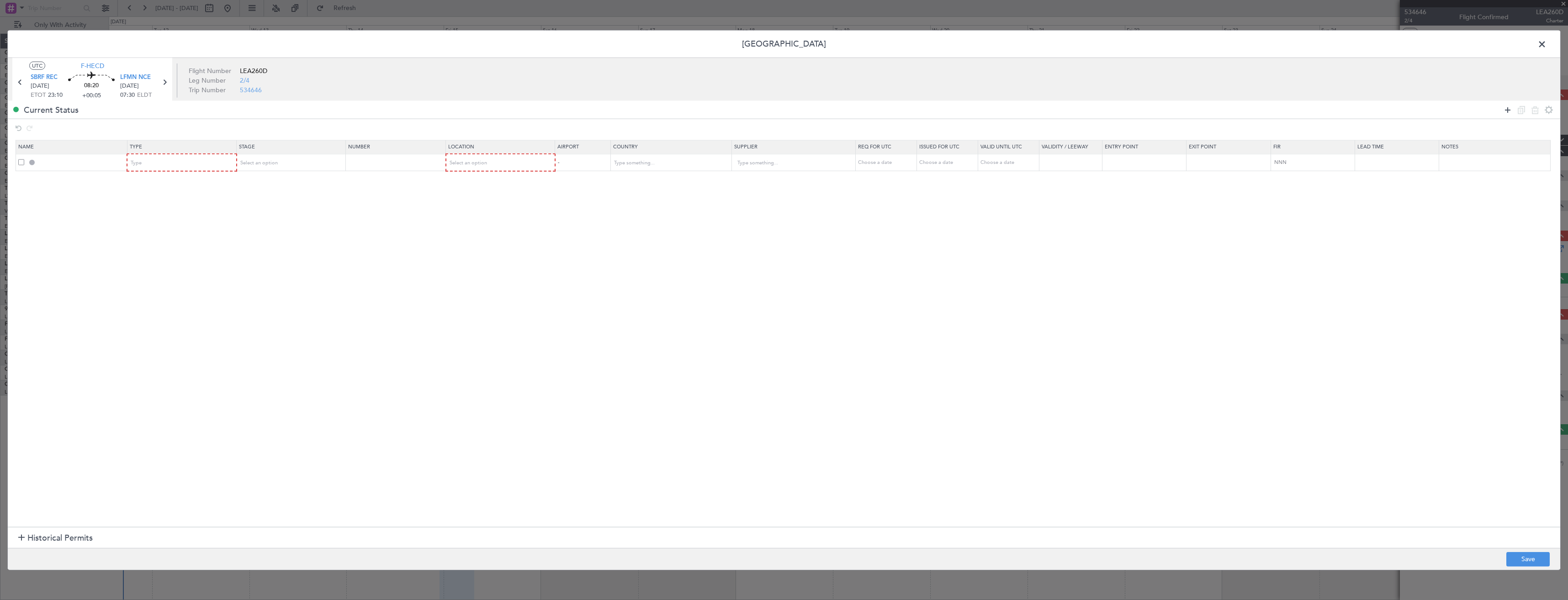
click at [1506, 109] on icon at bounding box center [1508, 109] width 11 height 11
click at [19, 163] on span at bounding box center [21, 163] width 6 height 6
click at [24, 159] on input "checkbox" at bounding box center [24, 159] width 0 height 0
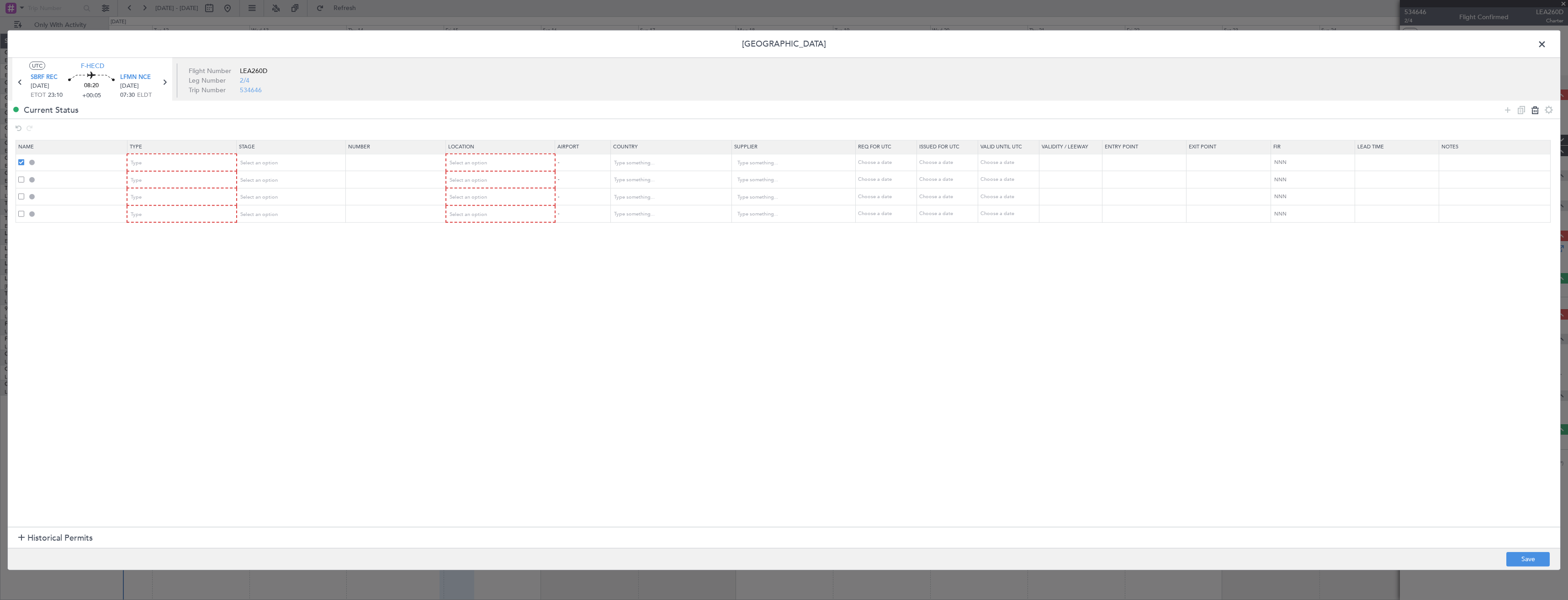
click at [1535, 109] on icon at bounding box center [1535, 109] width 11 height 11
click at [142, 162] on span "Type" at bounding box center [137, 163] width 11 height 7
click at [149, 244] on span "Departure" at bounding box center [184, 246] width 102 height 13
click at [156, 175] on div "Type" at bounding box center [179, 180] width 95 height 13
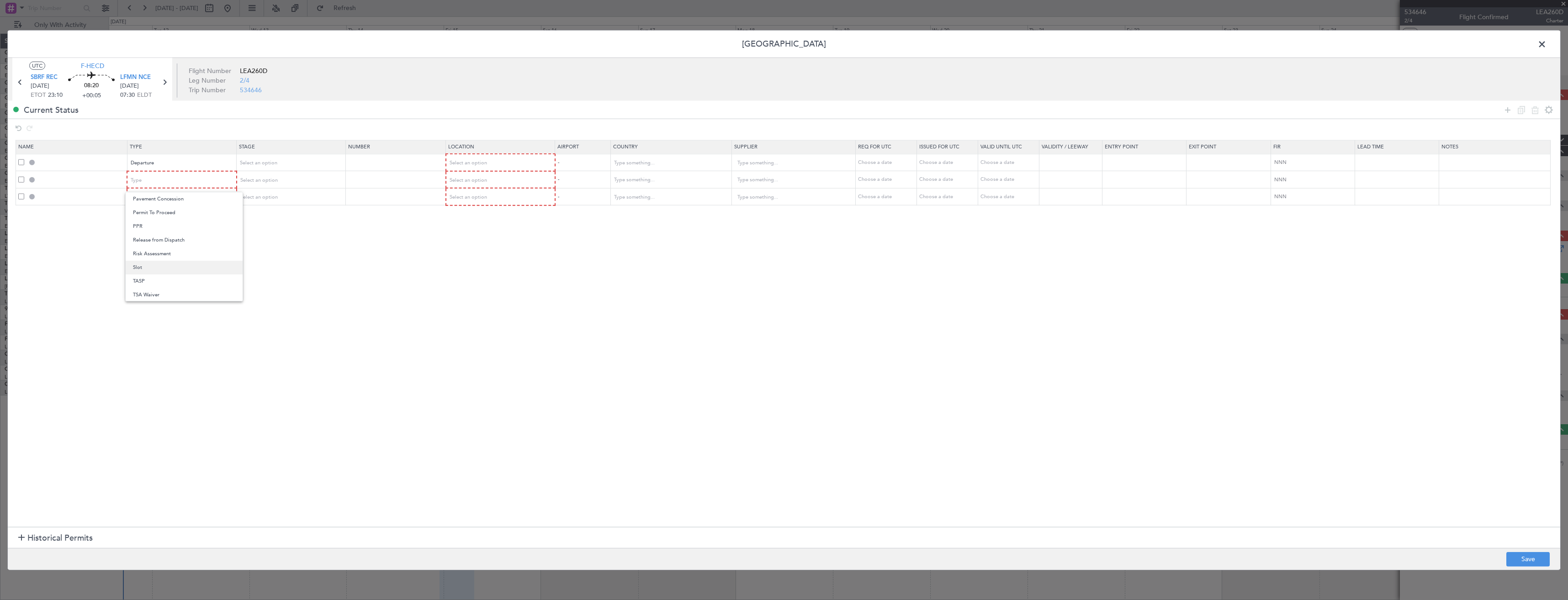
click at [155, 262] on span "Slot" at bounding box center [184, 268] width 102 height 13
click at [151, 198] on div "Type" at bounding box center [179, 197] width 95 height 13
click at [153, 280] on span "Slot" at bounding box center [184, 284] width 102 height 13
click at [282, 161] on div "Select an option" at bounding box center [287, 163] width 95 height 13
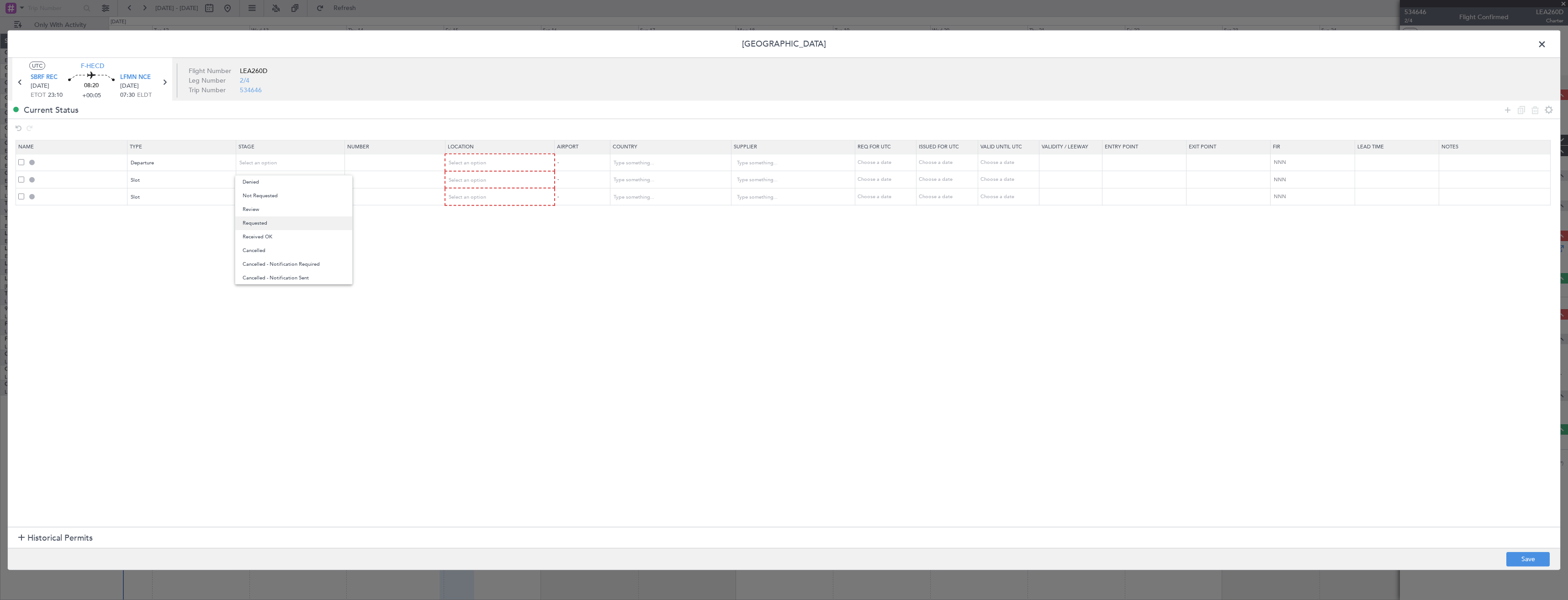
click at [270, 219] on span "Requested" at bounding box center [293, 223] width 102 height 13
click at [256, 185] on div "Select an option" at bounding box center [287, 180] width 95 height 13
drag, startPoint x: 251, startPoint y: 243, endPoint x: 248, endPoint y: 227, distance: 16.3
click at [251, 243] on span "Requested" at bounding box center [293, 240] width 102 height 13
click at [249, 196] on span "Select an option" at bounding box center [258, 197] width 37 height 7
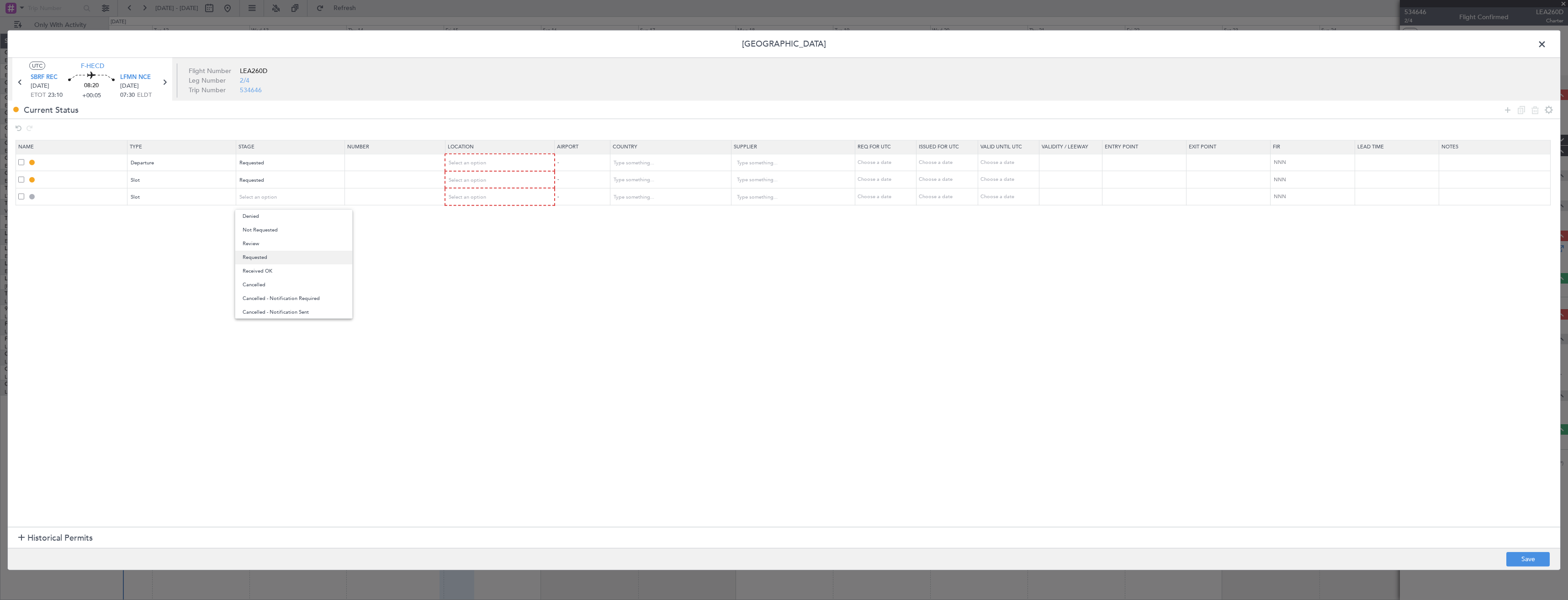
click at [254, 252] on span "Requested" at bounding box center [293, 257] width 102 height 13
click at [499, 160] on div "Select an option" at bounding box center [497, 163] width 96 height 13
click at [493, 183] on span "Departure" at bounding box center [505, 182] width 102 height 13
click at [487, 177] on span "Select an option" at bounding box center [468, 180] width 37 height 7
click at [472, 201] on span "Departure" at bounding box center [505, 199] width 102 height 13
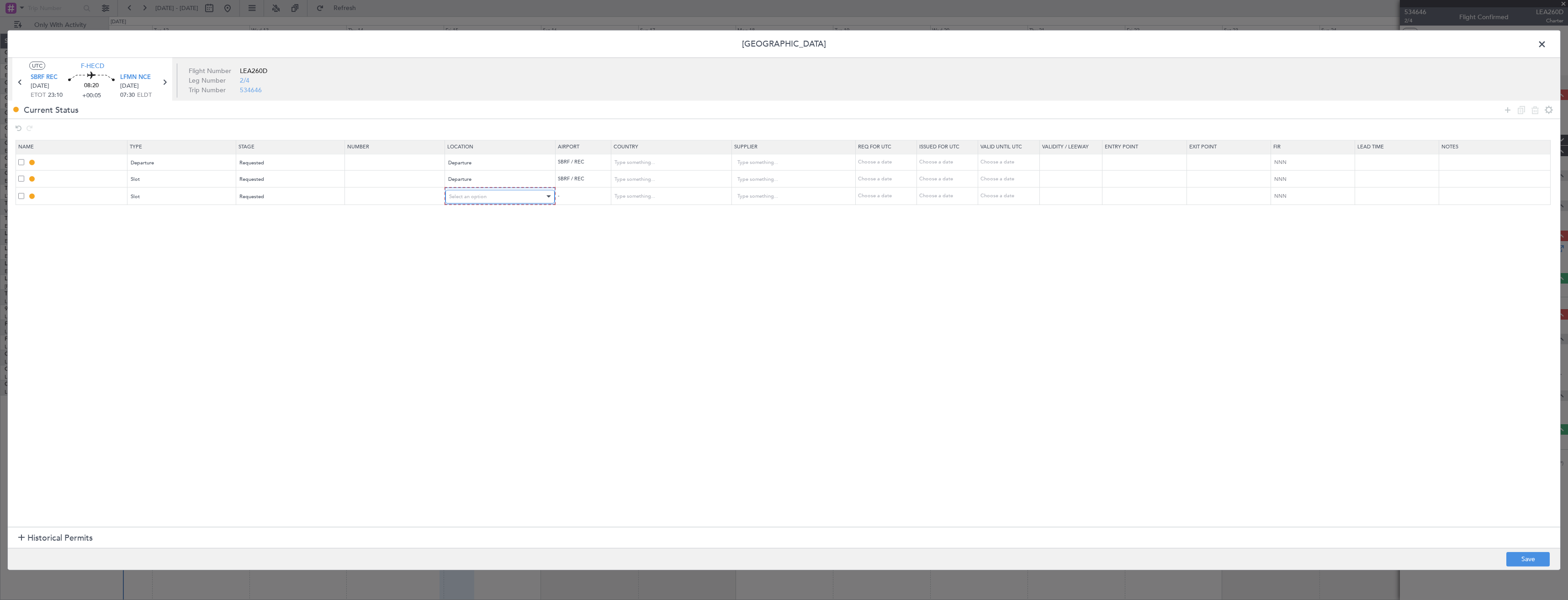
click at [465, 198] on span "Select an option" at bounding box center [468, 196] width 37 height 7
click at [464, 241] on span "Arrival" at bounding box center [505, 243] width 102 height 13
click at [1518, 558] on button "Save" at bounding box center [1528, 559] width 43 height 15
type input "DEPARTURE"
type input "Brazil"
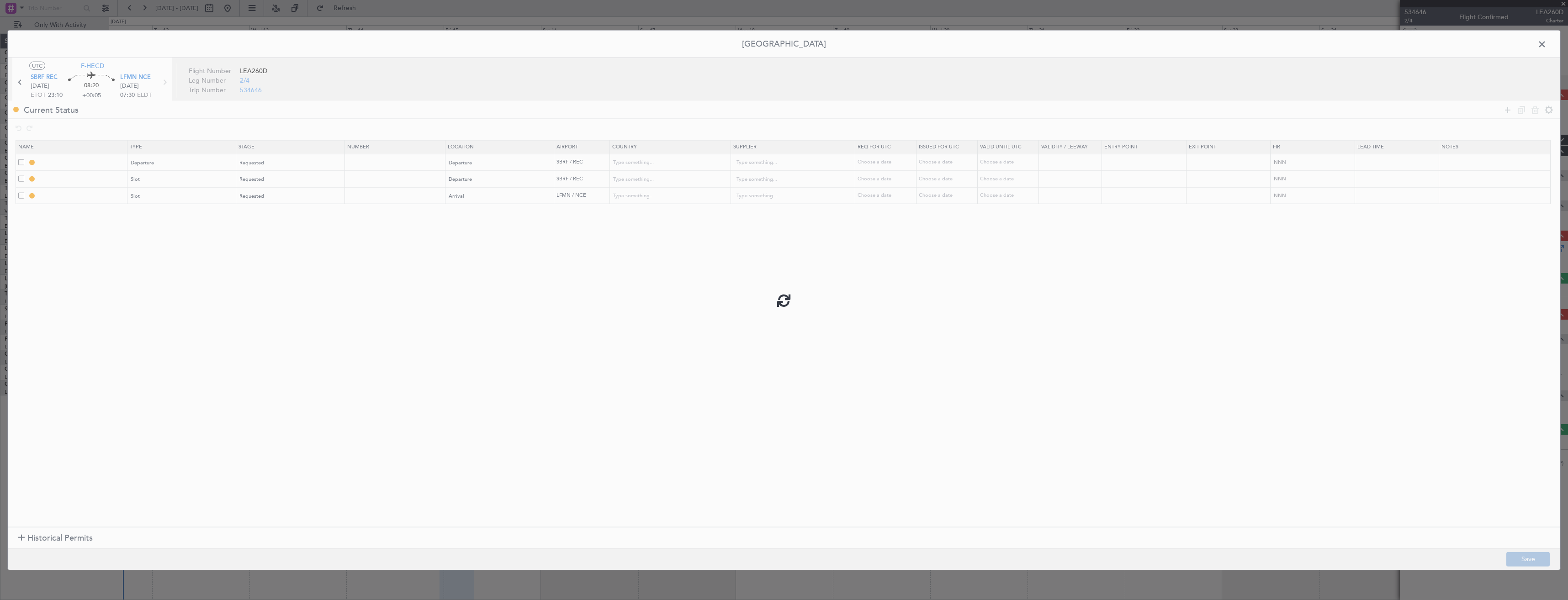
type input "NNN"
type input "SBRF DEP SLOT"
type input "Brazil"
type input "NNN"
type input "LFMN ARR SLOT"
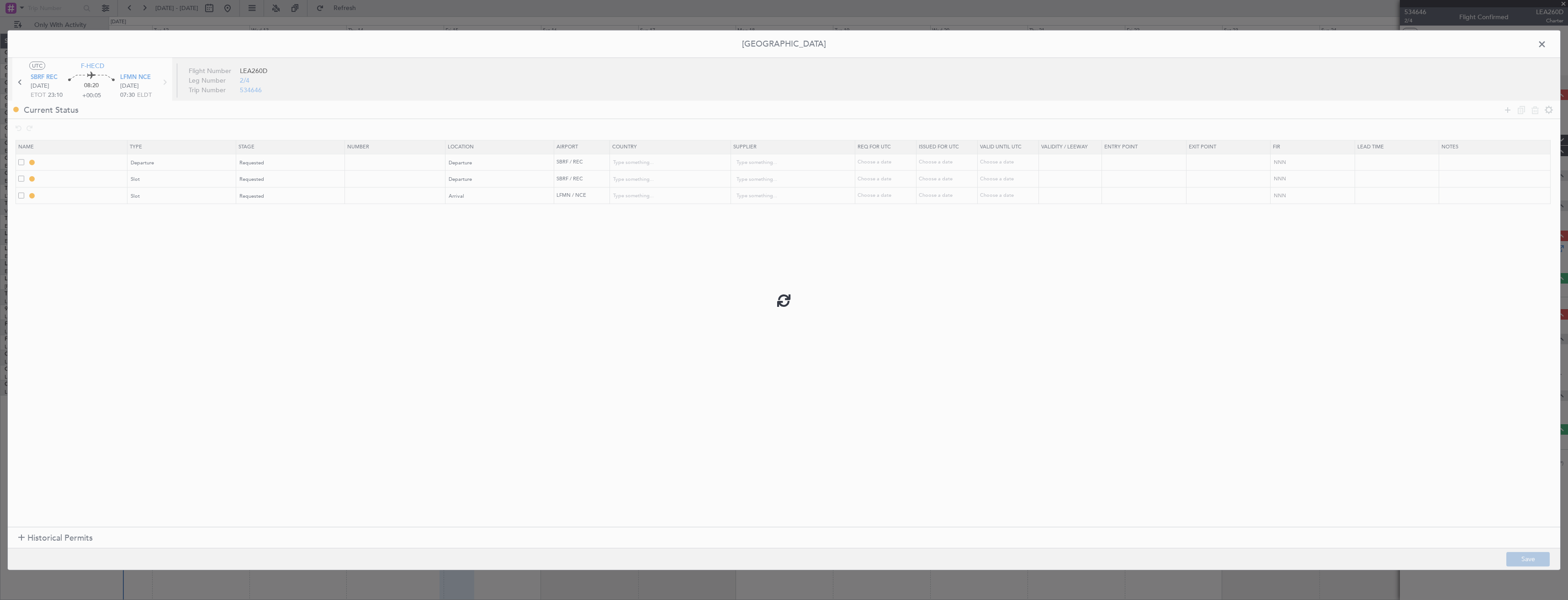
type input "France"
type input "NNN"
click at [86, 177] on mat-tooltip-component "DEPARTURE" at bounding box center [83, 178] width 46 height 24
click at [86, 177] on div "DEPARTURE" at bounding box center [83, 178] width 33 height 12
click at [100, 268] on section "Name Type Stage Number Location Airport Country Supplier Req For Utc Issued For…" at bounding box center [784, 333] width 1553 height 390
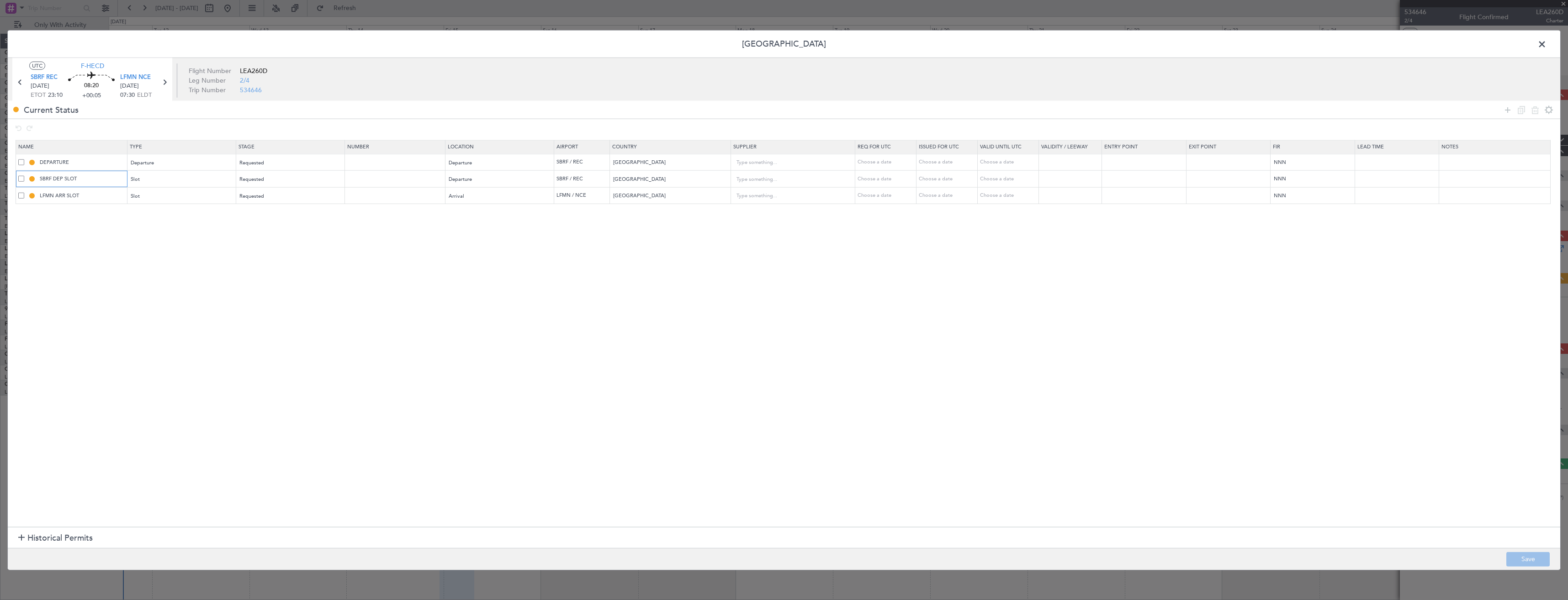
click at [93, 176] on input "SBRF DEP SLOT" at bounding box center [82, 178] width 89 height 8
type input "SBRF DEP SLOT 2310z"
click at [109, 234] on section "Name Type Stage Number Location Airport Country Supplier Req For Utc Issued For…" at bounding box center [784, 333] width 1553 height 390
click at [100, 196] on input "LFMN ARR SLOT" at bounding box center [82, 196] width 89 height 8
type input "LFMN ARR SLOT 0730z"
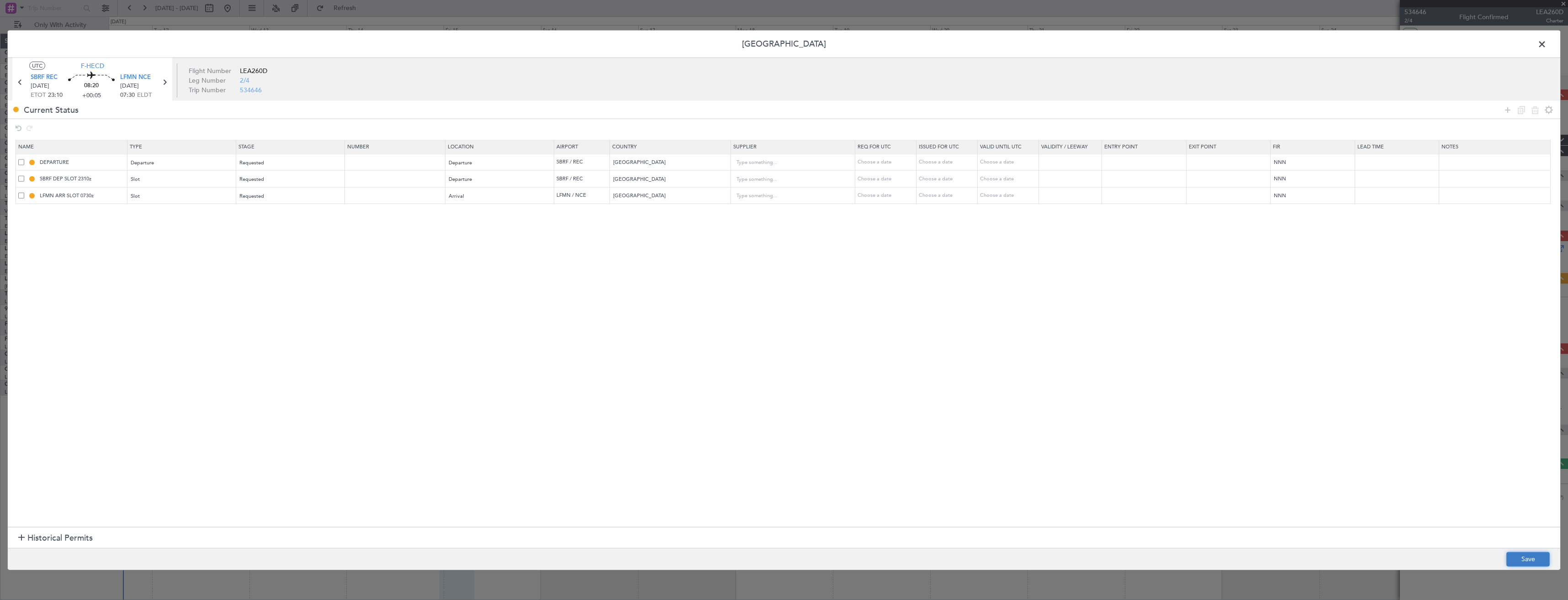
click at [1514, 557] on button "Save" at bounding box center [1528, 559] width 43 height 15
click at [1547, 45] on span at bounding box center [1547, 46] width 0 height 18
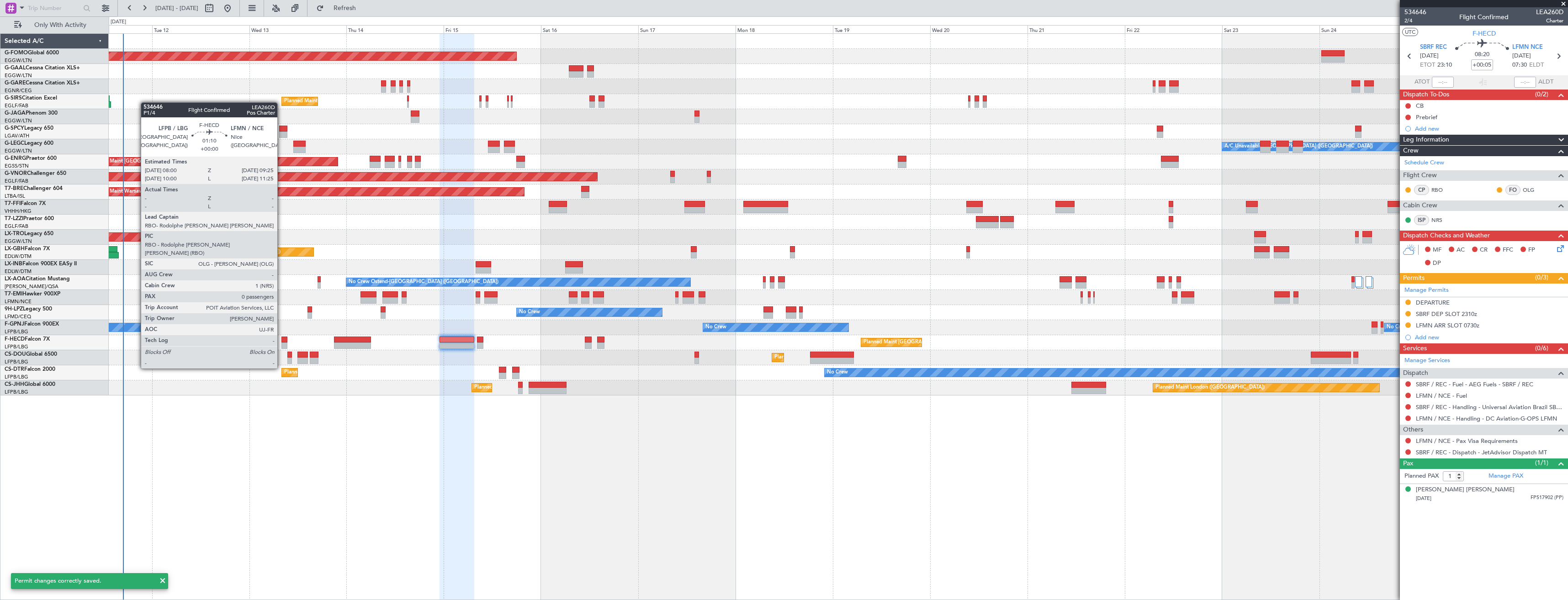
click at [282, 343] on div at bounding box center [284, 346] width 6 height 6
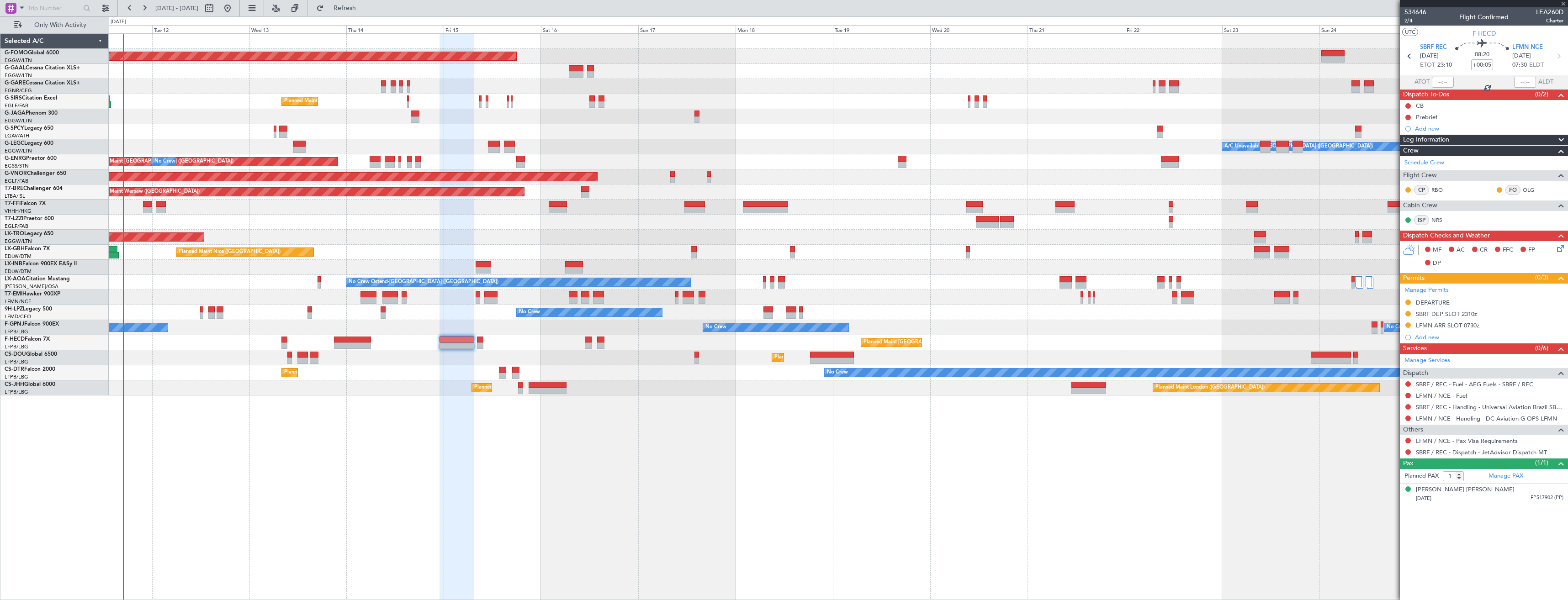
type input "0"
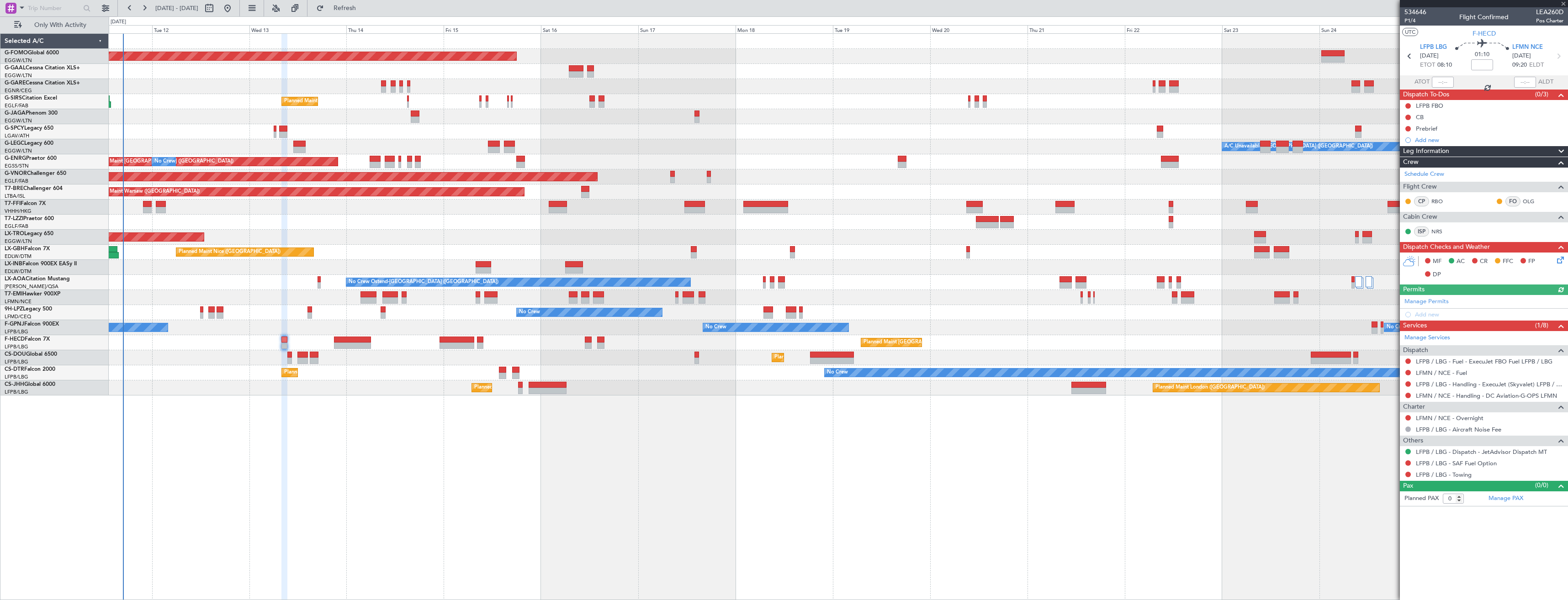
click at [1426, 297] on div "Manage Permits Add new" at bounding box center [1484, 308] width 168 height 26
click at [1433, 302] on div "Manage Permits Add new" at bounding box center [1484, 308] width 168 height 26
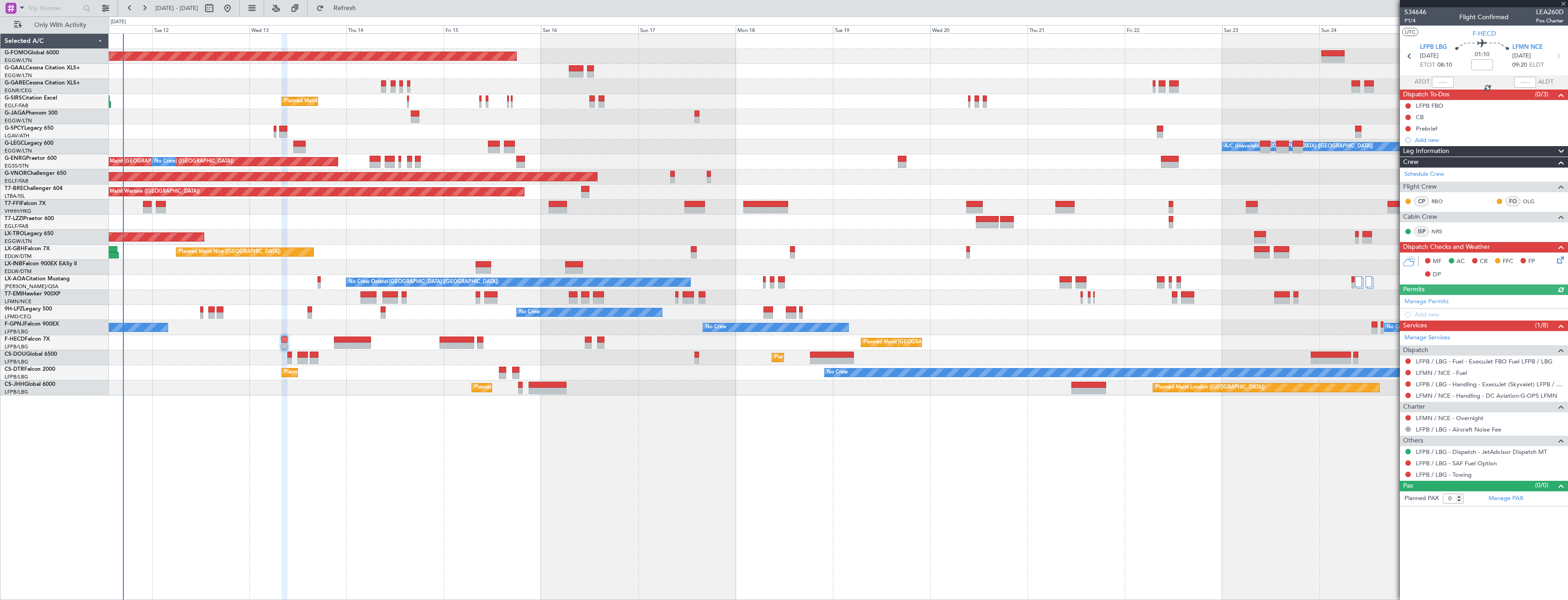
click at [1433, 302] on div "Manage Permits Add new" at bounding box center [1484, 308] width 168 height 26
click at [1430, 299] on div "Manage Permits Add new" at bounding box center [1484, 308] width 168 height 26
click at [1430, 299] on link "Manage Permits" at bounding box center [1427, 302] width 45 height 9
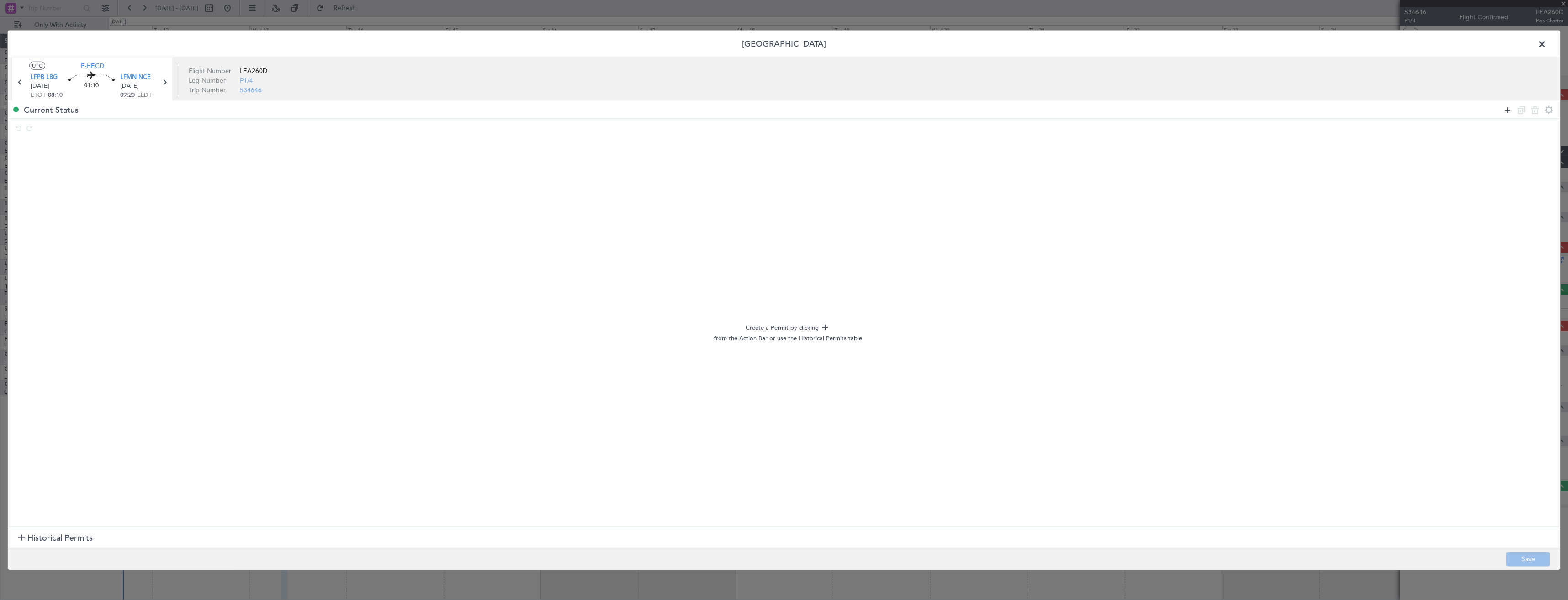
click at [1507, 108] on icon at bounding box center [1508, 109] width 11 height 11
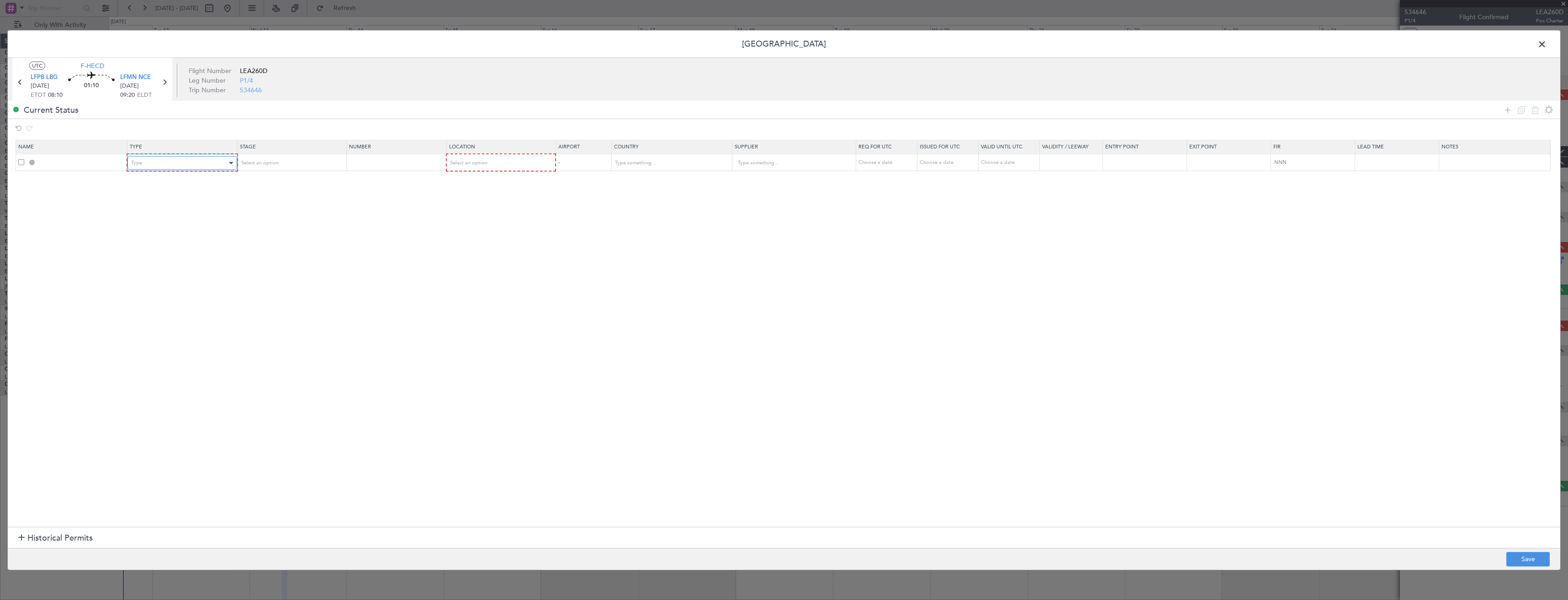
click at [147, 160] on div "Type" at bounding box center [179, 163] width 95 height 13
click at [155, 250] on span "Slot" at bounding box center [184, 250] width 102 height 13
click at [295, 162] on div "Select an option" at bounding box center [287, 163] width 95 height 13
click at [262, 221] on span "Requested" at bounding box center [293, 223] width 102 height 13
click at [471, 167] on div "Select an option" at bounding box center [497, 163] width 96 height 13
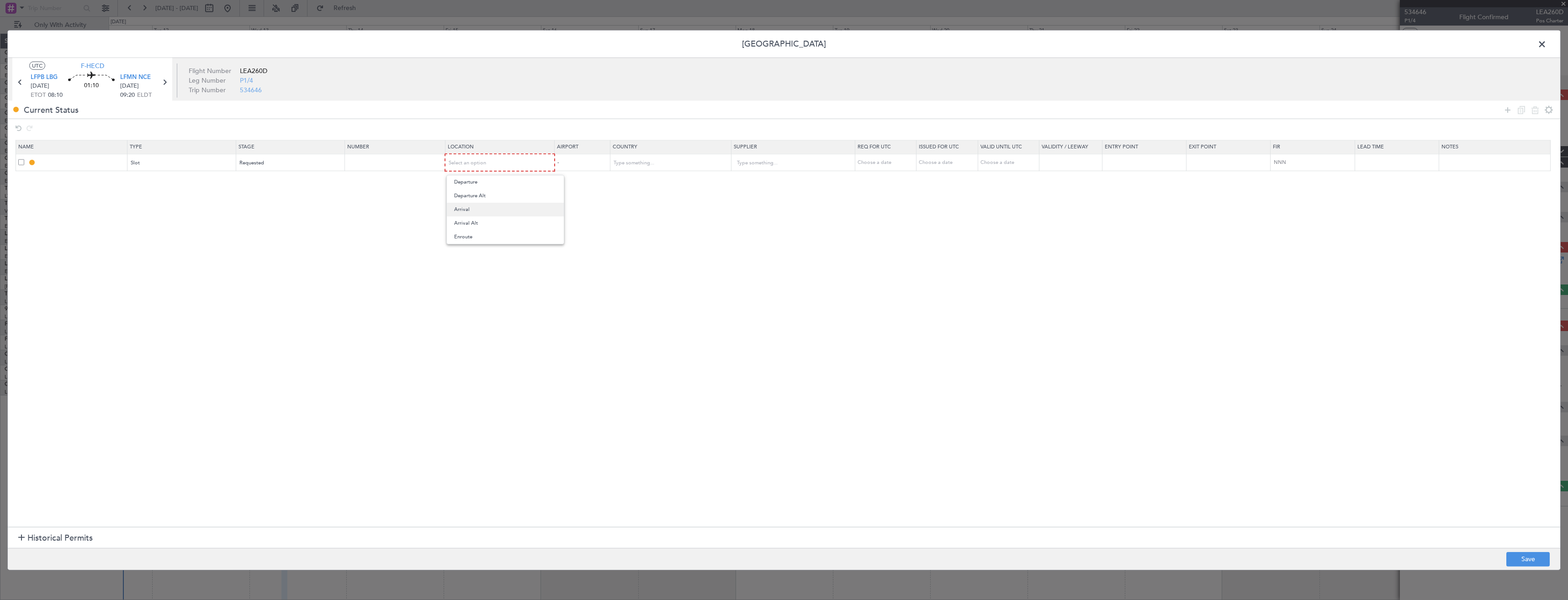
click at [465, 207] on span "Arrival" at bounding box center [505, 210] width 102 height 13
click at [1539, 556] on button "Save" at bounding box center [1528, 559] width 43 height 15
type input "LFMN ARR SLOT"
type input "France"
type input "NNN"
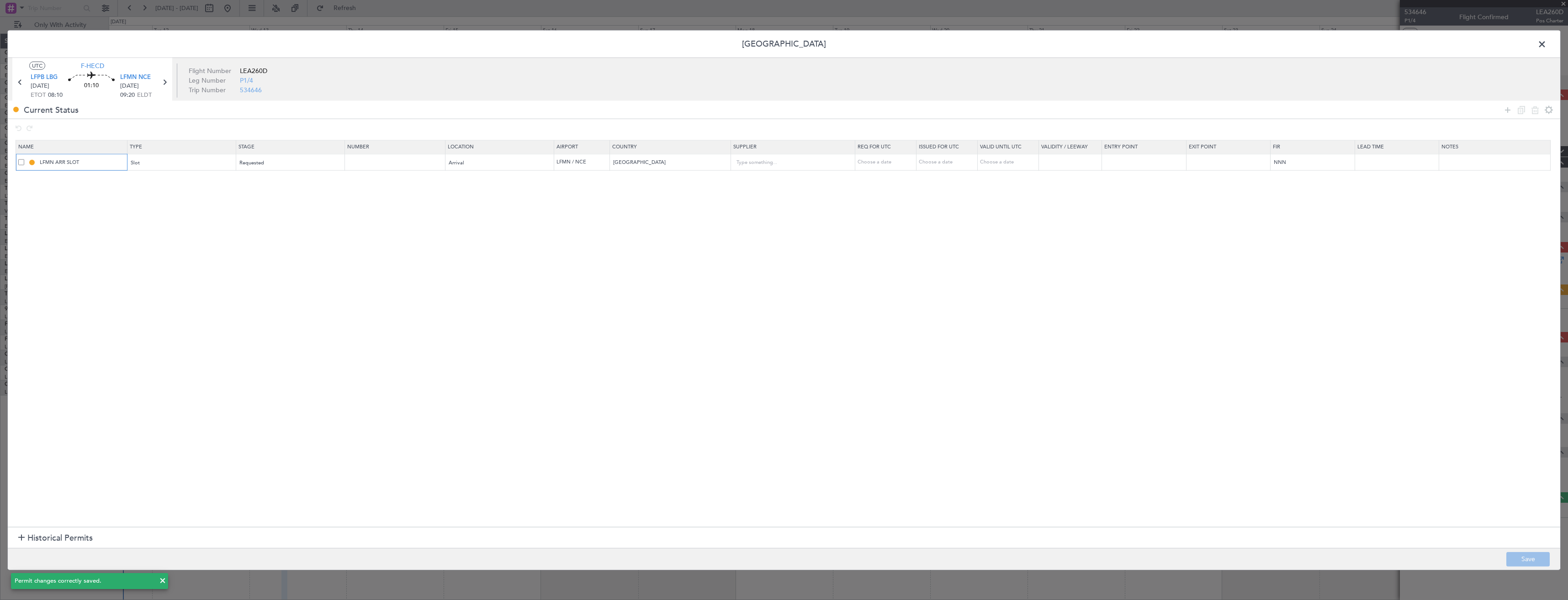
click at [94, 166] on input "LFMN ARR SLOT" at bounding box center [82, 162] width 89 height 8
type input "LFMN ARR SLOT 0920z"
click at [1540, 551] on footer "Save" at bounding box center [784, 558] width 1553 height 22
click at [1547, 39] on span at bounding box center [1547, 46] width 0 height 18
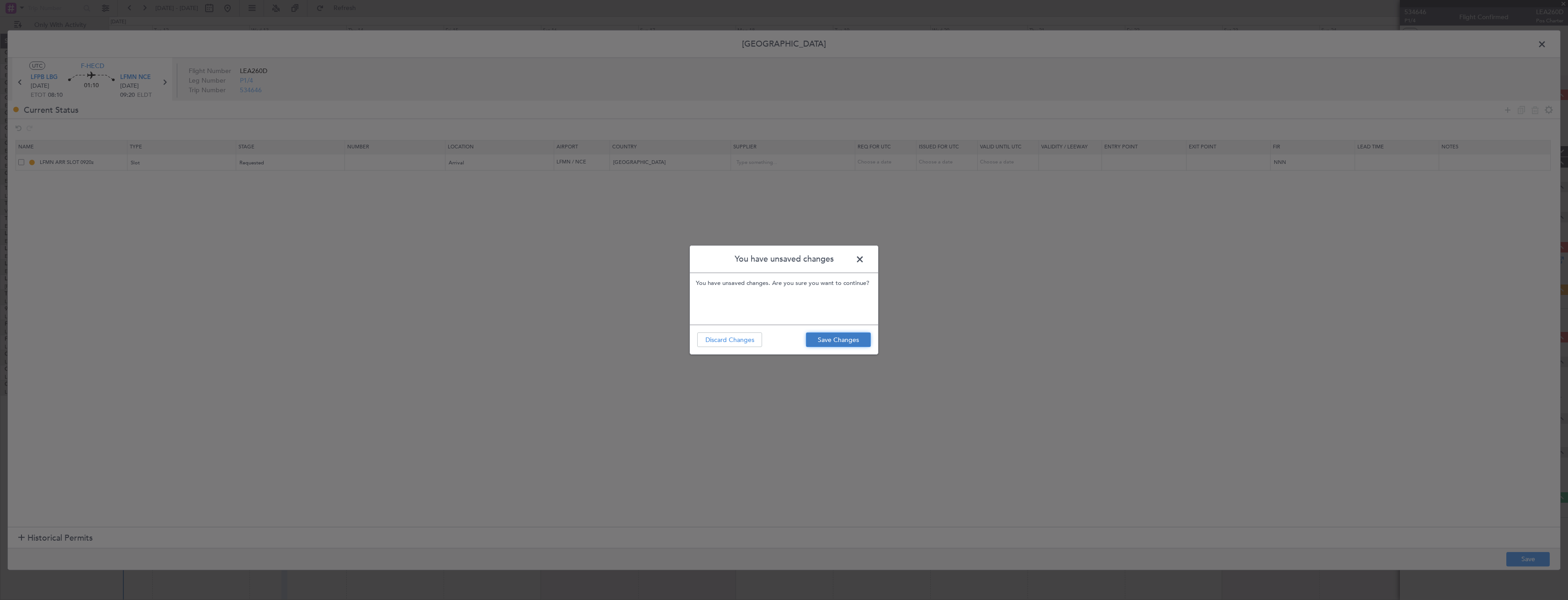
click at [824, 336] on button "Save Changes" at bounding box center [838, 340] width 65 height 15
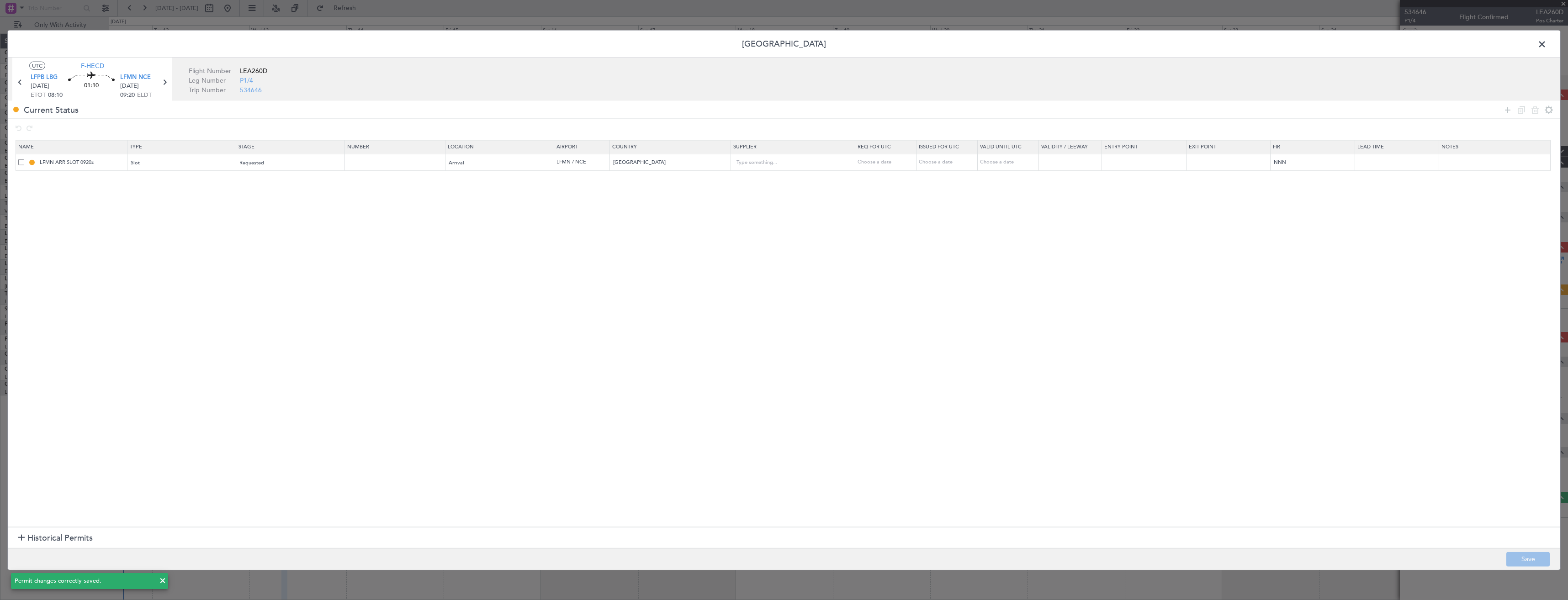
click at [1547, 43] on span at bounding box center [1547, 46] width 0 height 18
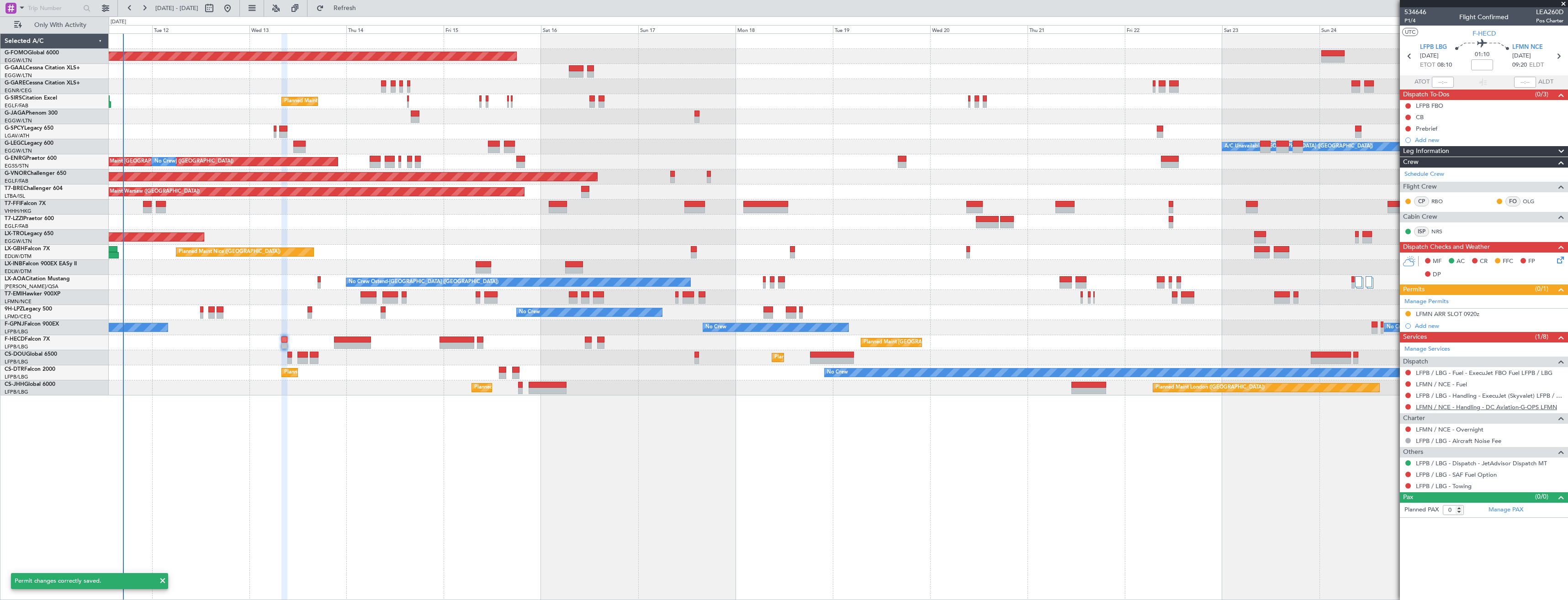
click at [1432, 408] on link "LFMN / NCE - Handling - DC Aviation-G-OPS LFMN" at bounding box center [1486, 407] width 141 height 8
click at [355, 10] on button "Refresh" at bounding box center [339, 8] width 55 height 15
click at [1491, 396] on link "LFPB / LBG - Handling - ExecuJet (Skyvalet) LFPB / LBG" at bounding box center [1489, 395] width 147 height 8
click at [364, 6] on span "Refresh" at bounding box center [345, 8] width 39 height 6
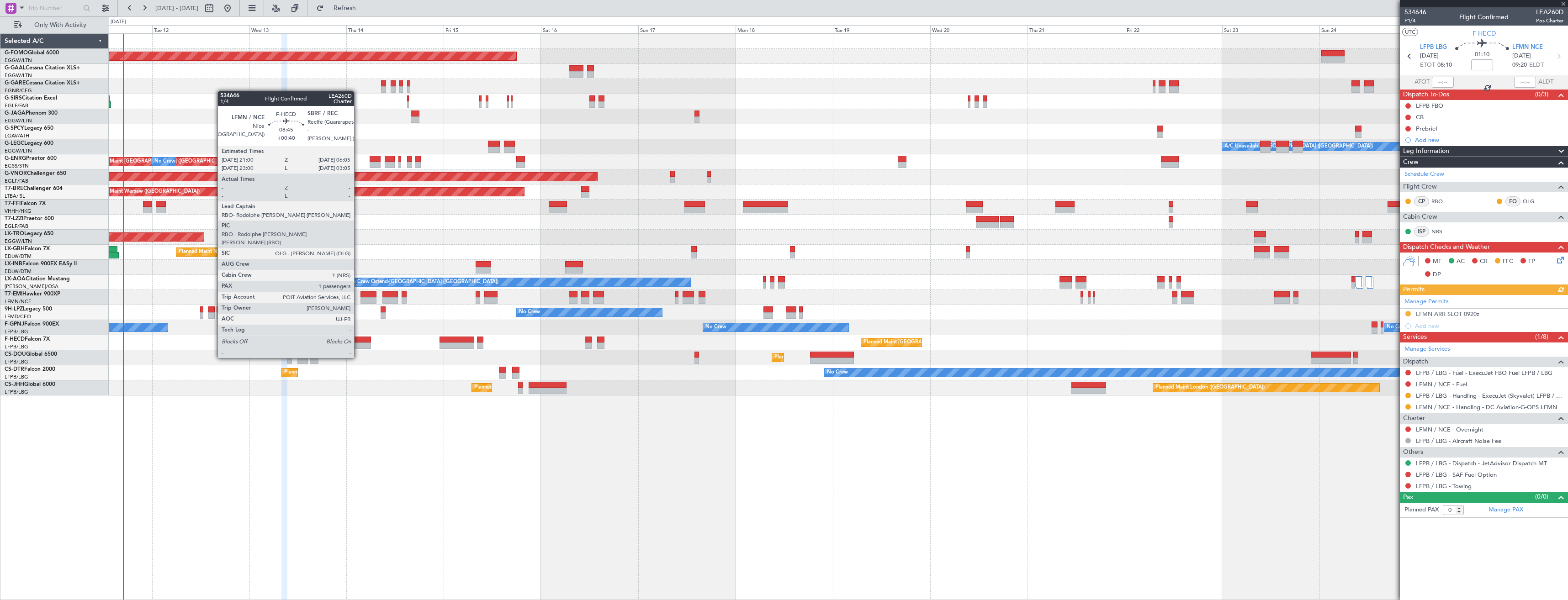
click at [358, 341] on div at bounding box center [352, 340] width 37 height 6
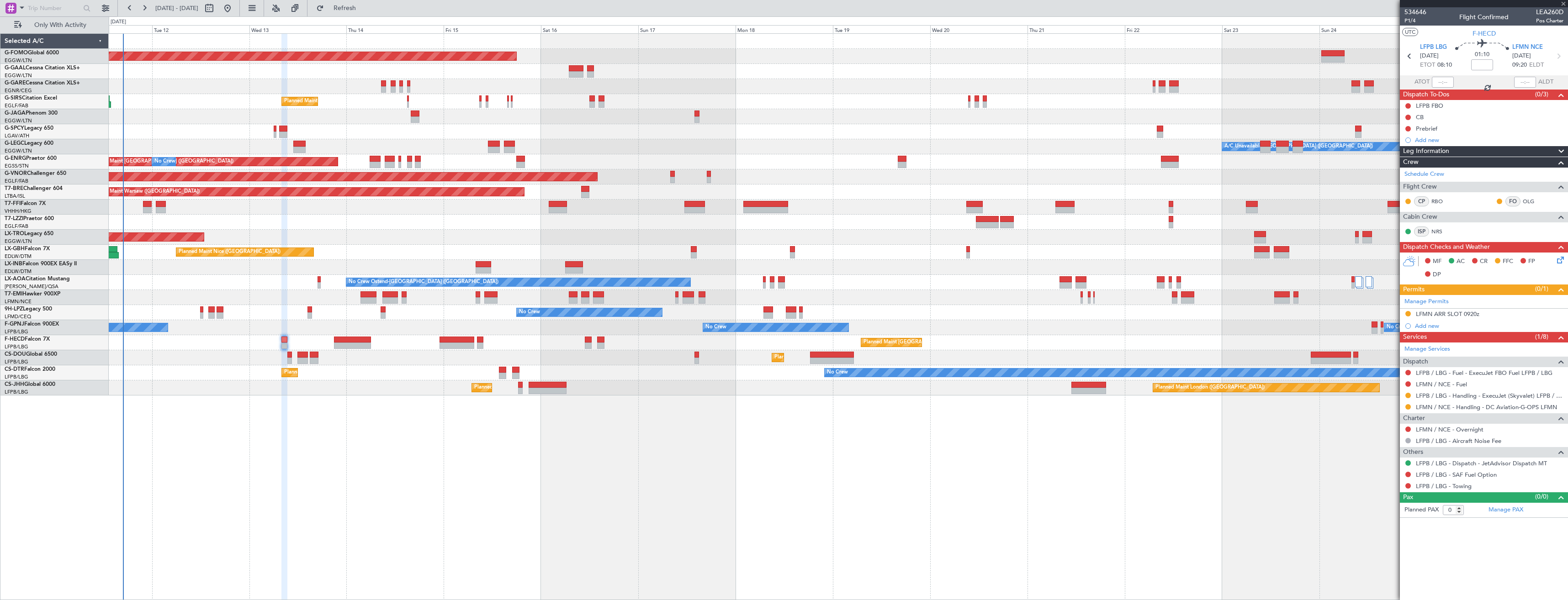
type input "+00:40"
type input "1"
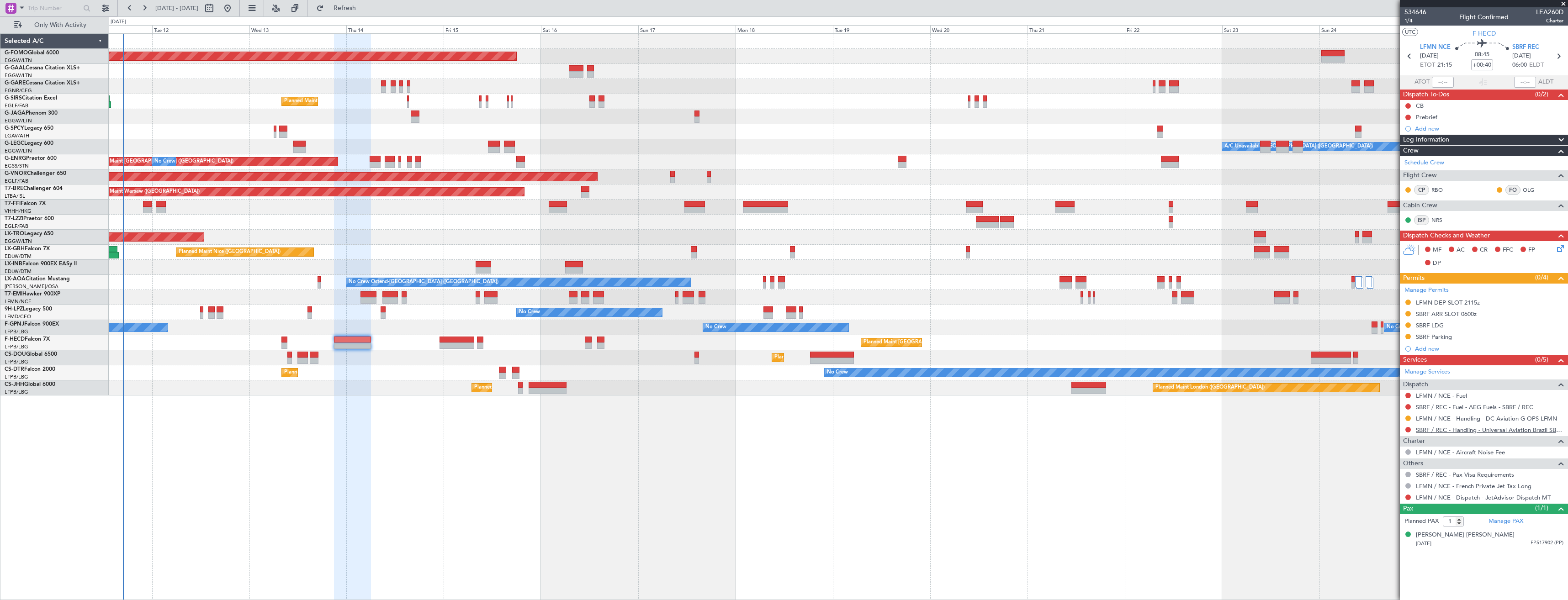
click at [1431, 431] on link "SBRF / REC - Handling - Universal Aviation Brazil SBRF / REC" at bounding box center [1489, 430] width 147 height 8
click at [364, 9] on span "Refresh" at bounding box center [345, 8] width 39 height 6
click at [1408, 496] on button at bounding box center [1408, 497] width 6 height 5
click at [1392, 484] on span "Confirmed" at bounding box center [1382, 483] width 28 height 9
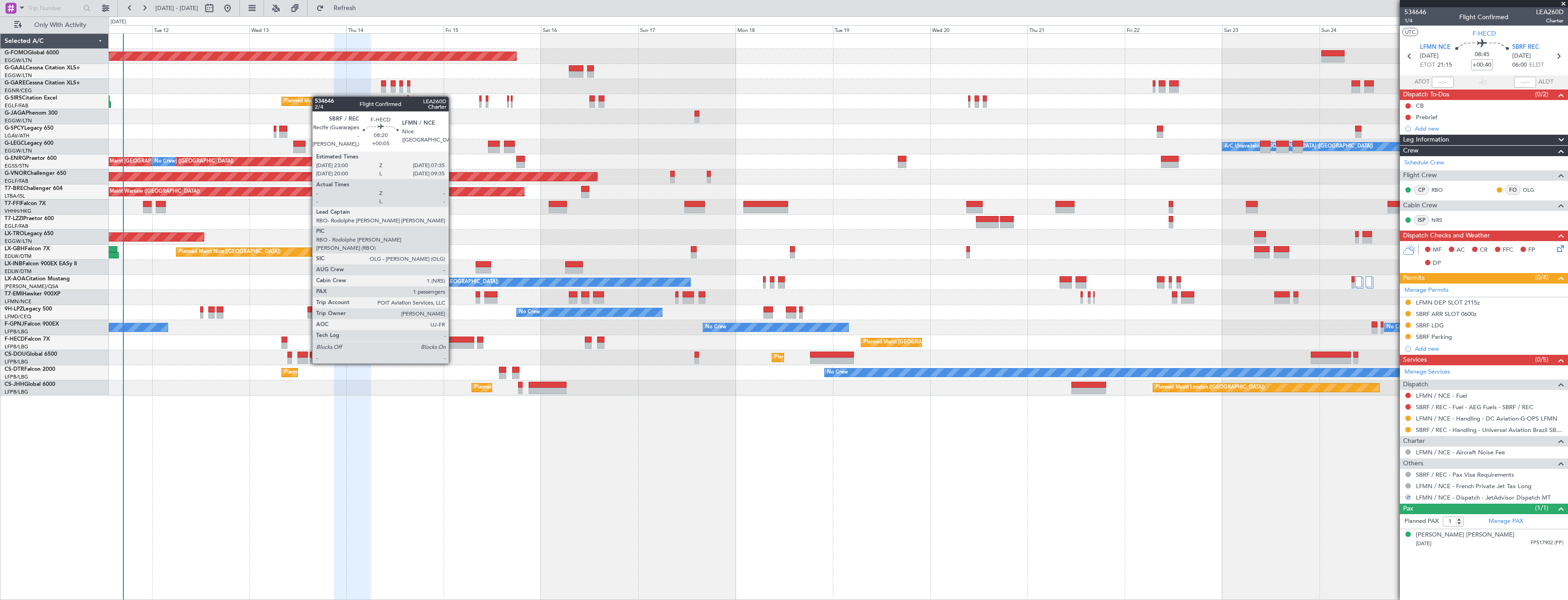
click at [453, 346] on div at bounding box center [457, 346] width 35 height 6
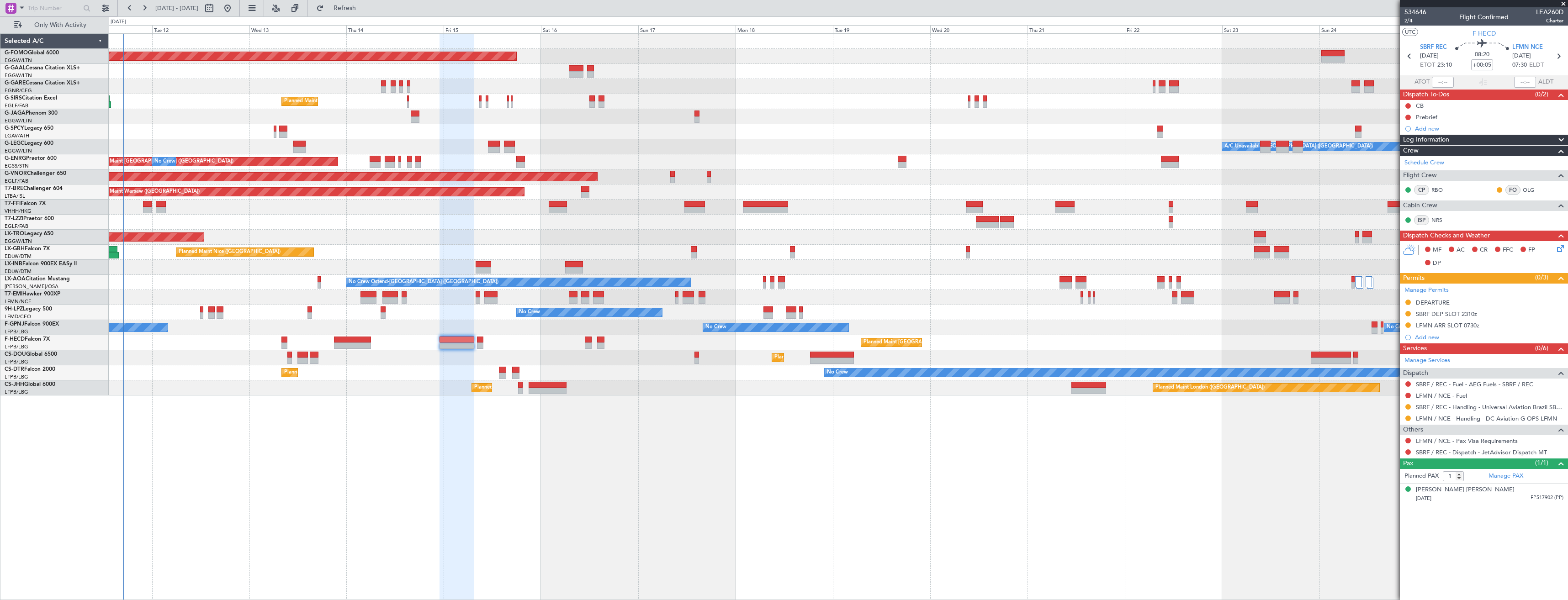
drag, startPoint x: 1408, startPoint y: 451, endPoint x: 1389, endPoint y: 469, distance: 26.2
click at [1408, 451] on button at bounding box center [1408, 452] width 6 height 5
click at [1369, 561] on span "Confirmed" at bounding box center [1382, 560] width 28 height 9
click at [1558, 60] on icon at bounding box center [1558, 56] width 12 height 12
type input "+00:15"
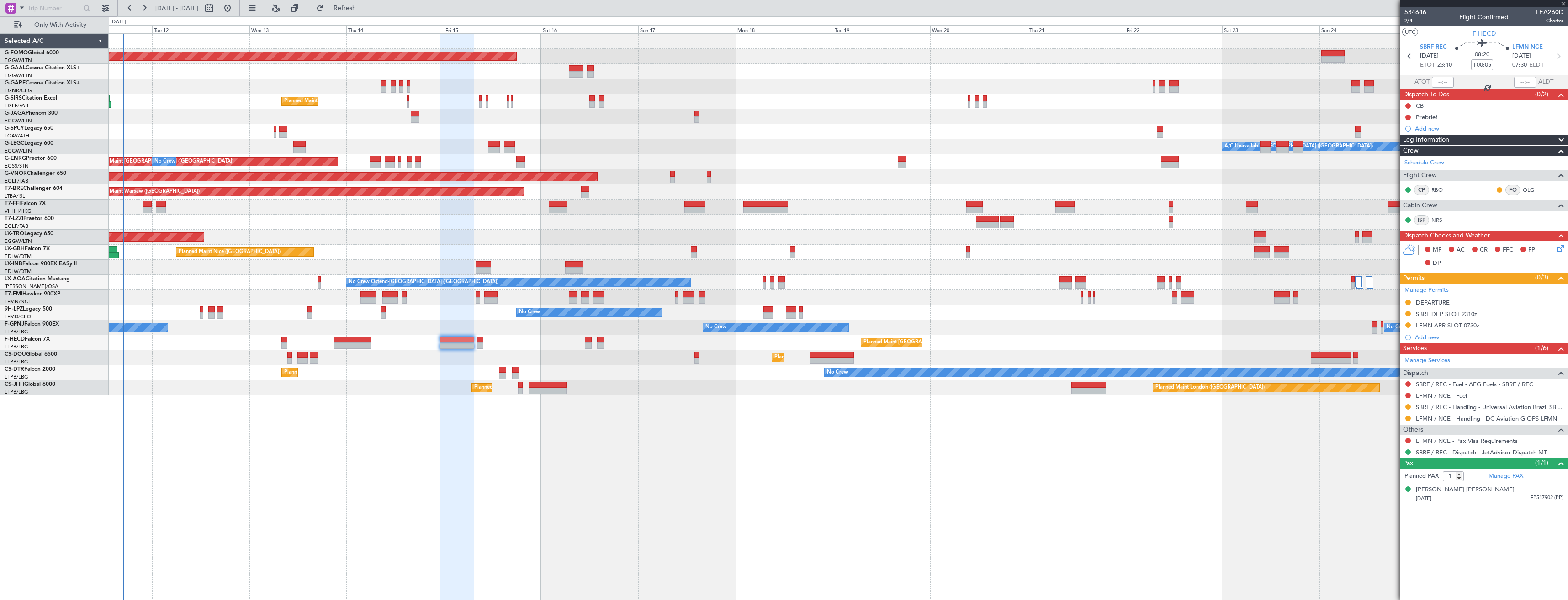
type input "0"
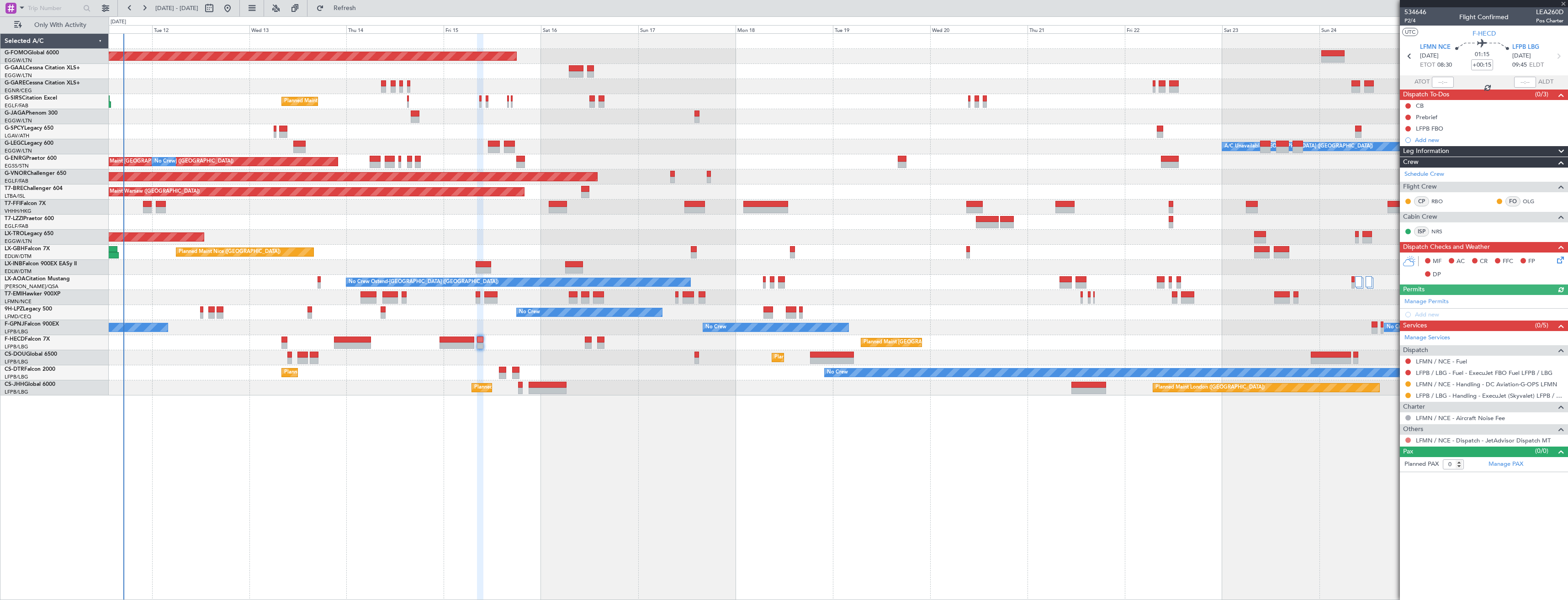
click at [1408, 441] on button at bounding box center [1408, 440] width 6 height 5
click at [1364, 552] on li "Confirmed" at bounding box center [1408, 549] width 106 height 13
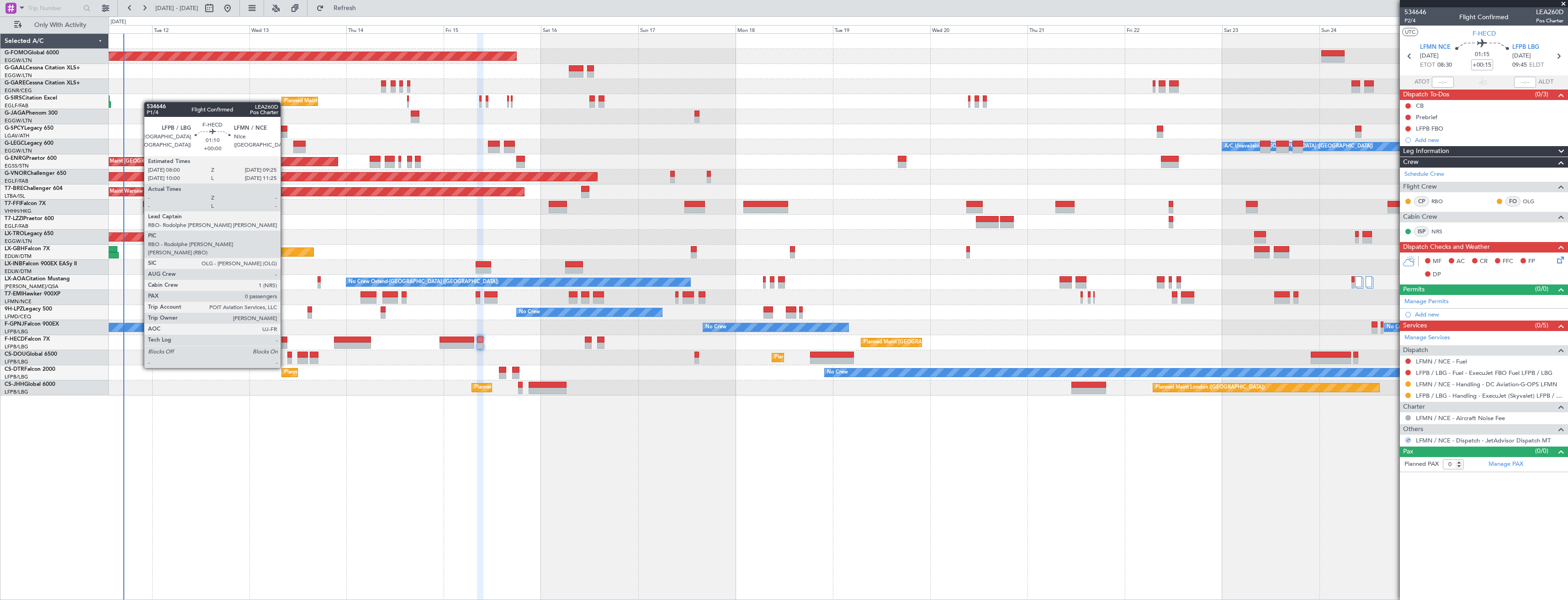
click at [285, 343] on div at bounding box center [284, 346] width 6 height 6
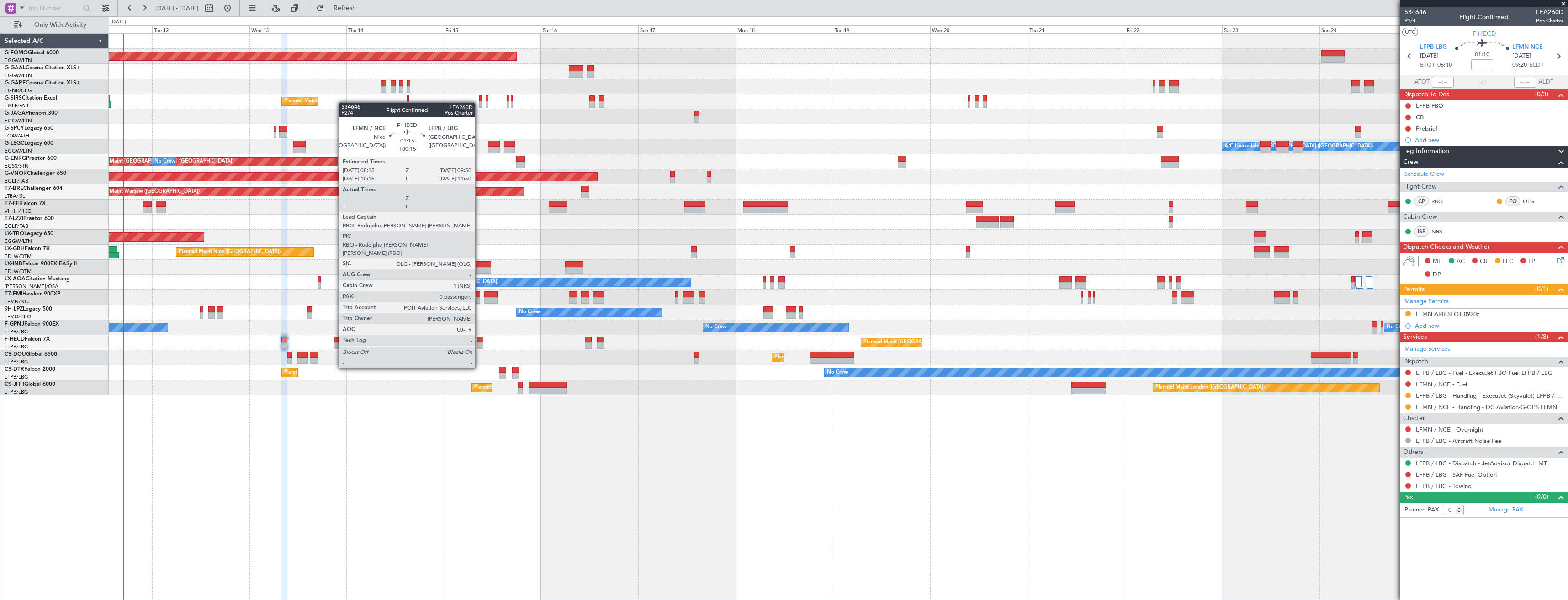
click at [479, 343] on div at bounding box center [480, 346] width 7 height 6
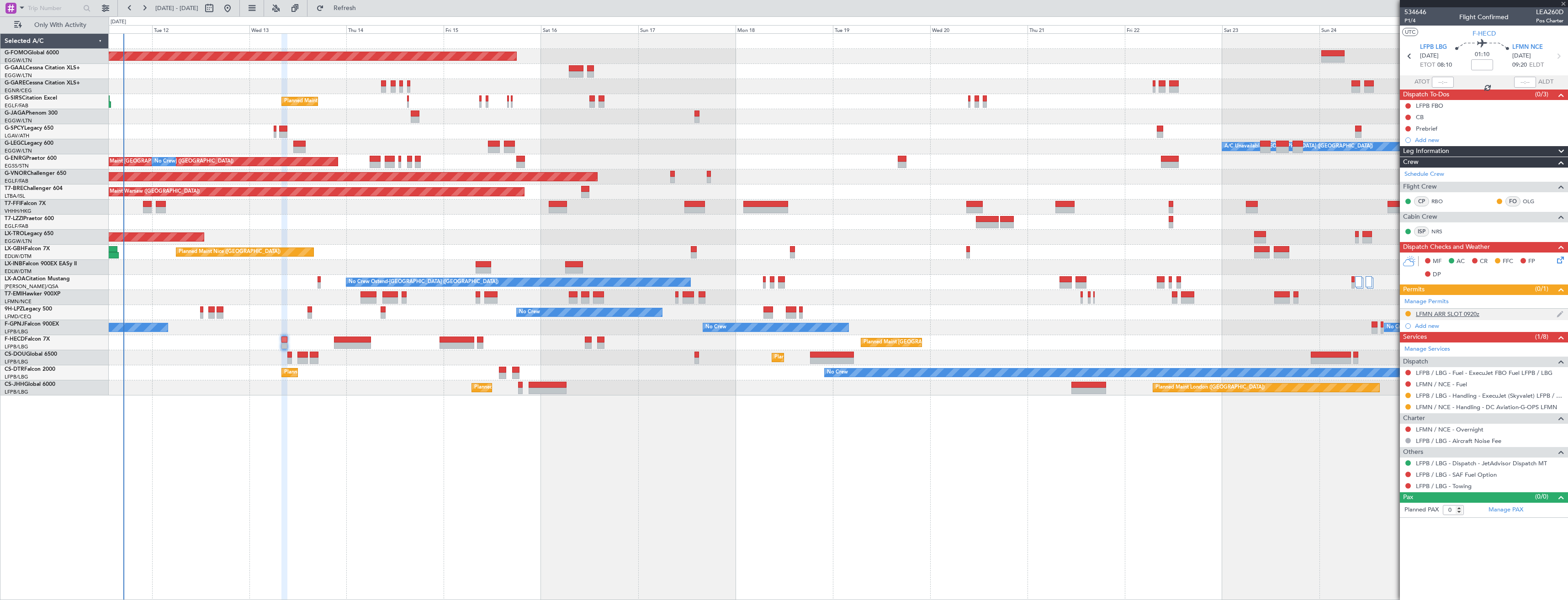
type input "+00:15"
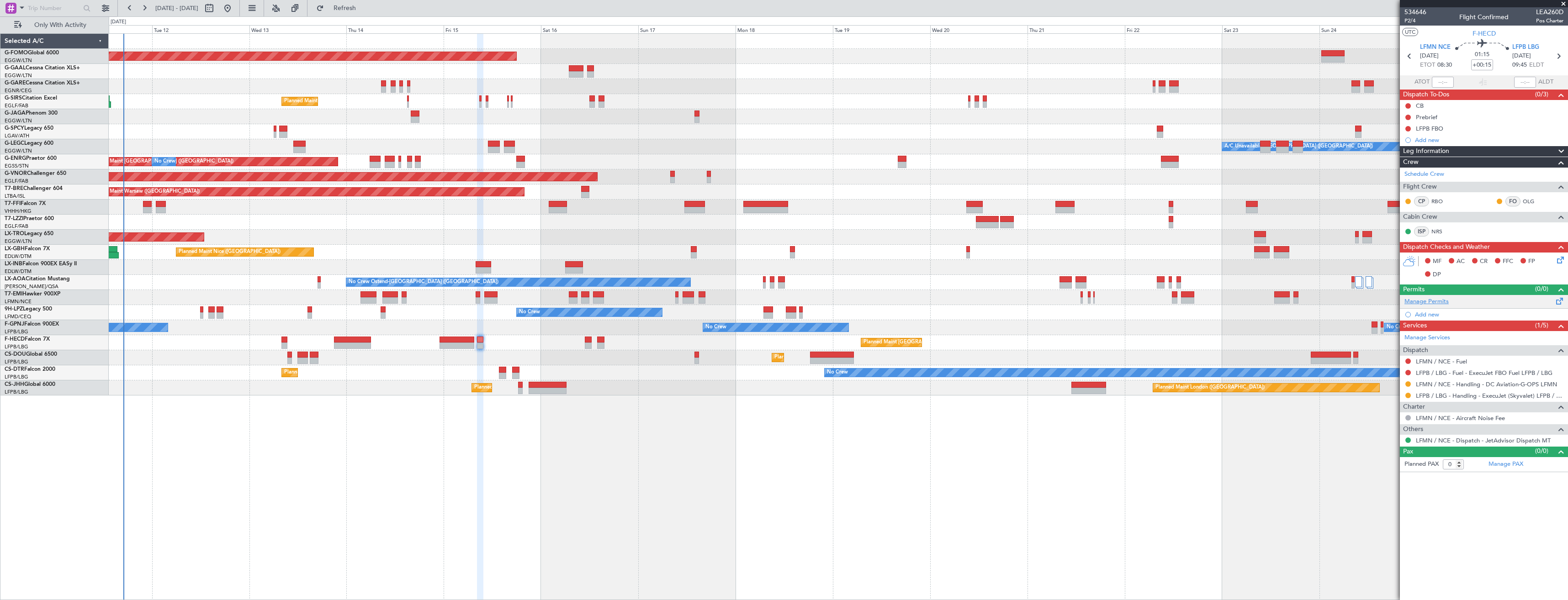
click at [1405, 301] on link "Manage Permits" at bounding box center [1427, 302] width 45 height 9
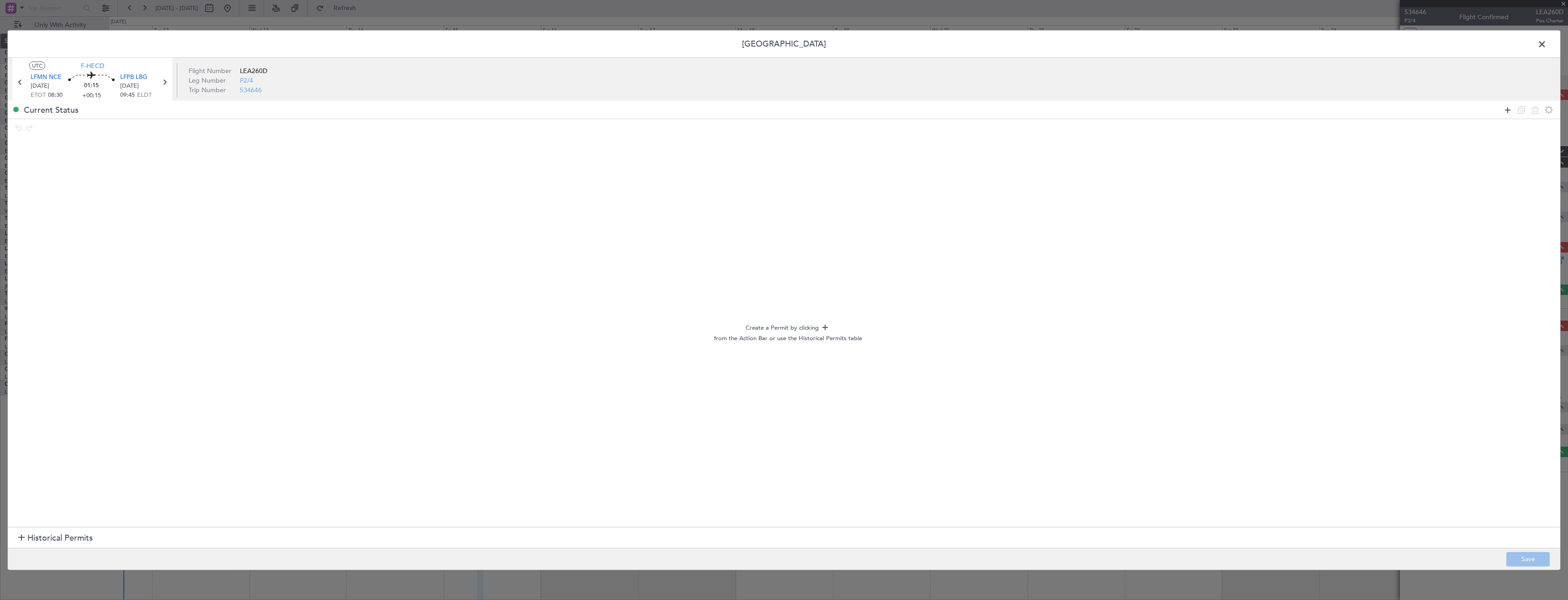
click at [1507, 114] on icon at bounding box center [1508, 109] width 11 height 11
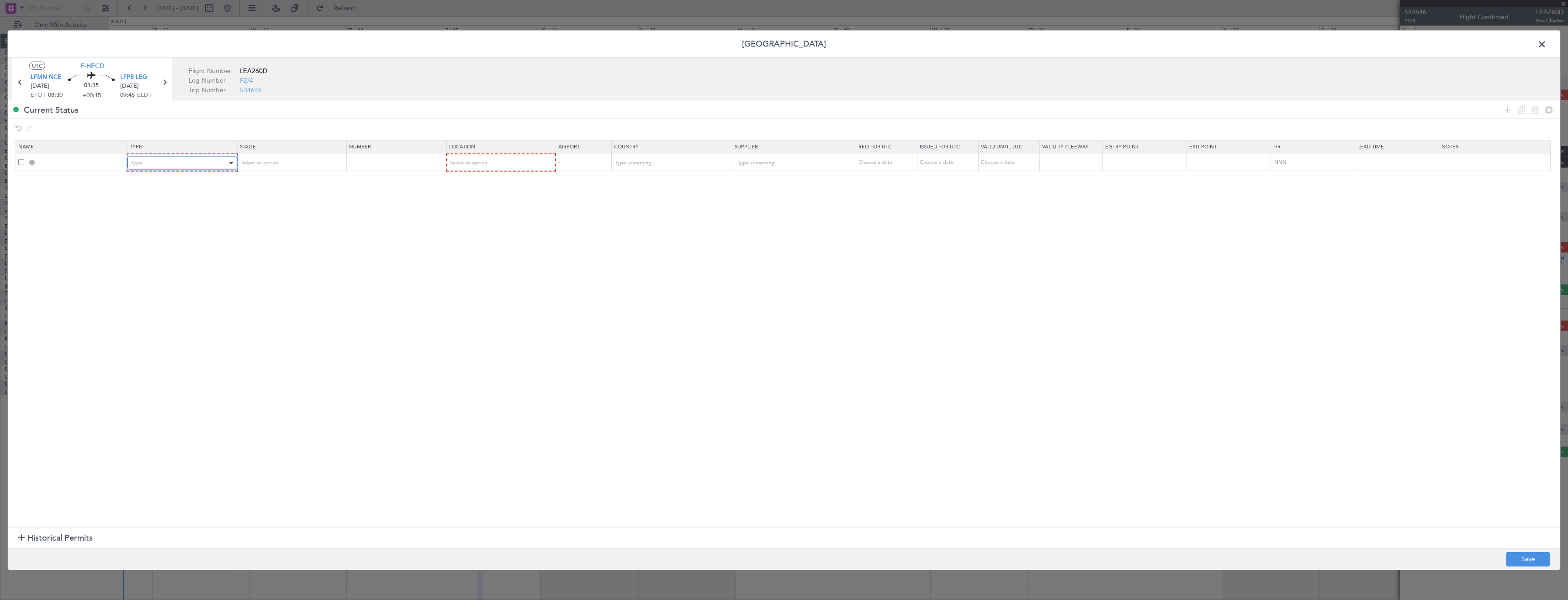
click at [138, 158] on div "Type" at bounding box center [179, 163] width 95 height 13
click at [138, 243] on span "Slot" at bounding box center [184, 250] width 102 height 13
click at [268, 161] on span "Select an option" at bounding box center [258, 163] width 37 height 7
click at [263, 225] on span "Requested" at bounding box center [293, 223] width 102 height 13
click at [507, 169] on div "Select an option" at bounding box center [497, 163] width 96 height 13
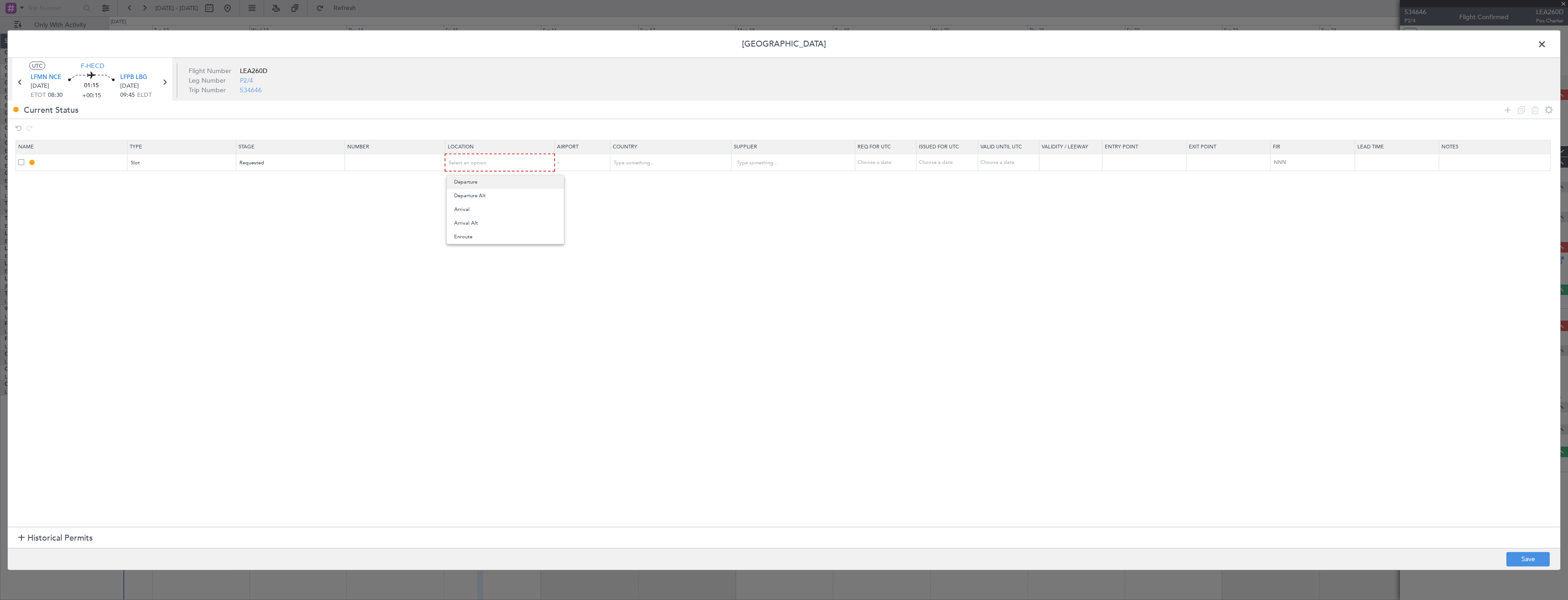
click at [484, 185] on span "Departure" at bounding box center [505, 182] width 102 height 13
click at [1542, 560] on button "Save" at bounding box center [1528, 559] width 43 height 15
type input "LFMN DEP SLOT"
type input "France"
type input "NNN"
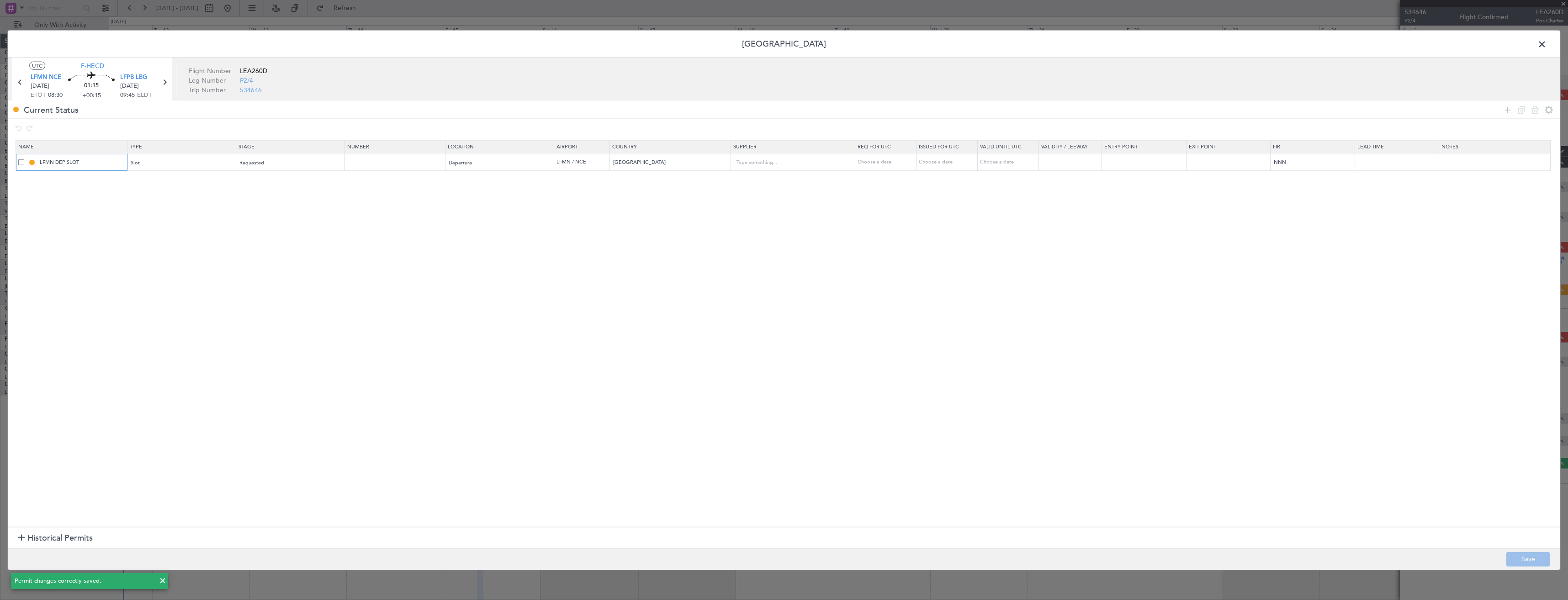
click at [91, 160] on input "LFMN DEP SLOT" at bounding box center [82, 162] width 89 height 8
type input "LFMN DEP SLOT 0830z"
click at [1536, 557] on button "Save" at bounding box center [1528, 559] width 43 height 15
click at [1547, 46] on span at bounding box center [1547, 46] width 0 height 18
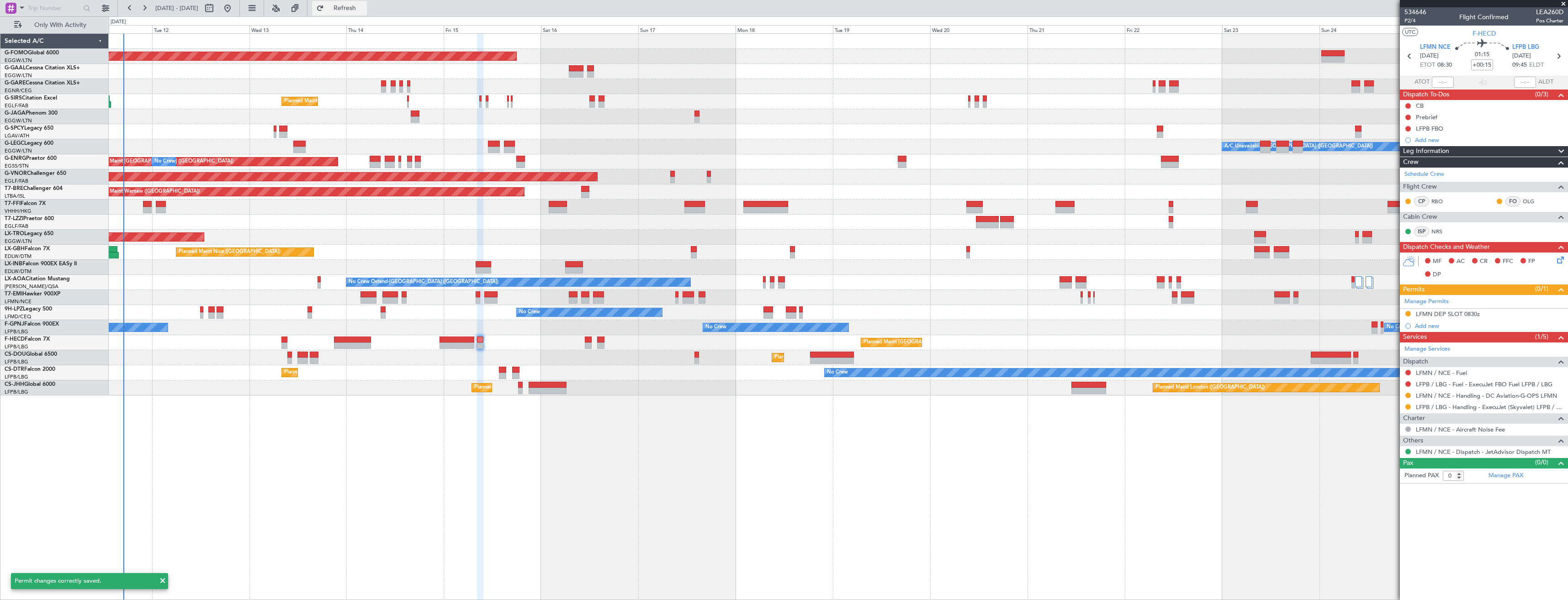
click at [359, 12] on button "Refresh" at bounding box center [339, 8] width 55 height 15
click at [553, 186] on div "Planned Maint Warsaw ([GEOGRAPHIC_DATA])" at bounding box center [838, 192] width 1459 height 15
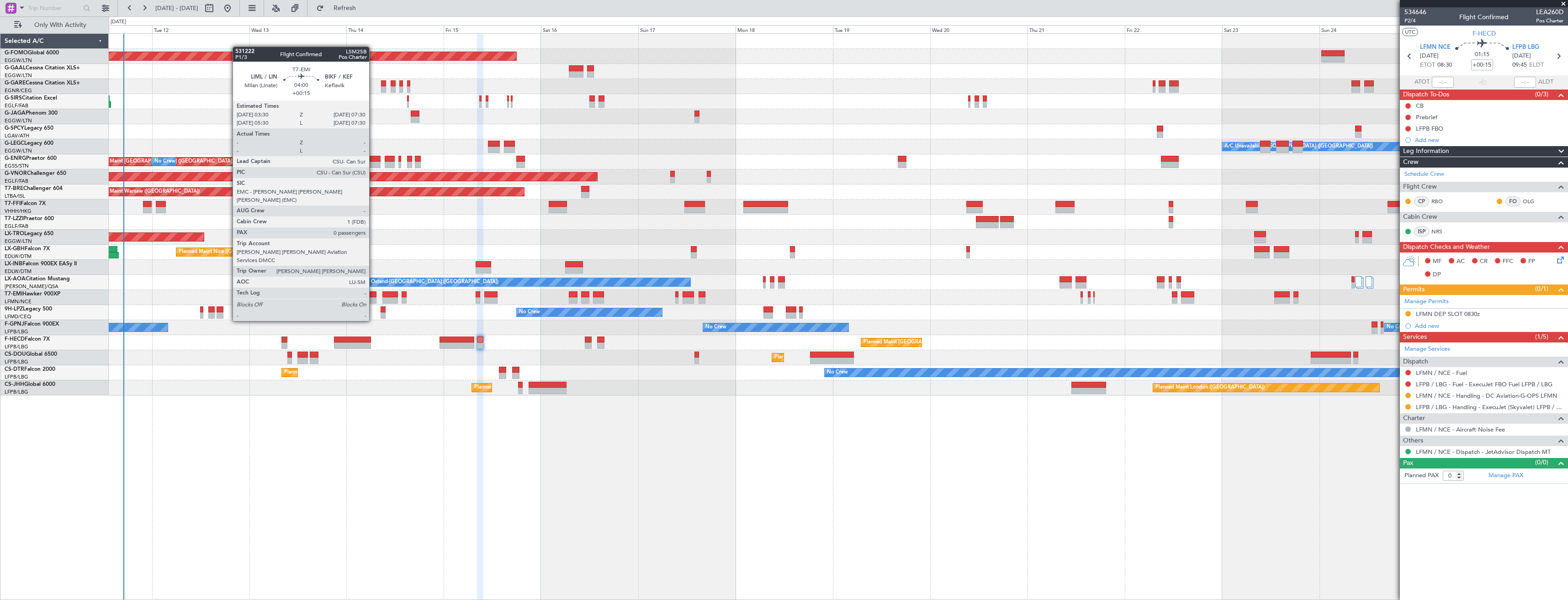
click at [374, 296] on div at bounding box center [369, 295] width 17 height 6
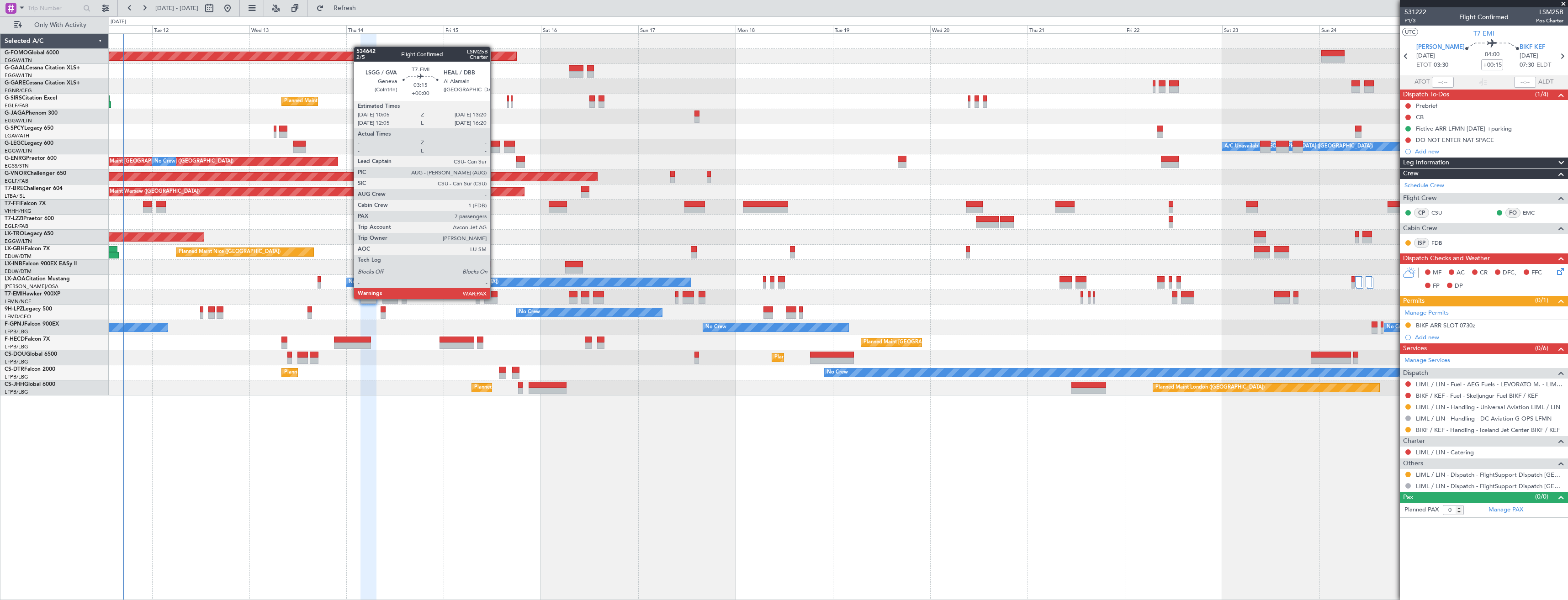
click at [495, 298] on div at bounding box center [491, 301] width 13 height 6
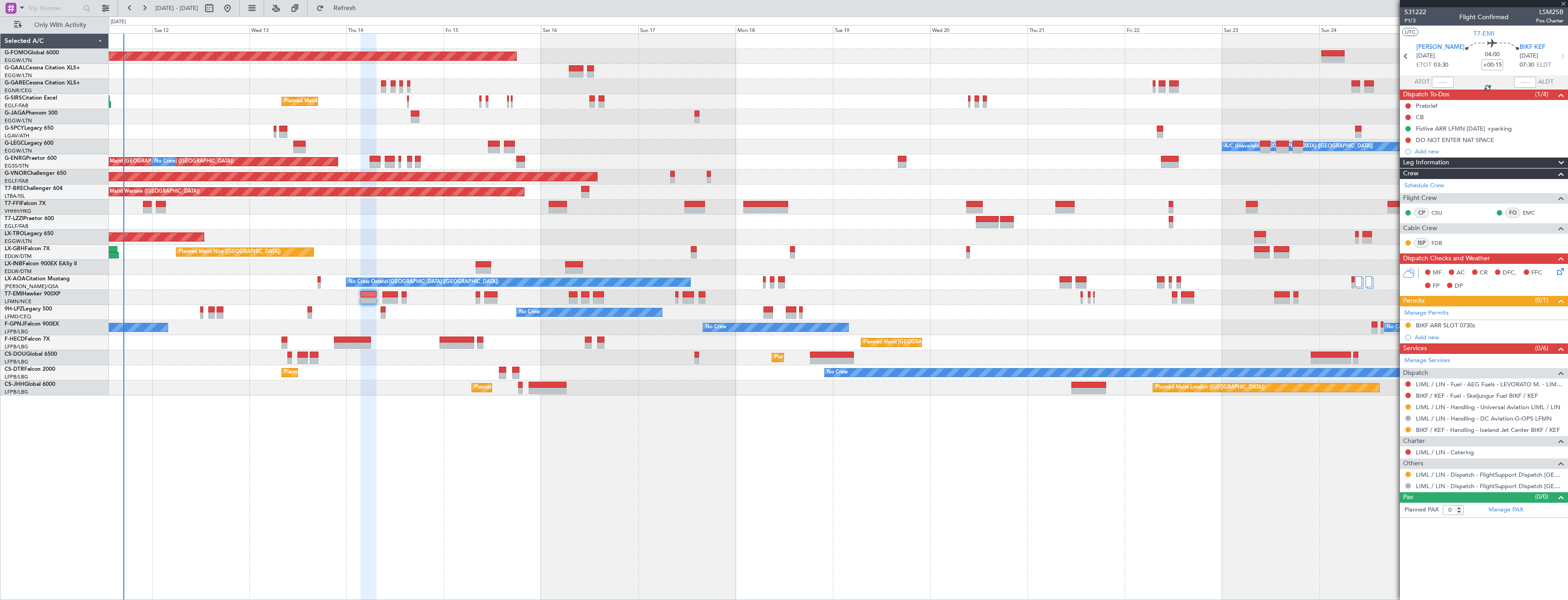
type input "7"
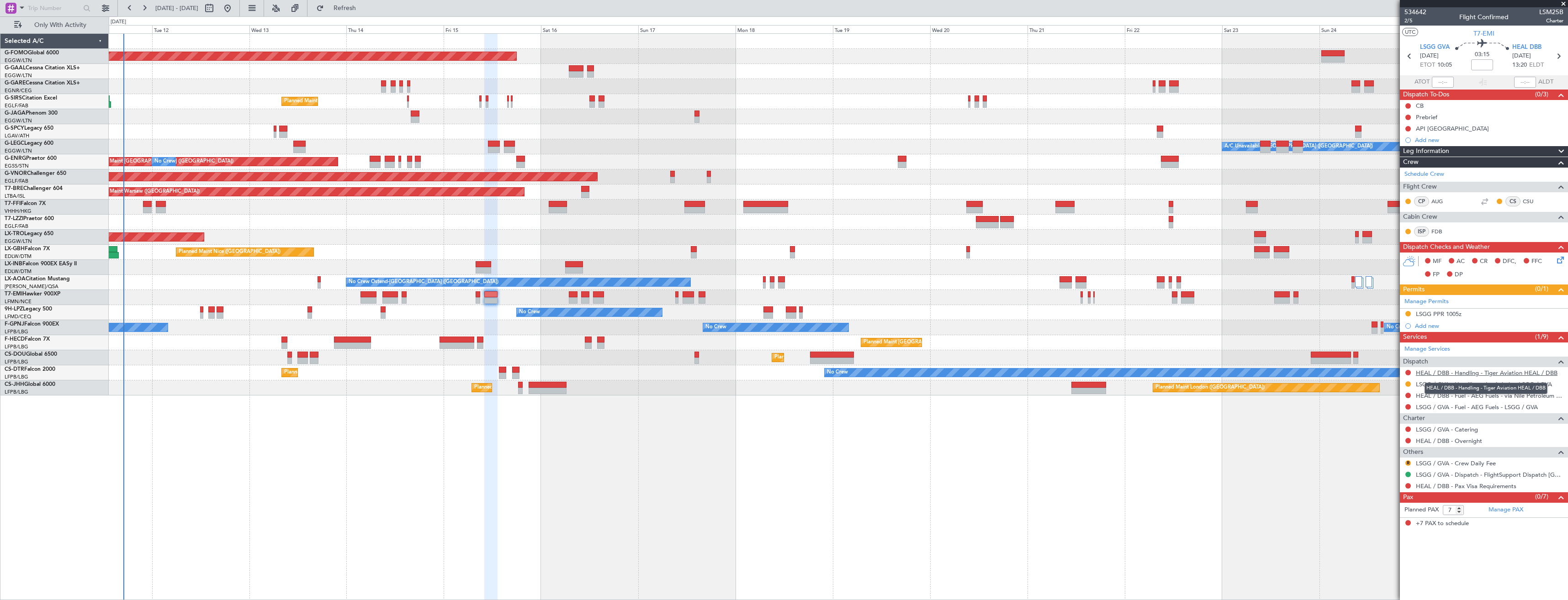
click at [1421, 369] on link "HEAL / DBB - Handling - Tiger Aviation HEAL / DBB" at bounding box center [1487, 373] width 142 height 8
click at [360, 9] on span "Refresh" at bounding box center [345, 8] width 39 height 6
type input "+00:15"
click at [1421, 302] on link "Manage Permits" at bounding box center [1427, 302] width 45 height 9
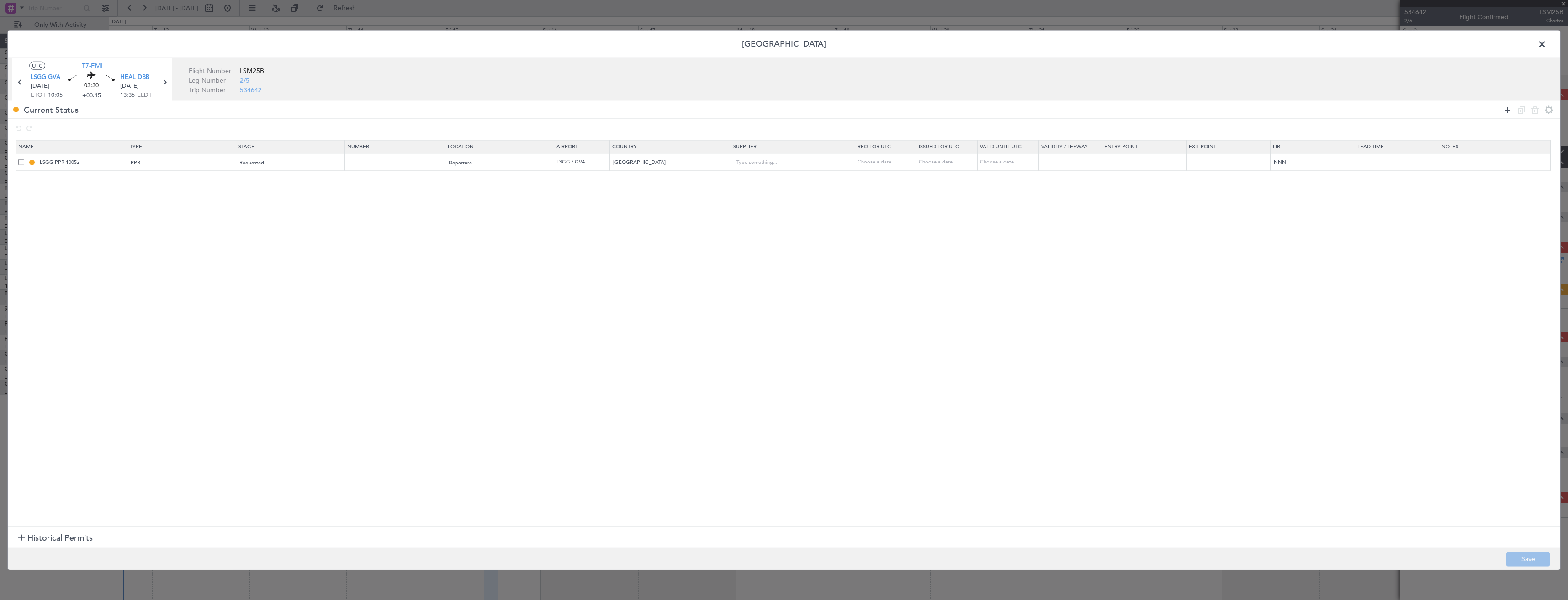
click at [1507, 109] on icon at bounding box center [1508, 109] width 11 height 11
click at [191, 177] on div "Type" at bounding box center [179, 180] width 95 height 13
click at [149, 218] on span "Departure" at bounding box center [184, 218] width 102 height 13
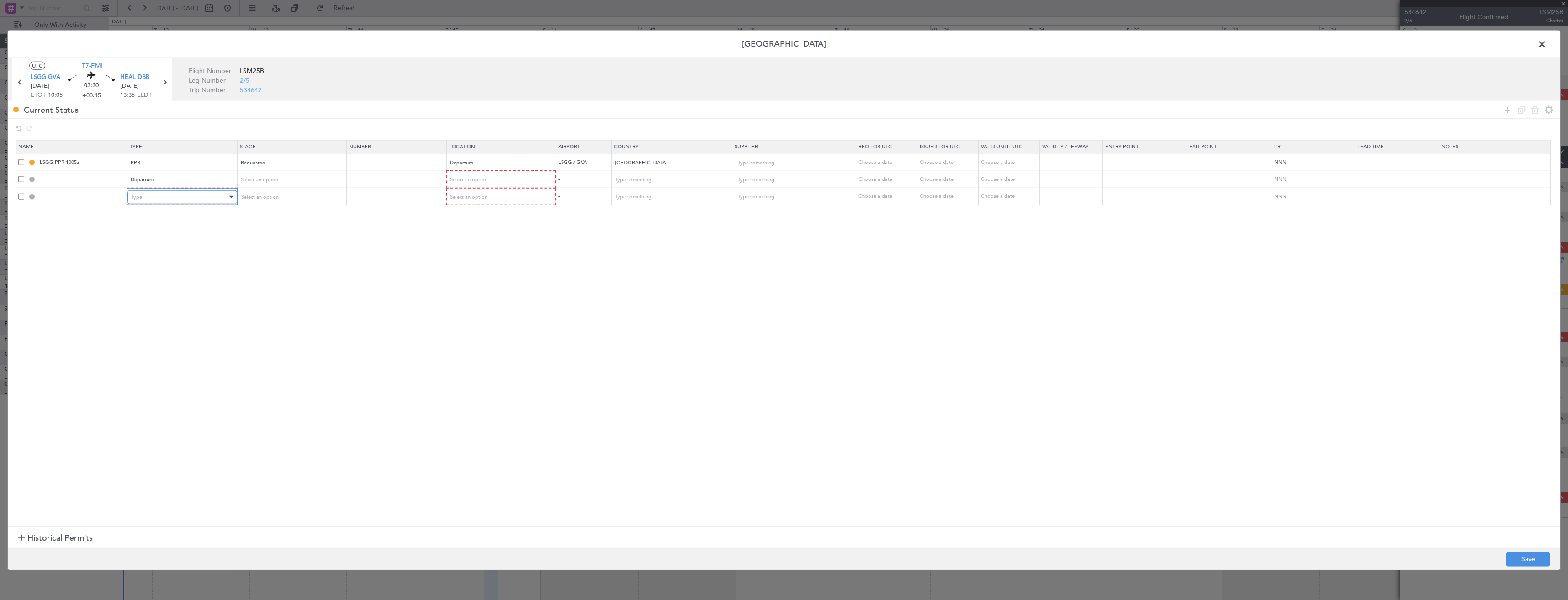
click at [147, 201] on div "Type" at bounding box center [179, 197] width 95 height 13
click at [145, 251] on span "Landing" at bounding box center [184, 252] width 102 height 13
click at [1508, 113] on icon at bounding box center [1508, 109] width 11 height 11
click at [191, 220] on div "Type" at bounding box center [179, 214] width 95 height 13
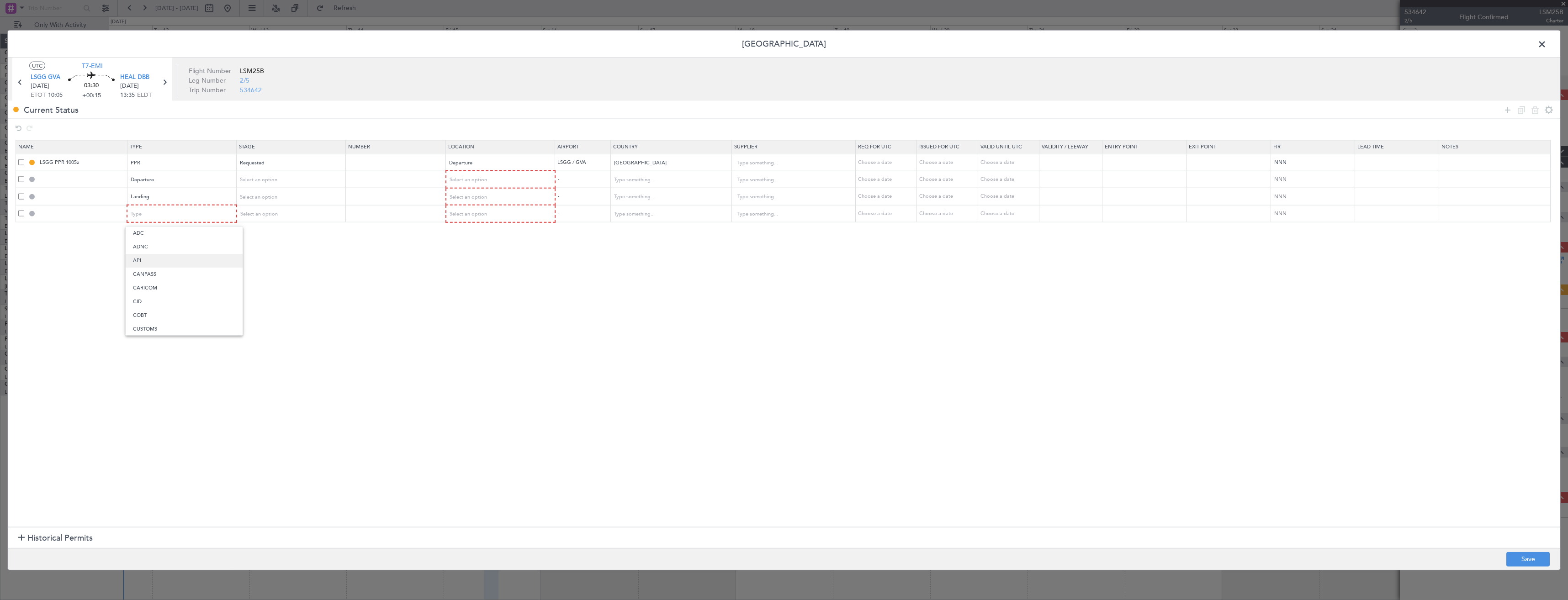
click at [162, 259] on span "API" at bounding box center [184, 261] width 102 height 13
click at [278, 178] on span "Select an option" at bounding box center [258, 180] width 37 height 7
click at [410, 294] on div at bounding box center [784, 300] width 1568 height 600
click at [469, 180] on span "Select an option" at bounding box center [468, 180] width 37 height 7
click at [481, 225] on span "Arrival" at bounding box center [505, 227] width 102 height 13
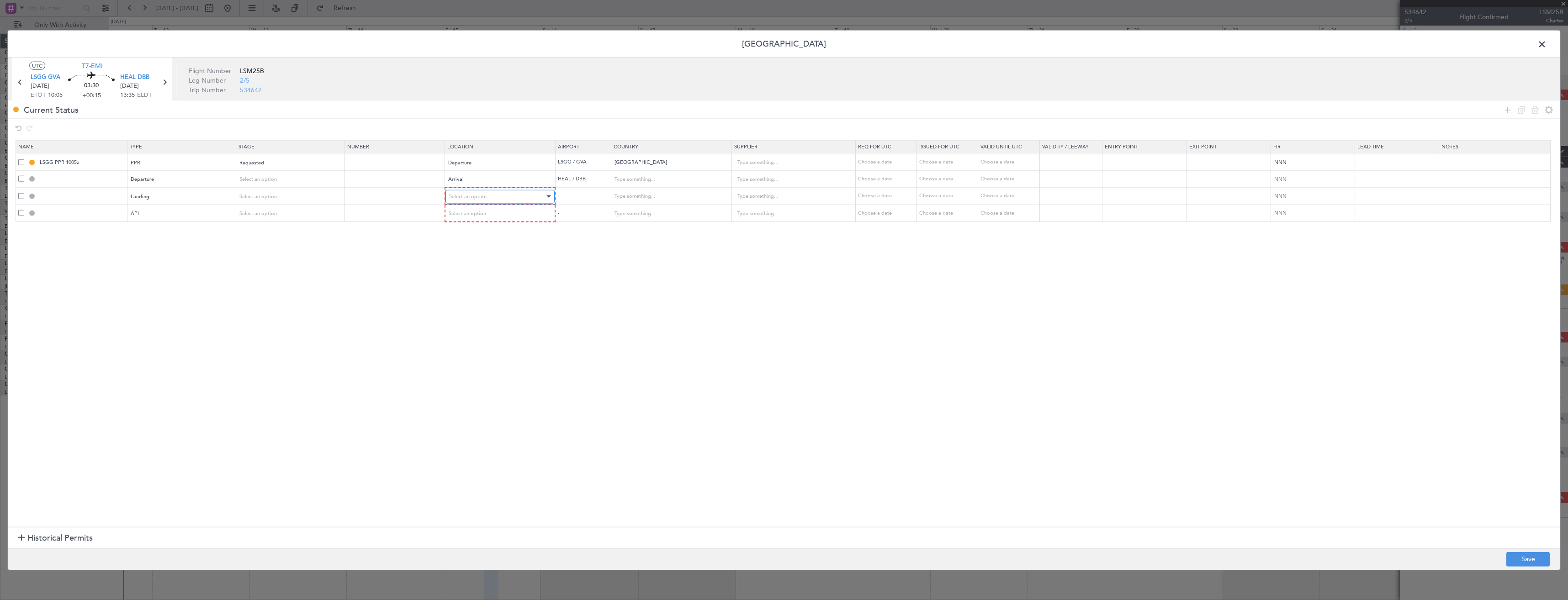
click at [487, 198] on span "Select an option" at bounding box center [468, 196] width 37 height 7
click at [474, 175] on div at bounding box center [784, 300] width 1568 height 600
click at [474, 183] on div "Arrival" at bounding box center [497, 180] width 95 height 13
click at [471, 194] on span "Departure" at bounding box center [505, 199] width 102 height 13
click at [471, 194] on span "Select an option" at bounding box center [468, 196] width 37 height 7
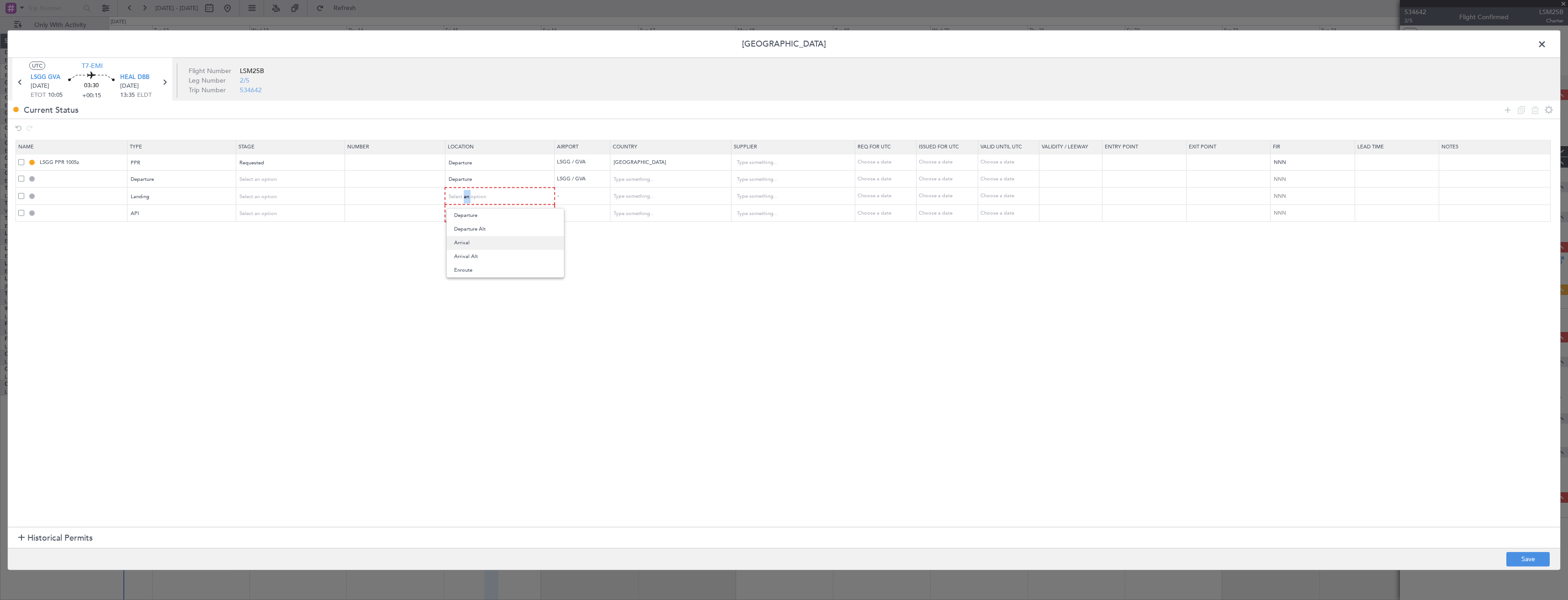
click at [480, 238] on span "Arrival" at bounding box center [505, 243] width 102 height 13
click at [483, 214] on span "Select an option" at bounding box center [468, 213] width 37 height 7
click at [482, 254] on span "Arrival" at bounding box center [505, 260] width 102 height 13
click at [1517, 562] on button "Save" at bounding box center [1528, 559] width 43 height 15
type input "DEPARTURE"
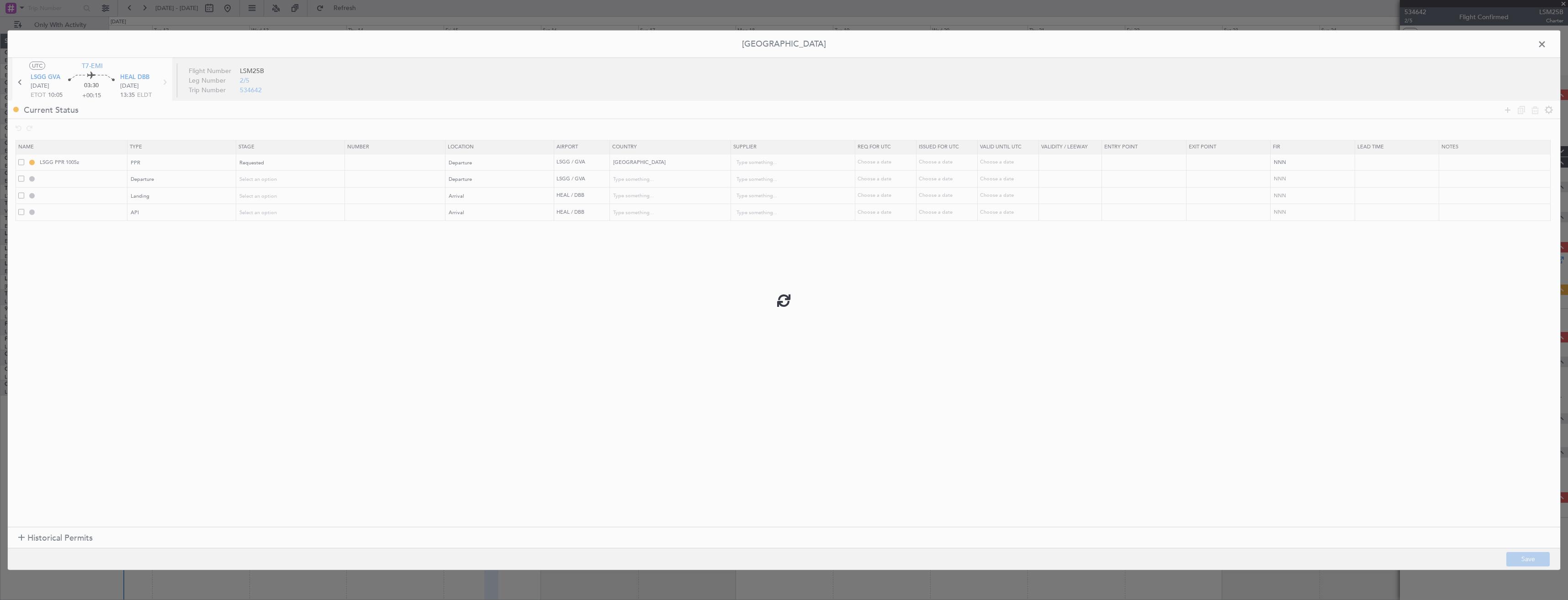
type input "Switzerland"
type input "NNN"
type input "HEAL LDG"
type input "Egypt"
type input "NNN"
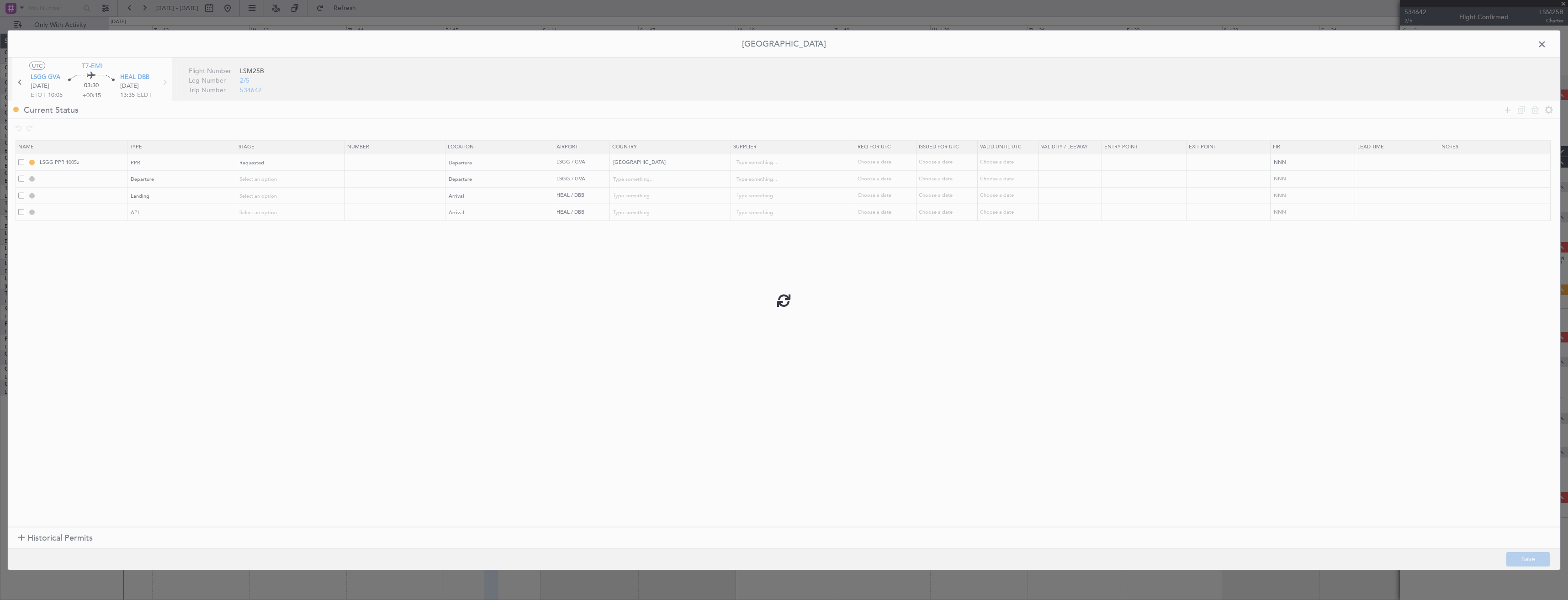
type input "HEAL ARR API"
type input "Egypt"
type input "NNN"
click at [1547, 45] on span at bounding box center [1547, 46] width 0 height 18
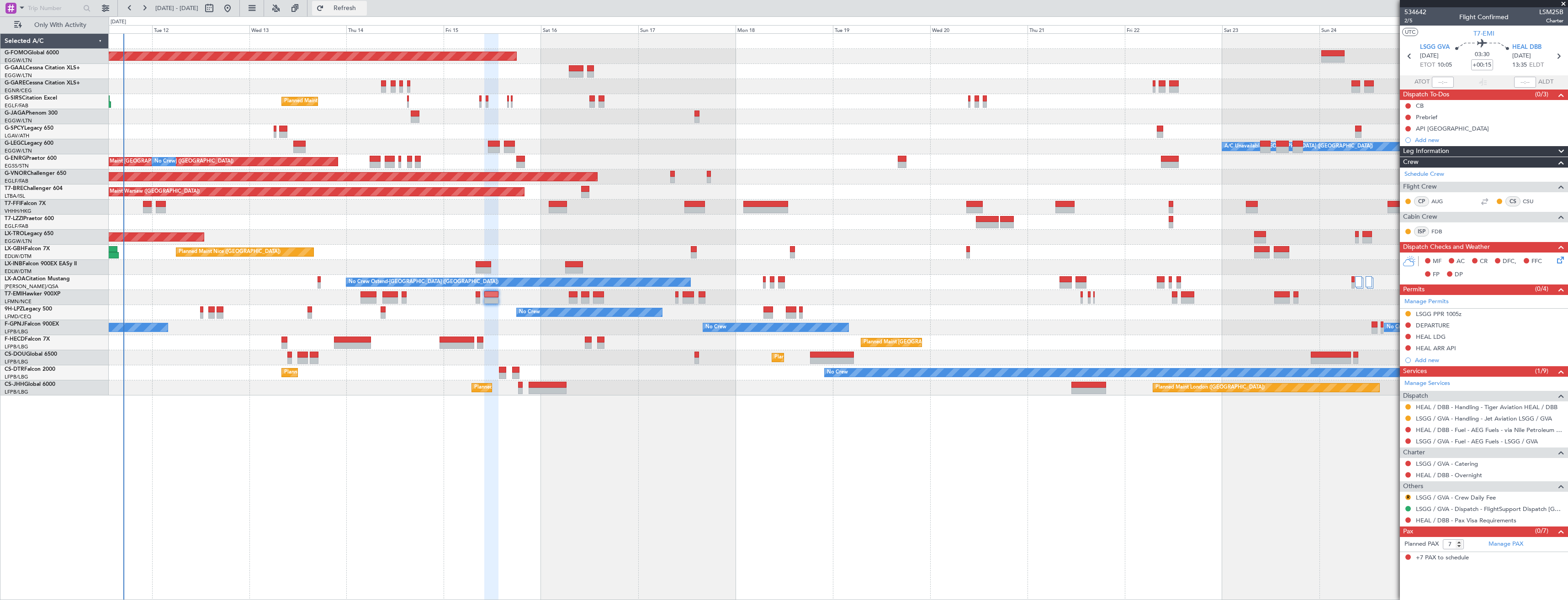
click at [364, 9] on span "Refresh" at bounding box center [345, 8] width 39 height 6
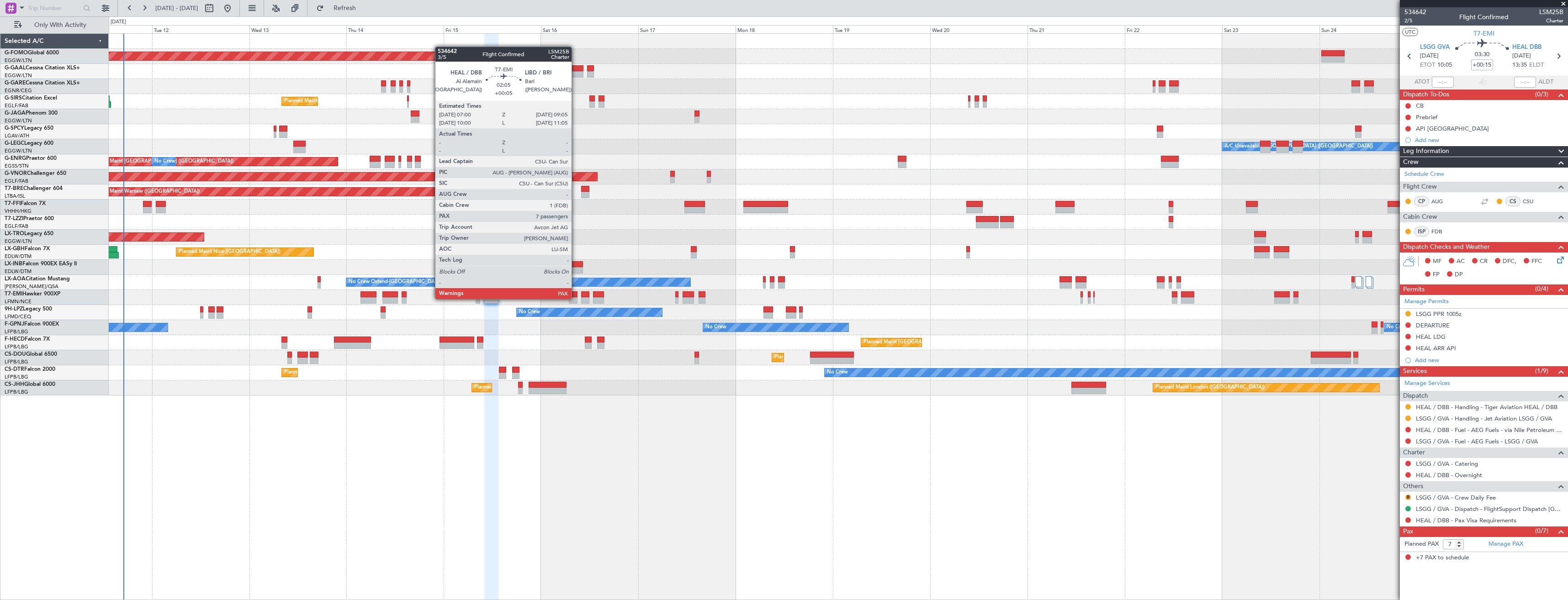
click at [576, 298] on div at bounding box center [573, 301] width 9 height 6
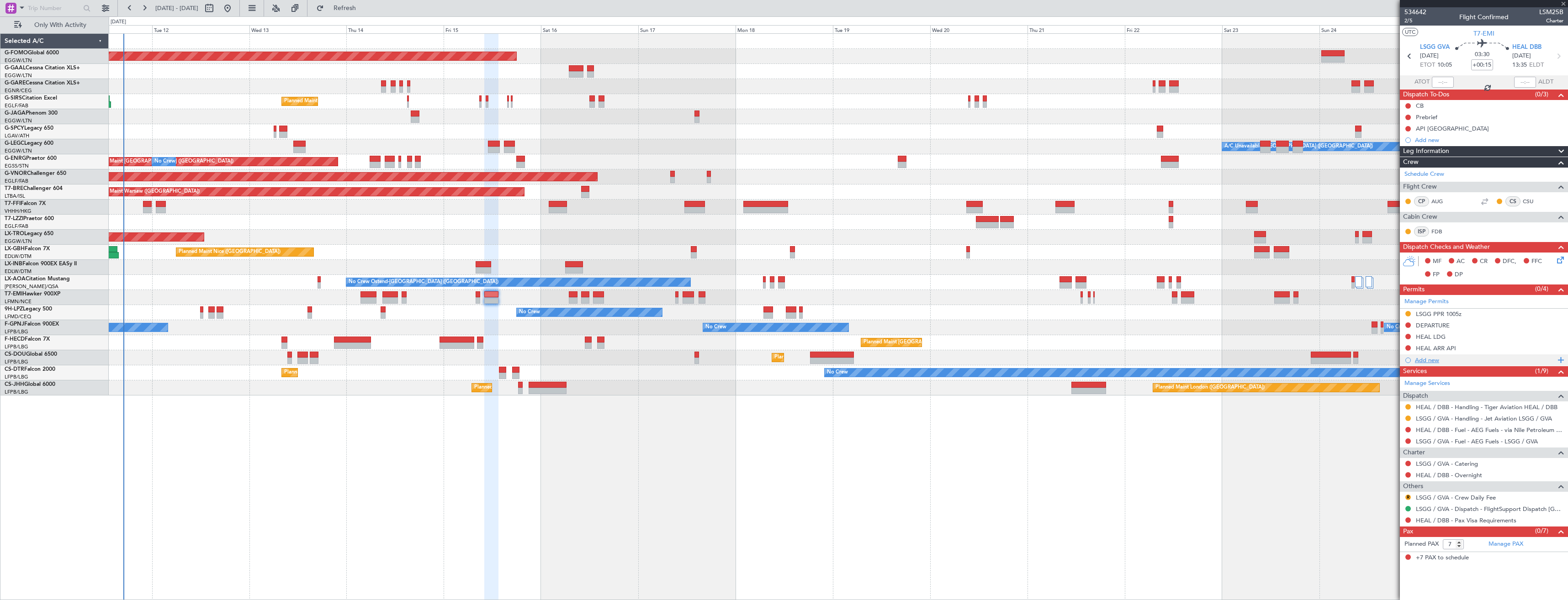
type input "+00:05"
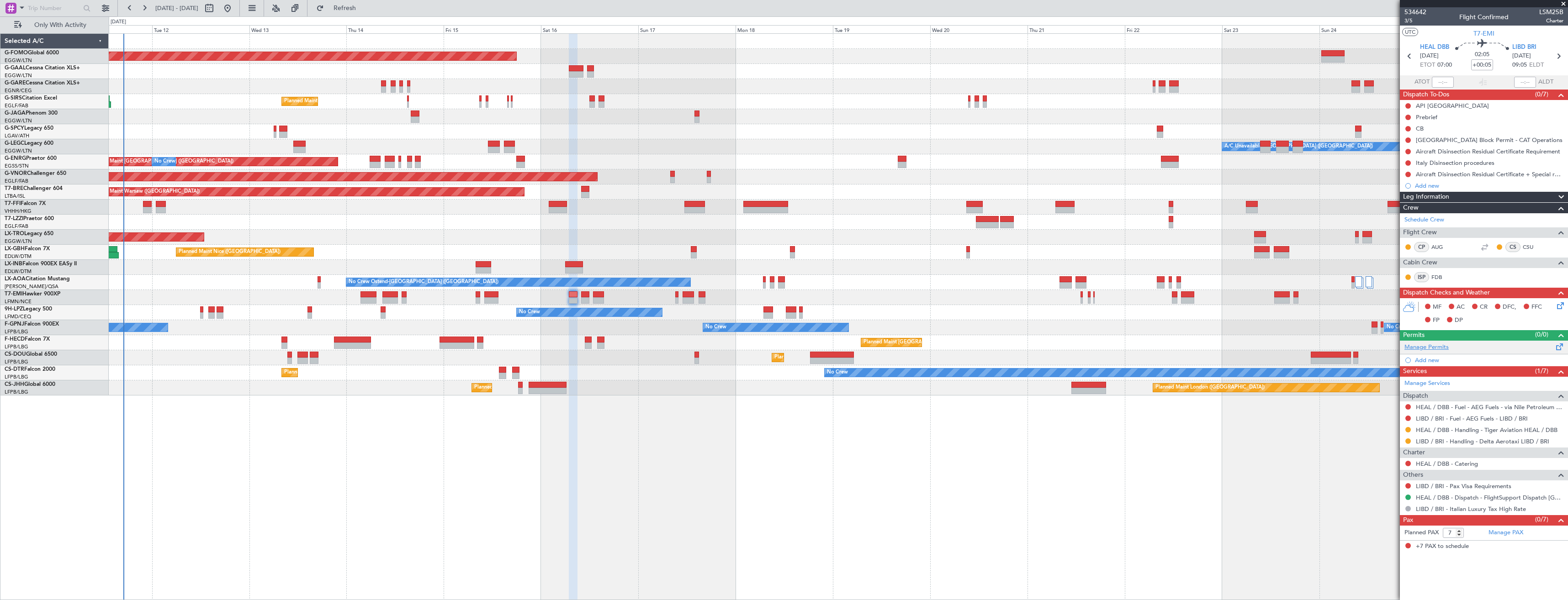
click at [1437, 344] on link "Manage Permits" at bounding box center [1427, 347] width 45 height 9
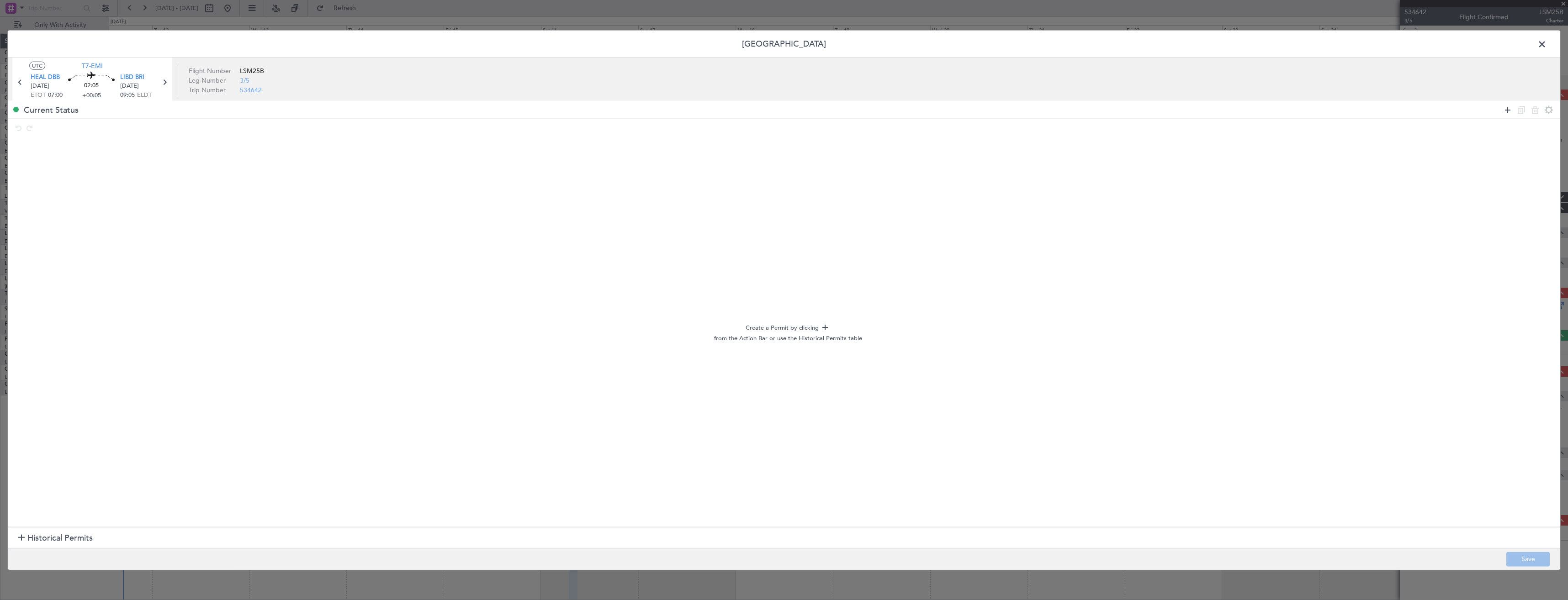
click at [1507, 110] on icon at bounding box center [1508, 109] width 11 height 11
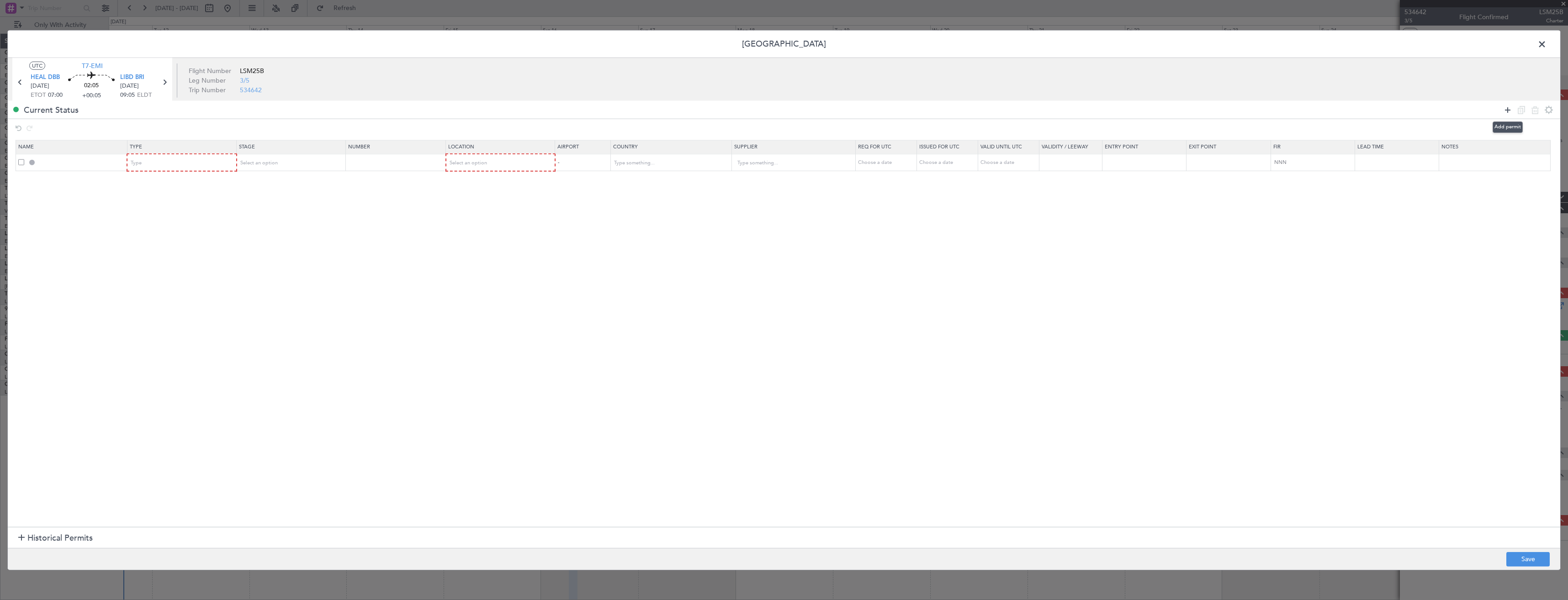
click at [1507, 110] on icon at bounding box center [1508, 109] width 11 height 11
click at [183, 161] on div "Type" at bounding box center [179, 163] width 95 height 13
click at [150, 247] on span "Departure" at bounding box center [184, 246] width 102 height 13
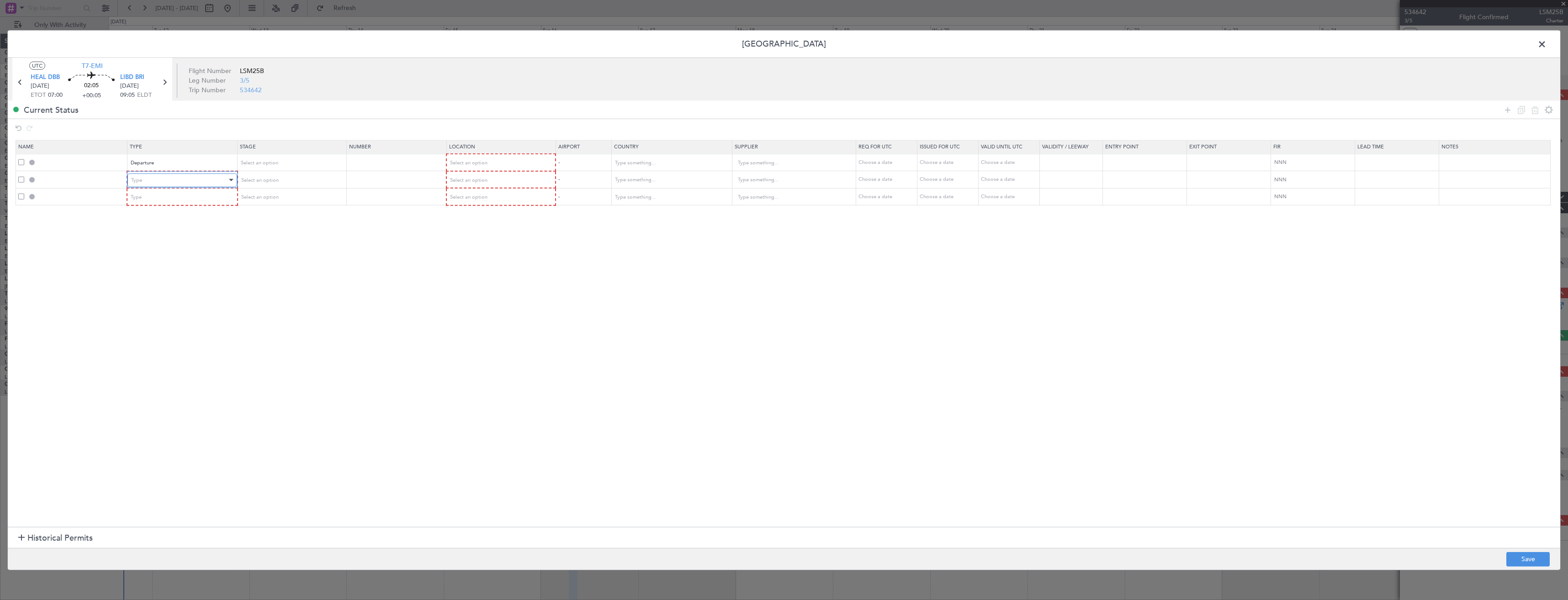
click at [147, 175] on div "Type" at bounding box center [179, 180] width 95 height 13
click at [151, 224] on span "API" at bounding box center [184, 227] width 102 height 13
click at [18, 196] on span at bounding box center [21, 197] width 6 height 6
click at [24, 194] on input "checkbox" at bounding box center [24, 194] width 0 height 0
click at [1533, 111] on icon at bounding box center [1535, 109] width 11 height 11
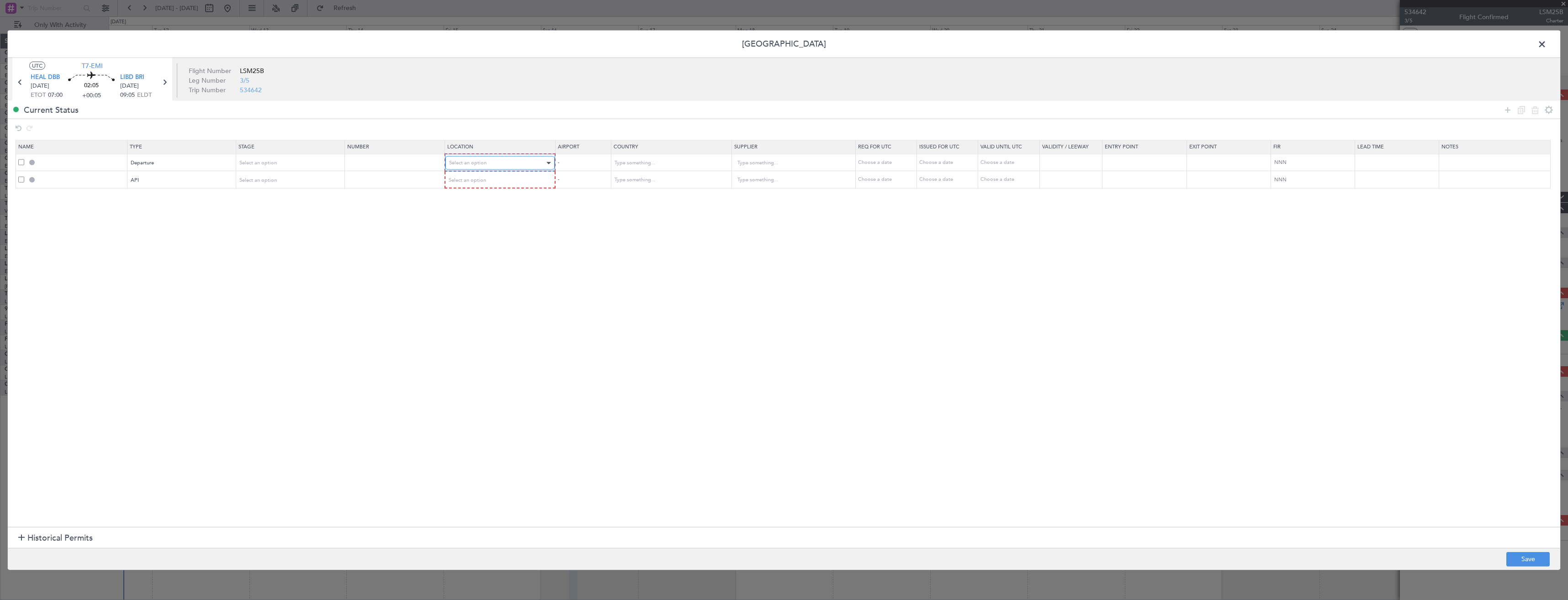
click at [466, 165] on span "Select an option" at bounding box center [468, 163] width 37 height 7
click at [462, 180] on span "Departure" at bounding box center [505, 182] width 102 height 13
click at [466, 174] on div "Select an option" at bounding box center [497, 180] width 96 height 13
click at [469, 198] on span "Departure" at bounding box center [505, 199] width 102 height 13
click at [1518, 558] on button "Save" at bounding box center [1528, 559] width 43 height 15
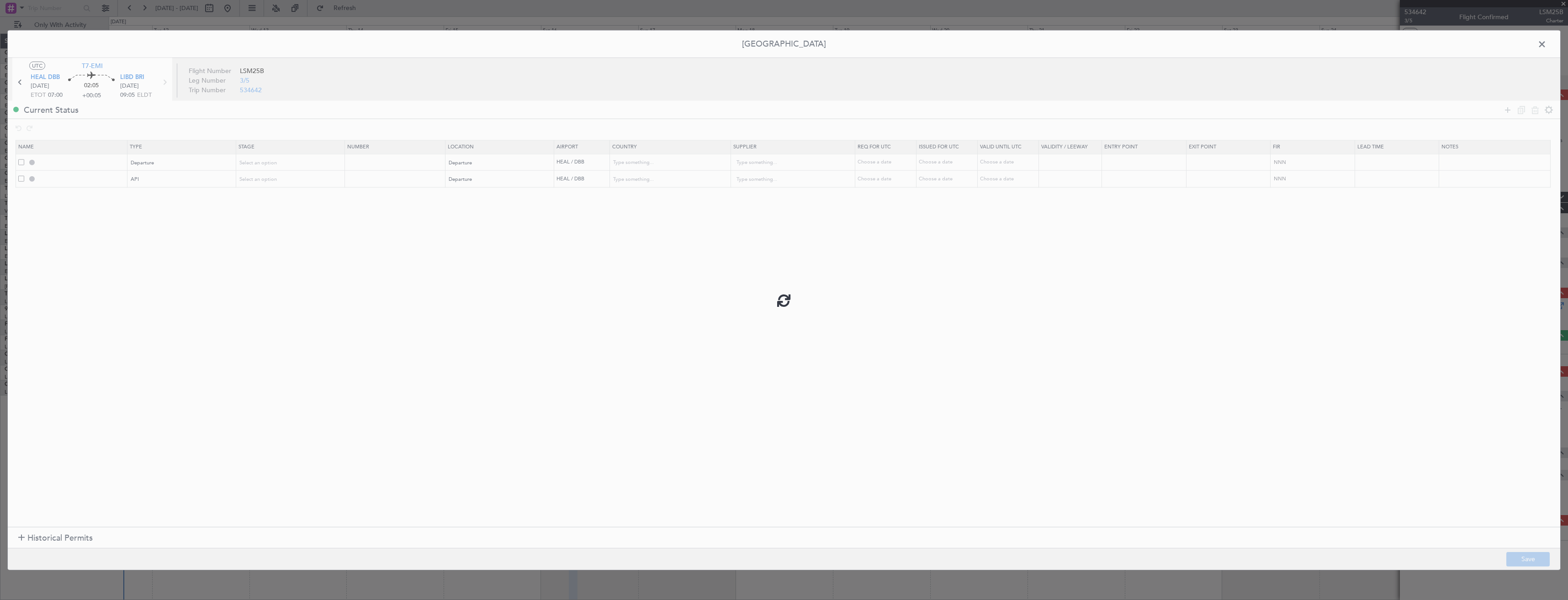
type input "DEPARTURE"
type input "Egypt"
type input "NNN"
type input "HEAL DEP API"
type input "Egypt"
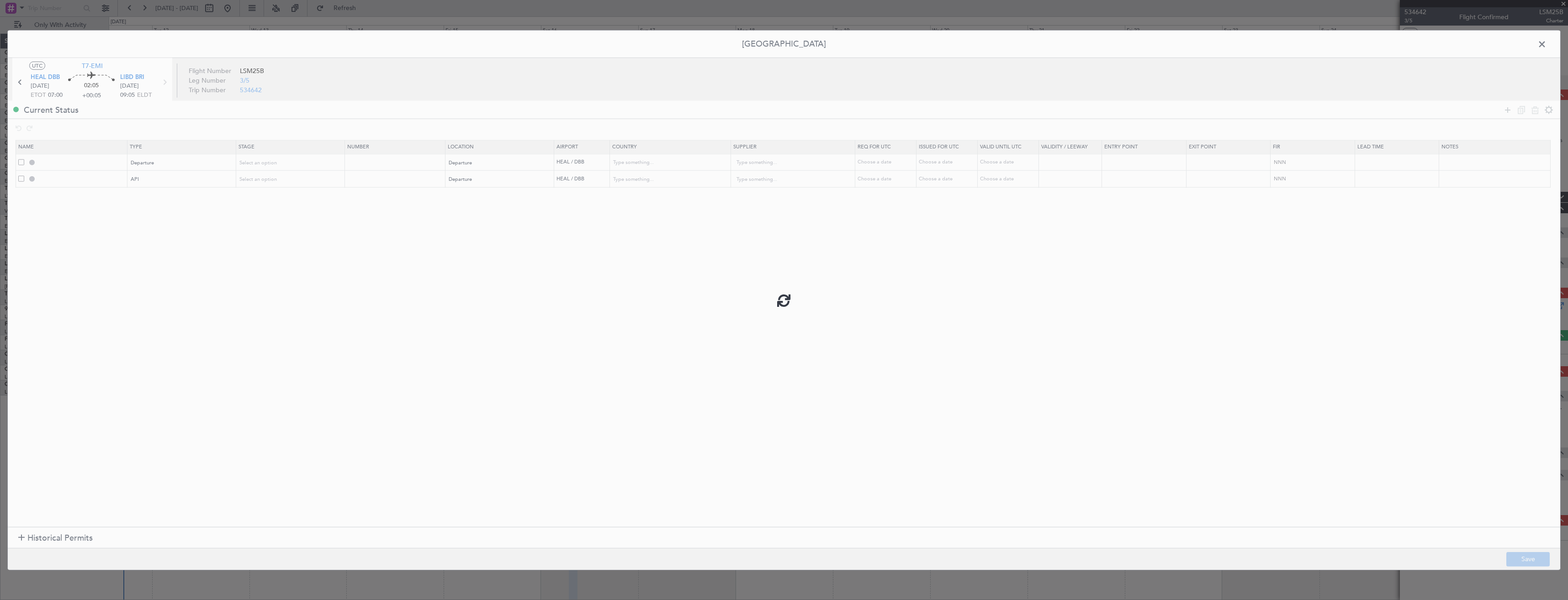
type input "NNN"
click at [1547, 46] on span at bounding box center [1547, 46] width 0 height 18
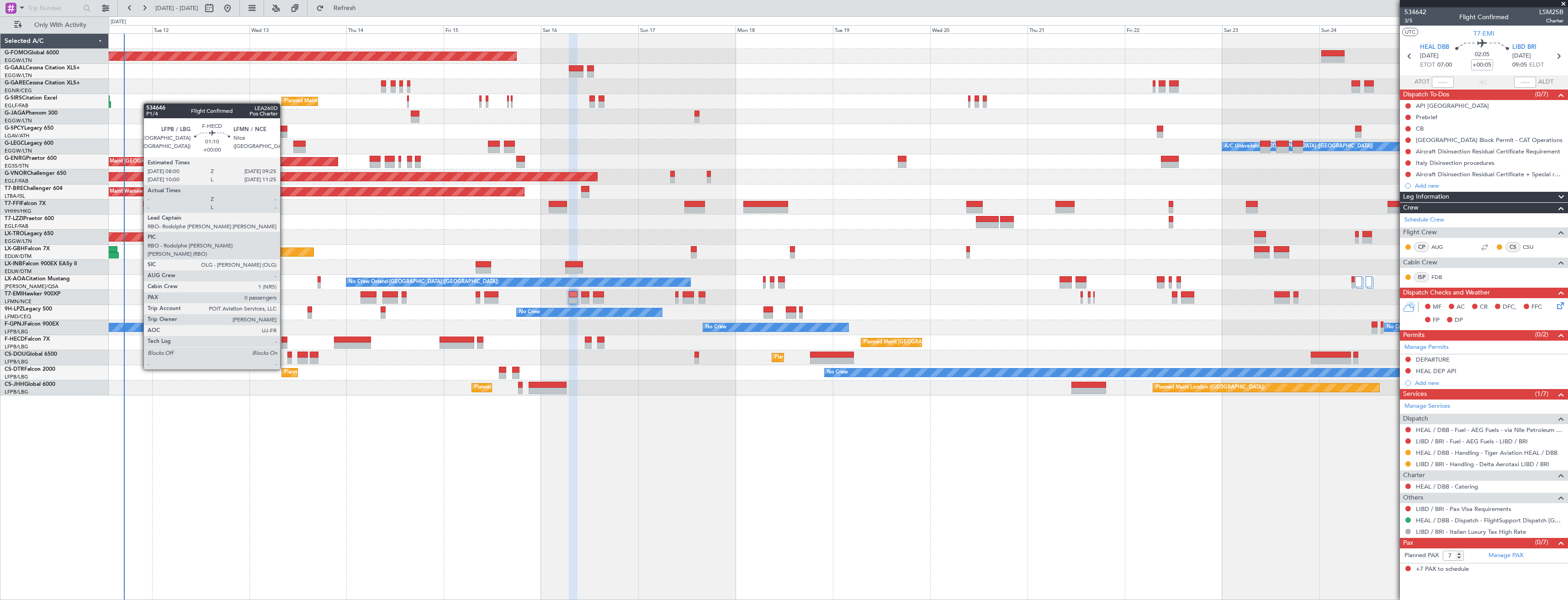
click at [284, 344] on div at bounding box center [284, 346] width 6 height 6
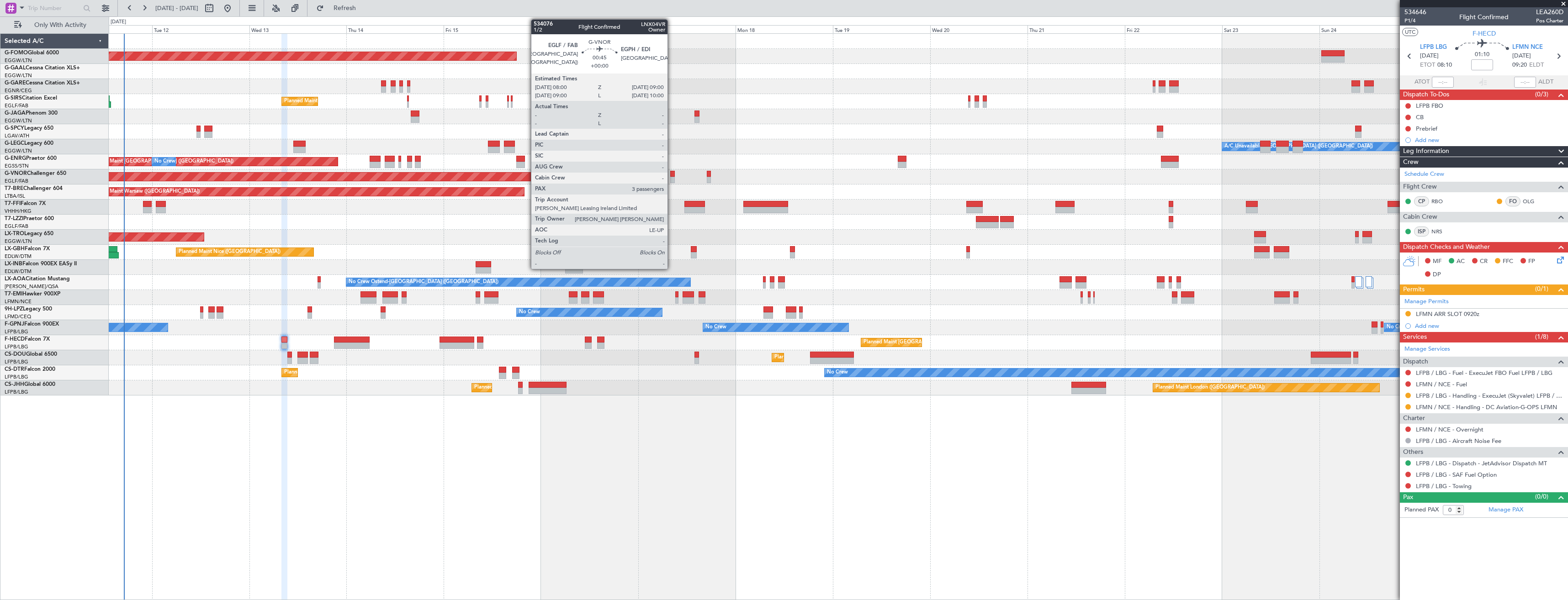
click at [672, 171] on div at bounding box center [672, 174] width 4 height 6
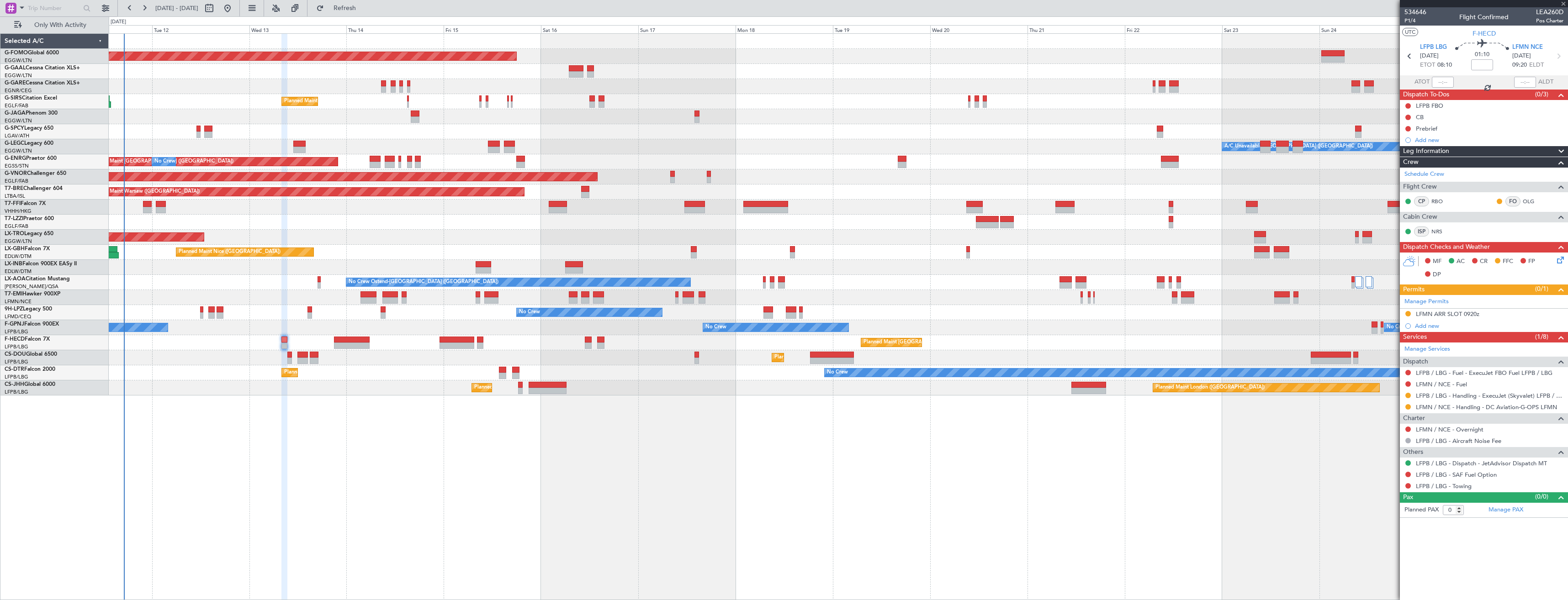
type input "3"
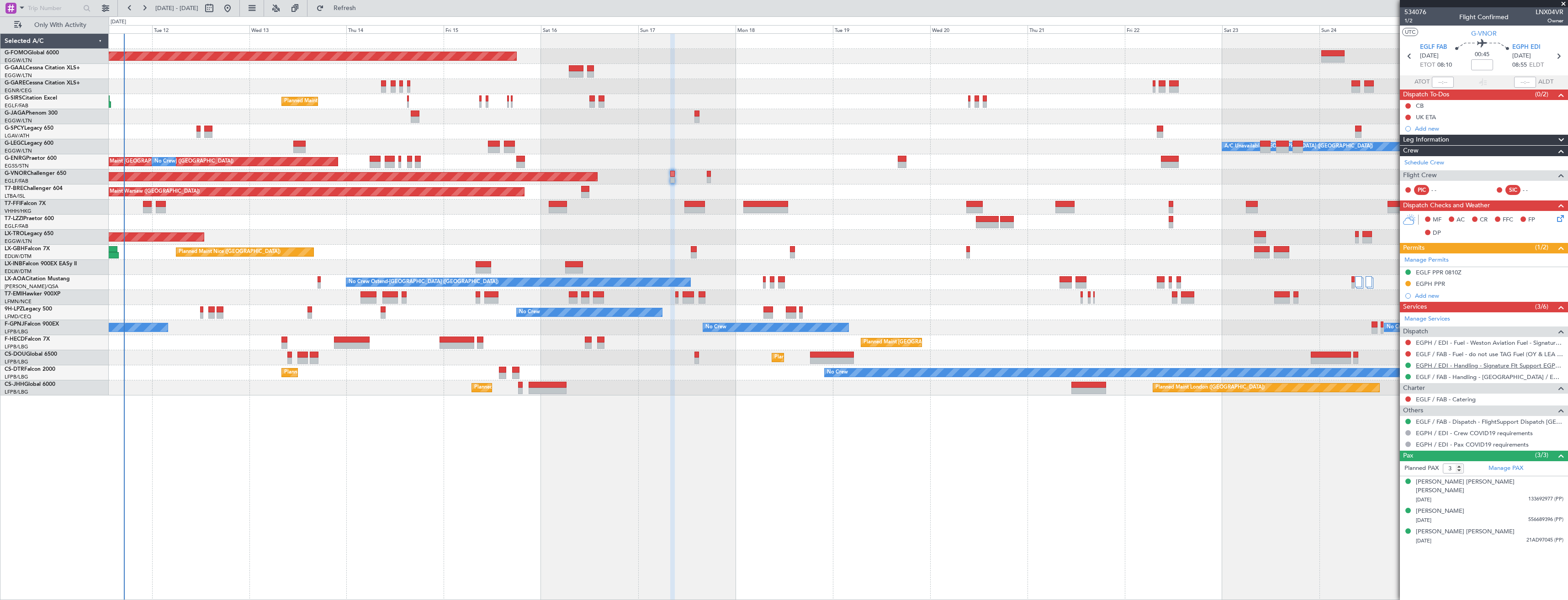
click at [1473, 366] on link "EGPH / EDI - Handling - Signature Flt Support EGPH / EDI" at bounding box center [1489, 365] width 147 height 8
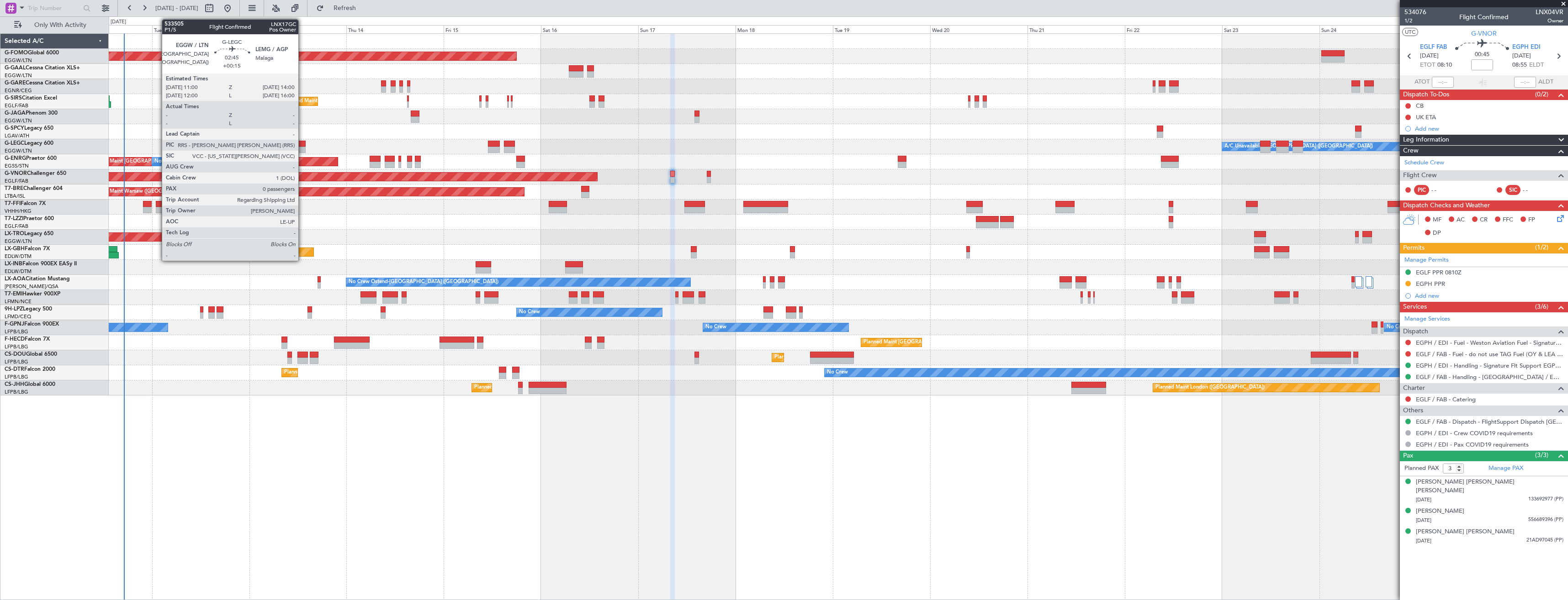
click at [303, 144] on div at bounding box center [300, 144] width 12 height 6
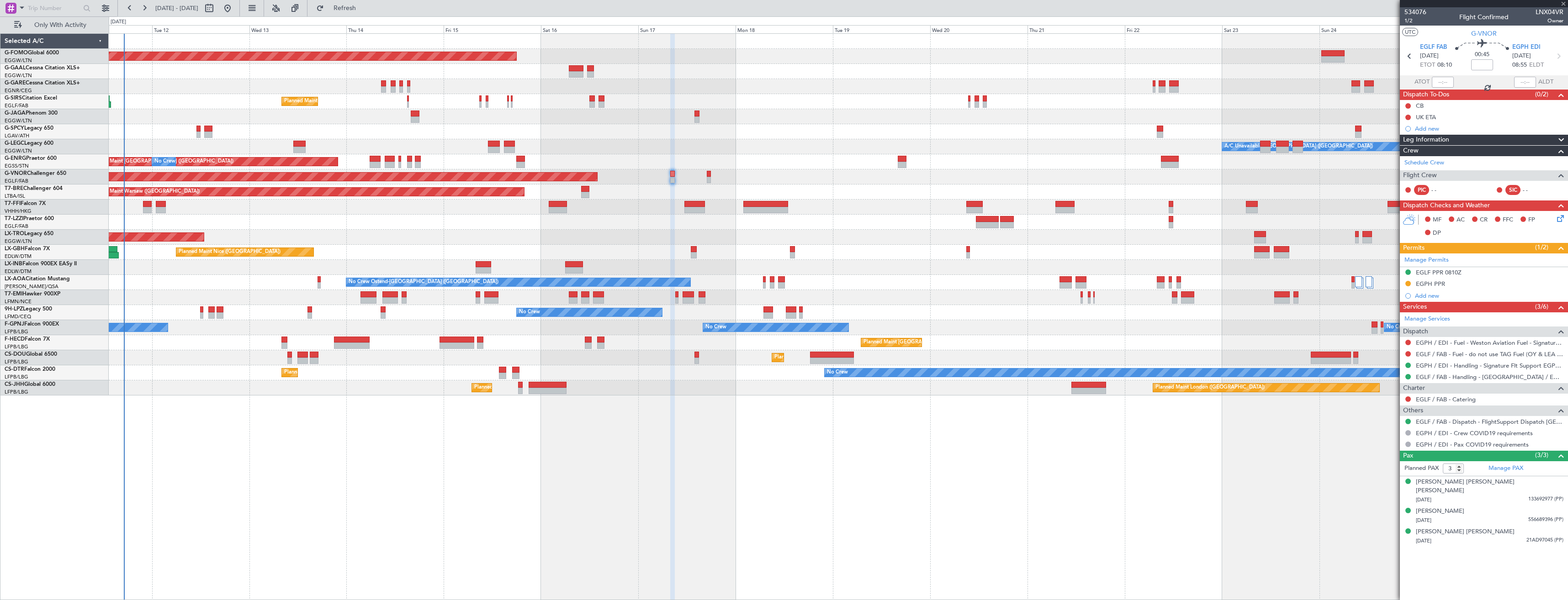
type input "+00:15"
type input "0"
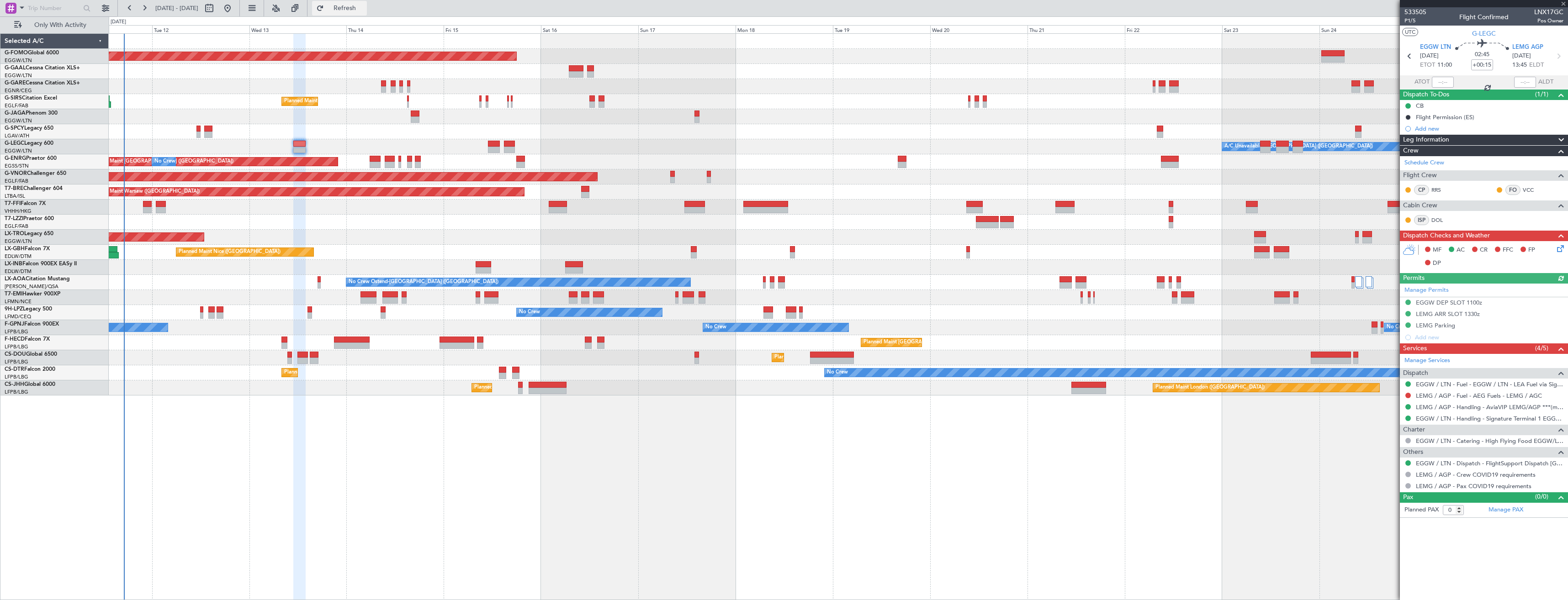
click at [367, 3] on button "Refresh" at bounding box center [339, 8] width 55 height 15
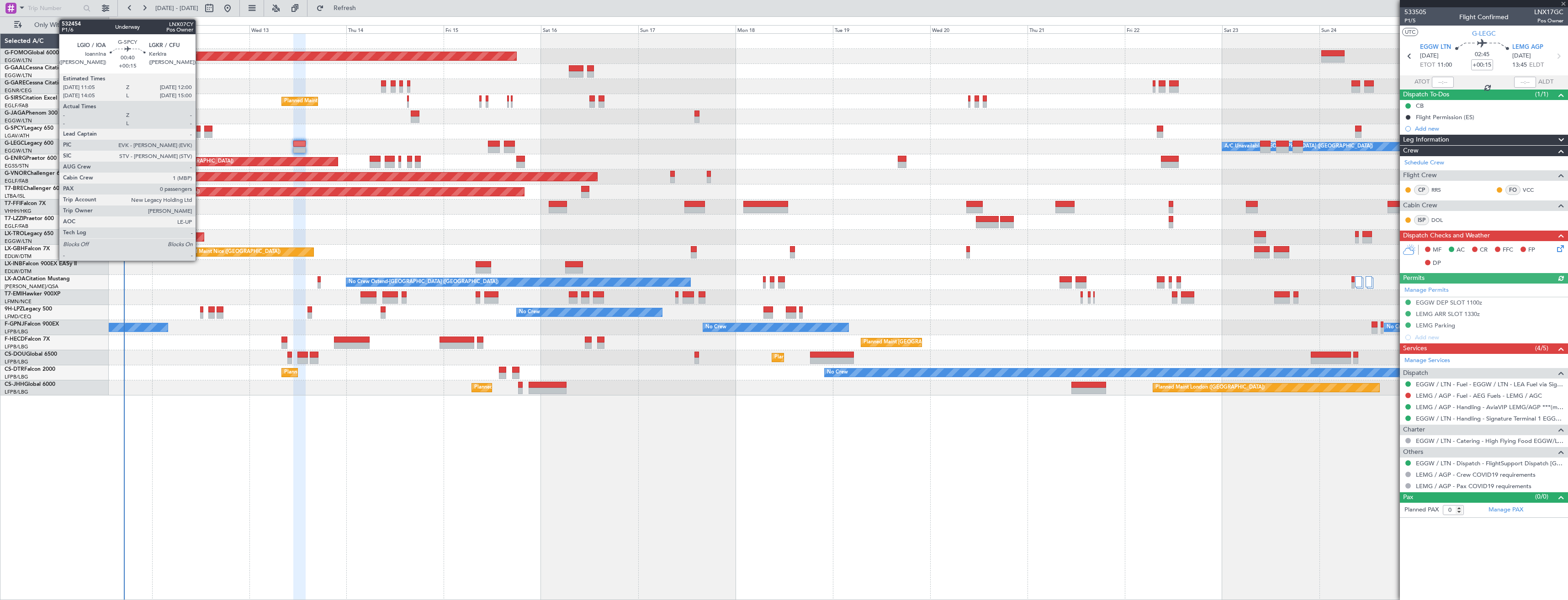
click at [200, 131] on div at bounding box center [198, 129] width 4 height 6
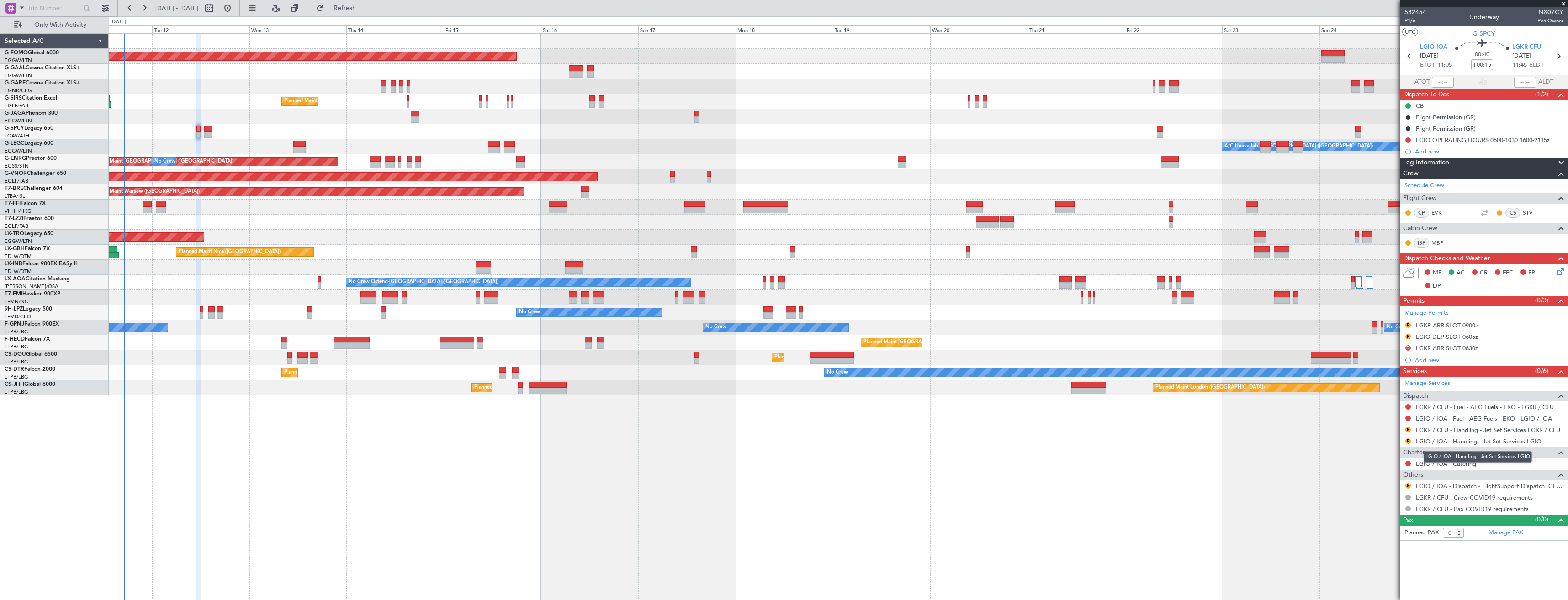
click at [1443, 443] on link "LGIO / IOA - Handling - Jet Set Services LGIO" at bounding box center [1479, 441] width 126 height 8
click at [364, 7] on span "Refresh" at bounding box center [345, 8] width 39 height 6
click at [364, 6] on span "Refresh" at bounding box center [345, 8] width 39 height 6
click at [1410, 486] on button "R" at bounding box center [1408, 486] width 6 height 5
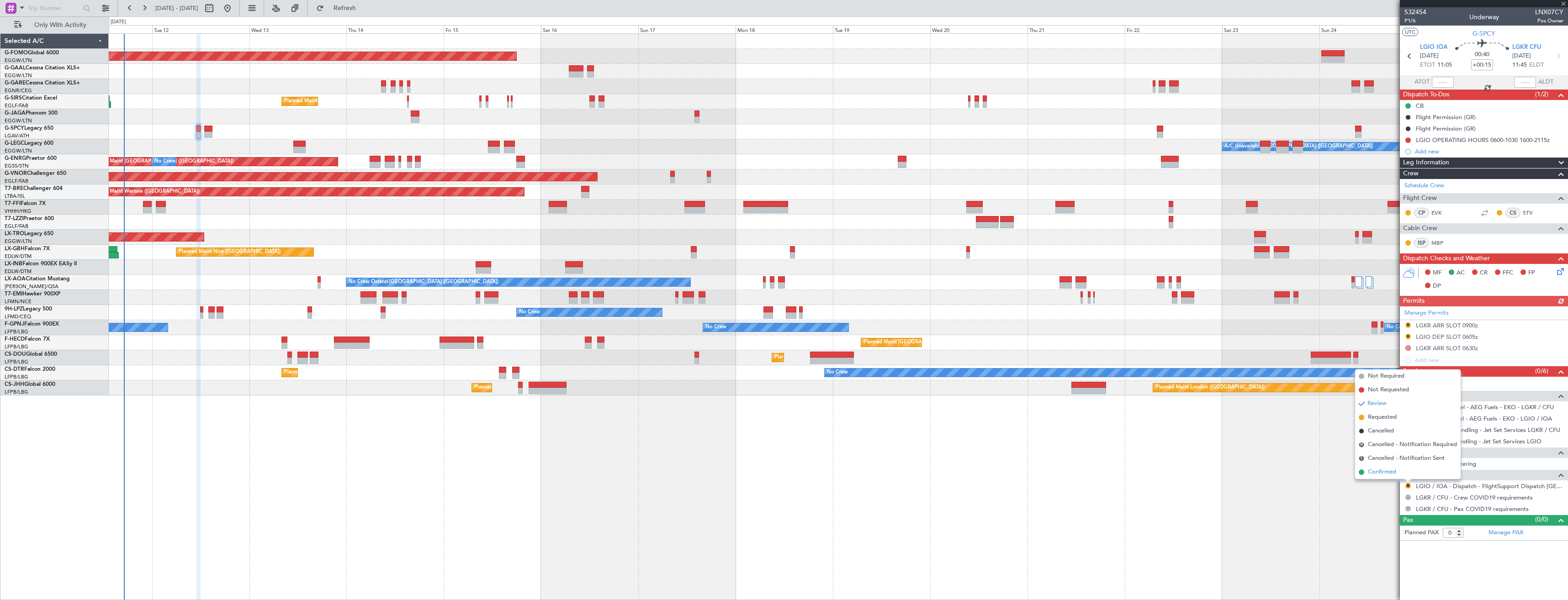
click at [1381, 475] on span "Confirmed" at bounding box center [1382, 472] width 28 height 9
click at [1481, 430] on link "LGKR / CFU - Handling - Jet Set Services LGKR / CFU" at bounding box center [1488, 430] width 144 height 8
click at [367, 4] on button "Refresh" at bounding box center [339, 8] width 55 height 15
click at [1496, 326] on div "R LGKR ARR SLOT 0900z" at bounding box center [1484, 326] width 168 height 12
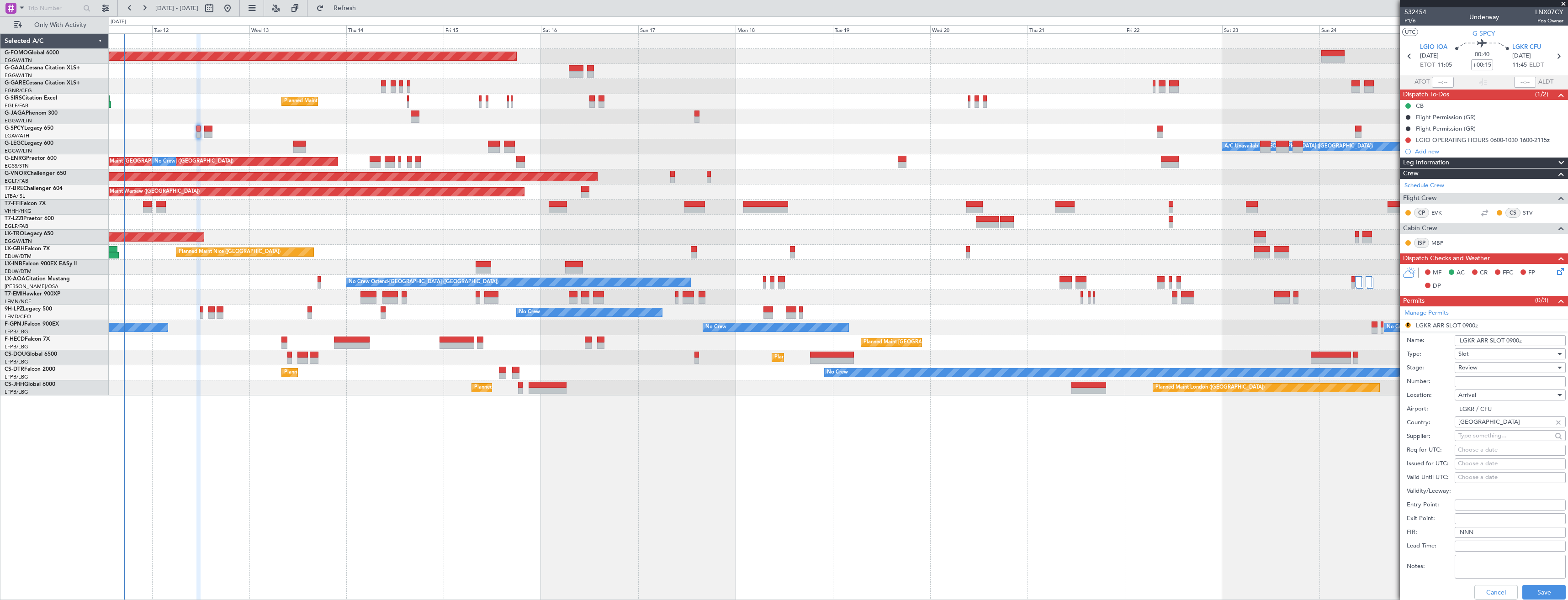
drag, startPoint x: 1520, startPoint y: 343, endPoint x: 1510, endPoint y: 343, distance: 10.0
click at [1510, 343] on input "LGKR ARR SLOT 0900z" at bounding box center [1511, 341] width 111 height 11
type input "LGKR ARR SLOT 1145z"
click at [1507, 365] on div "Review" at bounding box center [1507, 367] width 97 height 13
click at [1503, 428] on span "Requested" at bounding box center [1507, 427] width 96 height 13
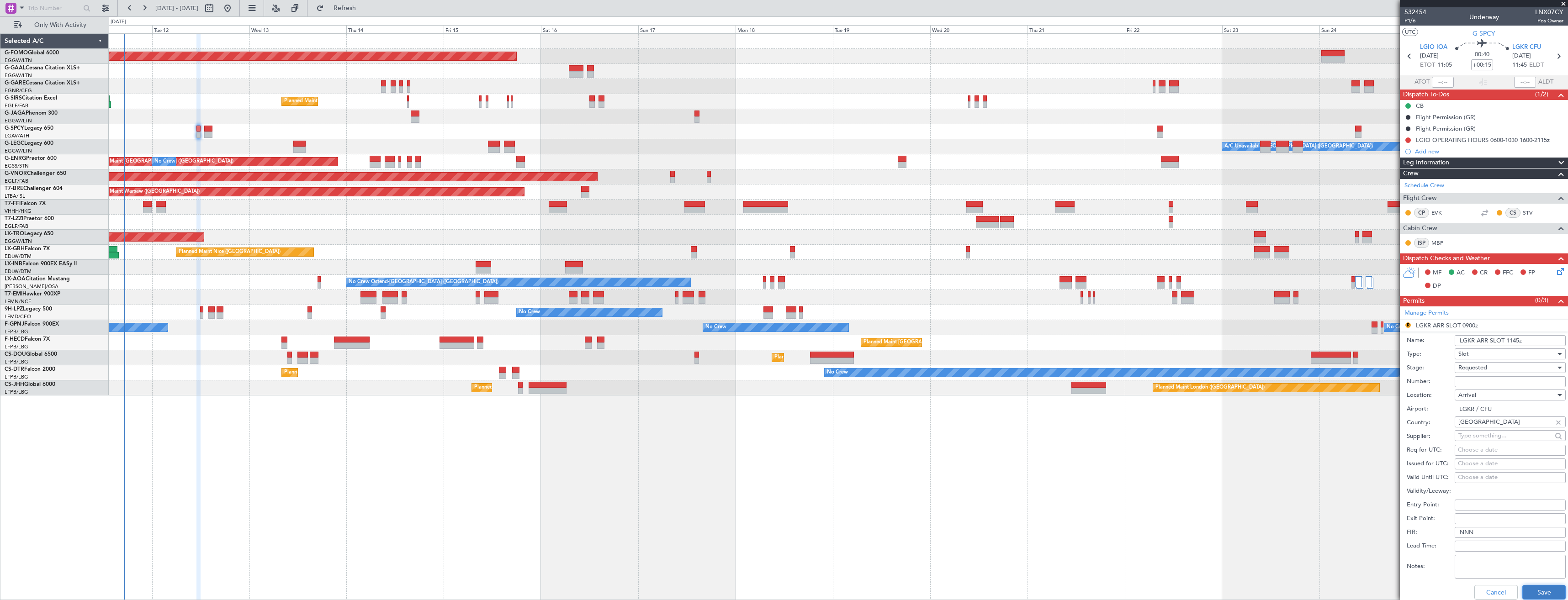
click at [1550, 590] on button "Save" at bounding box center [1544, 592] width 43 height 15
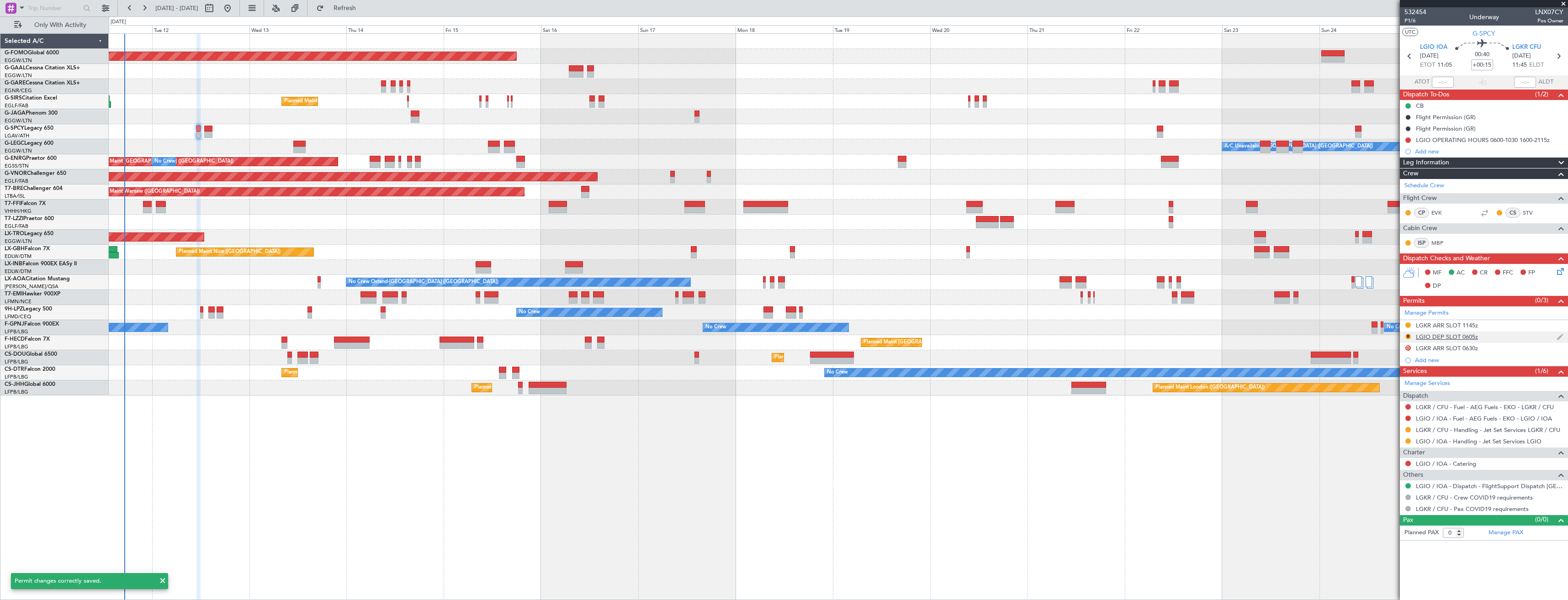
click at [1504, 340] on div "R LGIO DEP SLOT 0605z" at bounding box center [1484, 337] width 168 height 12
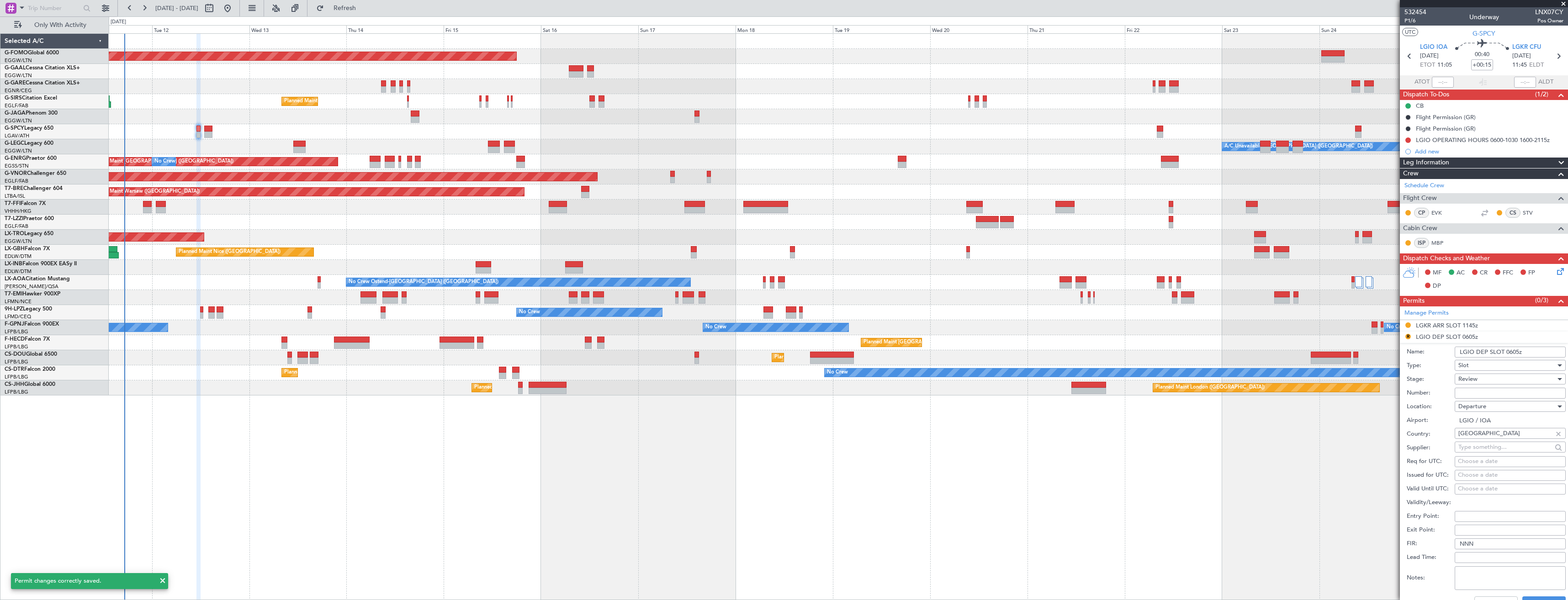
click at [1513, 348] on input "LGIO DEP SLOT 0605z" at bounding box center [1511, 352] width 111 height 11
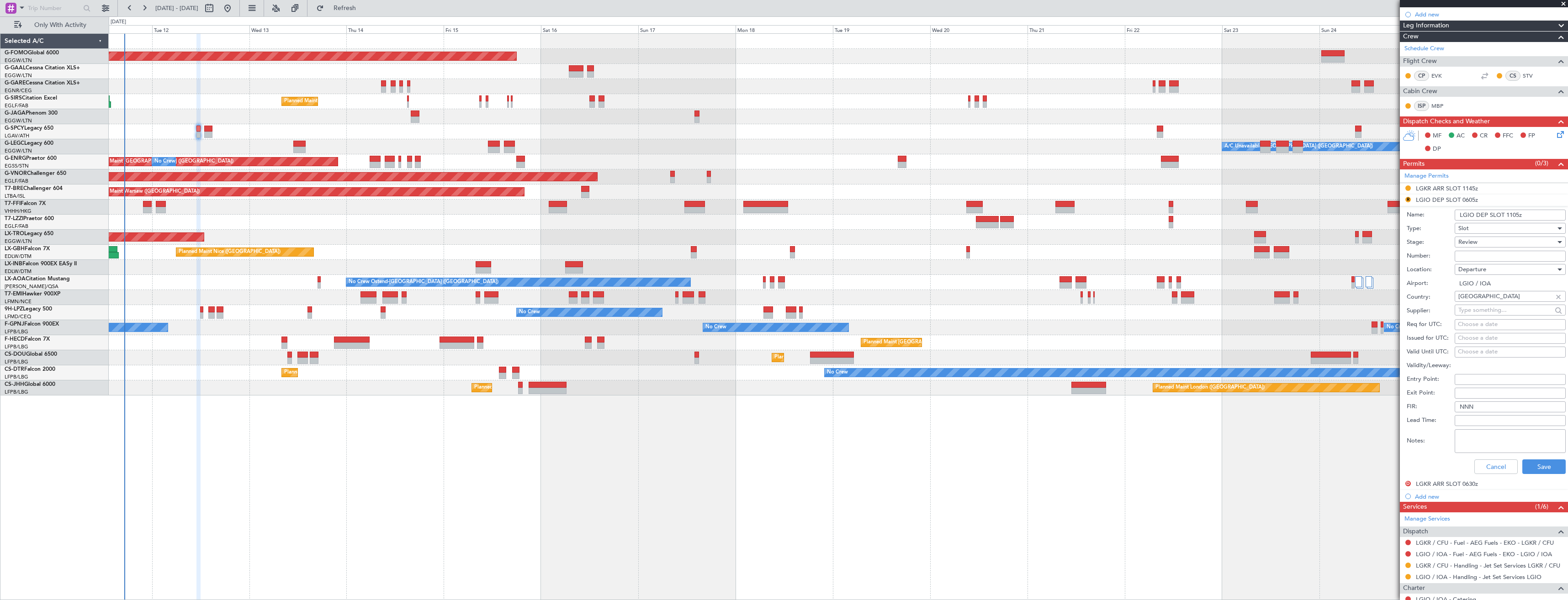
type input "LGIO DEP SLOT 1105z"
click at [1484, 240] on div "Review" at bounding box center [1507, 242] width 97 height 13
click at [1479, 302] on span "Requested" at bounding box center [1507, 302] width 96 height 13
click at [1528, 468] on button "Save" at bounding box center [1544, 467] width 43 height 15
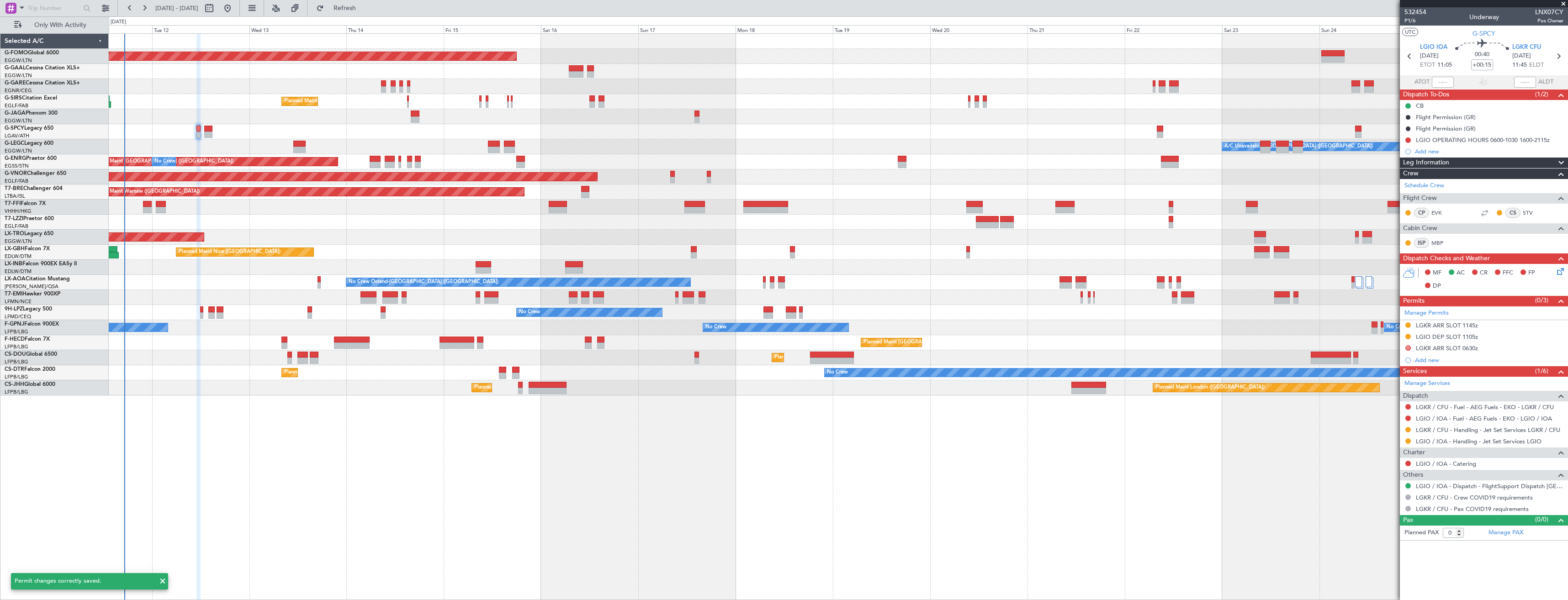
scroll to position [0, 0]
click at [1495, 311] on div "Manage Permits" at bounding box center [1484, 313] width 168 height 13
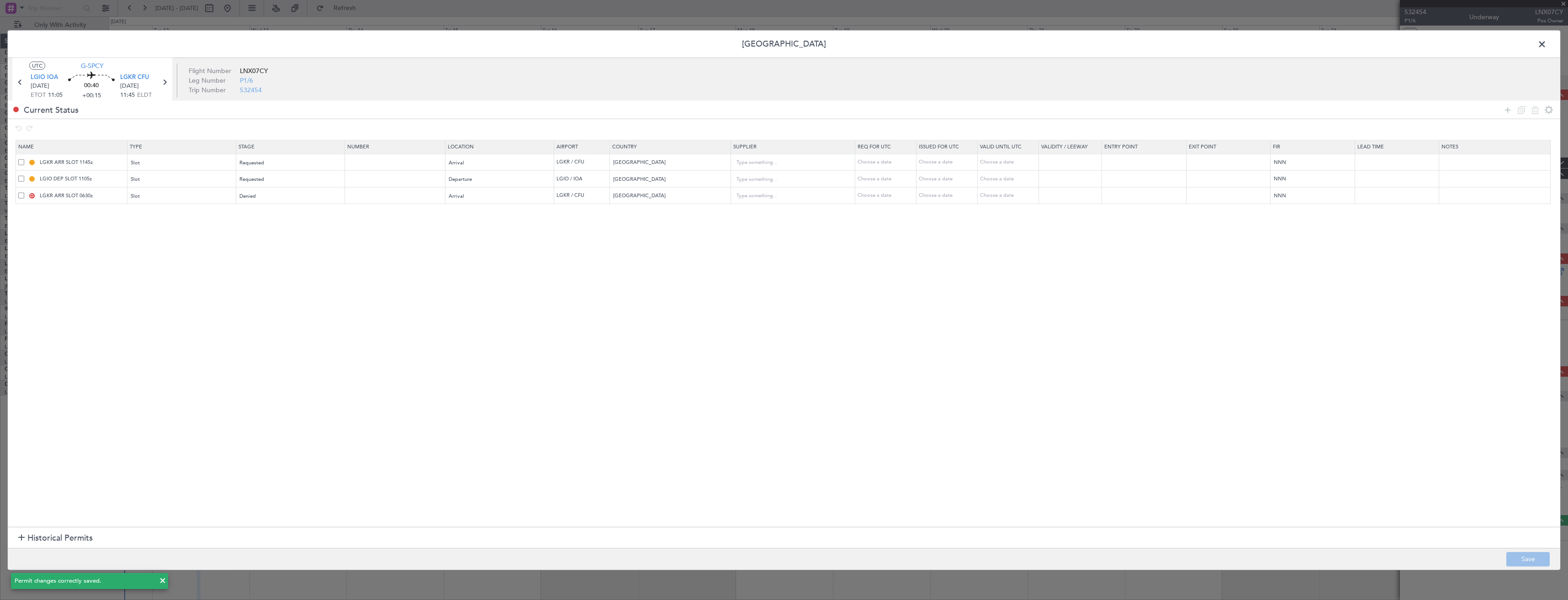
click at [21, 194] on span at bounding box center [21, 196] width 6 height 6
click at [24, 192] on input "checkbox" at bounding box center [24, 192] width 0 height 0
click at [1537, 111] on icon at bounding box center [1535, 109] width 11 height 11
click at [1529, 557] on button "Save" at bounding box center [1528, 559] width 43 height 15
click at [1547, 46] on span at bounding box center [1547, 46] width 0 height 18
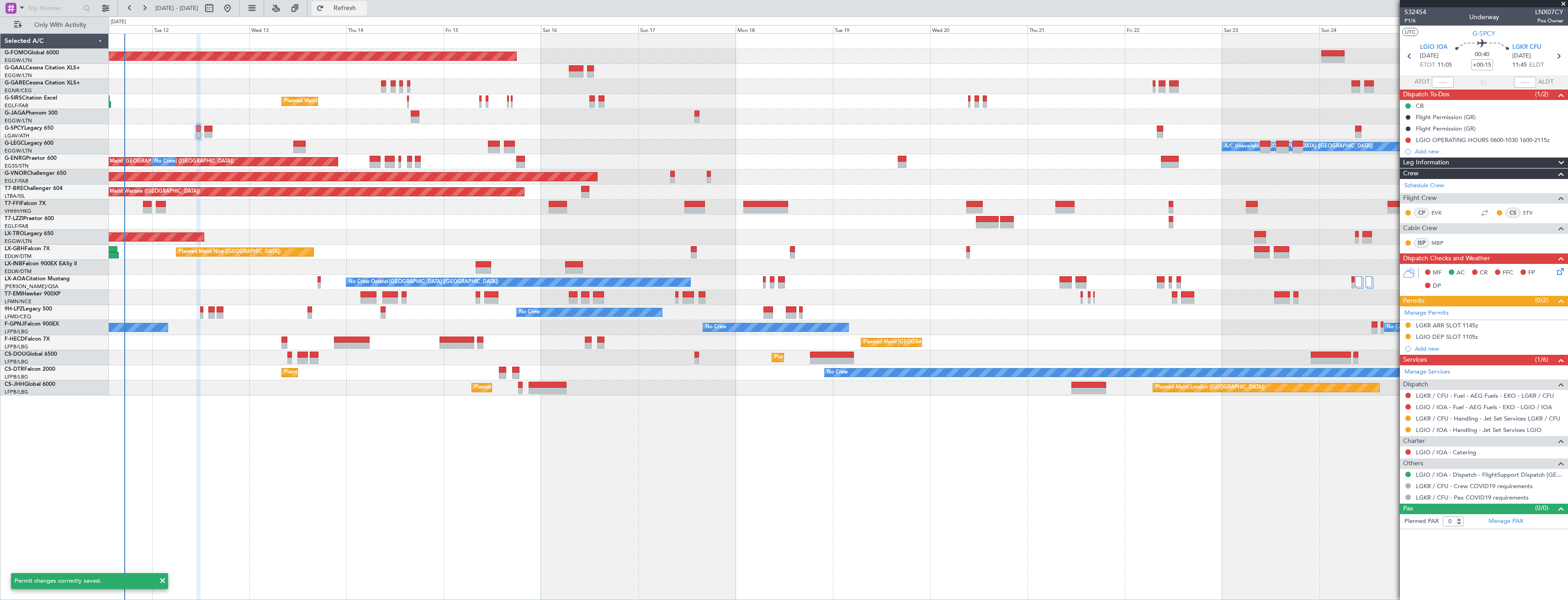
click at [364, 9] on span "Refresh" at bounding box center [345, 8] width 39 height 6
click at [1439, 404] on link "LGIO / IOA - Fuel - AEG Fuels - EKO - LGIO / IOA" at bounding box center [1484, 407] width 136 height 8
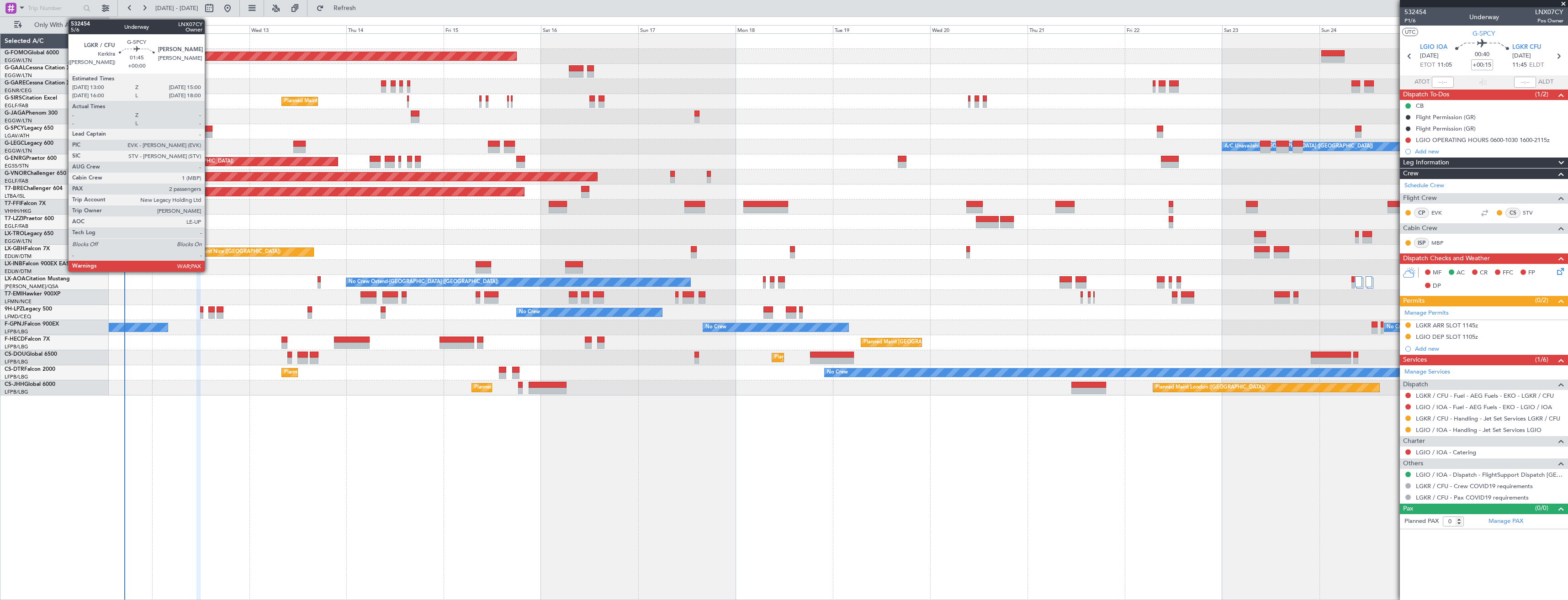
click at [209, 134] on div at bounding box center [208, 134] width 8 height 6
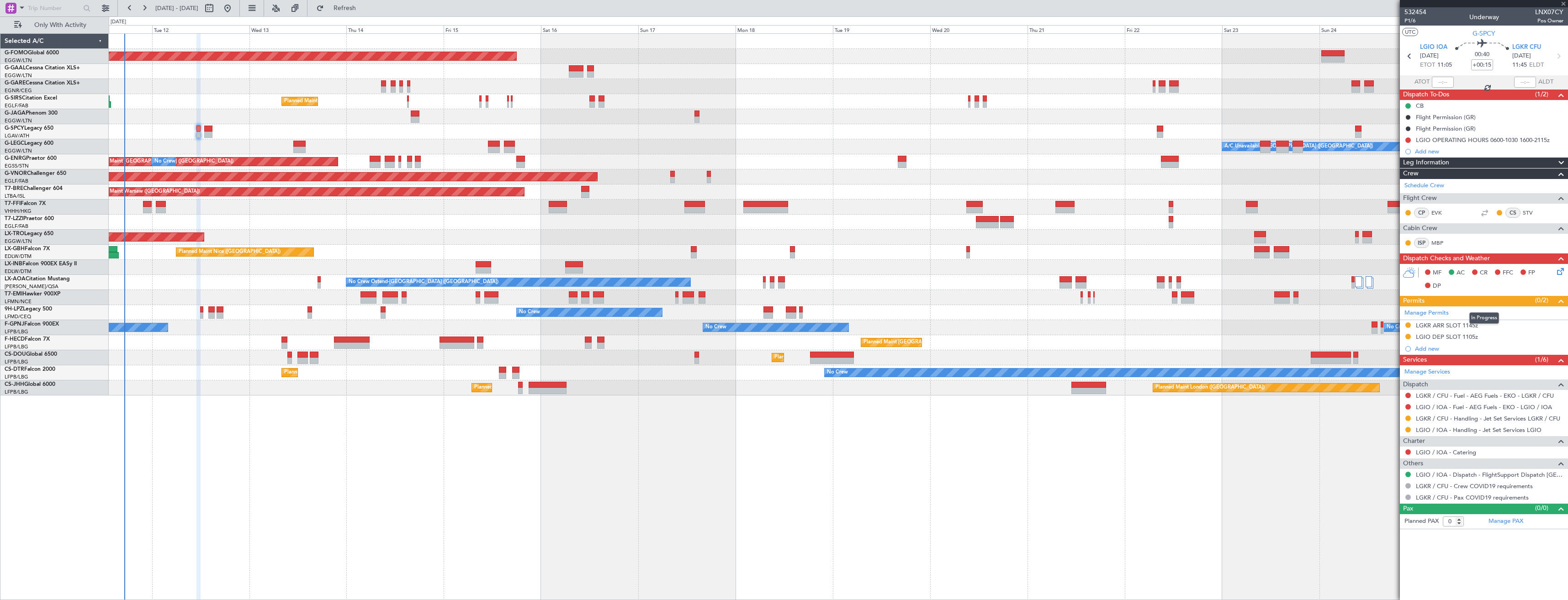
type input "2"
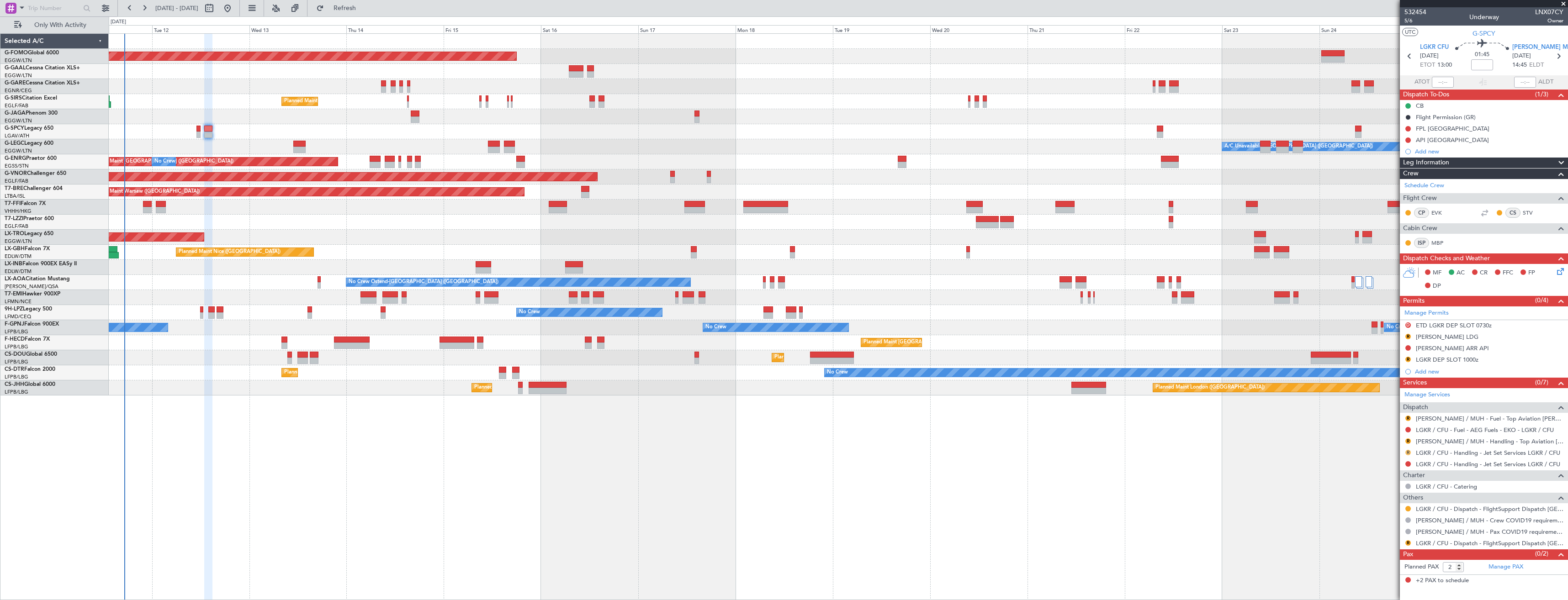
click at [1408, 454] on button "R" at bounding box center [1408, 452] width 6 height 5
click at [1374, 503] on span "Requested" at bounding box center [1382, 506] width 29 height 9
click at [1409, 462] on button at bounding box center [1408, 464] width 6 height 5
click at [1382, 475] on span "Not Required" at bounding box center [1386, 477] width 37 height 9
click at [1438, 439] on link "[PERSON_NAME] / MUH - Handling - Top Aviation [PERSON_NAME]/MUH" at bounding box center [1489, 441] width 147 height 8
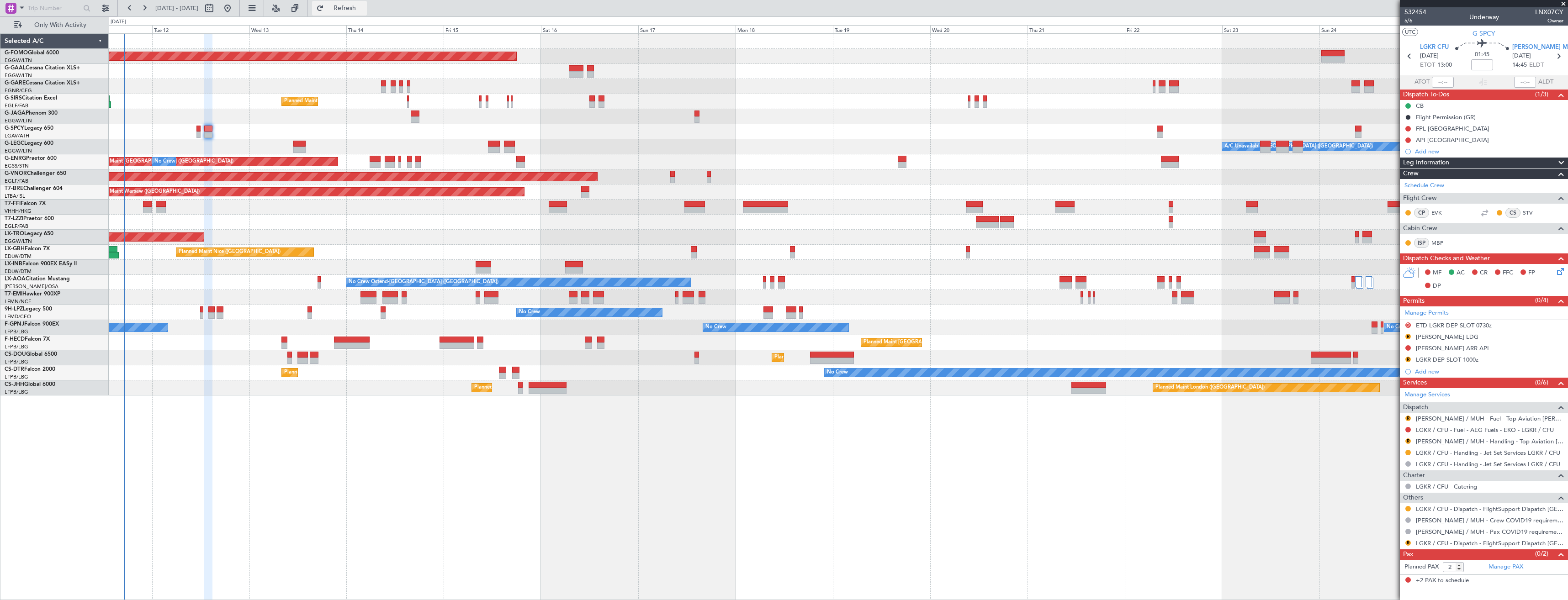
click at [367, 13] on button "Refresh" at bounding box center [339, 8] width 55 height 15
click at [1435, 419] on link "[PERSON_NAME] / MUH - Fuel - Top Aviation [PERSON_NAME]/MUH" at bounding box center [1489, 419] width 147 height 8
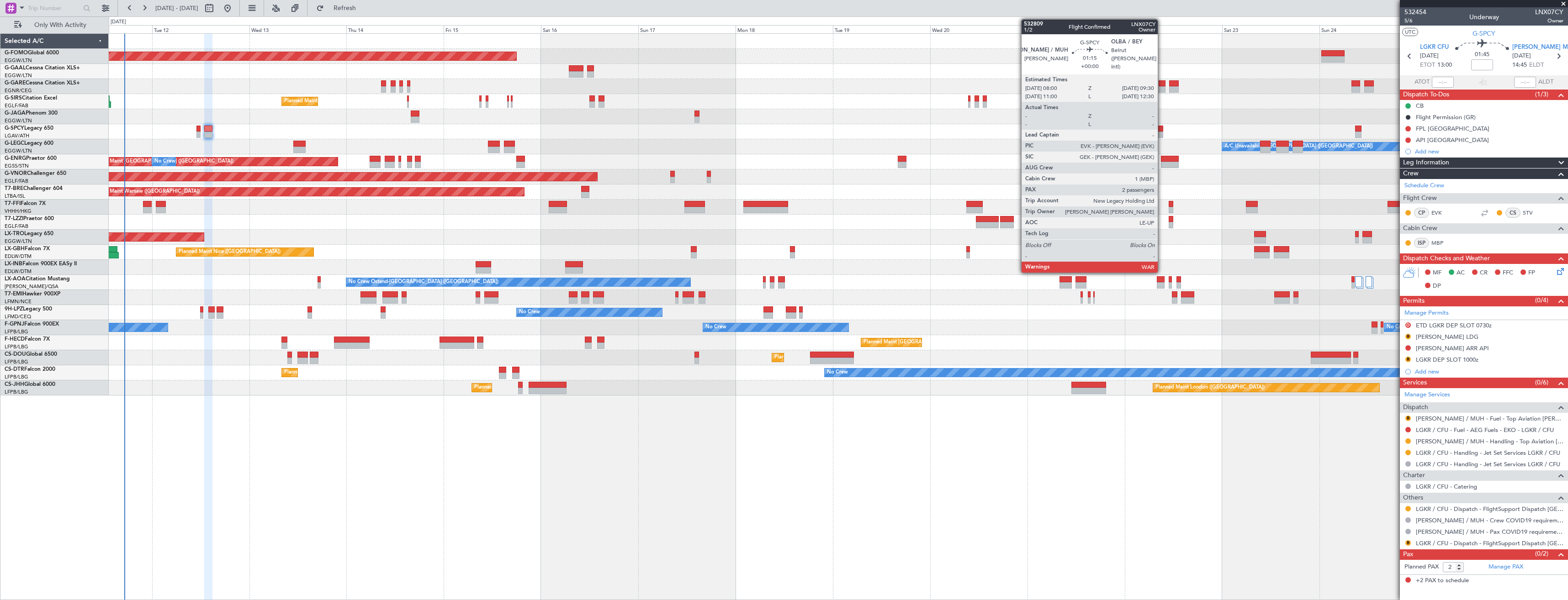
click at [1162, 131] on div at bounding box center [1160, 129] width 6 height 6
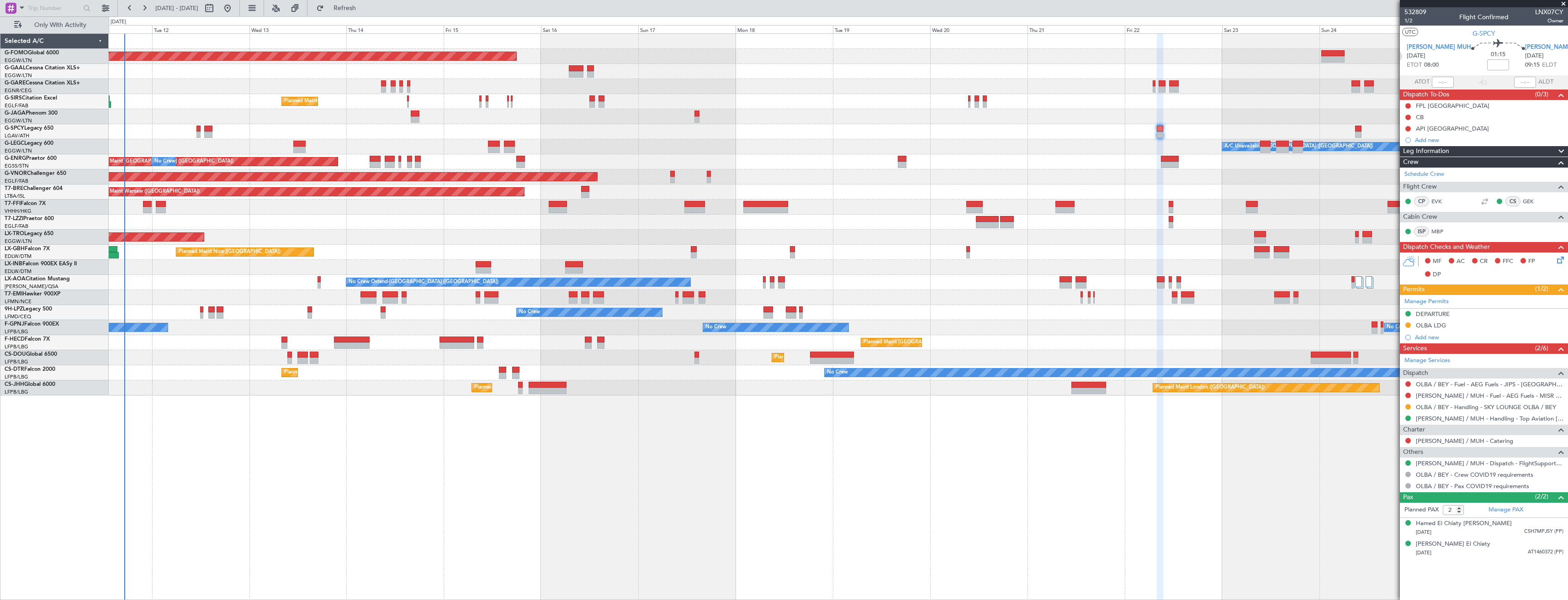
click at [1402, 57] on icon at bounding box center [1396, 56] width 12 height 12
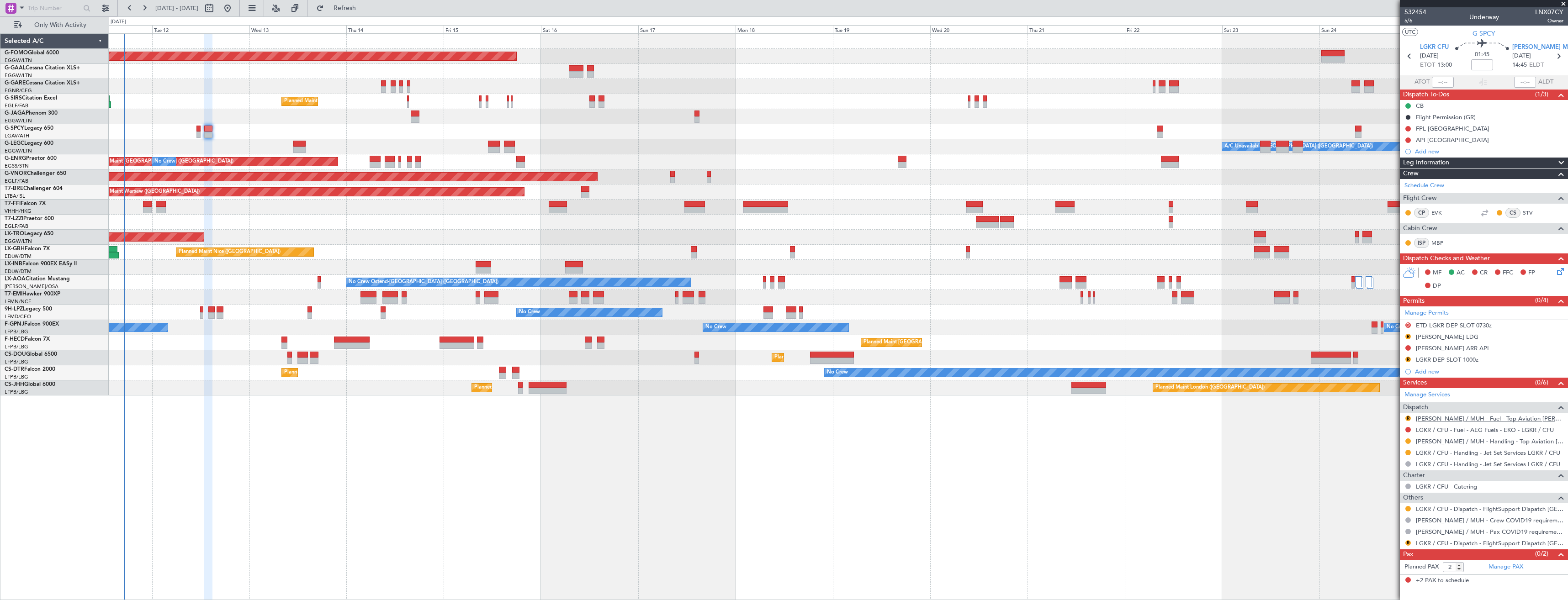
click at [1436, 417] on link "[PERSON_NAME] / MUH - Fuel - Top Aviation [PERSON_NAME]/MUH" at bounding box center [1489, 419] width 147 height 8
click at [1463, 315] on div "Manage Permits" at bounding box center [1484, 313] width 168 height 13
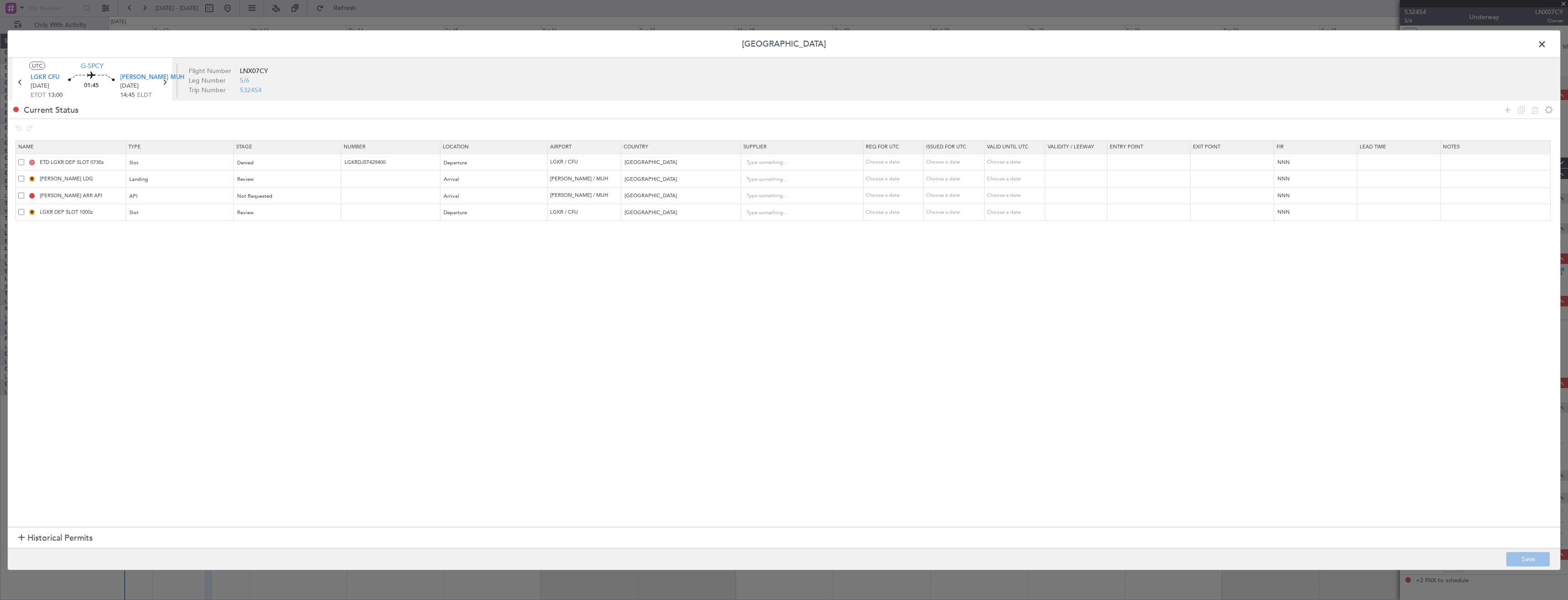
click at [21, 161] on span at bounding box center [21, 162] width 6 height 6
click at [24, 159] on input "checkbox" at bounding box center [24, 159] width 0 height 0
click at [1535, 109] on icon at bounding box center [1535, 109] width 11 height 11
type input "[PERSON_NAME] LDG"
type input "[GEOGRAPHIC_DATA]"
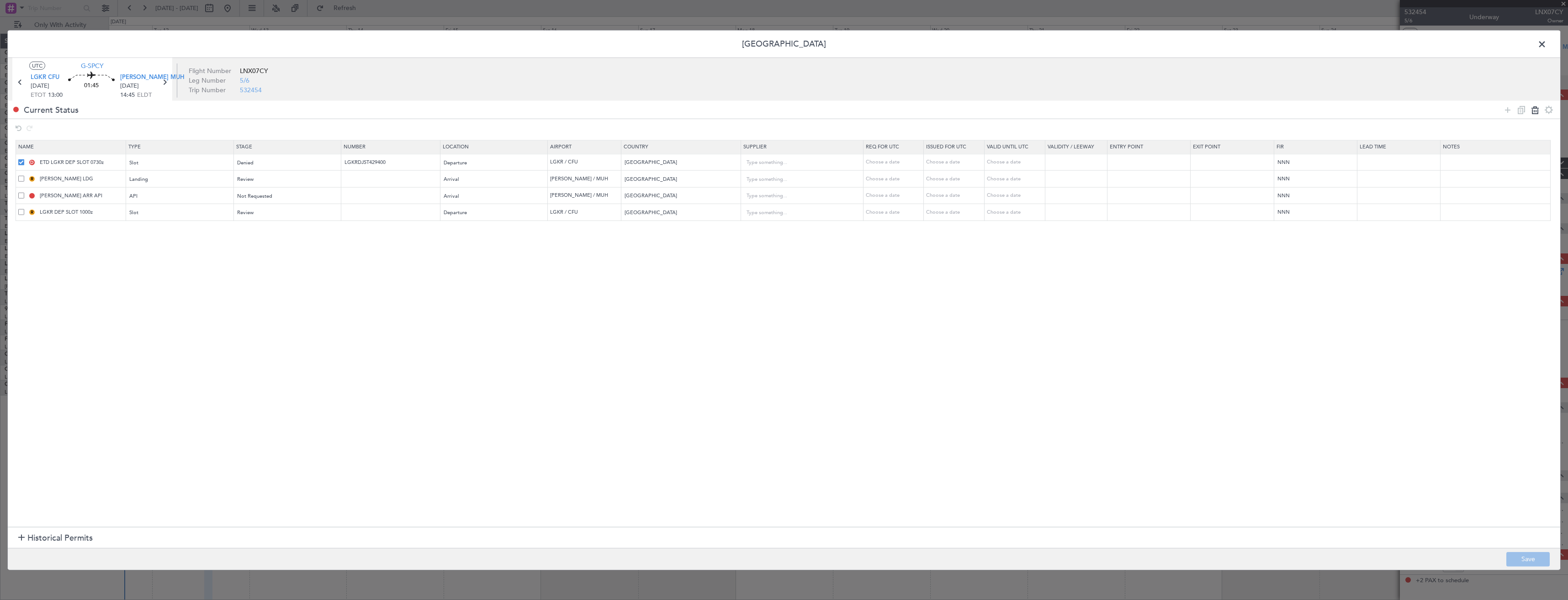
type input "[PERSON_NAME] ARR API"
type input "LGKR DEP SLOT 1000z"
type input "[GEOGRAPHIC_DATA]"
click at [254, 163] on span "Review" at bounding box center [245, 162] width 17 height 7
click at [271, 222] on span "Requested" at bounding box center [293, 223] width 102 height 13
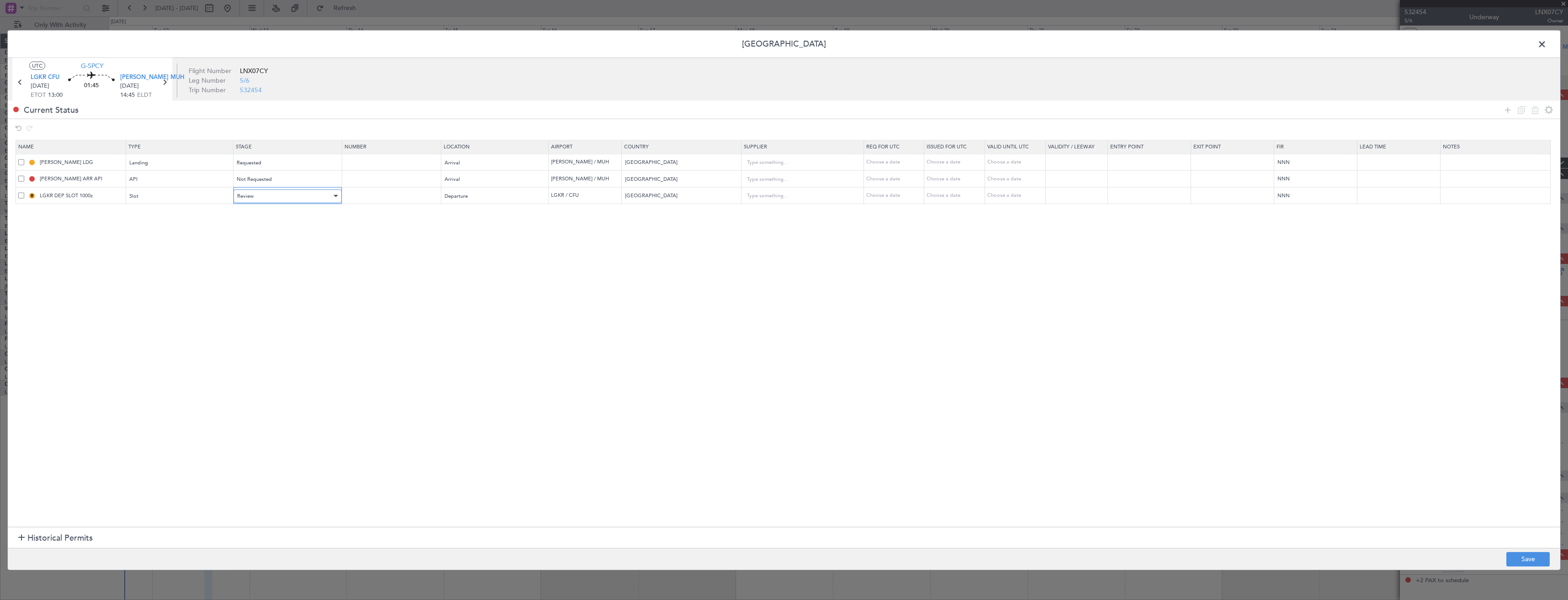
click at [267, 202] on div "Review" at bounding box center [284, 196] width 95 height 13
drag, startPoint x: 268, startPoint y: 257, endPoint x: 171, endPoint y: 214, distance: 106.1
click at [267, 257] on span "Requested" at bounding box center [293, 256] width 102 height 13
click at [89, 197] on input "LGKR DEP SLOT 1000z" at bounding box center [81, 196] width 87 height 8
type input "LGKR DEP SLOT 1300z"
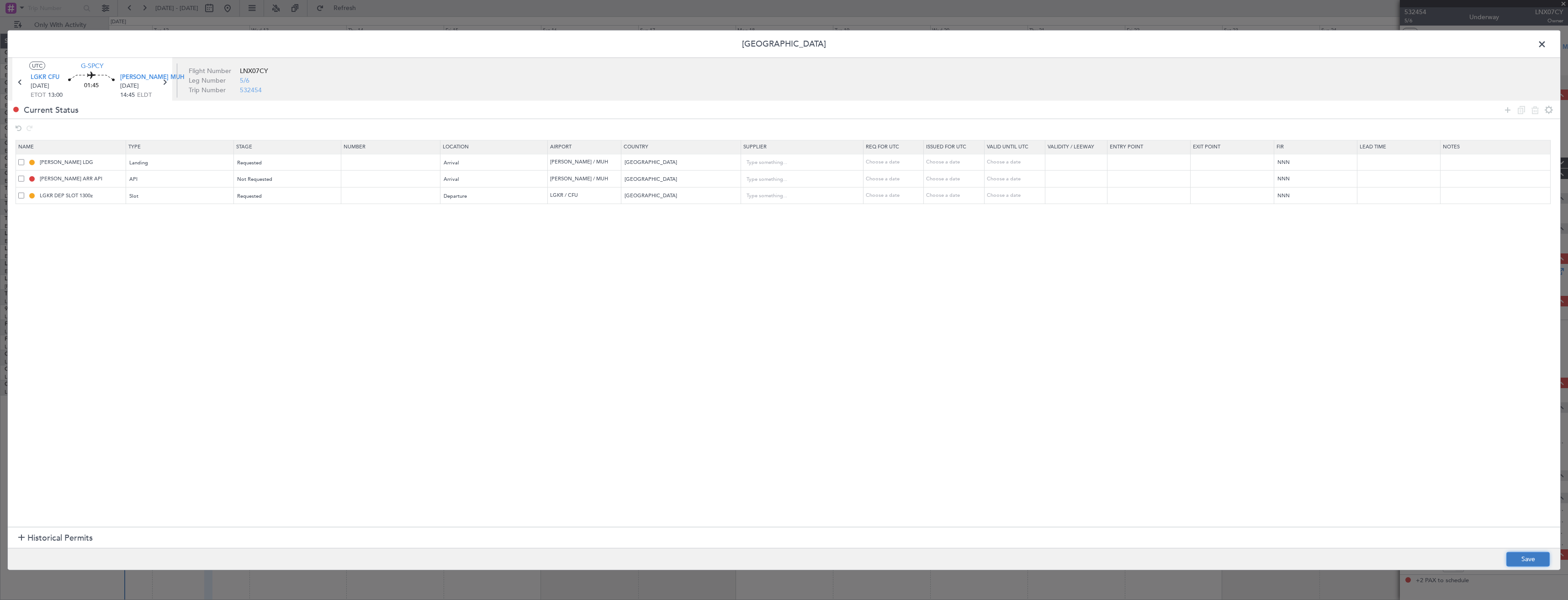
click at [1540, 560] on button "Save" at bounding box center [1528, 559] width 43 height 15
click at [1547, 43] on span at bounding box center [1547, 46] width 0 height 18
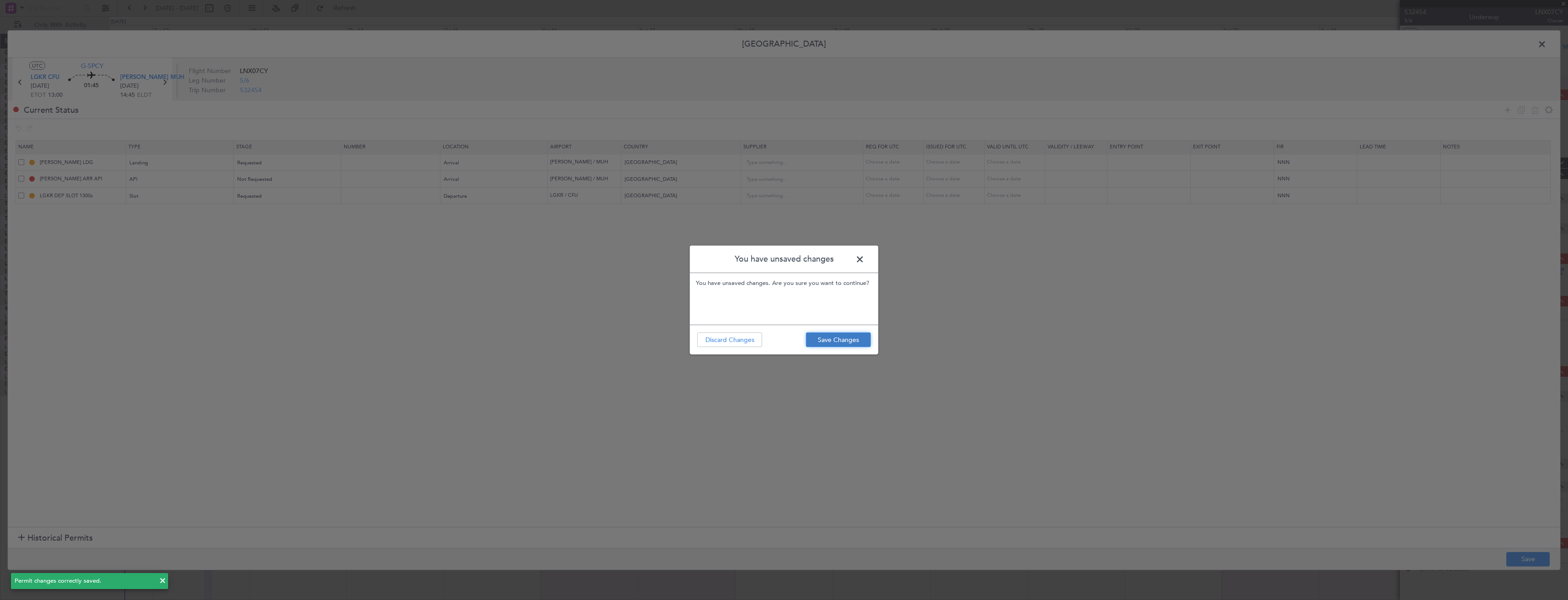
click at [823, 343] on button "Save Changes" at bounding box center [838, 340] width 65 height 15
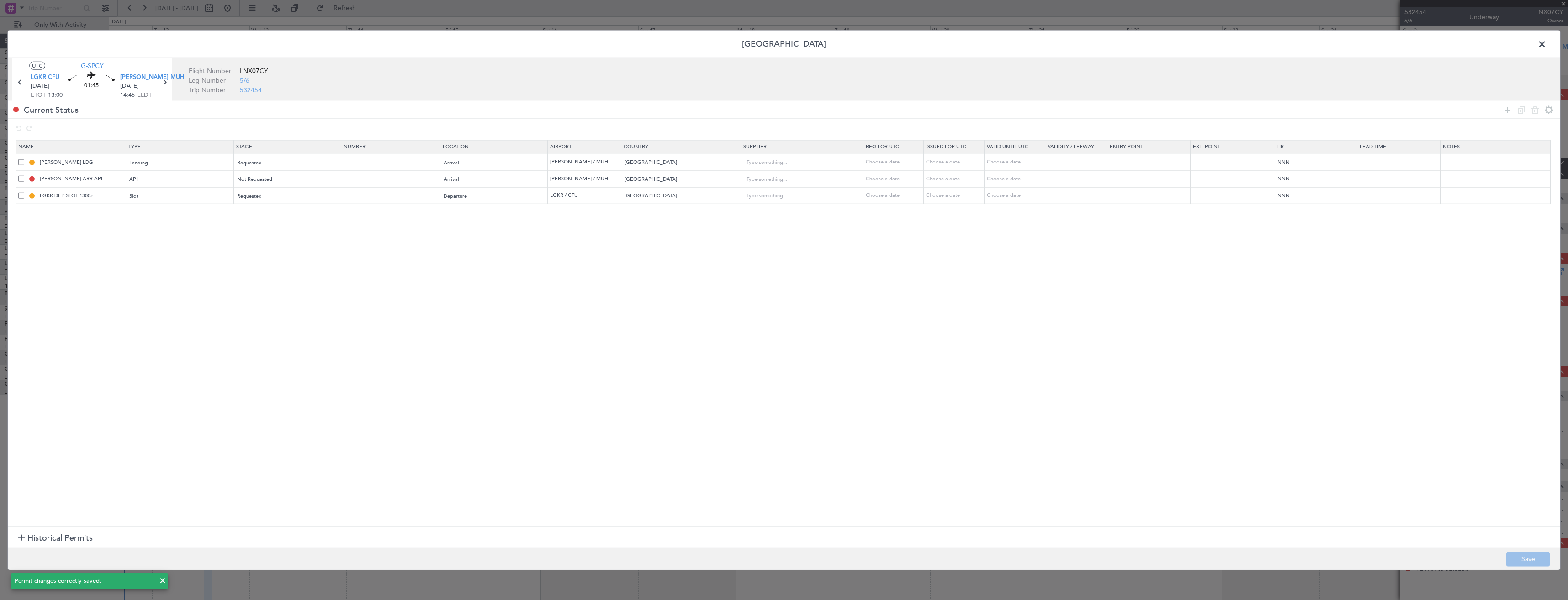
click at [1547, 40] on span at bounding box center [1547, 46] width 0 height 18
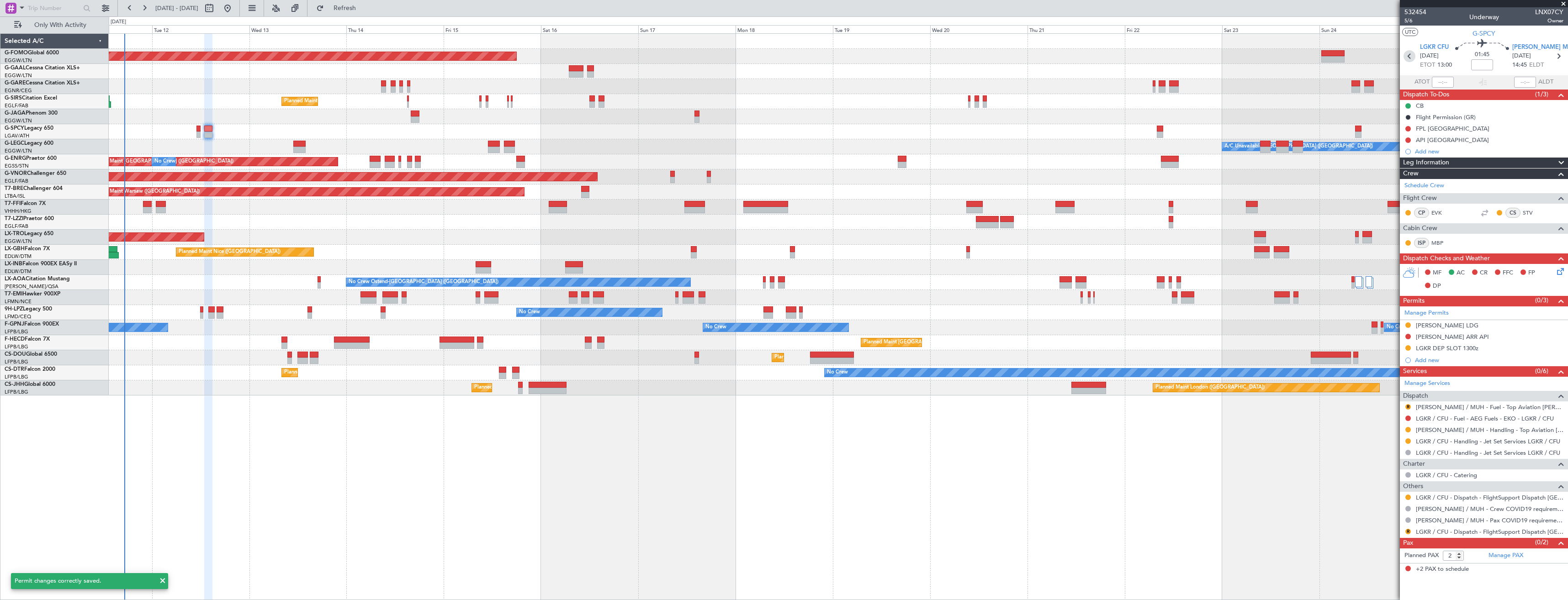
click at [1411, 59] on icon at bounding box center [1409, 56] width 12 height 12
type input "+00:15"
type input "0"
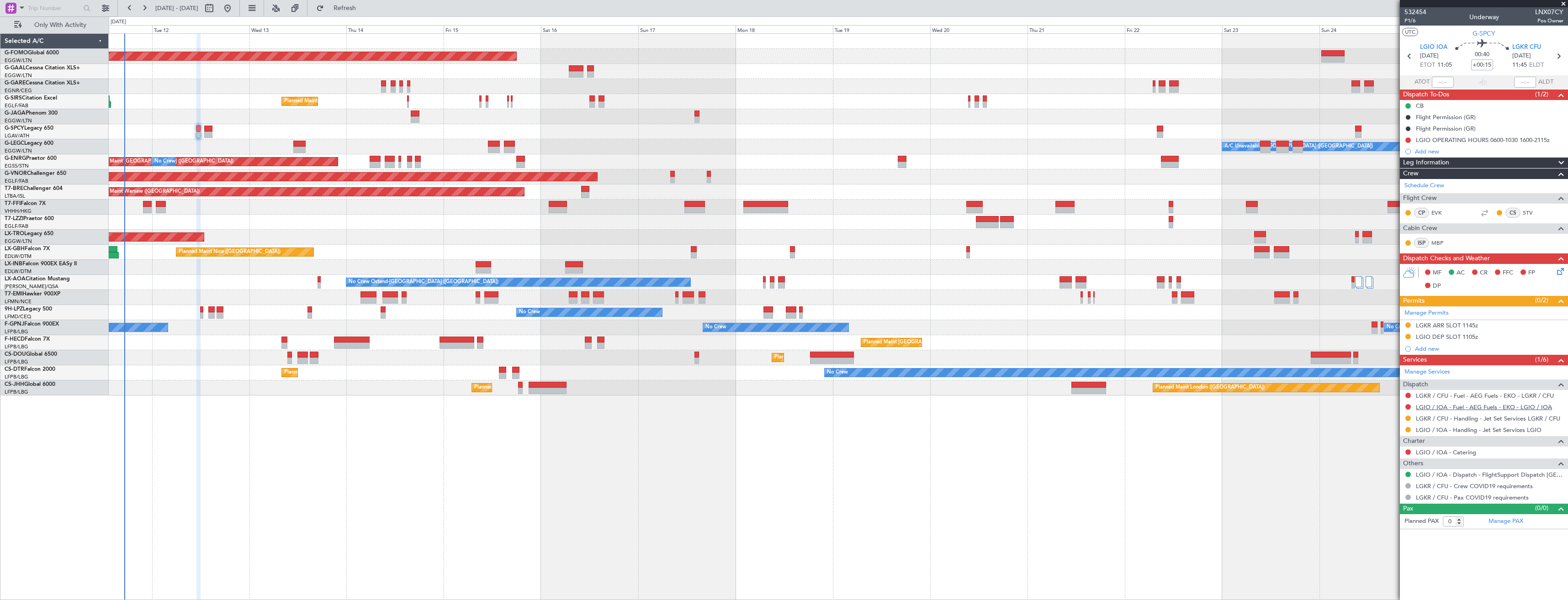
click at [1416, 409] on link "LGIO / IOA - Fuel - AEG Fuels - EKO - LGIO / IOA" at bounding box center [1484, 407] width 136 height 8
click at [1455, 430] on link "LGIO / IOA - Handling - Jet Set Services LGIO" at bounding box center [1479, 430] width 126 height 8
click at [364, 8] on span "Refresh" at bounding box center [345, 8] width 39 height 6
click at [1434, 396] on link "LGKR / CFU - Fuel - AEG Fuels - EKO - LGKR / CFU" at bounding box center [1485, 395] width 138 height 8
click at [364, 12] on span "Refresh" at bounding box center [345, 8] width 39 height 6
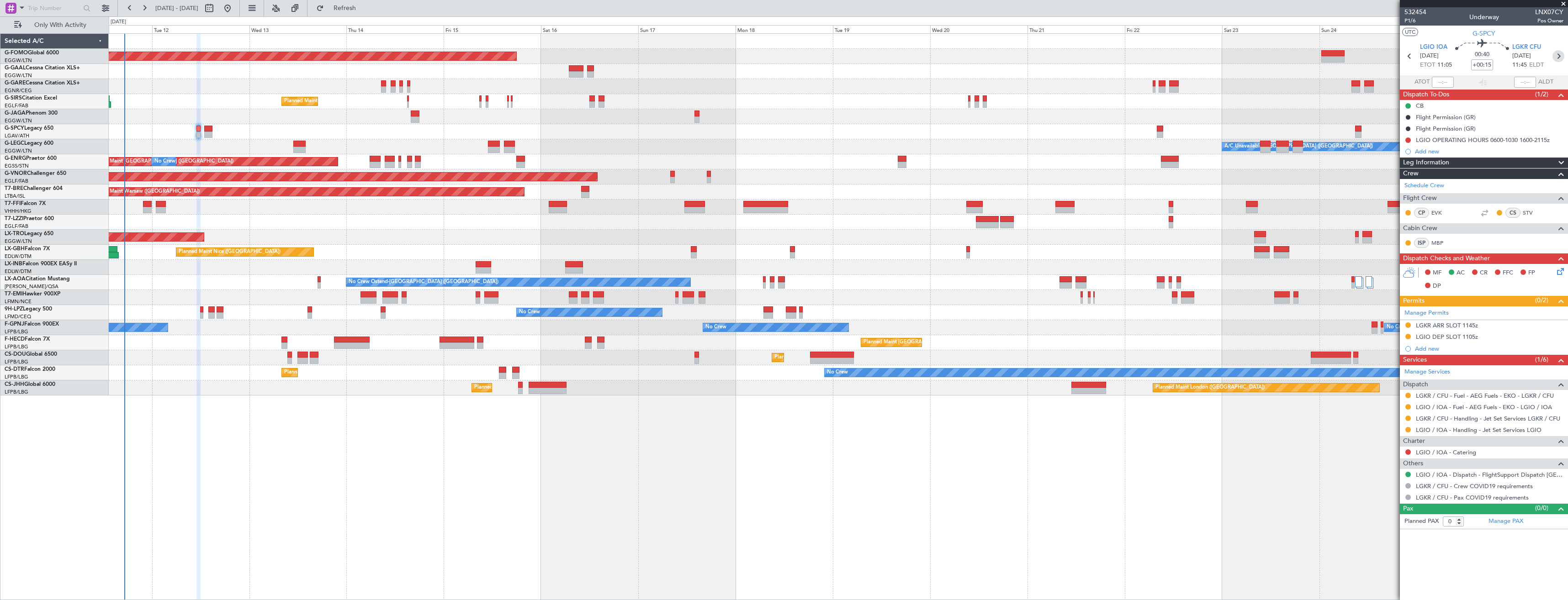
click at [1558, 59] on icon at bounding box center [1558, 56] width 12 height 12
type input "2"
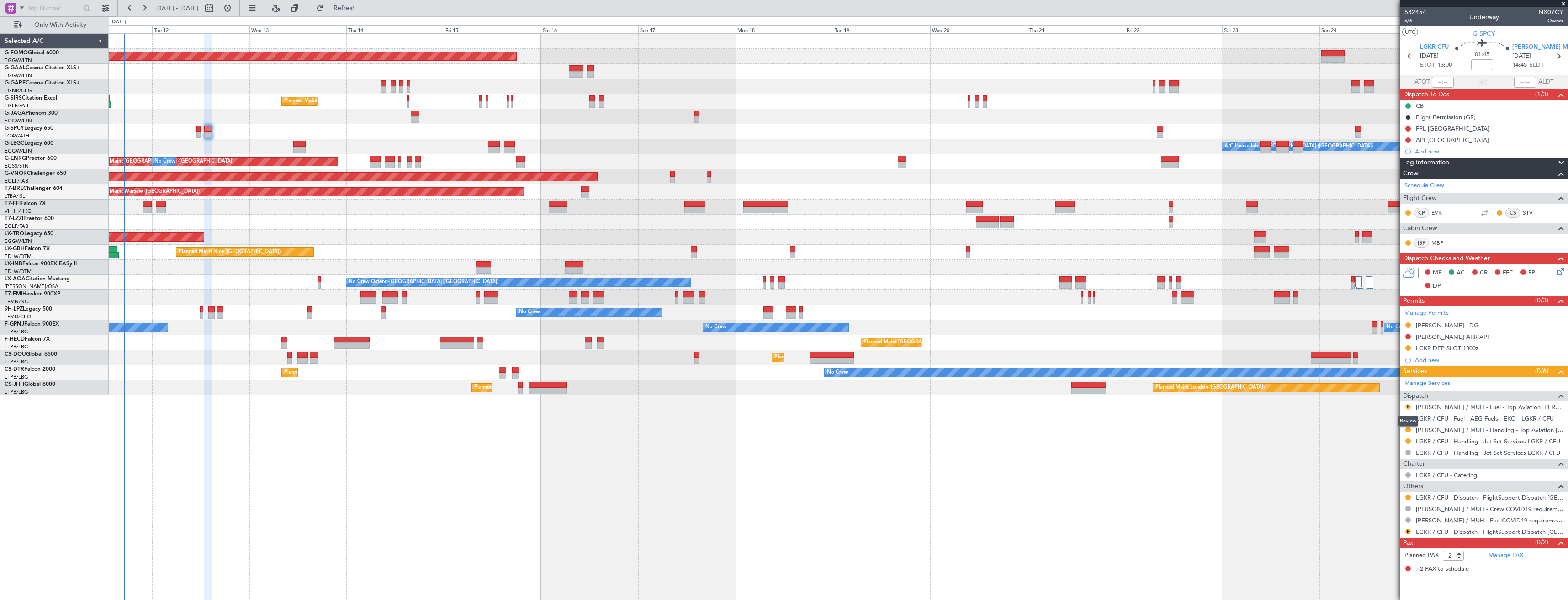
click at [1407, 406] on button "R" at bounding box center [1408, 406] width 6 height 5
click at [1384, 516] on span "Confirmed" at bounding box center [1382, 515] width 28 height 9
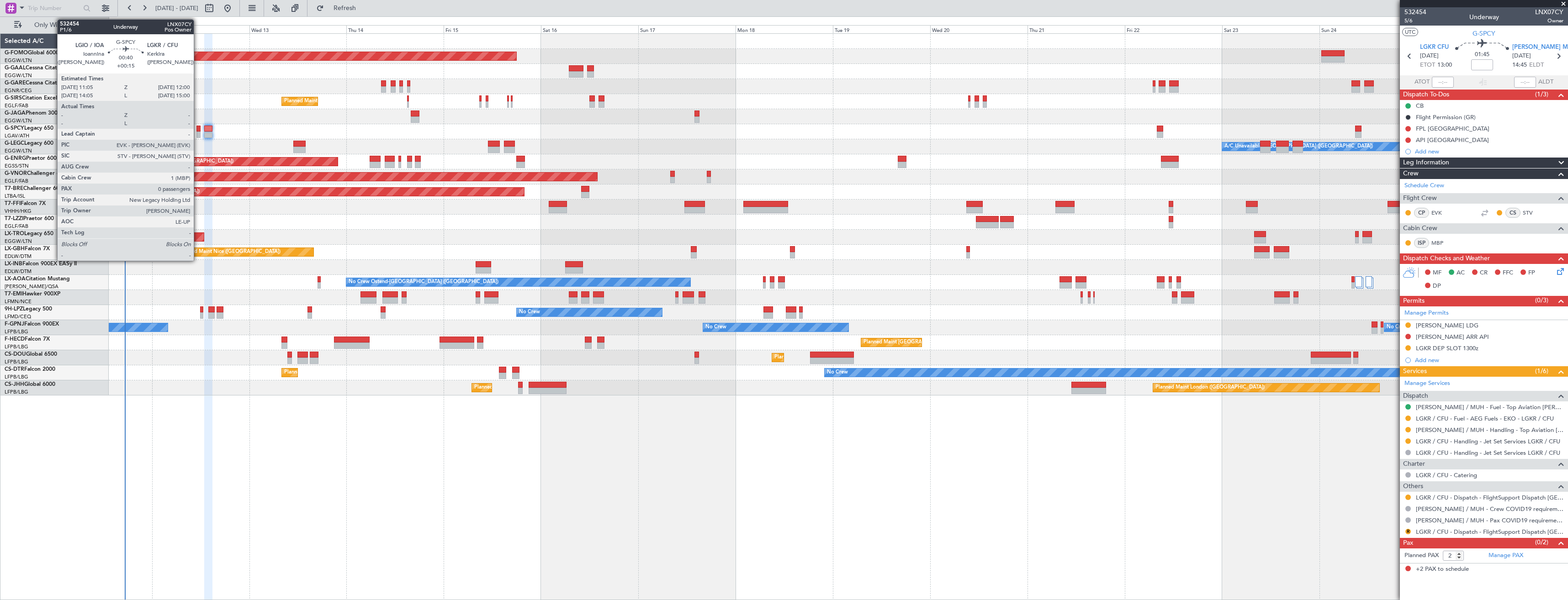
click at [198, 131] on div at bounding box center [198, 129] width 4 height 6
type input "+00:15"
type input "0"
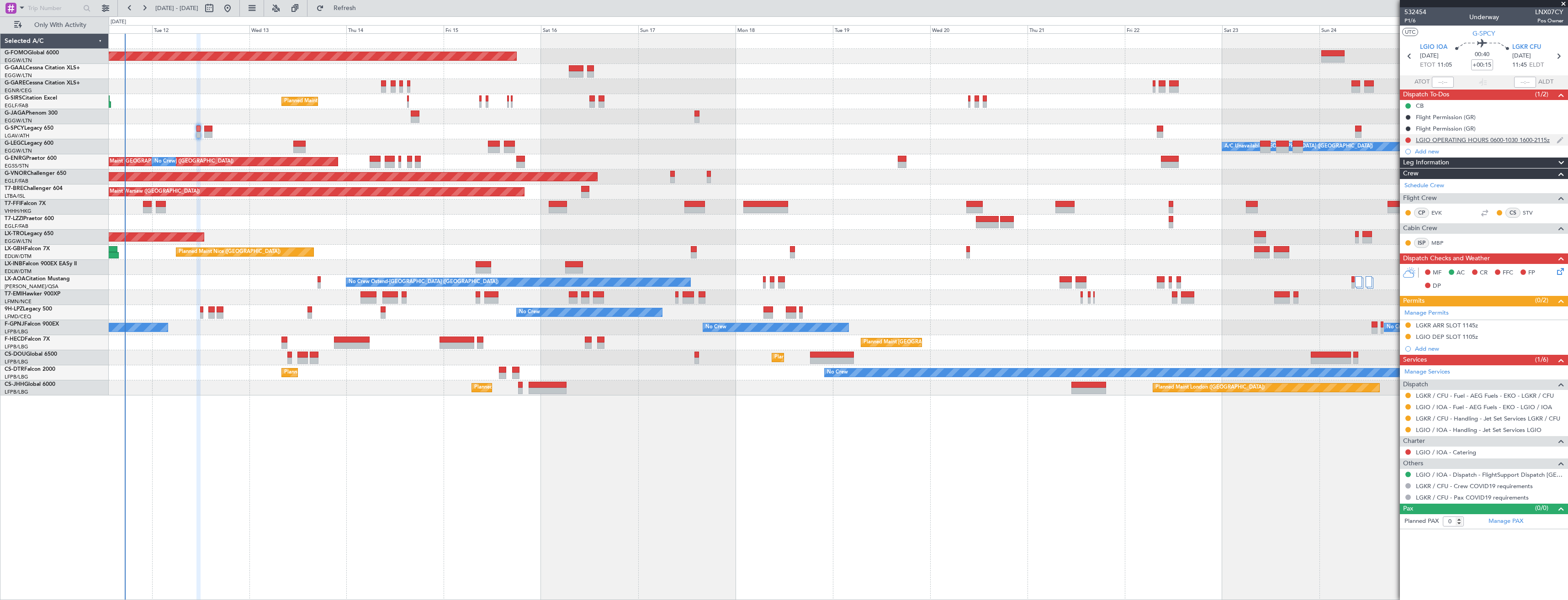
click at [1517, 138] on div "LGIO OPERATING HOURS 0600-1030 1600-2115z" at bounding box center [1482, 140] width 134 height 8
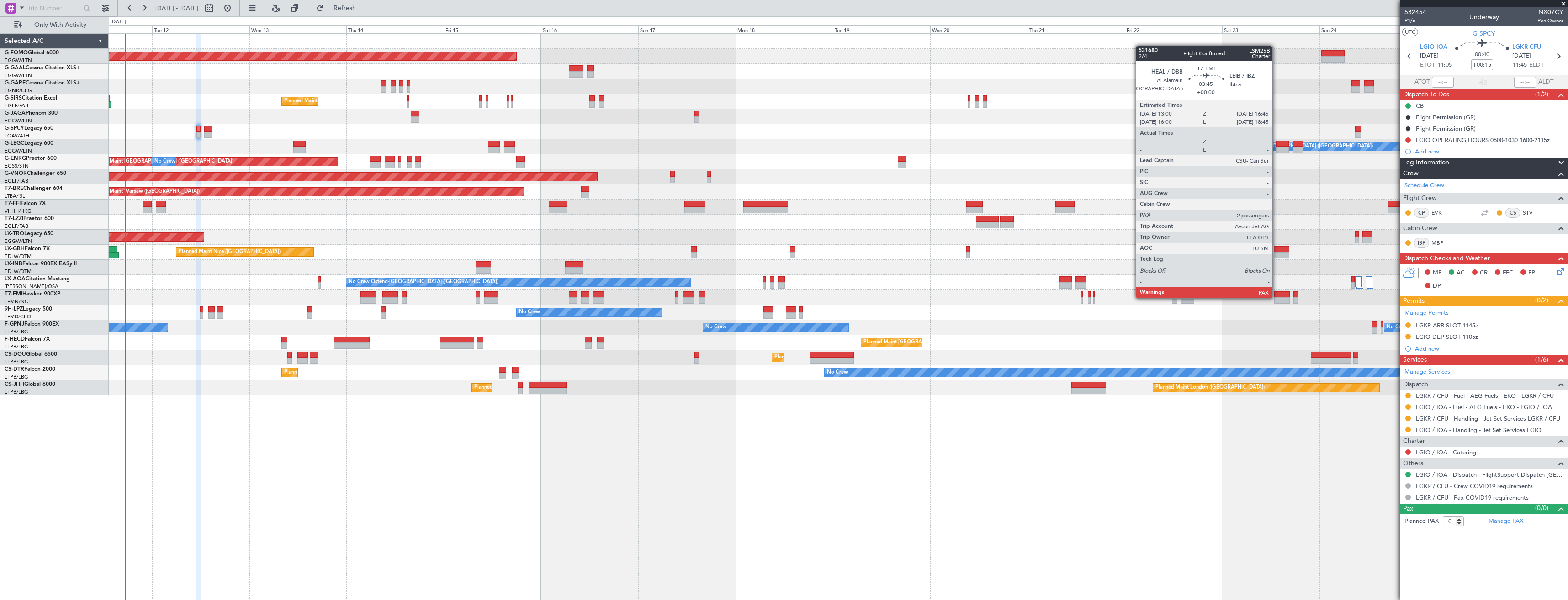
click at [1276, 298] on div at bounding box center [1282, 301] width 15 height 6
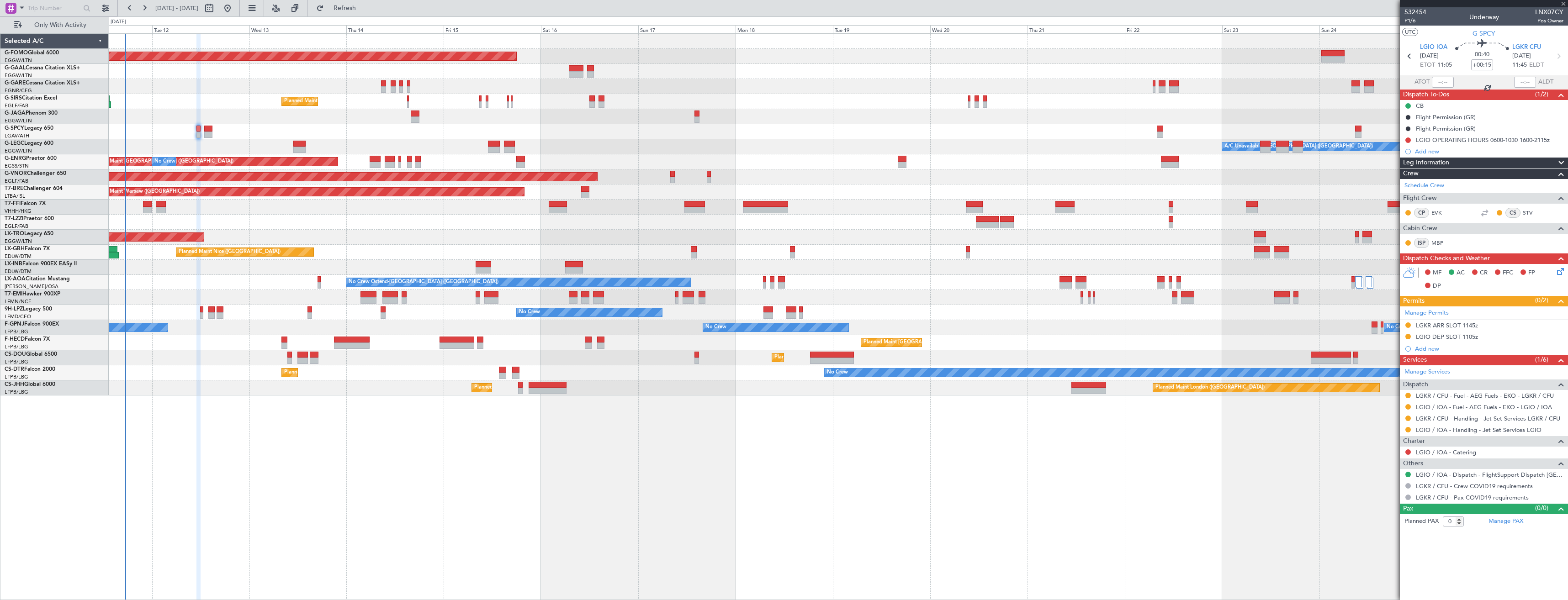
type input "2"
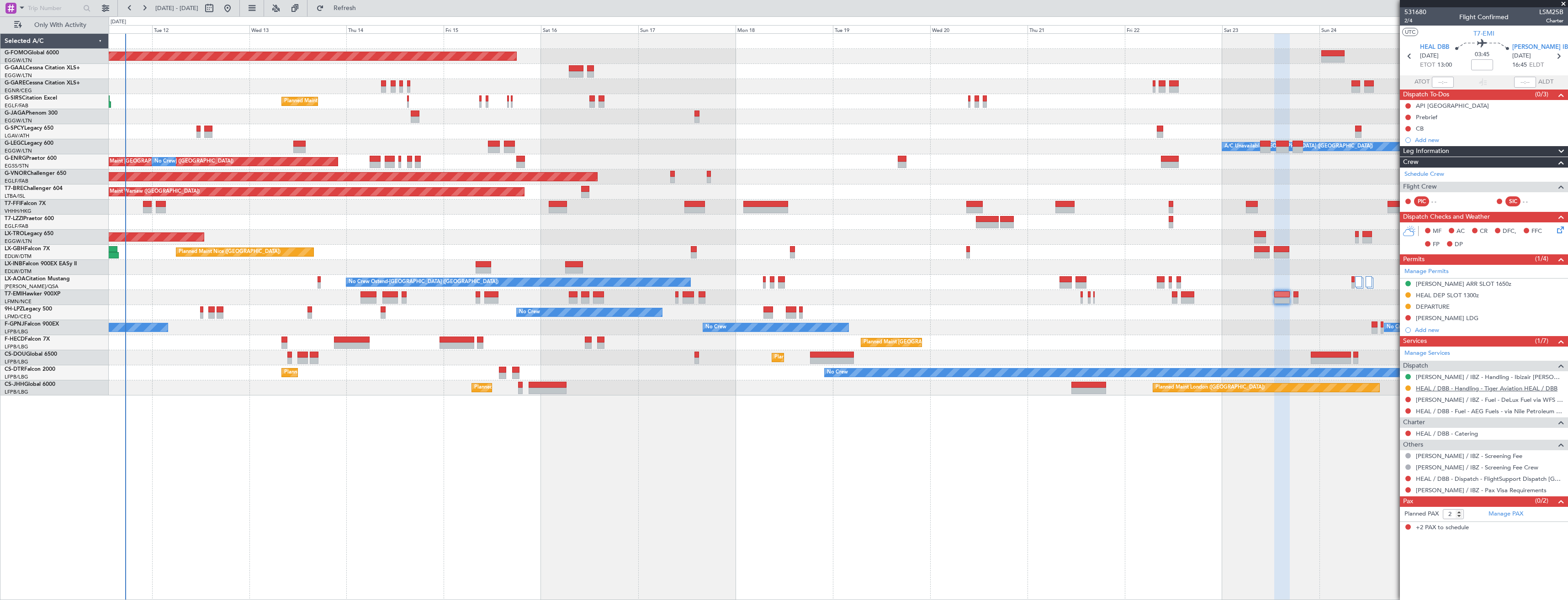
click at [1457, 390] on link "HEAL / DBB - Handling - Tiger Aviation HEAL / DBB" at bounding box center [1487, 388] width 142 height 8
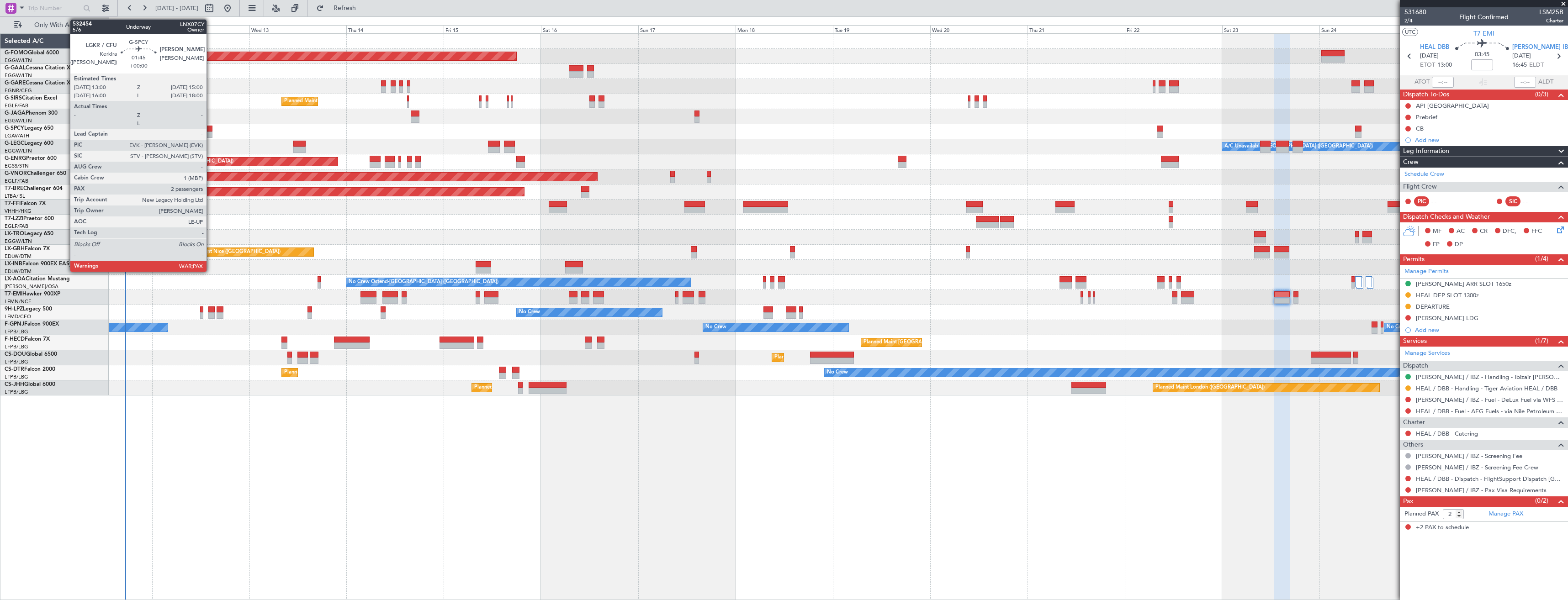
click at [211, 130] on div at bounding box center [208, 129] width 8 height 6
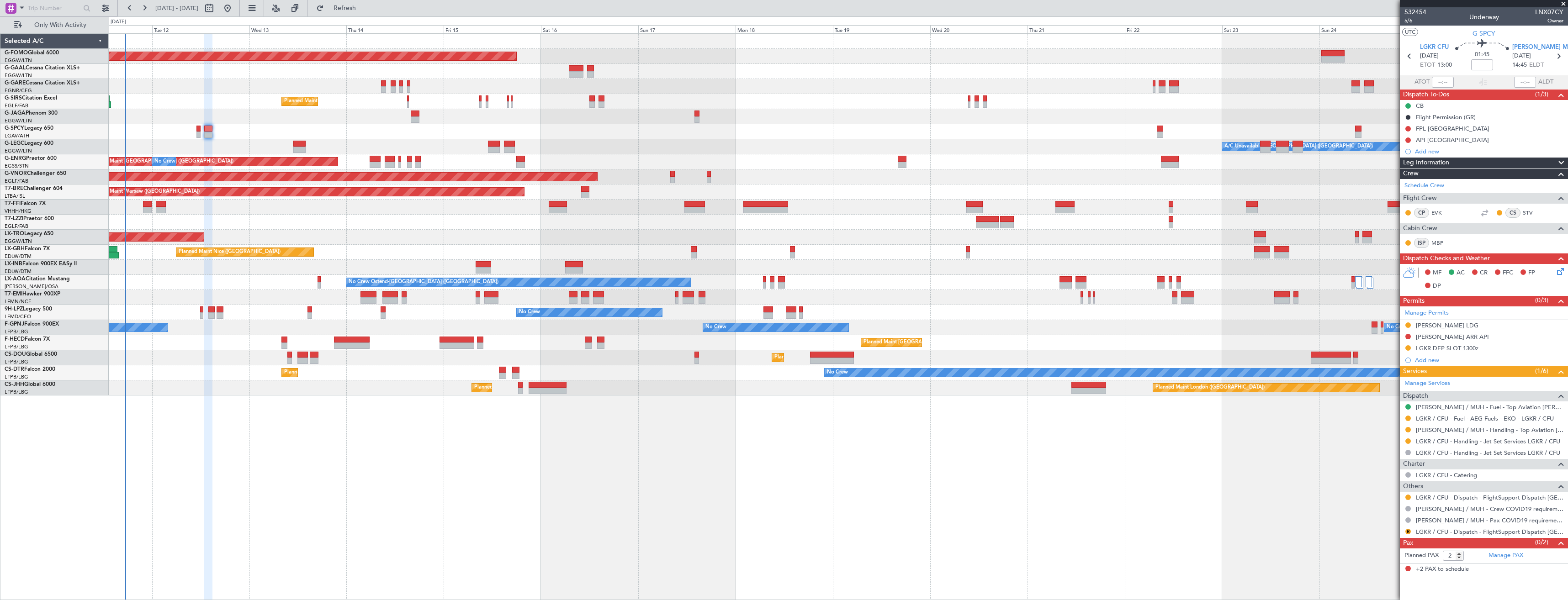
click at [1410, 431] on button at bounding box center [1408, 430] width 6 height 5
click at [1375, 541] on span "Confirmed" at bounding box center [1382, 538] width 28 height 9
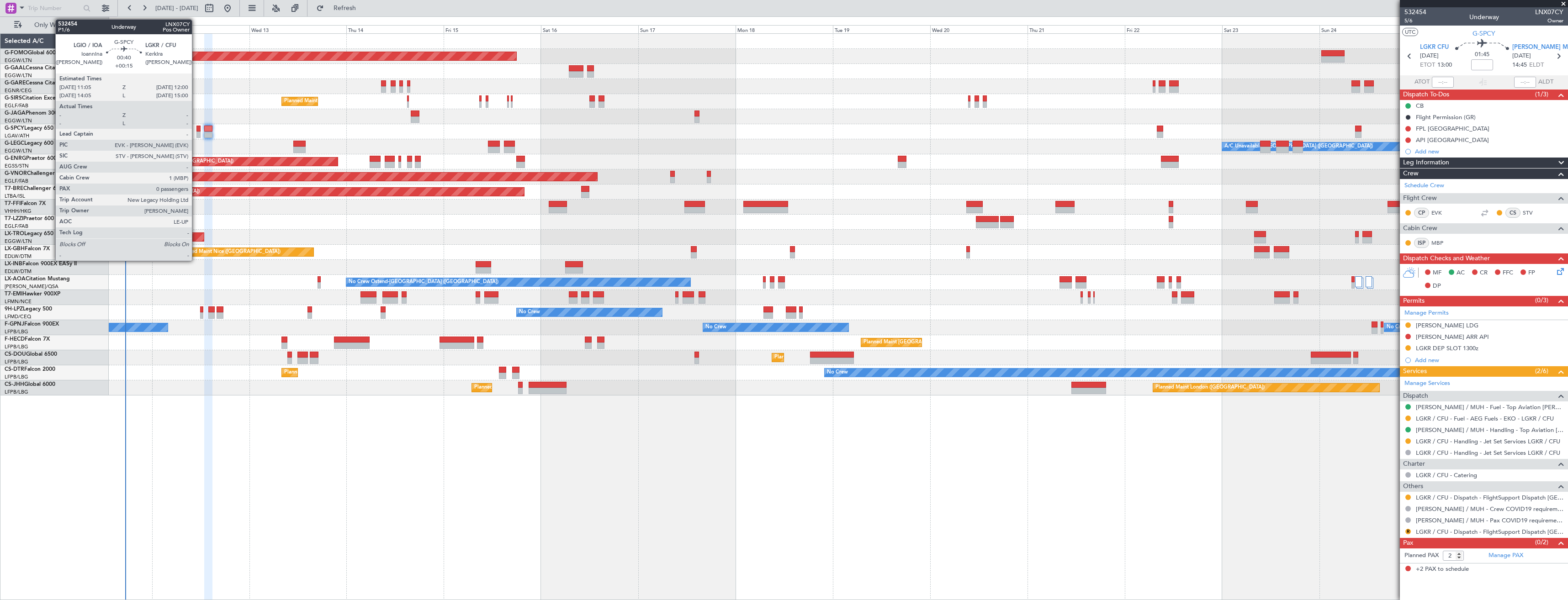
click at [196, 127] on div at bounding box center [198, 129] width 4 height 6
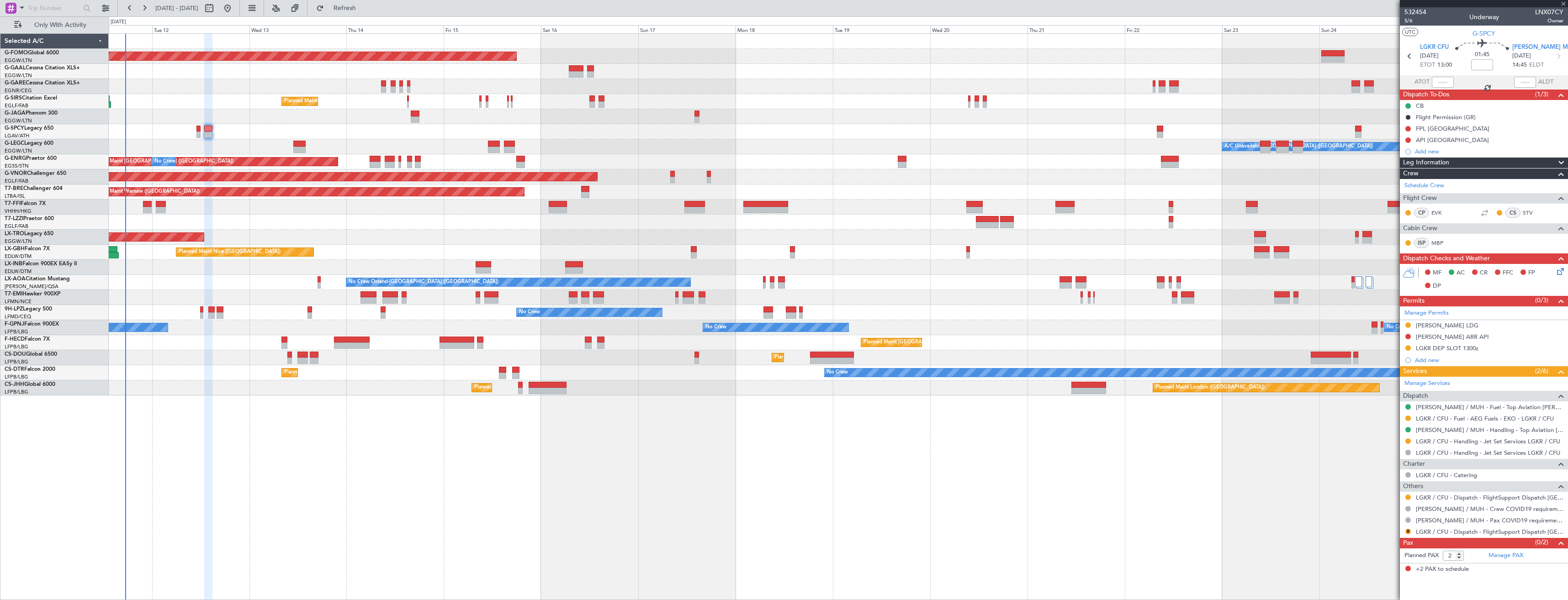
type input "+00:15"
type input "0"
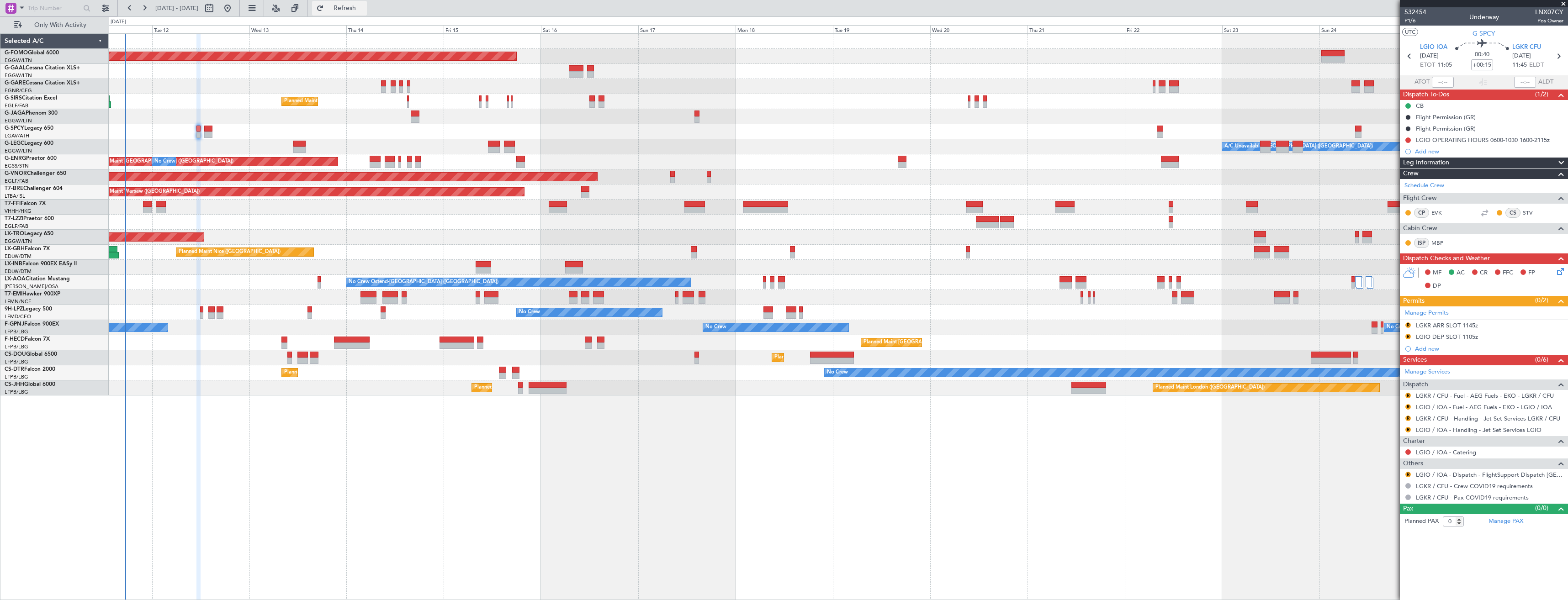
click at [363, 11] on span "Refresh" at bounding box center [345, 8] width 39 height 6
click at [1439, 431] on link "LGIO / IOA - Handling - Jet Set Services LGIO" at bounding box center [1479, 430] width 126 height 8
click at [364, 7] on span "Refresh" at bounding box center [345, 8] width 39 height 6
click at [1424, 422] on mat-tooltip-component "LGKR / CFU - Handling - Jet Set Services LGKR / CFU" at bounding box center [1488, 434] width 138 height 24
click at [1424, 420] on link "LGKR / CFU - Handling - Jet Set Services LGKR / CFU" at bounding box center [1488, 419] width 144 height 8
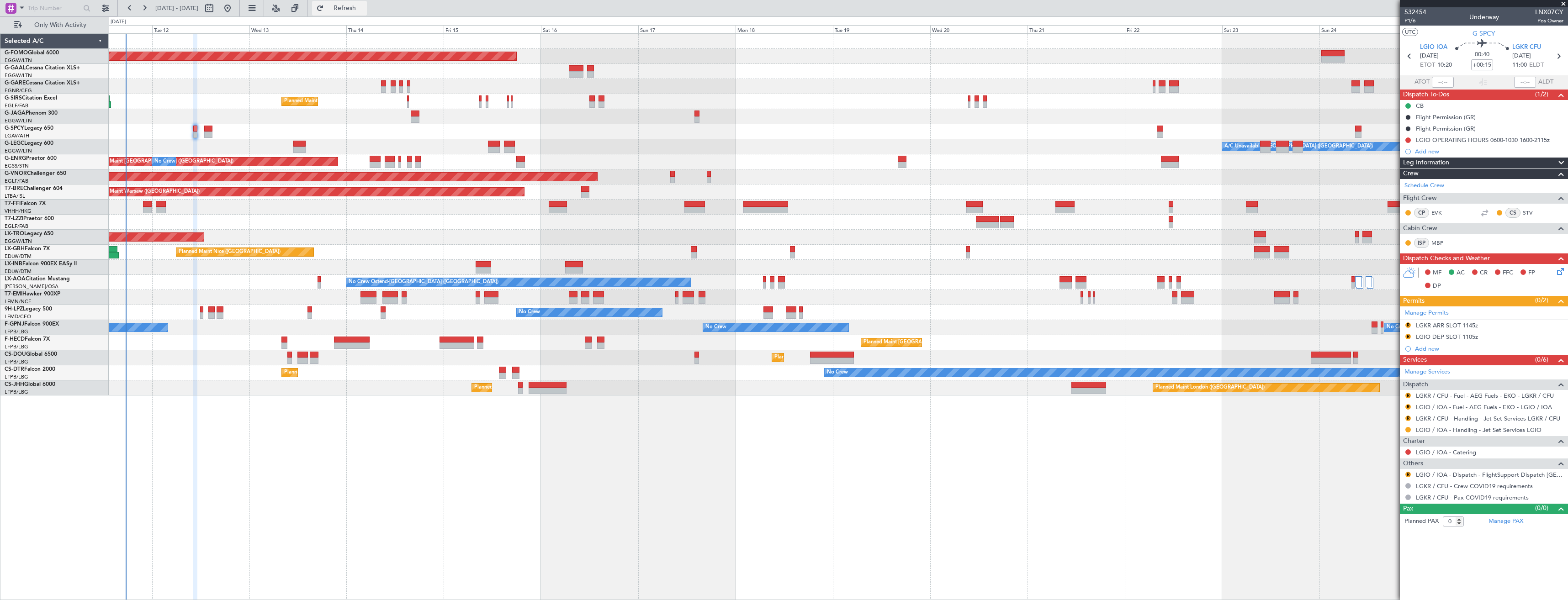
click at [364, 7] on span "Refresh" at bounding box center [345, 8] width 39 height 6
click at [1408, 408] on button "R" at bounding box center [1408, 406] width 6 height 5
click at [1374, 456] on span "Requested" at bounding box center [1382, 461] width 29 height 9
click at [1408, 395] on button "R" at bounding box center [1408, 395] width 6 height 5
click at [1378, 447] on span "Requested" at bounding box center [1382, 449] width 29 height 9
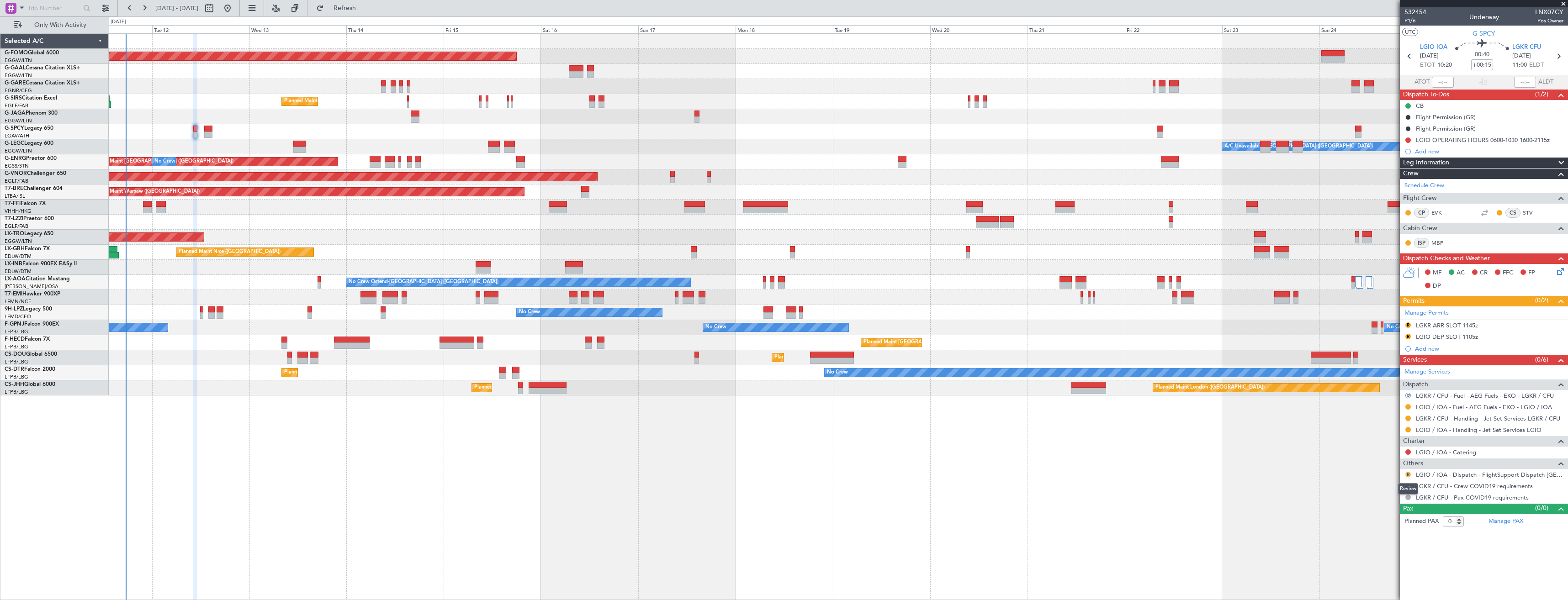
click at [1408, 477] on button "R" at bounding box center [1408, 474] width 6 height 5
click at [1391, 583] on span "Confirmed" at bounding box center [1382, 583] width 28 height 9
click at [1556, 60] on mat-tooltip-component "Kerkira ([PERSON_NAME]) Cat ADCAT EXP" at bounding box center [1518, 67] width 79 height 32
click at [1486, 327] on div "R LGKR ARR SLOT 1145z" at bounding box center [1484, 326] width 168 height 12
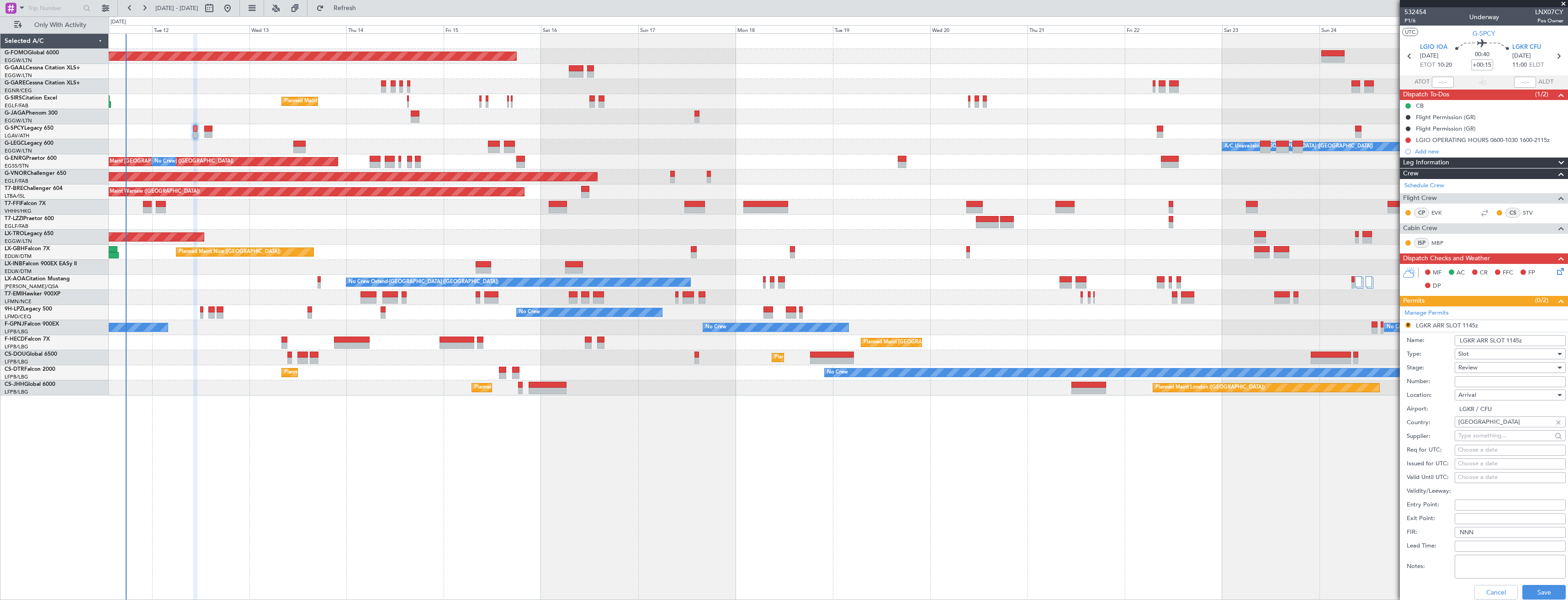
click at [1515, 342] on input "LGKR ARR SLOT 1145z" at bounding box center [1511, 341] width 111 height 11
type input "LGKR ARR SLOT 1100z"
click at [1510, 368] on div "Review" at bounding box center [1507, 367] width 97 height 13
click at [1510, 427] on span "Requested" at bounding box center [1507, 427] width 96 height 13
click at [1542, 589] on button "Save" at bounding box center [1544, 592] width 43 height 15
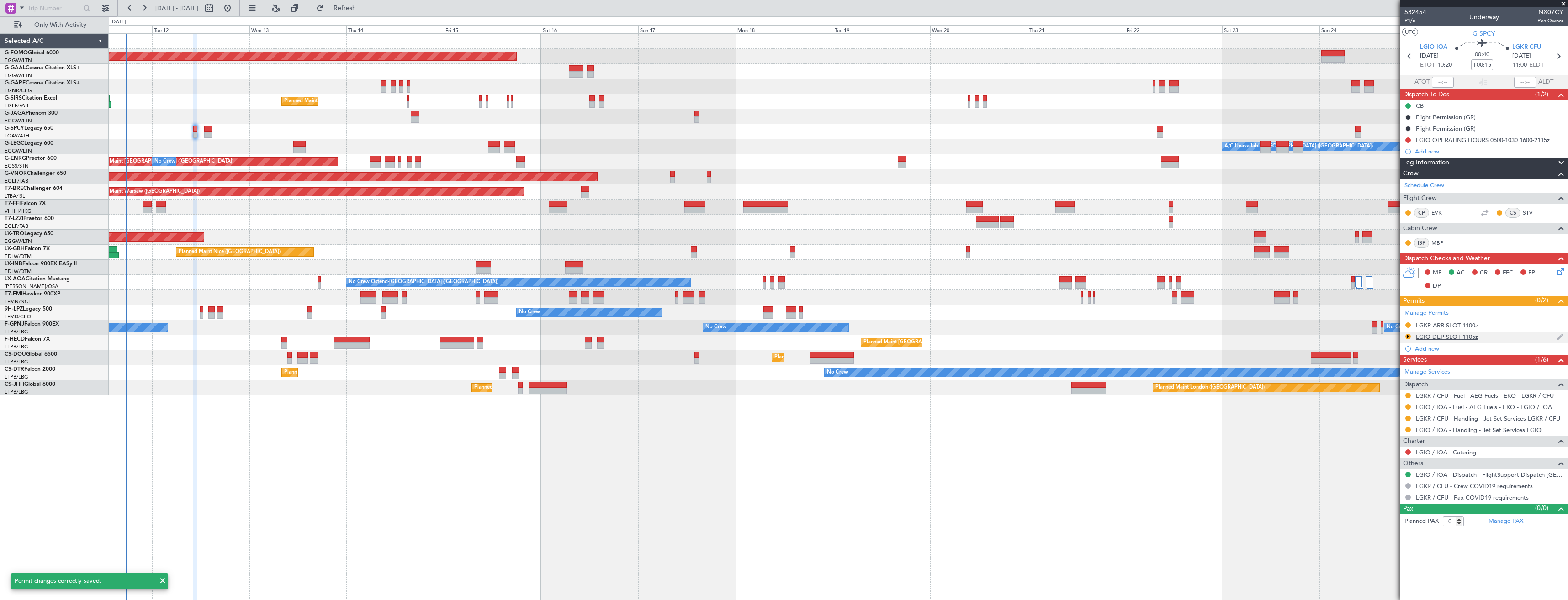
click at [1499, 334] on div "R LGIO DEP SLOT 1105z" at bounding box center [1484, 337] width 168 height 12
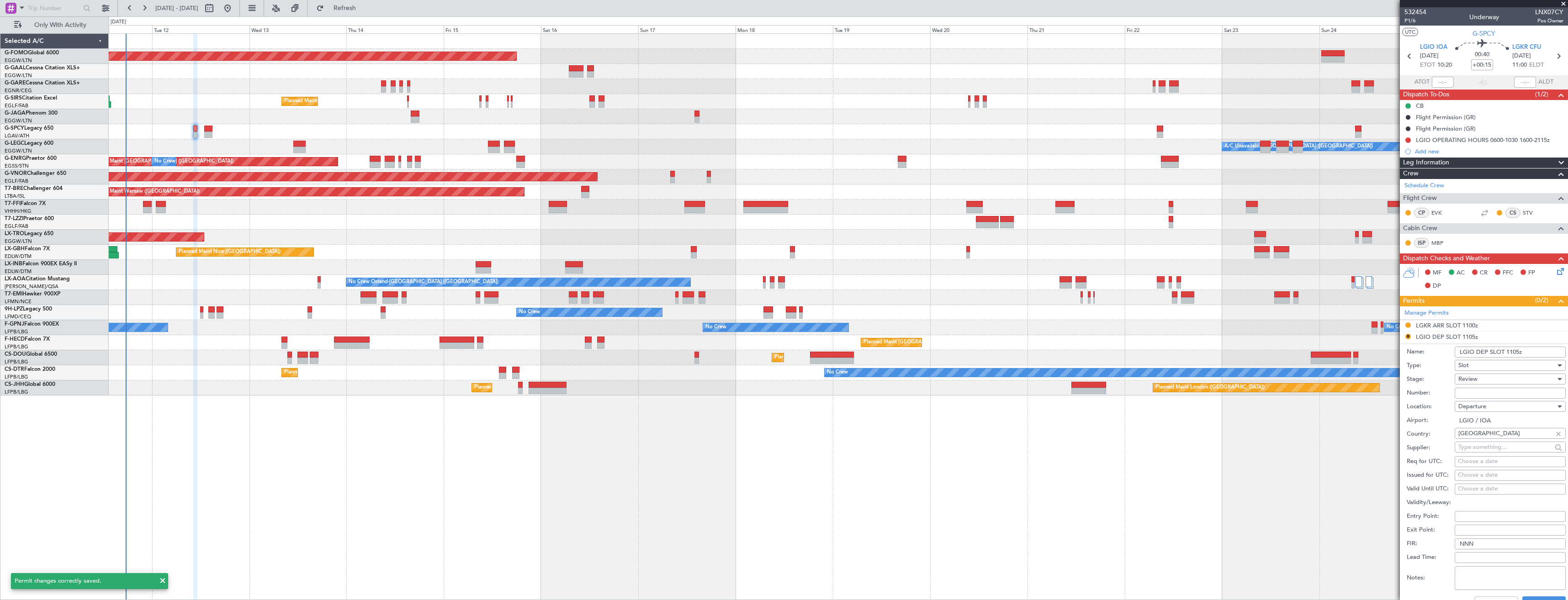
click at [1517, 354] on input "LGIO DEP SLOT 1105z" at bounding box center [1511, 352] width 111 height 11
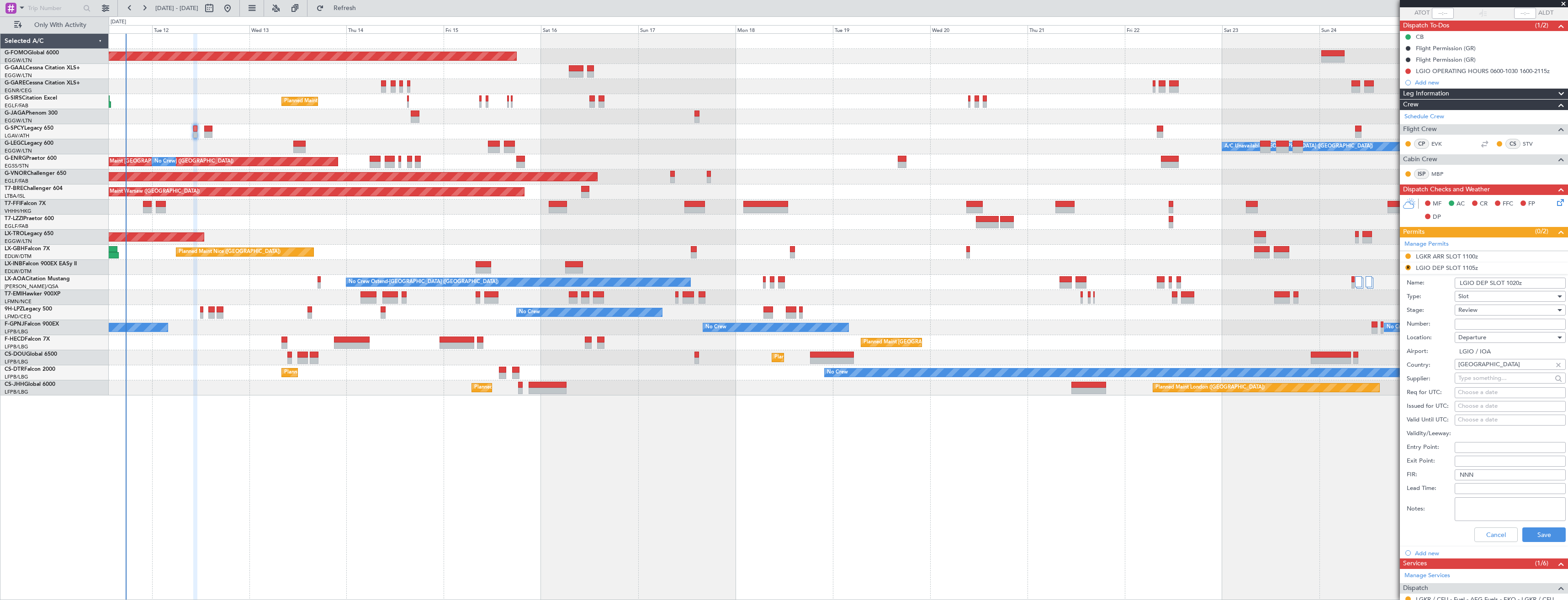
scroll to position [137, 0]
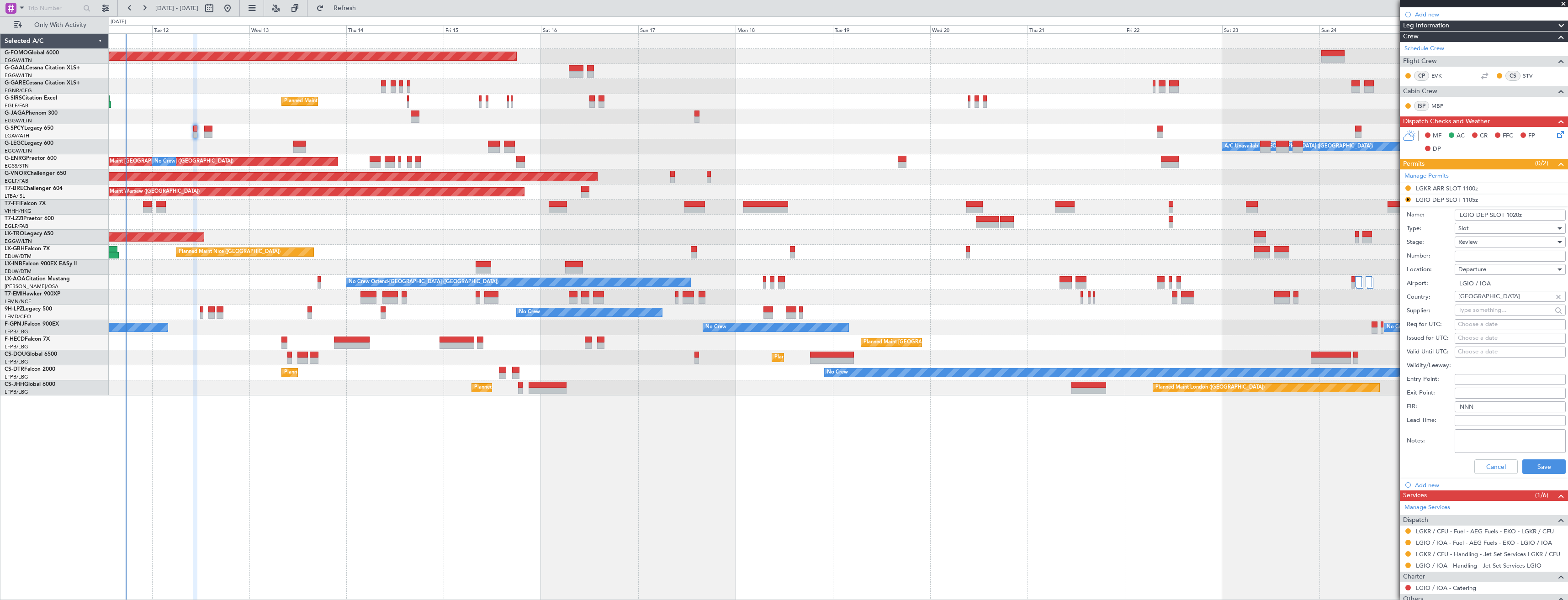
type input "LGIO DEP SLOT 1020z"
click at [1491, 239] on div "Review" at bounding box center [1507, 242] width 97 height 13
click at [1490, 302] on span "Requested" at bounding box center [1507, 302] width 96 height 13
click at [1525, 469] on button "Save" at bounding box center [1544, 467] width 43 height 15
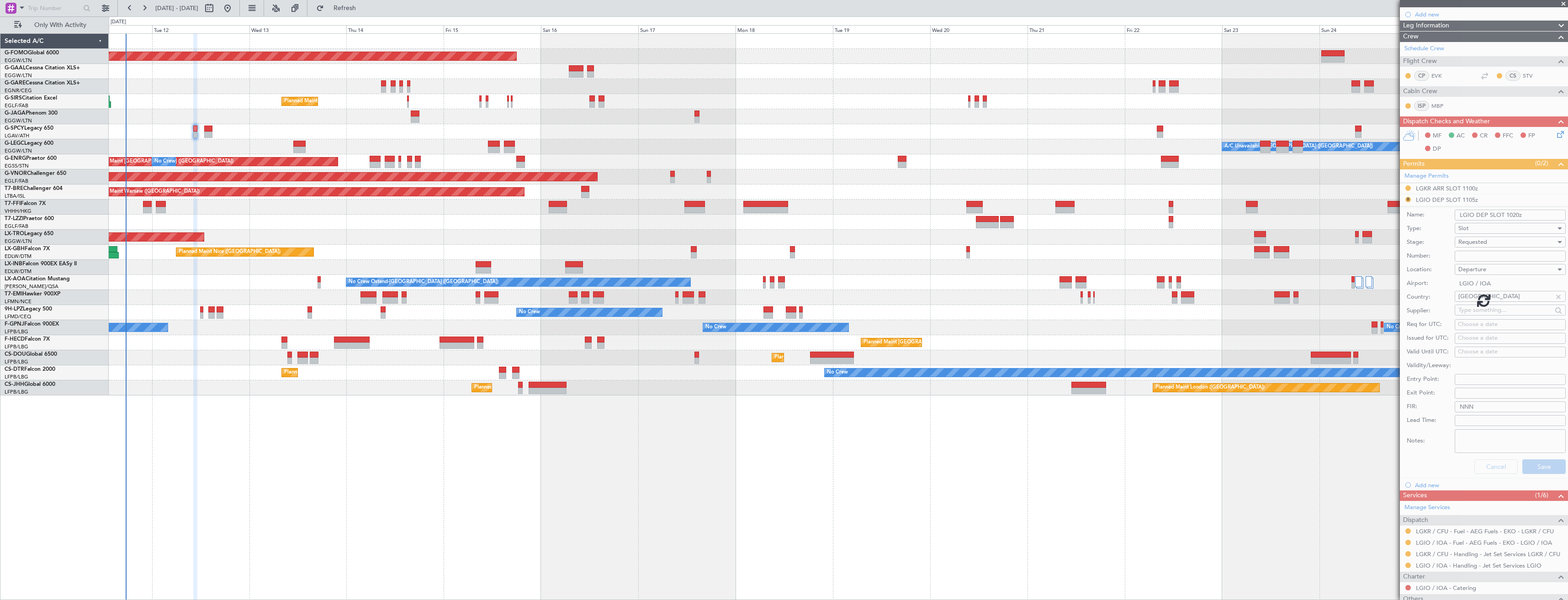
scroll to position [0, 0]
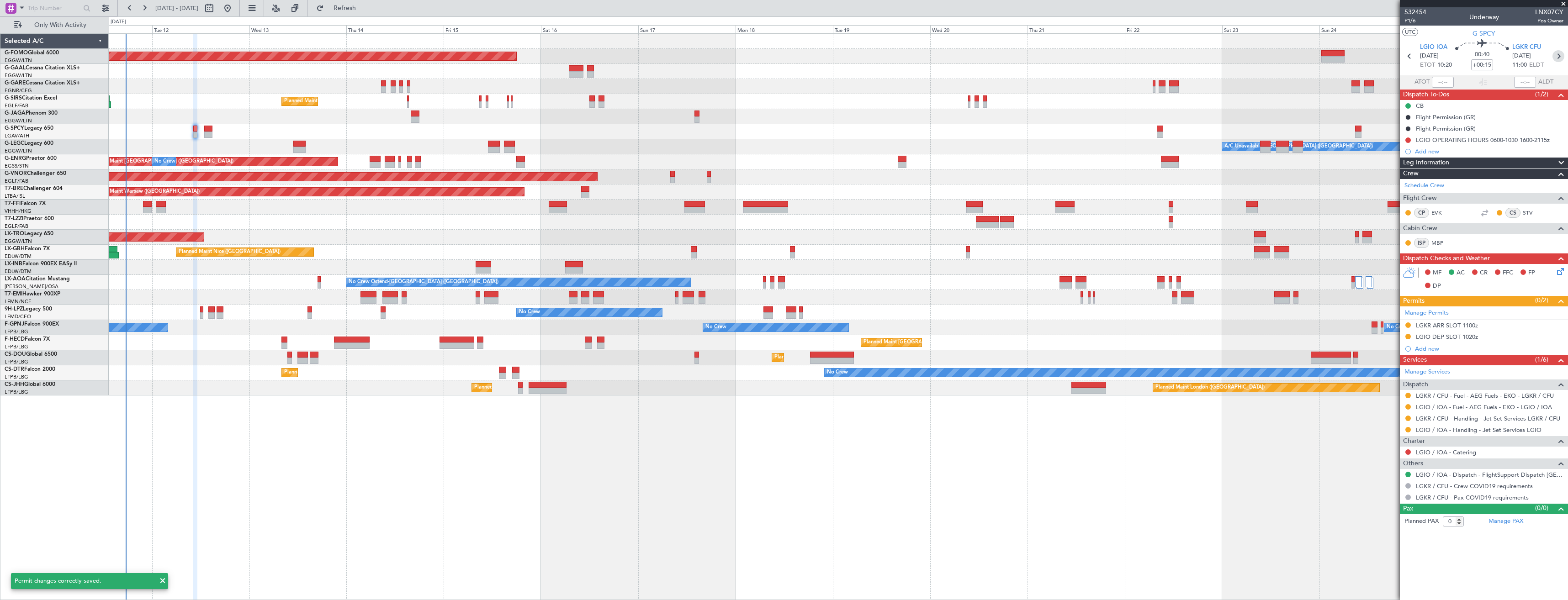
click at [1561, 59] on icon at bounding box center [1558, 56] width 12 height 12
type input "2"
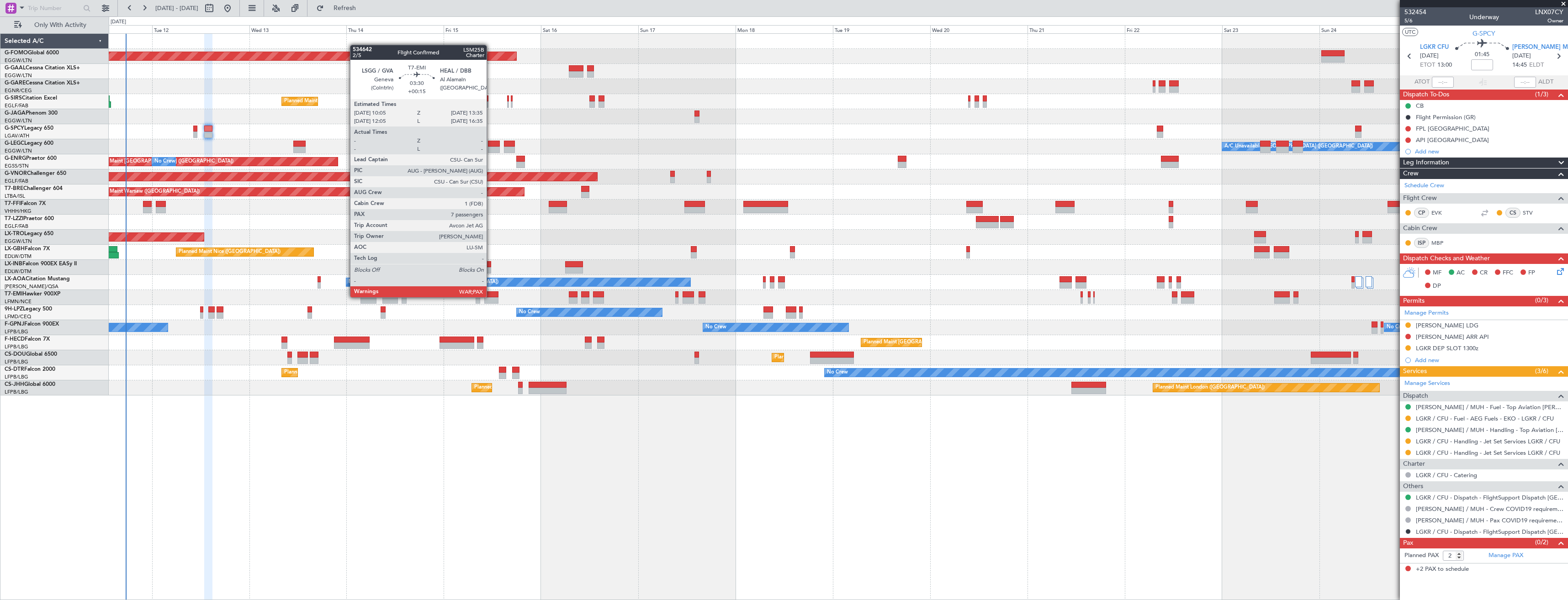
click at [491, 296] on div at bounding box center [491, 295] width 15 height 6
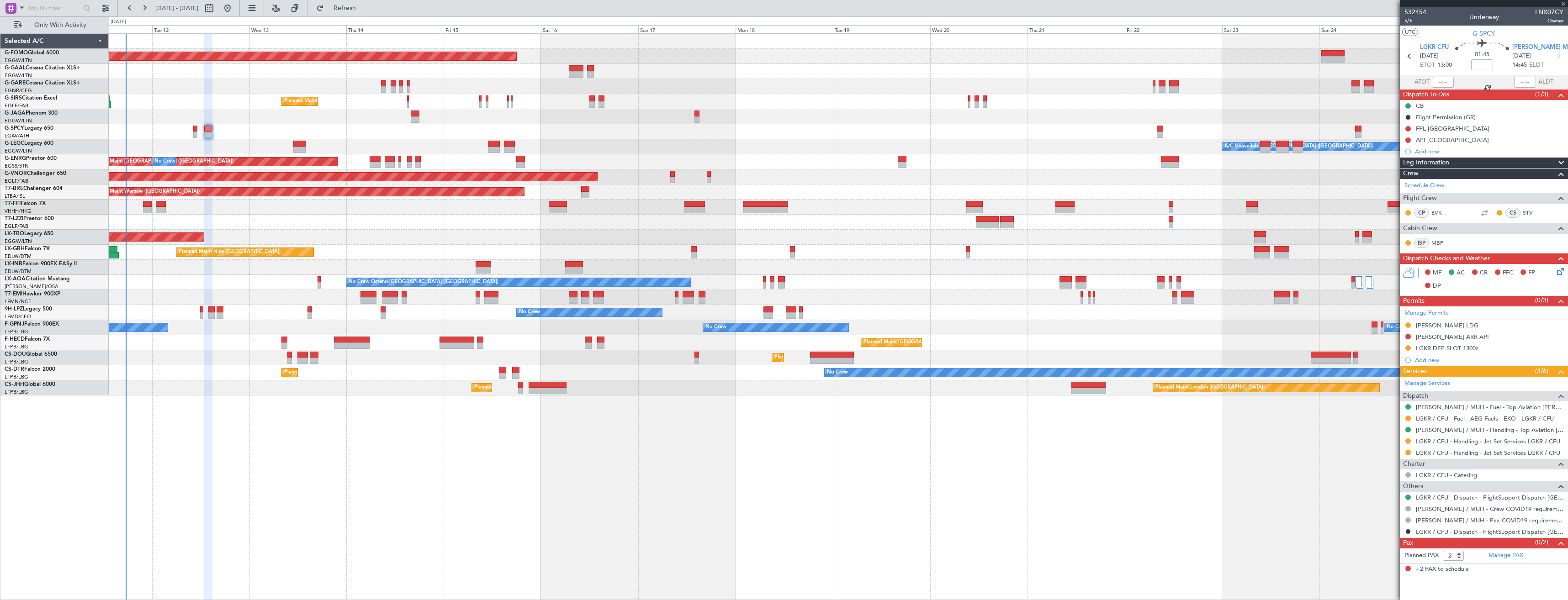
type input "+00:15"
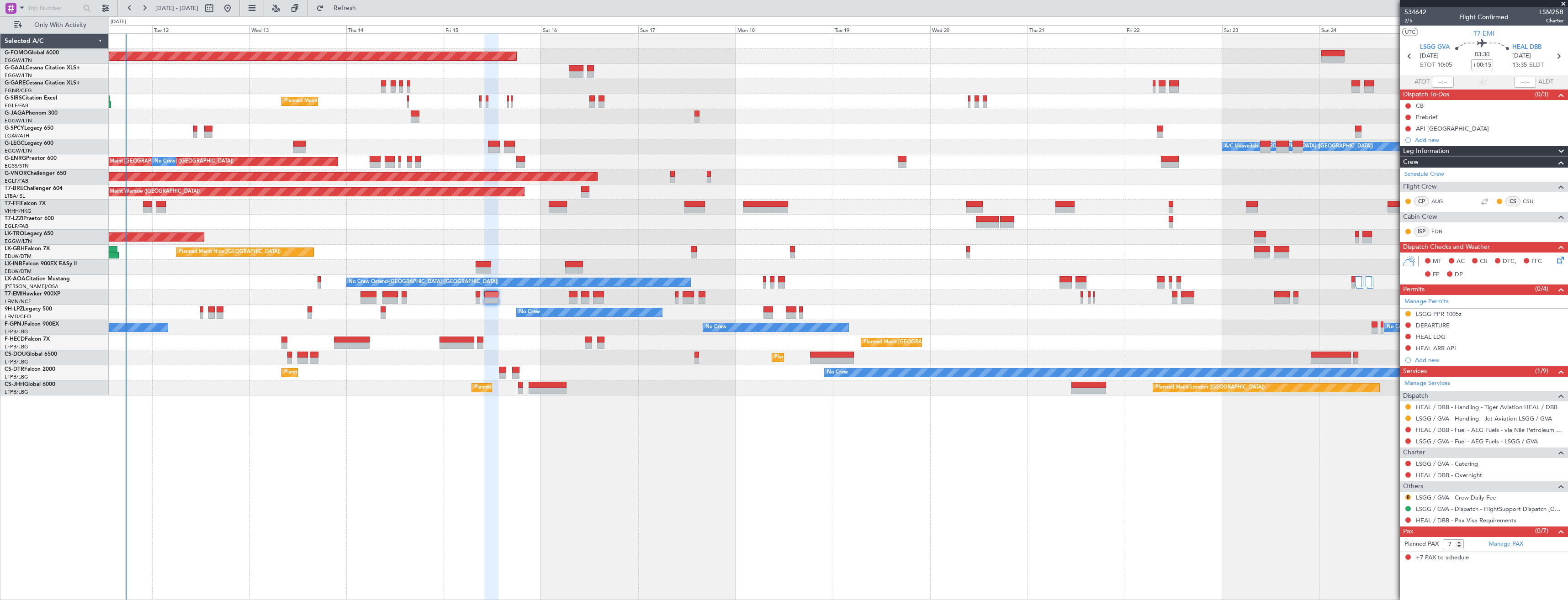
drag, startPoint x: 1562, startPoint y: 4, endPoint x: 1501, endPoint y: 22, distance: 63.6
click at [1562, 4] on span at bounding box center [1563, 4] width 9 height 8
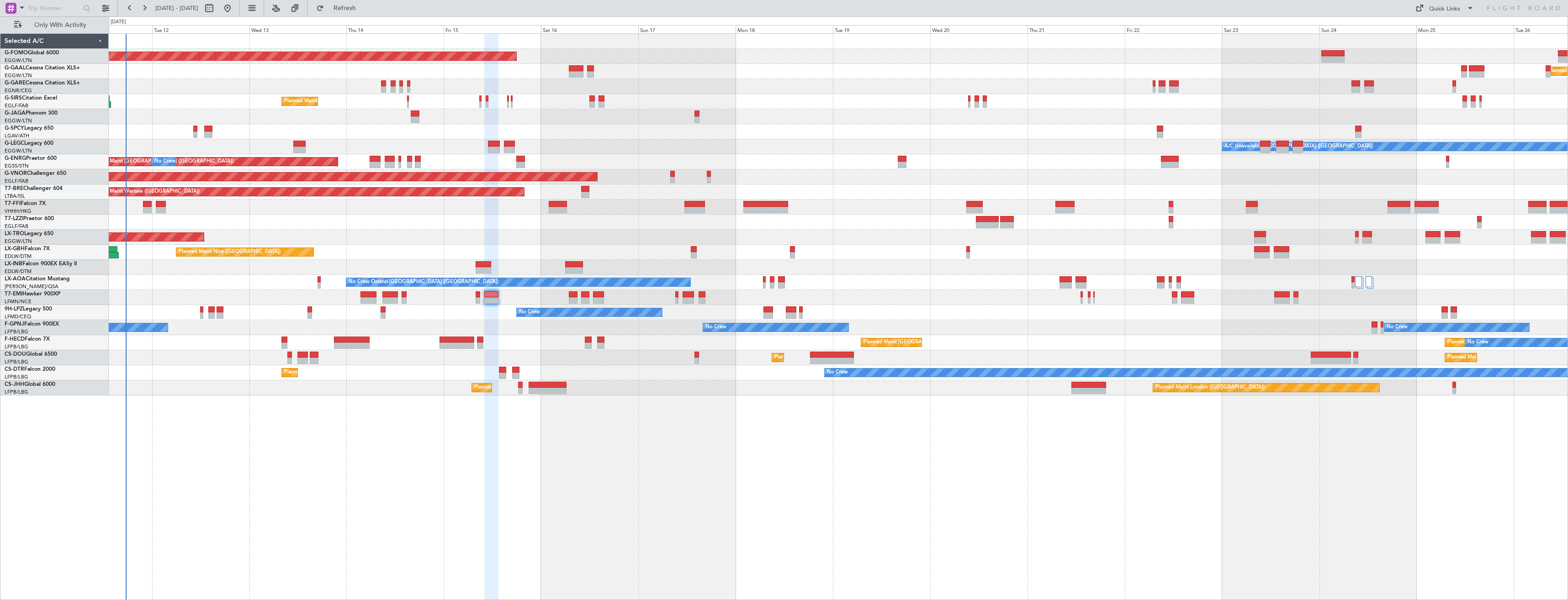
type input "0"
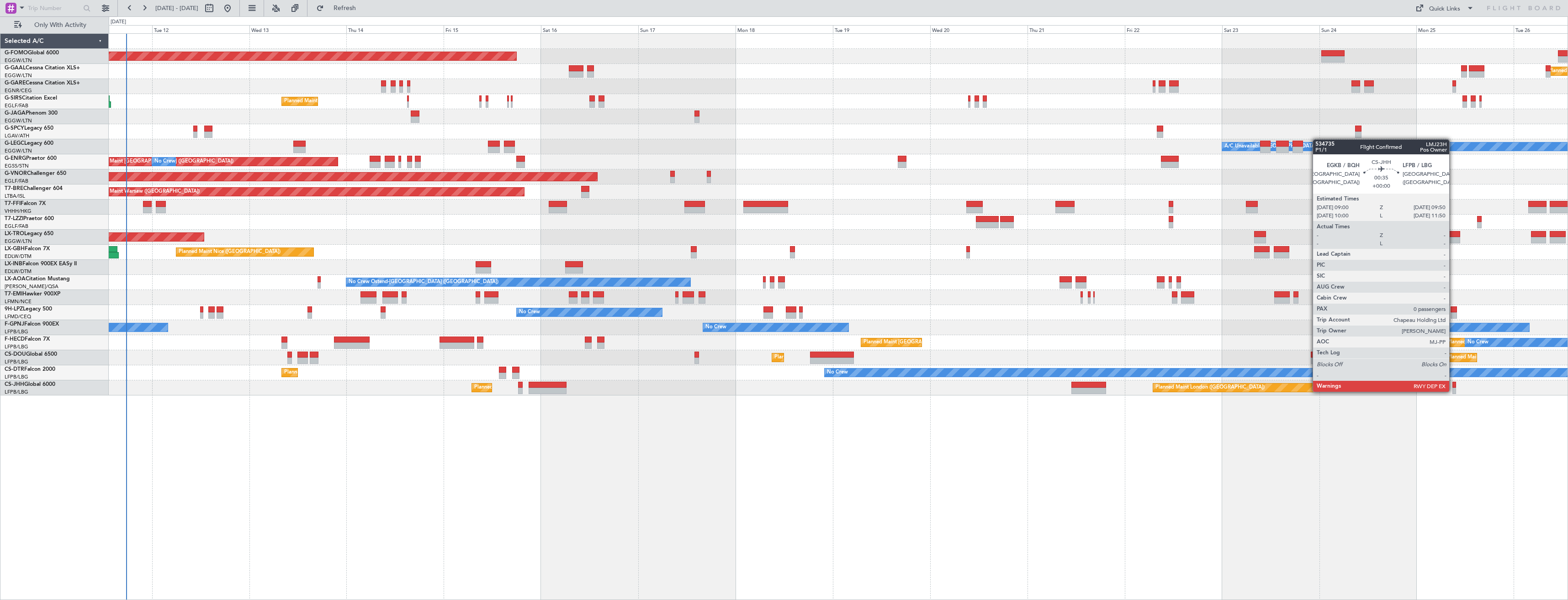
click at [1454, 391] on div at bounding box center [1454, 391] width 4 height 6
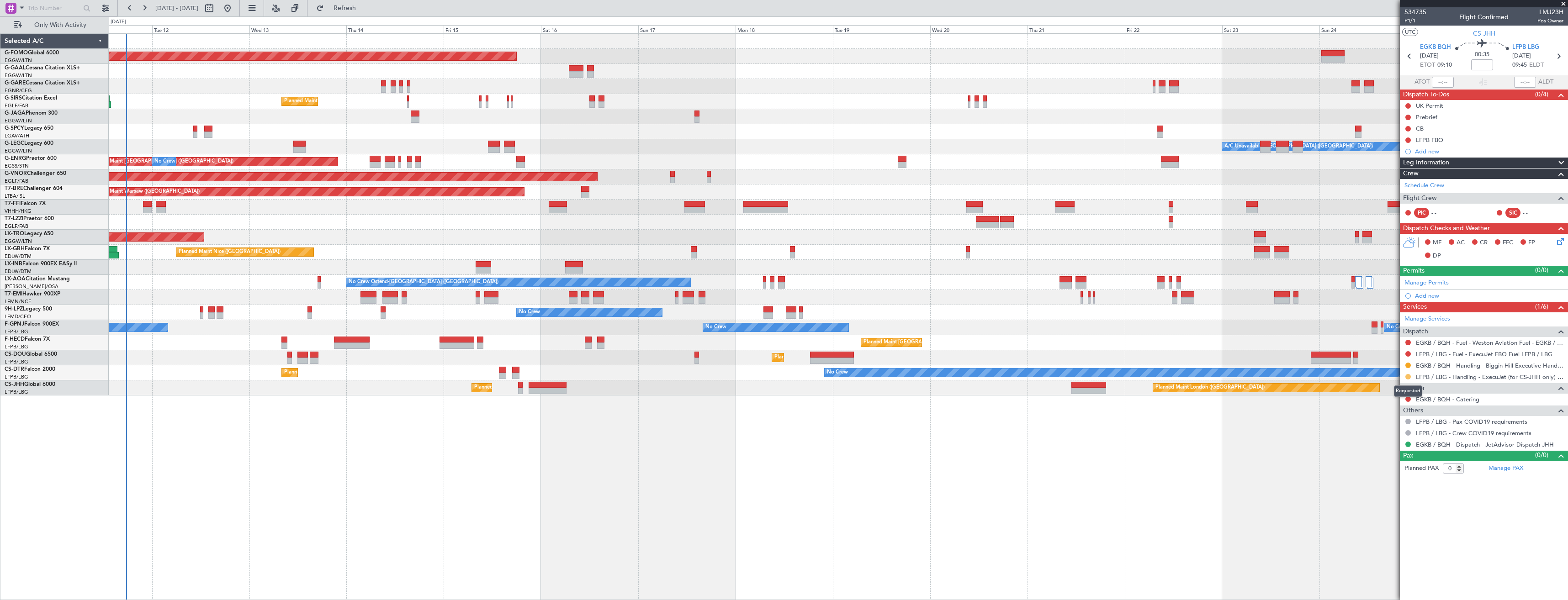
click at [1407, 376] on button at bounding box center [1408, 376] width 6 height 5
click at [1397, 488] on li "Confirmed" at bounding box center [1408, 485] width 106 height 13
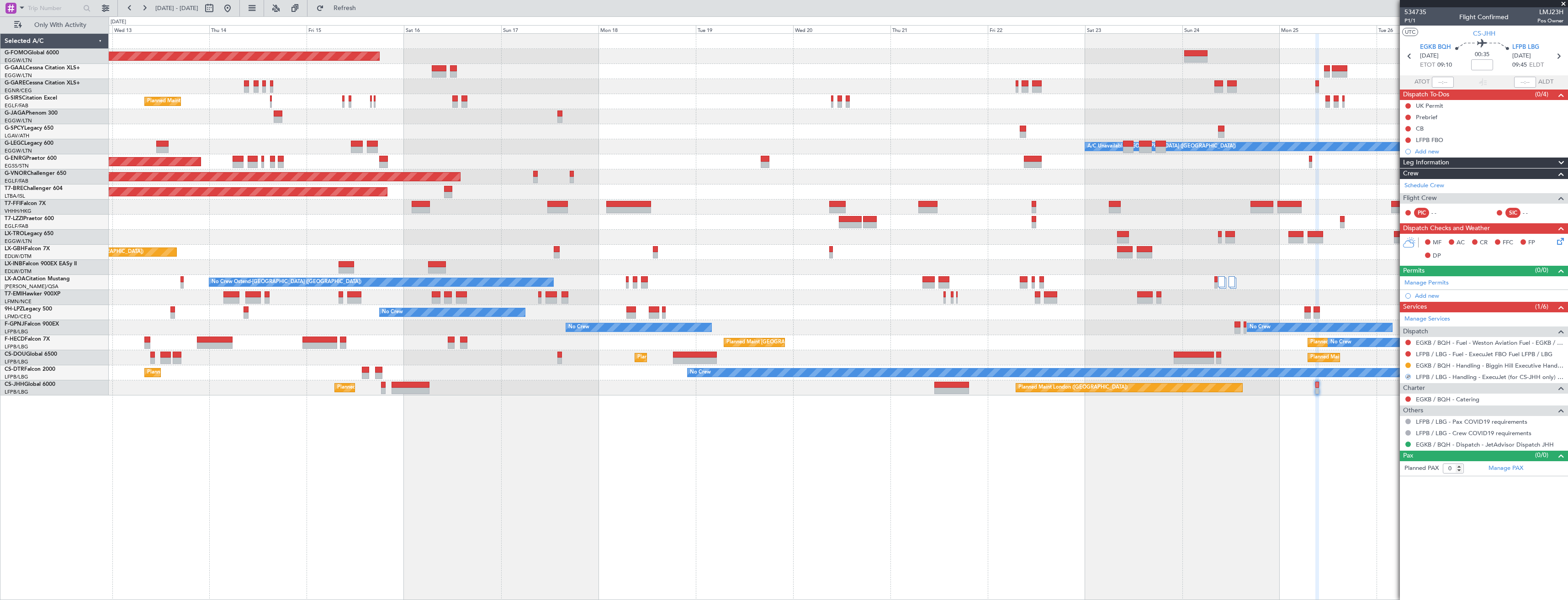
click at [1237, 398] on div "Planned Maint Windsor Locks (Bradley Intl) Planned Maint Dusseldorf No Crew Pla…" at bounding box center [838, 317] width 1459 height 567
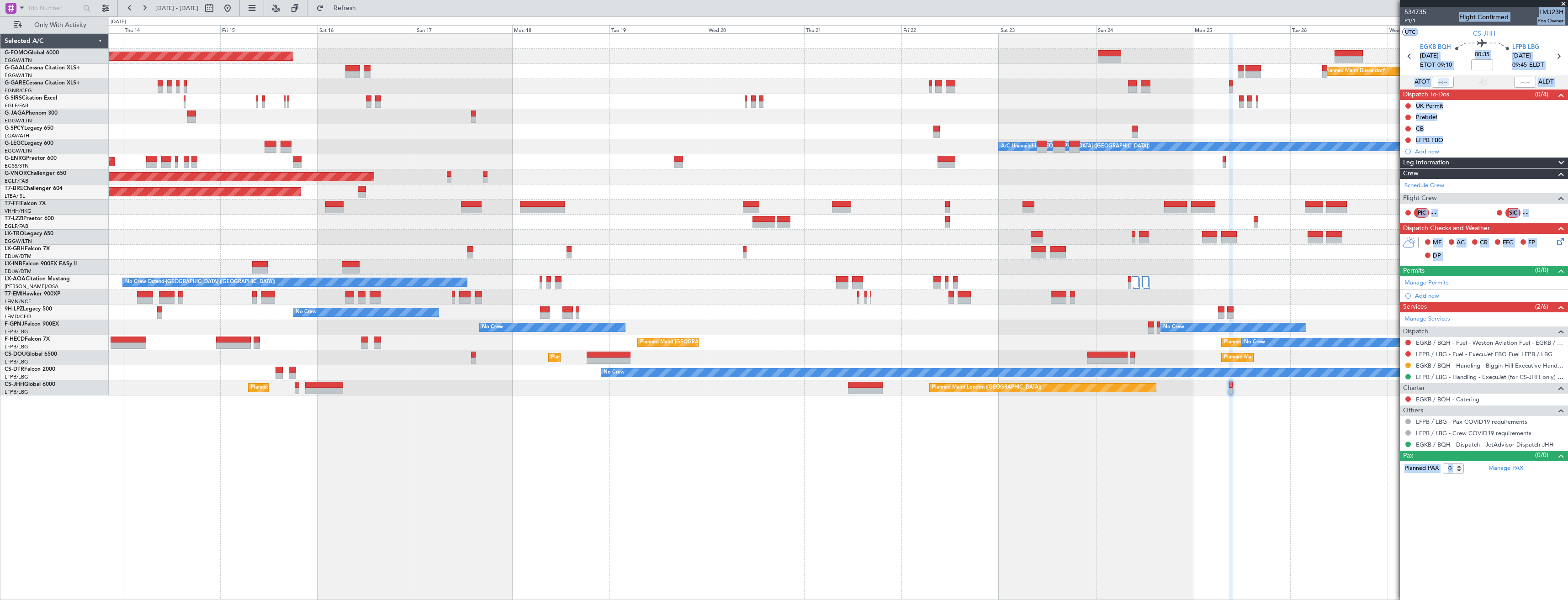
click at [1135, 265] on div "Planned Maint Windsor Locks (Bradley Intl) Planned Maint Dusseldorf Planned Mai…" at bounding box center [838, 214] width 1459 height 362
click at [906, 277] on div "No Crew Ostend-brugge (Ostend) No Crew Ostend-brugge (Ostend)" at bounding box center [838, 282] width 1459 height 15
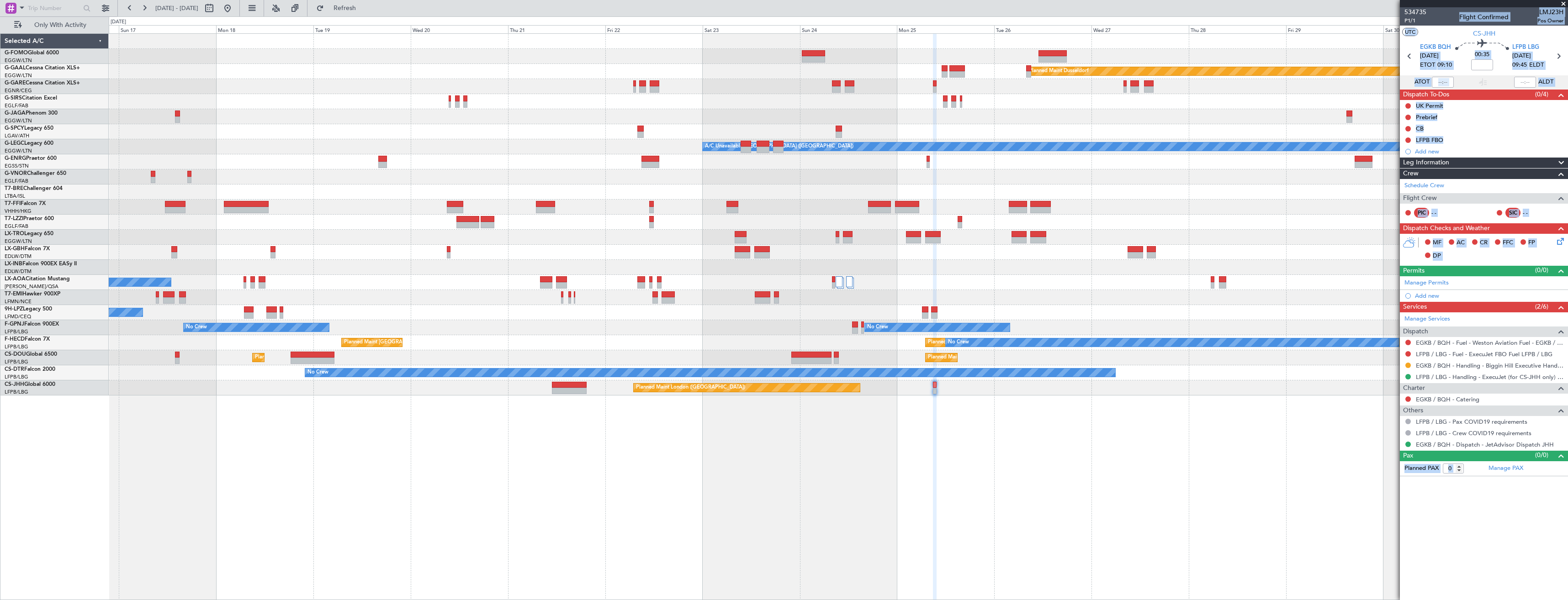
click at [844, 279] on div "No Crew Ostend-[GEOGRAPHIC_DATA] ([GEOGRAPHIC_DATA])" at bounding box center [838, 282] width 1459 height 15
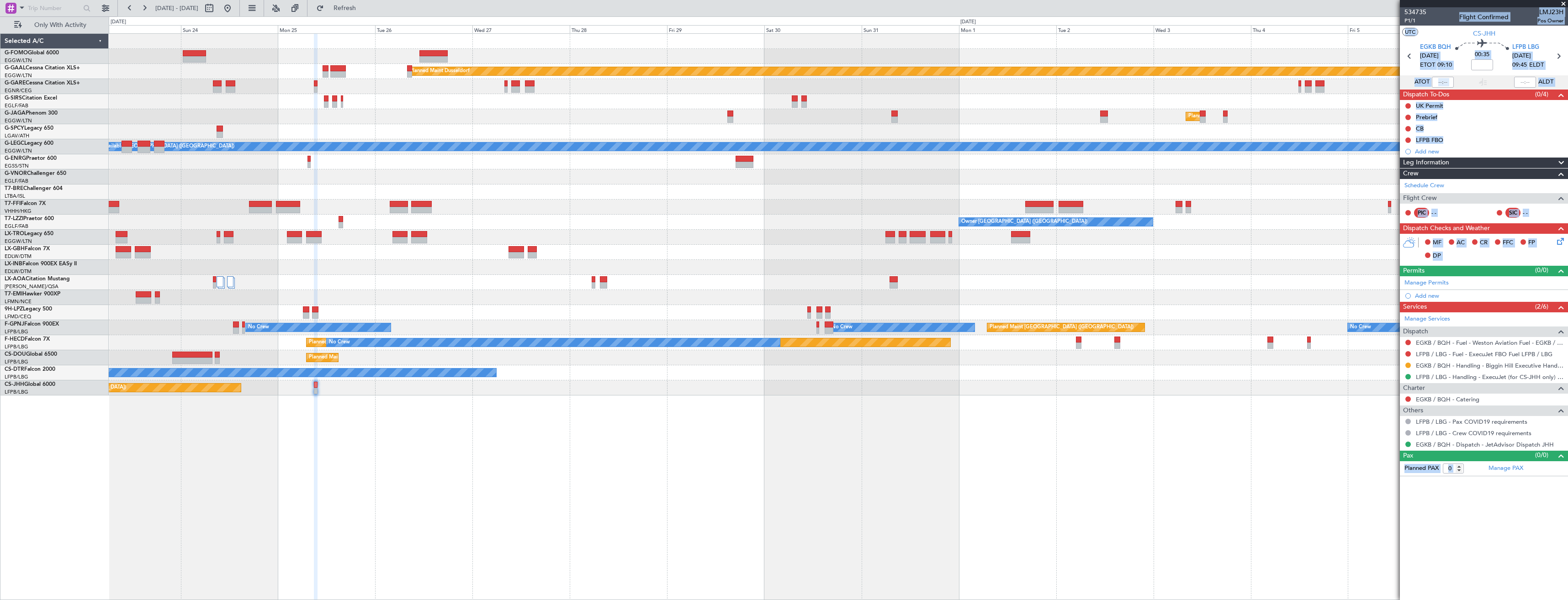
click at [864, 279] on div "No Crew" at bounding box center [838, 282] width 1459 height 15
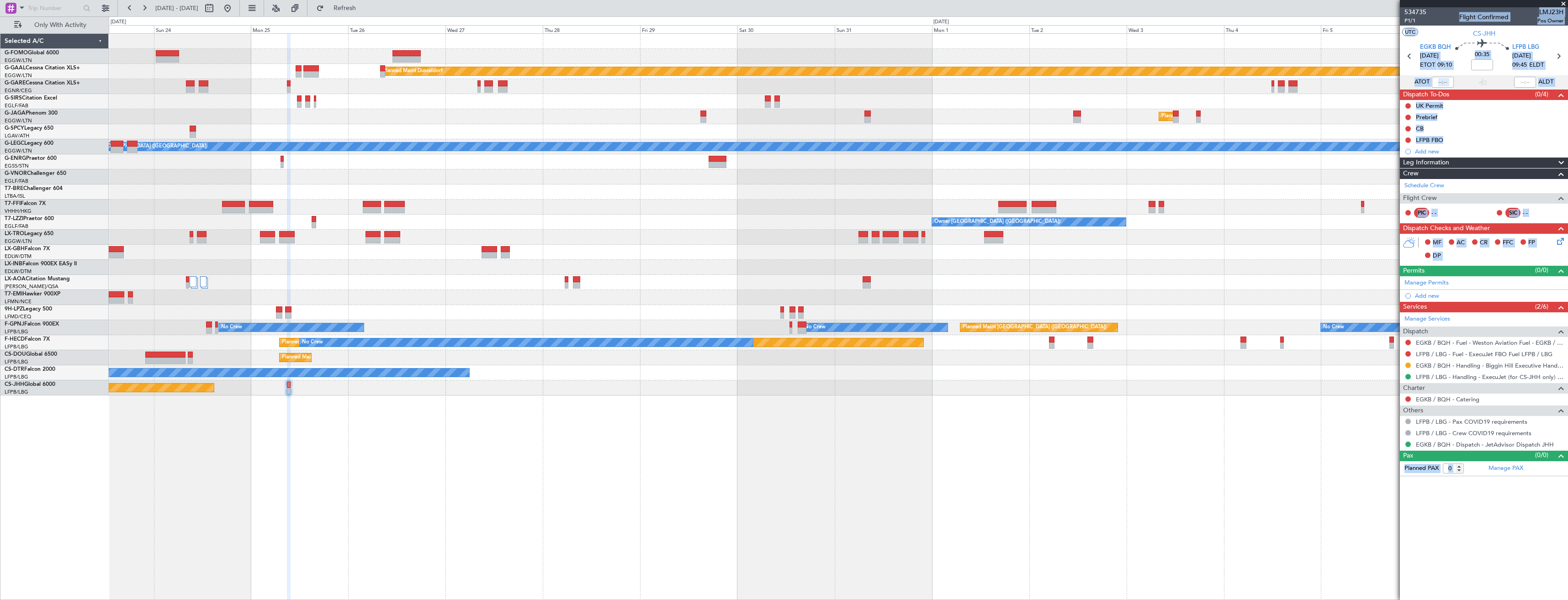
click at [1005, 290] on div "Planned Maint Dusseldorf Planned Maint London (Luton) A/C Unavailable London (L…" at bounding box center [838, 214] width 1459 height 362
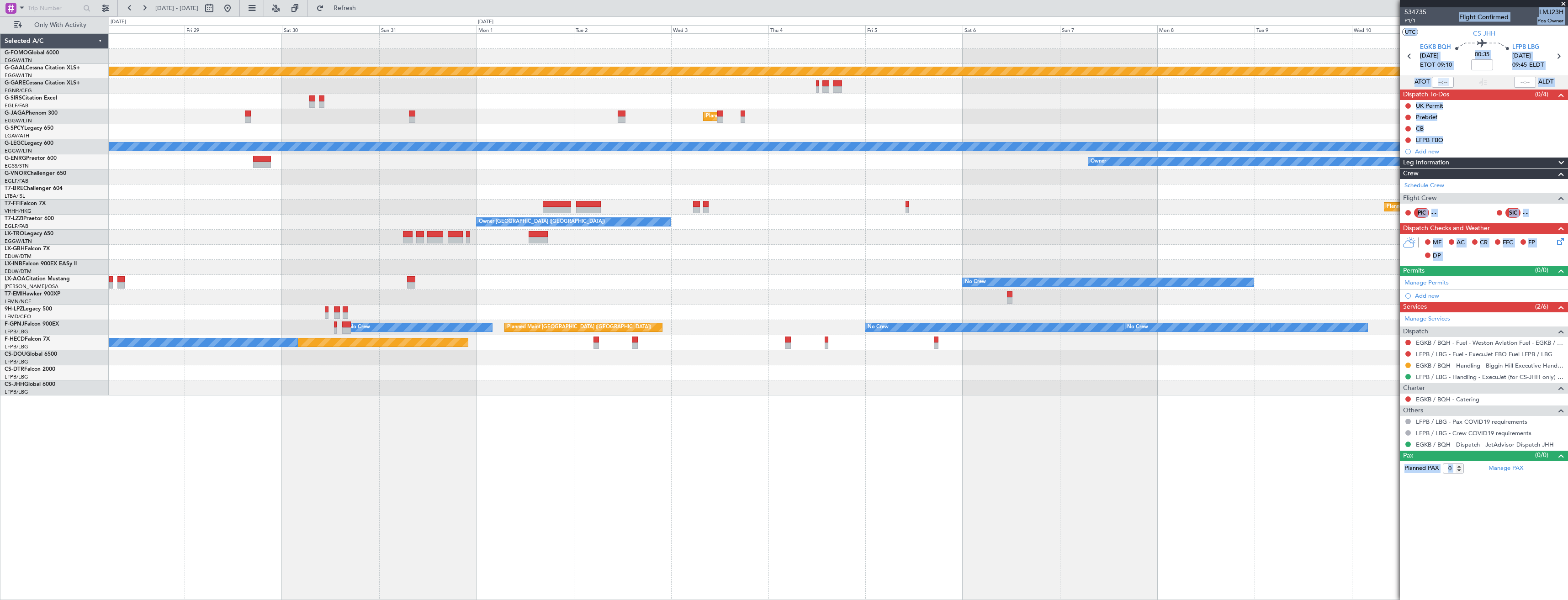
click at [938, 272] on div at bounding box center [838, 267] width 1459 height 15
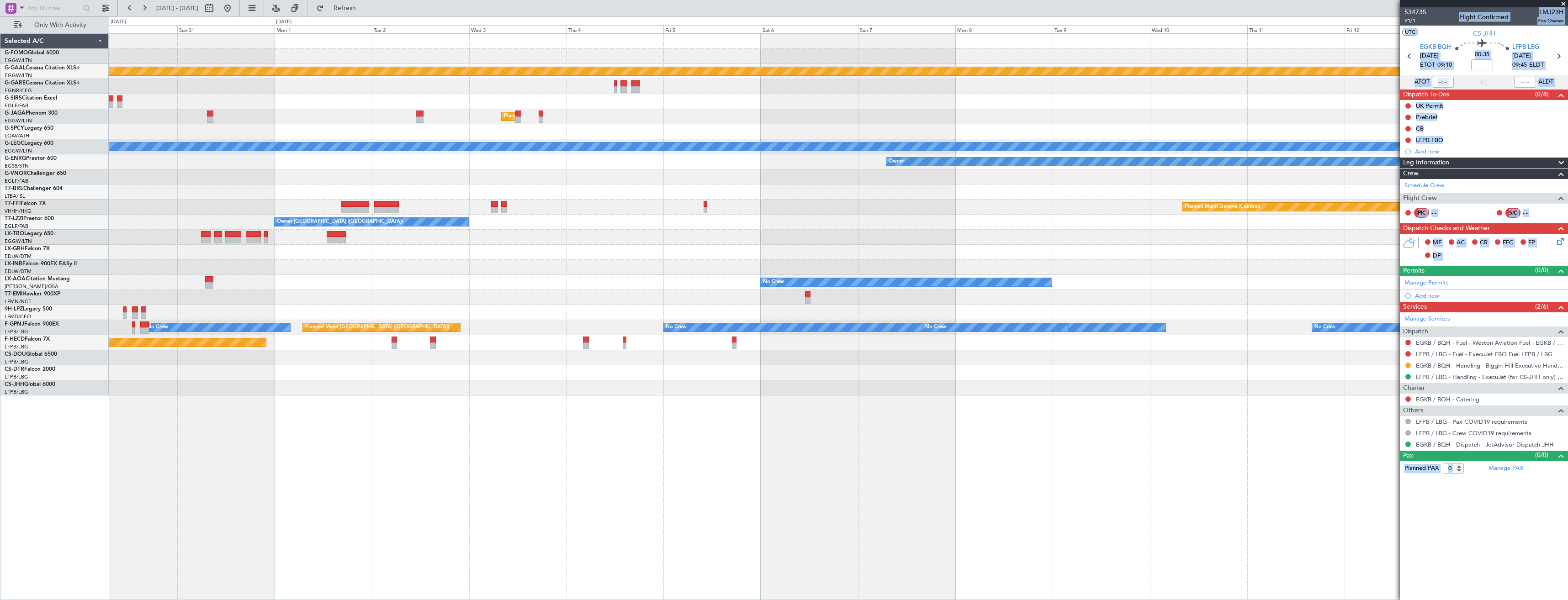
click at [898, 262] on div "Planned Maint Dusseldorf Planned Maint London (Luton) A/C Unavailable London (L…" at bounding box center [838, 214] width 1459 height 362
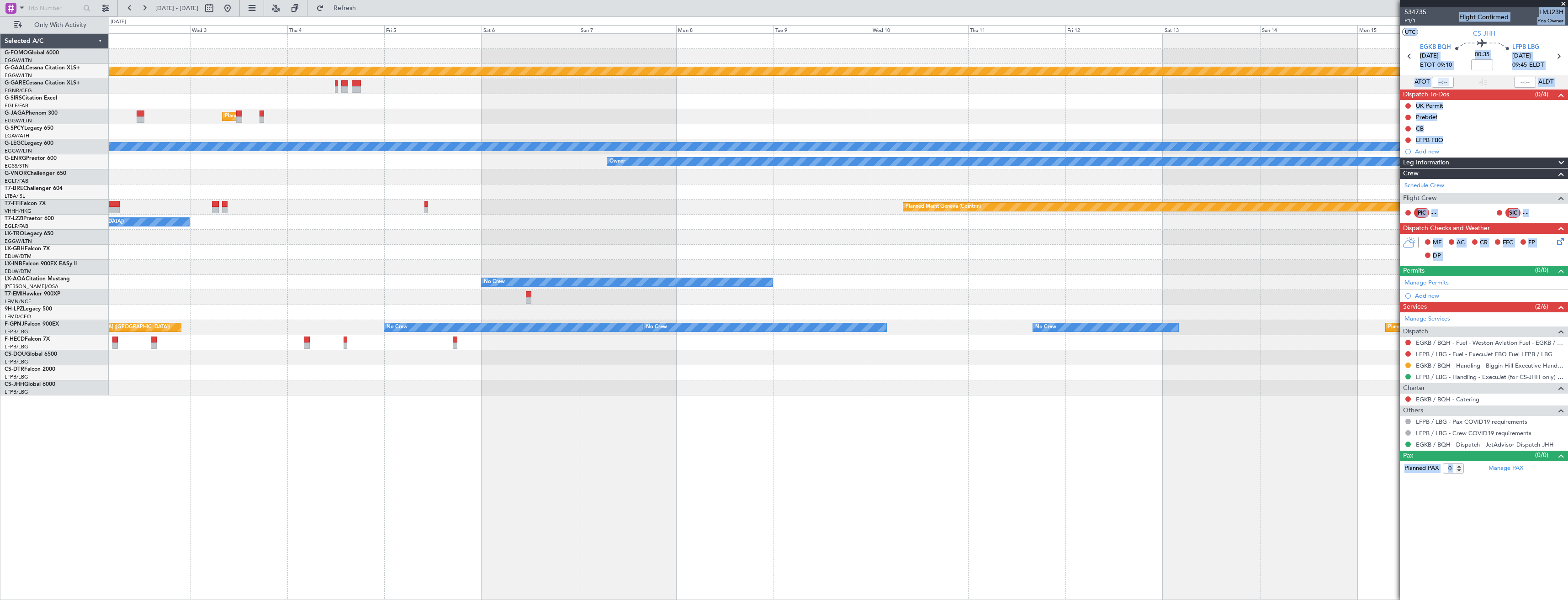
click at [938, 268] on div "Planned Maint Dusseldorf Planned Maint London (Luton) A/C Unavailable London (L…" at bounding box center [838, 214] width 1459 height 362
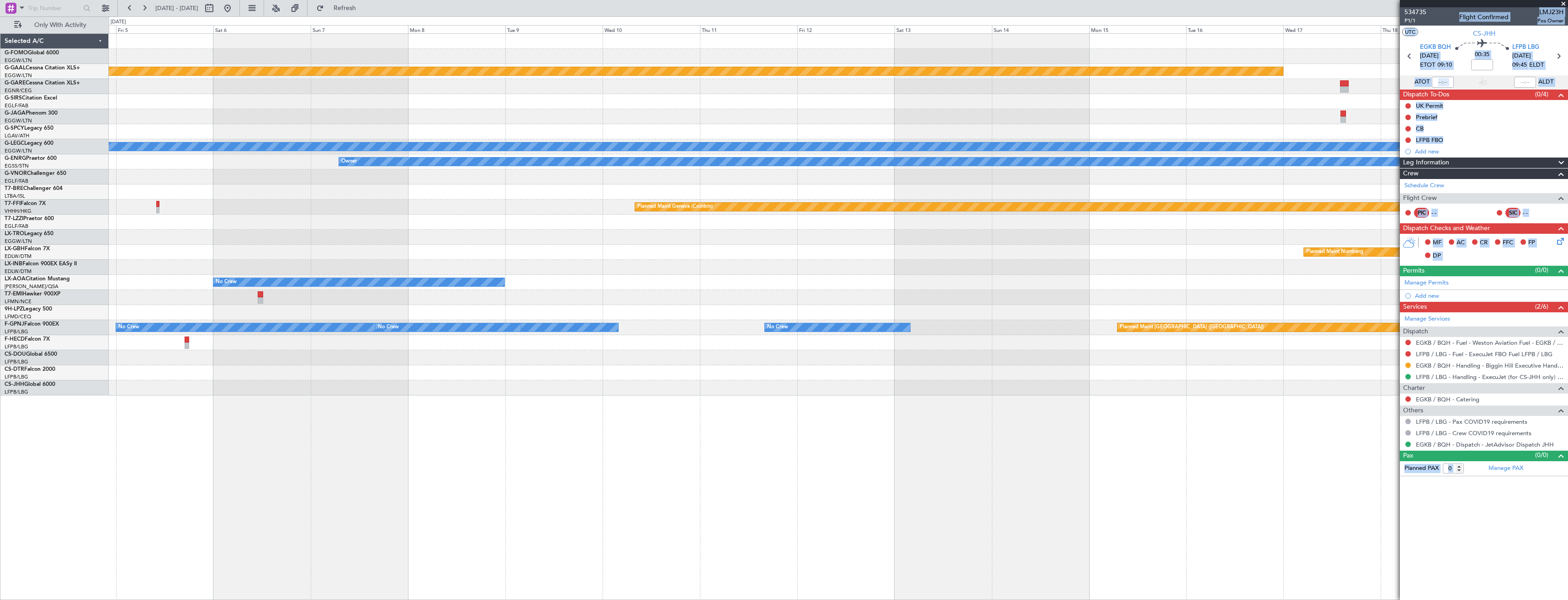
click at [922, 272] on div "Planned Maint Dusseldorf Planned Maint London (Luton) A/C Unavailable London (L…" at bounding box center [838, 214] width 1459 height 362
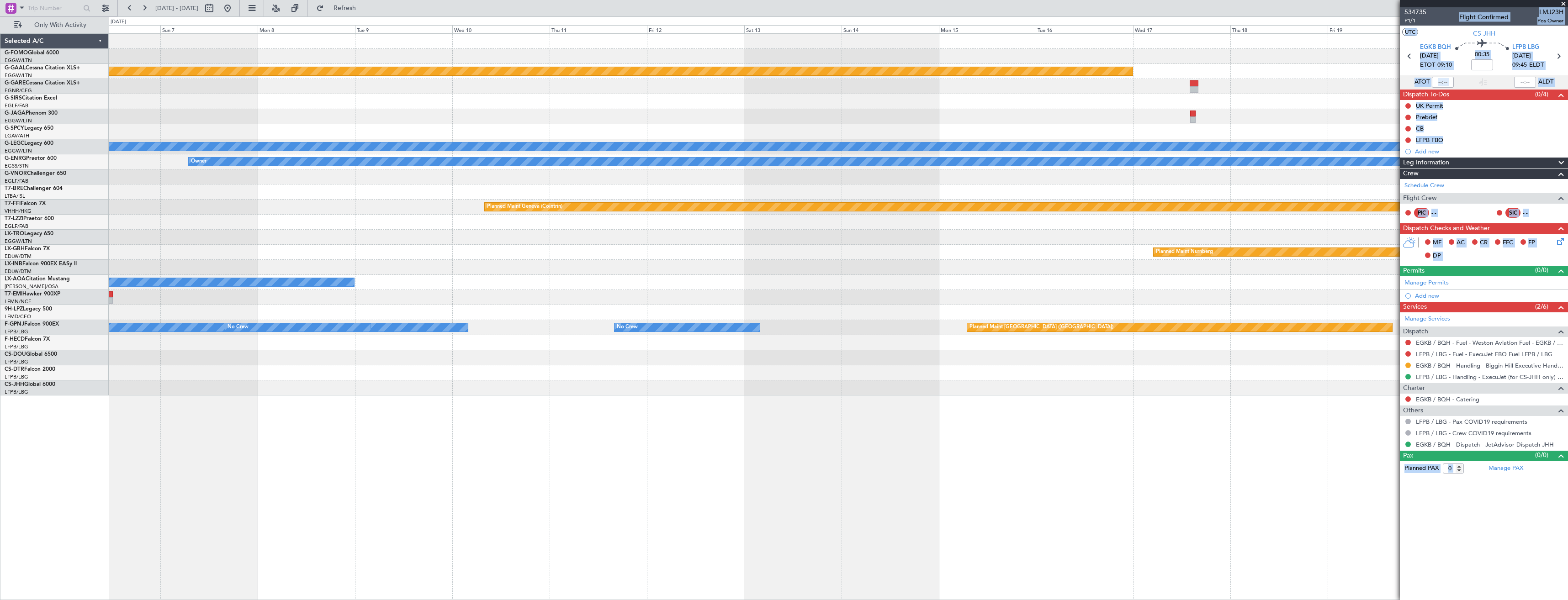
click at [1023, 263] on div "Planned Maint Dusseldorf Planned Maint London (Luton) A/C Unavailable London (L…" at bounding box center [838, 214] width 1459 height 362
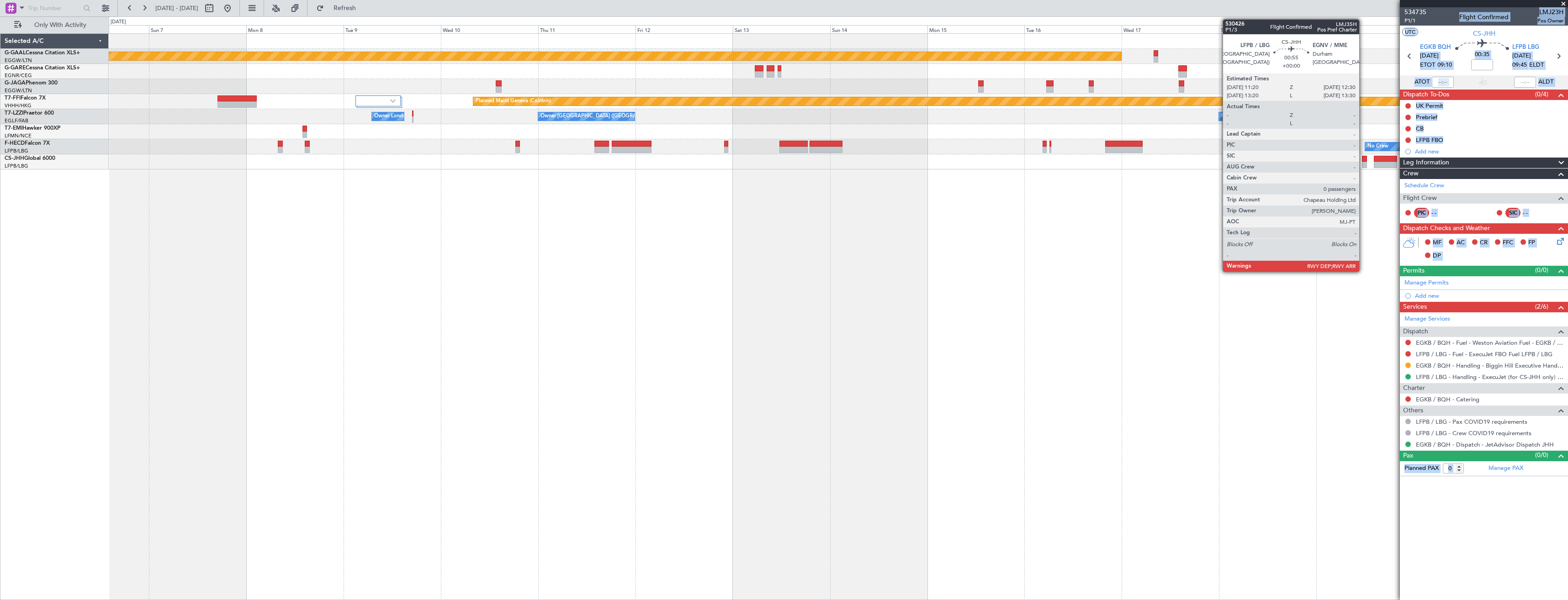
click at [1363, 156] on div at bounding box center [1364, 159] width 5 height 6
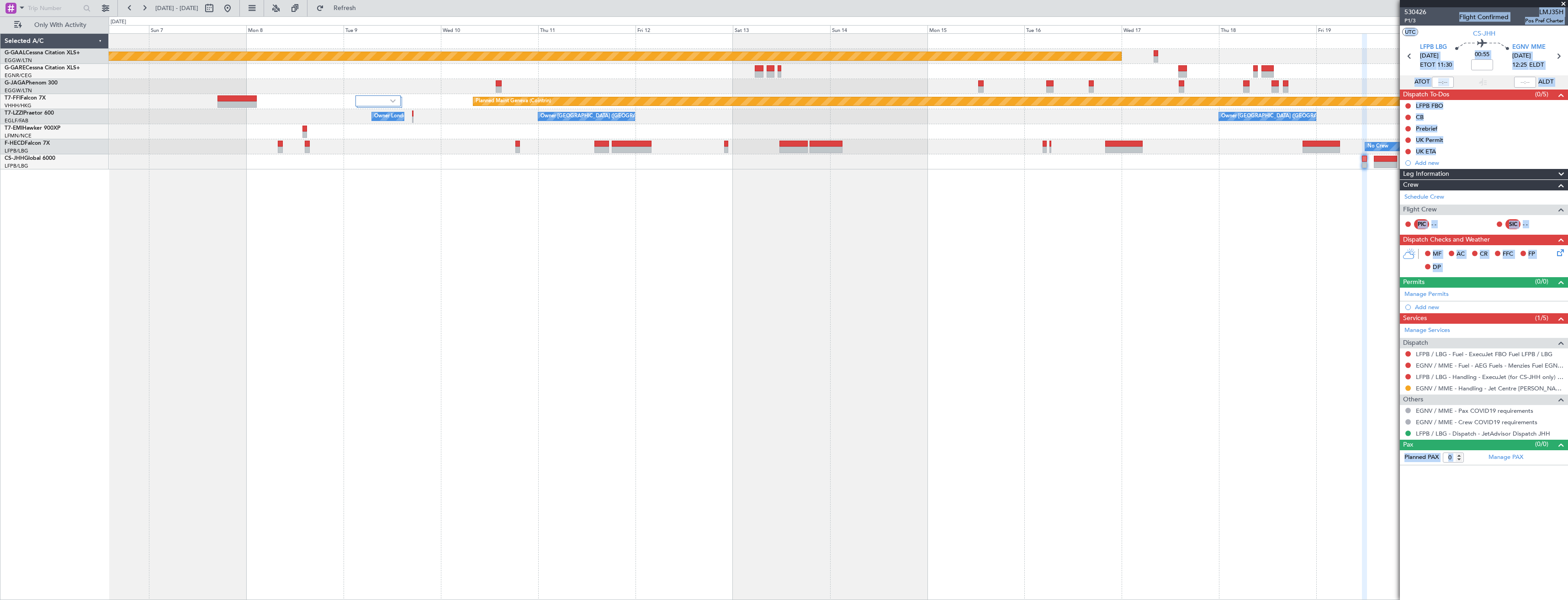
click at [1560, 7] on span at bounding box center [1563, 4] width 9 height 8
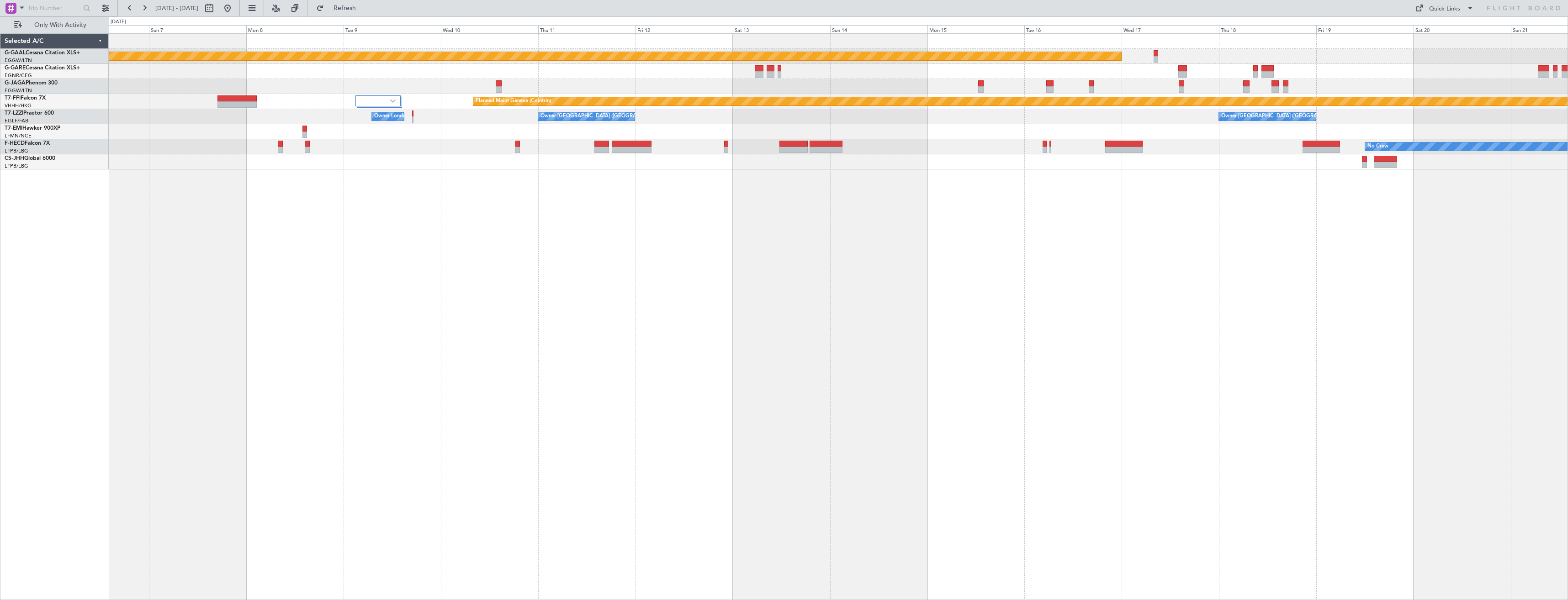
click at [1344, 265] on div "Planned Maint Dusseldorf Planned Maint London (Luton) Planned Maint Geneva (Coi…" at bounding box center [838, 317] width 1459 height 567
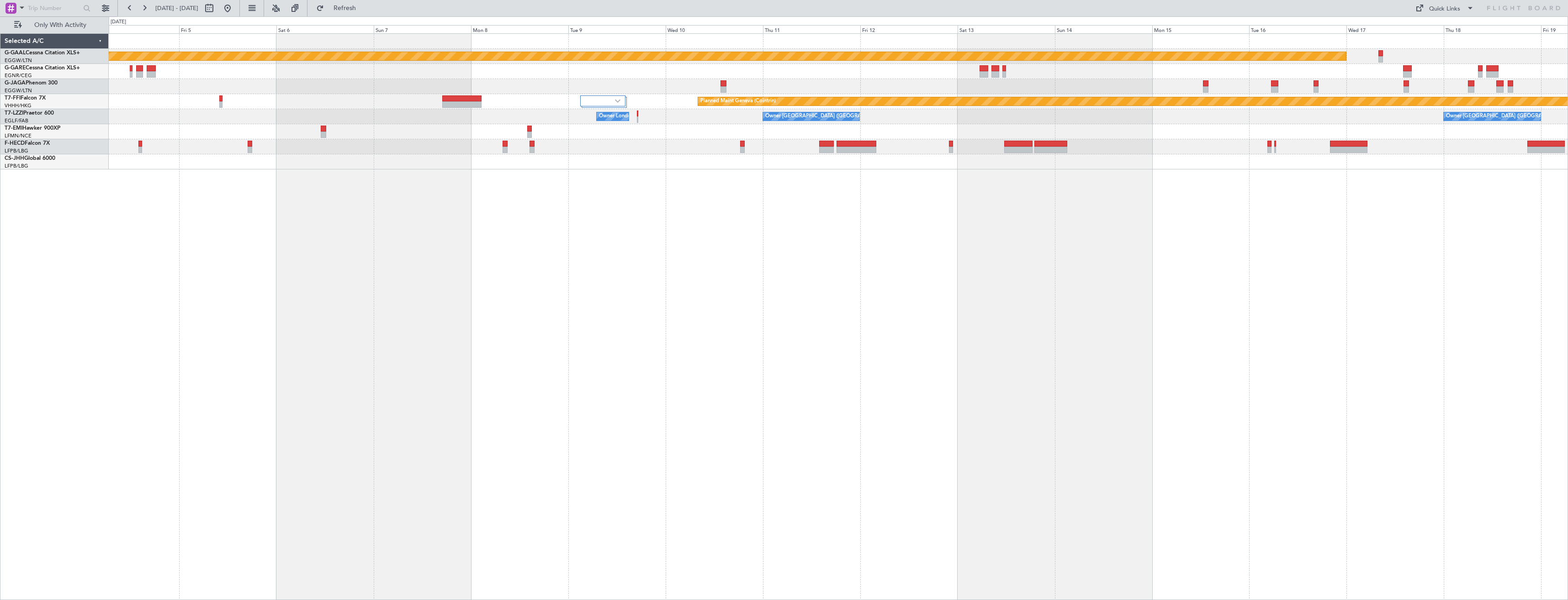
click at [1216, 260] on div "Planned Maint Dusseldorf Planned Maint London (Luton) Planned Maint Geneva (Coi…" at bounding box center [838, 317] width 1459 height 567
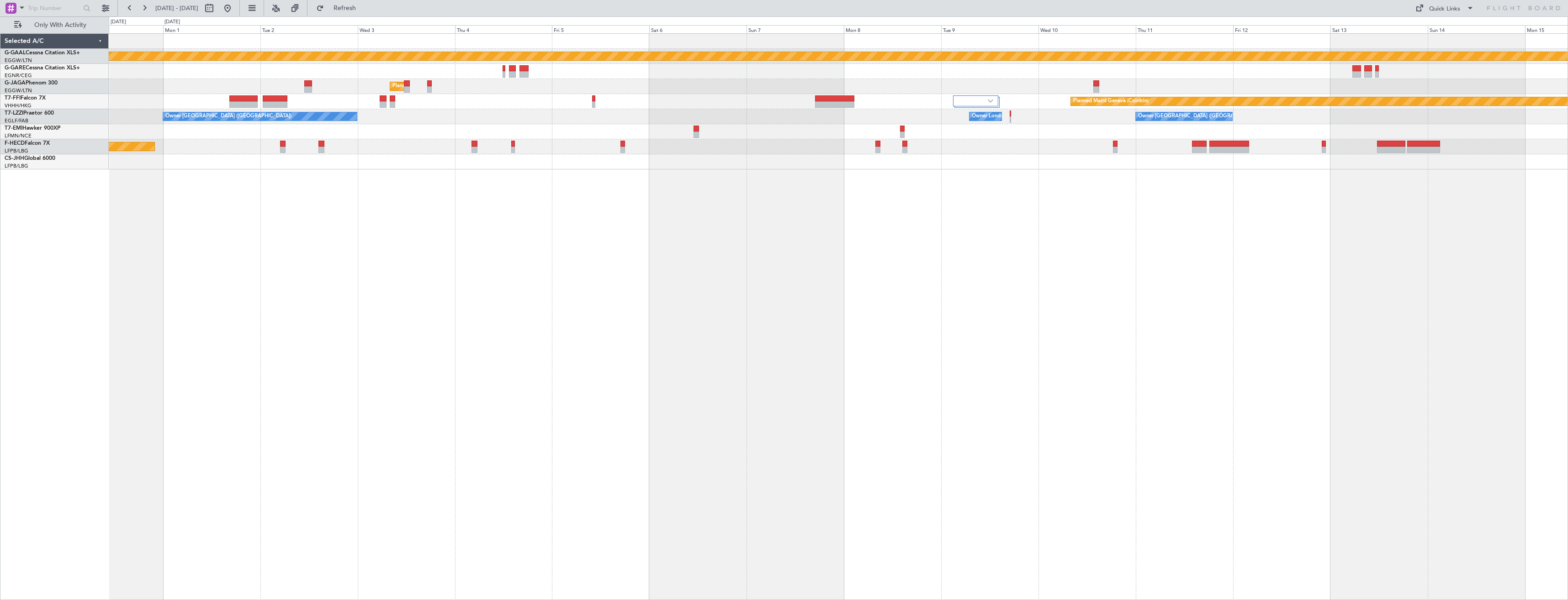
click at [1086, 258] on div "Planned Maint Dusseldorf Planned Maint London (Luton) Planned Maint Geneva (Coi…" at bounding box center [838, 317] width 1459 height 567
click at [985, 262] on div "Planned Maint Dusseldorf Planned Maint London (Luton) Planned Maint Geneva (Coi…" at bounding box center [838, 317] width 1459 height 567
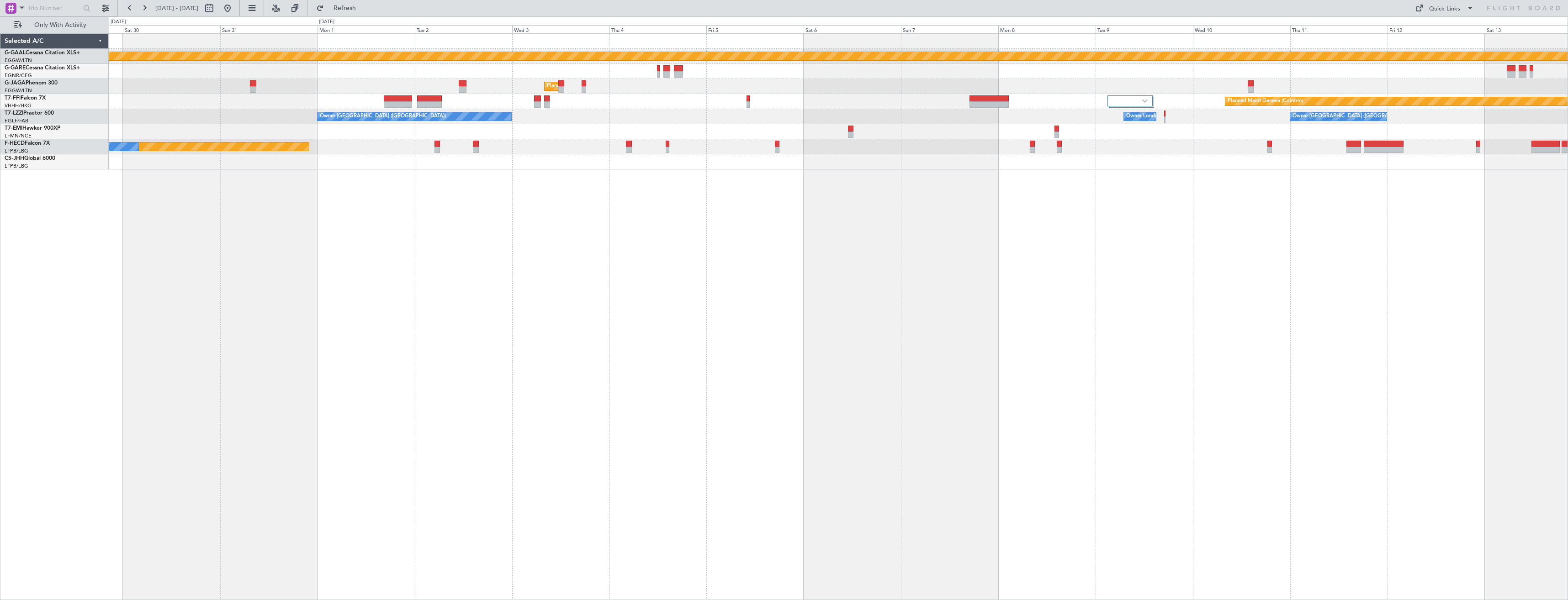
click at [913, 270] on div "Planned Maint Dusseldorf Planned Maint London (Luton) Planned Maint Geneva (Coi…" at bounding box center [838, 317] width 1459 height 567
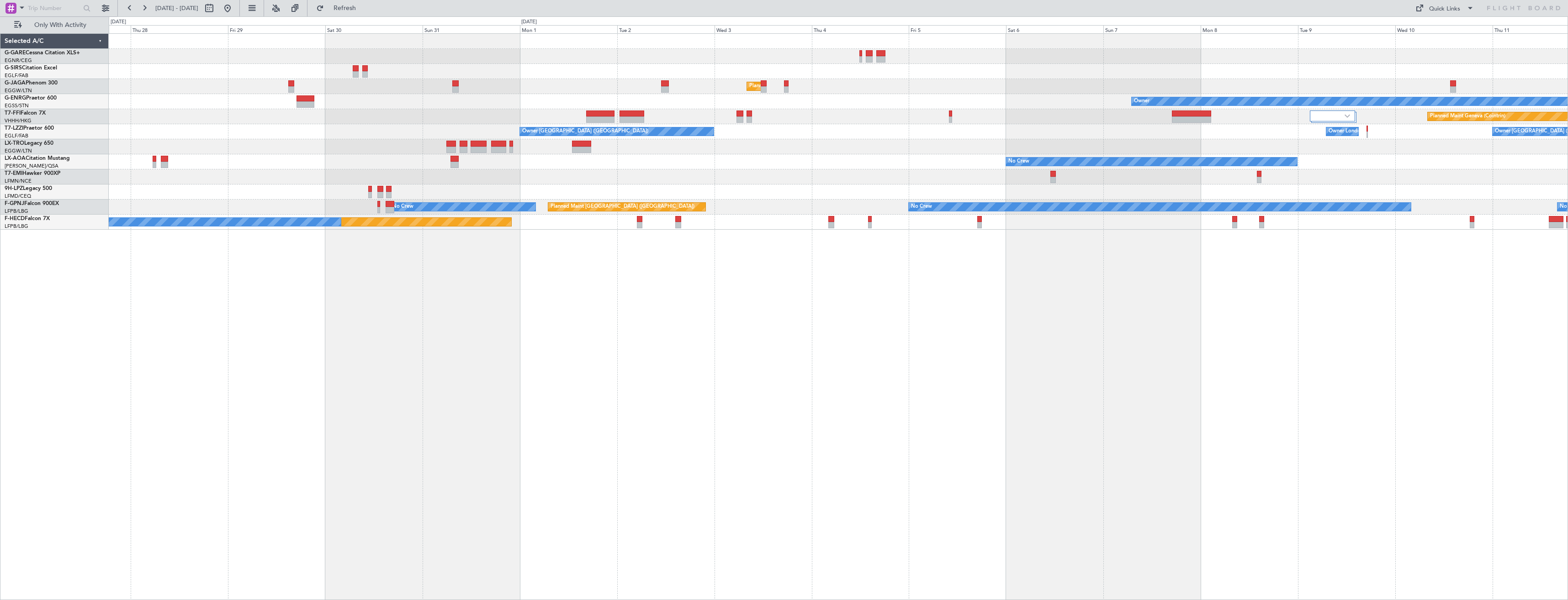
click at [916, 271] on div "Planned Maint London (Luton) Owner Planned Maint Geneva (Cointrin) Owner London…" at bounding box center [838, 317] width 1459 height 567
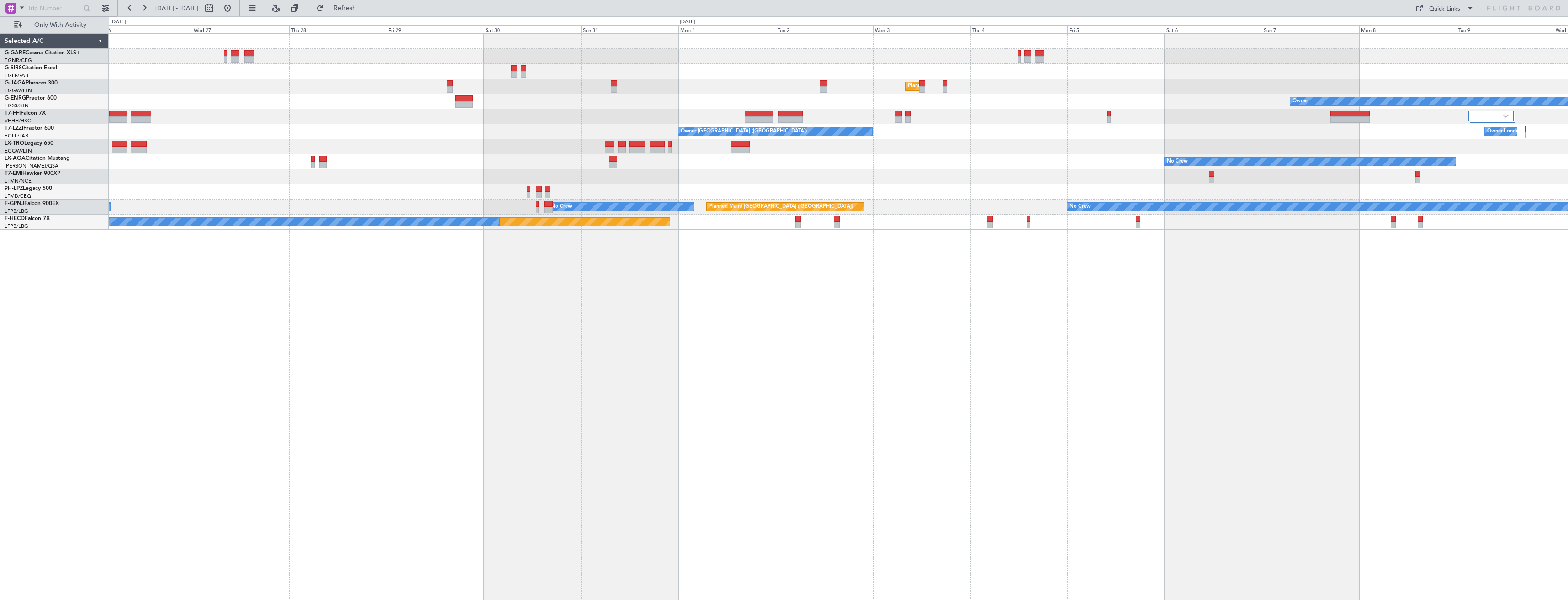
click at [889, 276] on div "Planned Maint London (Luton) Owner Planned Maint Geneva (Cointrin) Owner London…" at bounding box center [838, 317] width 1459 height 567
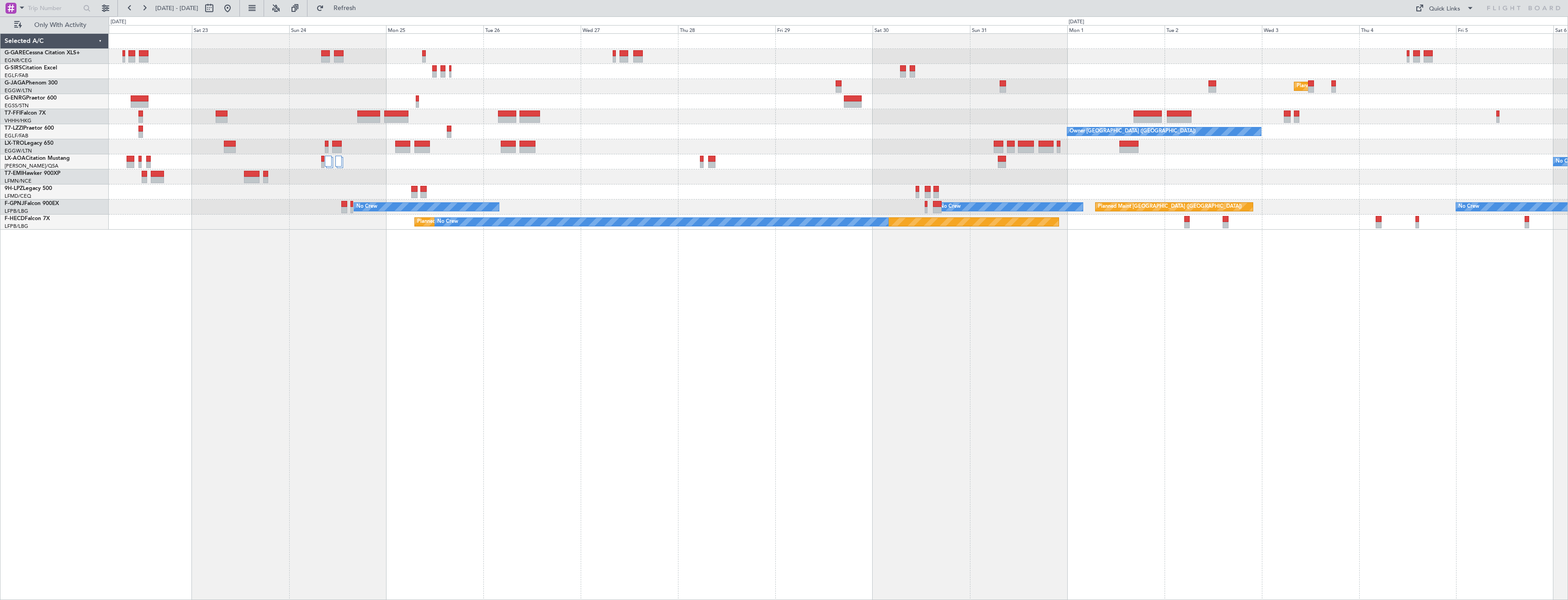
click at [808, 276] on div "Planned Maint London (Luton) Owner Owner London (Luton) Owner London (Biggin Hi…" at bounding box center [838, 317] width 1459 height 567
click at [455, 268] on div "Planned Maint London (Luton) Owner Owner London (Luton) Owner London (Biggin Hi…" at bounding box center [838, 317] width 1459 height 567
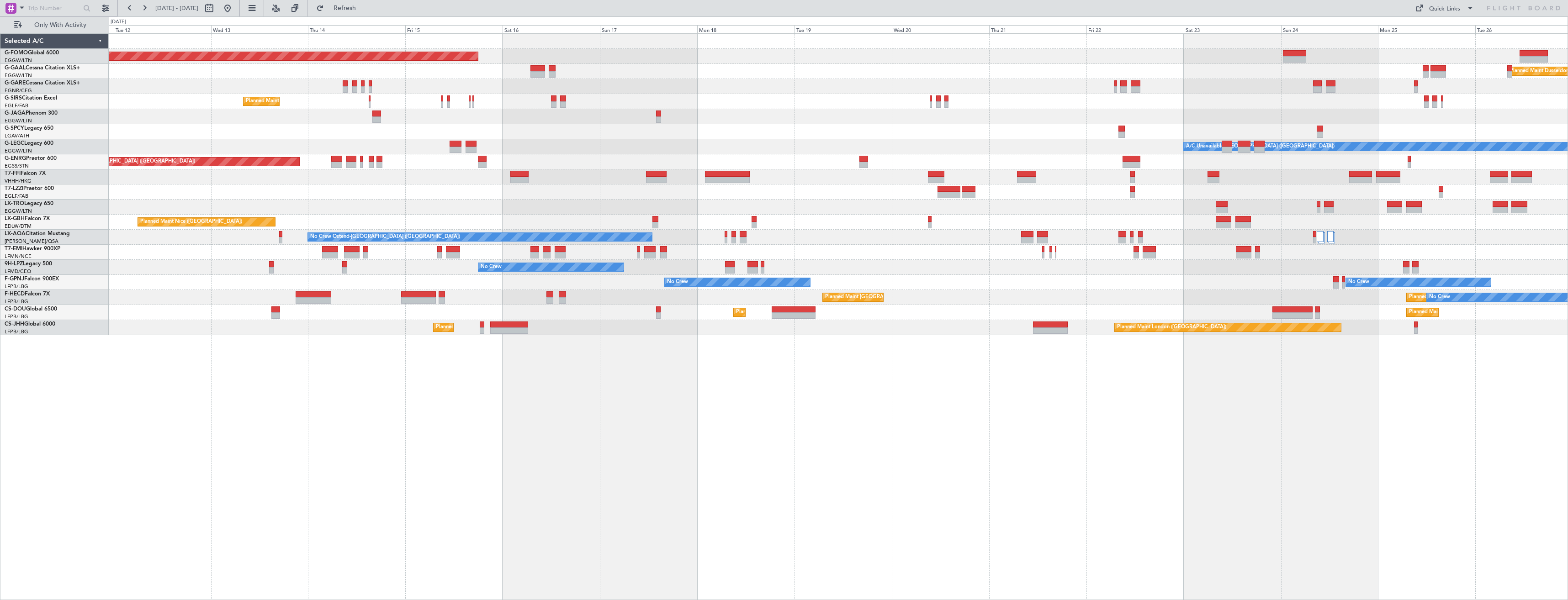
click at [815, 404] on div "Planned Maint Windsor Locks (Bradley Intl) Planned Maint Dusseldorf No Crew Pla…" at bounding box center [838, 317] width 1459 height 567
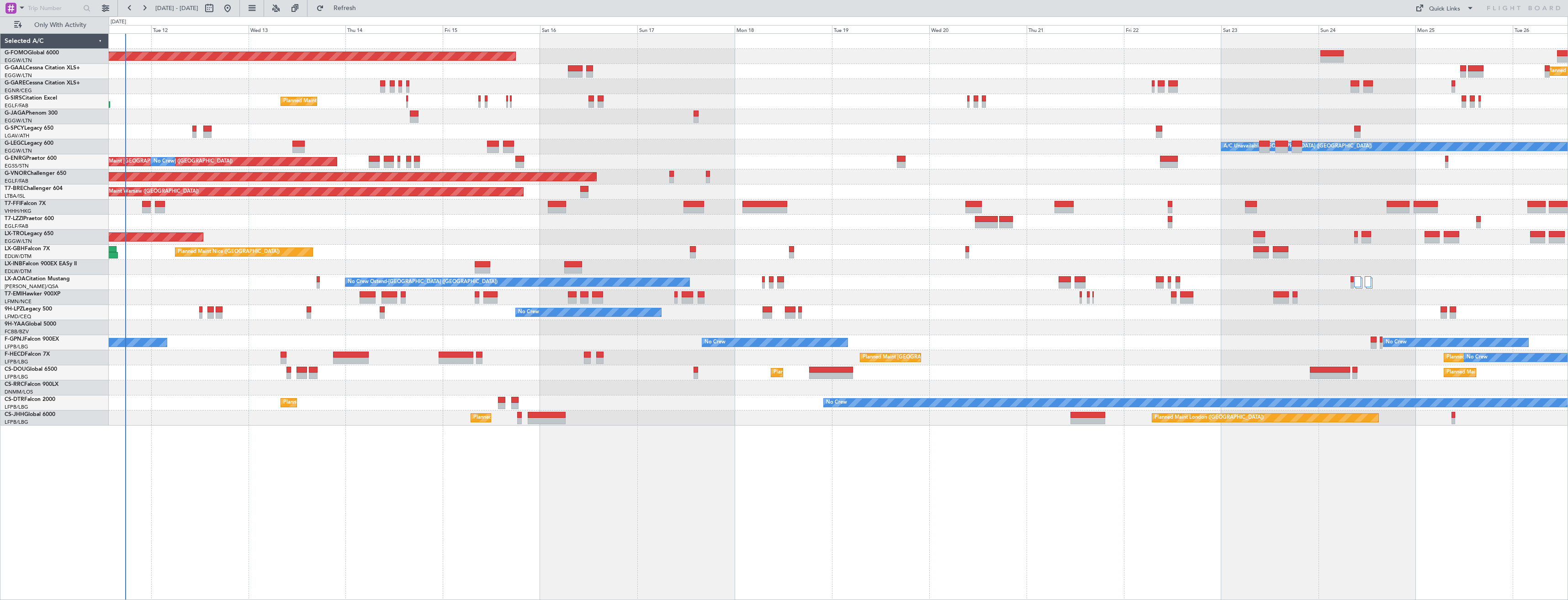
click at [502, 464] on div "Planned Maint Windsor Locks (Bradley Intl) Planned Maint Dusseldorf No Crew Pla…" at bounding box center [838, 317] width 1459 height 567
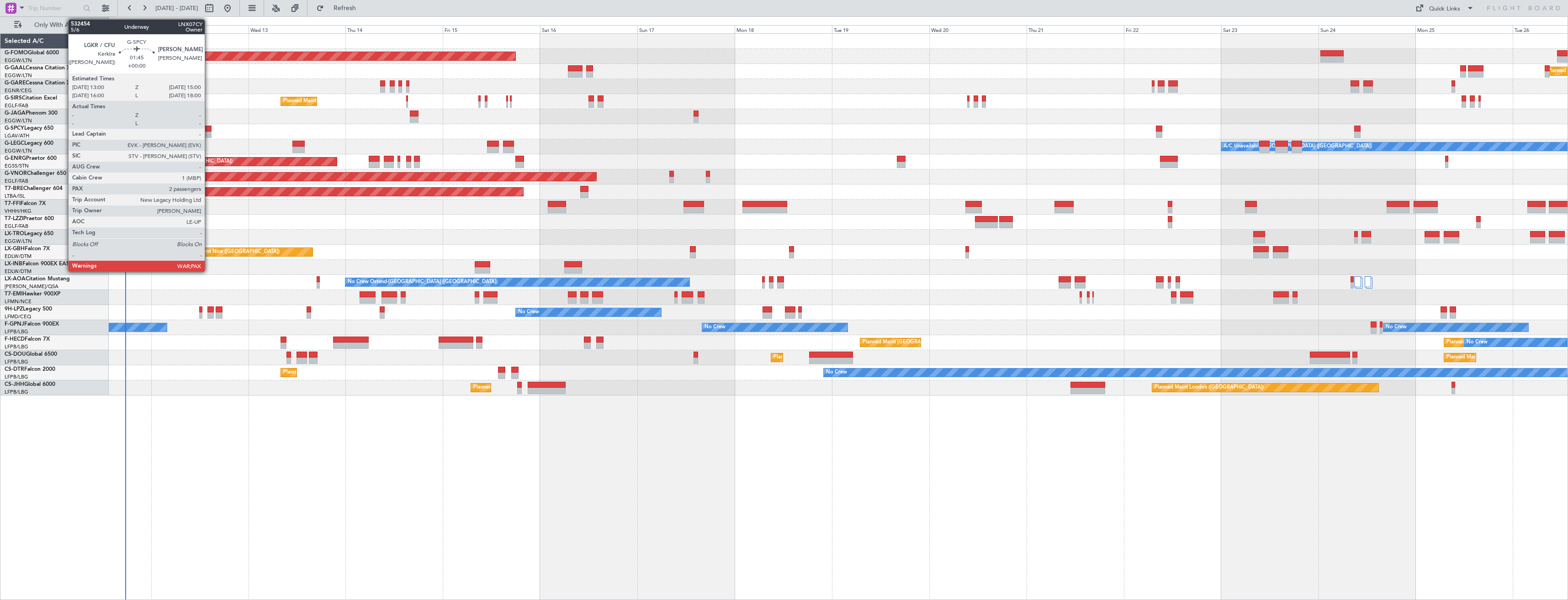
click at [209, 131] on div at bounding box center [207, 129] width 8 height 6
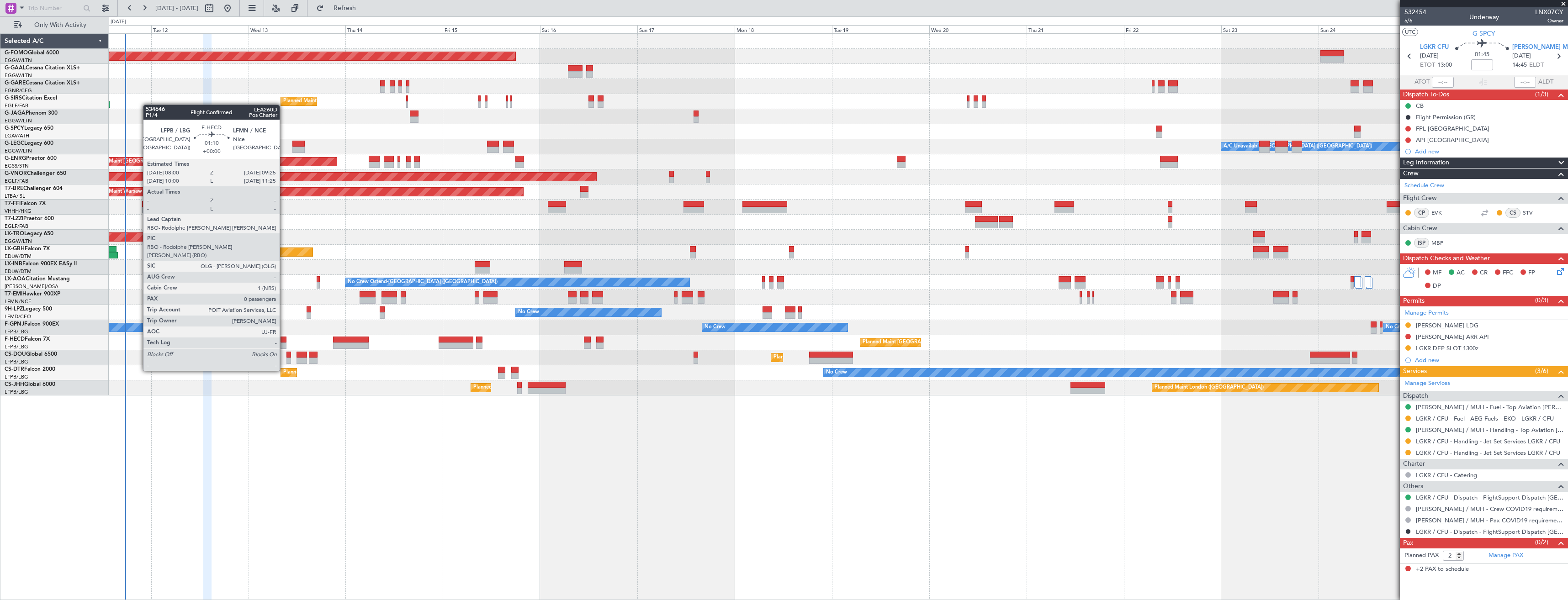
click at [284, 345] on div at bounding box center [284, 346] width 6 height 6
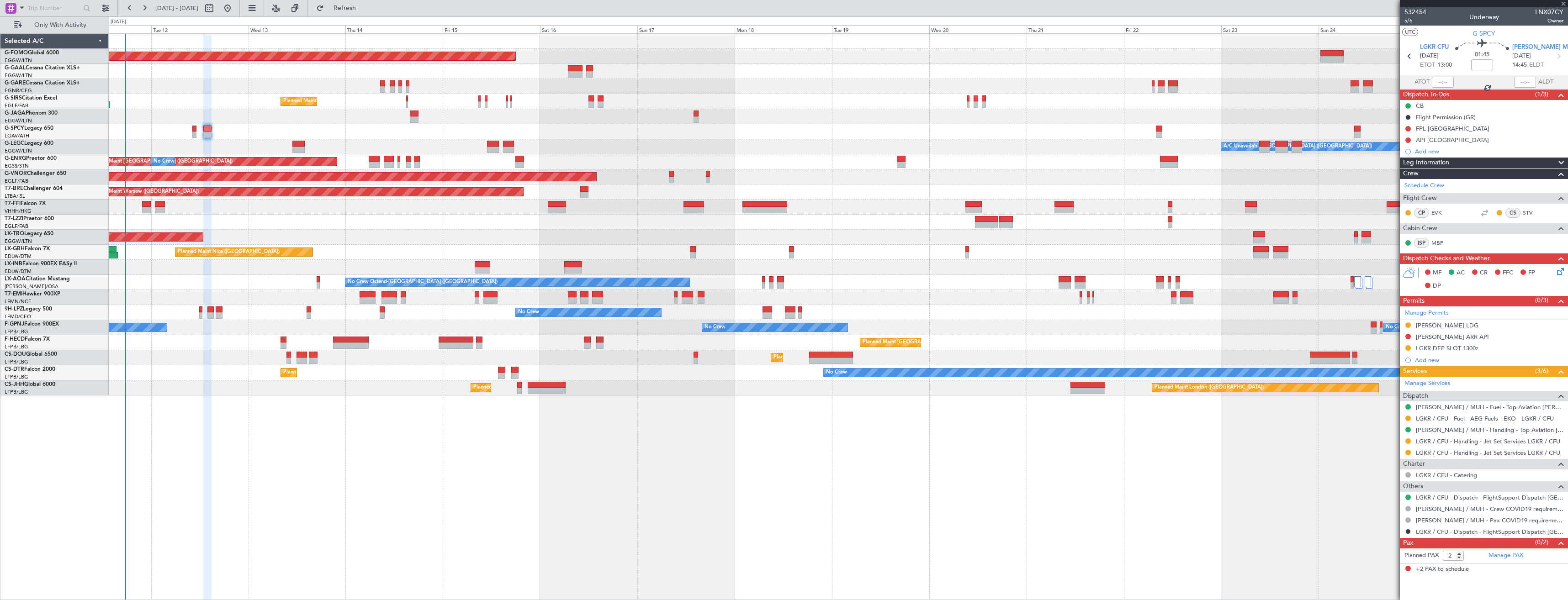
type input "0"
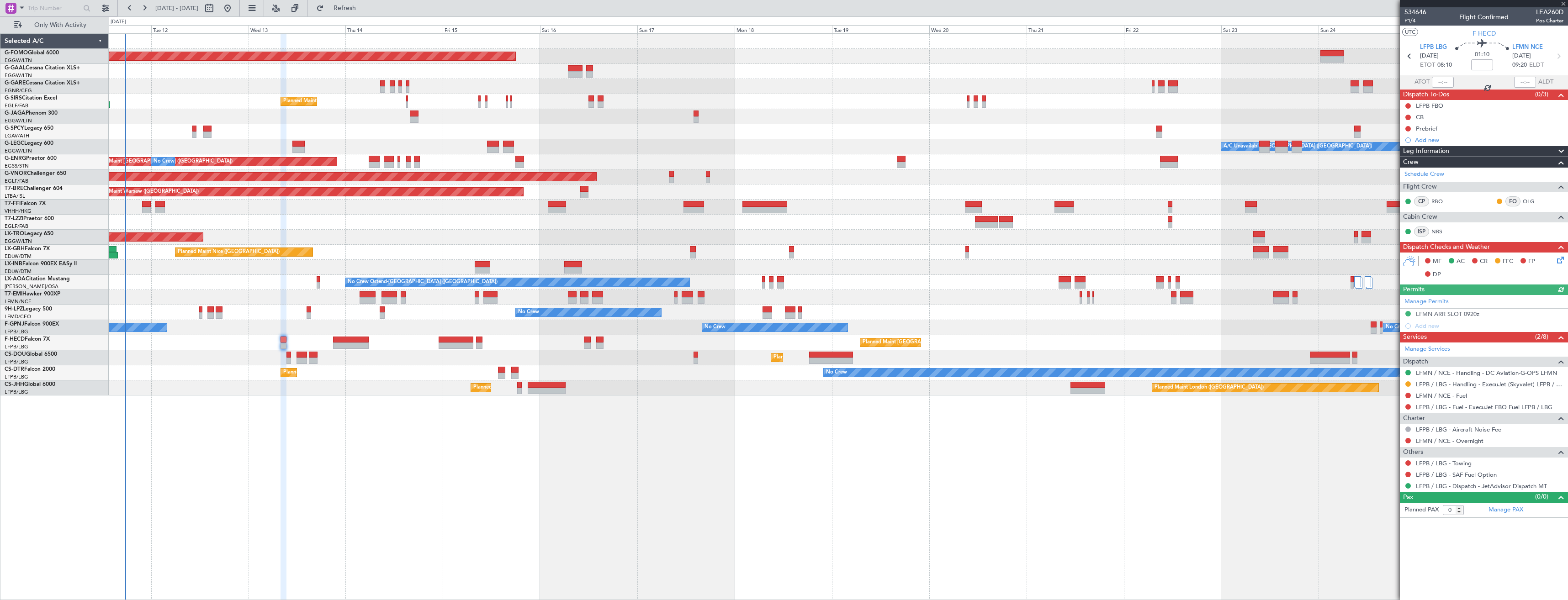
click at [1405, 382] on div at bounding box center [1408, 384] width 7 height 7
click at [1407, 382] on button at bounding box center [1408, 384] width 6 height 5
click at [1379, 492] on span "Confirmed" at bounding box center [1382, 492] width 28 height 9
click at [1556, 60] on icon at bounding box center [1558, 56] width 12 height 12
type input "+00:20"
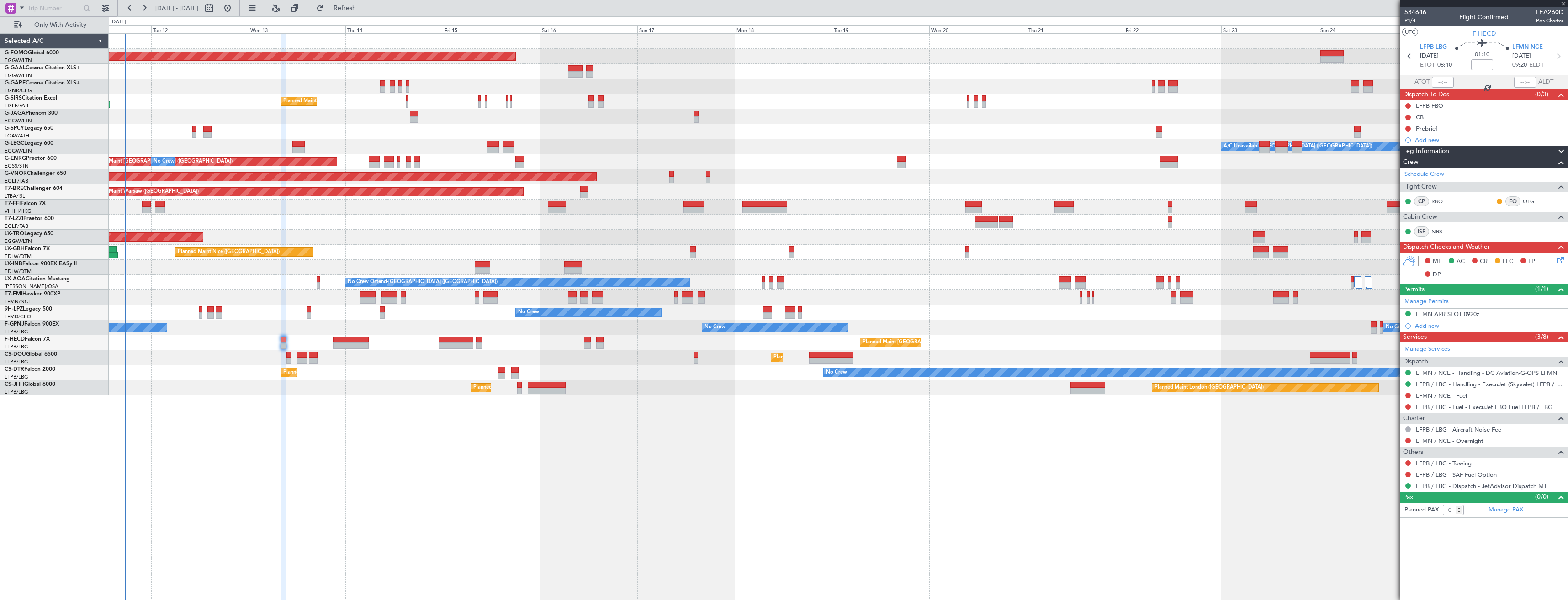
type input "1"
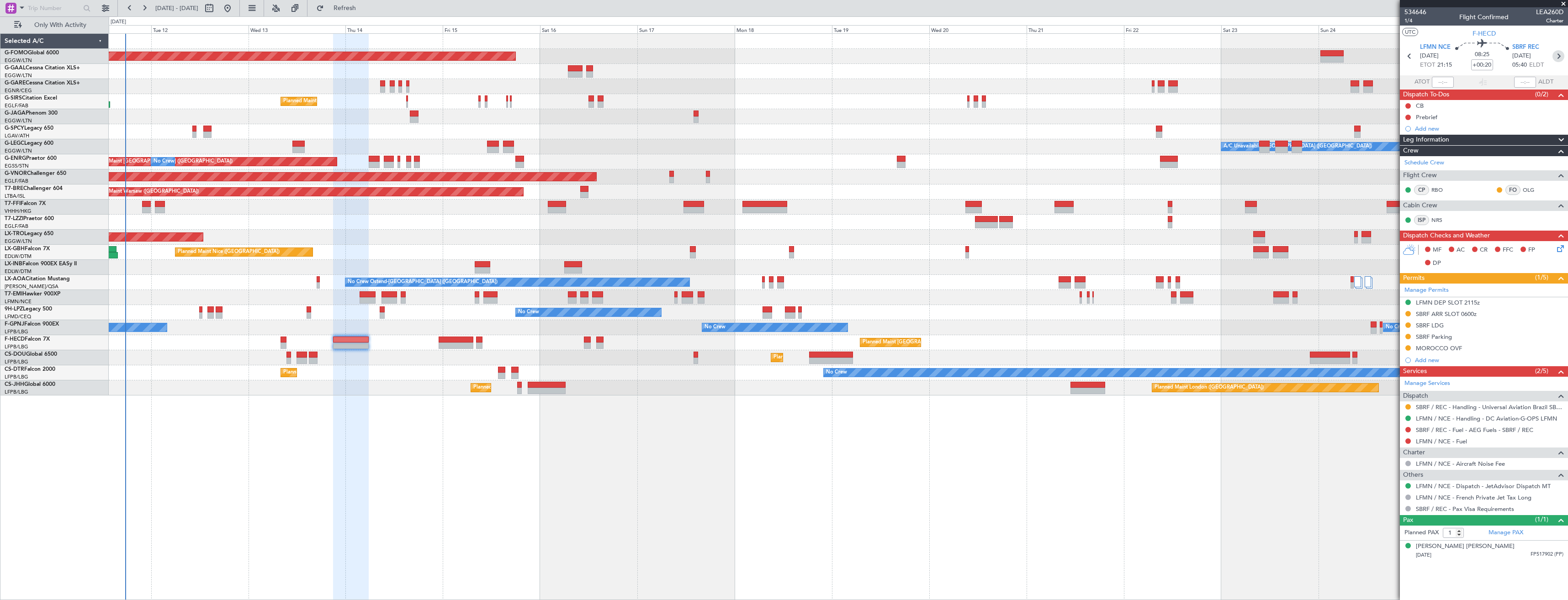
click at [1558, 53] on icon at bounding box center [1558, 56] width 12 height 12
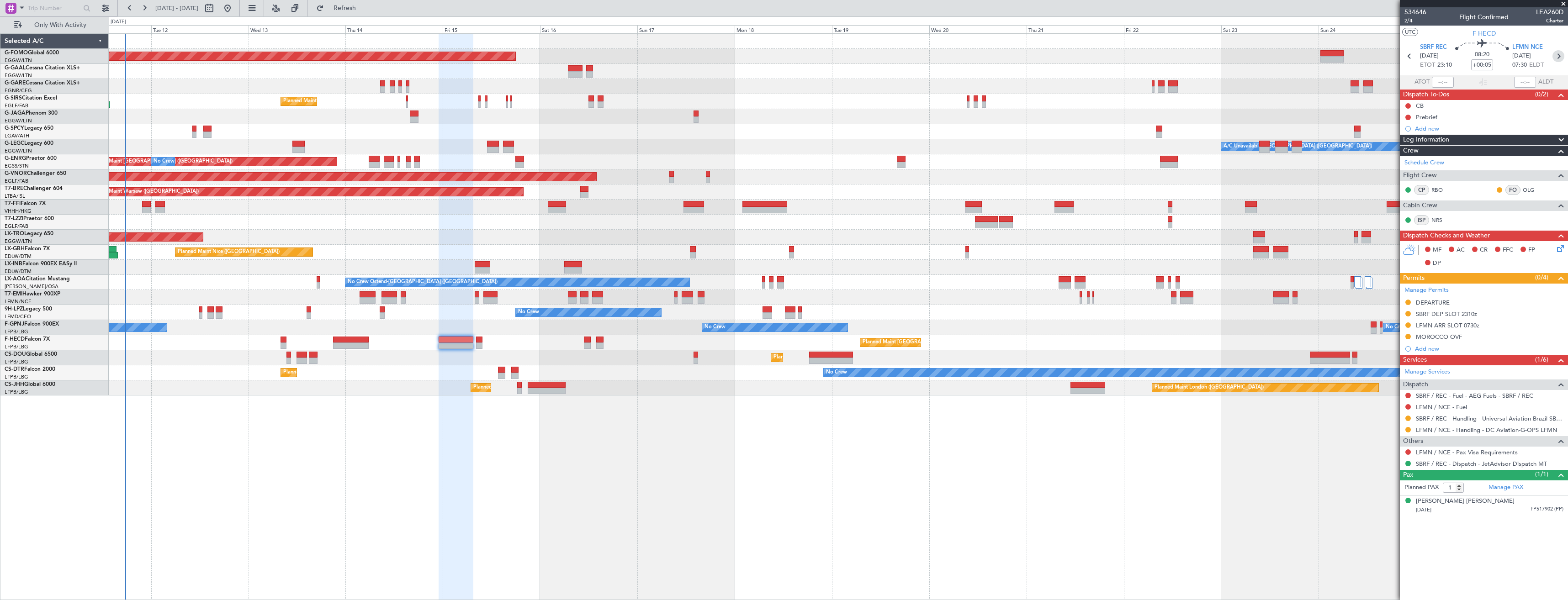
click at [1557, 56] on icon at bounding box center [1558, 56] width 12 height 12
type input "+00:15"
type input "0"
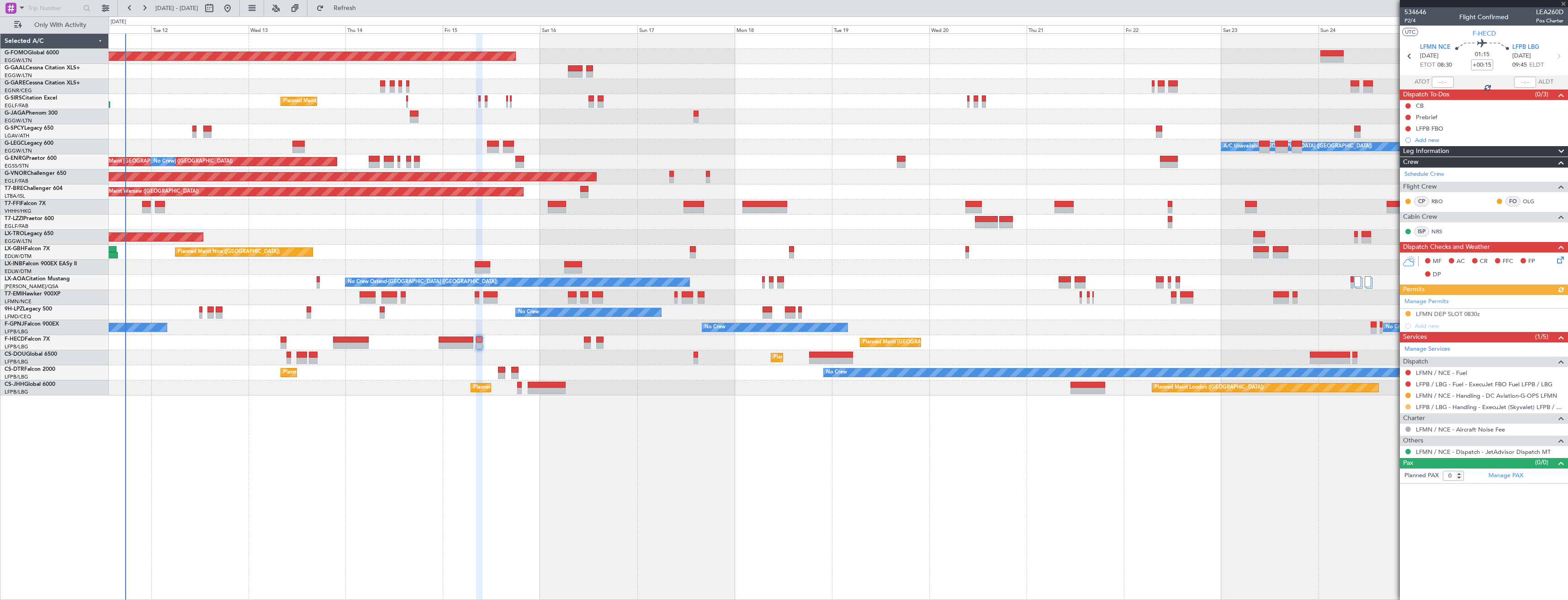
click at [1408, 405] on button at bounding box center [1408, 406] width 6 height 5
click at [1375, 517] on span "Confirmed" at bounding box center [1382, 515] width 28 height 9
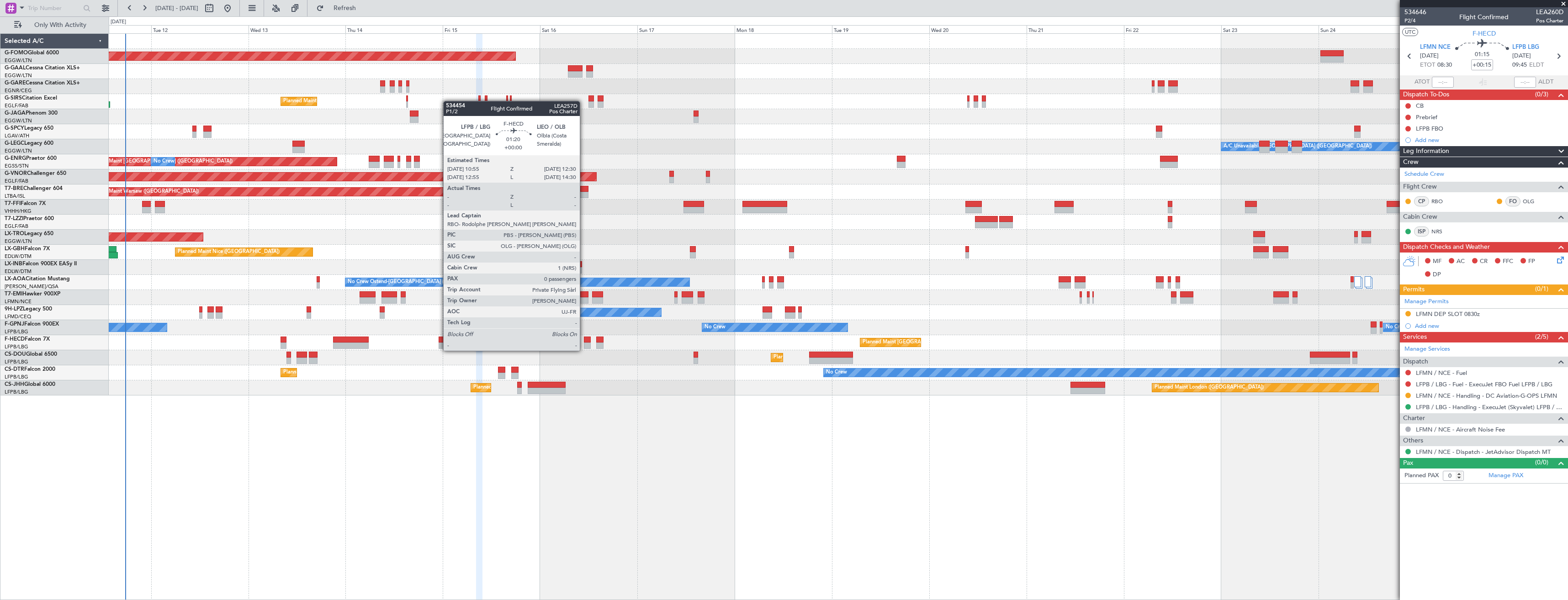
click at [584, 342] on div at bounding box center [587, 340] width 7 height 6
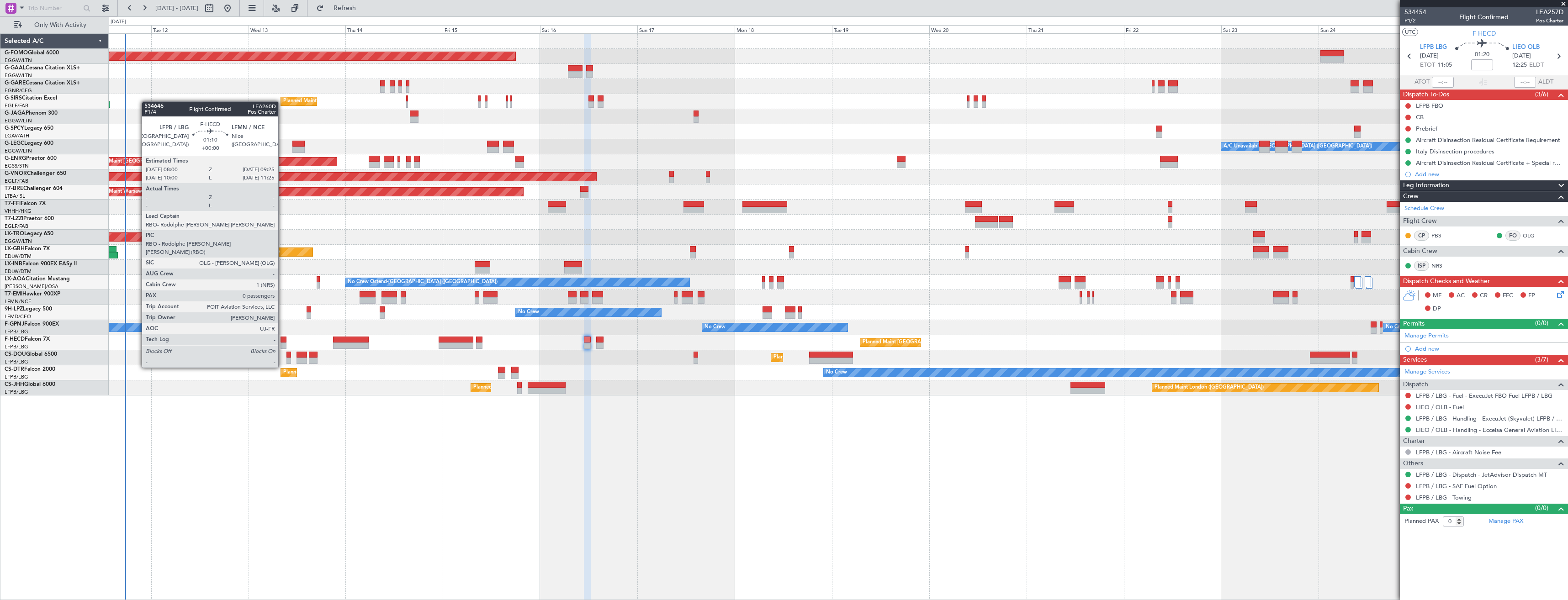
click at [282, 342] on div at bounding box center [284, 340] width 6 height 6
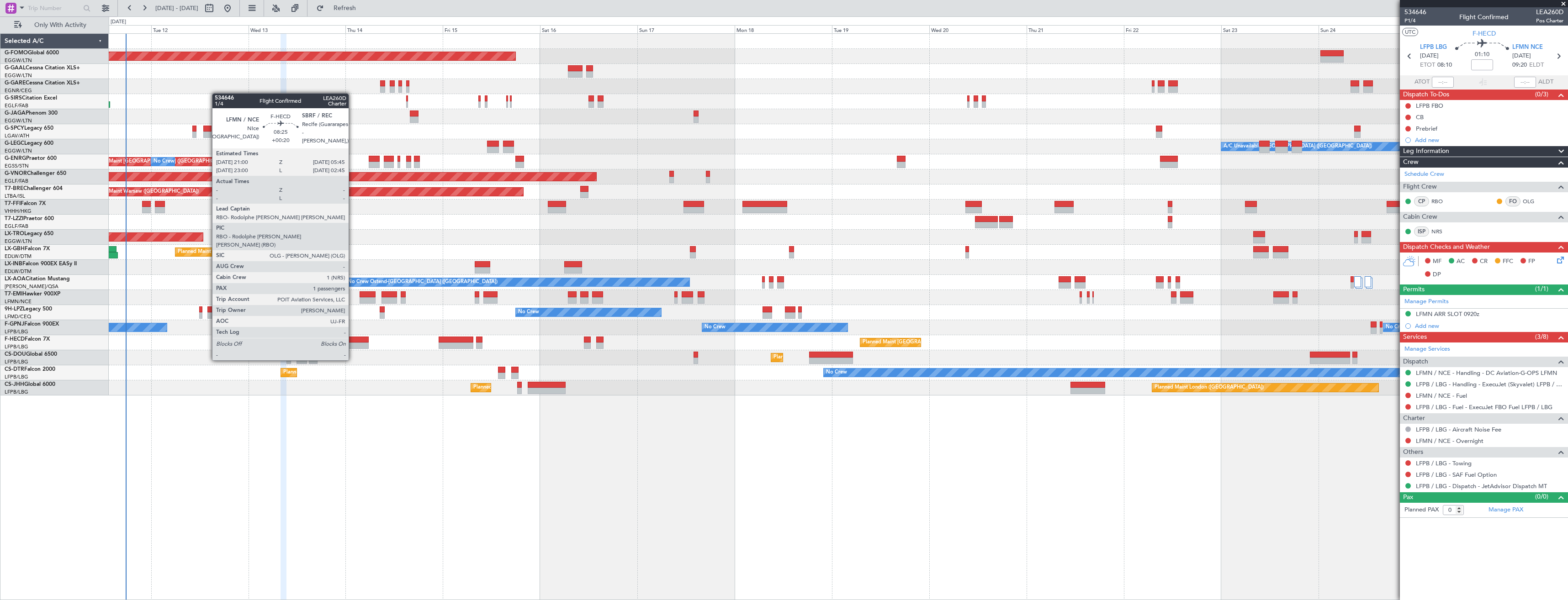
click at [353, 343] on div at bounding box center [351, 346] width 35 height 6
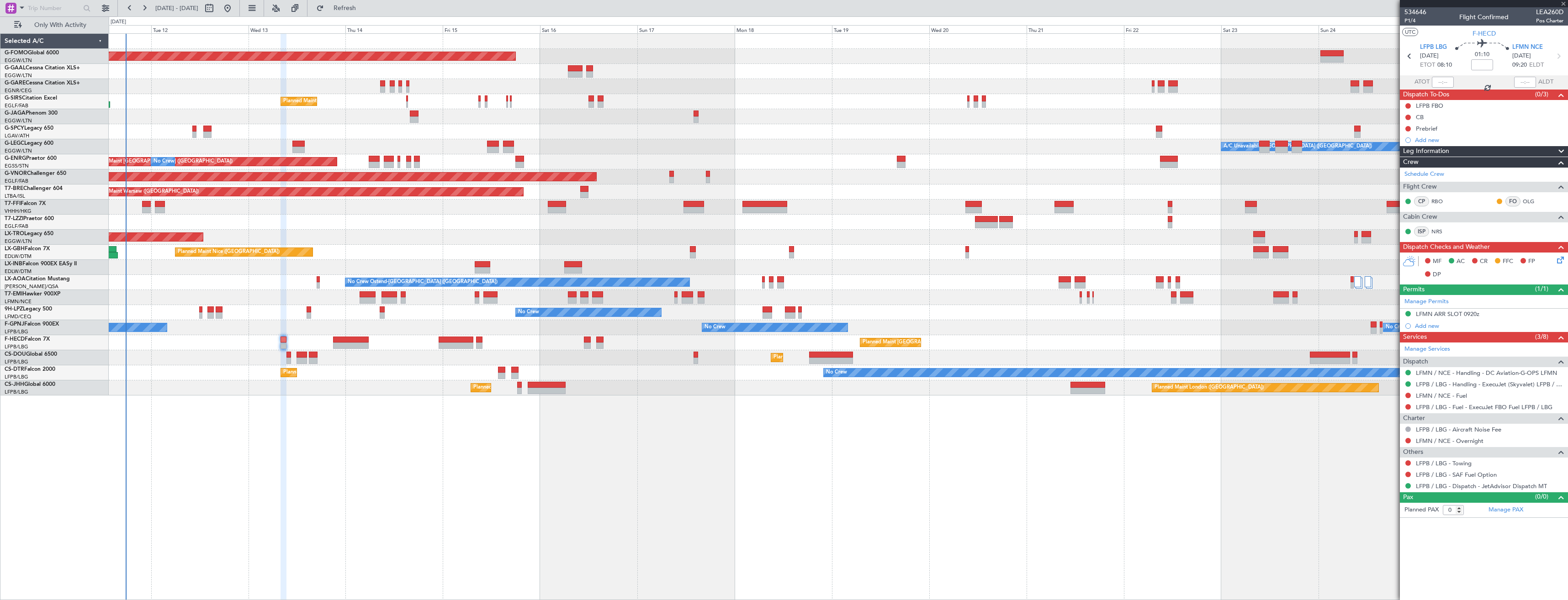
type input "+00:20"
type input "1"
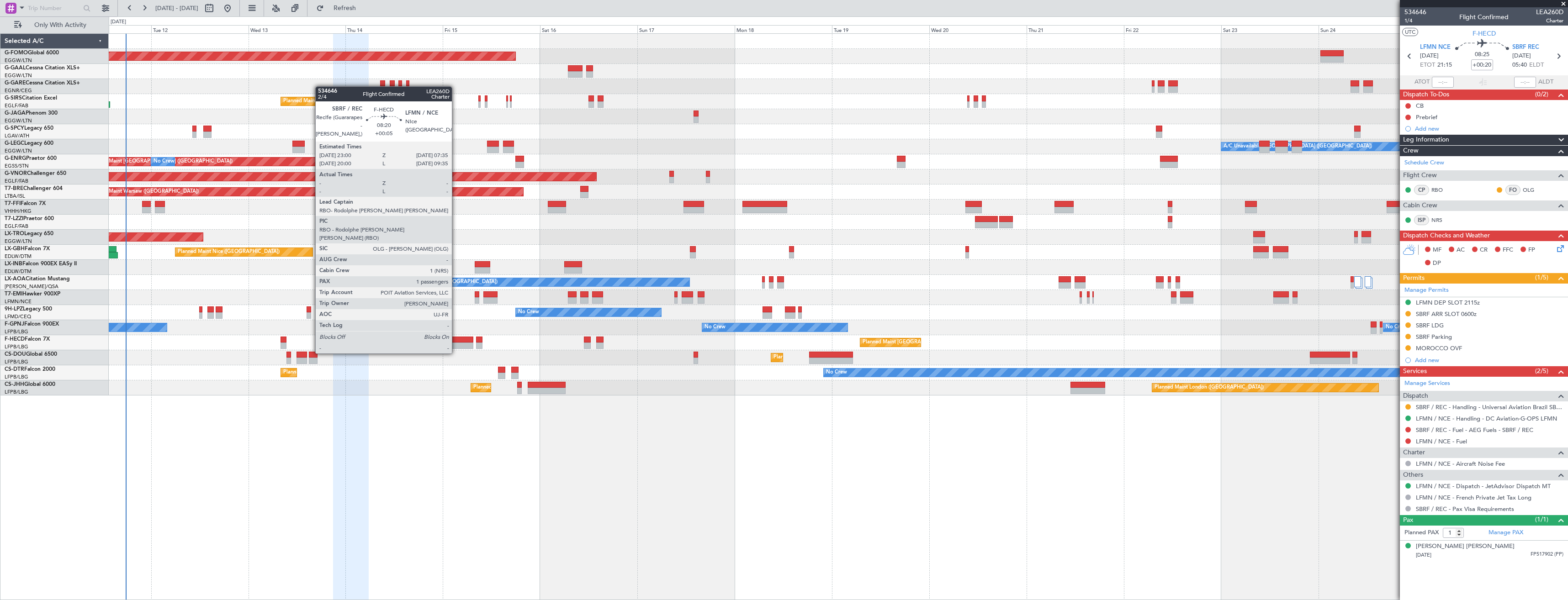
click at [456, 337] on div at bounding box center [457, 340] width 35 height 6
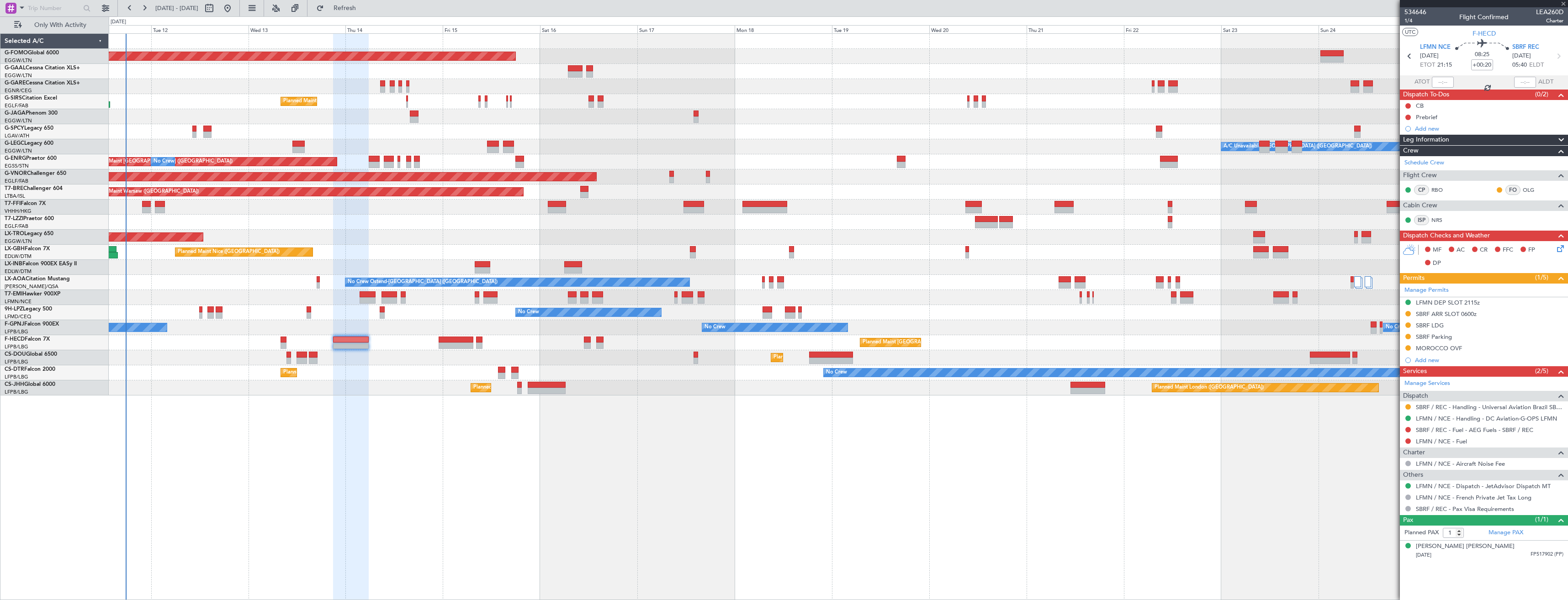
type input "+00:05"
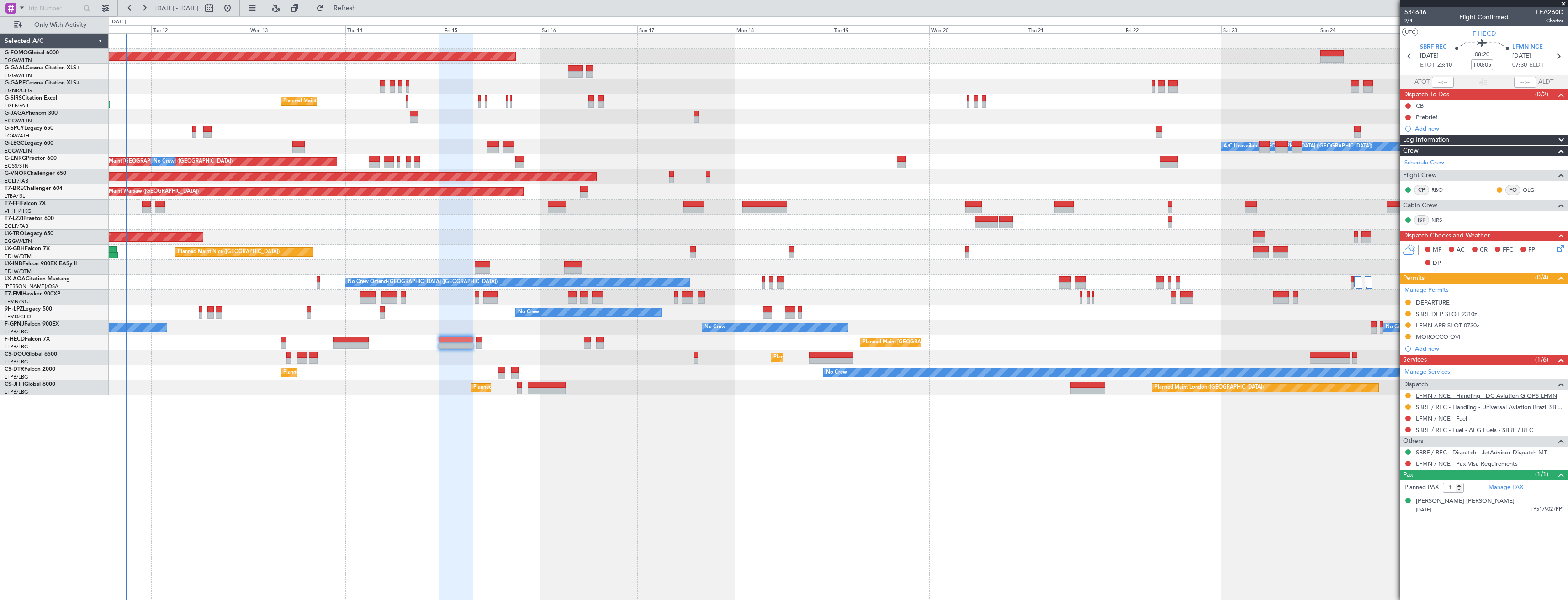
click at [1430, 395] on link "LFMN / NCE - Handling - DC Aviation-G-OPS LFMN" at bounding box center [1486, 395] width 141 height 8
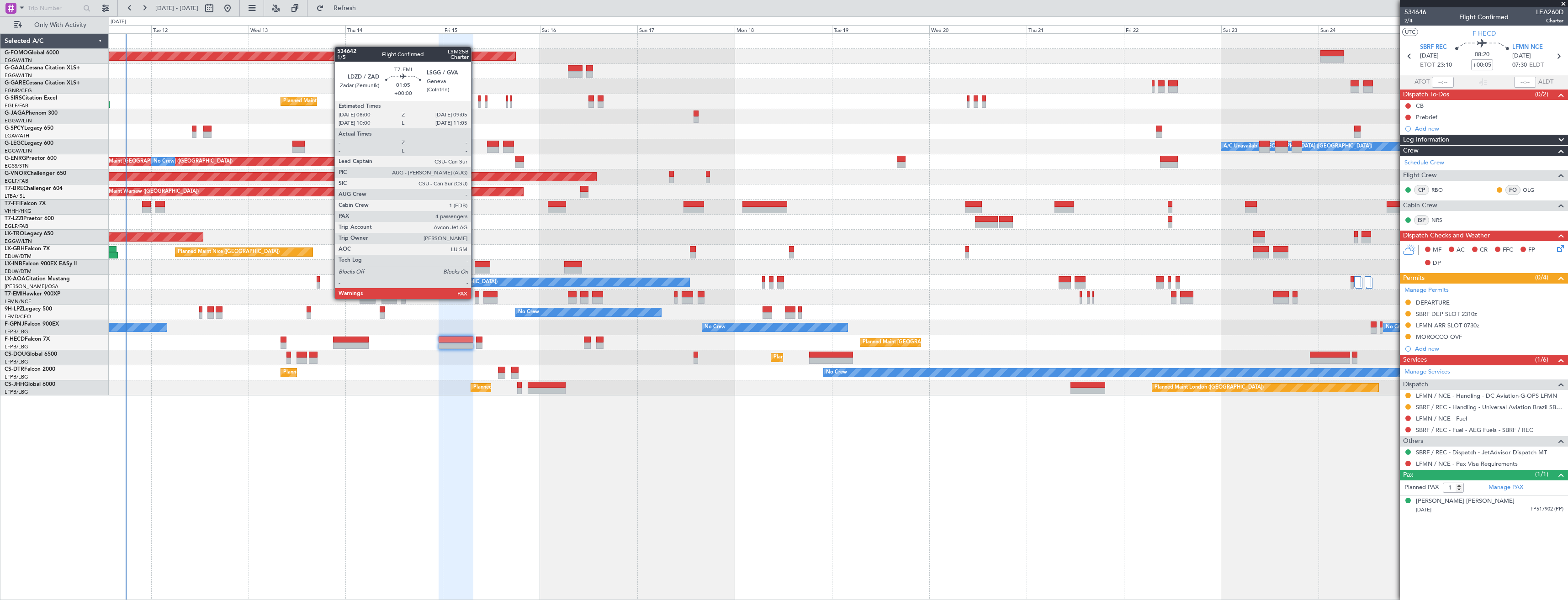
click at [475, 298] on div at bounding box center [477, 301] width 4 height 6
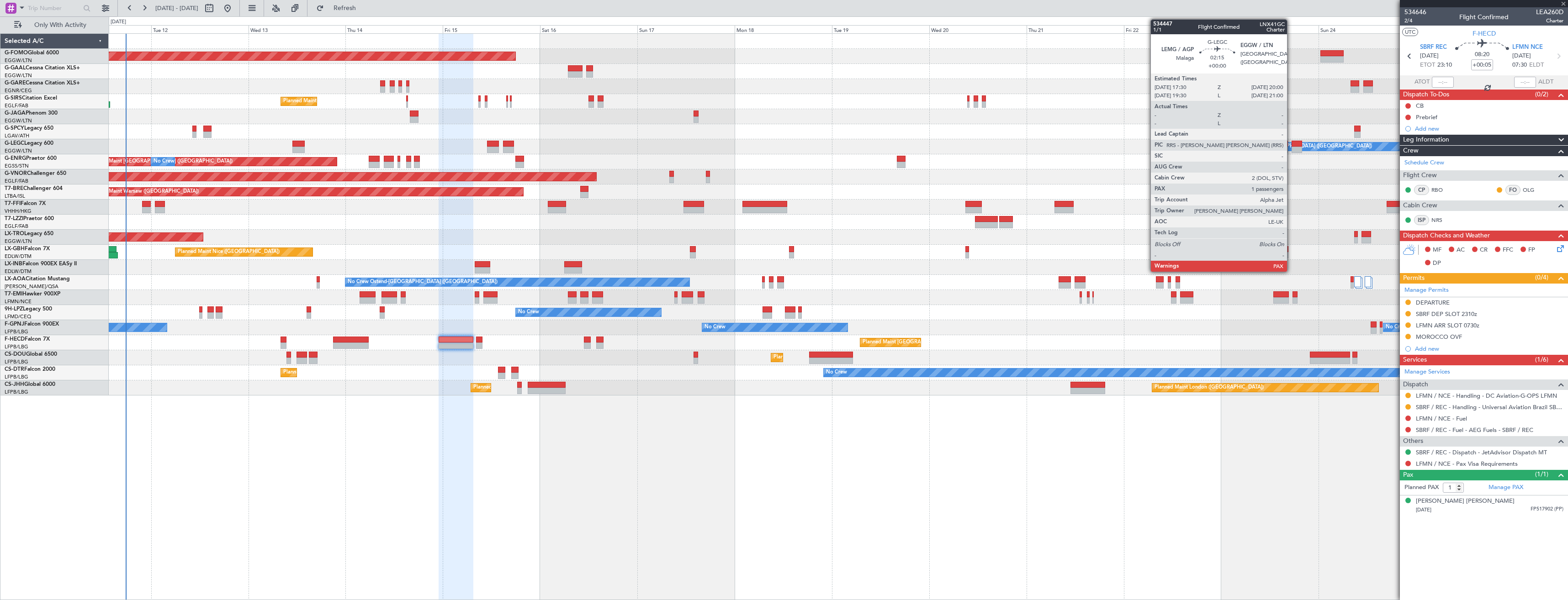
type input "4"
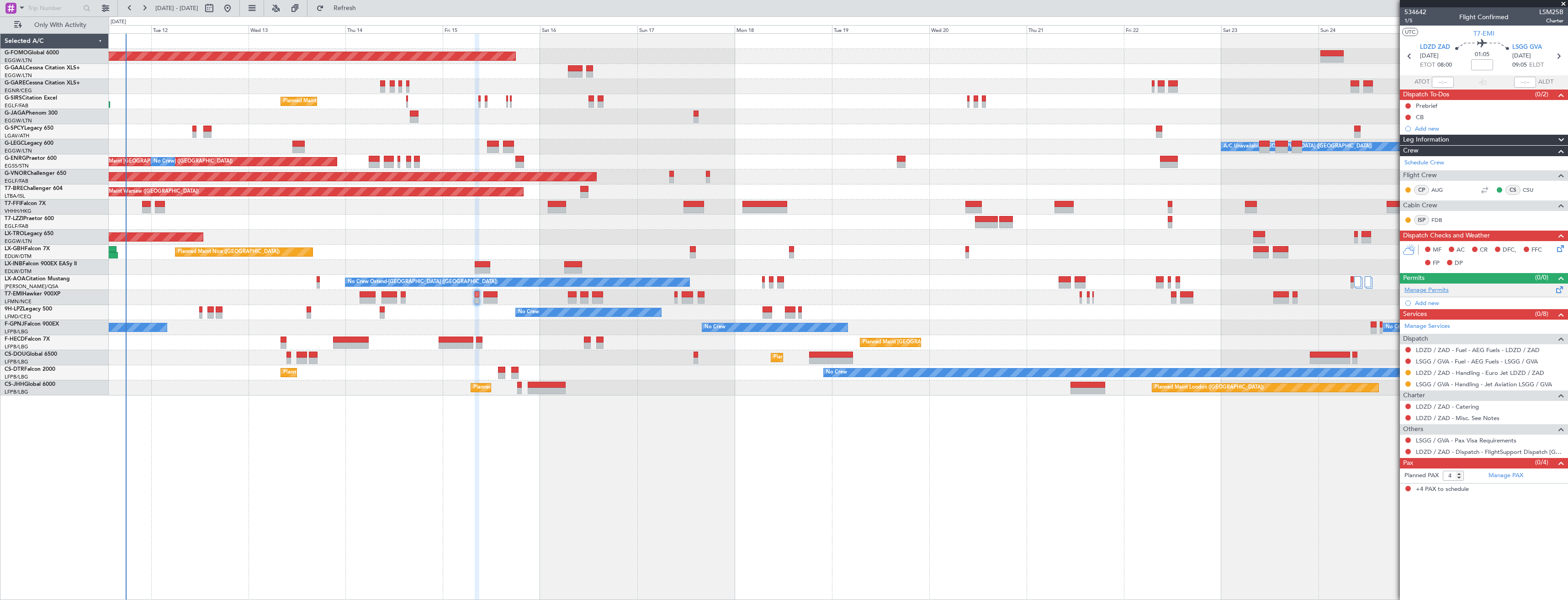
click at [1419, 292] on link "Manage Permits" at bounding box center [1427, 290] width 45 height 9
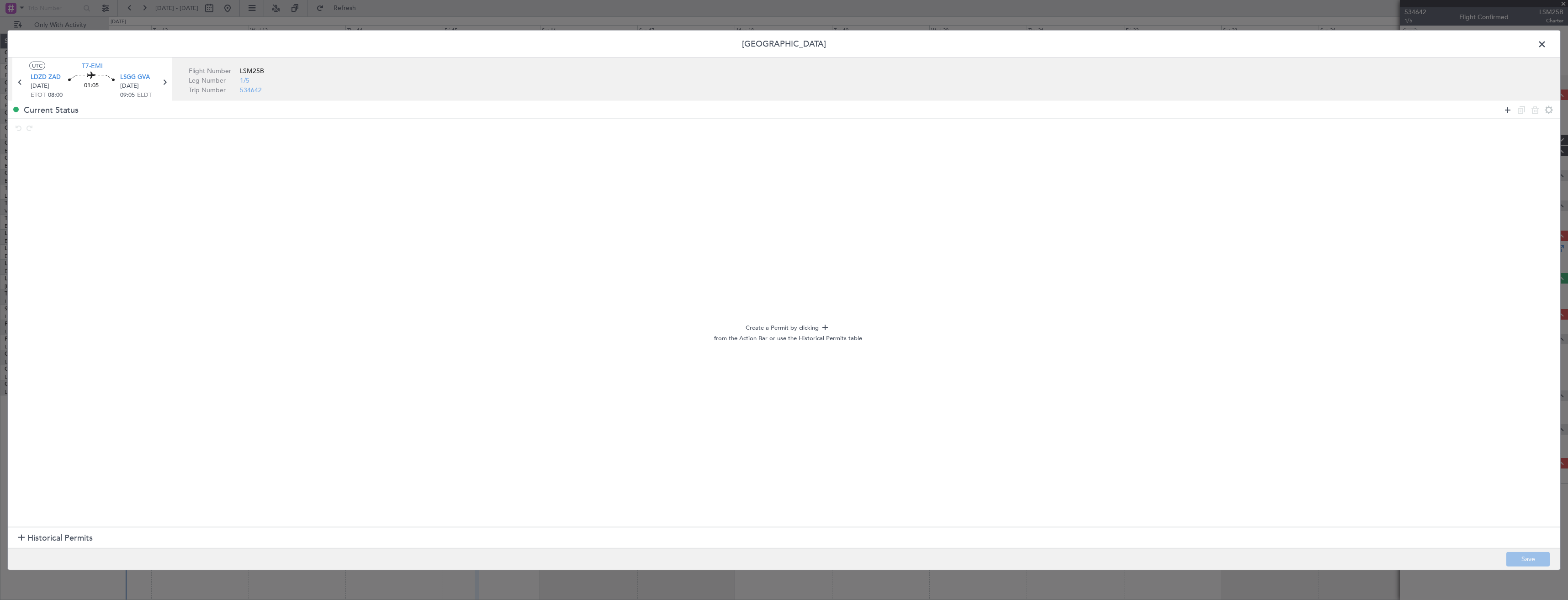
click at [1506, 110] on icon at bounding box center [1508, 109] width 11 height 11
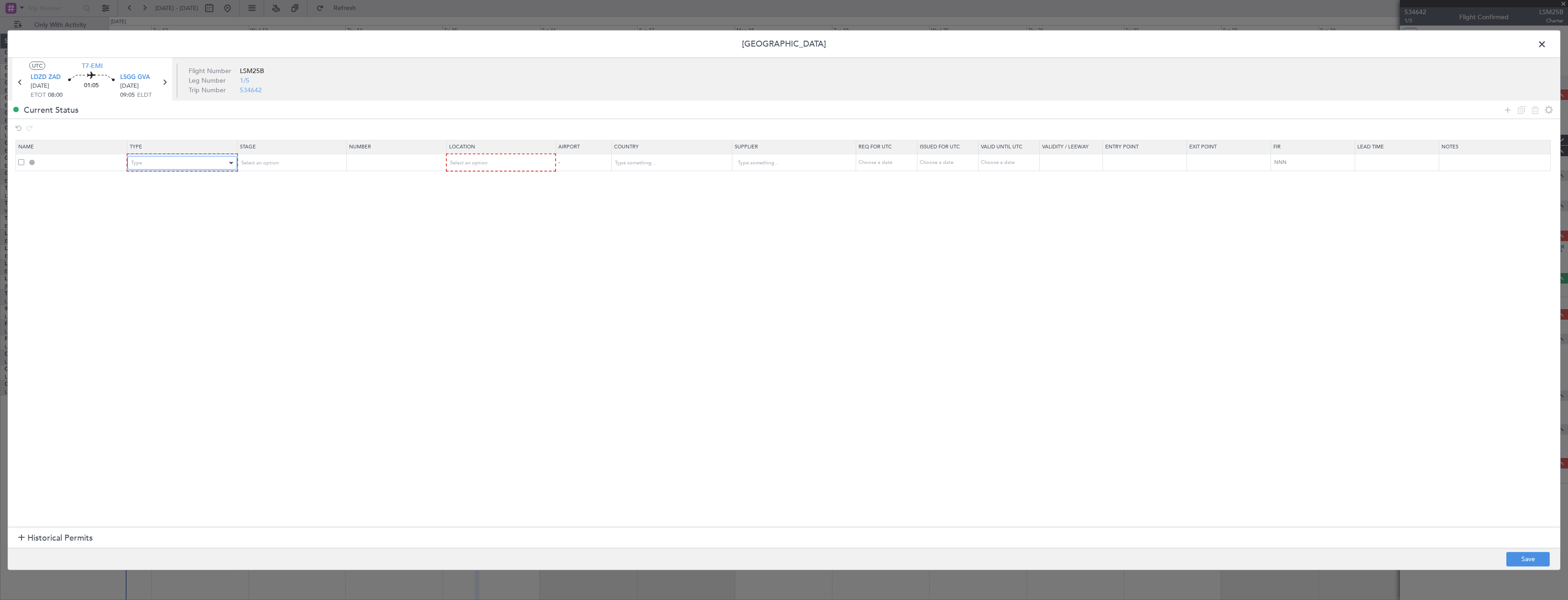
click at [164, 165] on div "Type" at bounding box center [179, 163] width 95 height 13
click at [151, 203] on span "PPR" at bounding box center [184, 210] width 102 height 13
click at [311, 169] on div "Select an option" at bounding box center [287, 163] width 95 height 13
click at [252, 235] on span "Received OK" at bounding box center [293, 237] width 102 height 13
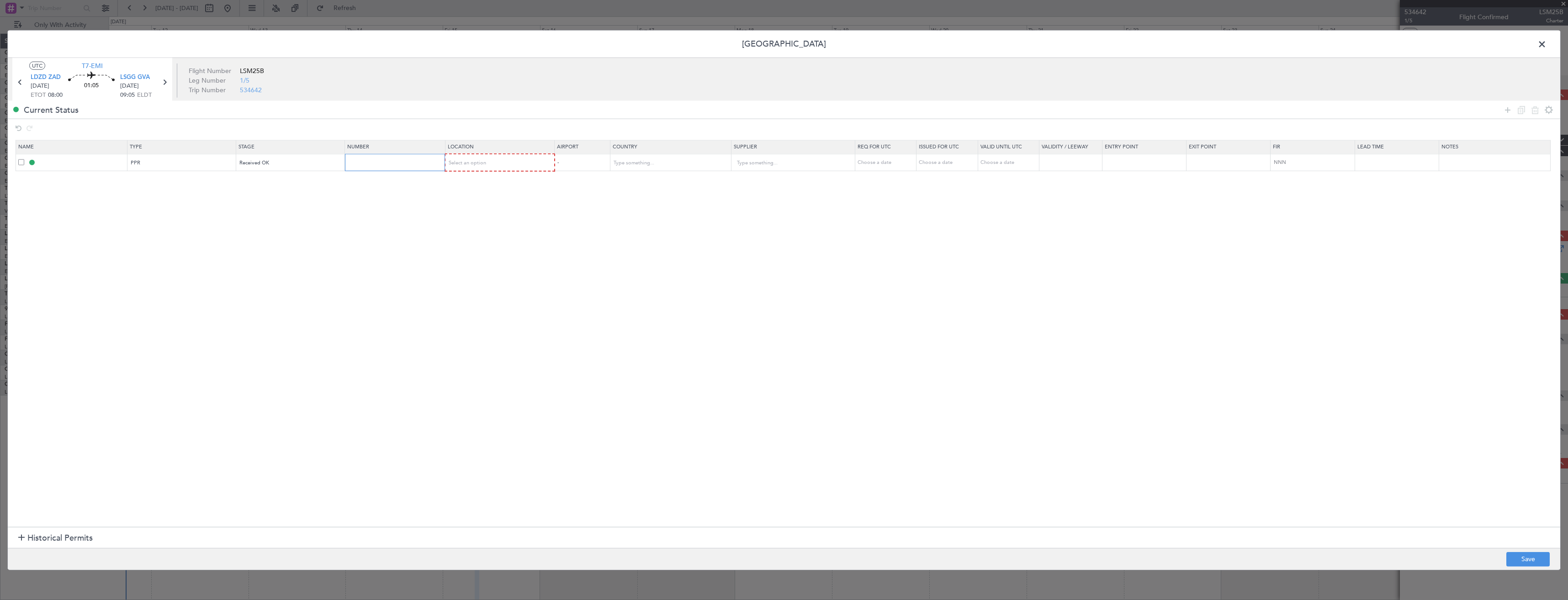
click at [379, 159] on input "text" at bounding box center [396, 162] width 97 height 8
paste input "081509104A"
type input "081509104A"
click at [483, 164] on span "Select an option" at bounding box center [468, 163] width 37 height 7
click at [486, 203] on span "Arrival" at bounding box center [505, 210] width 102 height 13
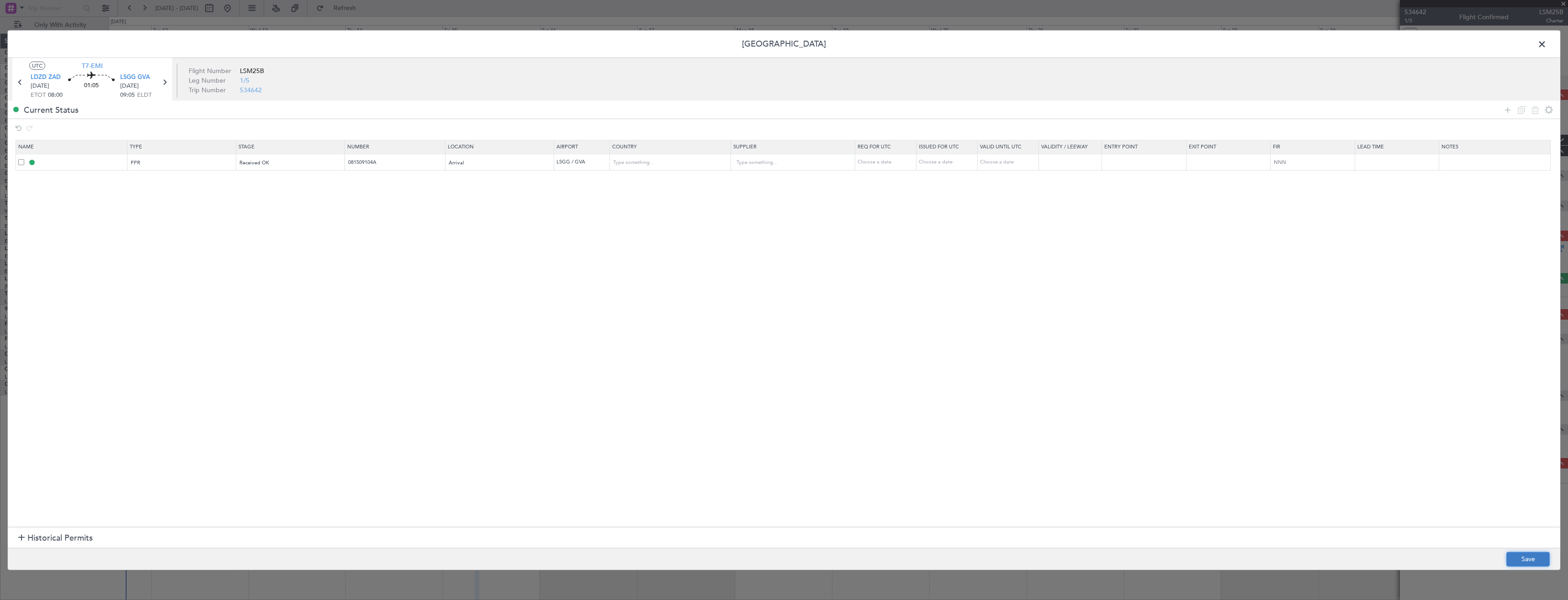
click at [1528, 556] on button "Save" at bounding box center [1528, 559] width 43 height 15
type input "LSGG PPR"
type input "Switzerland"
type input "NNN"
click at [87, 163] on input "LSGG PPR" at bounding box center [82, 162] width 89 height 8
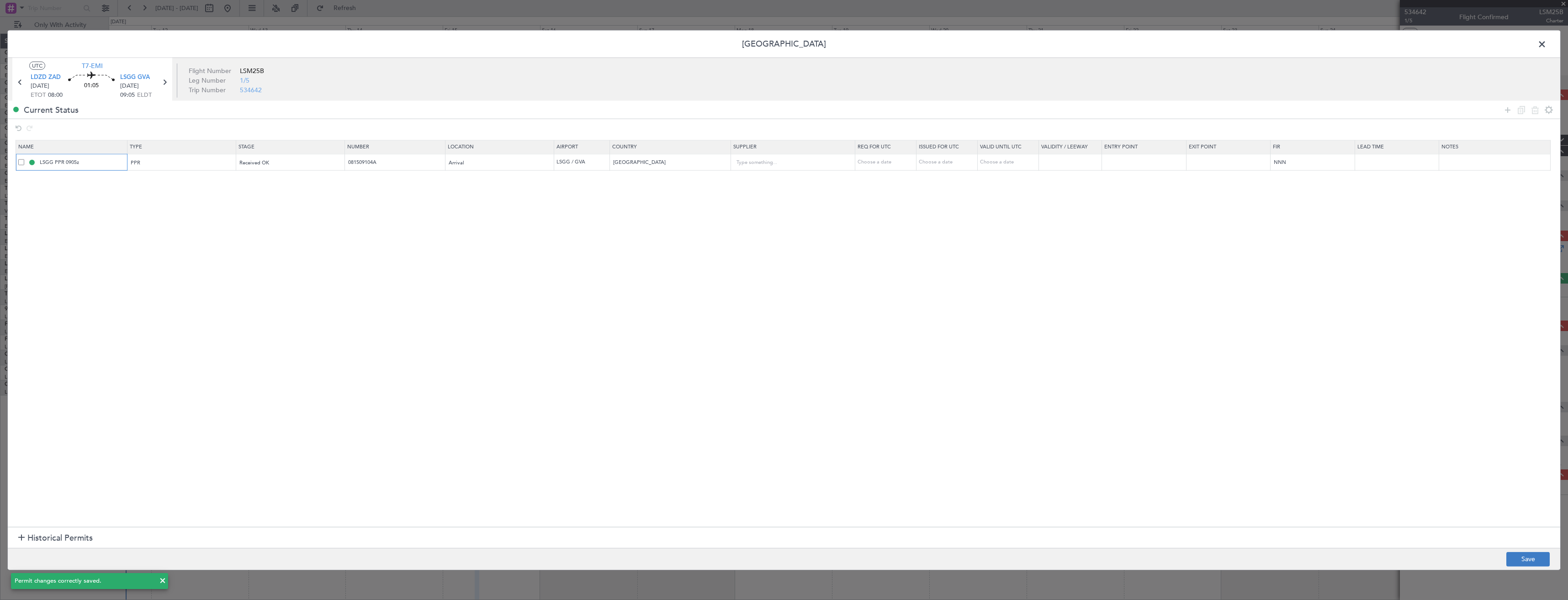
type input "LSGG PPR 0905z"
click at [1528, 562] on button "Save" at bounding box center [1528, 559] width 43 height 15
click at [1547, 42] on span at bounding box center [1547, 46] width 0 height 18
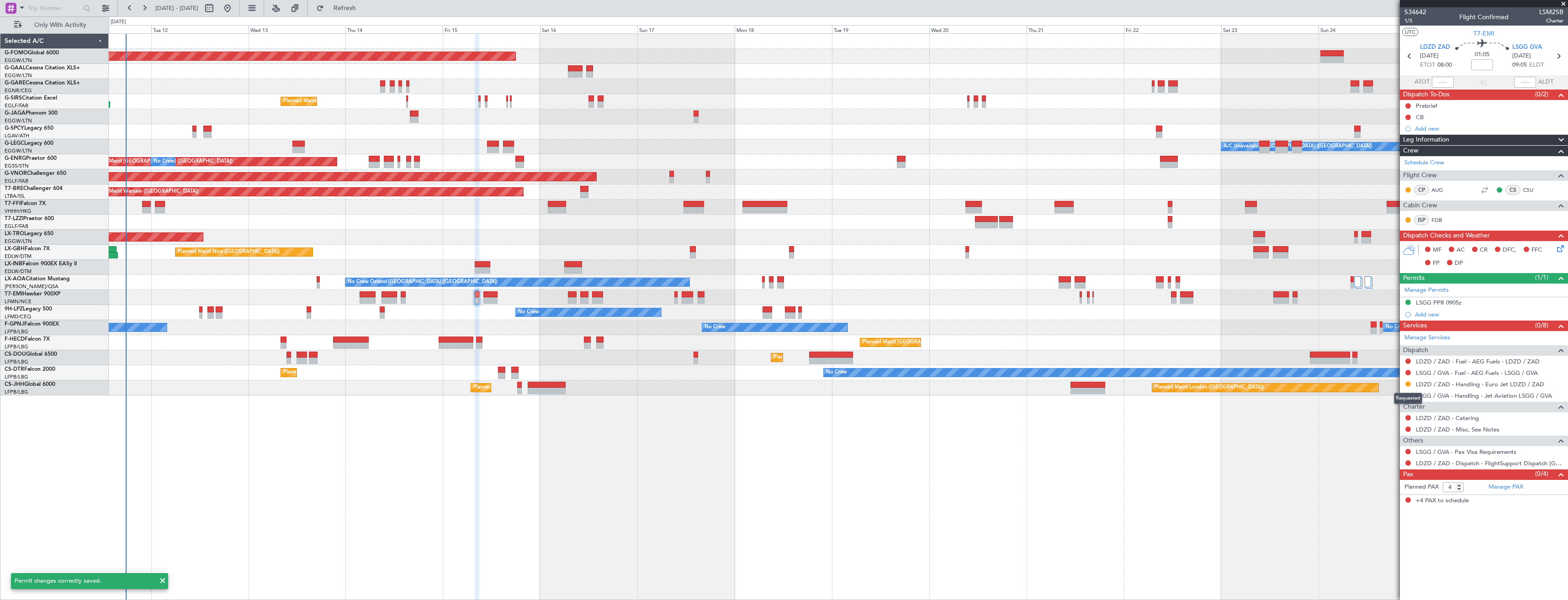
click at [1408, 398] on div "Requested" at bounding box center [1408, 398] width 28 height 12
click at [1406, 396] on button at bounding box center [1408, 395] width 6 height 5
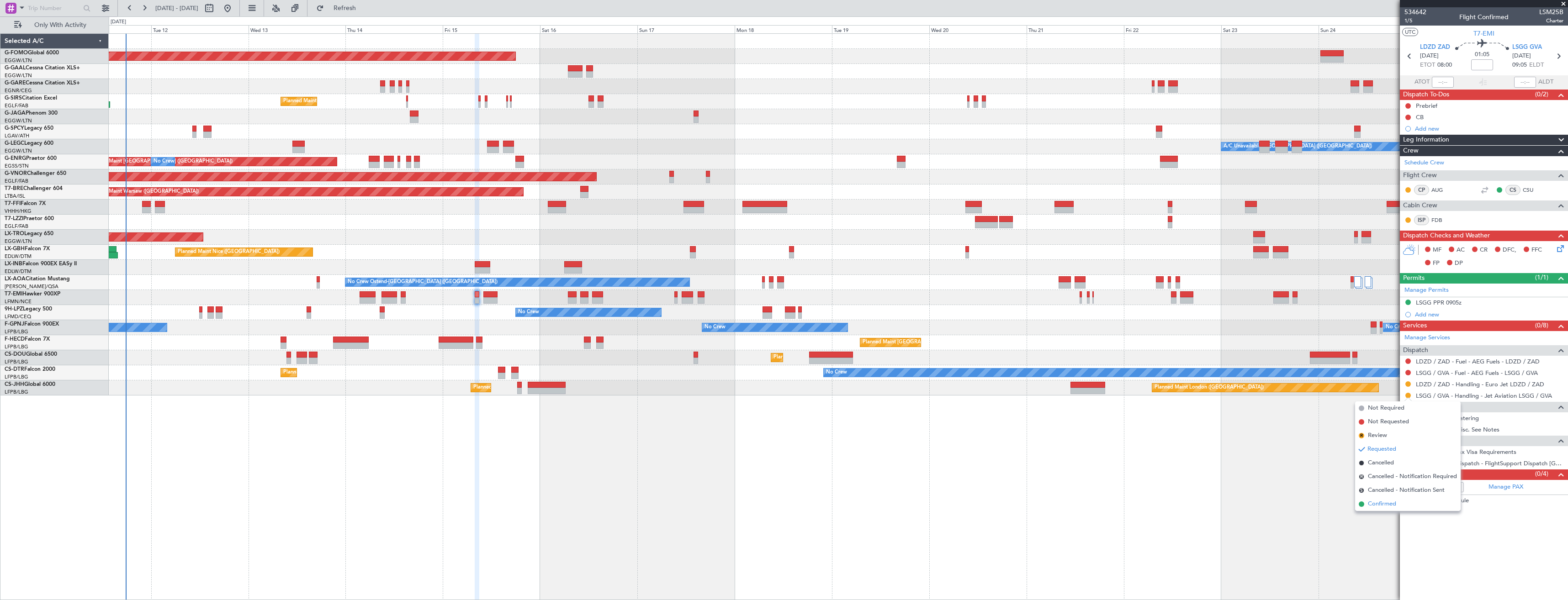
click at [1386, 503] on span "Confirmed" at bounding box center [1382, 504] width 28 height 9
click at [1410, 462] on button at bounding box center [1408, 463] width 6 height 5
click at [1385, 574] on span "Confirmed" at bounding box center [1382, 571] width 28 height 9
click at [1562, 57] on icon at bounding box center [1558, 56] width 12 height 12
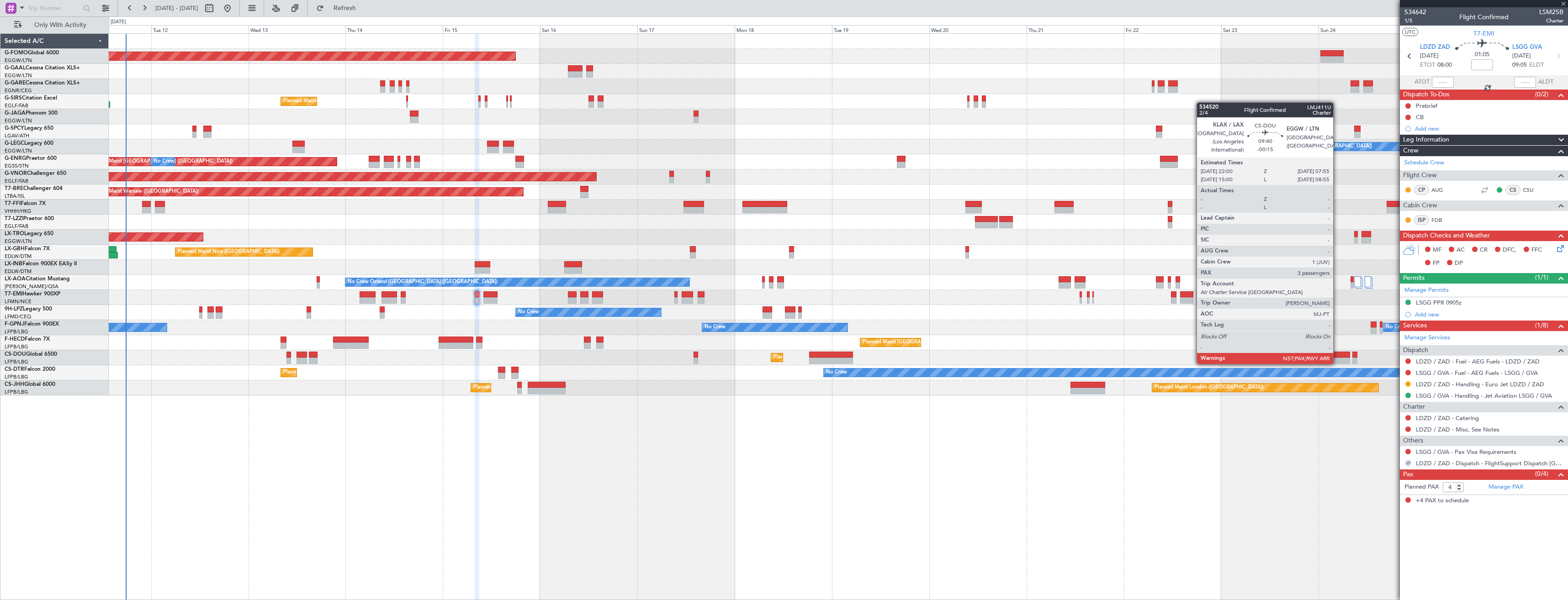
type input "+00:15"
type input "7"
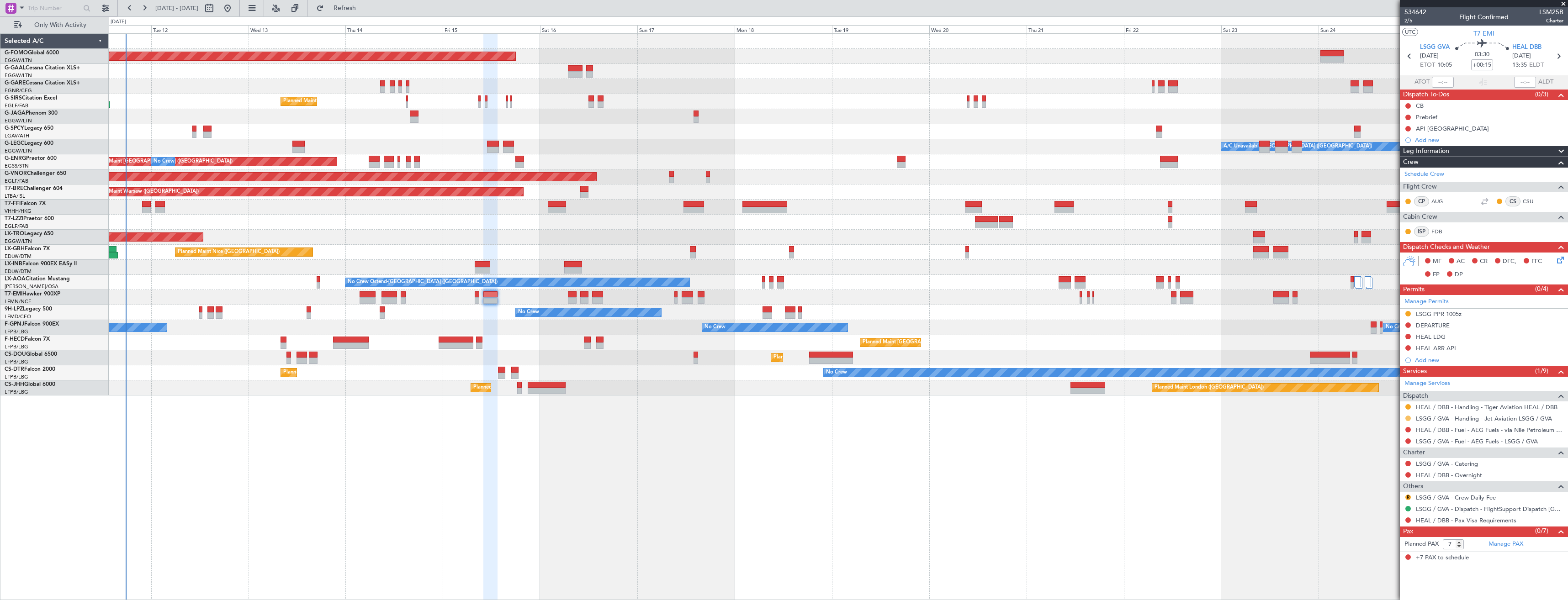
click at [1407, 417] on button at bounding box center [1408, 418] width 6 height 5
click at [1377, 526] on span "Confirmed" at bounding box center [1382, 527] width 28 height 9
click at [1473, 313] on div "LSGG PPR 1005z" at bounding box center [1484, 314] width 168 height 12
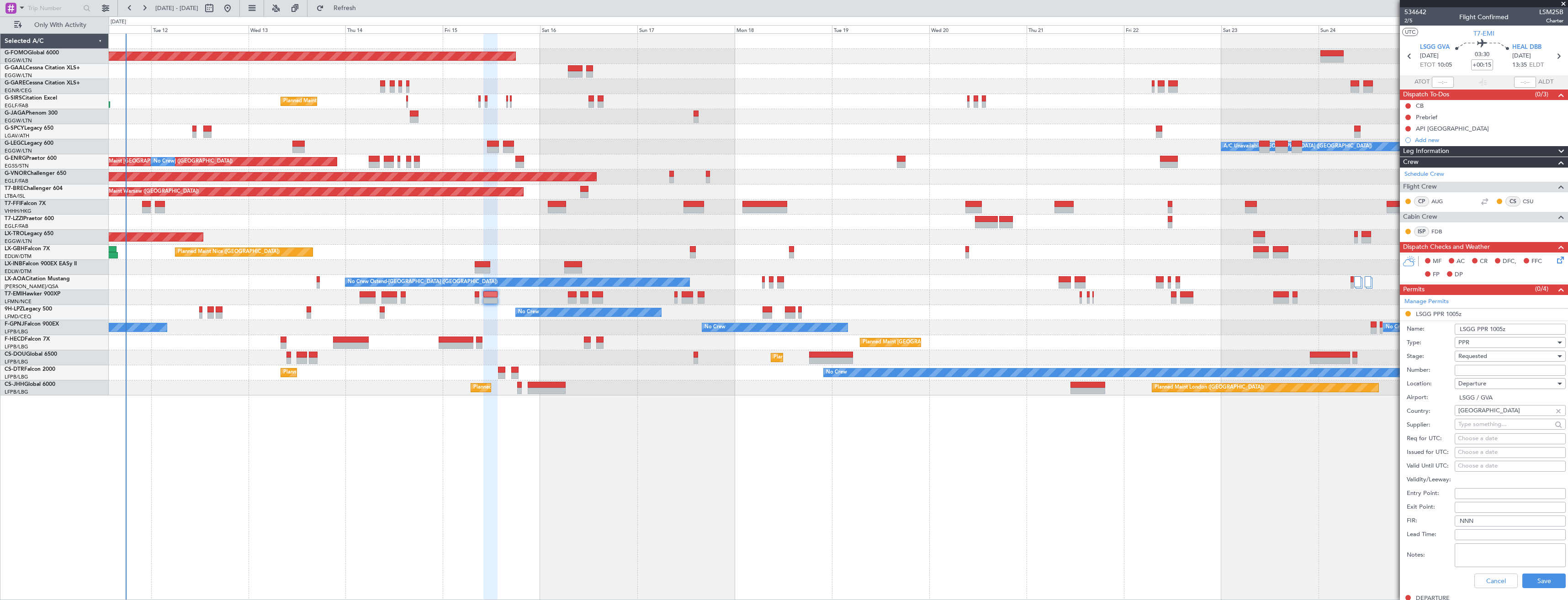
click at [1520, 371] on input "Number:" at bounding box center [1511, 370] width 111 height 11
paste input "081510104D"
type input "081510104D"
click at [1506, 354] on div "Requested" at bounding box center [1507, 356] width 97 height 13
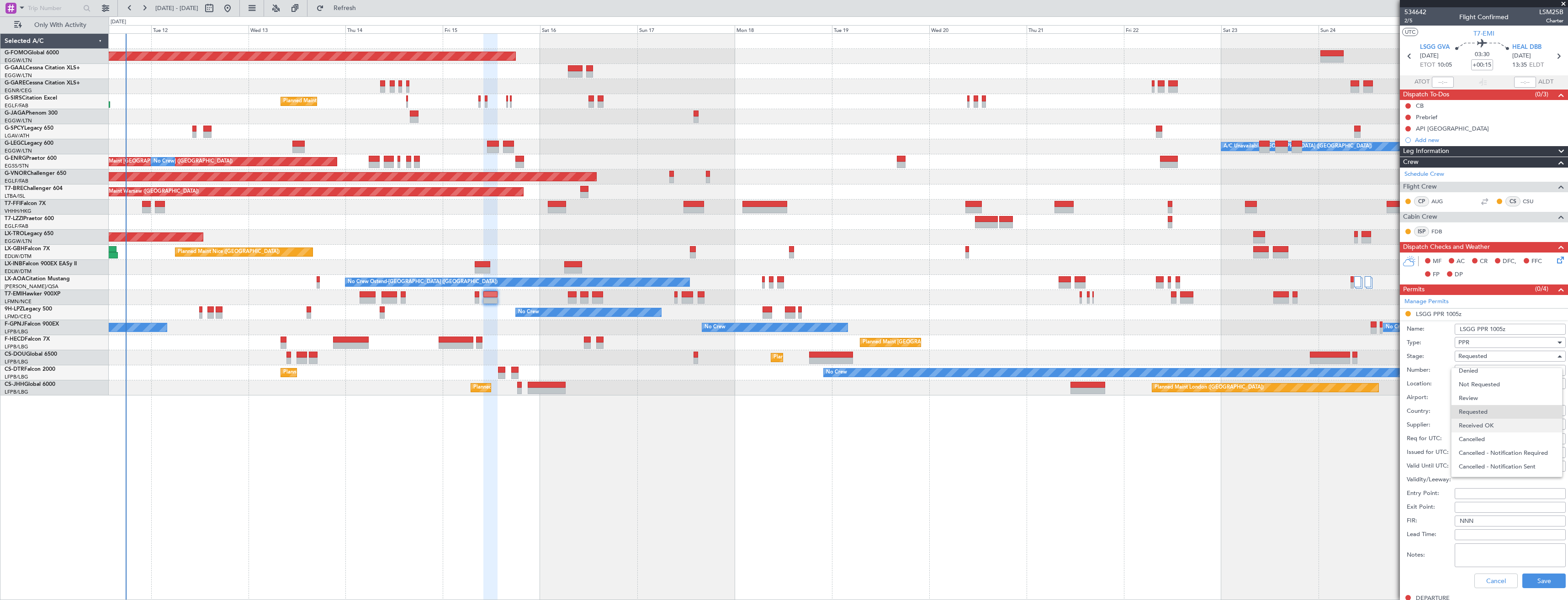
click at [1503, 419] on span "Received OK" at bounding box center [1507, 425] width 96 height 13
click at [1500, 356] on div "Received OK" at bounding box center [1507, 356] width 97 height 13
click at [1494, 414] on span "Received OK" at bounding box center [1507, 415] width 96 height 13
click at [1535, 577] on button "Save" at bounding box center [1544, 581] width 43 height 15
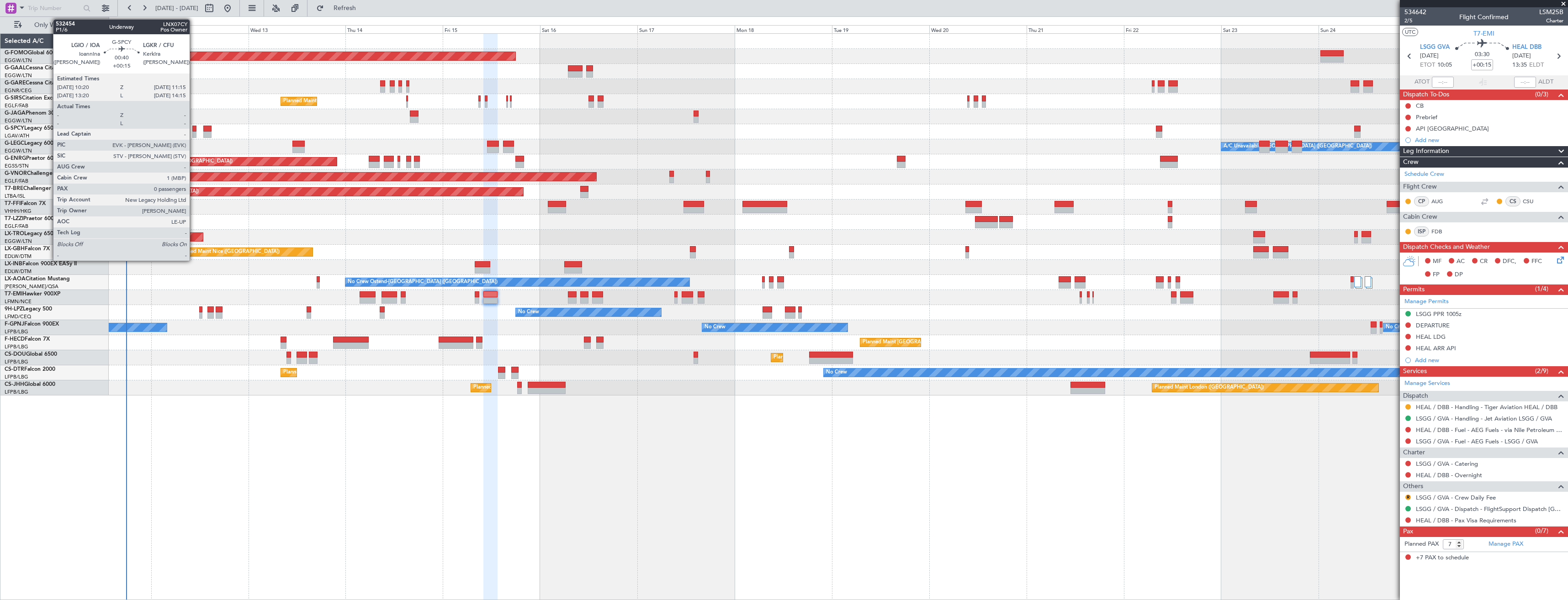
click at [194, 126] on div at bounding box center [194, 129] width 4 height 6
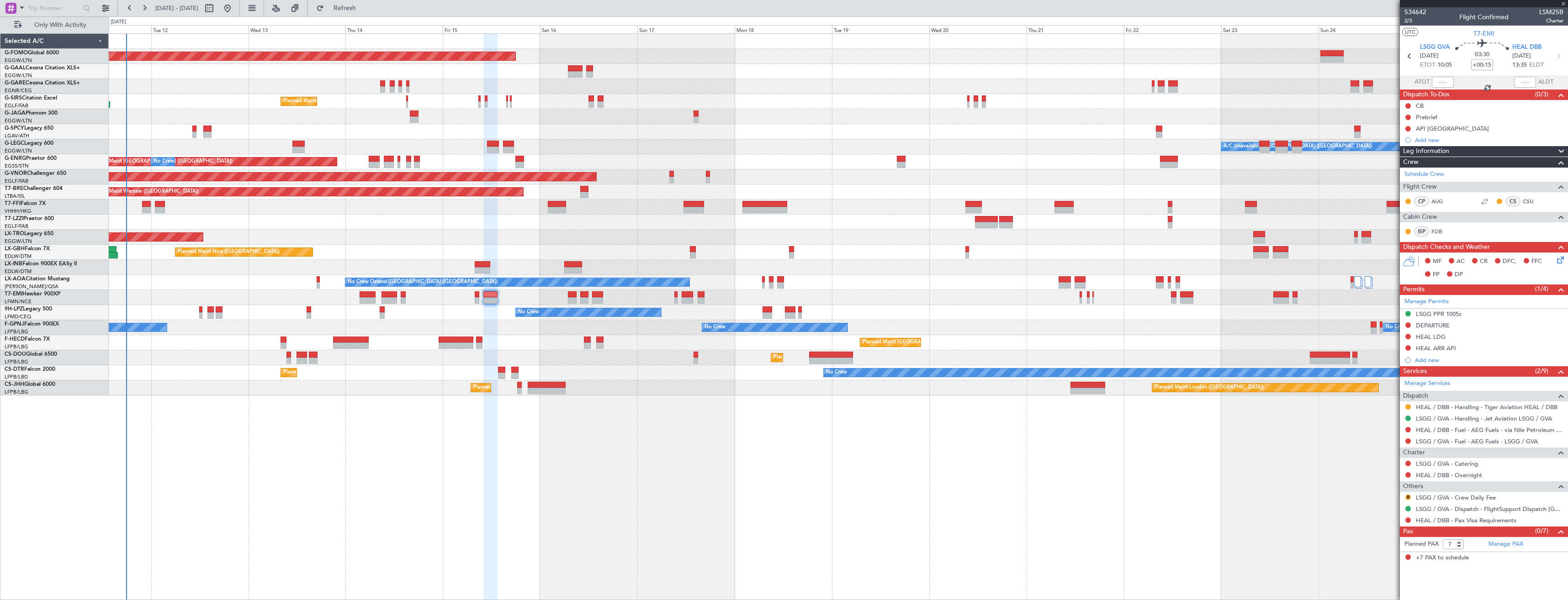
type input "0"
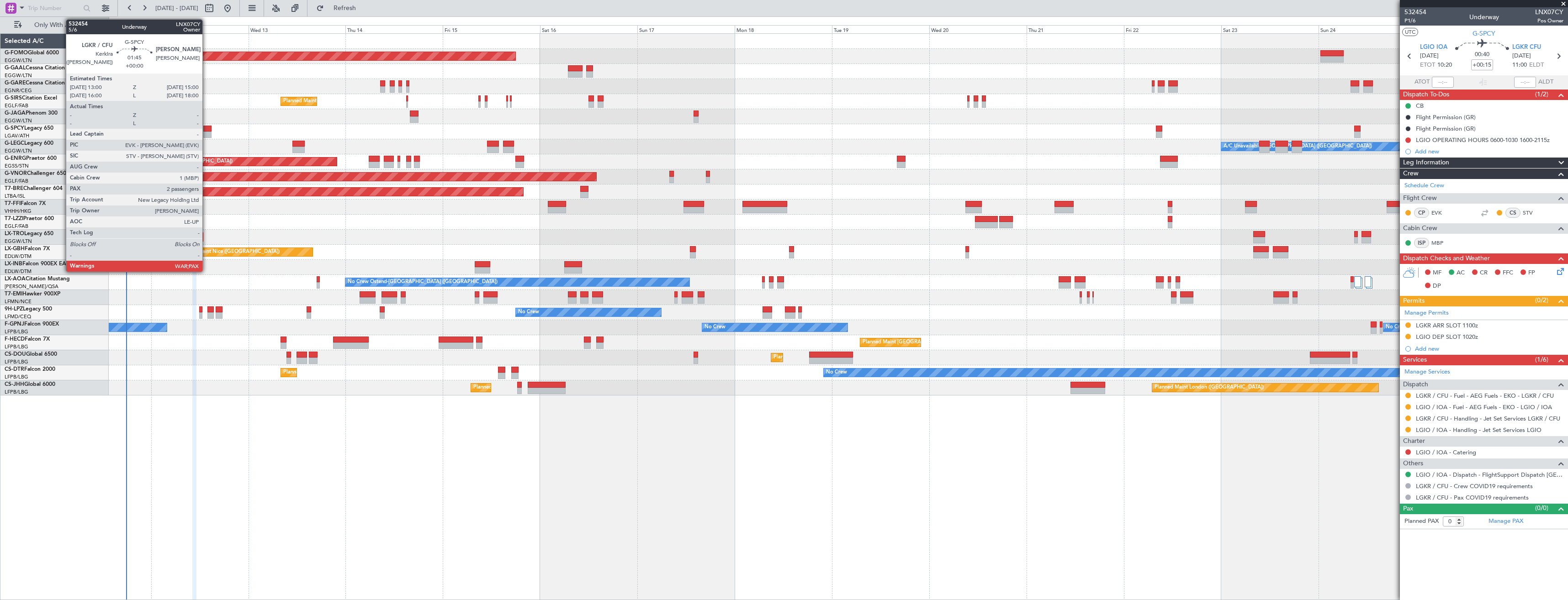
click at [207, 131] on div at bounding box center [207, 134] width 8 height 6
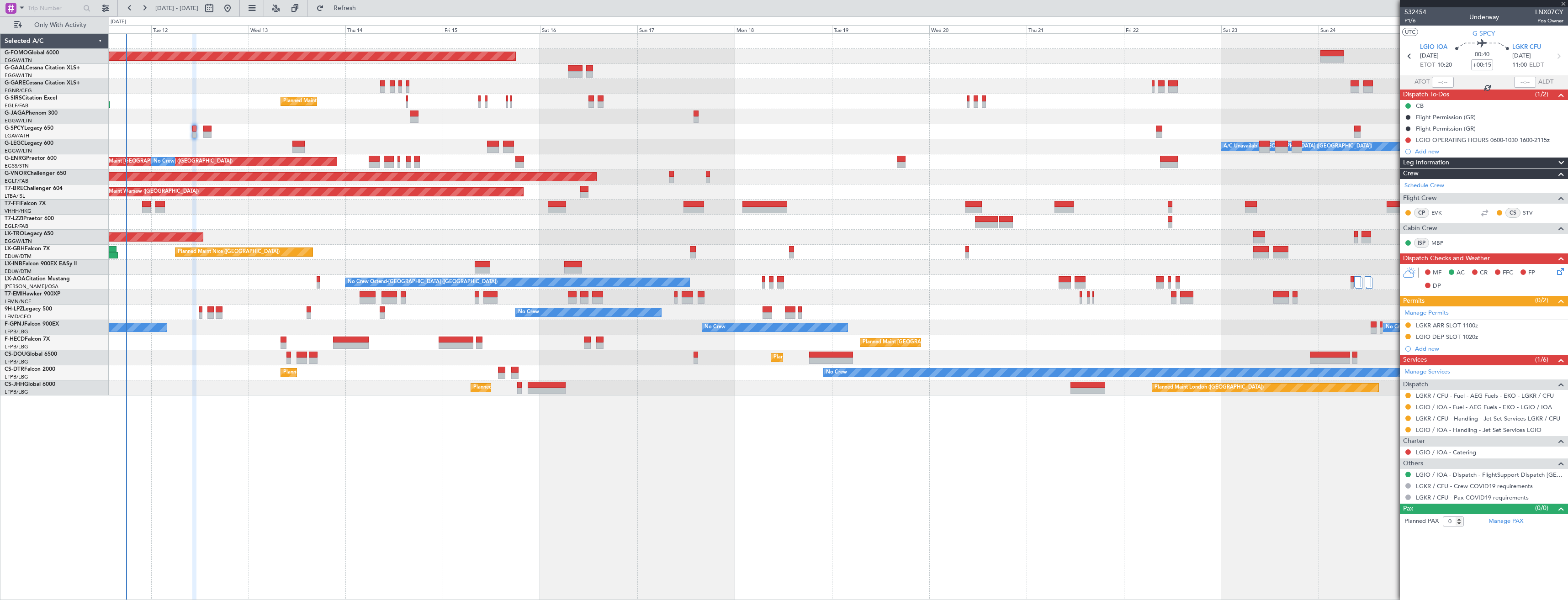
type input "2"
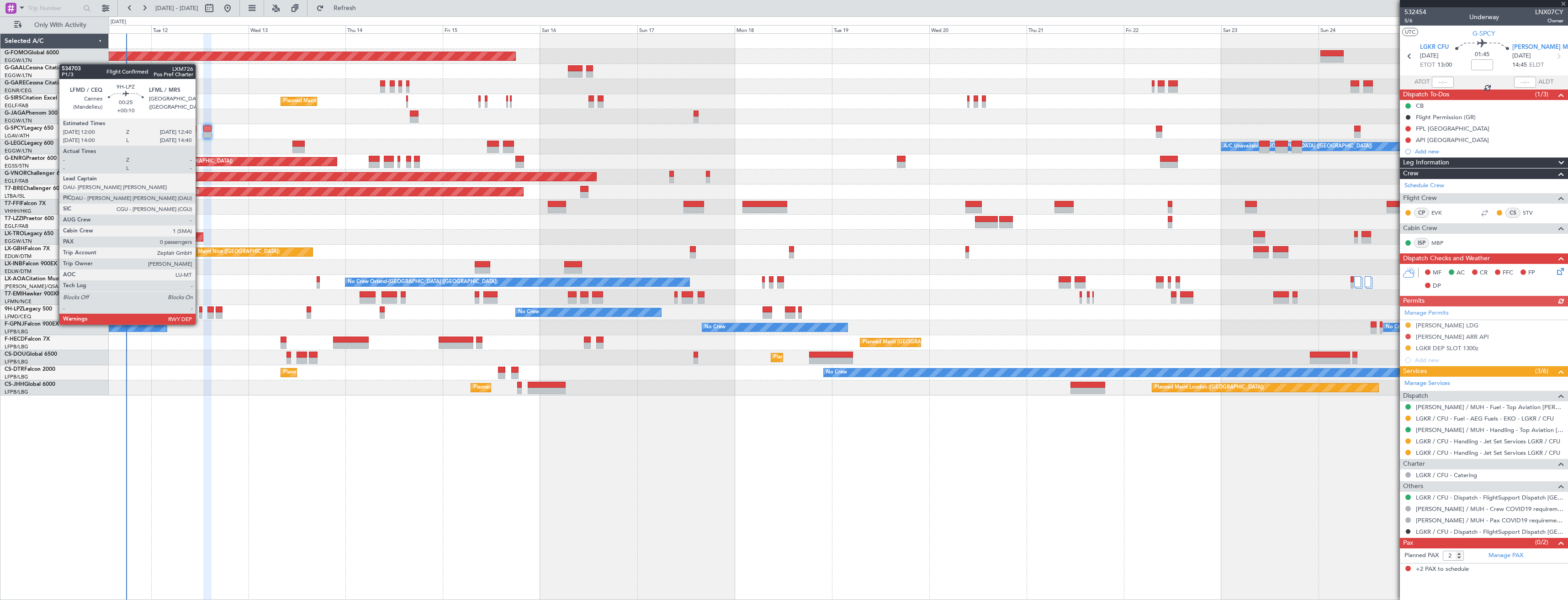
click at [200, 315] on div at bounding box center [201, 315] width 2 height 6
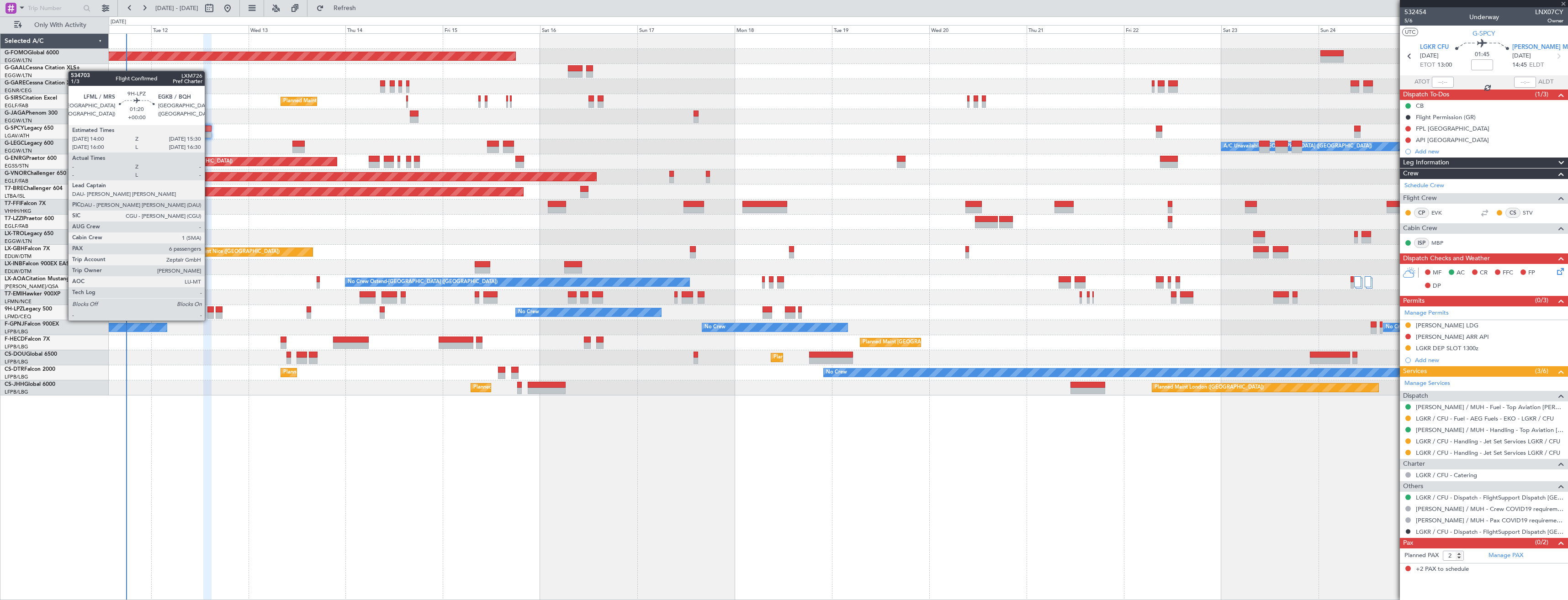
type input "+00:10"
type input "0"
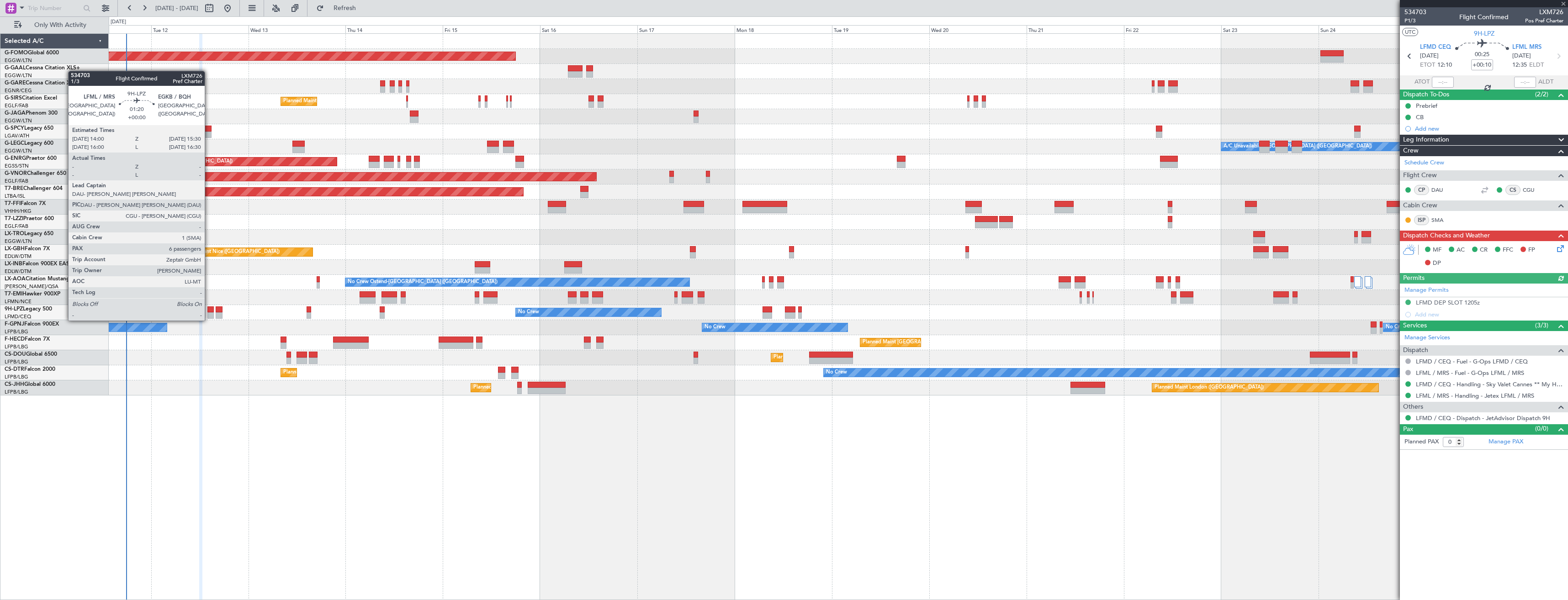
click at [209, 312] on div at bounding box center [210, 310] width 6 height 6
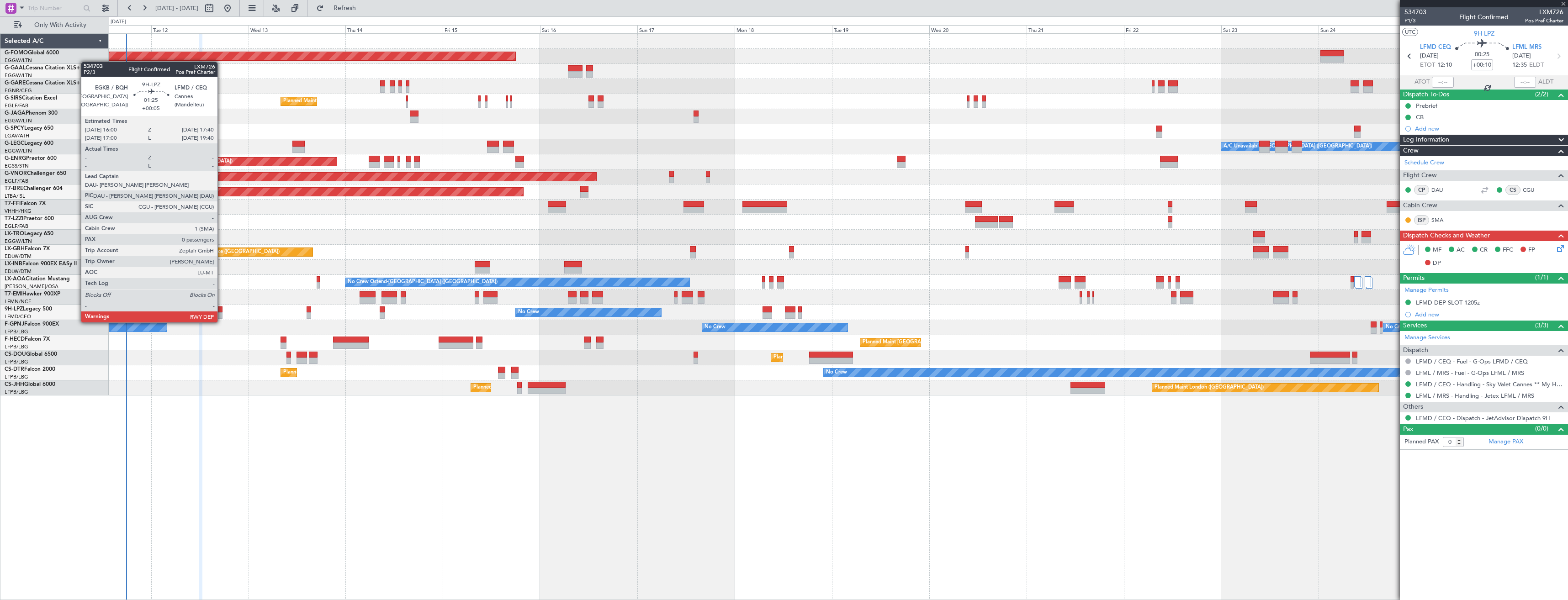
type input "6"
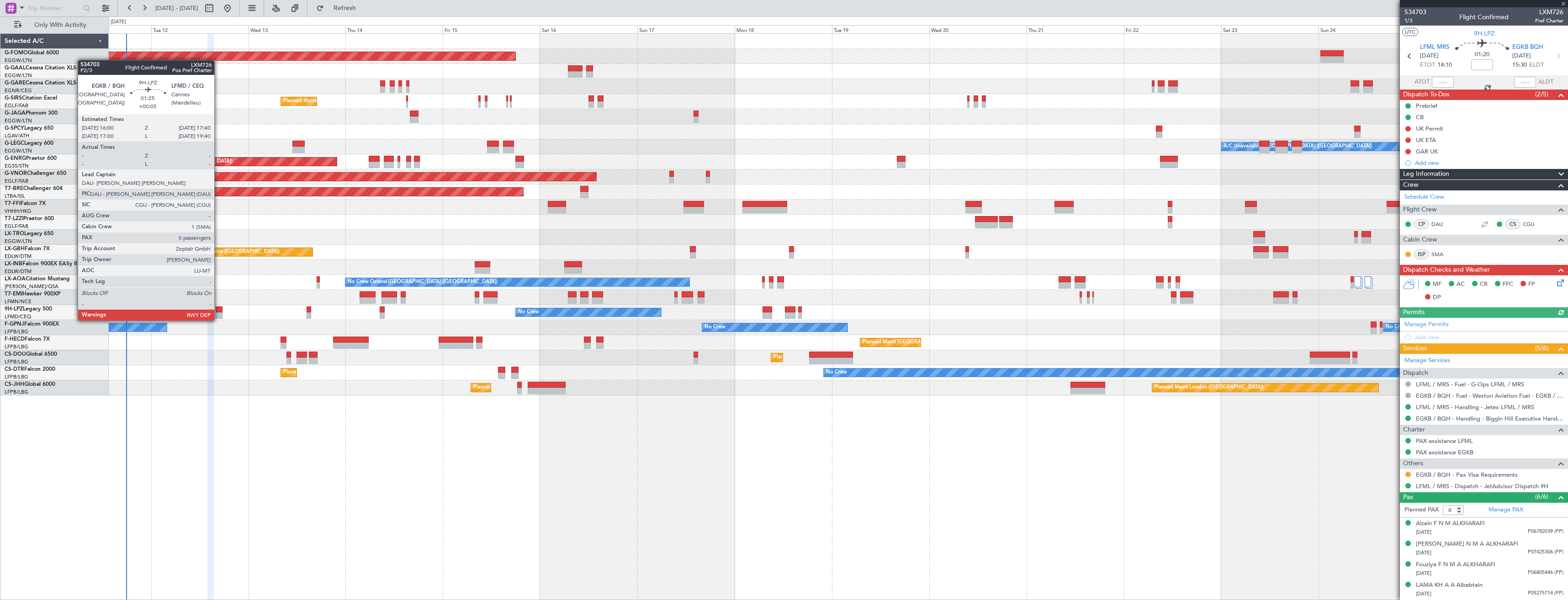
click at [218, 312] on div at bounding box center [219, 310] width 7 height 6
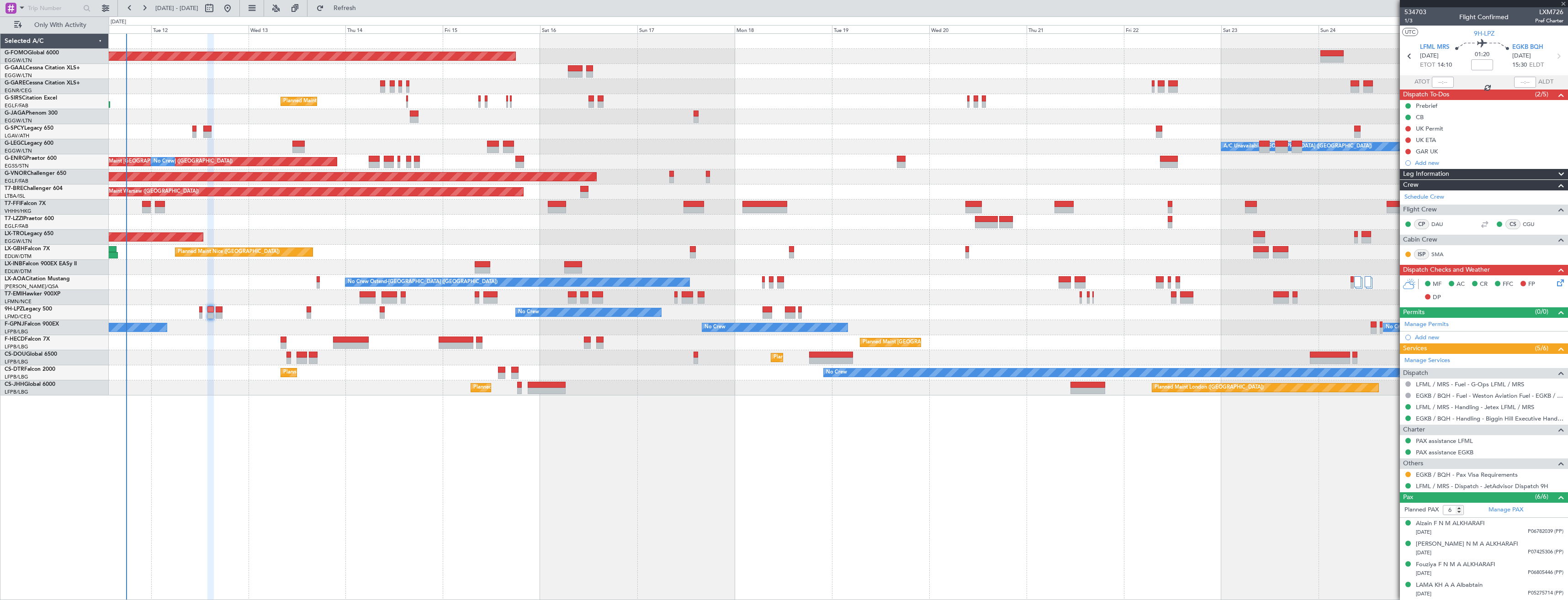
type input "+00:05"
type input "0"
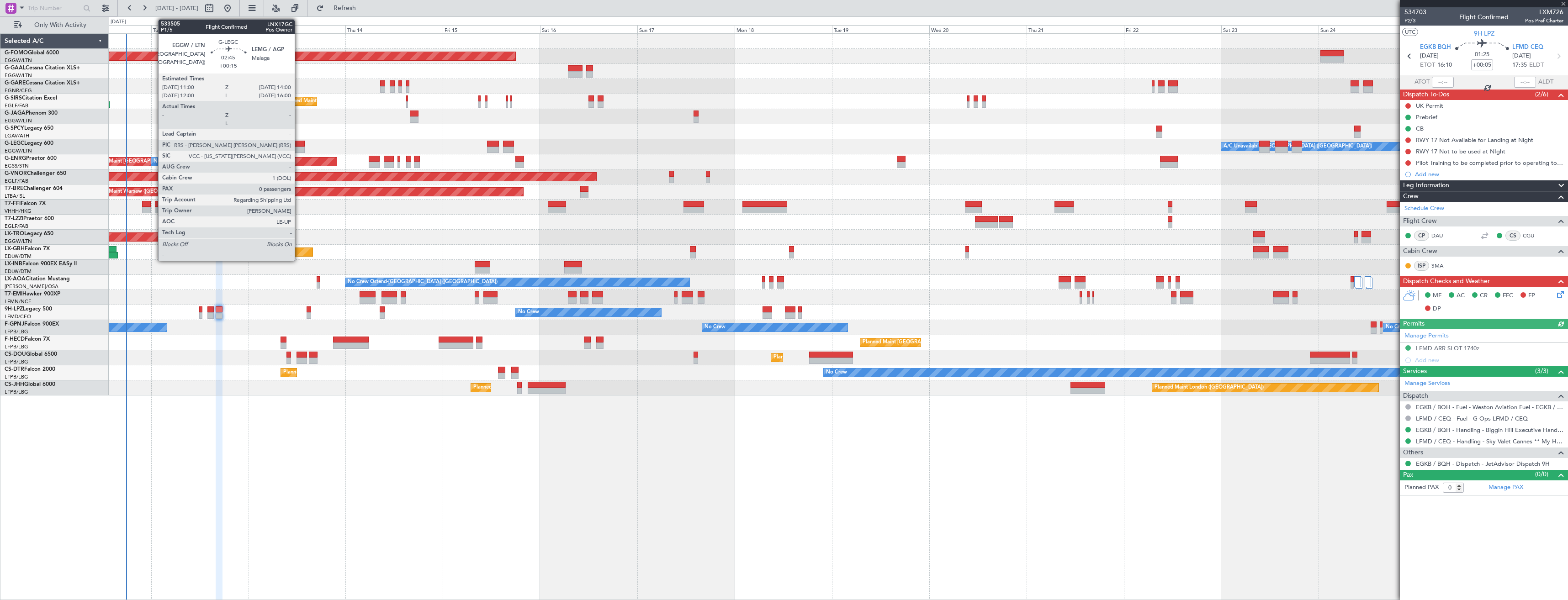
click at [299, 144] on div at bounding box center [298, 144] width 12 height 6
type input "+00:15"
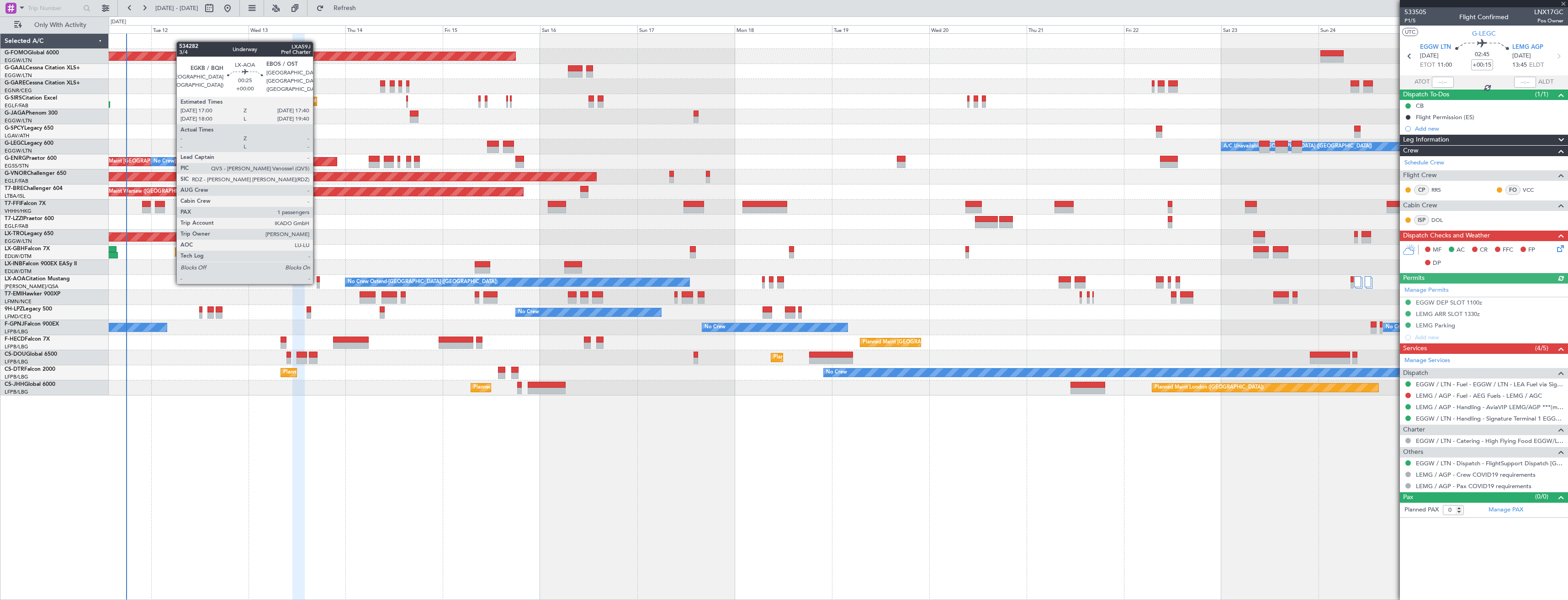
click at [317, 282] on div at bounding box center [318, 285] width 2 height 6
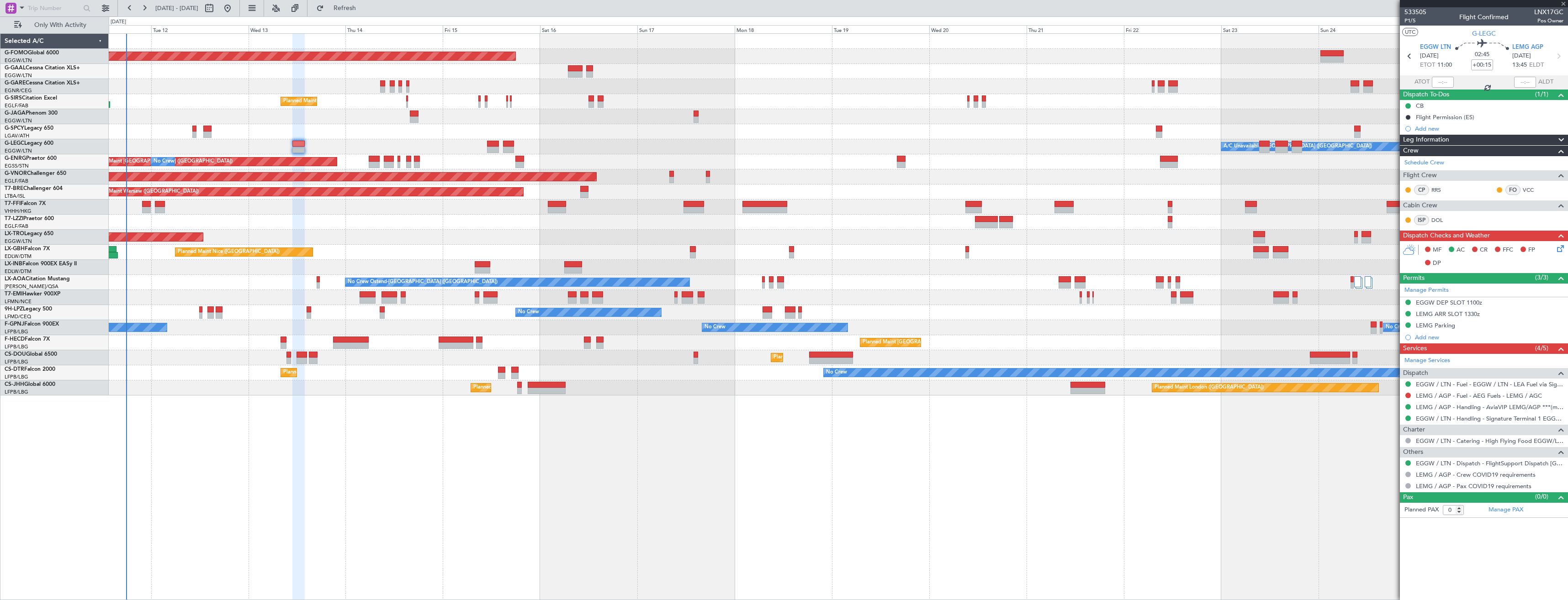
type input "1"
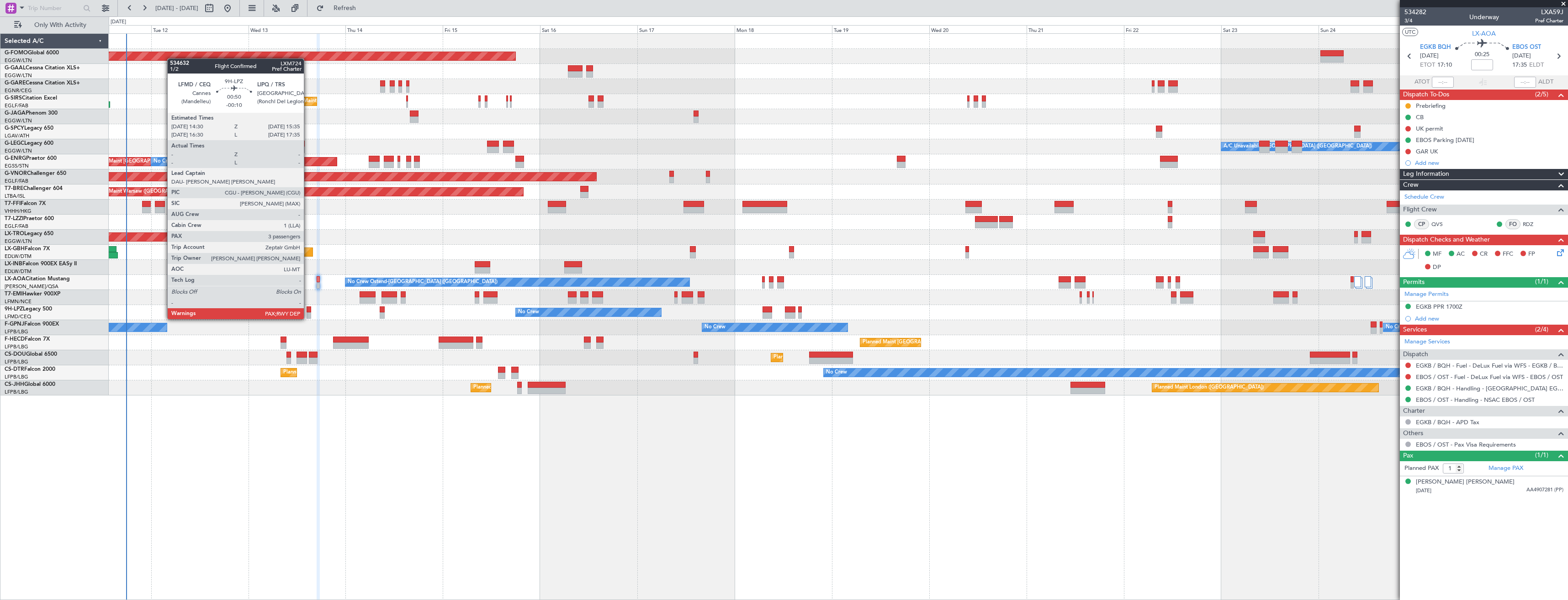
click at [308, 310] on div at bounding box center [309, 310] width 4 height 6
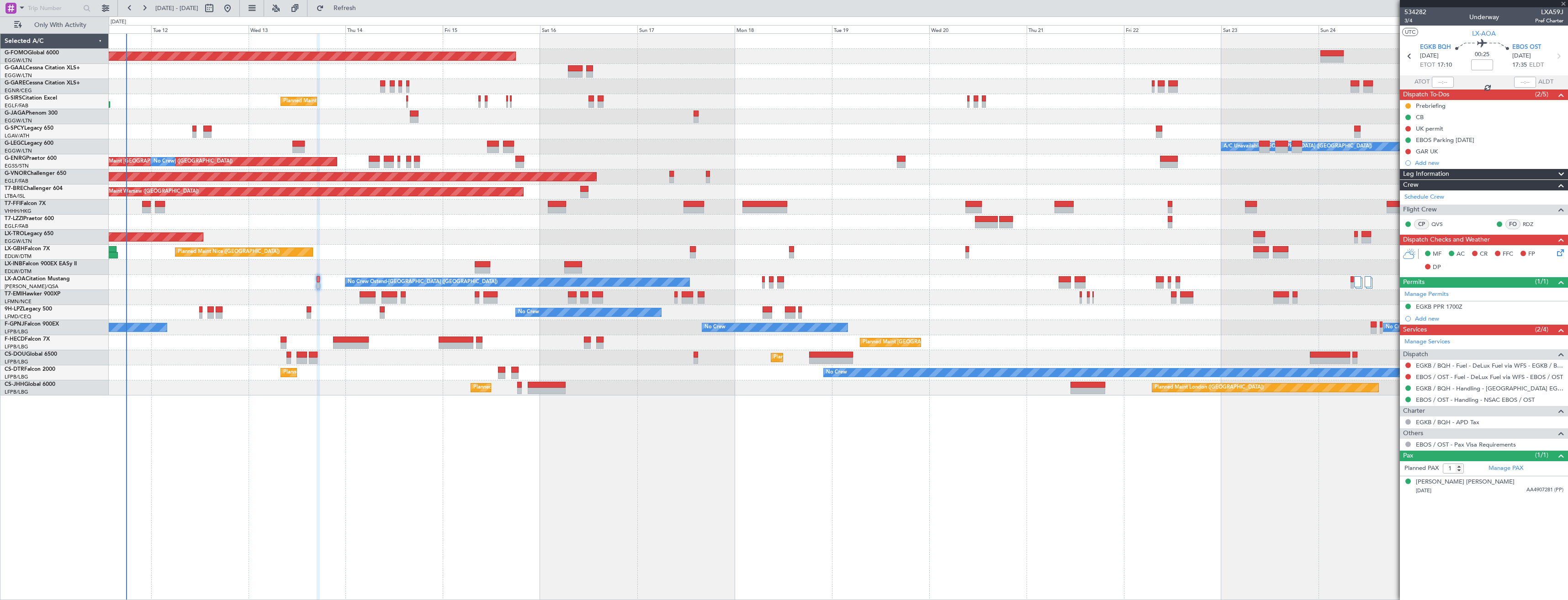
type input "-00:10"
type input "3"
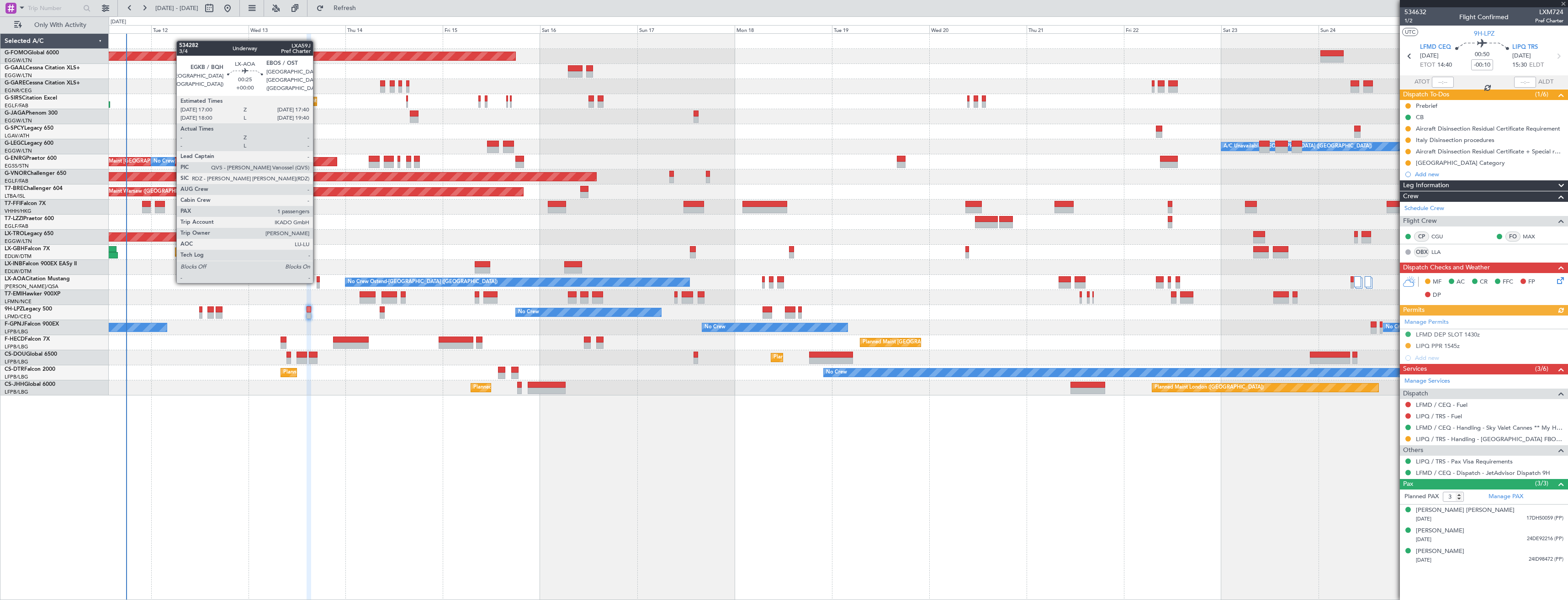
click at [317, 281] on div at bounding box center [318, 279] width 2 height 6
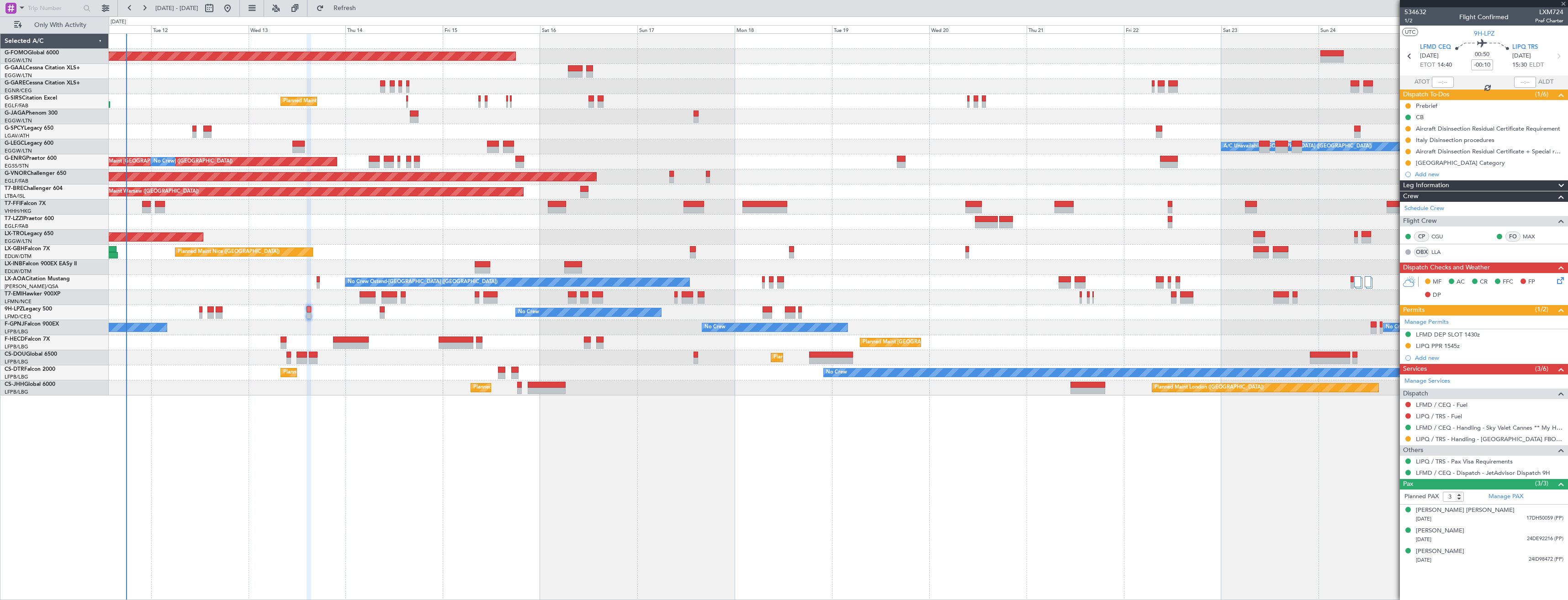
type input "1"
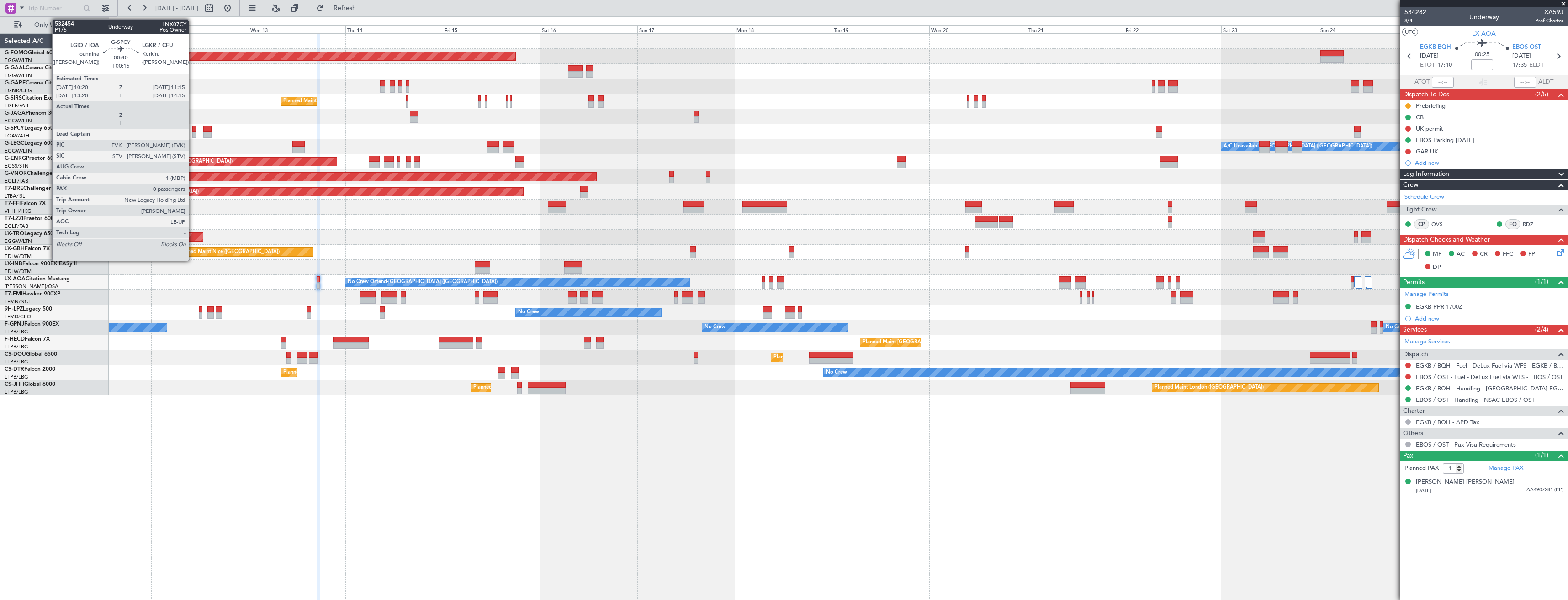
click at [193, 133] on div at bounding box center [194, 134] width 4 height 6
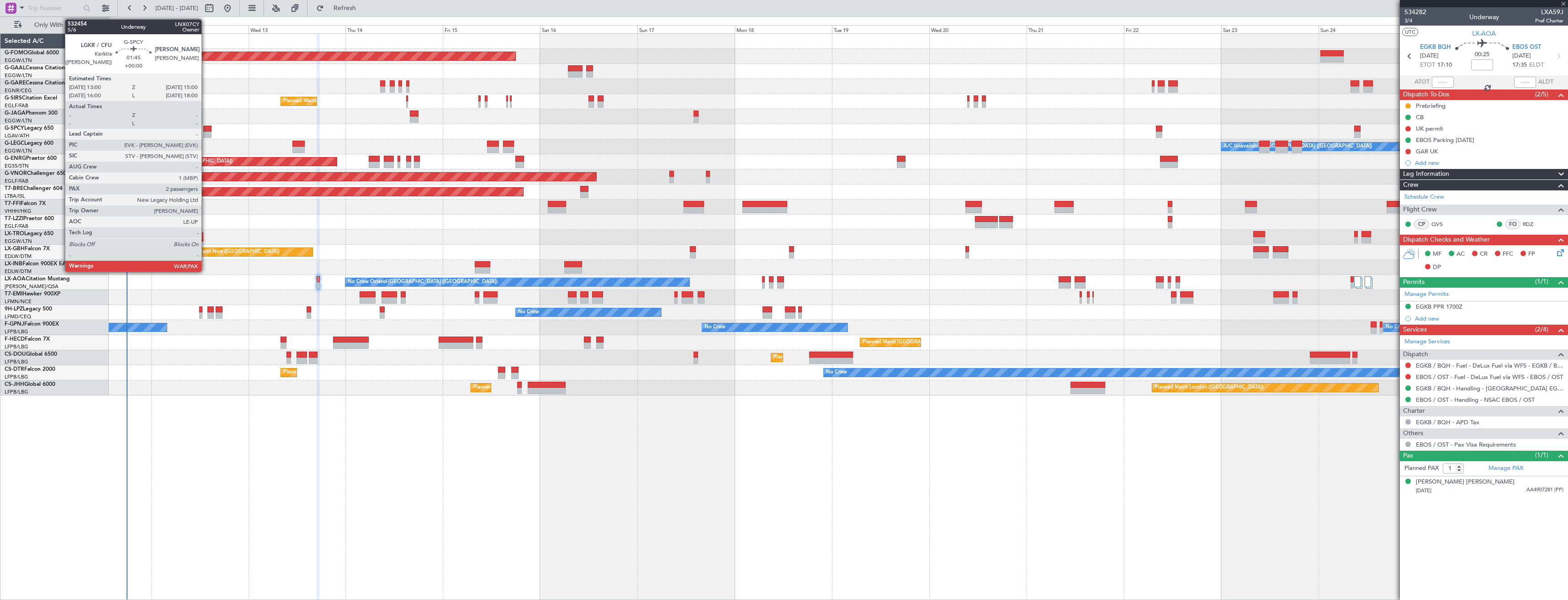
type input "+00:15"
type input "0"
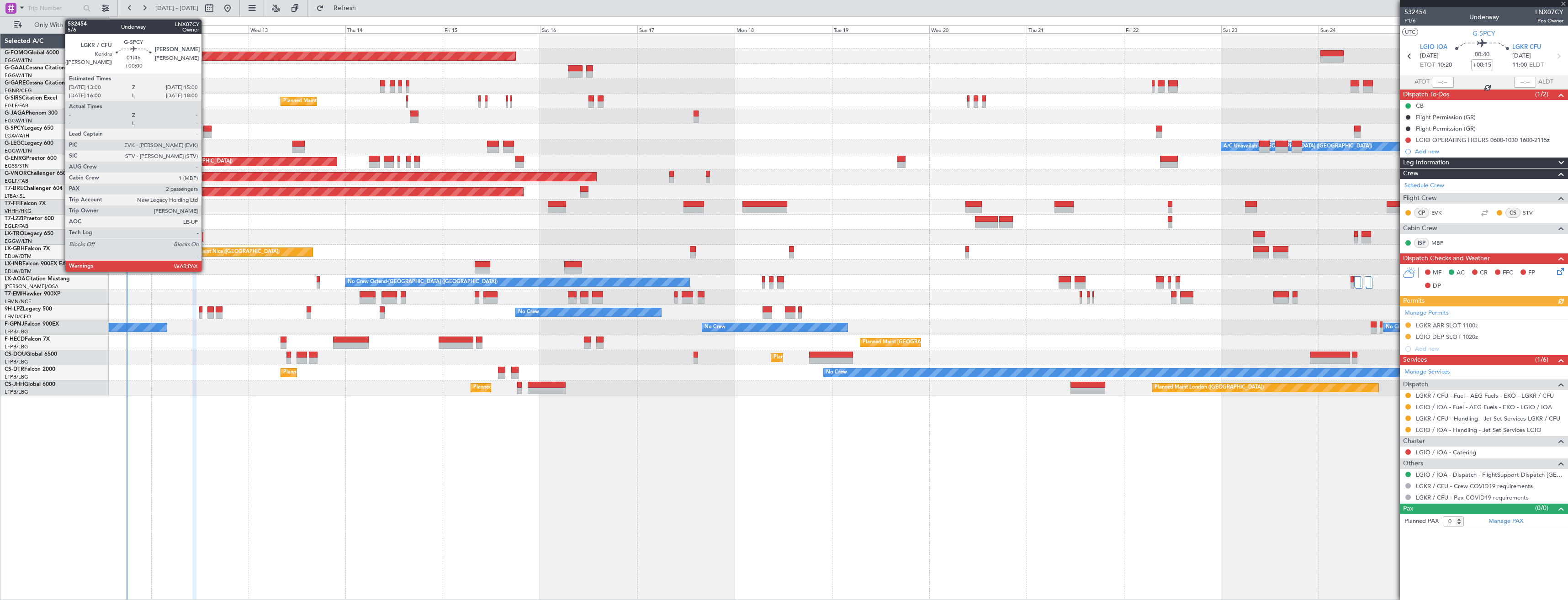
click at [205, 133] on div at bounding box center [207, 134] width 8 height 6
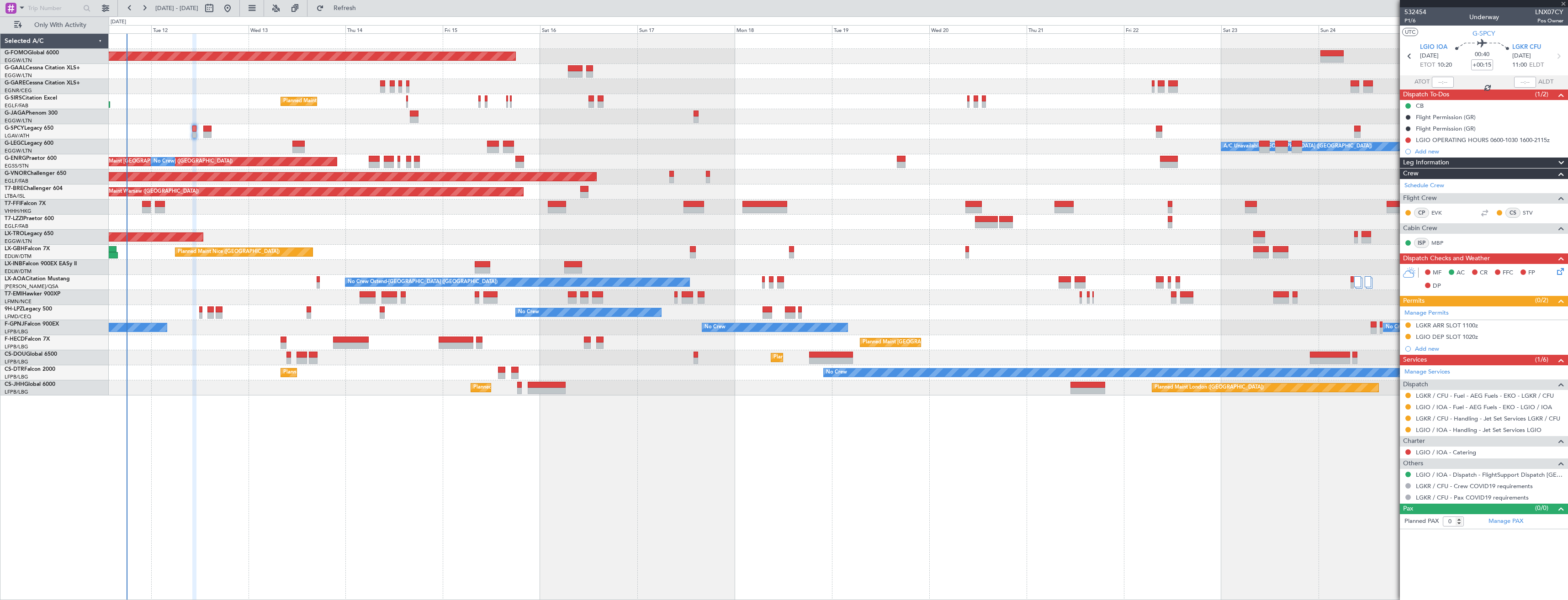
type input "2"
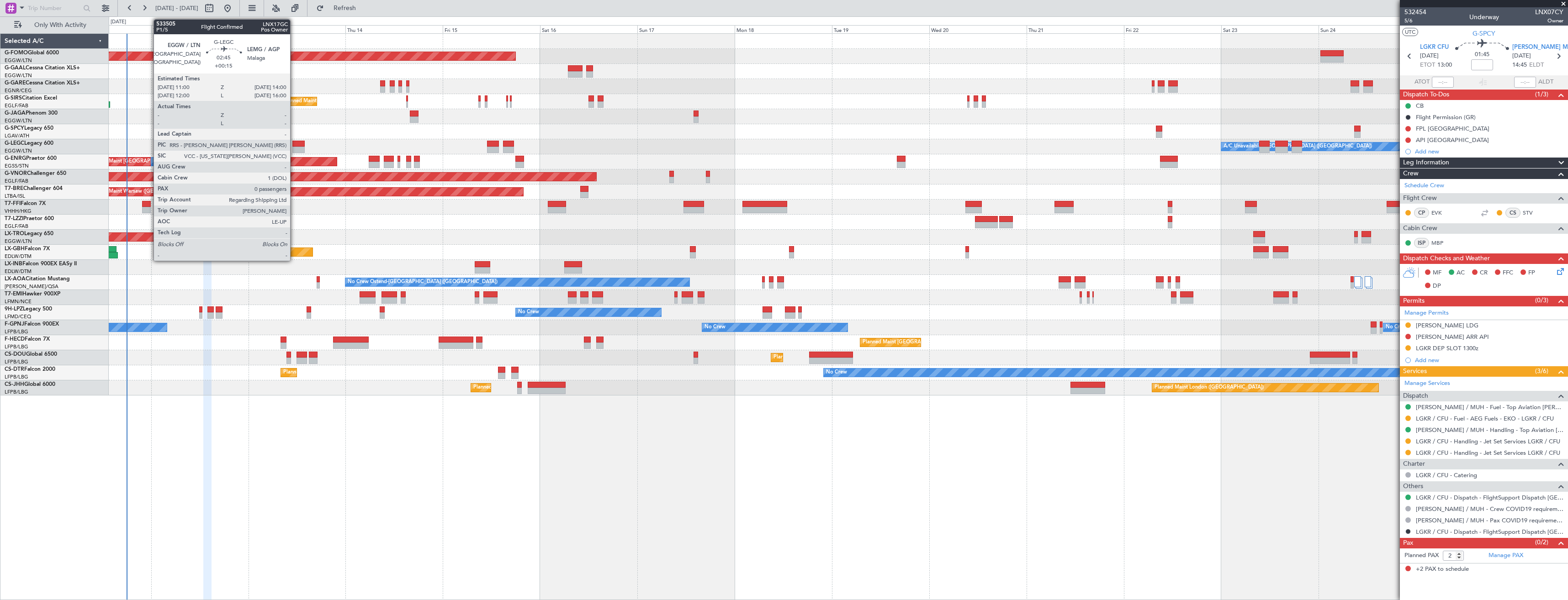
click at [294, 144] on div at bounding box center [298, 144] width 12 height 6
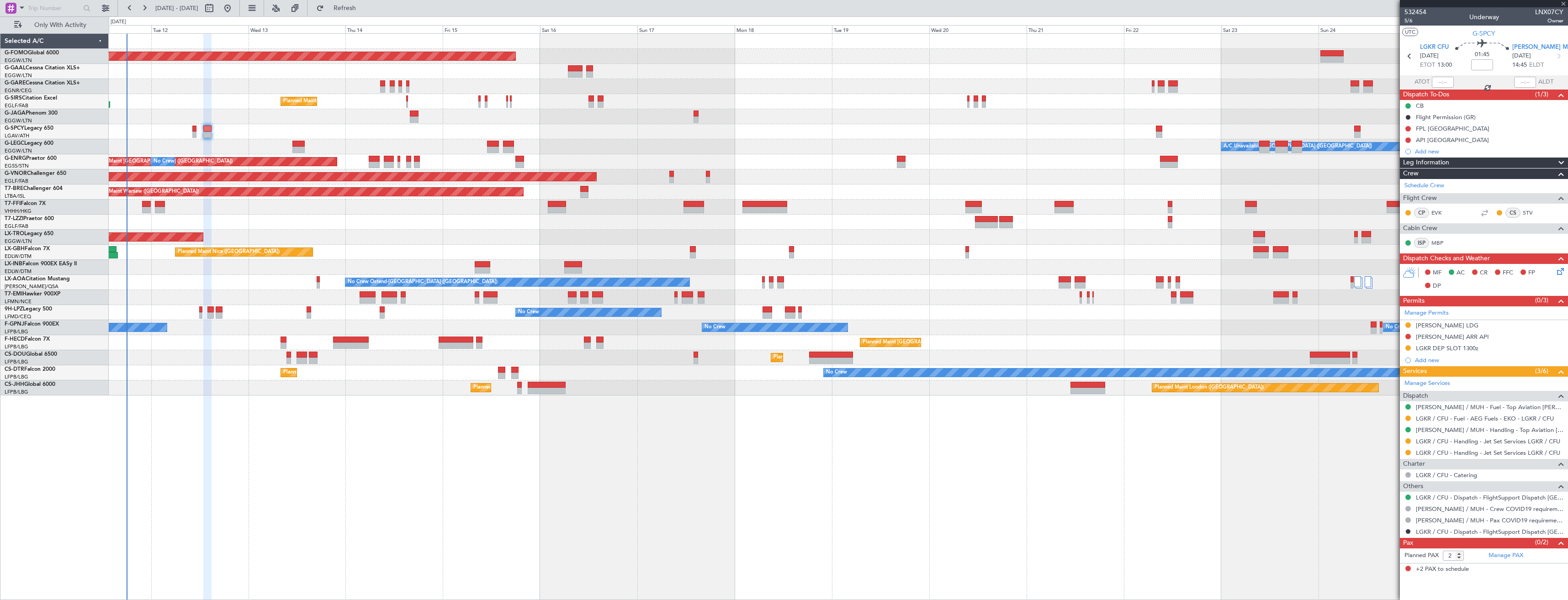
type input "+00:15"
type input "0"
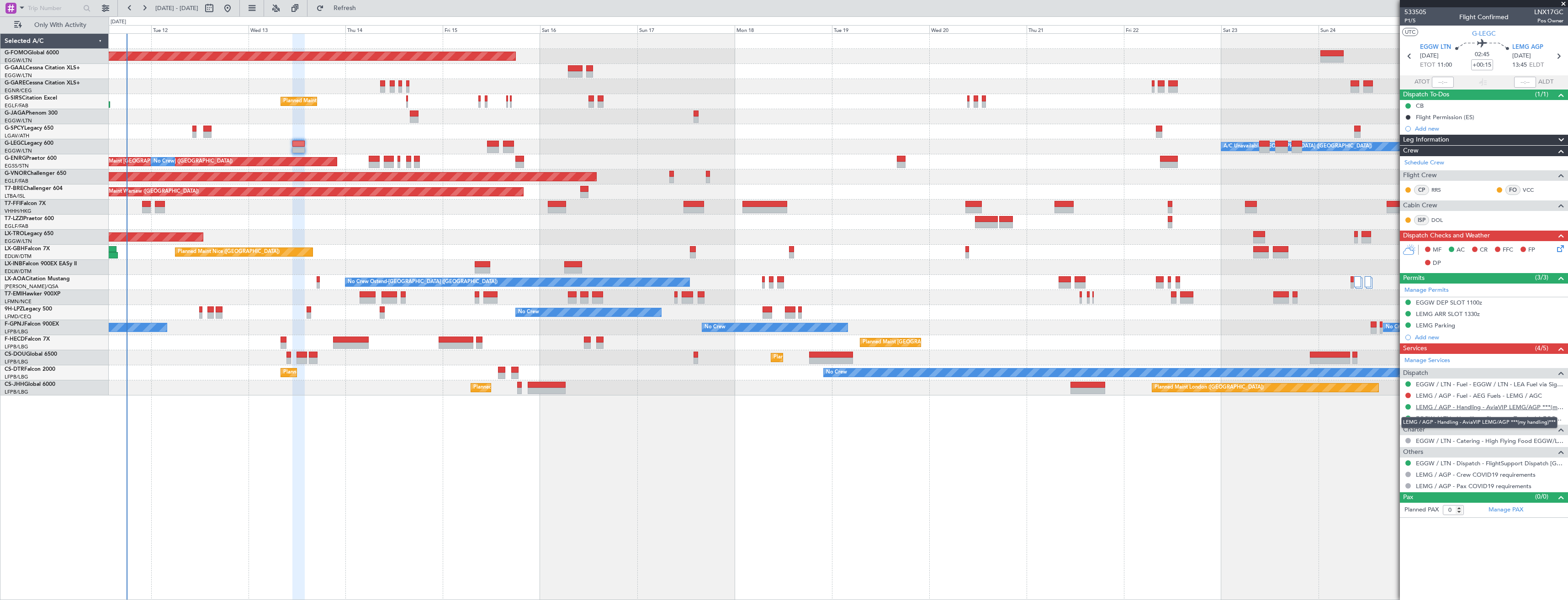
click at [1445, 408] on link "LEMG / AGP - Handling - AviaVIP LEMG/AGP ***(my handling)***" at bounding box center [1489, 407] width 147 height 8
click at [1437, 397] on link "LEMG / AGP - Fuel - AEG Fuels - LEMG / AGC" at bounding box center [1479, 395] width 126 height 8
click at [364, 12] on span "Refresh" at bounding box center [345, 8] width 39 height 6
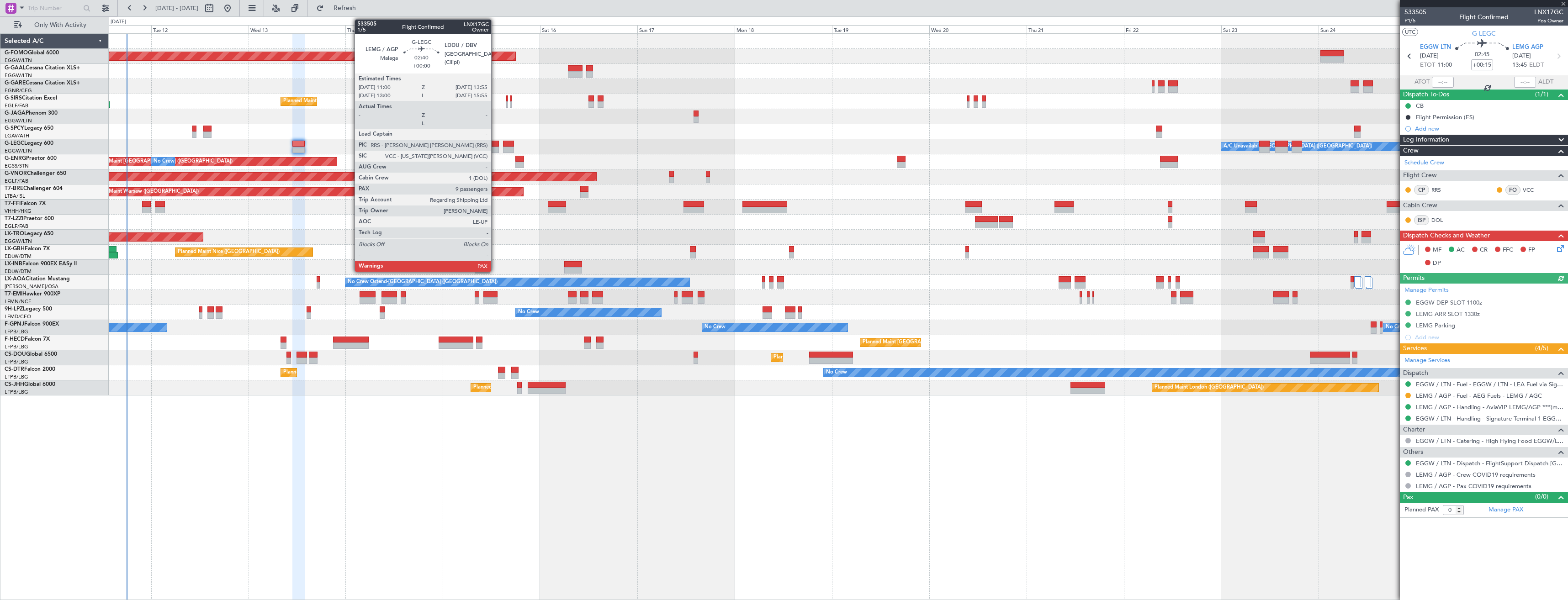
click at [495, 147] on div at bounding box center [493, 150] width 12 height 6
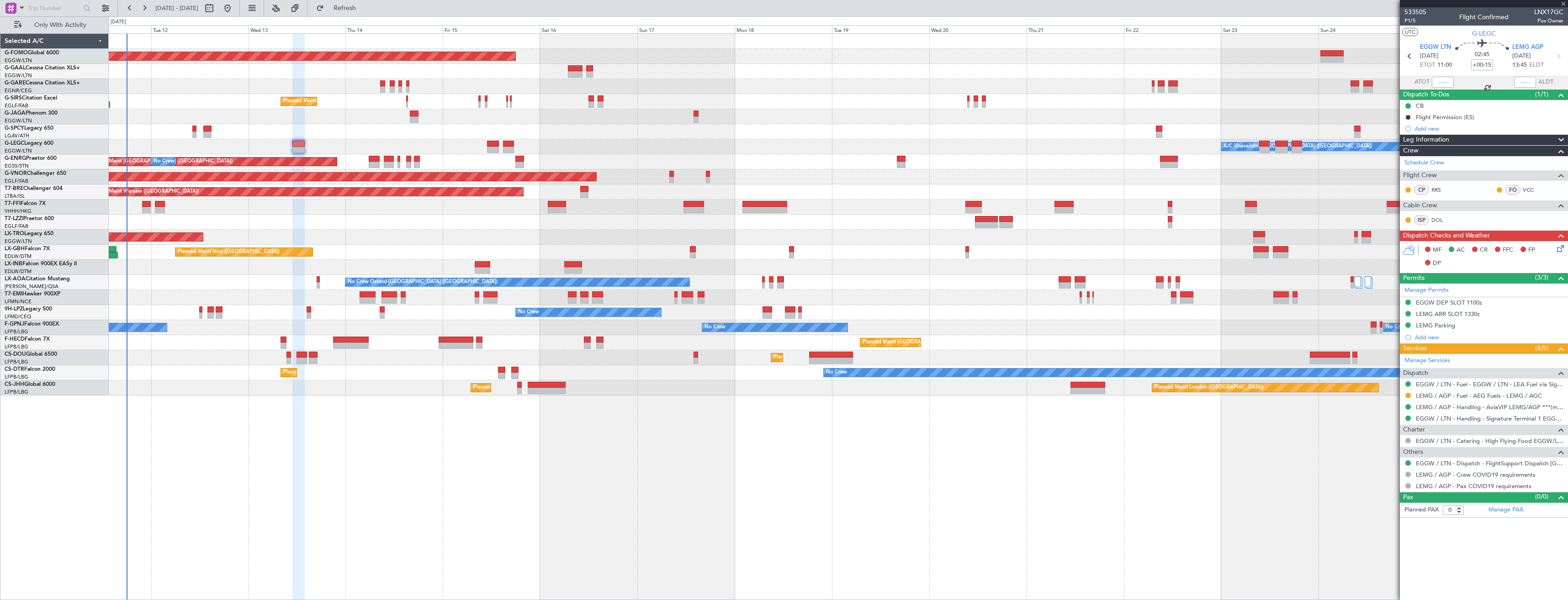
type input "9"
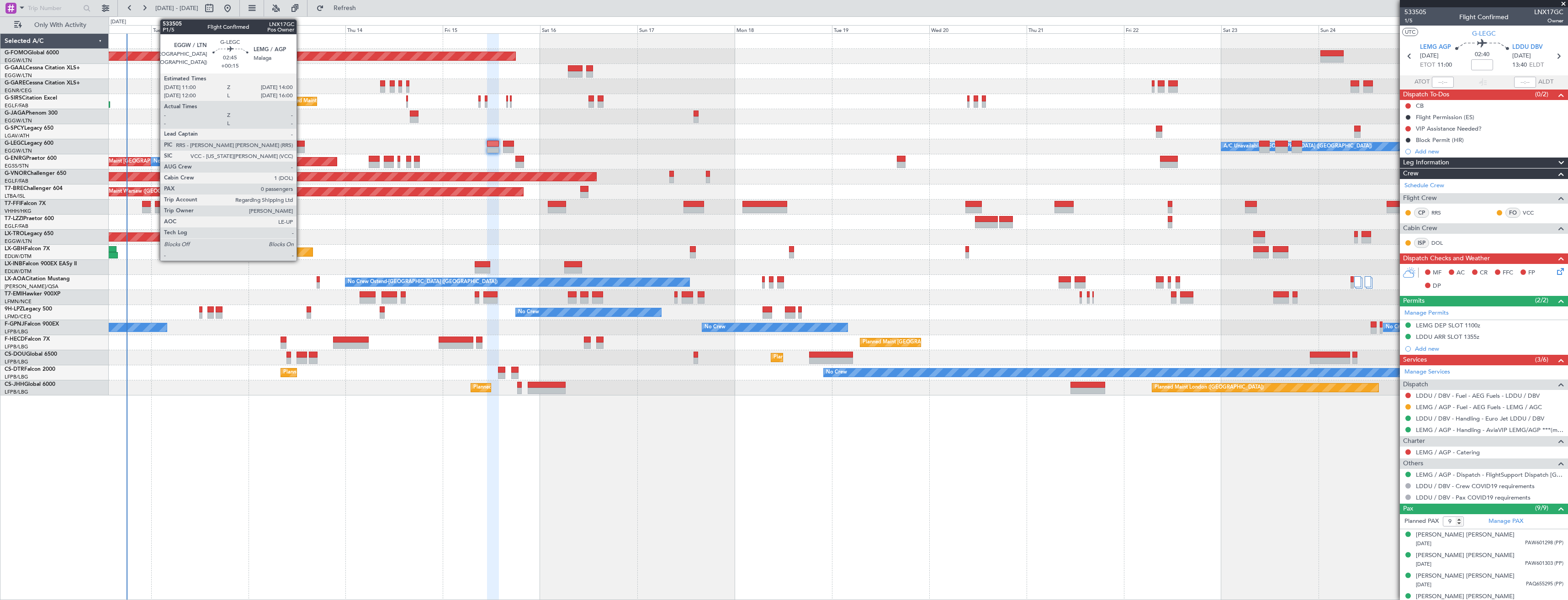
click at [301, 149] on div at bounding box center [298, 150] width 12 height 6
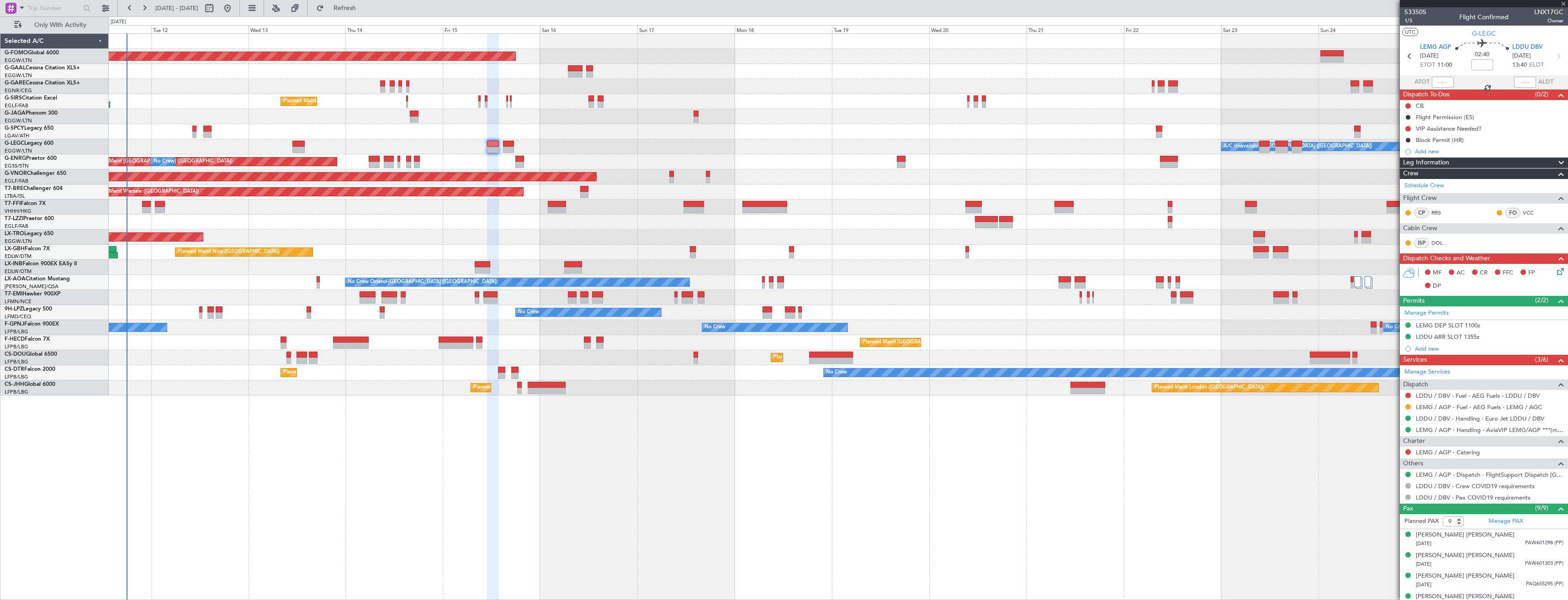
type input "+00:15"
type input "0"
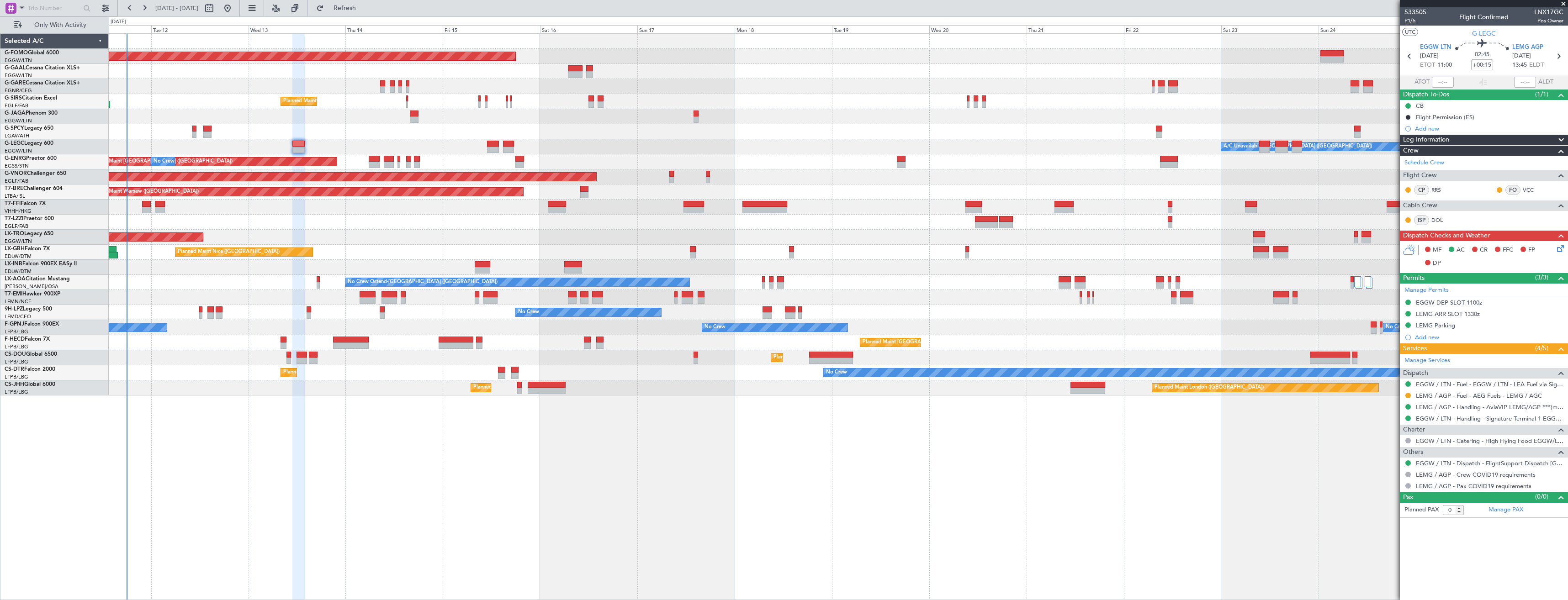
click at [1411, 20] on span "P1/5" at bounding box center [1416, 21] width 22 height 8
click at [1560, 251] on icon at bounding box center [1559, 247] width 7 height 7
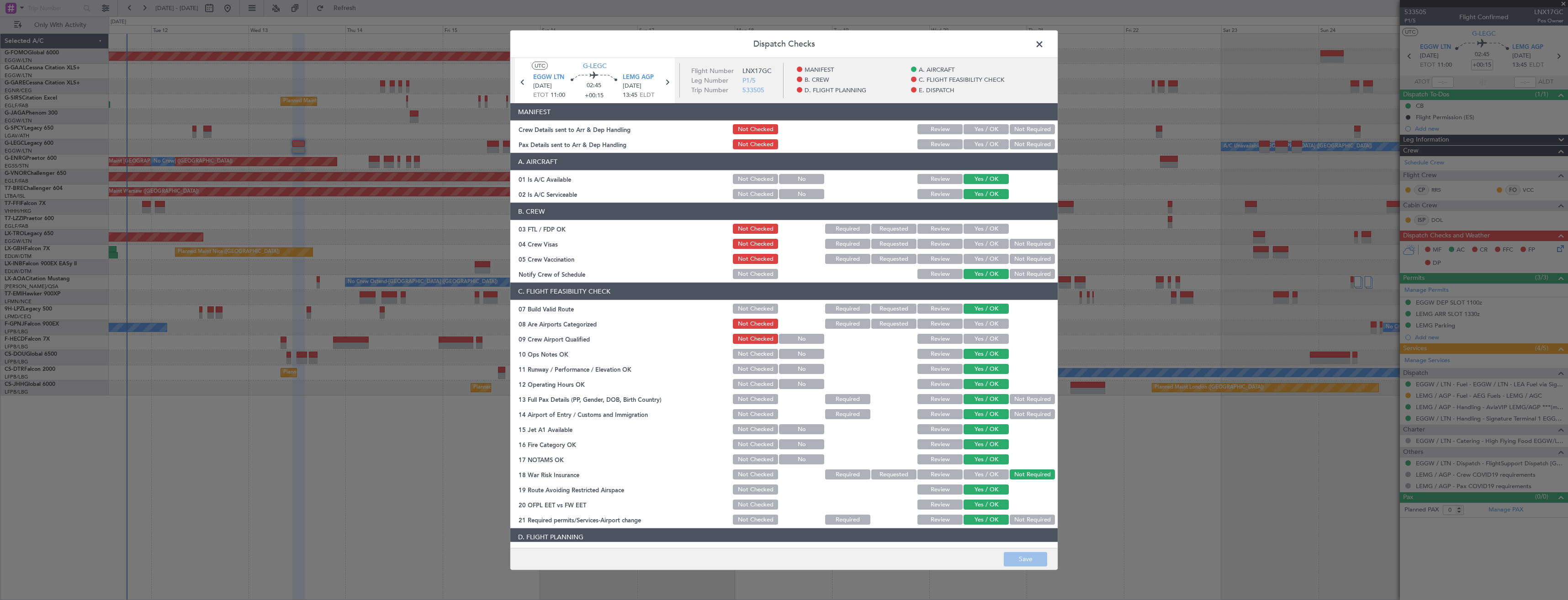
click at [965, 126] on button "Yes / OK" at bounding box center [986, 129] width 45 height 10
click at [976, 144] on button "Yes / OK" at bounding box center [986, 144] width 45 height 10
click at [1032, 560] on button "Save" at bounding box center [1025, 559] width 43 height 15
click at [1044, 39] on span at bounding box center [1044, 46] width 0 height 18
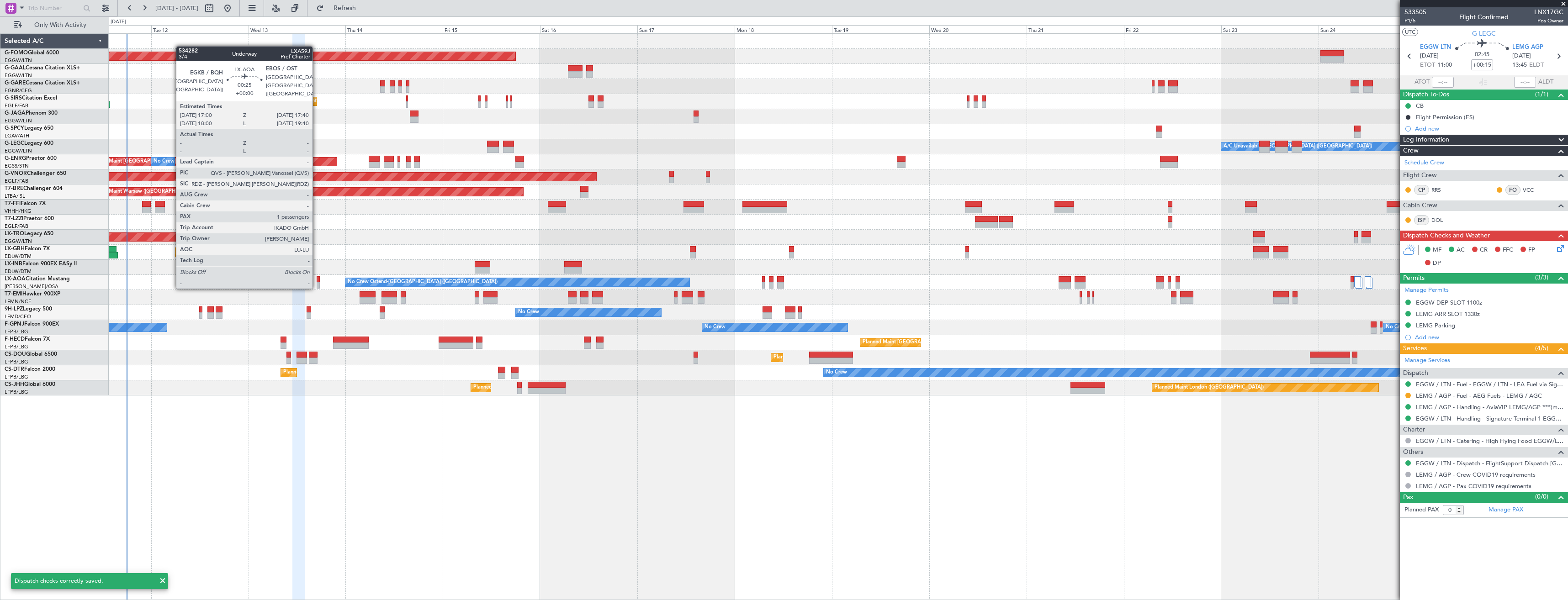
click at [317, 287] on div at bounding box center [318, 285] width 2 height 6
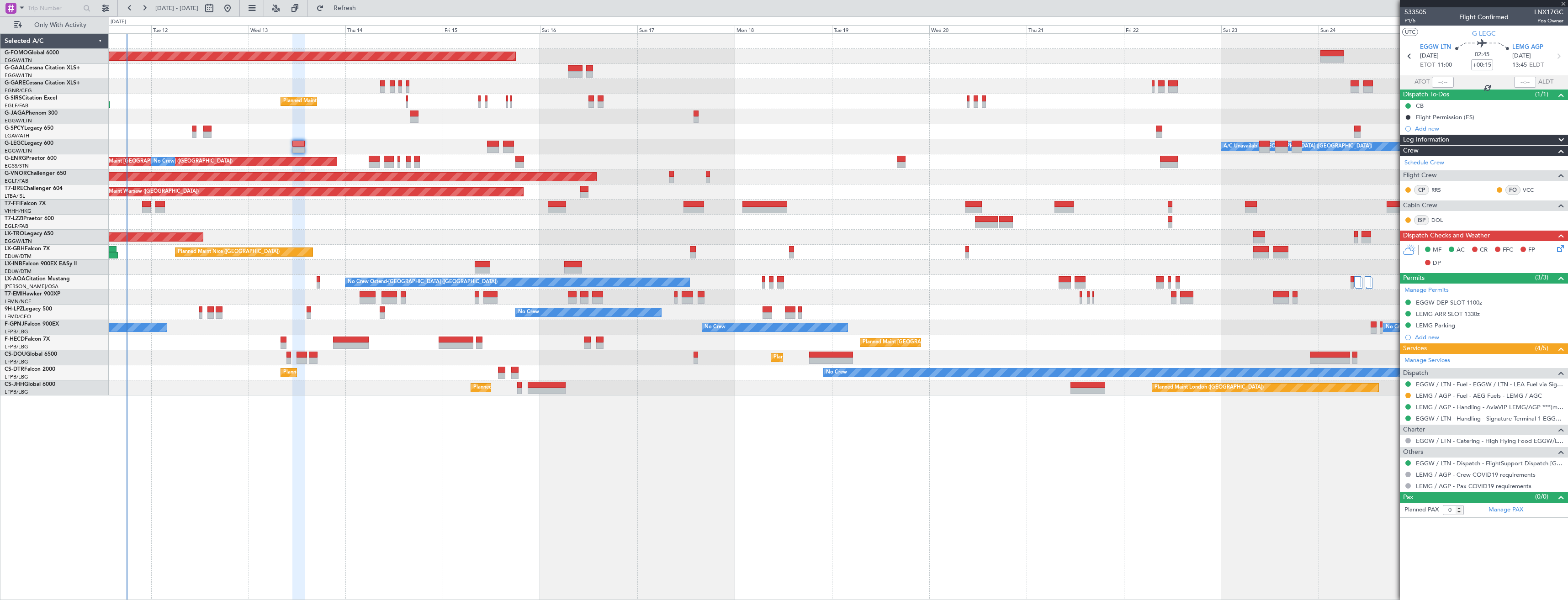
type input "1"
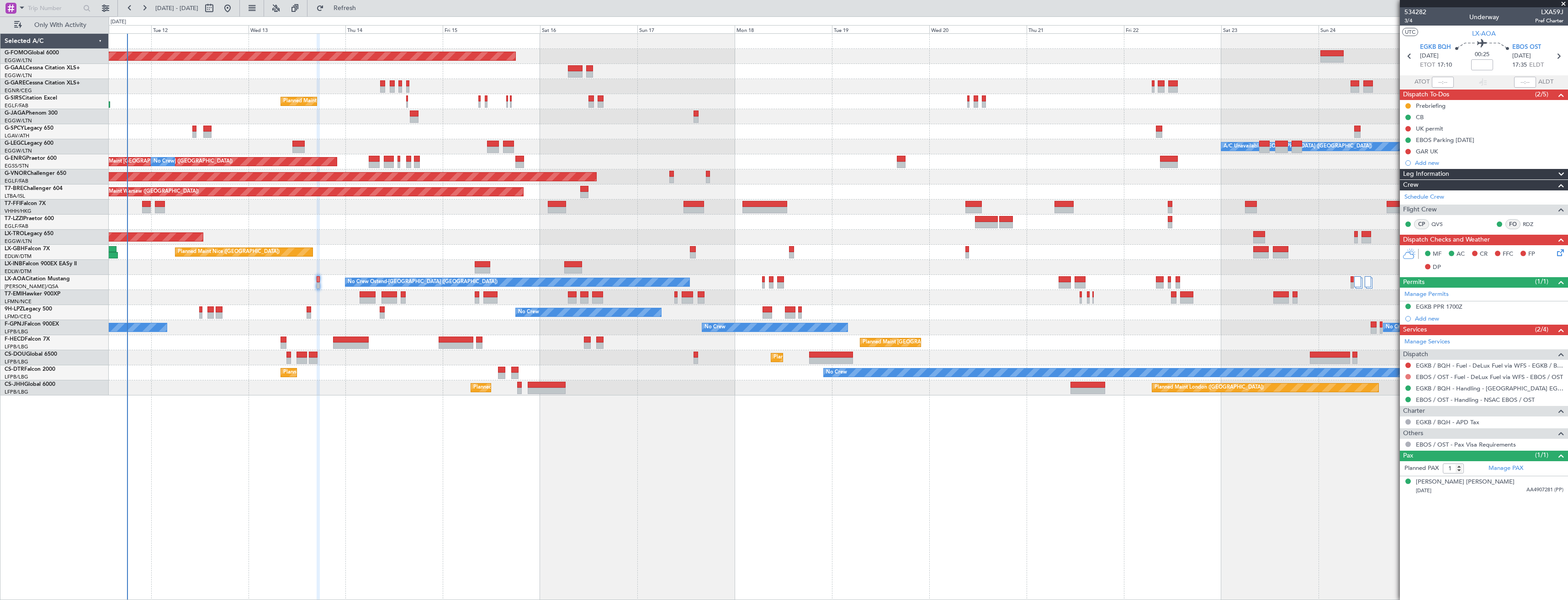
click at [1407, 375] on button at bounding box center [1408, 376] width 6 height 5
click at [1396, 390] on span "Not Required" at bounding box center [1386, 389] width 37 height 9
click at [1407, 53] on icon at bounding box center [1409, 56] width 12 height 12
type input "+00:05"
type input "09:25"
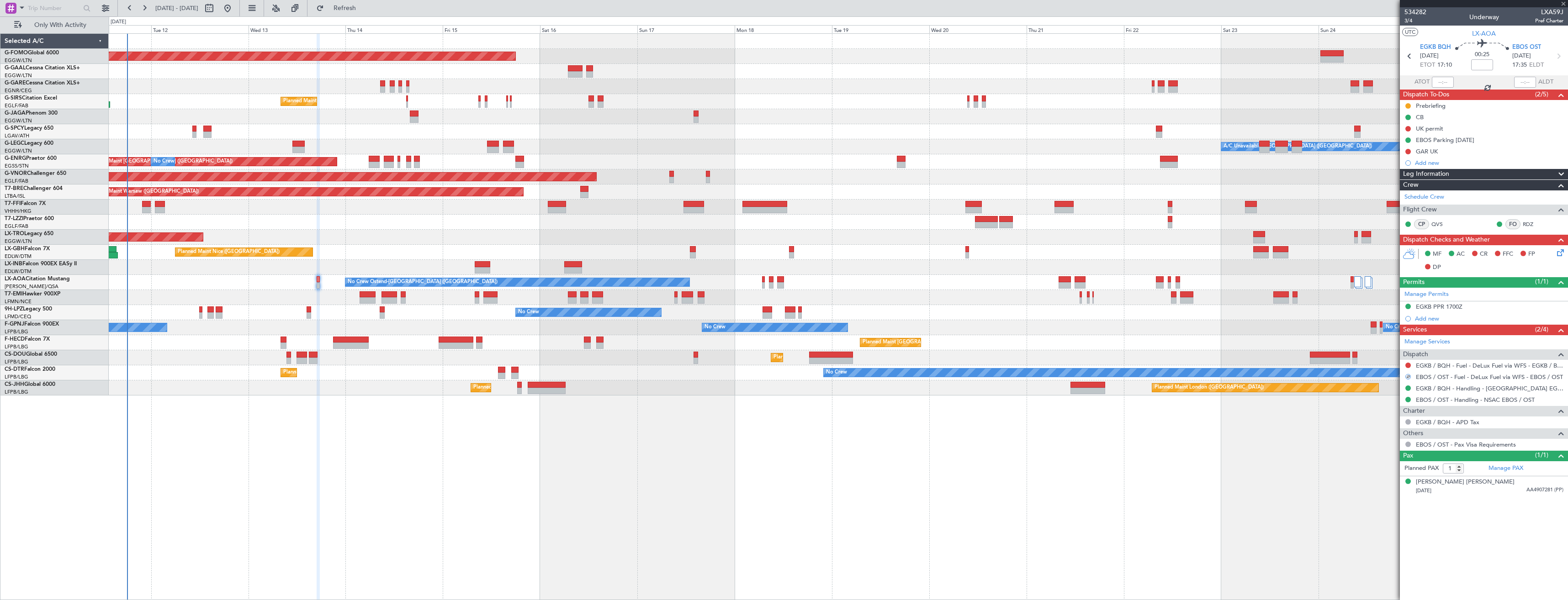
type input "09:51"
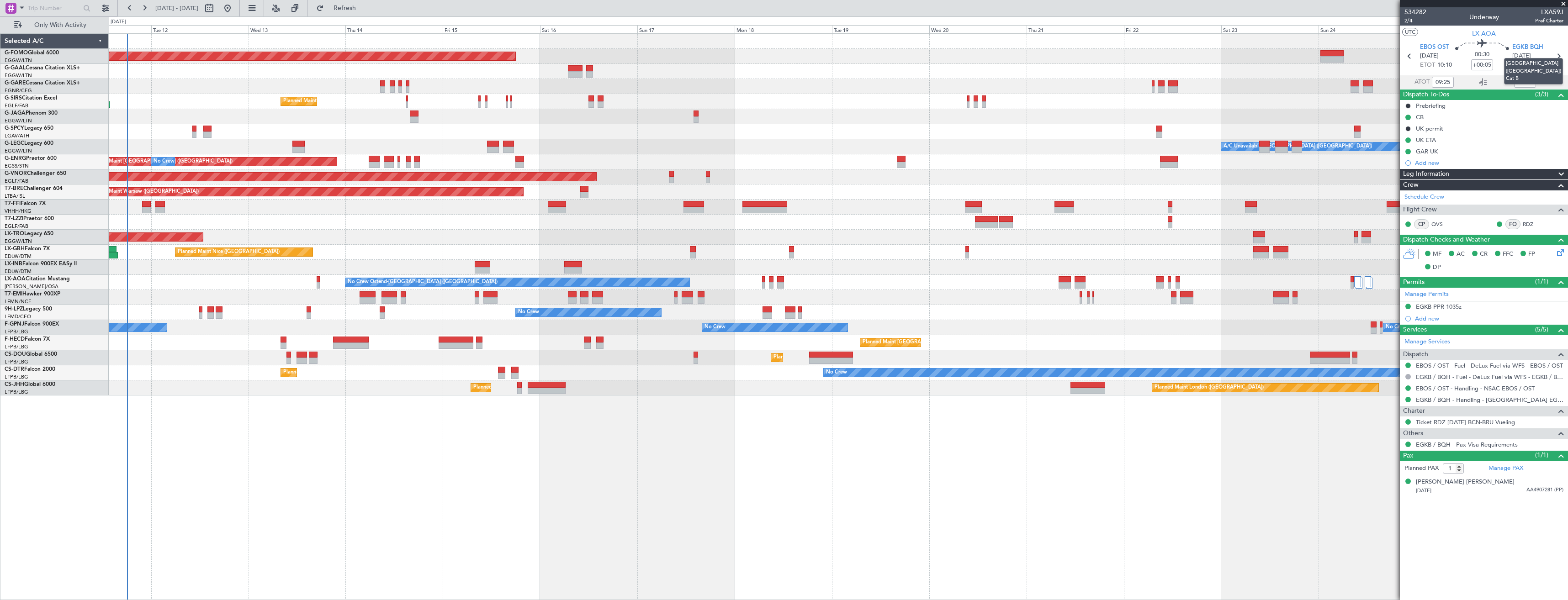
click at [1556, 56] on mat-tooltip-component "[GEOGRAPHIC_DATA] ([GEOGRAPHIC_DATA]) Cat B" at bounding box center [1533, 71] width 72 height 39
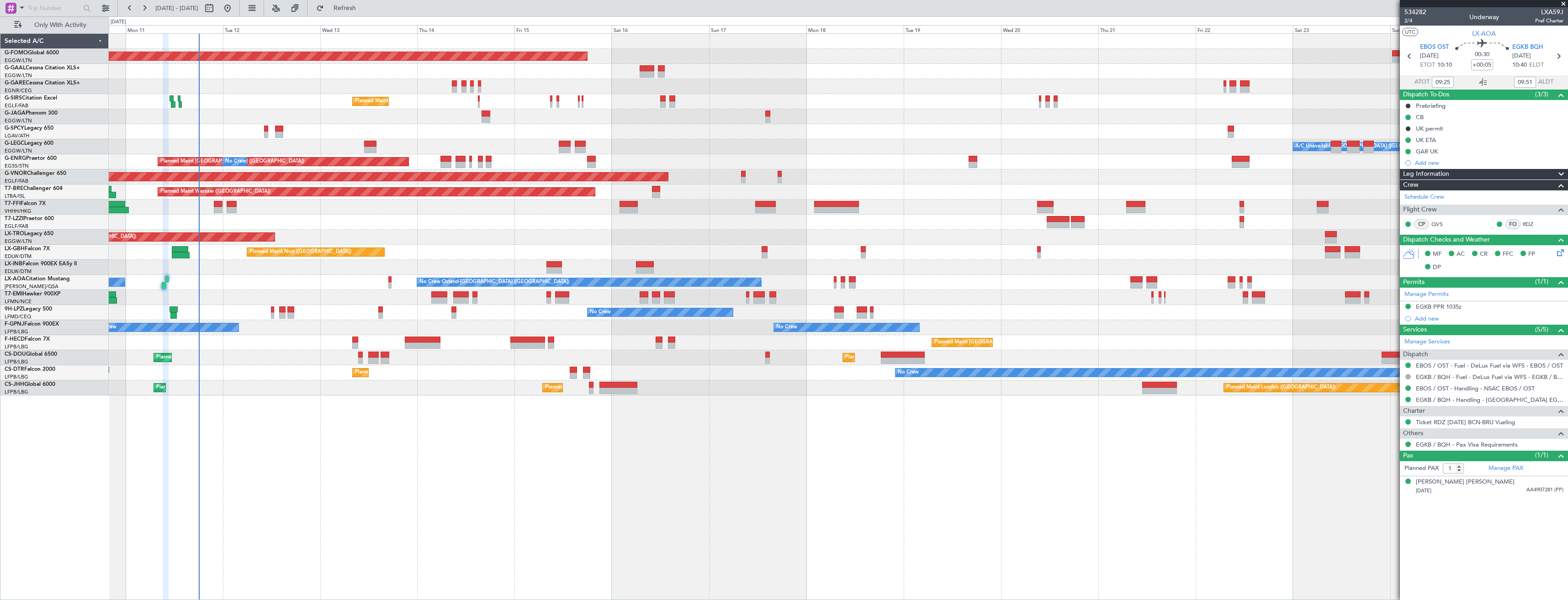
click at [471, 353] on div "Planned Maint London (Luton) Planned Maint Paris (Le Bourget) Planned Maint Par…" at bounding box center [838, 357] width 1459 height 15
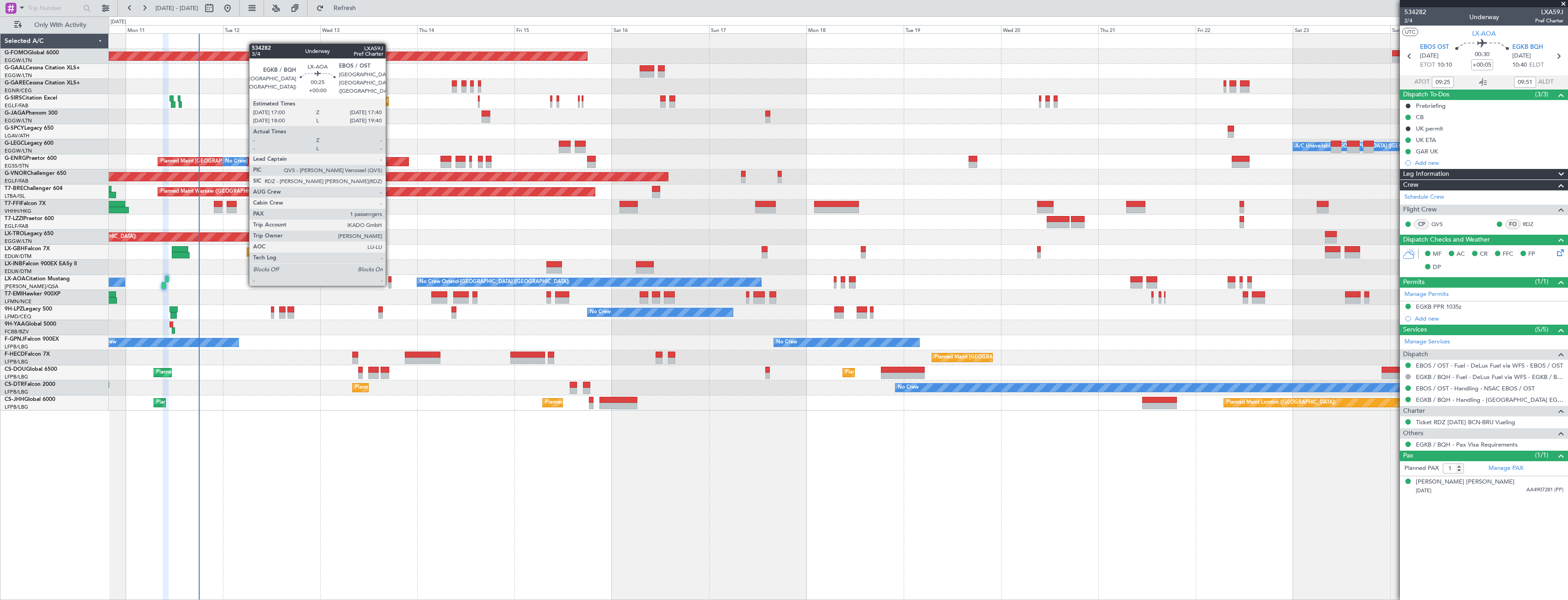
click at [390, 284] on div at bounding box center [389, 285] width 2 height 6
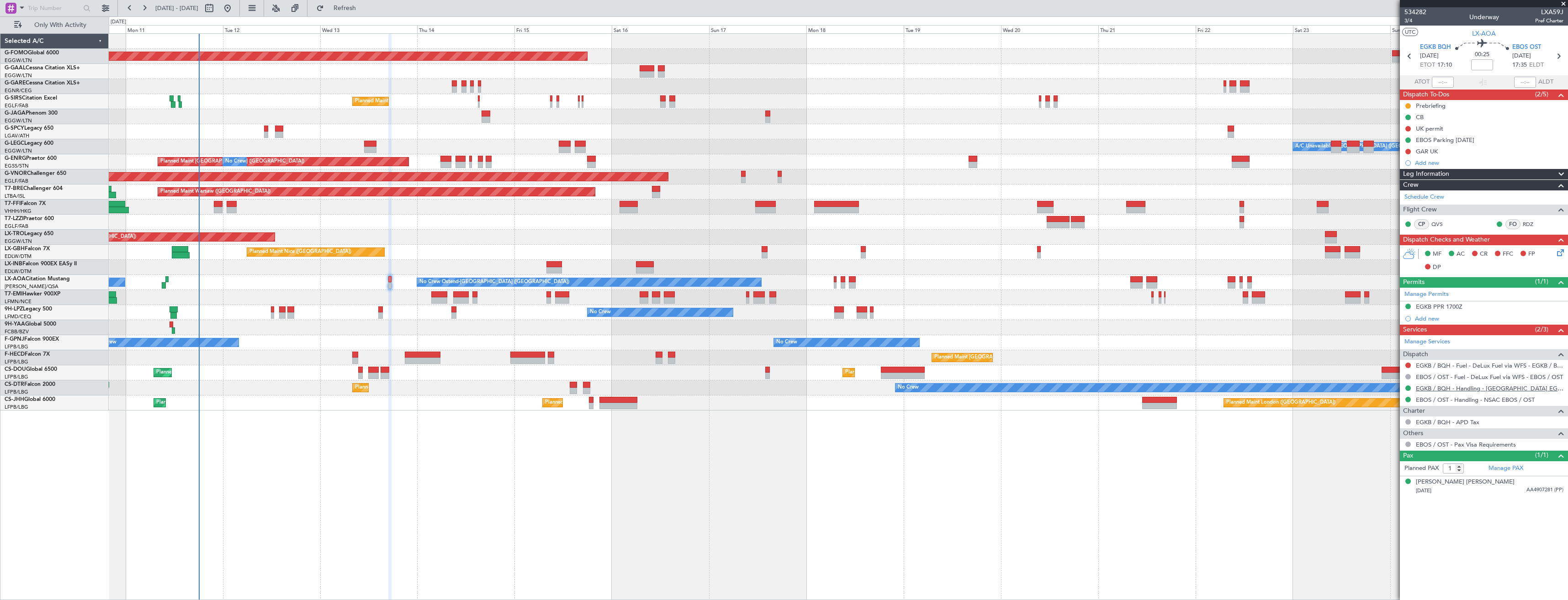
click at [1464, 388] on link "EGKB / BQH - Handling - [GEOGRAPHIC_DATA] EGKB / [GEOGRAPHIC_DATA]" at bounding box center [1489, 388] width 147 height 8
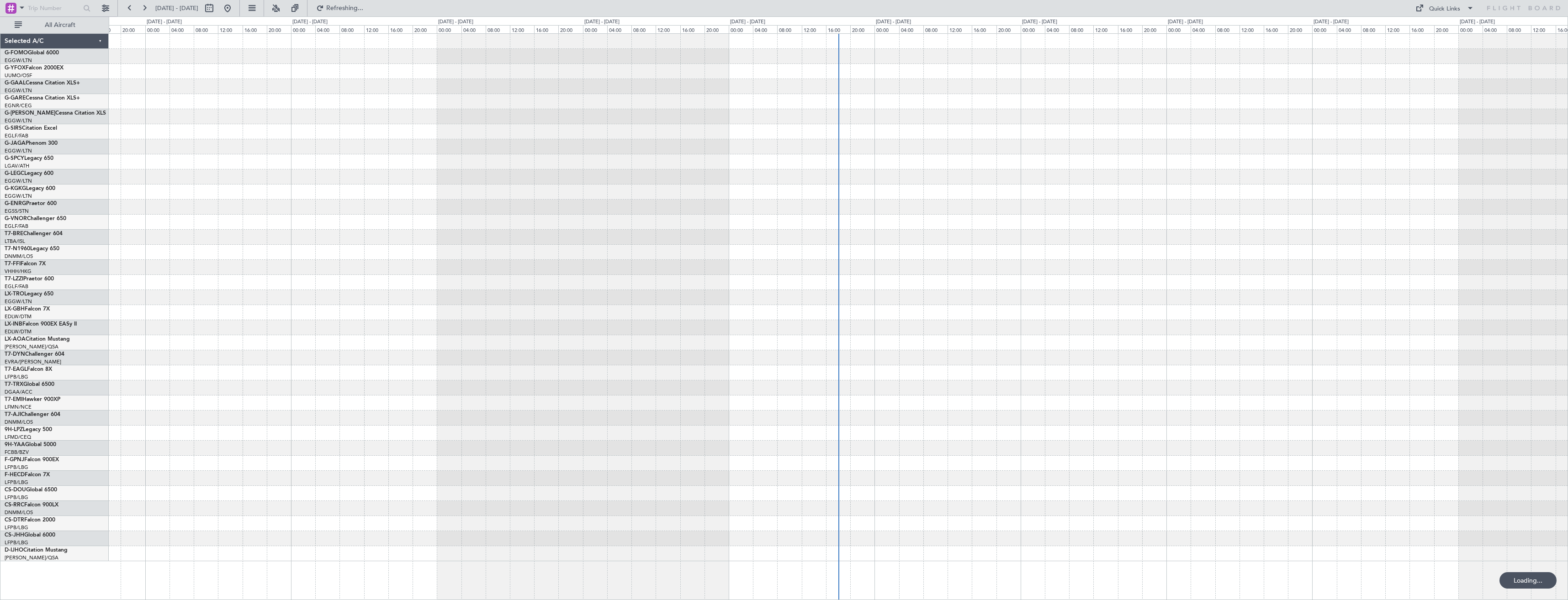
click at [74, 26] on span "All Aircraft" at bounding box center [60, 25] width 73 height 6
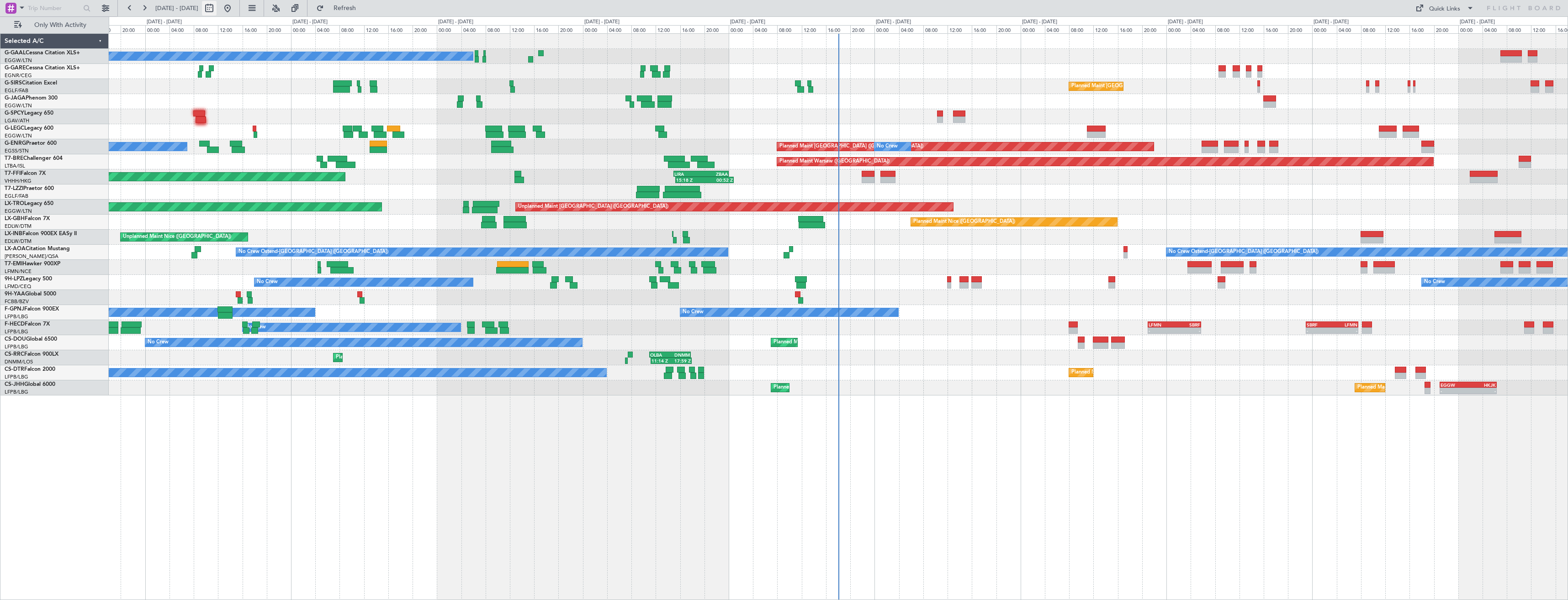
click at [216, 10] on button at bounding box center [209, 8] width 15 height 15
select select "8"
select select "2025"
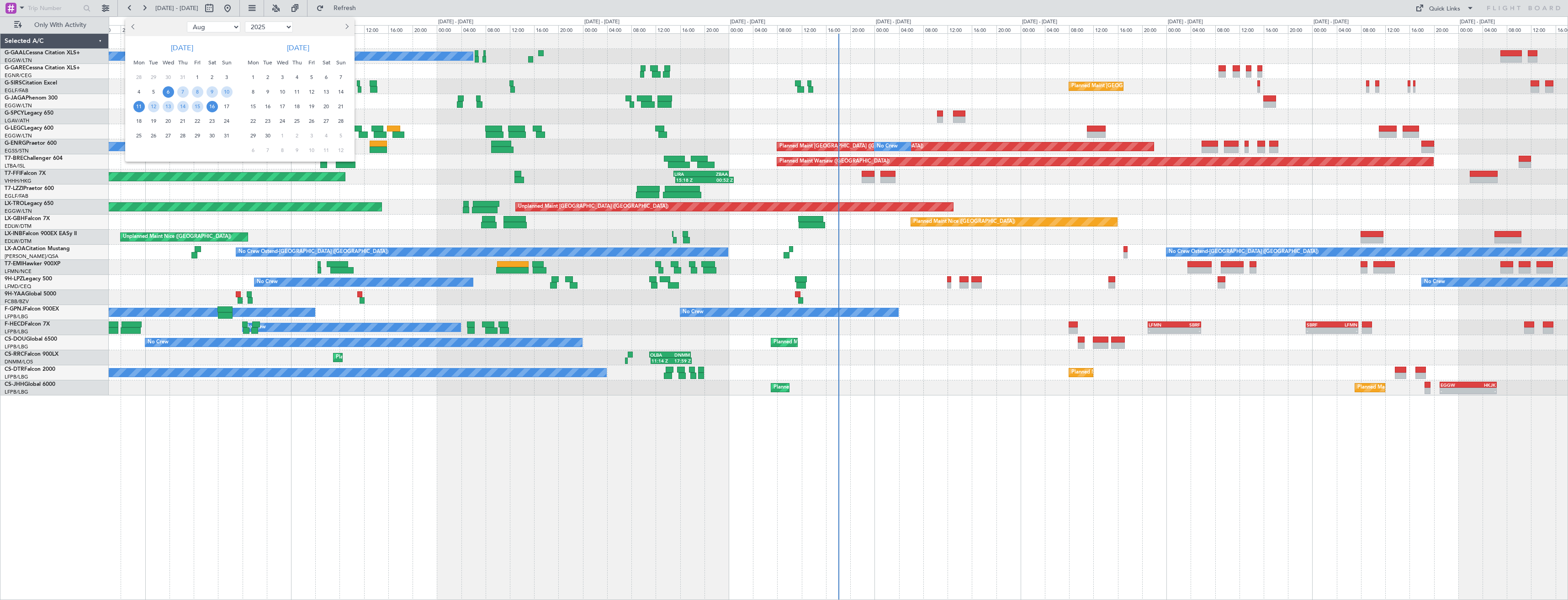
click at [138, 106] on span "11" at bounding box center [139, 106] width 12 height 12
drag, startPoint x: 139, startPoint y: 134, endPoint x: 186, endPoint y: 117, distance: 50.0
click at [140, 133] on span "25" at bounding box center [139, 136] width 12 height 12
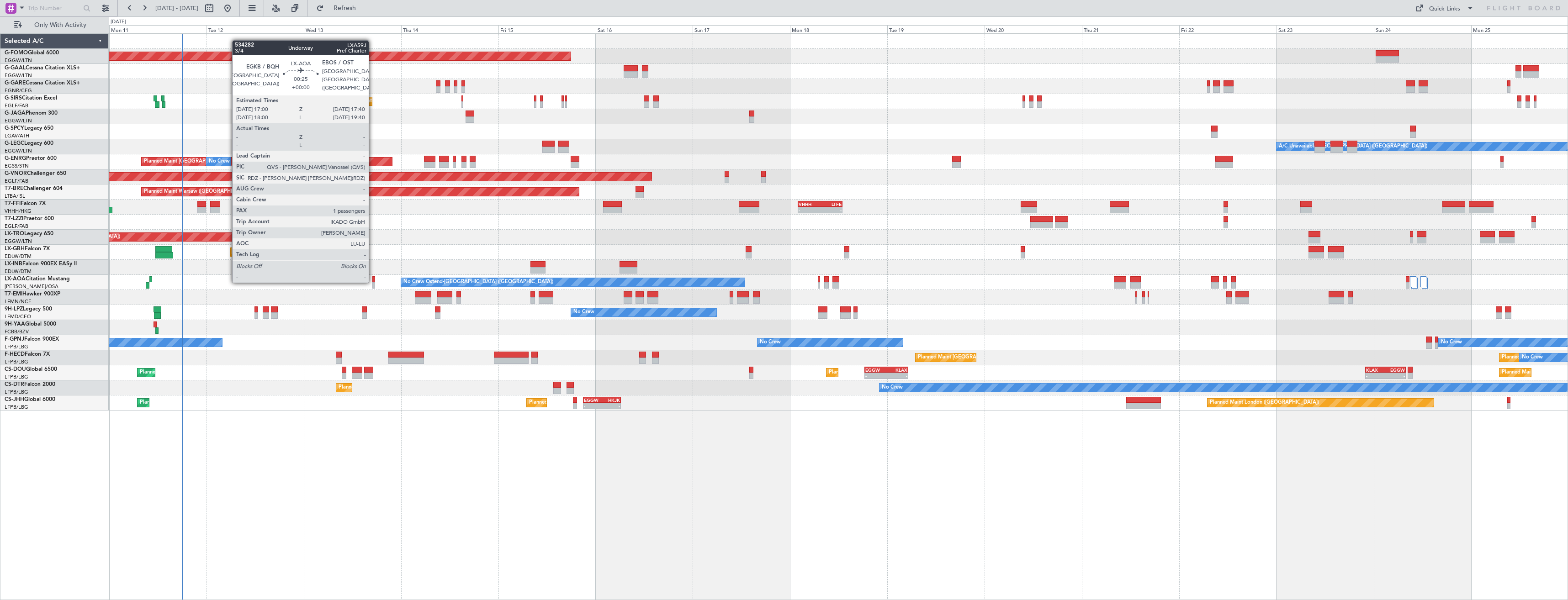
click at [373, 281] on div at bounding box center [374, 279] width 2 height 6
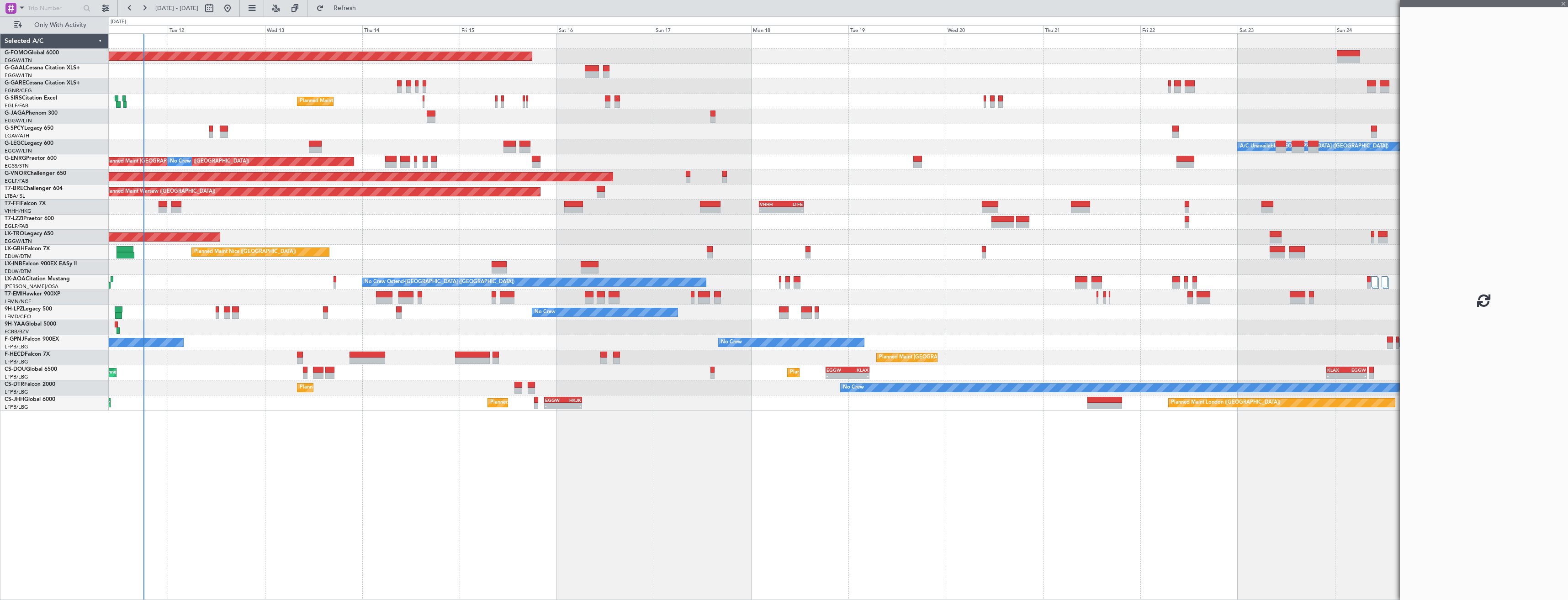
click at [381, 244] on div "Unplanned Maint [GEOGRAPHIC_DATA] ([GEOGRAPHIC_DATA]) Planned Maint" at bounding box center [838, 237] width 1459 height 15
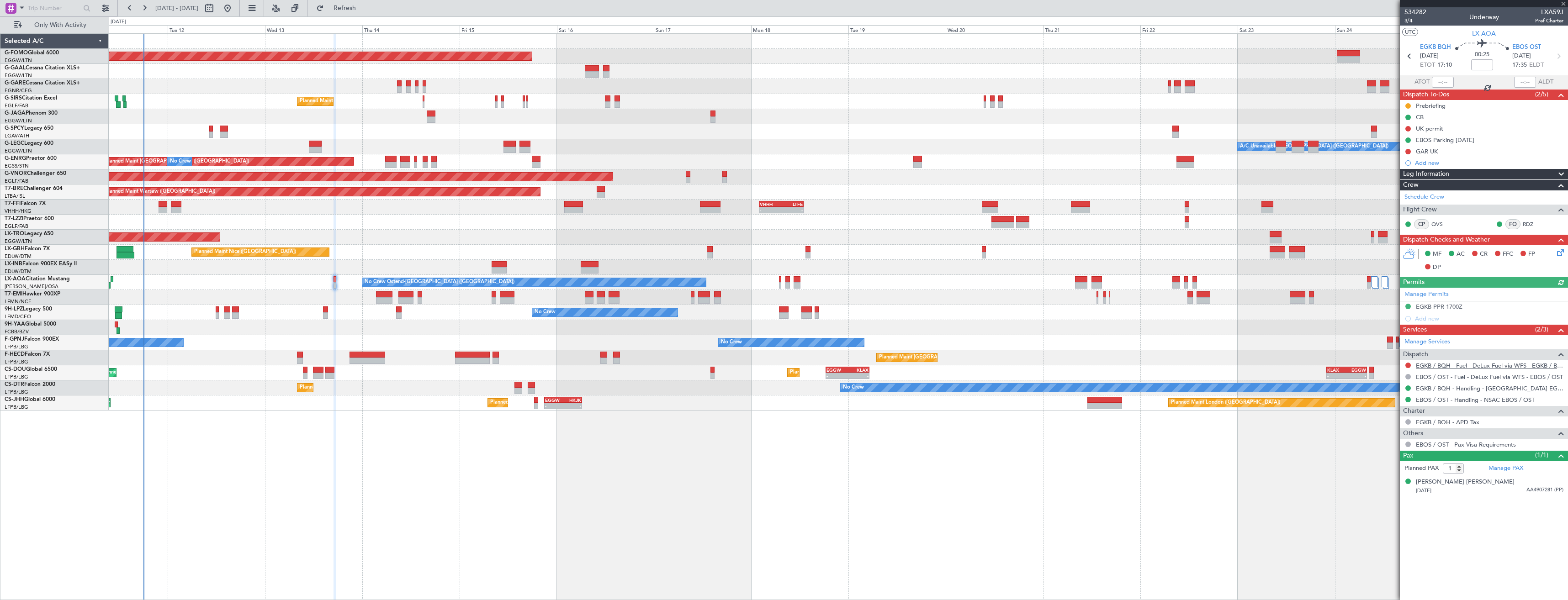
click at [1427, 365] on link "EGKB / BQH - Fuel - DeLux Fuel via WFS - EGKB / BQH" at bounding box center [1489, 365] width 147 height 8
click at [364, 10] on span "Refresh" at bounding box center [345, 8] width 39 height 6
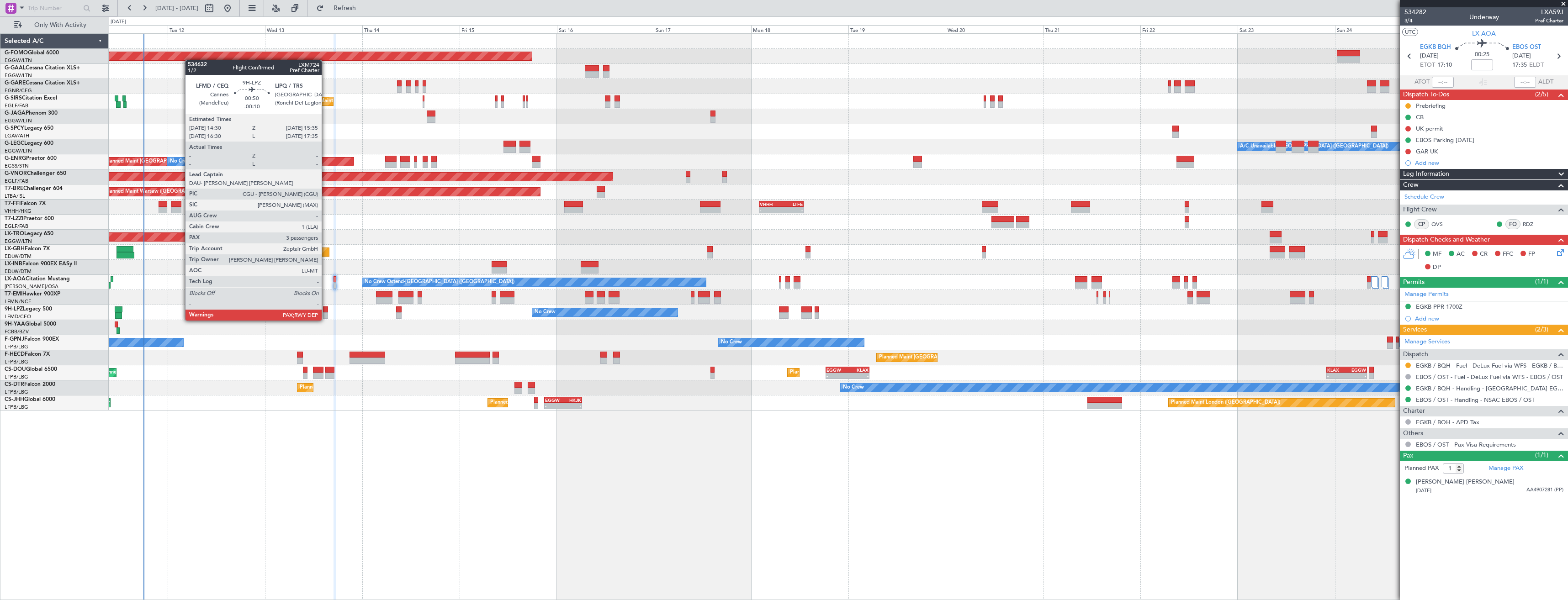
click at [326, 312] on div at bounding box center [325, 310] width 4 height 6
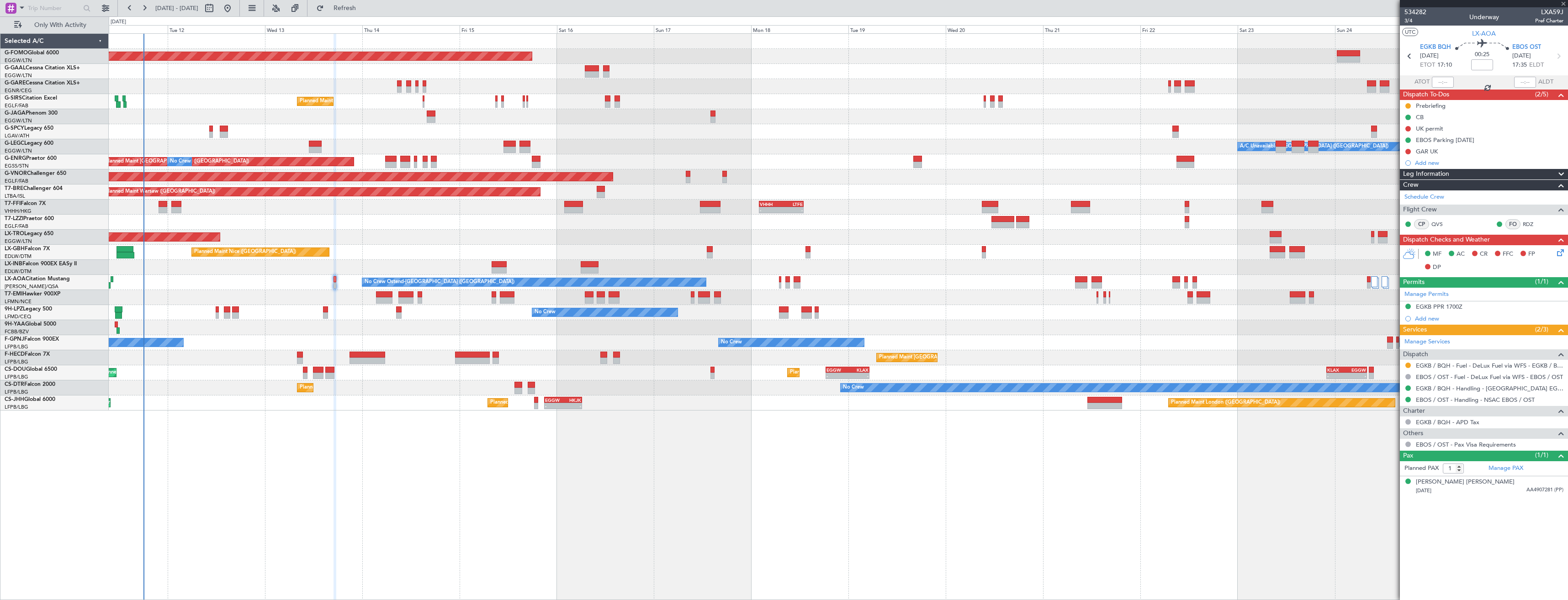
type input "-00:10"
type input "3"
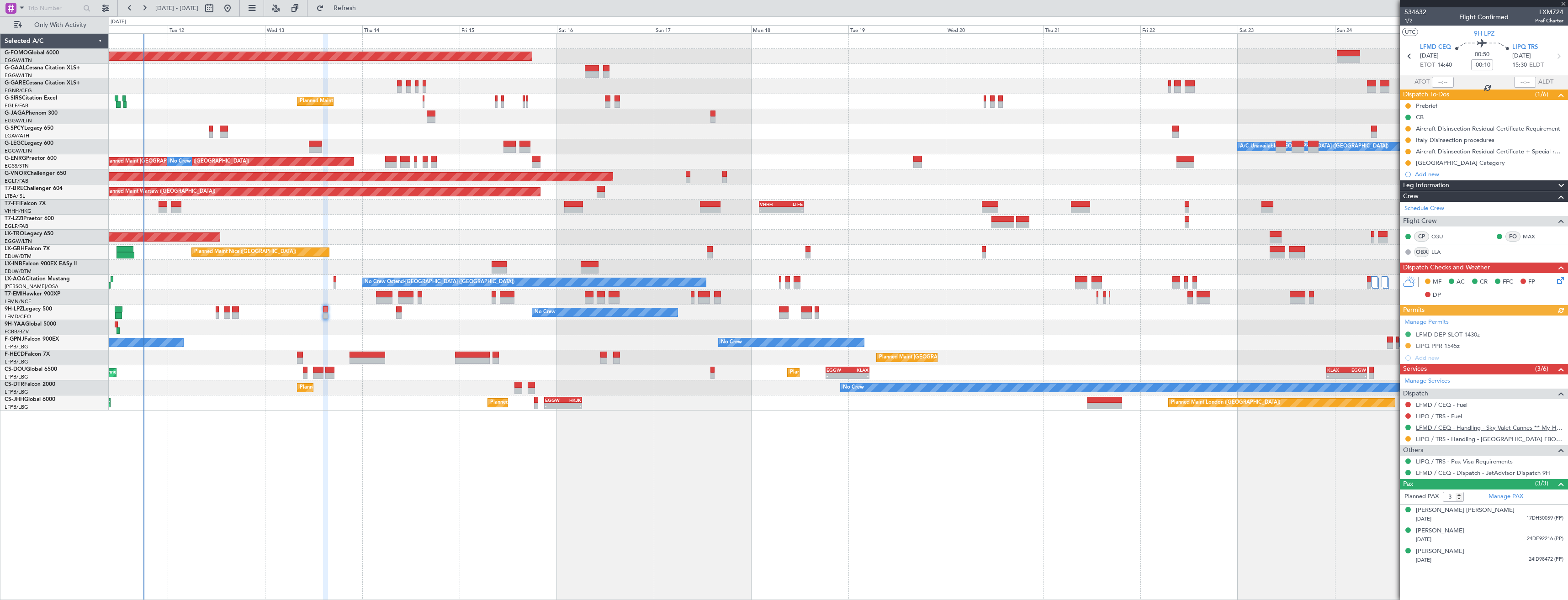
click at [1456, 426] on link "LFMD / CEQ - Handling - Sky Valet Cannes ** My Handling**LFMD / CEQ" at bounding box center [1489, 428] width 147 height 8
click at [1445, 402] on link "LFMD / CEQ - Fuel" at bounding box center [1441, 404] width 51 height 8
click at [345, 6] on button "Refresh" at bounding box center [339, 8] width 55 height 15
click at [1432, 419] on link "LIPQ / TRS - Fuel" at bounding box center [1438, 416] width 46 height 8
click at [1410, 415] on button at bounding box center [1408, 415] width 6 height 5
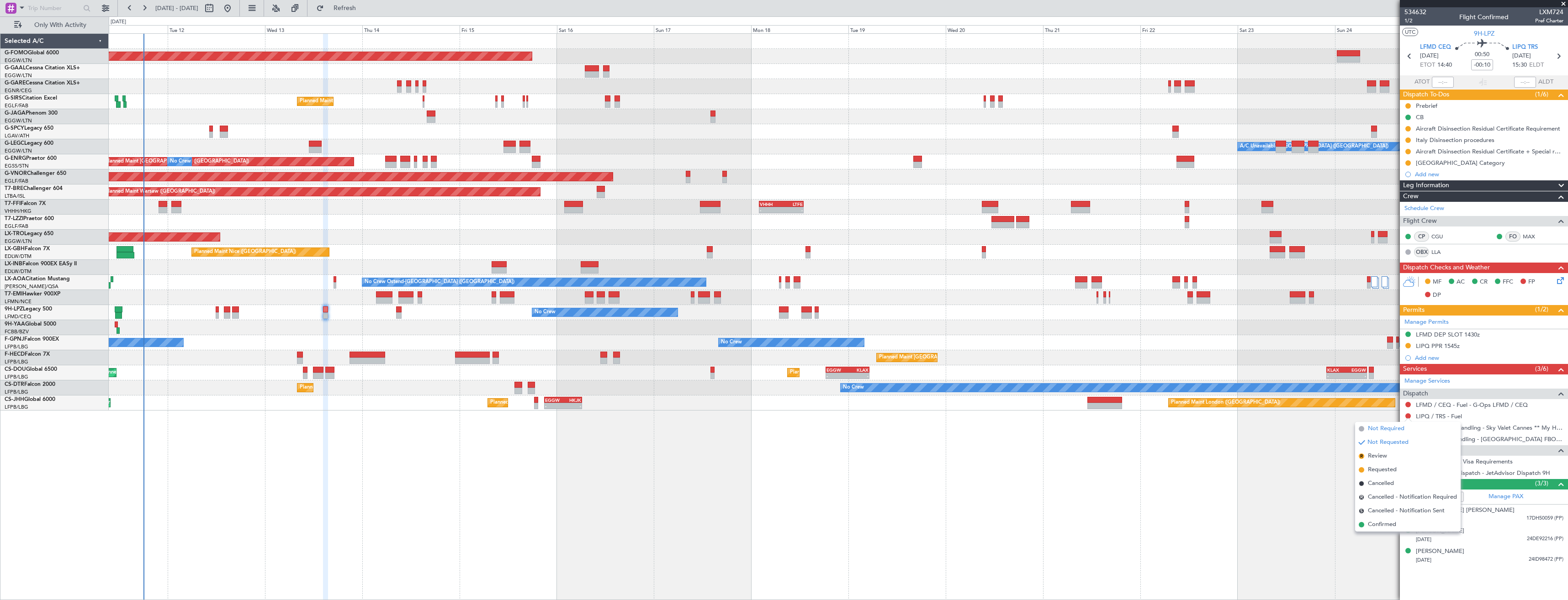
click at [1383, 430] on span "Not Required" at bounding box center [1386, 428] width 37 height 9
click at [1408, 404] on button at bounding box center [1408, 404] width 6 height 5
click at [1386, 415] on mat-tooltip-component "Not Requested" at bounding box center [1408, 419] width 51 height 24
click at [1409, 406] on button at bounding box center [1408, 404] width 6 height 5
click at [1386, 419] on mat-tooltip-component "Not Requested" at bounding box center [1408, 419] width 51 height 24
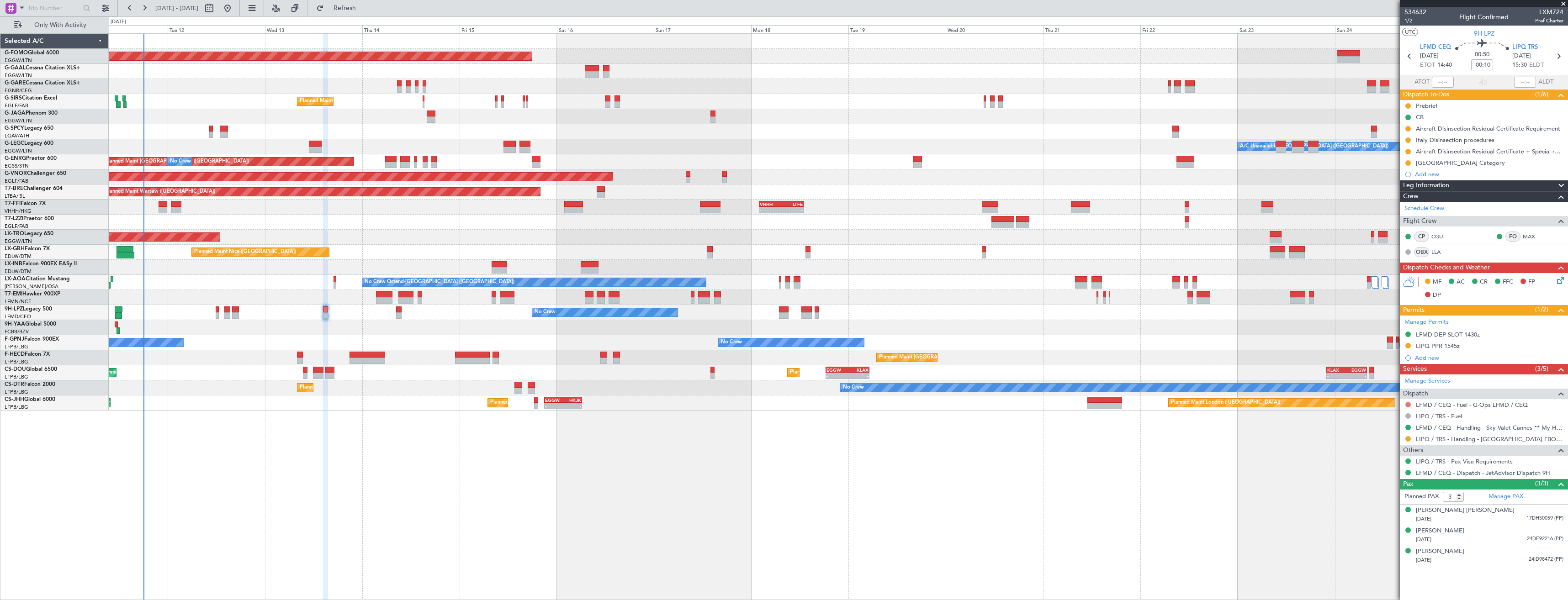
click at [1408, 404] on button at bounding box center [1408, 404] width 6 height 5
click at [1374, 416] on span "Not Required" at bounding box center [1386, 417] width 37 height 9
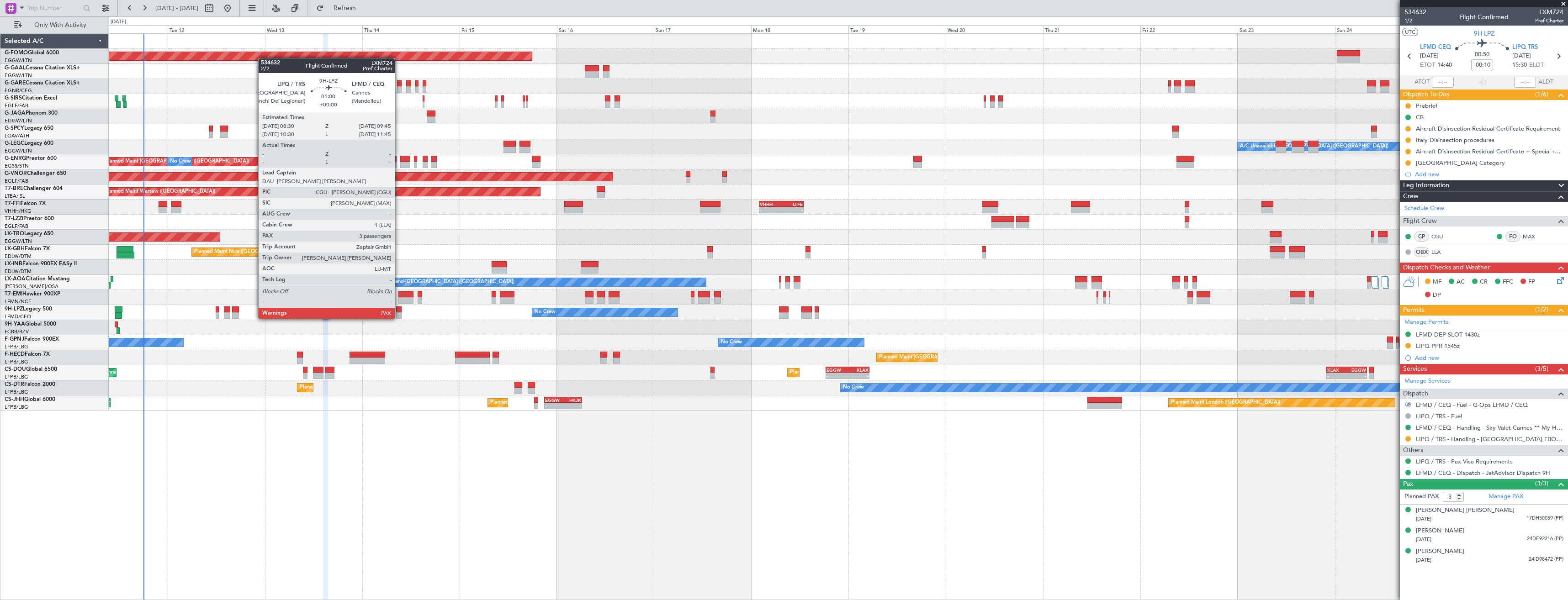
click at [399, 310] on div at bounding box center [399, 310] width 6 height 6
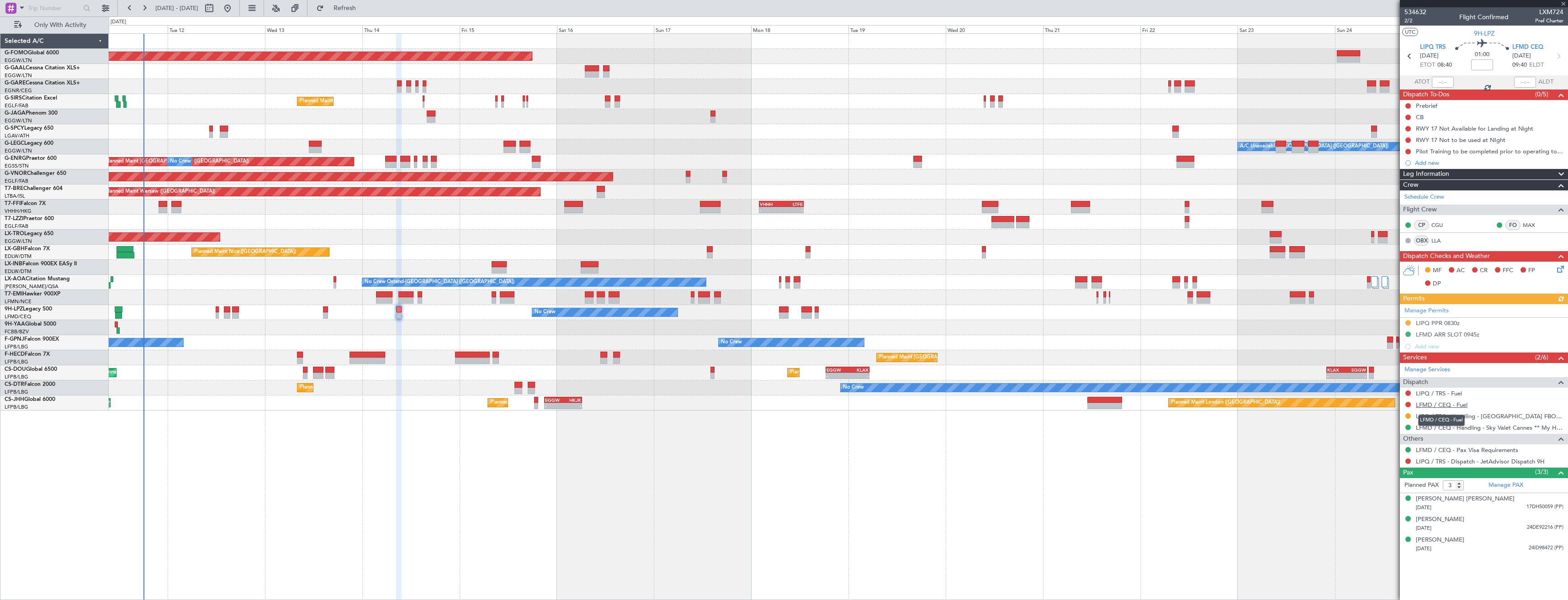
click at [1443, 408] on link "LFMD / CEQ - Fuel" at bounding box center [1441, 404] width 51 height 8
click at [364, 12] on span "Refresh" at bounding box center [345, 8] width 39 height 6
click at [1456, 394] on link "LIPQ / TRS - Fuel" at bounding box center [1438, 393] width 46 height 8
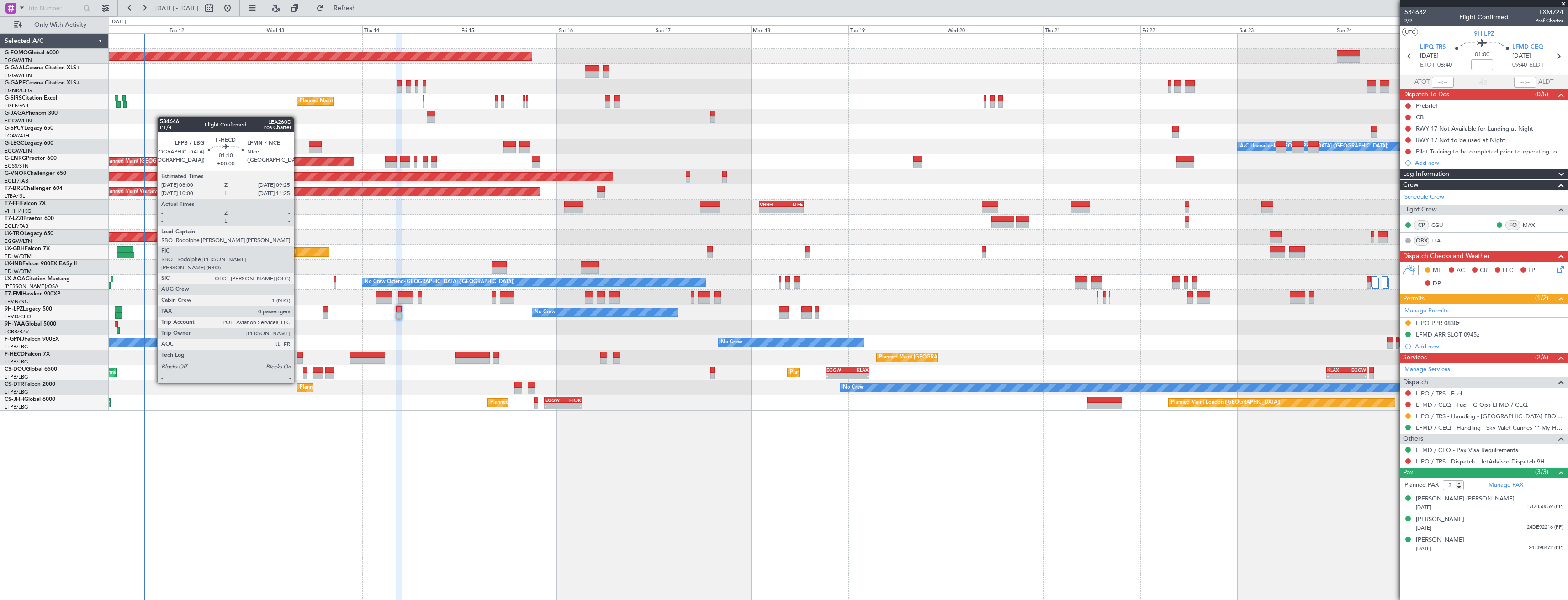
click at [298, 357] on div at bounding box center [300, 360] width 6 height 6
type input "0"
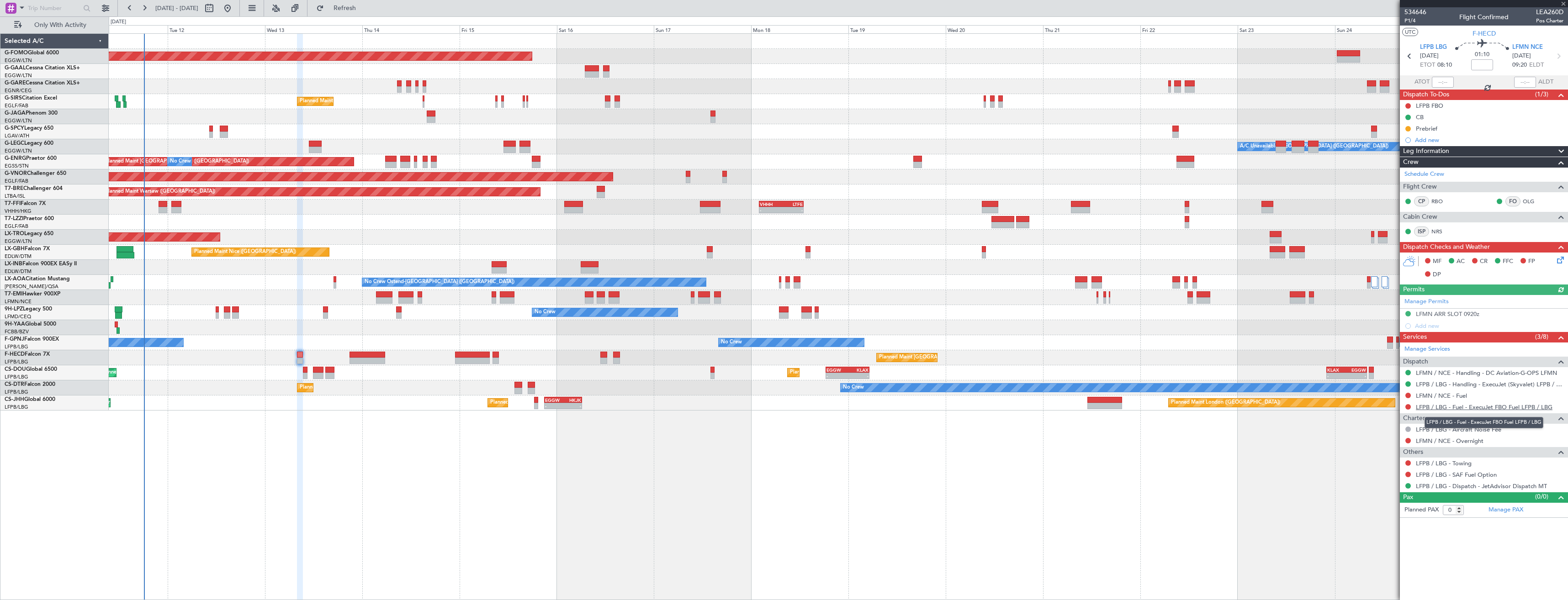
click at [1450, 406] on link "LFPB / LBG - Fuel - ExecuJet FBO Fuel LFPB / LBG" at bounding box center [1484, 407] width 136 height 8
click at [364, 12] on span "Refresh" at bounding box center [345, 8] width 39 height 6
click at [1429, 139] on div "Add new" at bounding box center [1489, 140] width 149 height 8
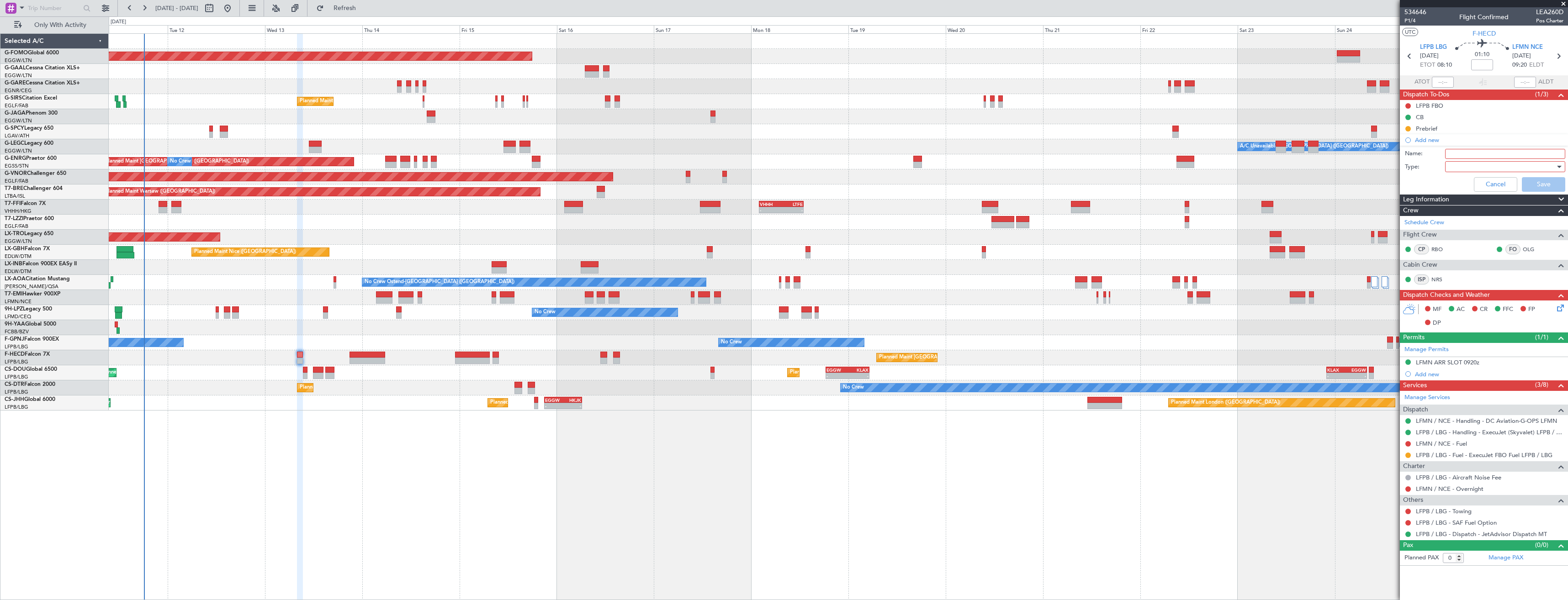
click at [1454, 152] on input "Name:" at bounding box center [1505, 154] width 120 height 10
type input "LFMN FUEL VIA HADID"
click at [1459, 164] on div at bounding box center [1502, 167] width 106 height 13
click at [1454, 183] on span "Generic" at bounding box center [1500, 185] width 112 height 13
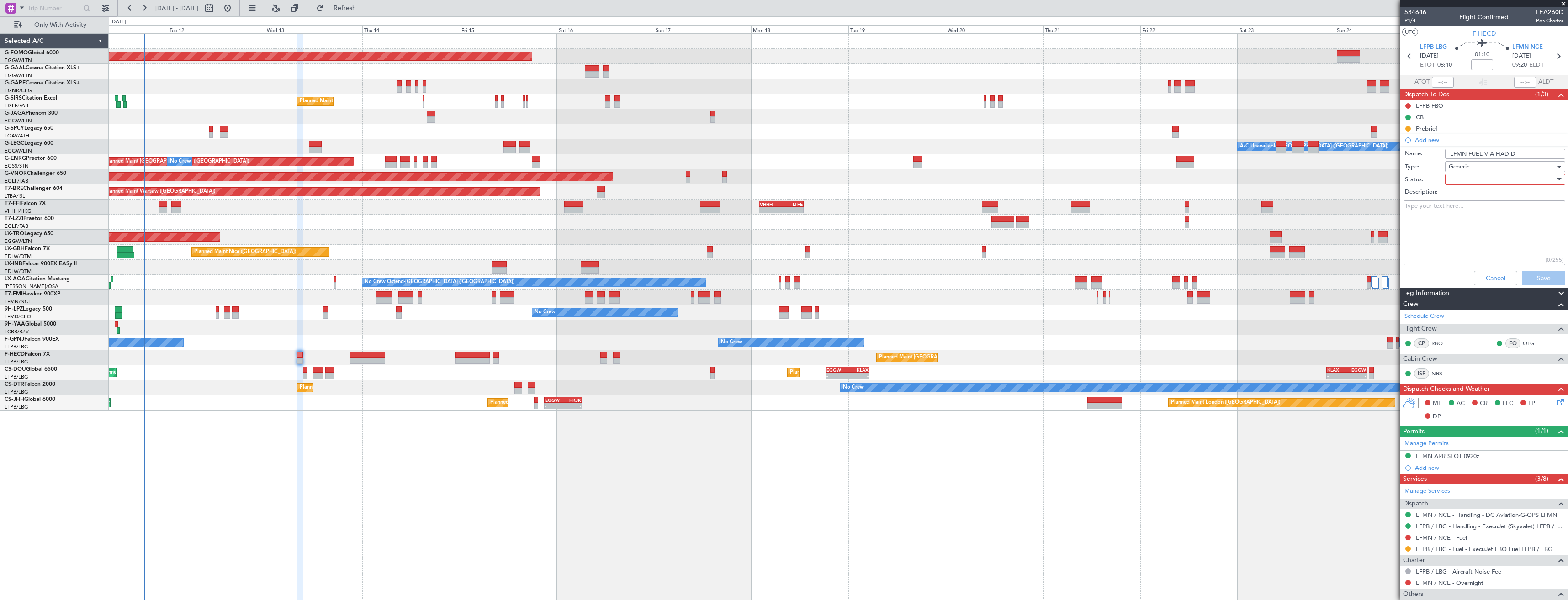
click at [1454, 180] on div at bounding box center [1502, 180] width 106 height 13
drag, startPoint x: 1457, startPoint y: 208, endPoint x: 1469, endPoint y: 242, distance: 36.1
click at [1458, 208] on span "In Progress" at bounding box center [1501, 211] width 107 height 13
click at [1531, 277] on button "Save" at bounding box center [1544, 278] width 43 height 15
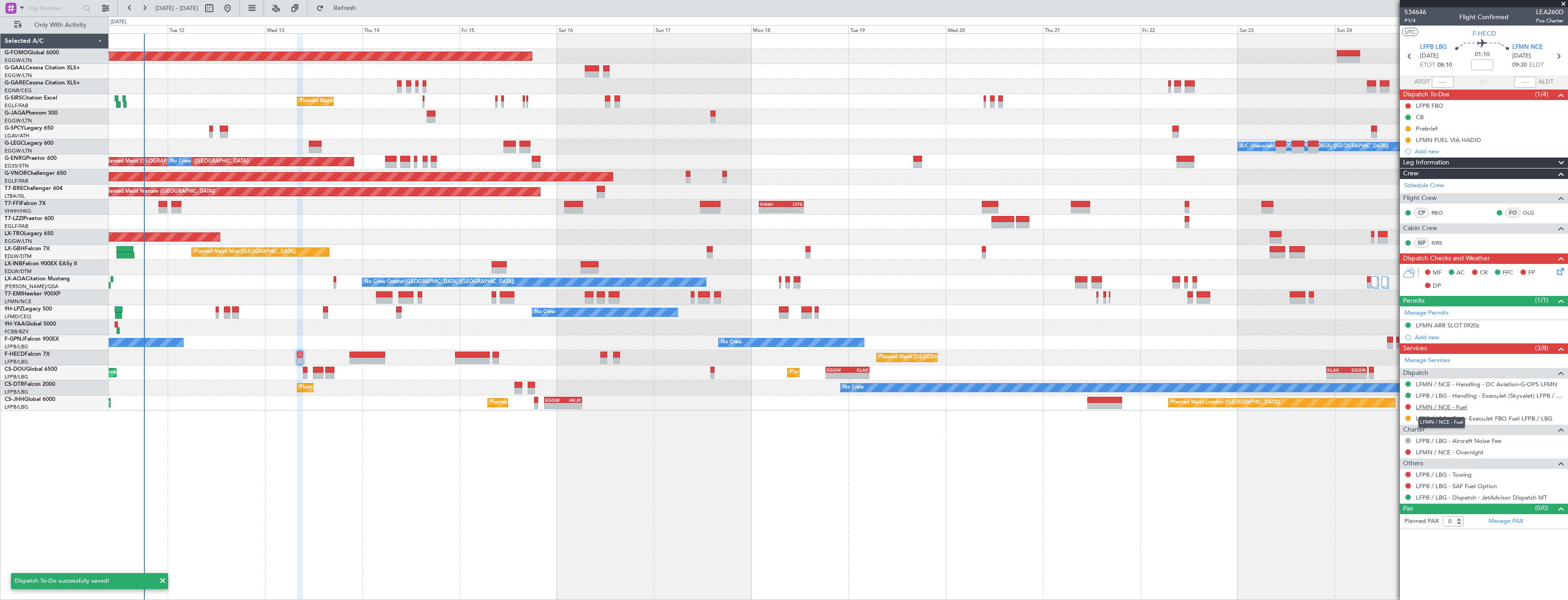
click at [1431, 408] on link "LFMN / NCE - Fuel" at bounding box center [1441, 407] width 51 height 8
click at [1483, 388] on mat-tooltip-component "LFMN / NCE - Handling - DC Aviation-G-OPS LFMN" at bounding box center [1487, 400] width 136 height 24
click at [1482, 384] on link "LFMN / NCE - Handling - DC Aviation-G-OPS LFMN" at bounding box center [1486, 384] width 141 height 8
click at [1408, 406] on button at bounding box center [1408, 406] width 6 height 5
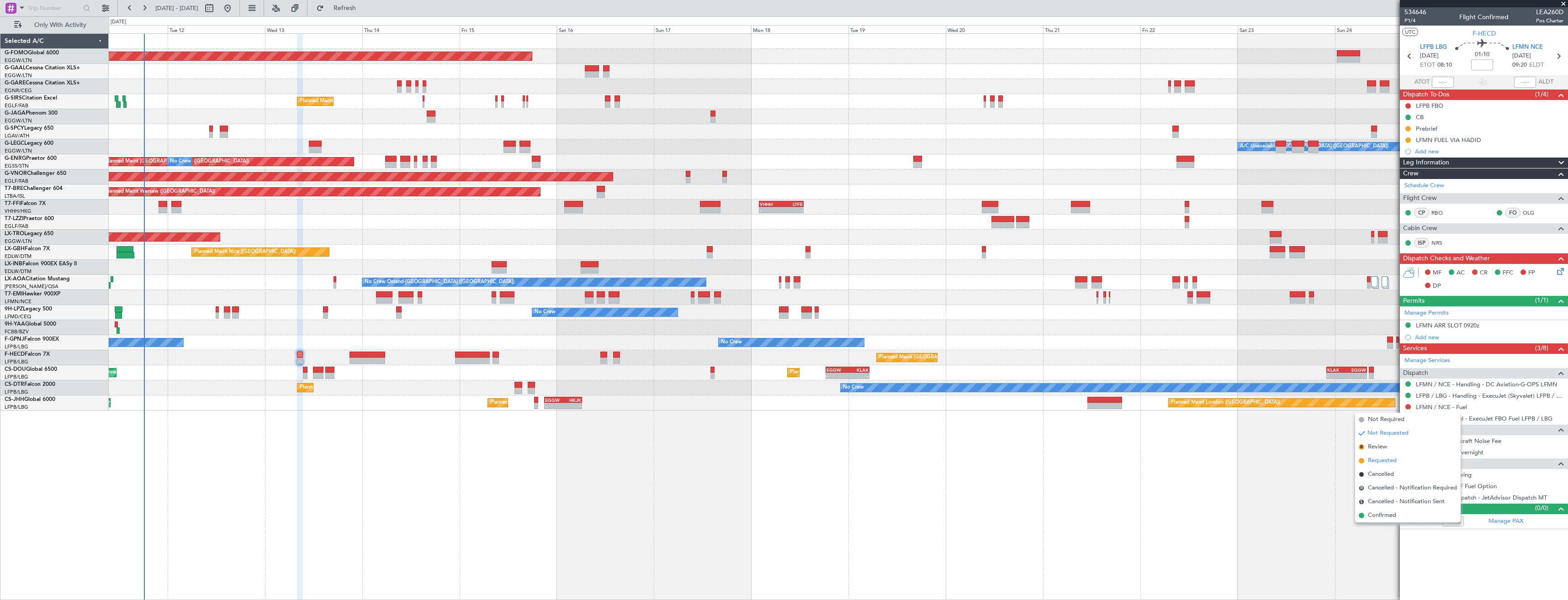
click at [1391, 460] on span "Requested" at bounding box center [1382, 461] width 29 height 9
click at [1555, 60] on icon at bounding box center [1558, 56] width 12 height 12
type input "+00:20"
type input "1"
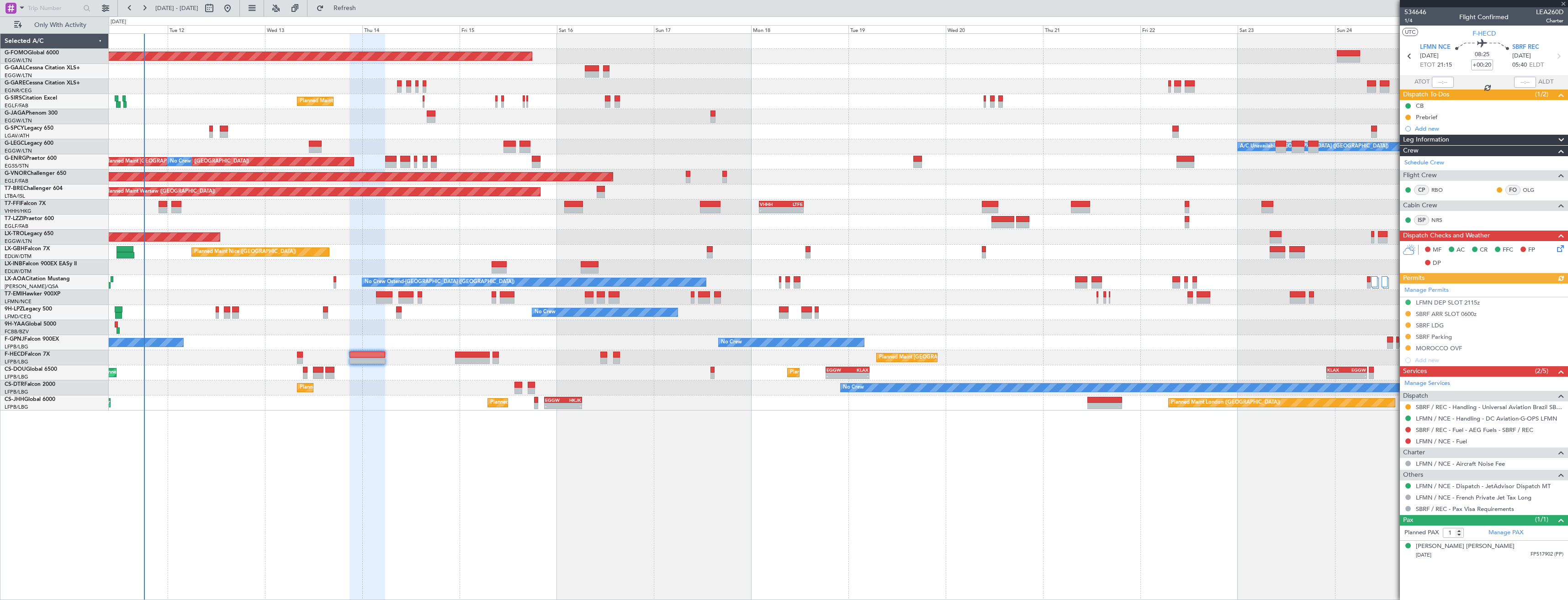
click at [1404, 440] on div "LFMN / NCE - Fuel" at bounding box center [1484, 441] width 168 height 12
click at [1408, 440] on button at bounding box center [1408, 441] width 6 height 5
drag, startPoint x: 1375, startPoint y: 496, endPoint x: 1375, endPoint y: 405, distance: 91.0
click at [1375, 495] on span "Requested" at bounding box center [1382, 495] width 29 height 9
click at [1442, 130] on div "Add new" at bounding box center [1485, 128] width 140 height 8
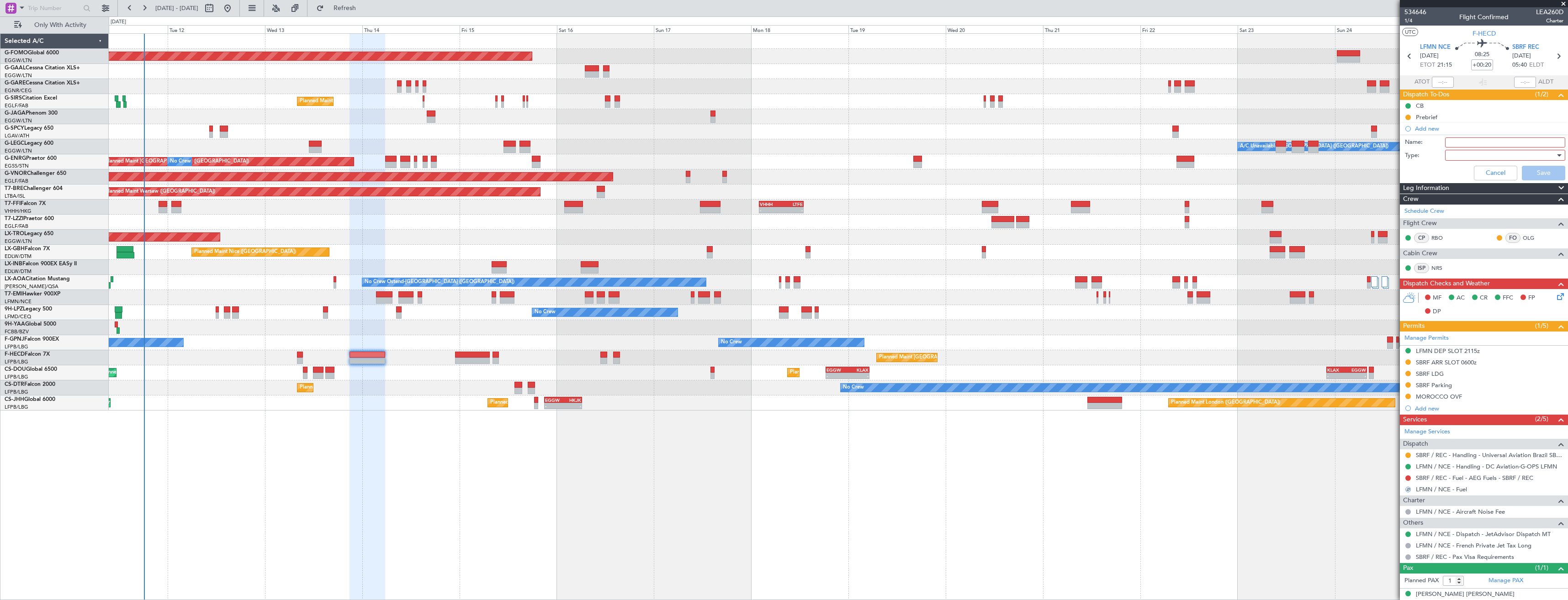
click at [1452, 141] on input "Name:" at bounding box center [1505, 142] width 120 height 10
type input "LFMN FUEL VIA HADID"
click at [1456, 155] on div at bounding box center [1502, 155] width 106 height 13
click at [1459, 177] on span "Generic" at bounding box center [1501, 174] width 107 height 13
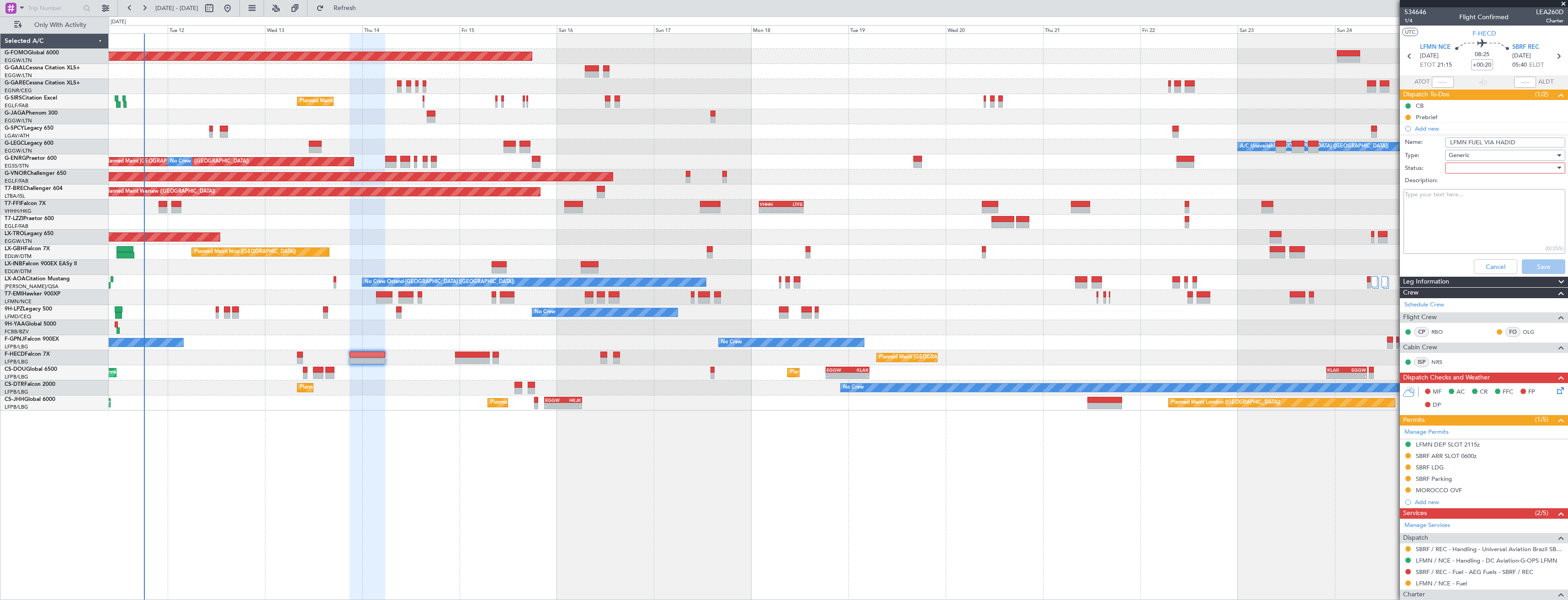
click at [1460, 166] on div at bounding box center [1502, 168] width 106 height 13
click at [1459, 199] on span "In Progress" at bounding box center [1501, 200] width 107 height 13
click at [1522, 266] on button "Save" at bounding box center [1544, 267] width 43 height 15
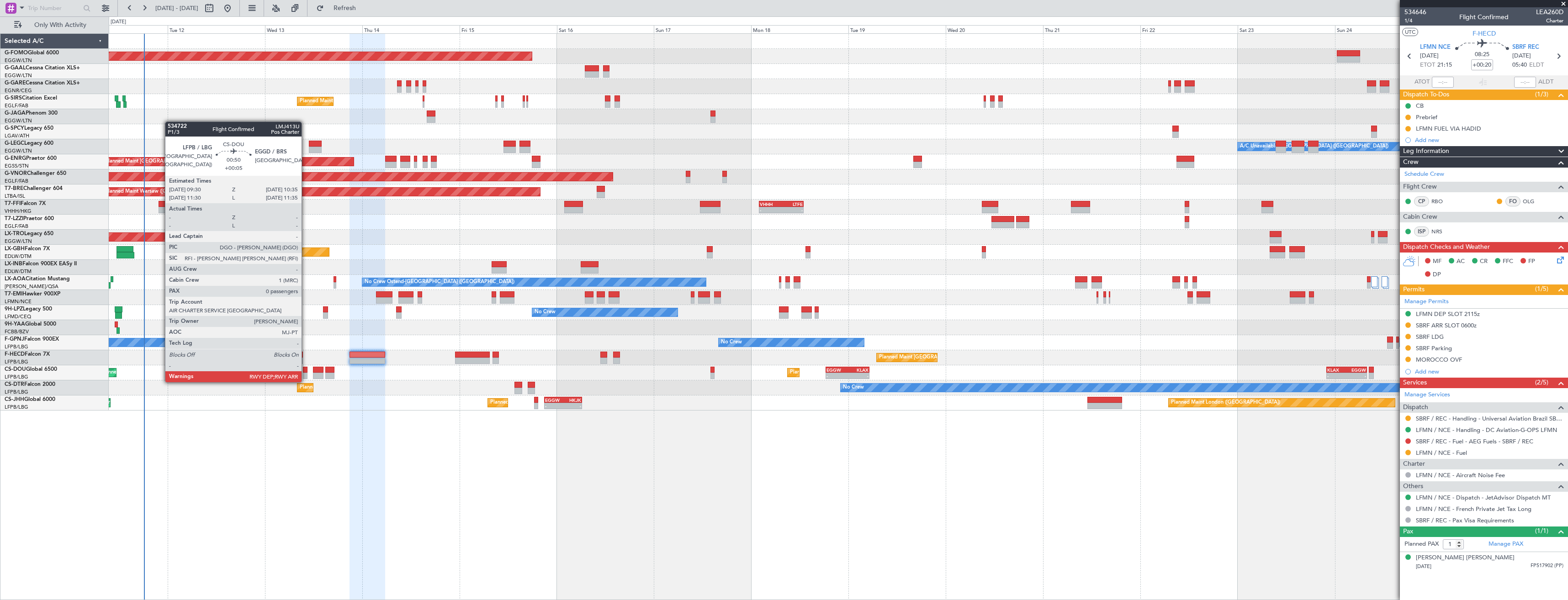
click at [306, 373] on div at bounding box center [305, 376] width 4 height 6
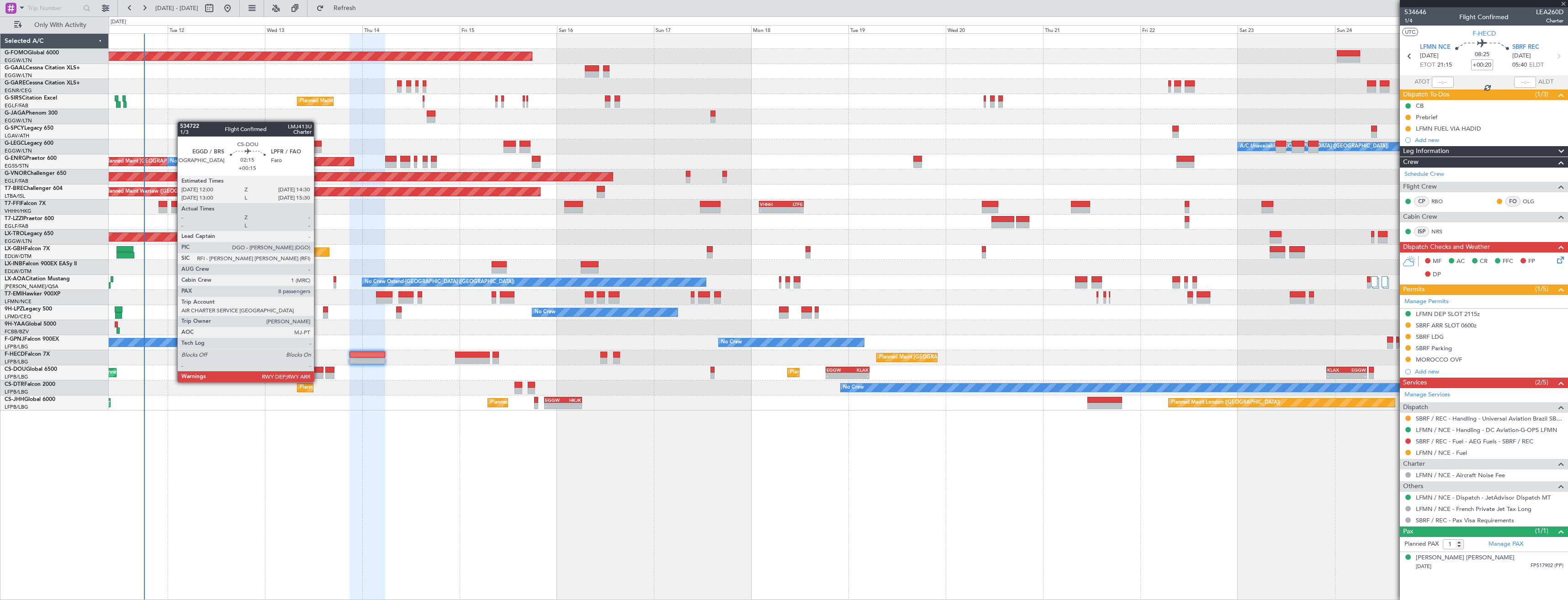
type input "+00:05"
type input "0"
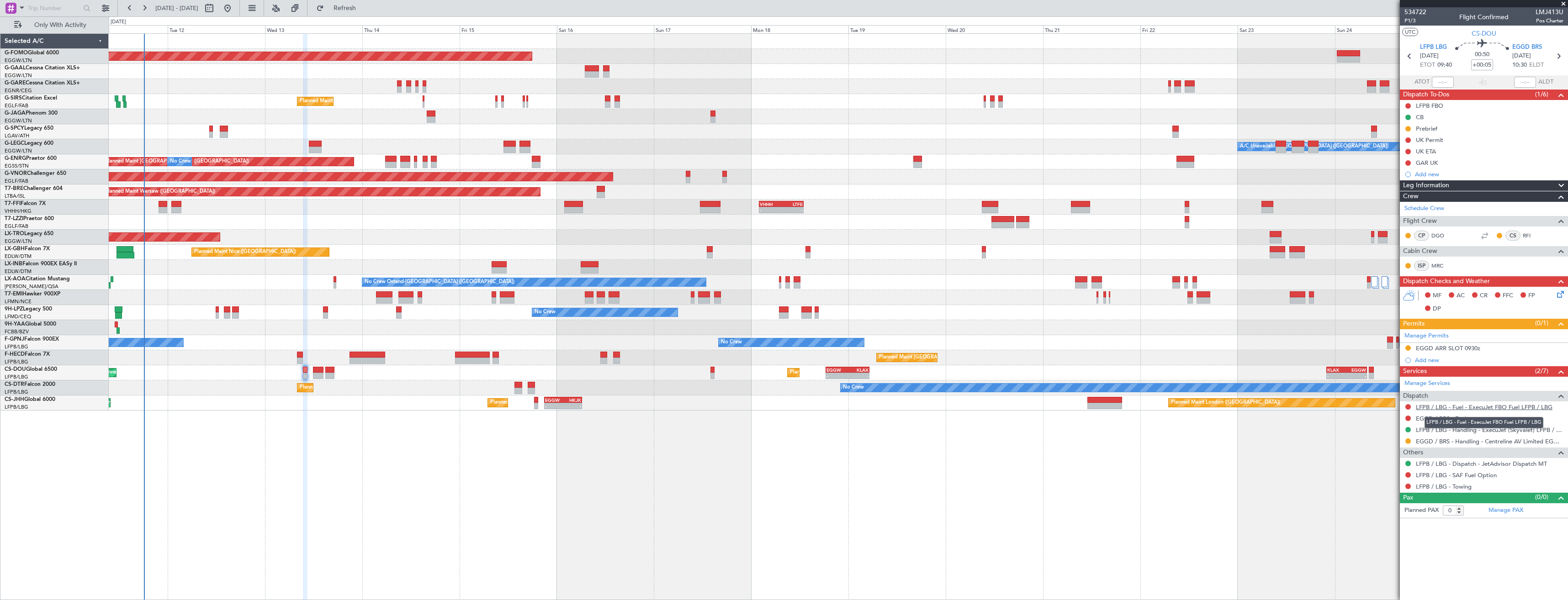
click at [1443, 404] on link "LFPB / LBG - Fuel - ExecuJet FBO Fuel LFPB / LBG" at bounding box center [1484, 407] width 136 height 8
click at [364, 8] on span "Refresh" at bounding box center [345, 8] width 39 height 6
click at [1408, 417] on button at bounding box center [1408, 418] width 6 height 5
click at [1374, 431] on span "Not Required" at bounding box center [1386, 431] width 37 height 9
click at [1556, 58] on icon at bounding box center [1558, 56] width 12 height 12
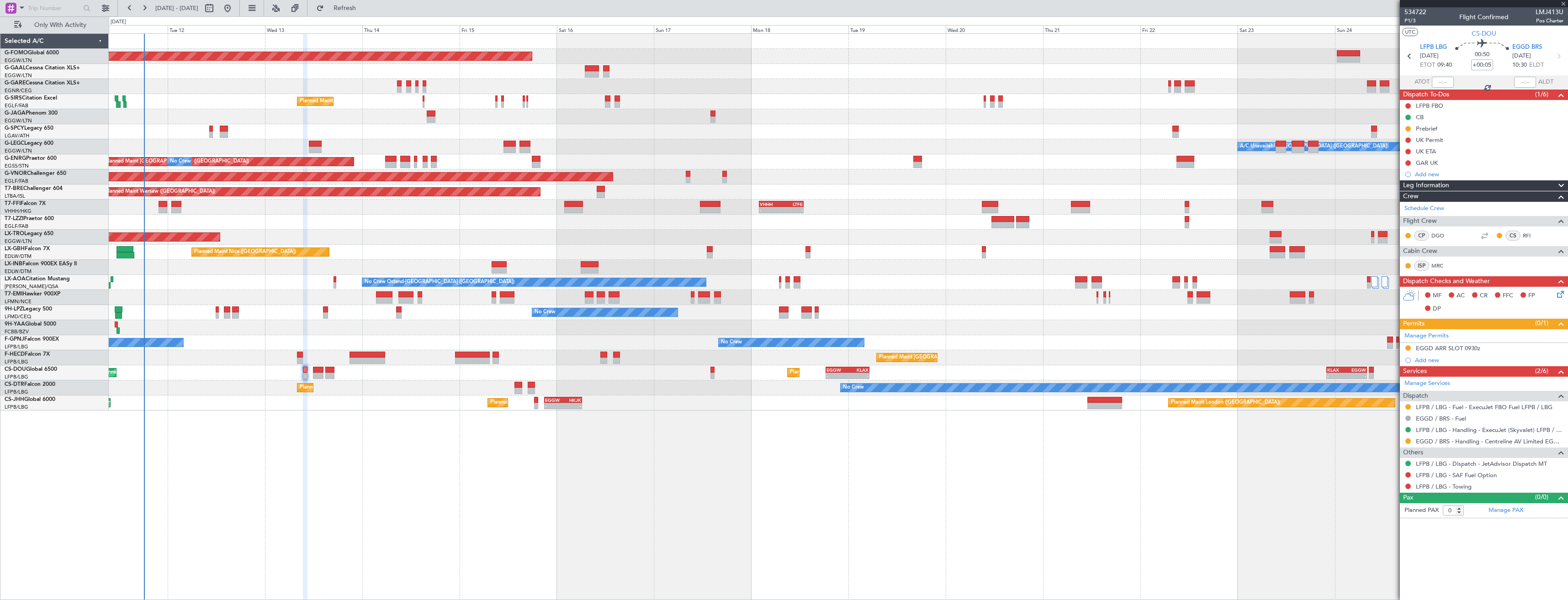
type input "+00:15"
type input "8"
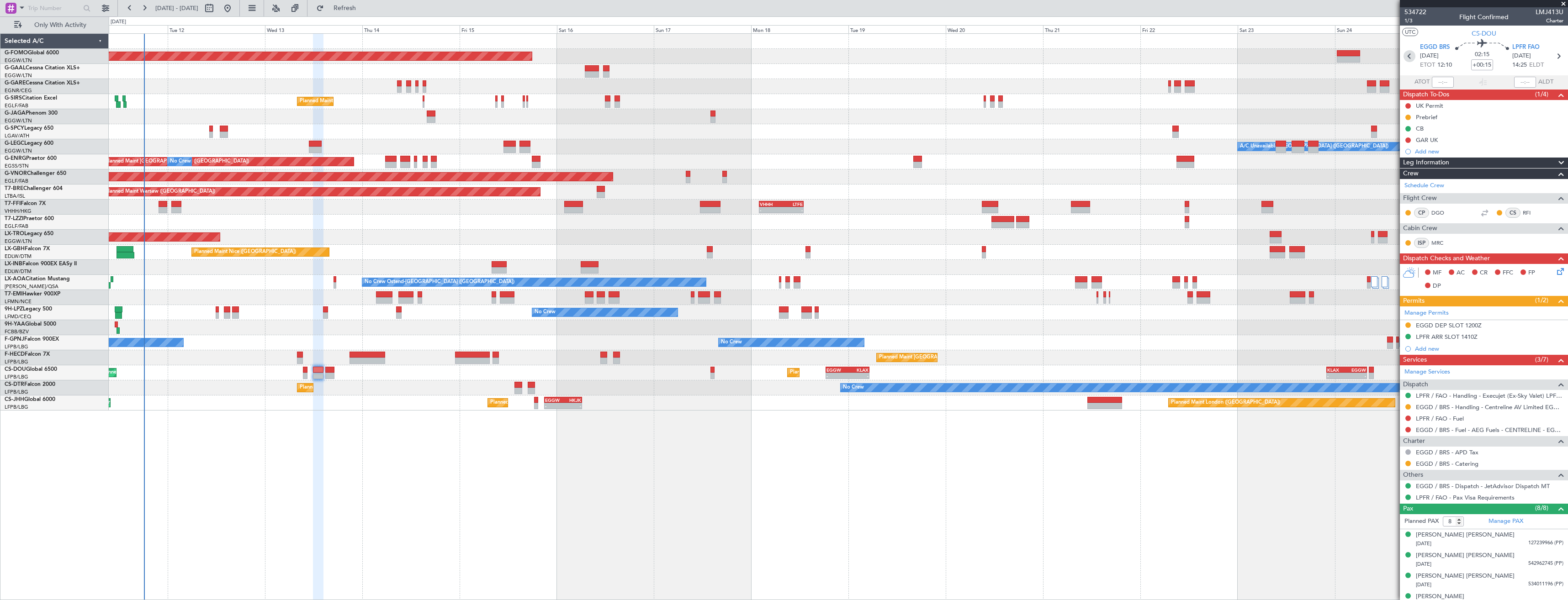
click at [1411, 52] on icon at bounding box center [1409, 56] width 12 height 12
type input "+00:05"
type input "0"
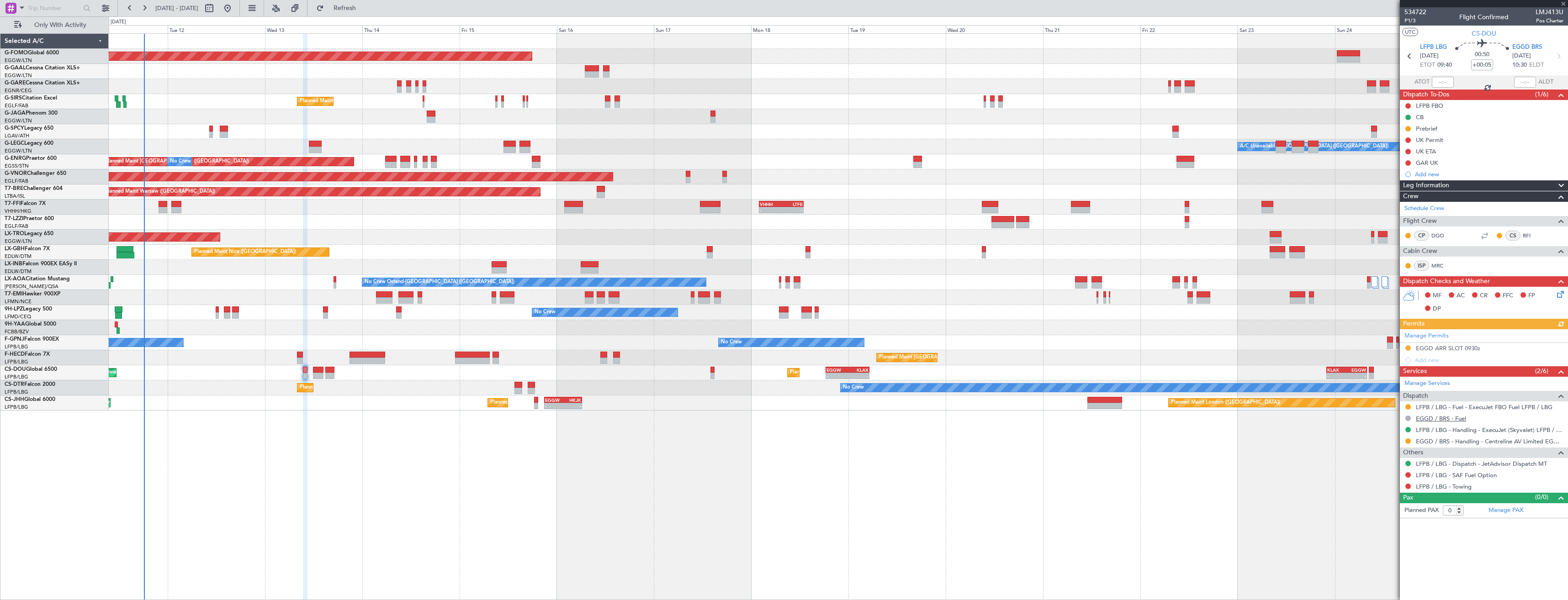
click at [1427, 419] on link "EGGD / BRS - Fuel" at bounding box center [1441, 419] width 50 height 8
click at [1555, 59] on icon at bounding box center [1558, 56] width 12 height 12
type input "+00:15"
type input "8"
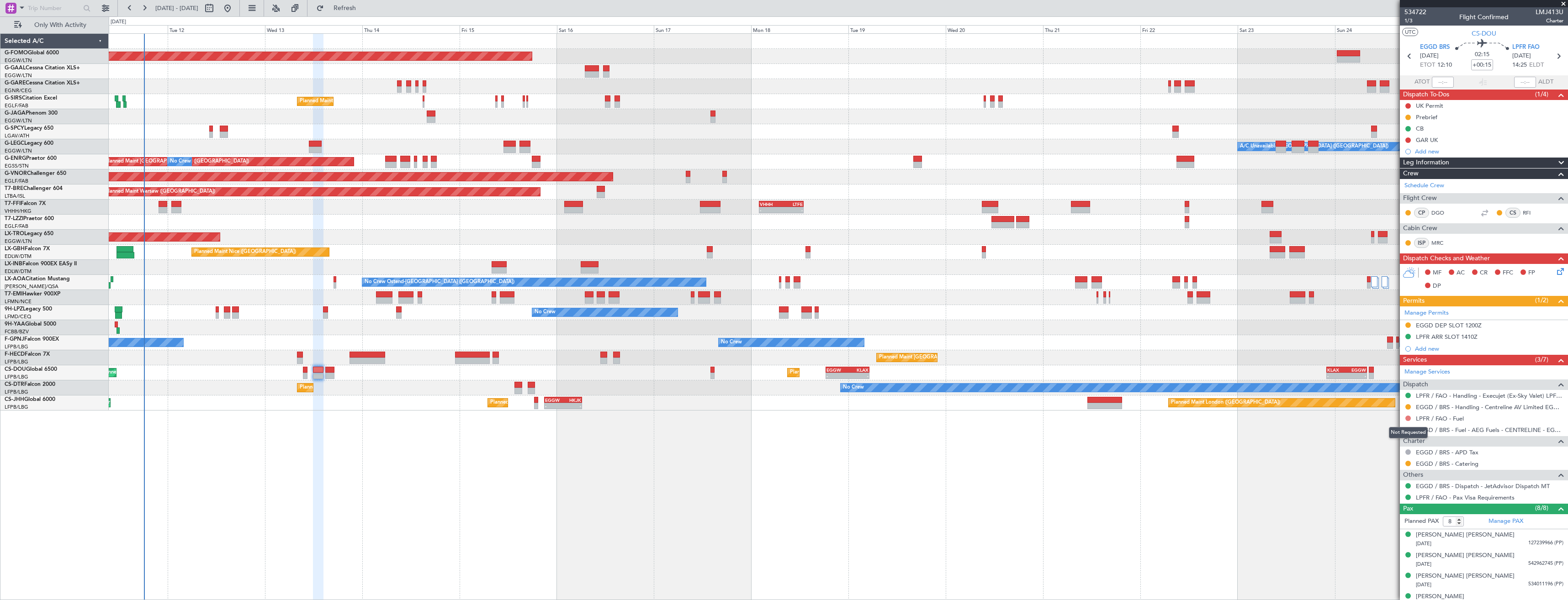
click at [1408, 419] on button at bounding box center [1408, 418] width 6 height 5
click at [1361, 433] on span at bounding box center [1361, 431] width 6 height 5
click at [1428, 430] on link "EGGD / BRS - Fuel - AEG Fuels - CENTRELINE - EGGD / BRS" at bounding box center [1489, 430] width 147 height 8
click at [364, 8] on span "Refresh" at bounding box center [345, 8] width 39 height 6
click at [1408, 428] on button at bounding box center [1408, 430] width 6 height 5
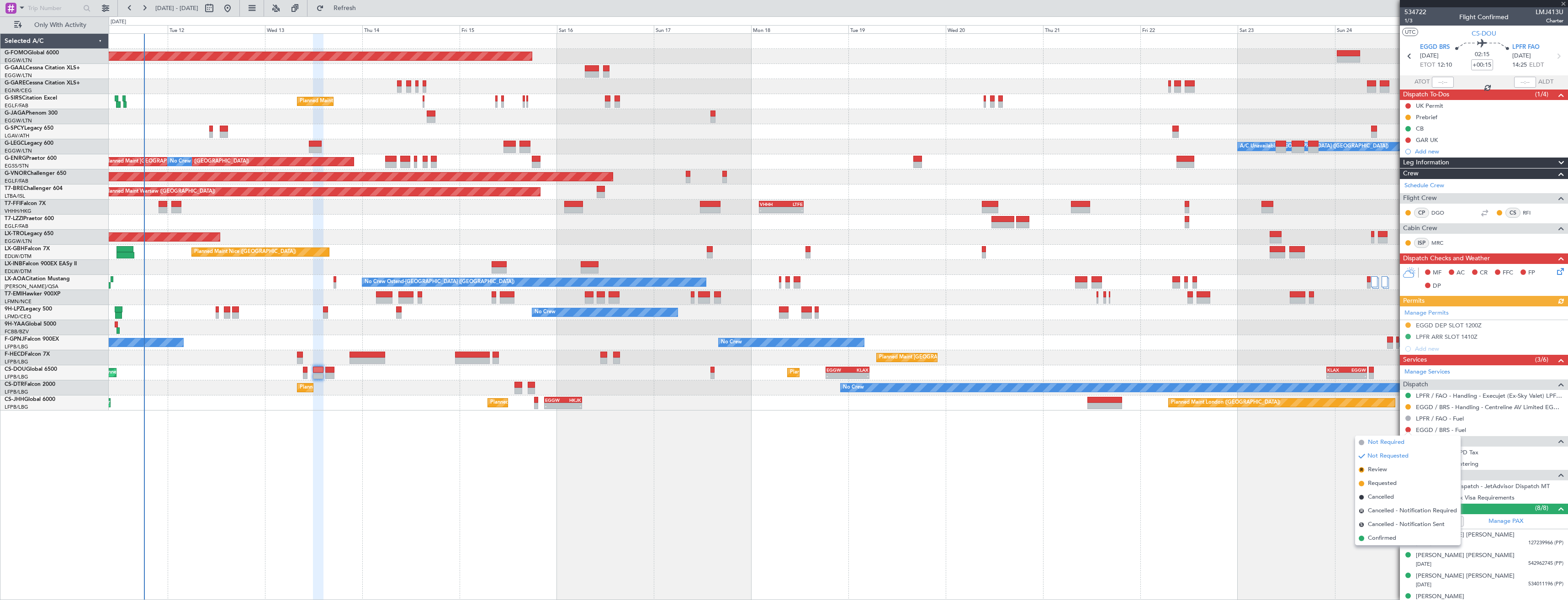
click at [1378, 439] on span "Not Required" at bounding box center [1386, 442] width 37 height 9
click at [1557, 55] on icon at bounding box center [1558, 56] width 12 height 12
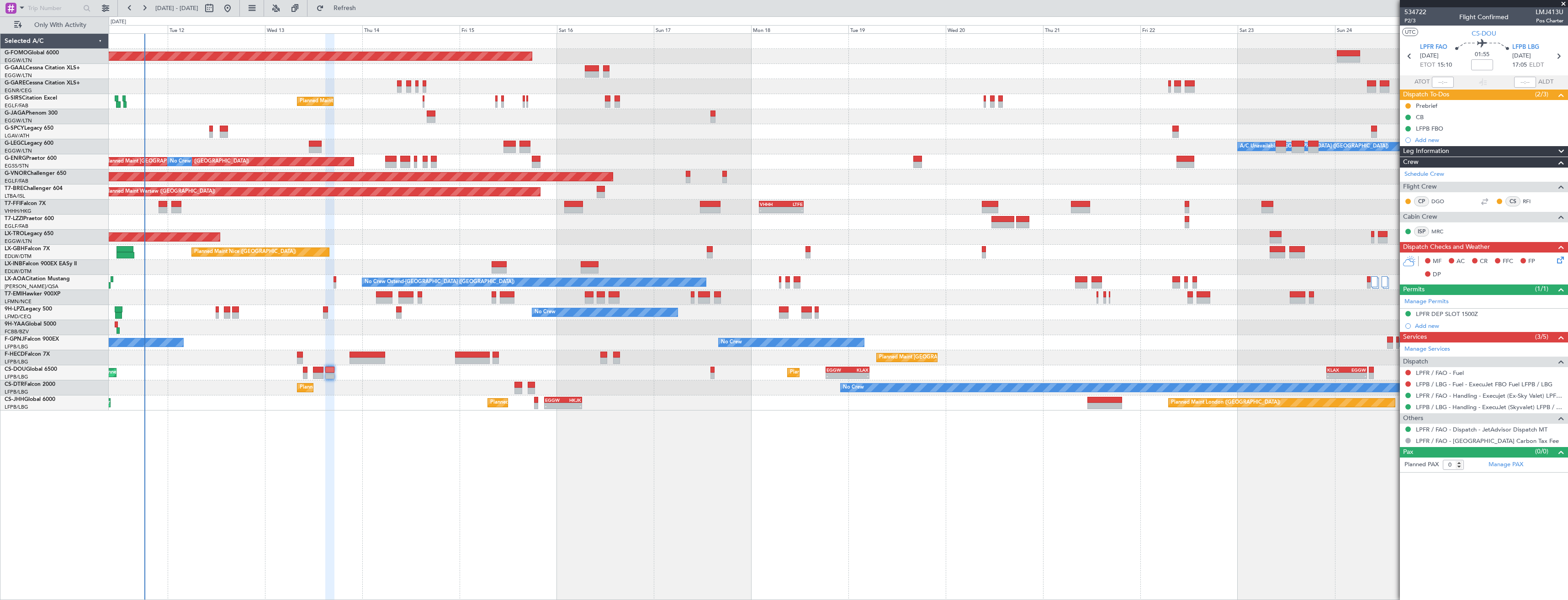
drag, startPoint x: 1406, startPoint y: 372, endPoint x: 1402, endPoint y: 389, distance: 17.5
click at [1406, 372] on button at bounding box center [1408, 372] width 6 height 5
click at [1377, 381] on li "Not Required" at bounding box center [1408, 386] width 106 height 13
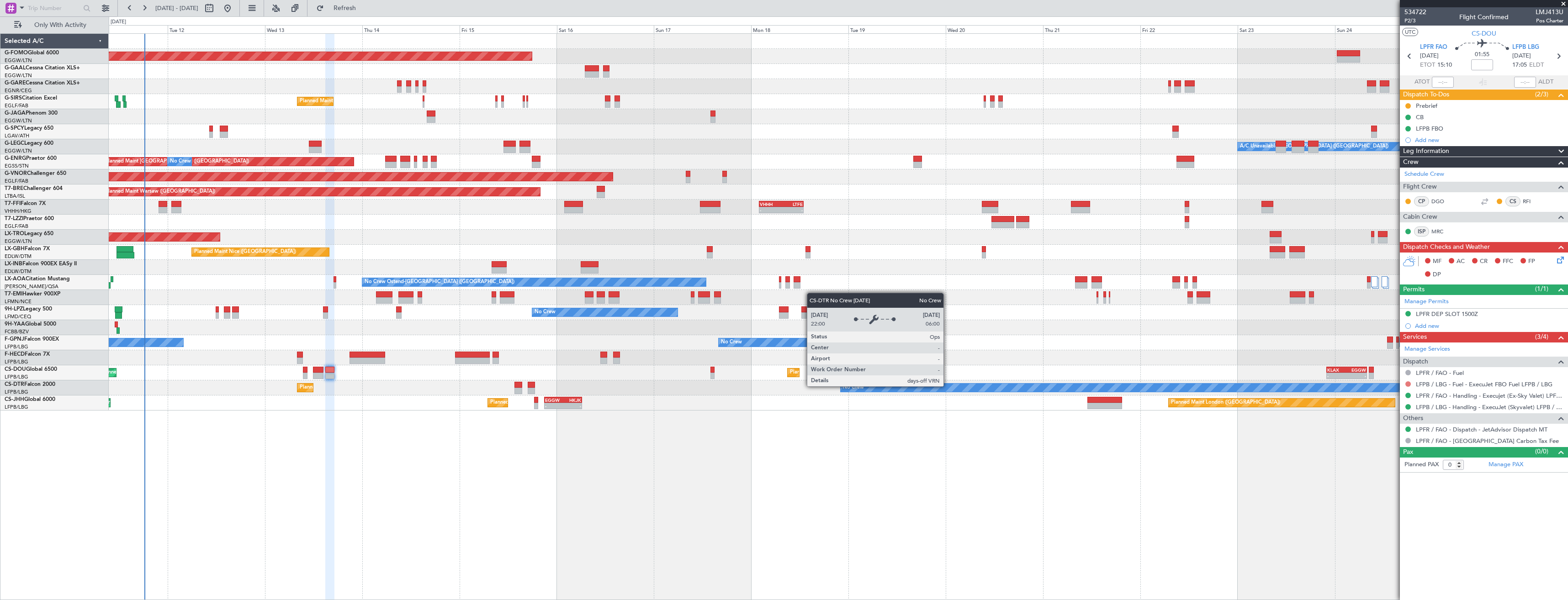
click at [1408, 382] on button at bounding box center [1408, 384] width 6 height 5
click at [1386, 398] on mat-tooltip-component "Not Requested" at bounding box center [1408, 398] width 51 height 24
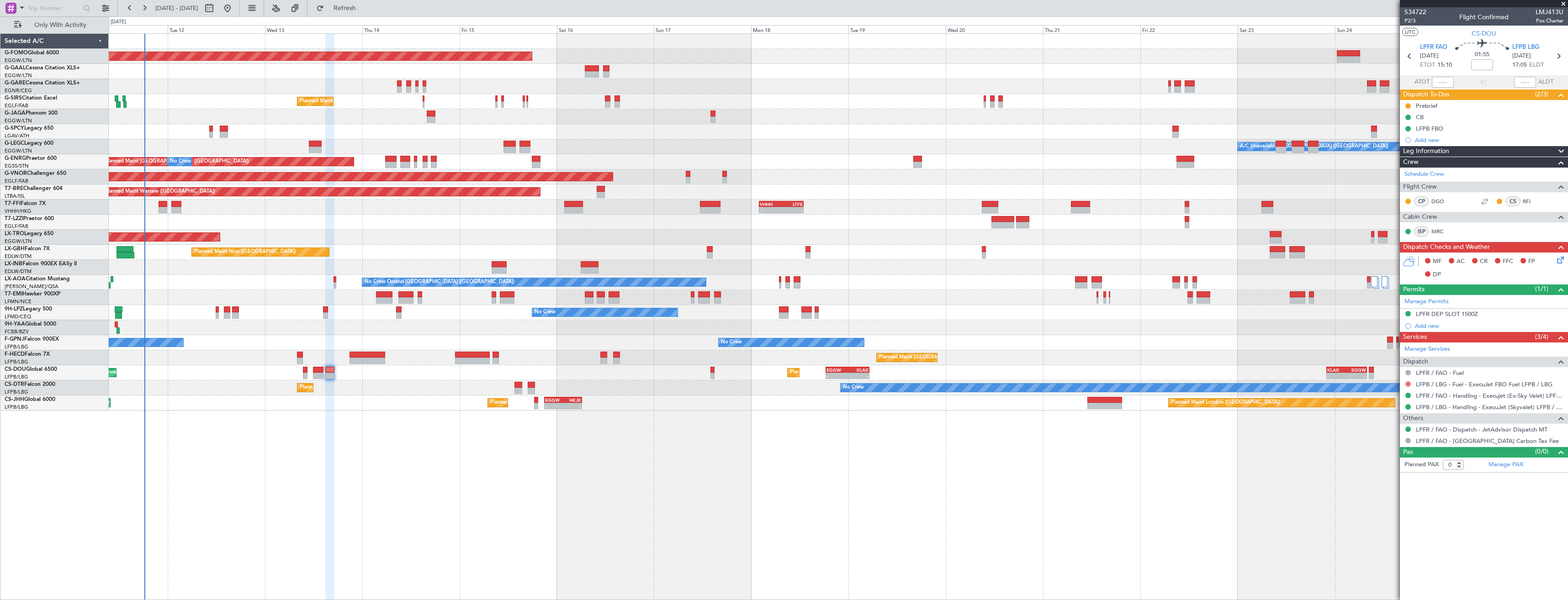
click at [1408, 384] on button at bounding box center [1408, 384] width 6 height 5
click at [1383, 395] on mat-tooltip-component "Not Requested" at bounding box center [1408, 398] width 51 height 24
click at [1408, 382] on button at bounding box center [1408, 384] width 6 height 5
click at [1379, 393] on span "Not Required" at bounding box center [1386, 397] width 37 height 9
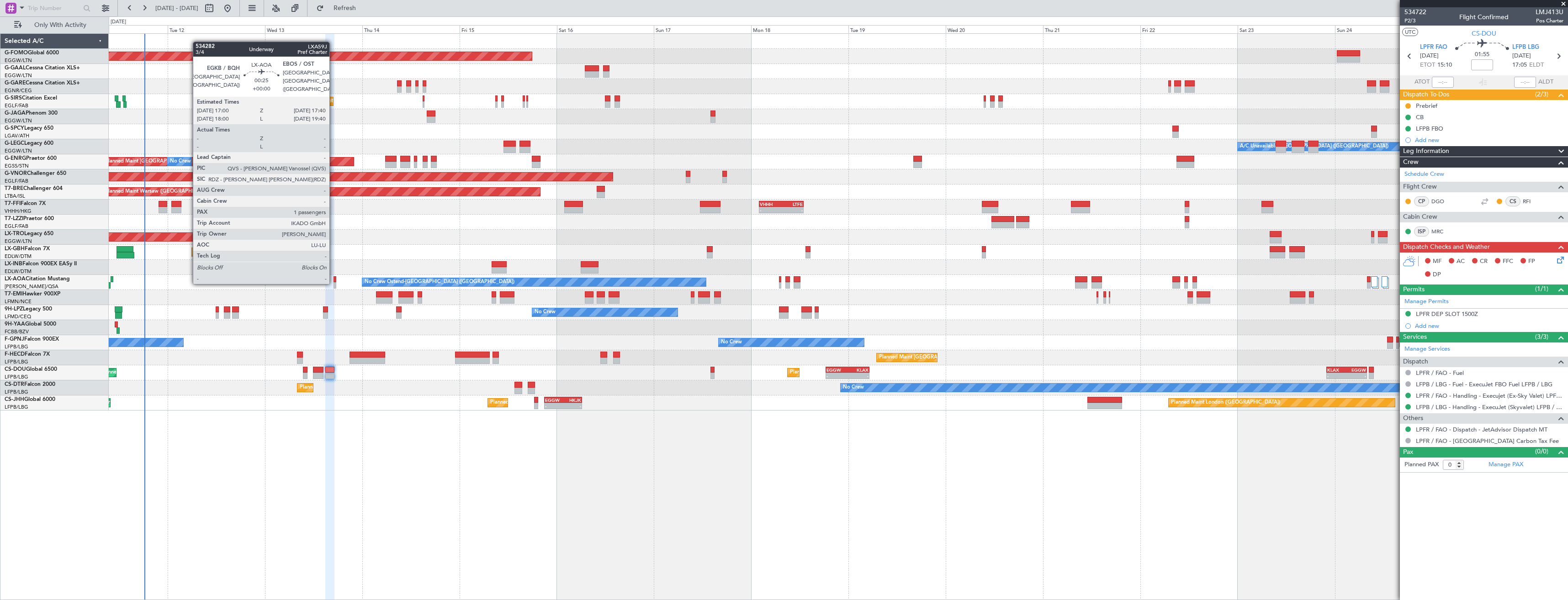
click at [334, 283] on div at bounding box center [335, 285] width 2 height 6
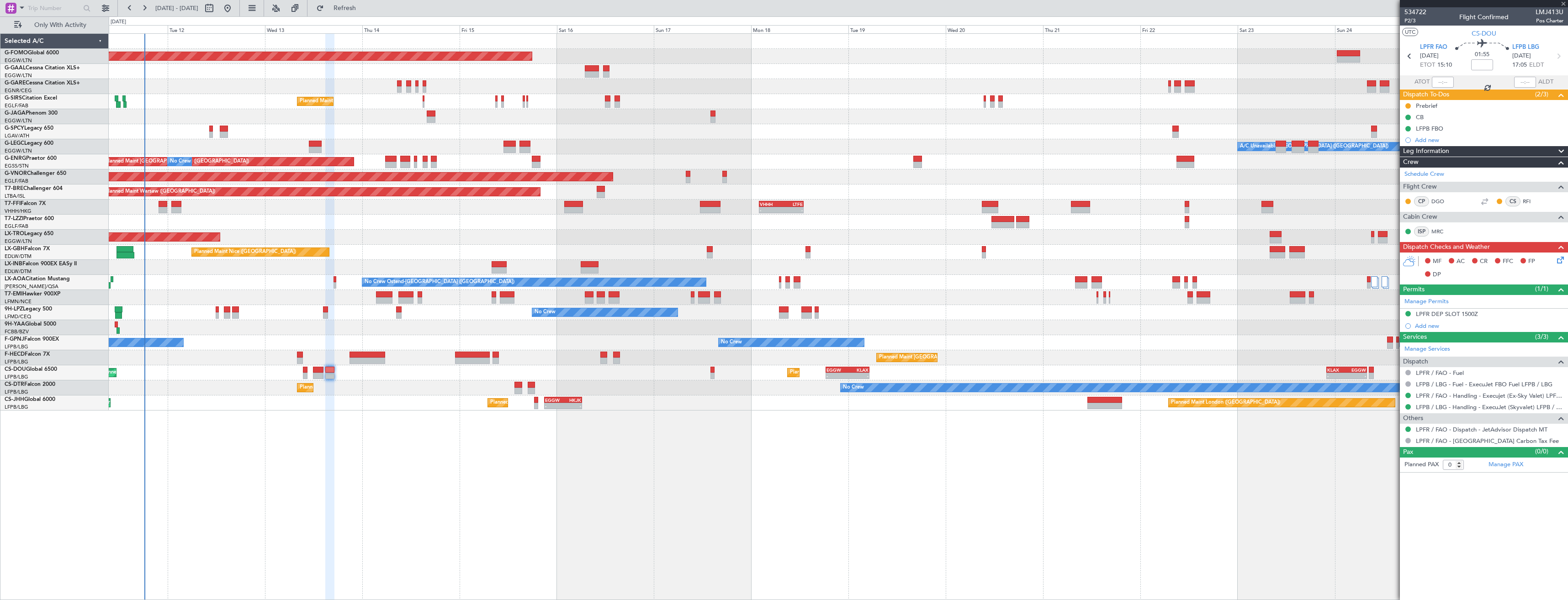
type input "1"
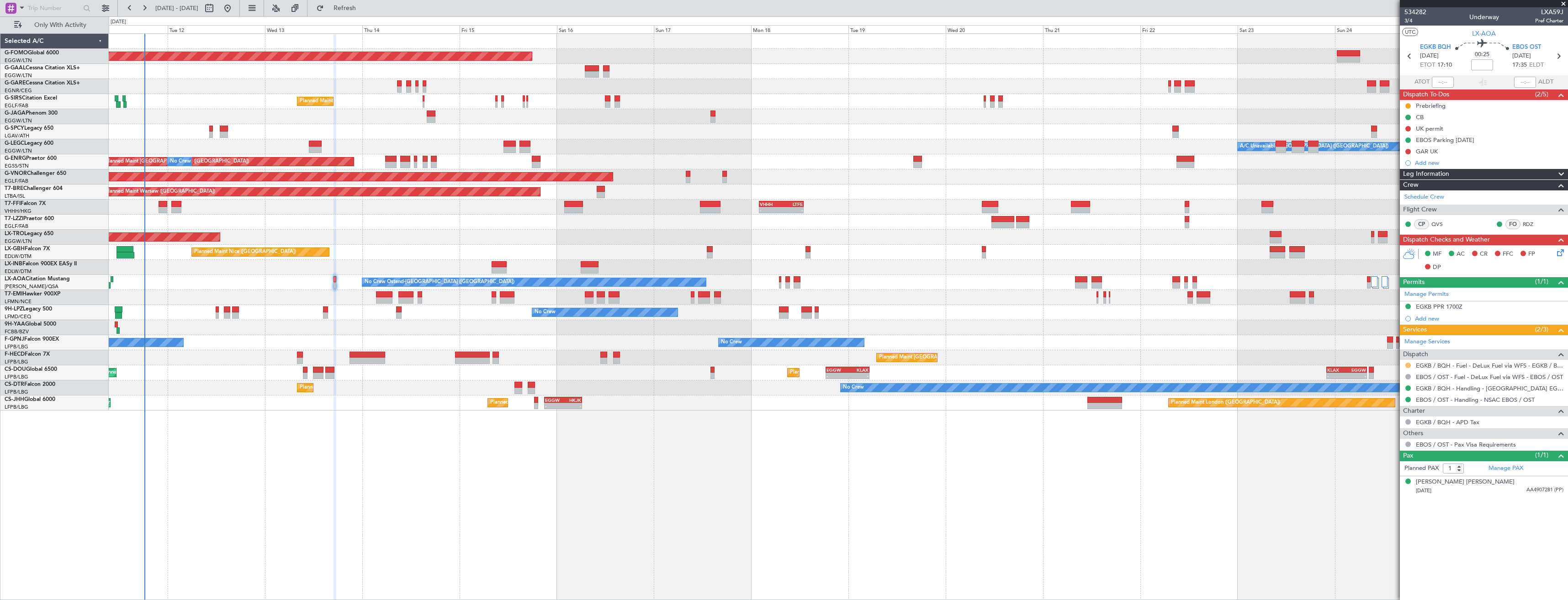
click at [1410, 367] on button at bounding box center [1408, 365] width 6 height 5
click at [1384, 473] on span "Confirmed" at bounding box center [1382, 474] width 28 height 9
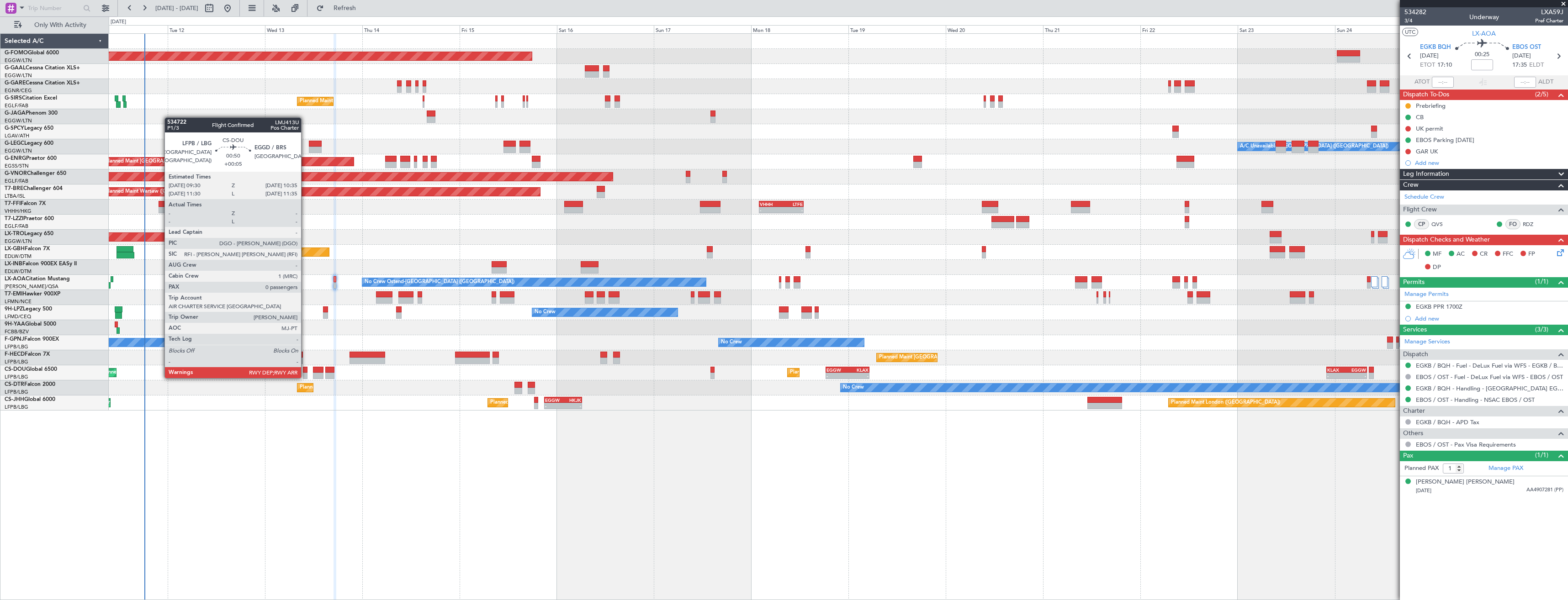
click at [305, 369] on div at bounding box center [305, 370] width 4 height 6
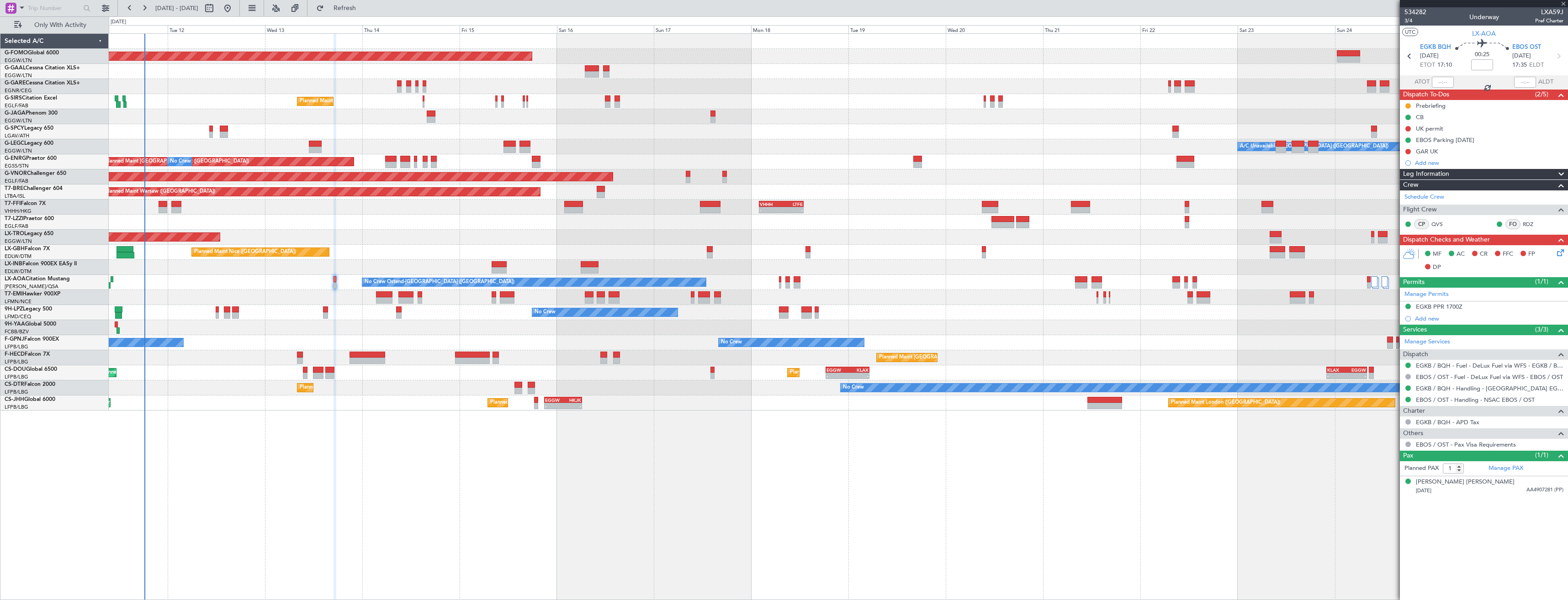
type input "+00:05"
type input "0"
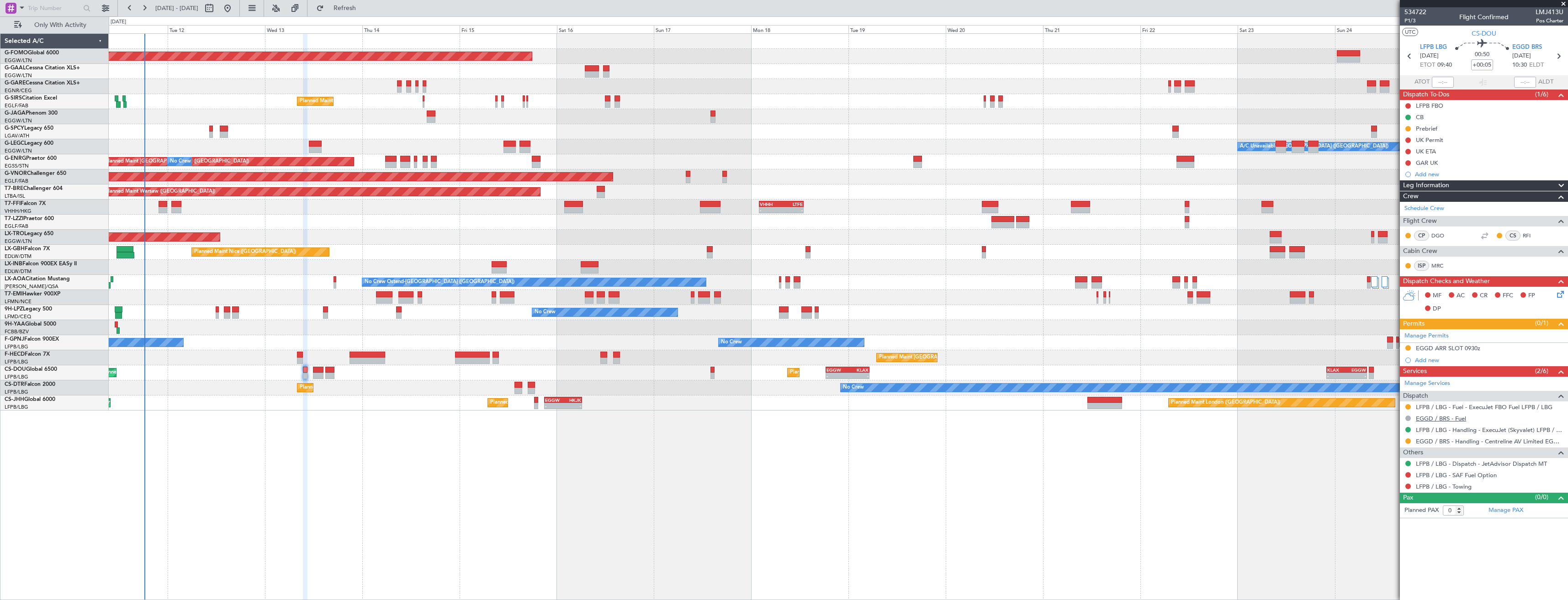
click at [1419, 419] on link "EGGD / BRS - Fuel" at bounding box center [1441, 419] width 50 height 8
click at [1470, 442] on link "EGGD / BRS - Handling - Centreline AV Limited EGGD / BRS" at bounding box center [1489, 441] width 147 height 8
click at [1409, 417] on button at bounding box center [1408, 418] width 6 height 5
click at [1383, 471] on span "Requested" at bounding box center [1382, 472] width 29 height 9
click at [1440, 176] on div "Add new" at bounding box center [1485, 174] width 140 height 8
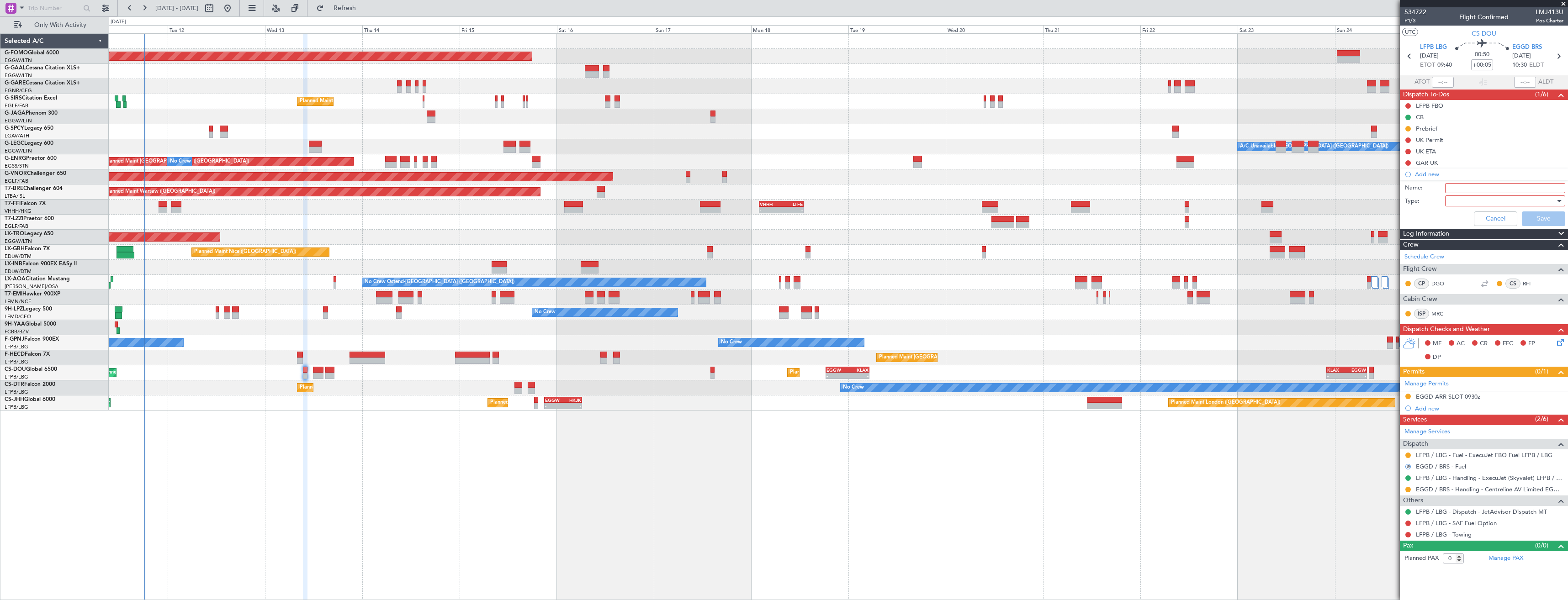
click at [1459, 186] on input "Name:" at bounding box center [1505, 188] width 120 height 10
type input "EGGD FUEL VIA HADID"
click at [1484, 200] on div at bounding box center [1502, 201] width 106 height 13
click at [1481, 221] on span "Generic" at bounding box center [1500, 219] width 112 height 13
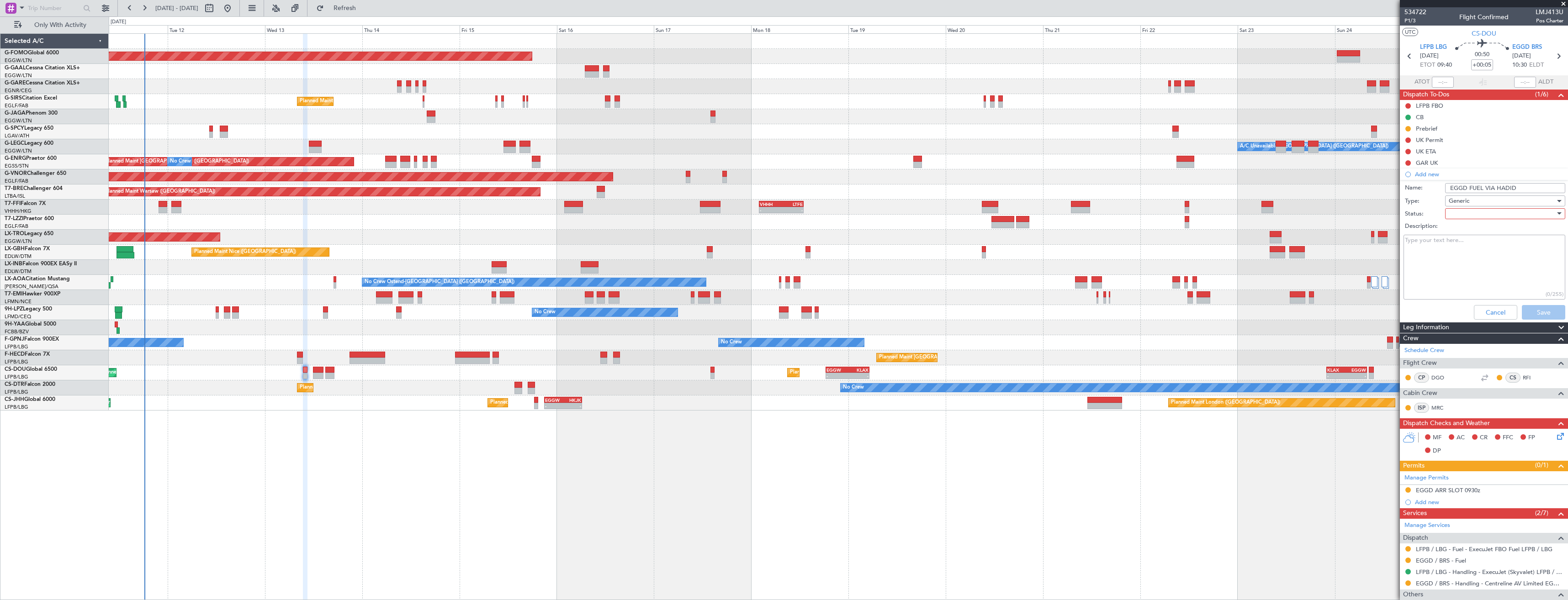
click at [1475, 209] on div at bounding box center [1502, 214] width 106 height 13
click at [1474, 241] on span "In Progress" at bounding box center [1501, 246] width 107 height 13
click at [1534, 313] on button "Save" at bounding box center [1544, 312] width 43 height 15
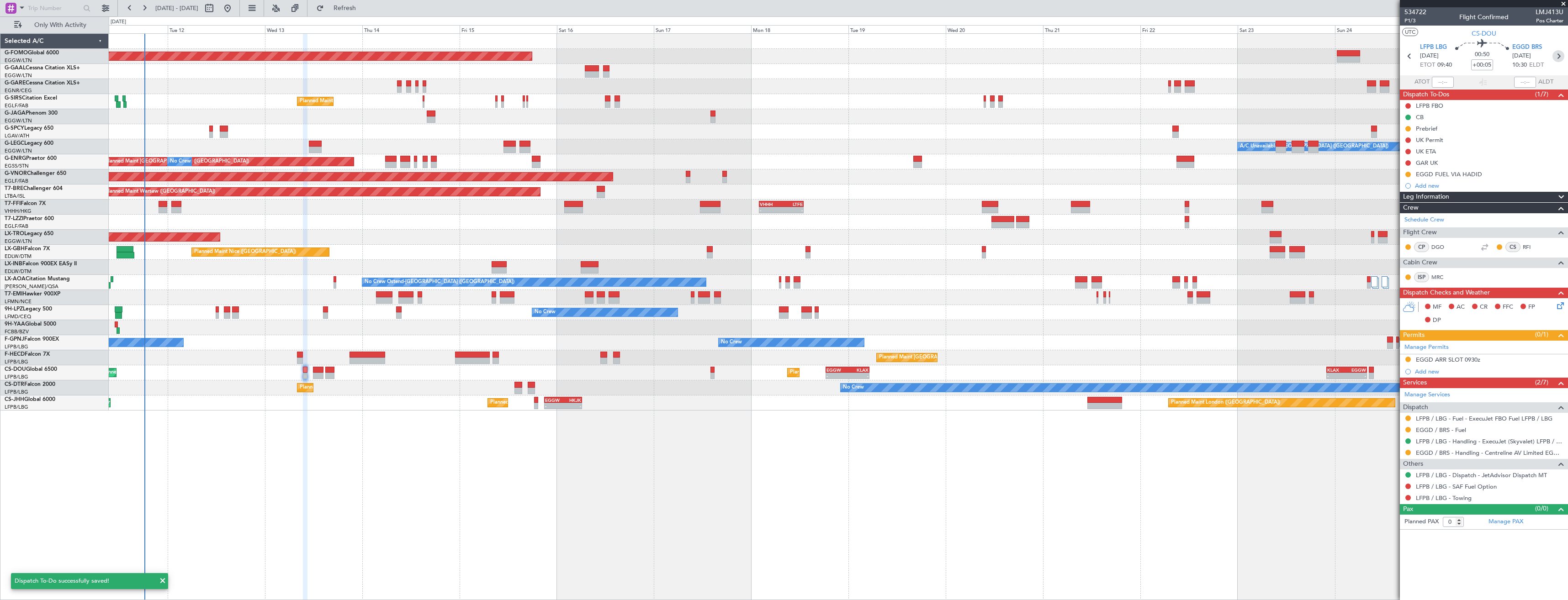
click at [1558, 55] on icon at bounding box center [1558, 56] width 12 height 12
type input "+00:15"
type input "8"
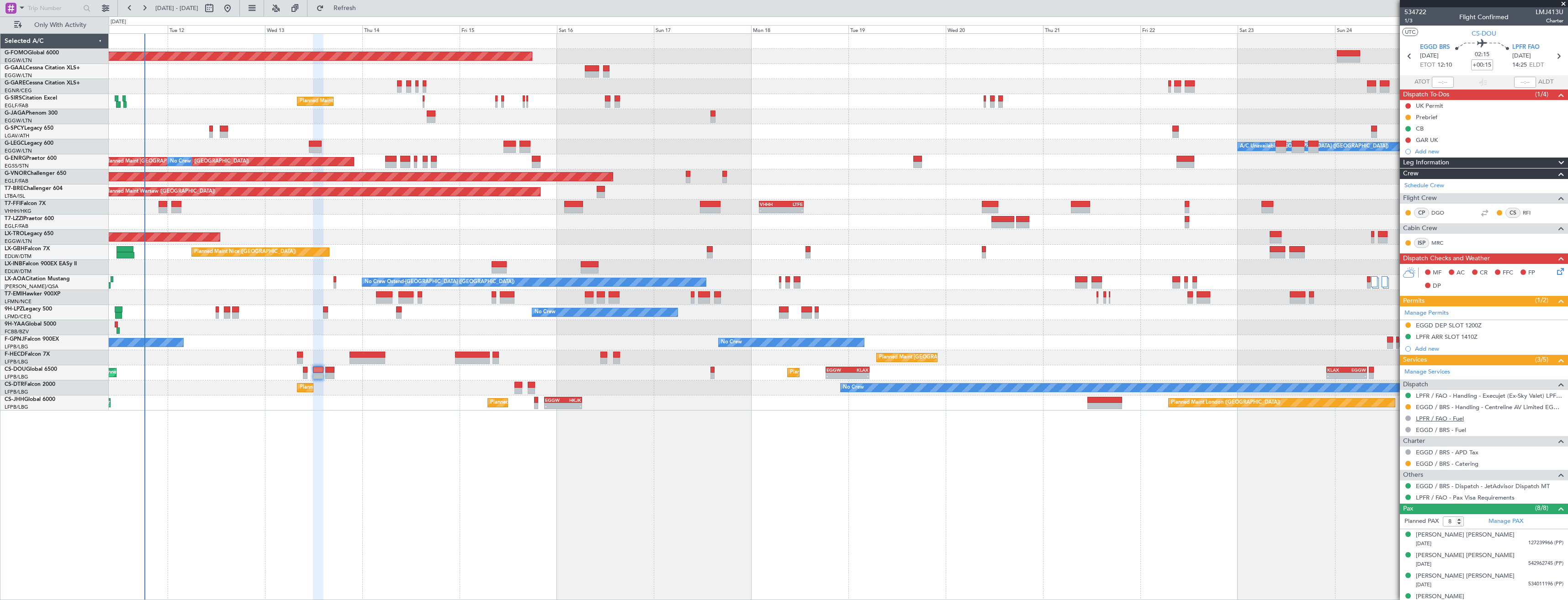
click at [1428, 417] on link "LPFR / FAO - Fuel" at bounding box center [1440, 419] width 48 height 8
click at [1473, 395] on mat-tooltip-component "In Progress" at bounding box center [1481, 402] width 43 height 24
click at [1435, 393] on link "LPFR / FAO - Handling - Execujet (Ex-Sky Valet) LPFR / FAO" at bounding box center [1489, 395] width 147 height 8
click at [1407, 417] on button at bounding box center [1408, 418] width 6 height 5
drag, startPoint x: 1372, startPoint y: 473, endPoint x: 1405, endPoint y: 444, distance: 43.9
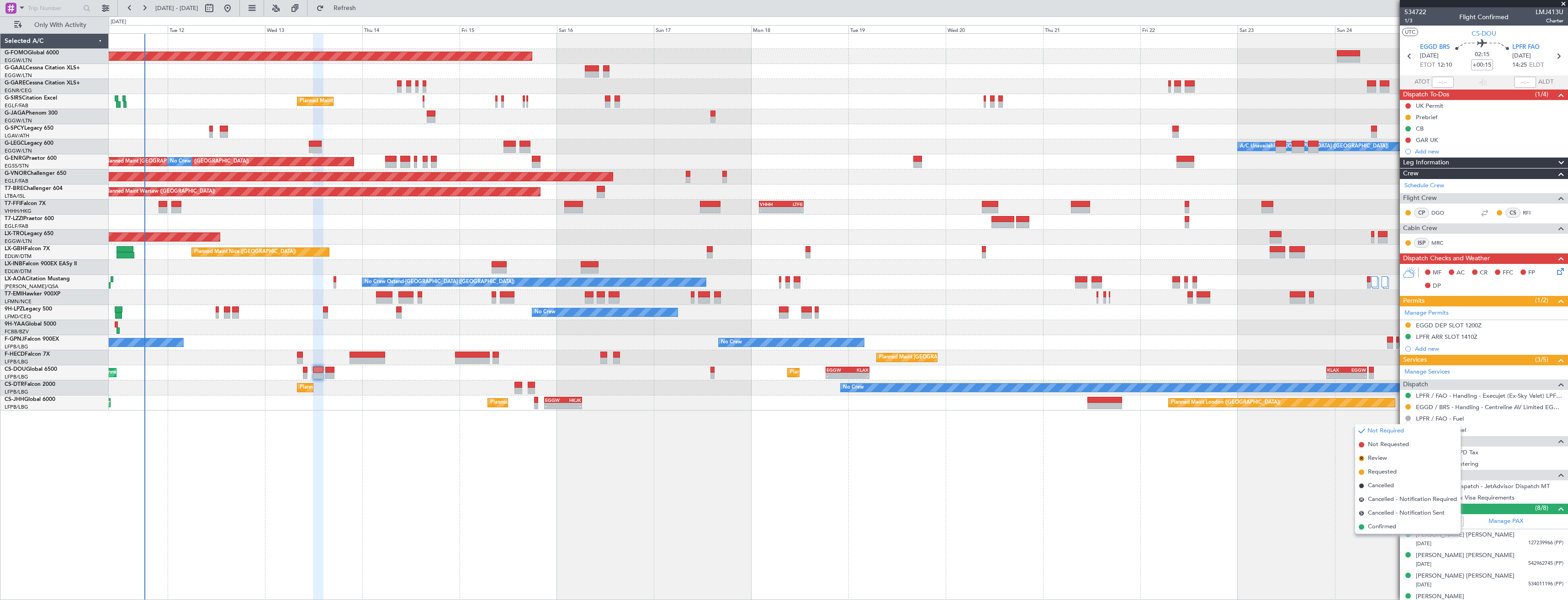
click at [1373, 472] on span "Requested" at bounding box center [1382, 472] width 29 height 9
click at [1410, 430] on button at bounding box center [1408, 430] width 6 height 5
click at [1391, 481] on span "Requested" at bounding box center [1382, 483] width 29 height 9
click at [1438, 149] on div "Add new" at bounding box center [1485, 151] width 140 height 8
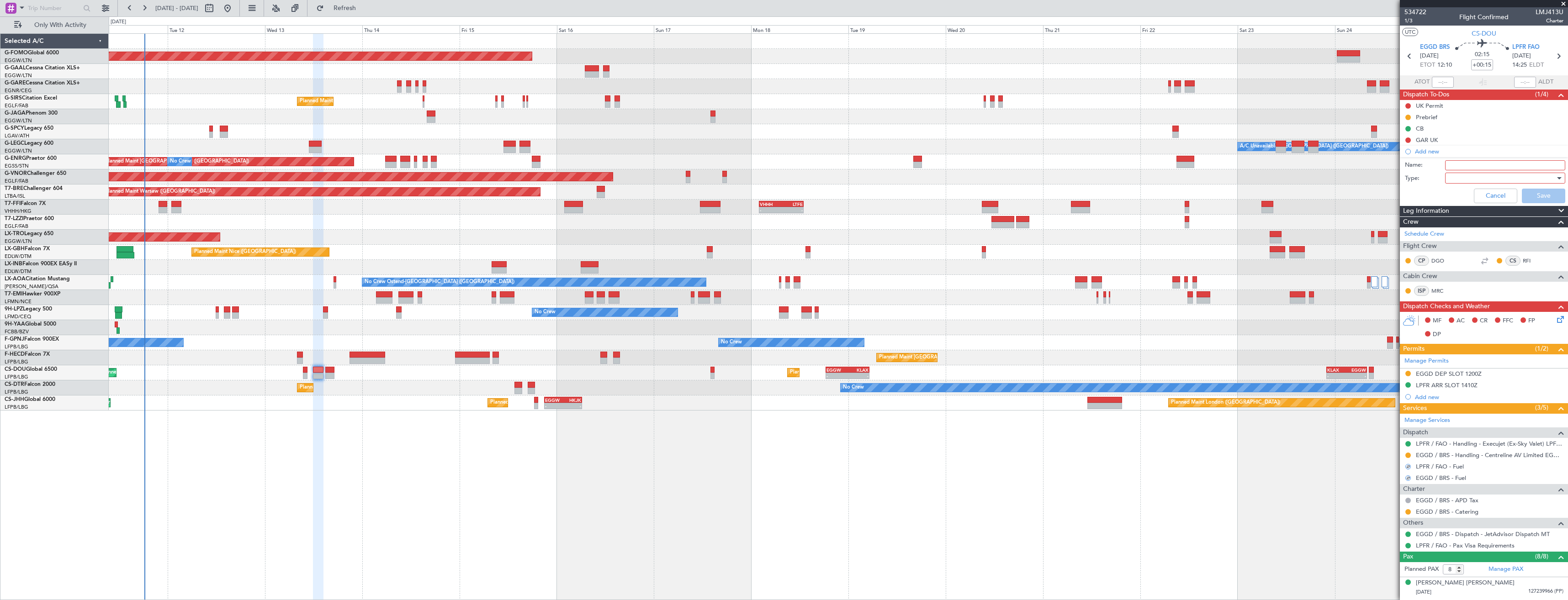
click at [1468, 166] on input "Name:" at bounding box center [1505, 165] width 120 height 10
type input "EGGD FUEL VIA HADID"
click at [1476, 177] on div at bounding box center [1502, 178] width 106 height 13
click at [1469, 197] on span "Generic" at bounding box center [1501, 197] width 107 height 13
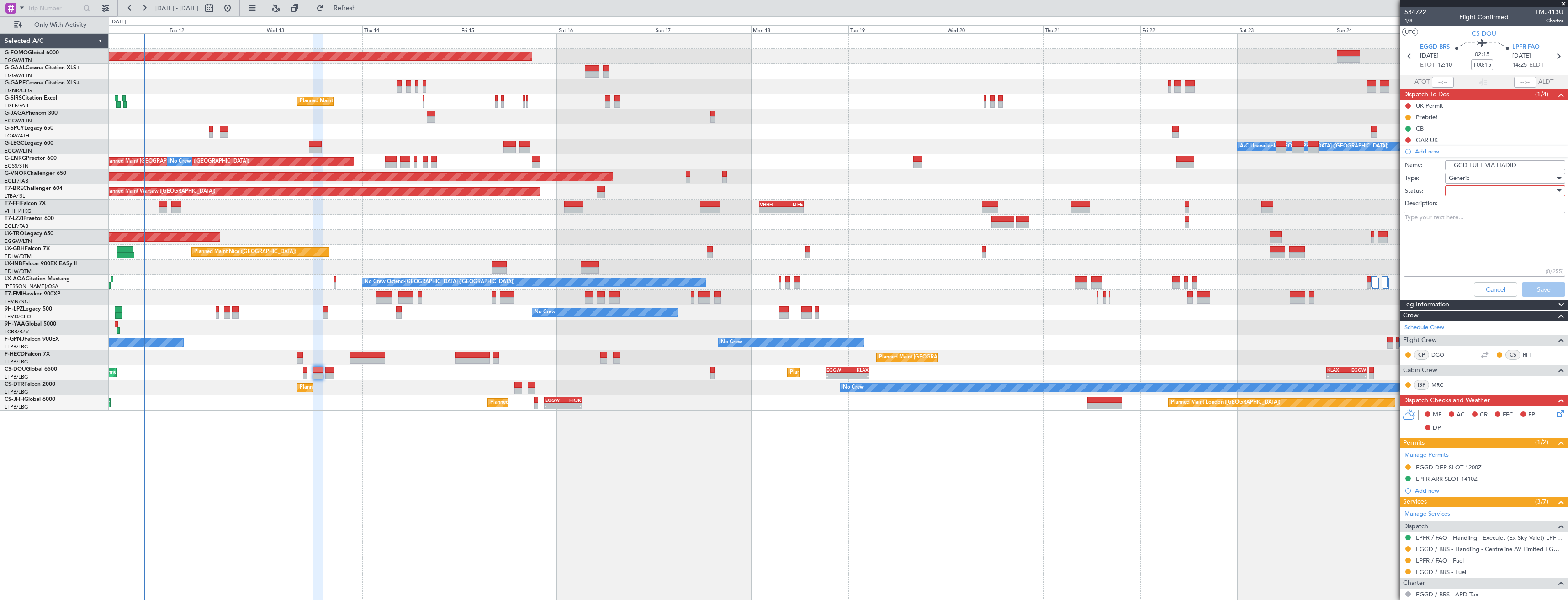
drag, startPoint x: 1469, startPoint y: 197, endPoint x: 1470, endPoint y: 192, distance: 5.1
click at [1470, 192] on div at bounding box center [1502, 191] width 106 height 13
click at [1474, 221] on span "In Progress" at bounding box center [1501, 223] width 107 height 13
click at [1528, 293] on button "Save" at bounding box center [1544, 290] width 43 height 15
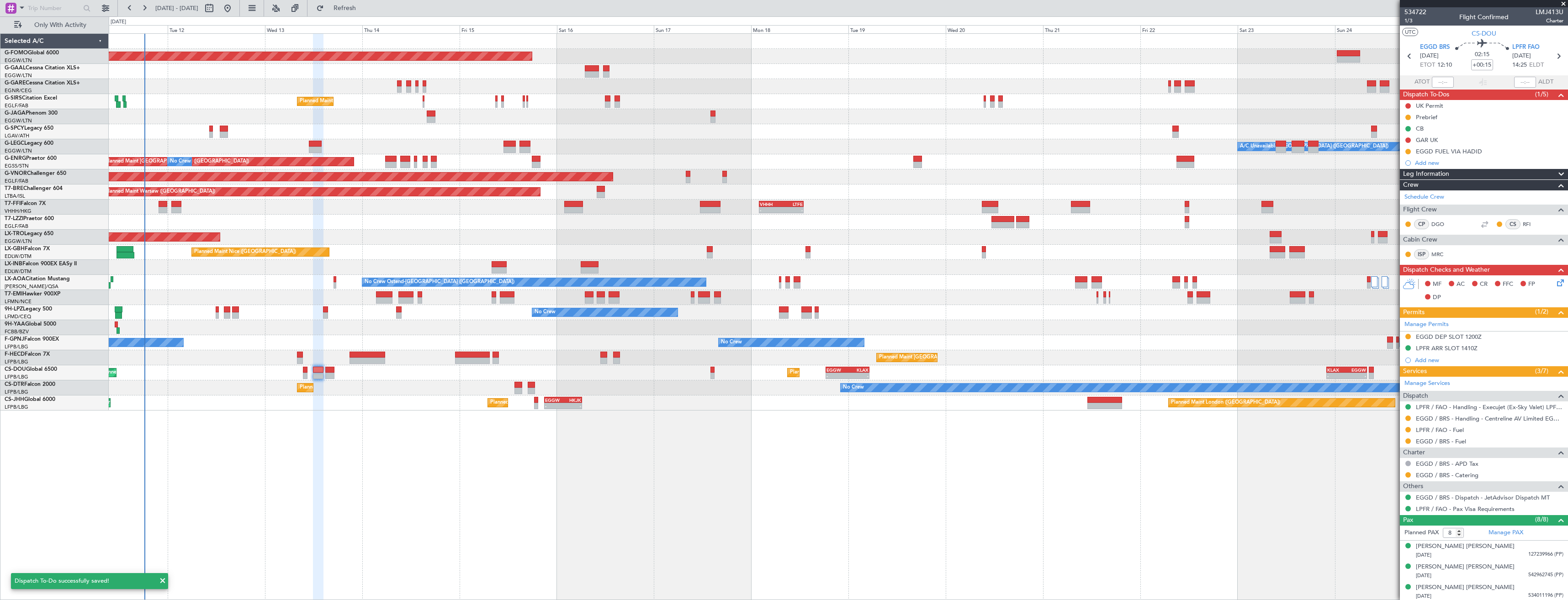
click at [1462, 160] on mat-tooltip-component "EGGD FUEL VIA HADID" at bounding box center [1449, 167] width 72 height 24
click at [1425, 164] on div "Add new" at bounding box center [1485, 163] width 140 height 8
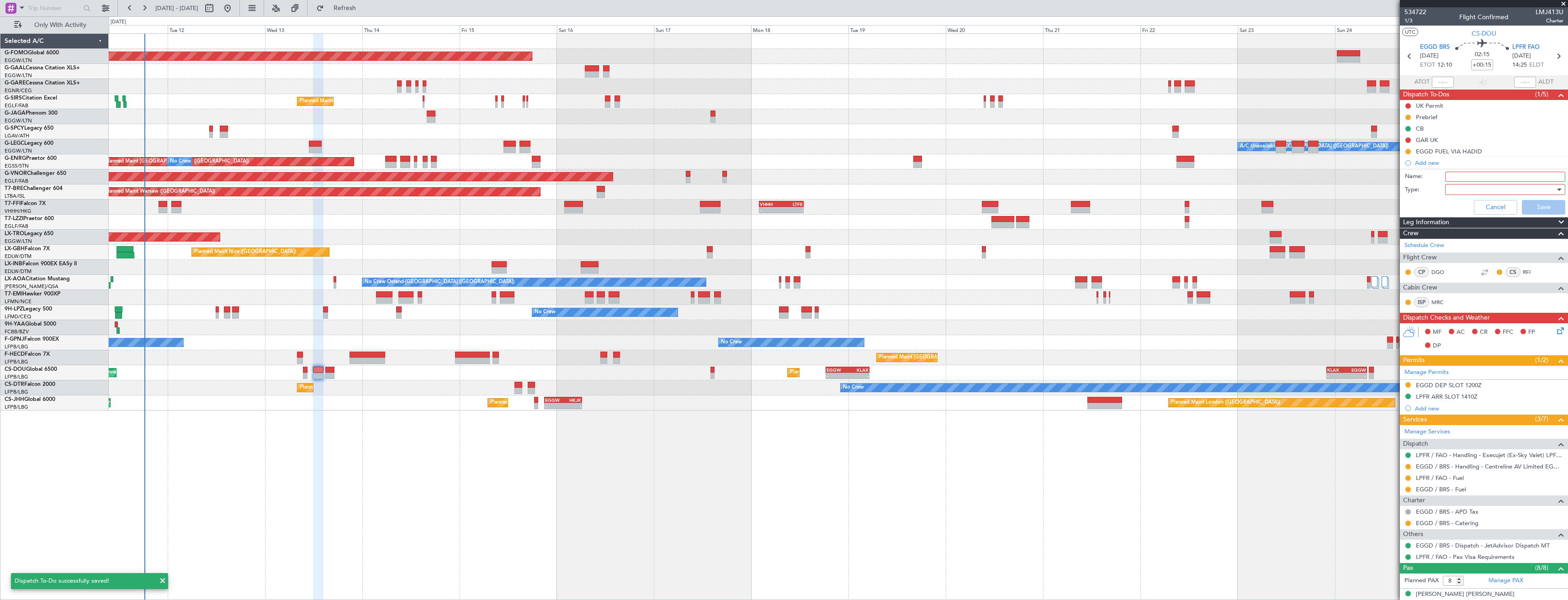
click at [1453, 179] on input "Name:" at bounding box center [1505, 177] width 120 height 10
type input "LPFR FUEL VIA HADID"
click at [1449, 187] on div at bounding box center [1502, 189] width 106 height 13
click at [1455, 205] on span "Generic" at bounding box center [1501, 208] width 107 height 13
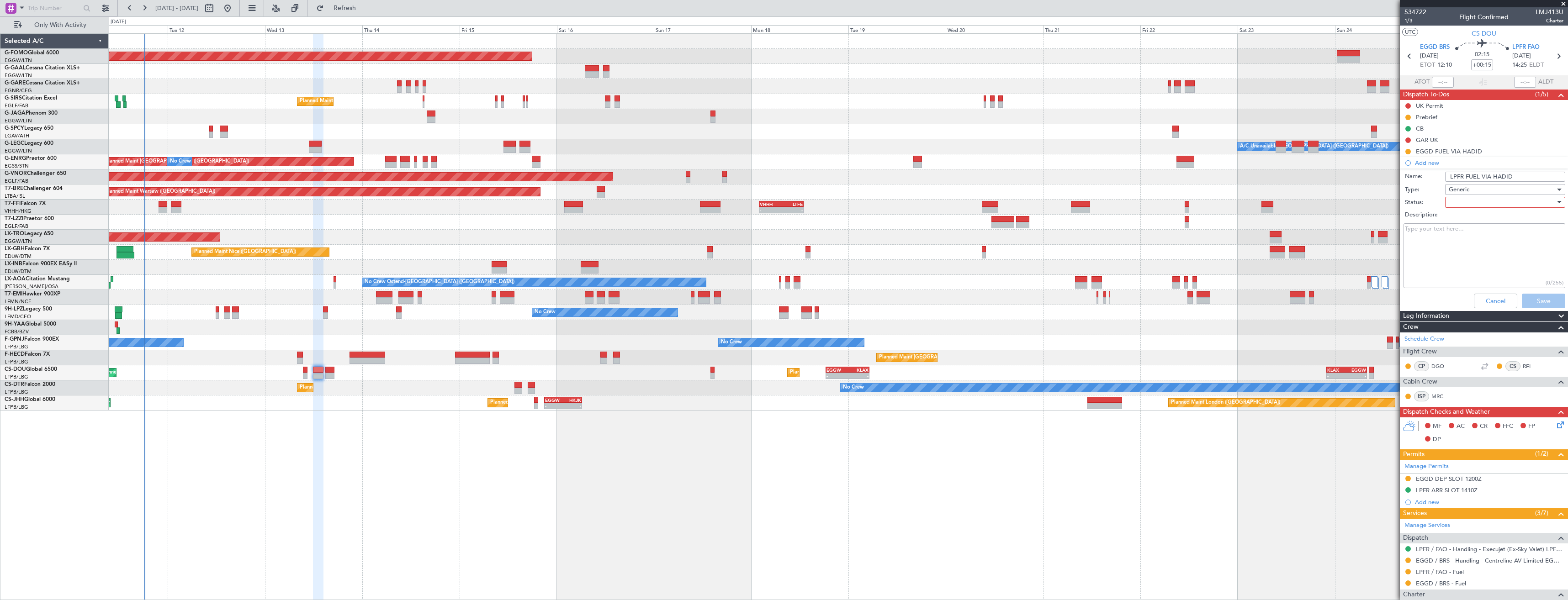
click at [1457, 205] on div at bounding box center [1502, 202] width 106 height 13
click at [1466, 231] on span "In Progress" at bounding box center [1501, 234] width 107 height 13
click at [1540, 296] on button "Save" at bounding box center [1544, 301] width 43 height 15
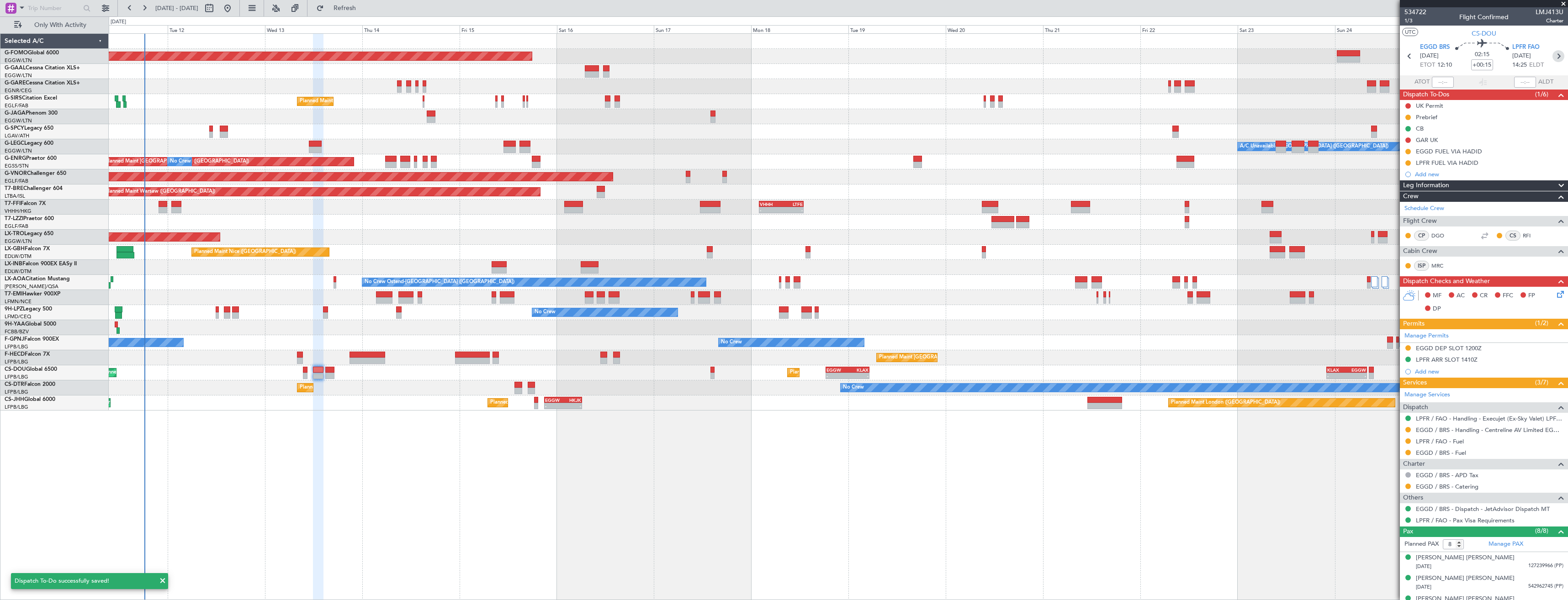
click at [1553, 60] on icon at bounding box center [1558, 56] width 12 height 12
type input "0"
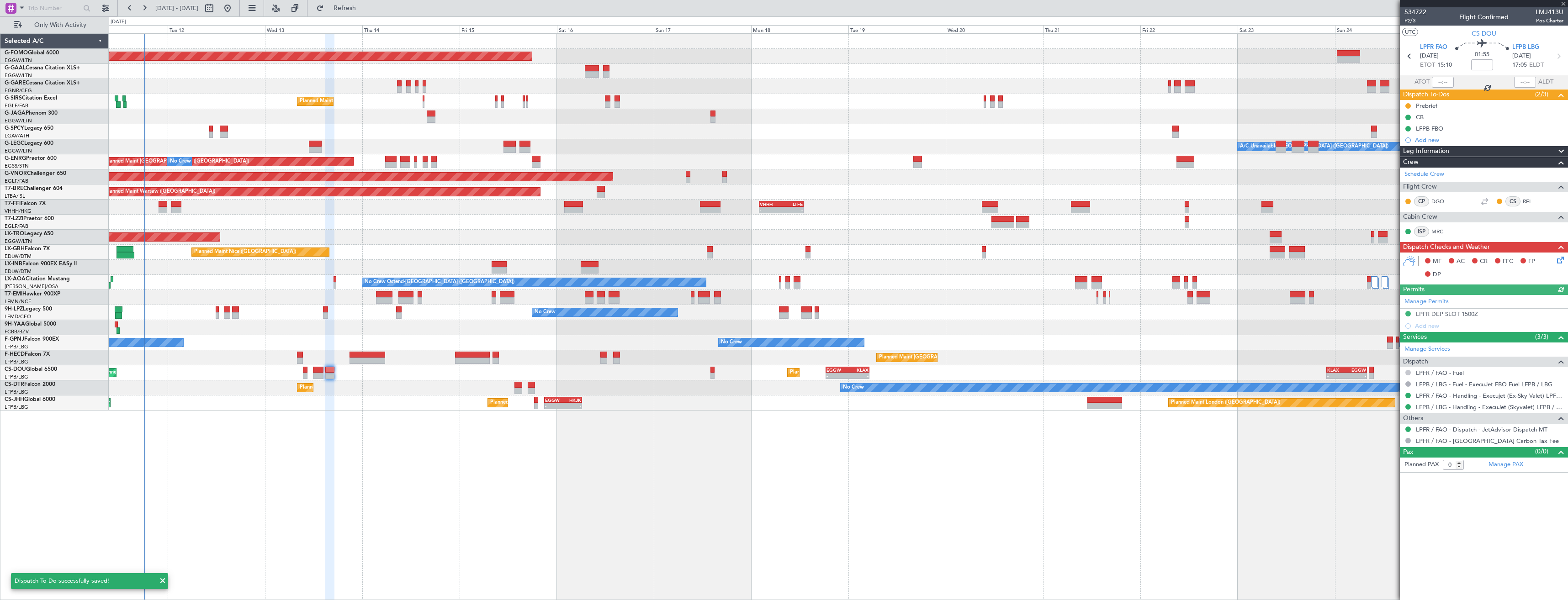
click at [1410, 371] on button at bounding box center [1408, 372] width 6 height 5
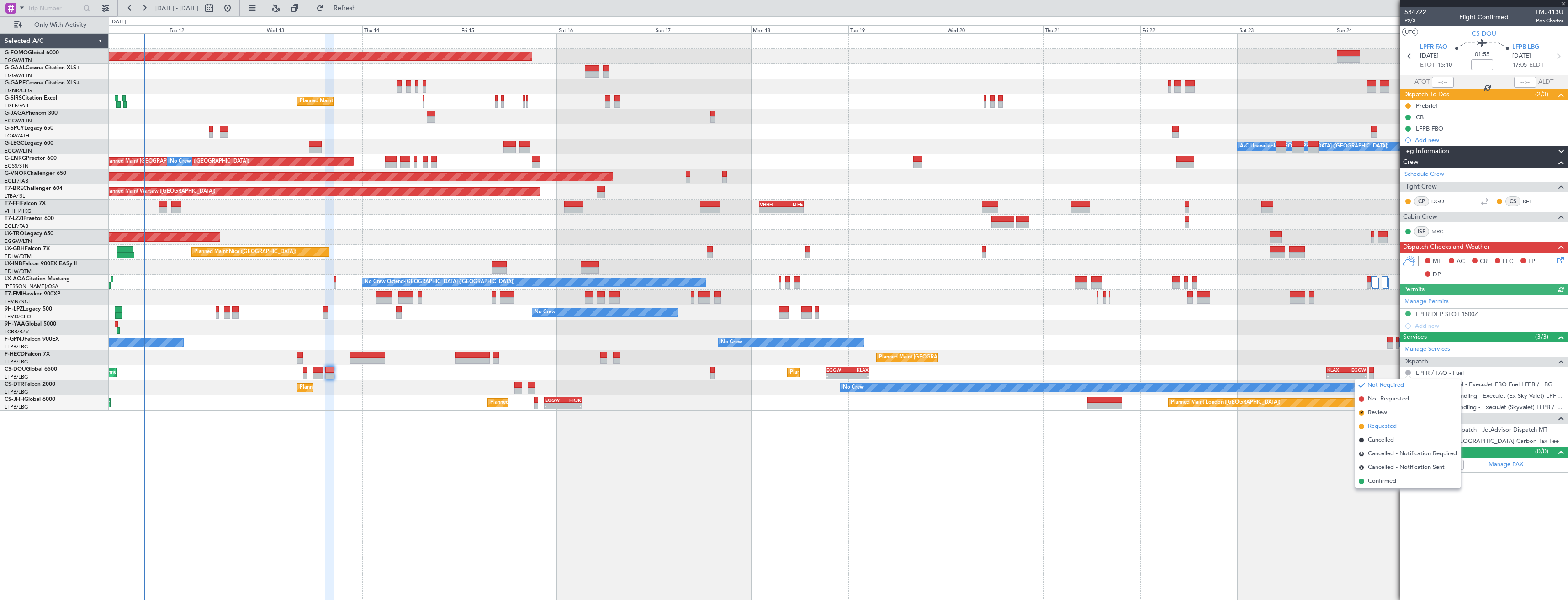
click at [1381, 429] on span "Requested" at bounding box center [1382, 426] width 29 height 9
click at [1437, 139] on div "Add new" at bounding box center [1485, 140] width 140 height 8
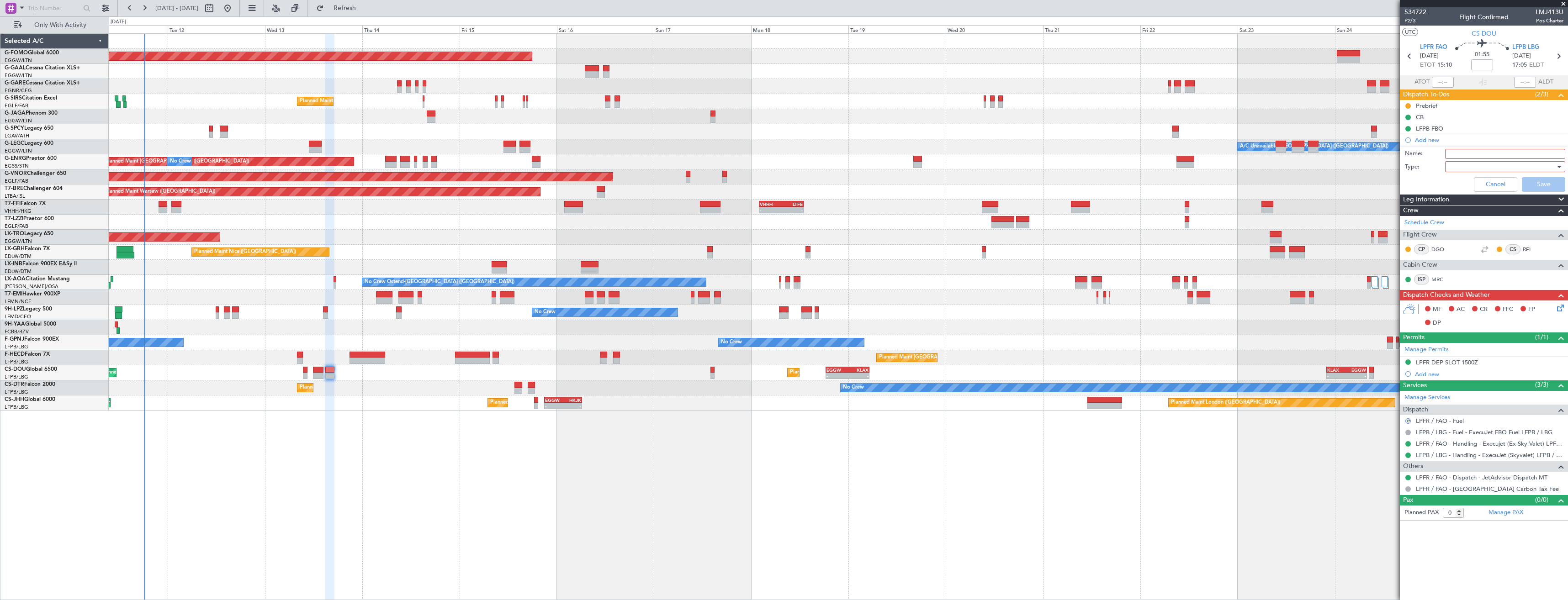
click at [1458, 151] on input "Name:" at bounding box center [1505, 154] width 120 height 10
type input "LPFR FUEL VIA HADID"
click at [1500, 165] on div at bounding box center [1502, 167] width 106 height 13
click at [1486, 181] on span "Generic" at bounding box center [1500, 185] width 112 height 13
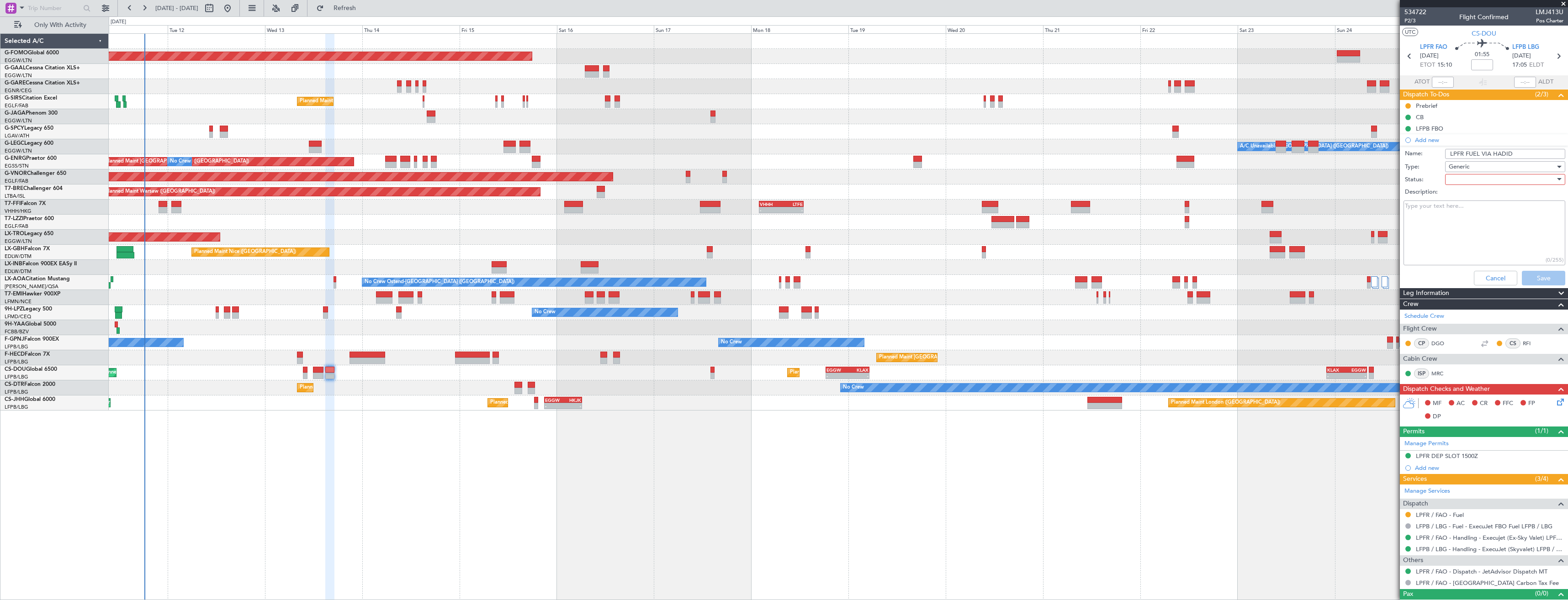
click at [1471, 175] on div at bounding box center [1502, 180] width 106 height 13
click at [1470, 205] on span "In Progress" at bounding box center [1501, 211] width 107 height 13
click at [1528, 282] on button "Save" at bounding box center [1544, 278] width 43 height 15
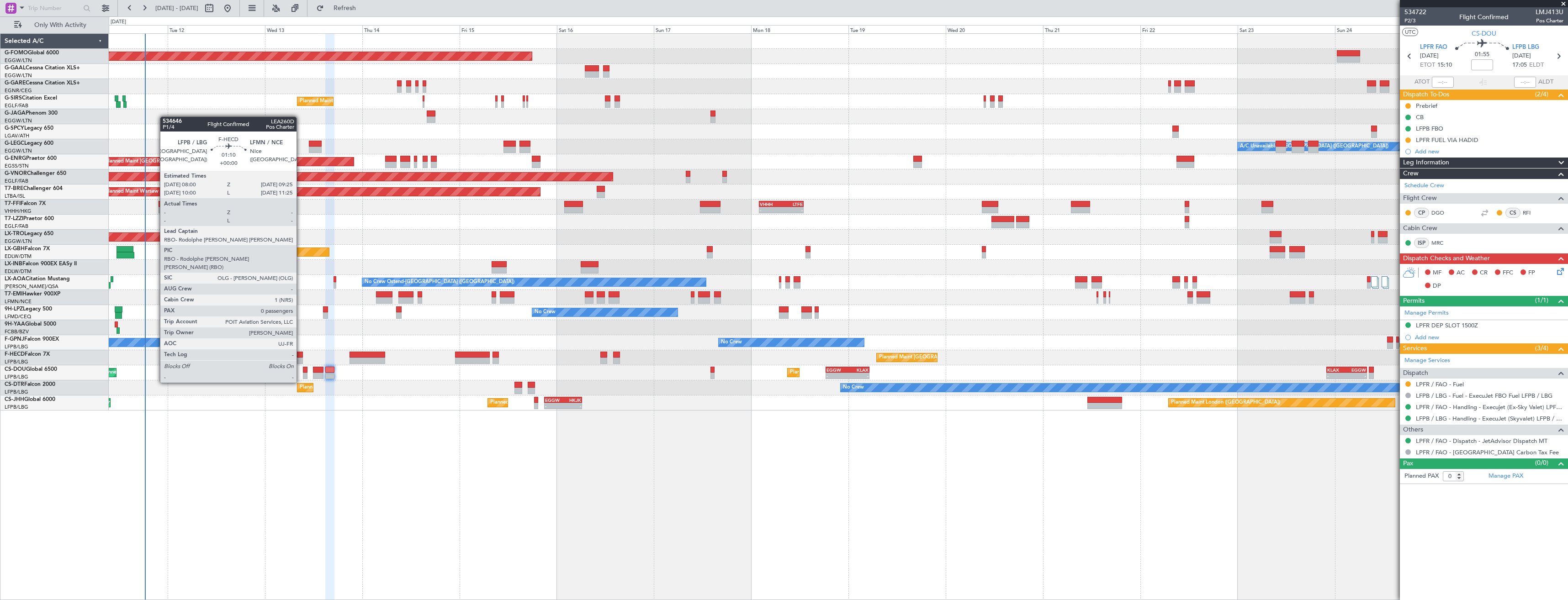
click at [301, 357] on div at bounding box center [300, 355] width 6 height 6
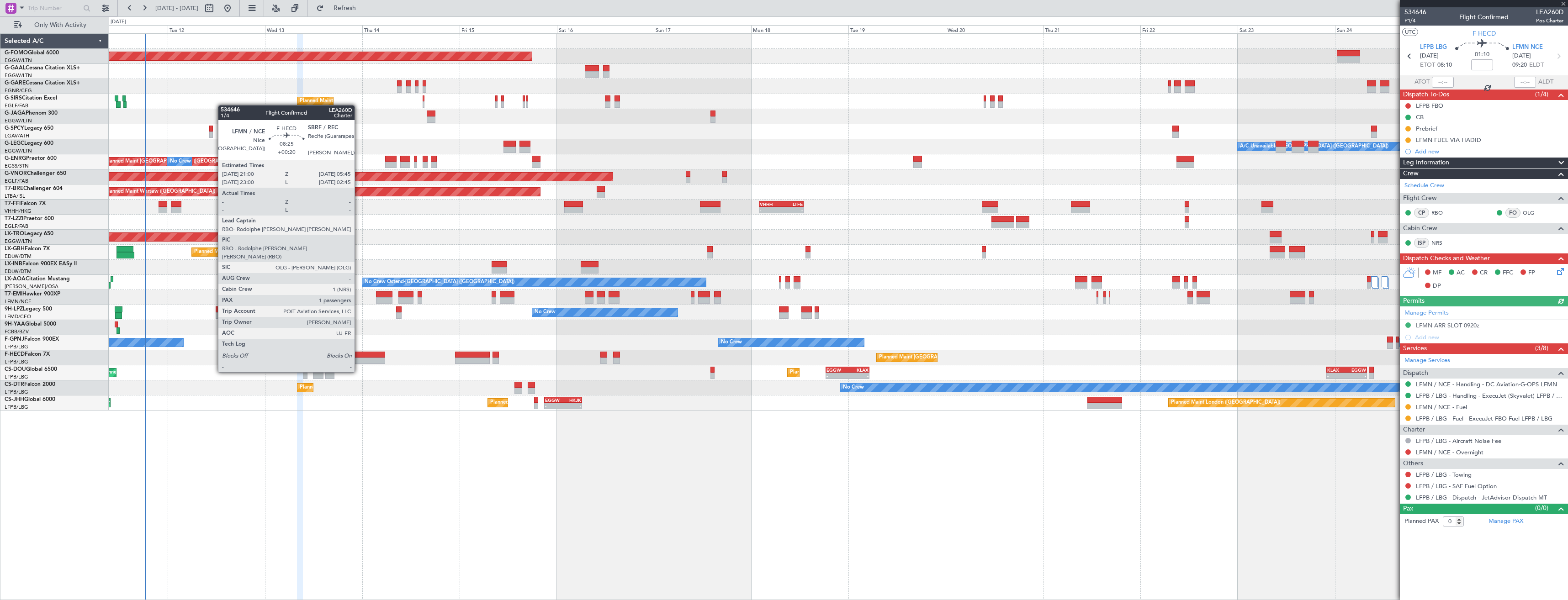
click at [359, 355] on div at bounding box center [367, 355] width 35 height 6
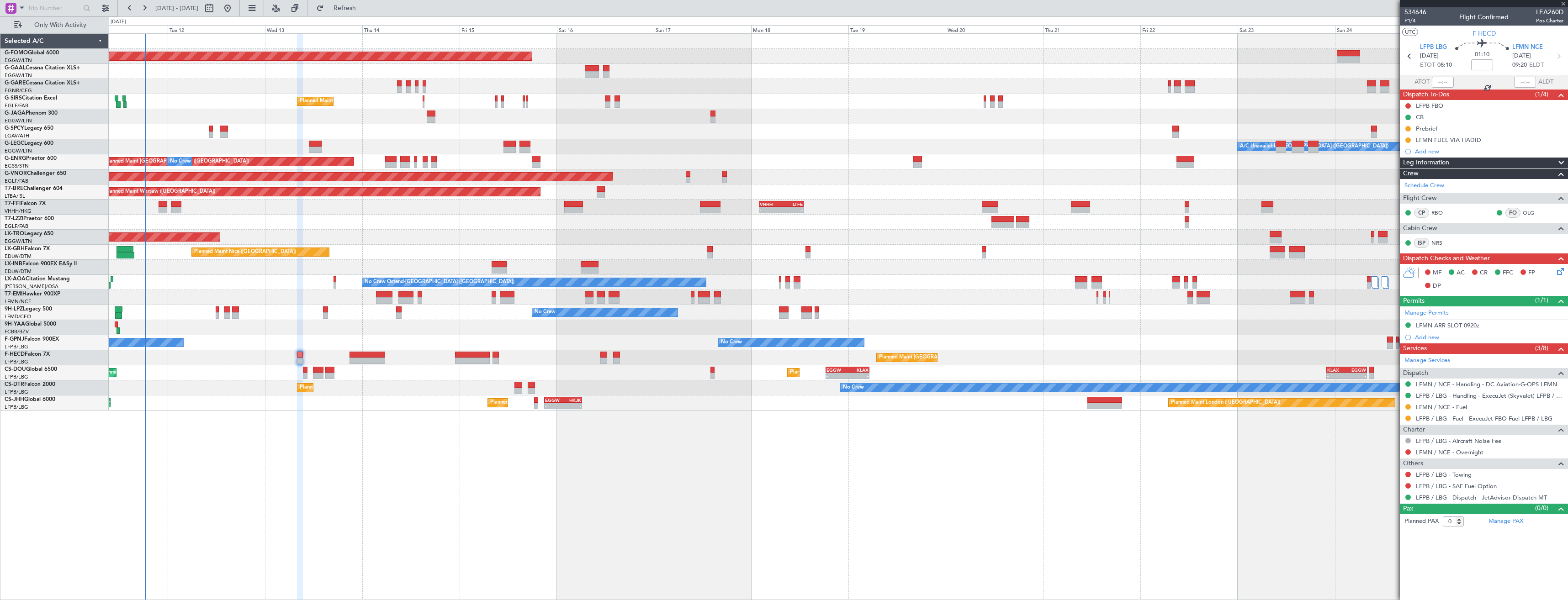
type input "+00:20"
type input "1"
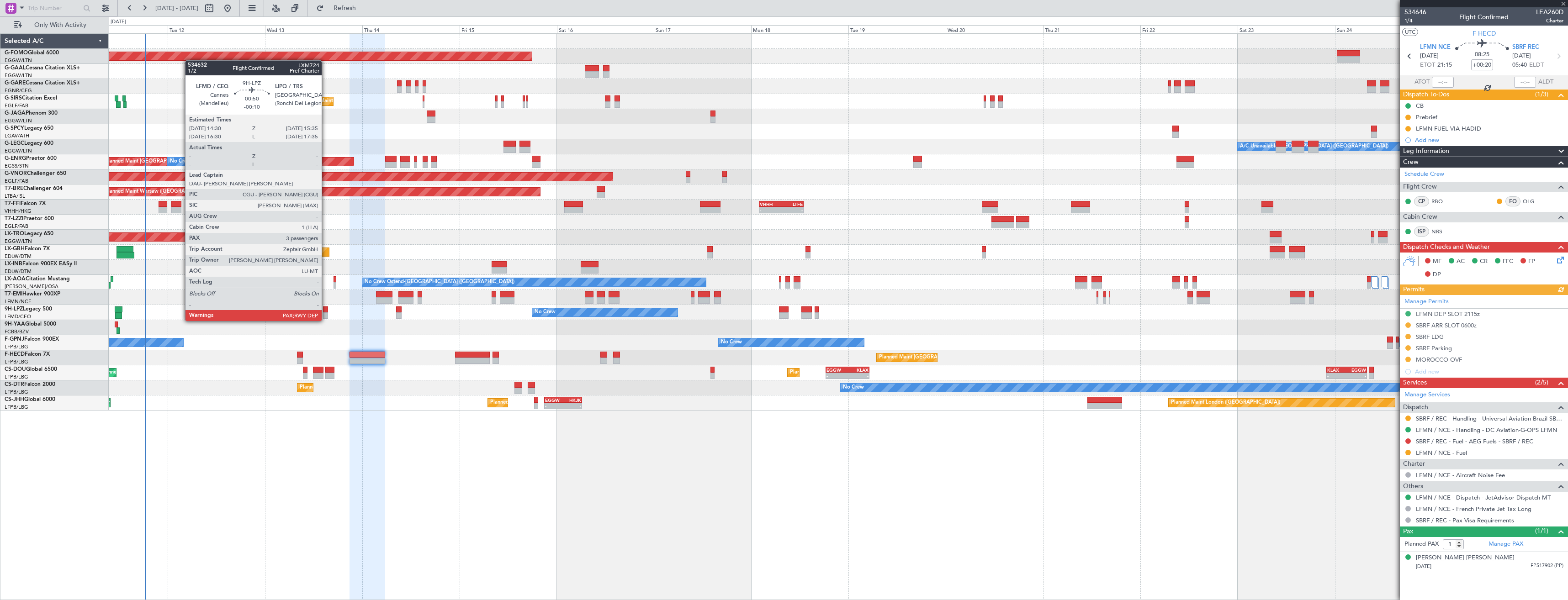
click at [326, 312] on div at bounding box center [325, 310] width 4 height 6
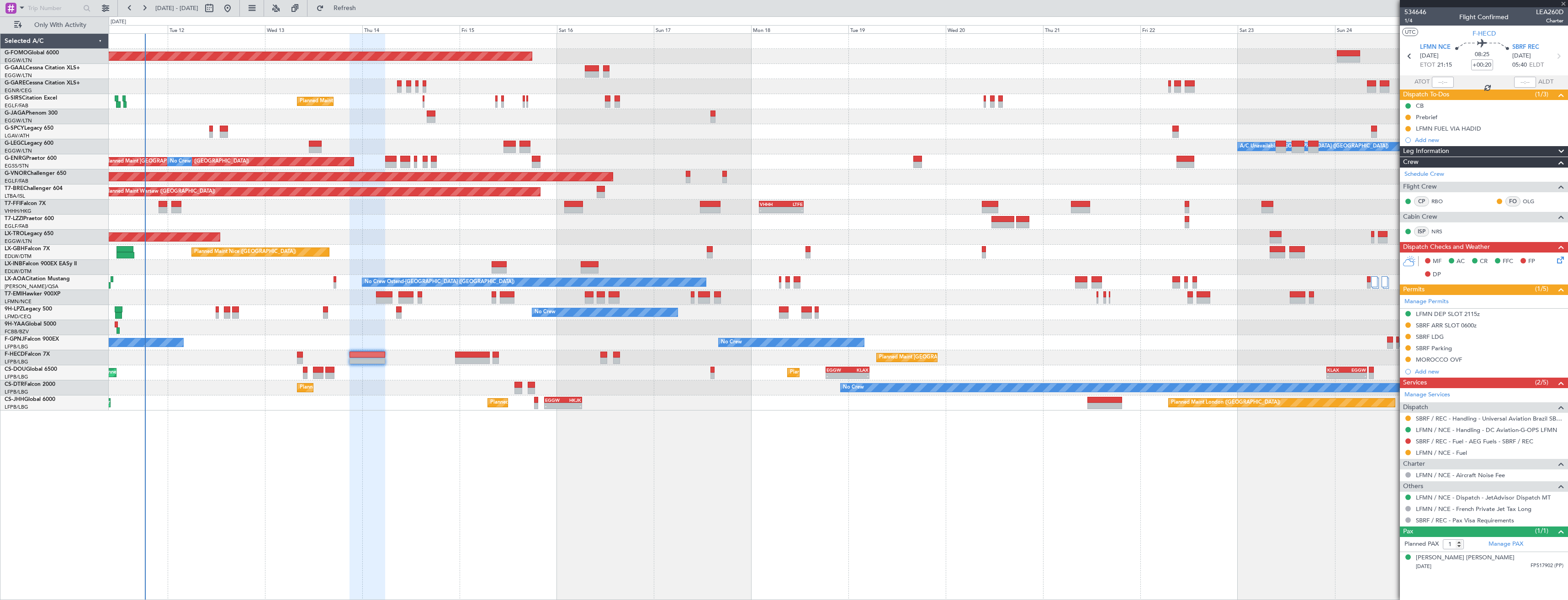
type input "-00:10"
type input "3"
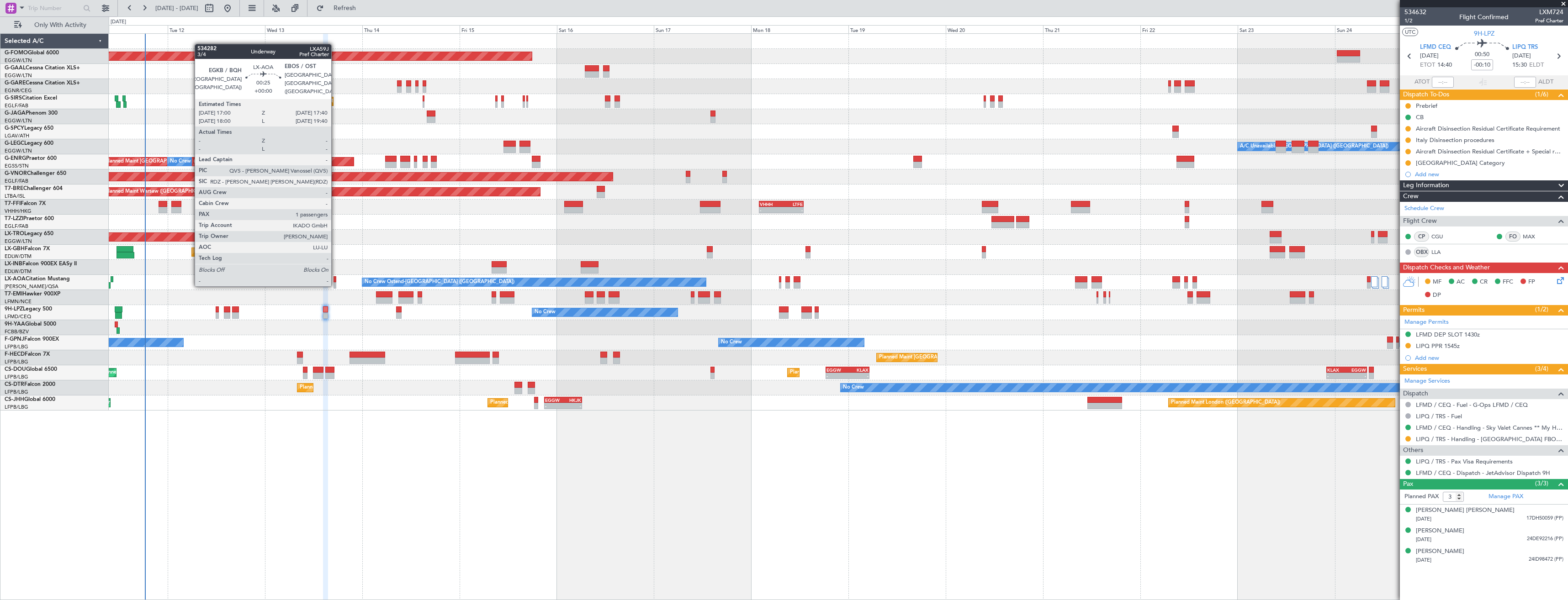
click at [336, 285] on div at bounding box center [335, 285] width 2 height 6
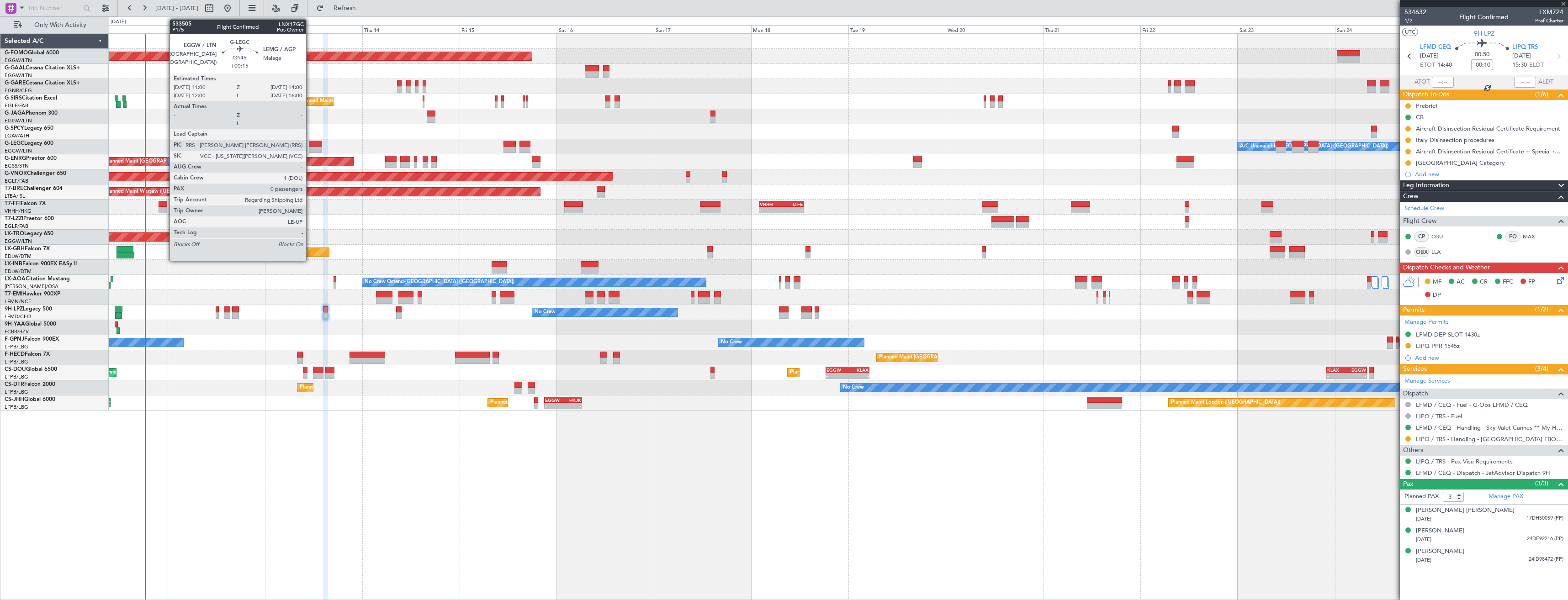
type input "1"
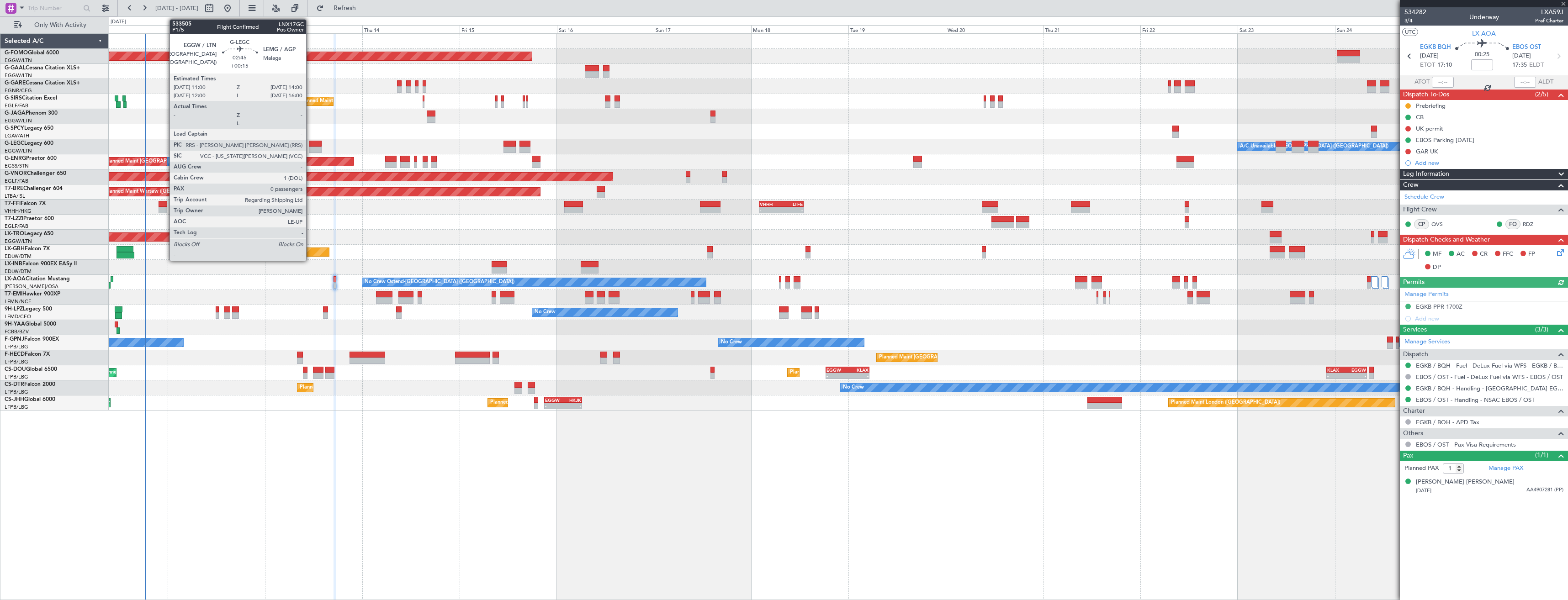
click at [311, 147] on div at bounding box center [315, 150] width 12 height 6
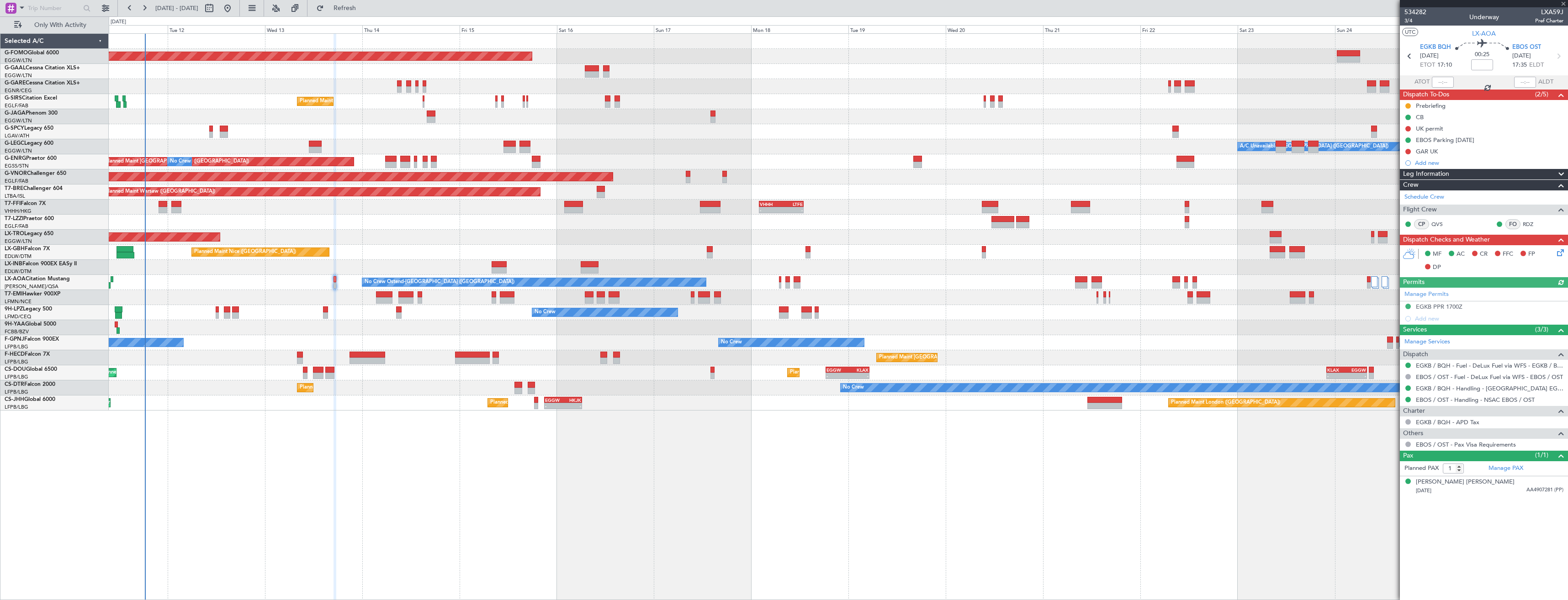
type input "+00:15"
type input "0"
